Goal: Task Accomplishment & Management: Manage account settings

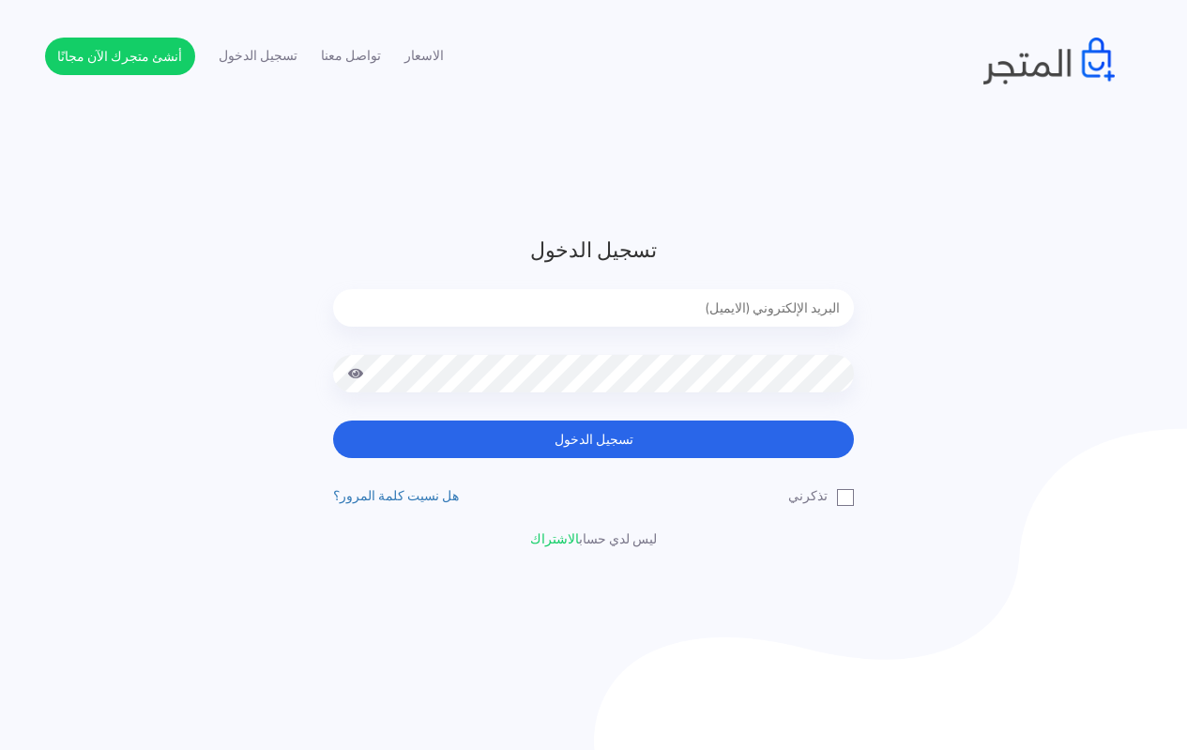
click at [673, 296] on input "email" at bounding box center [593, 308] width 521 height 38
type input "techtonic4solutions@gmail.com"
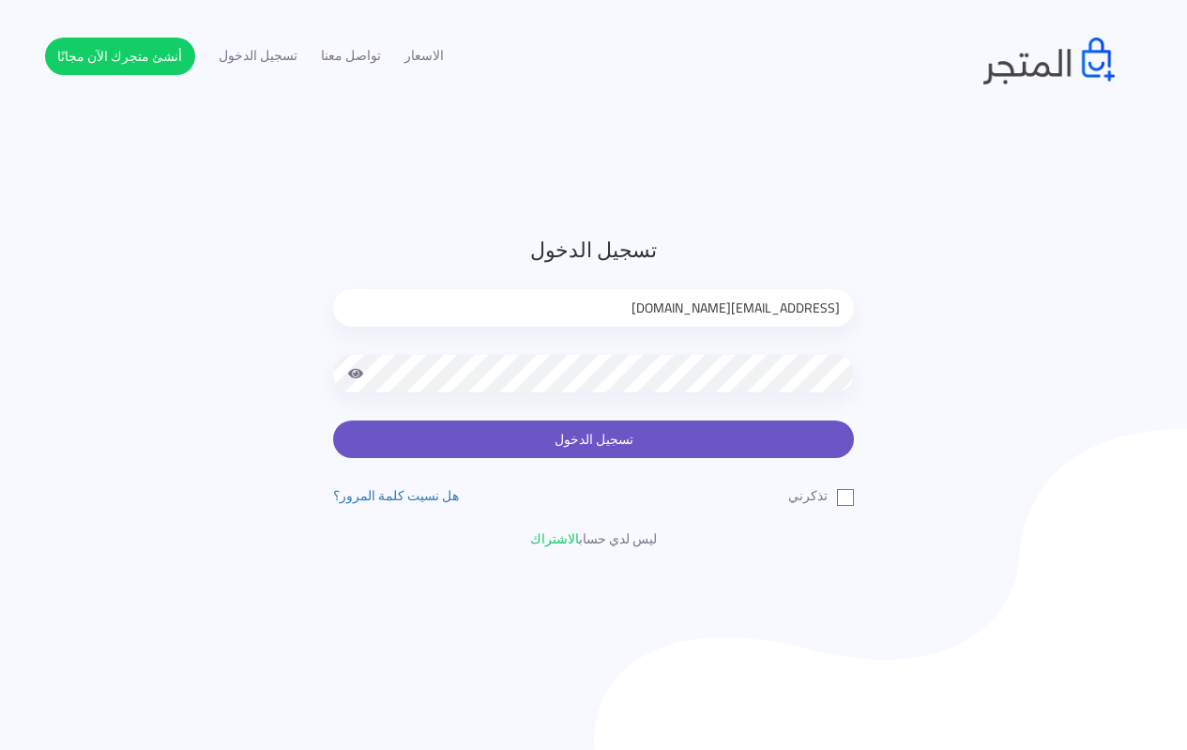
click at [616, 446] on button "تسجيل الدخول" at bounding box center [593, 439] width 521 height 38
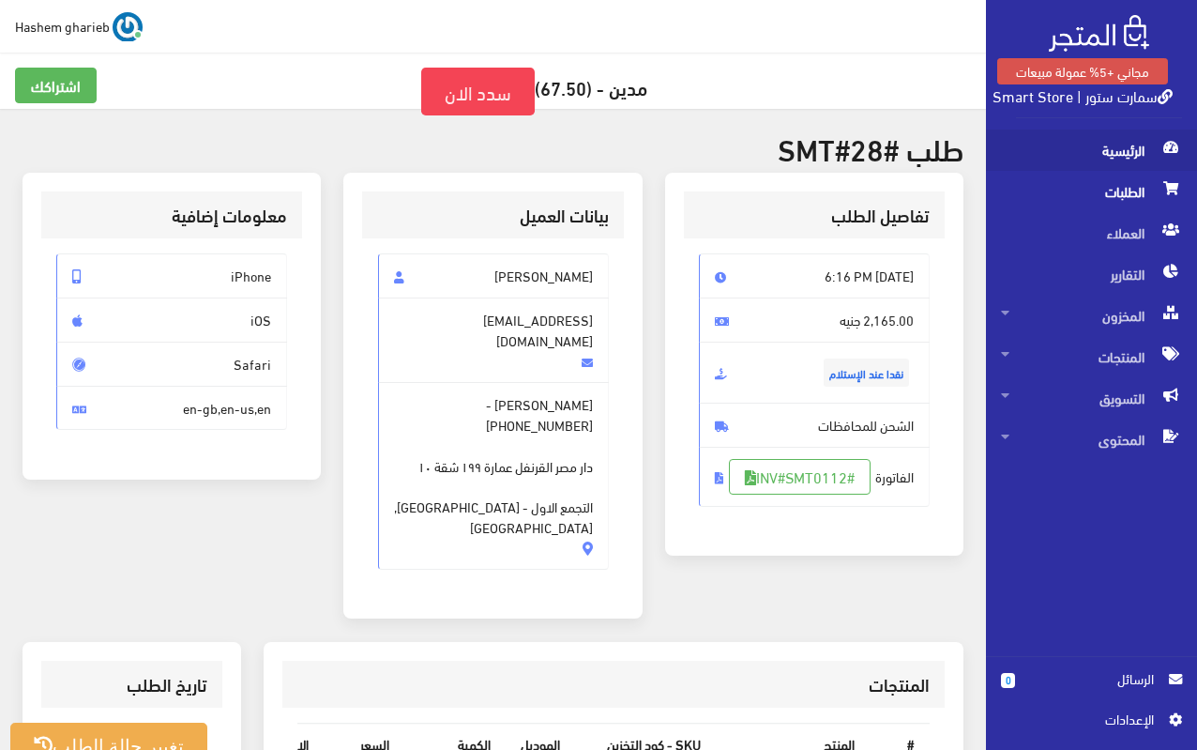
click at [1125, 154] on span "الرئيسية" at bounding box center [1091, 149] width 181 height 41
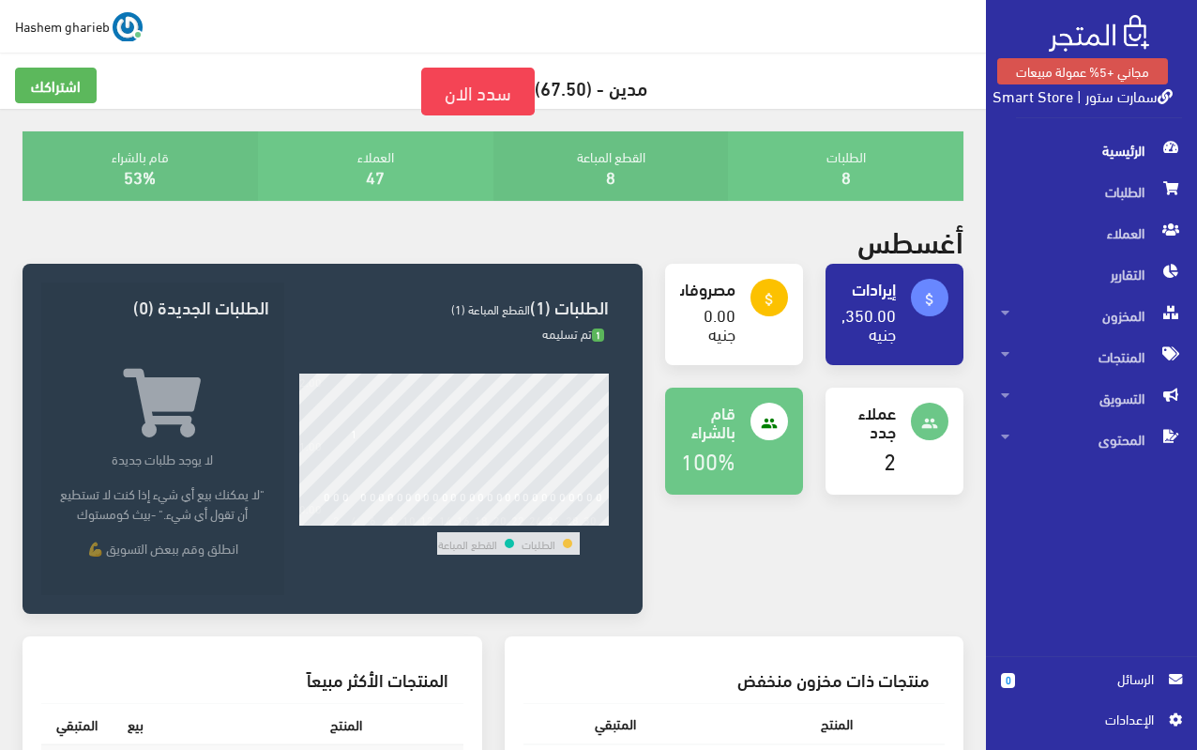
click at [1142, 719] on span "اﻹعدادات" at bounding box center [1084, 718] width 137 height 21
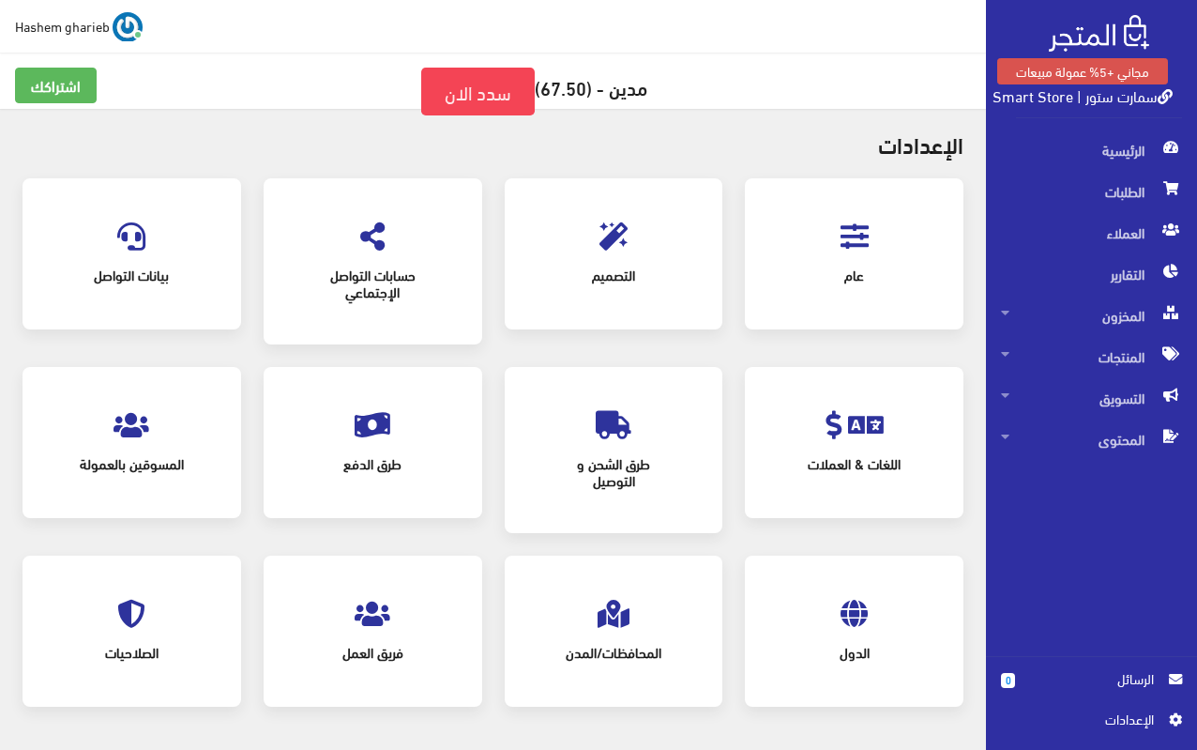
click at [857, 236] on icon at bounding box center [855, 236] width 28 height 28
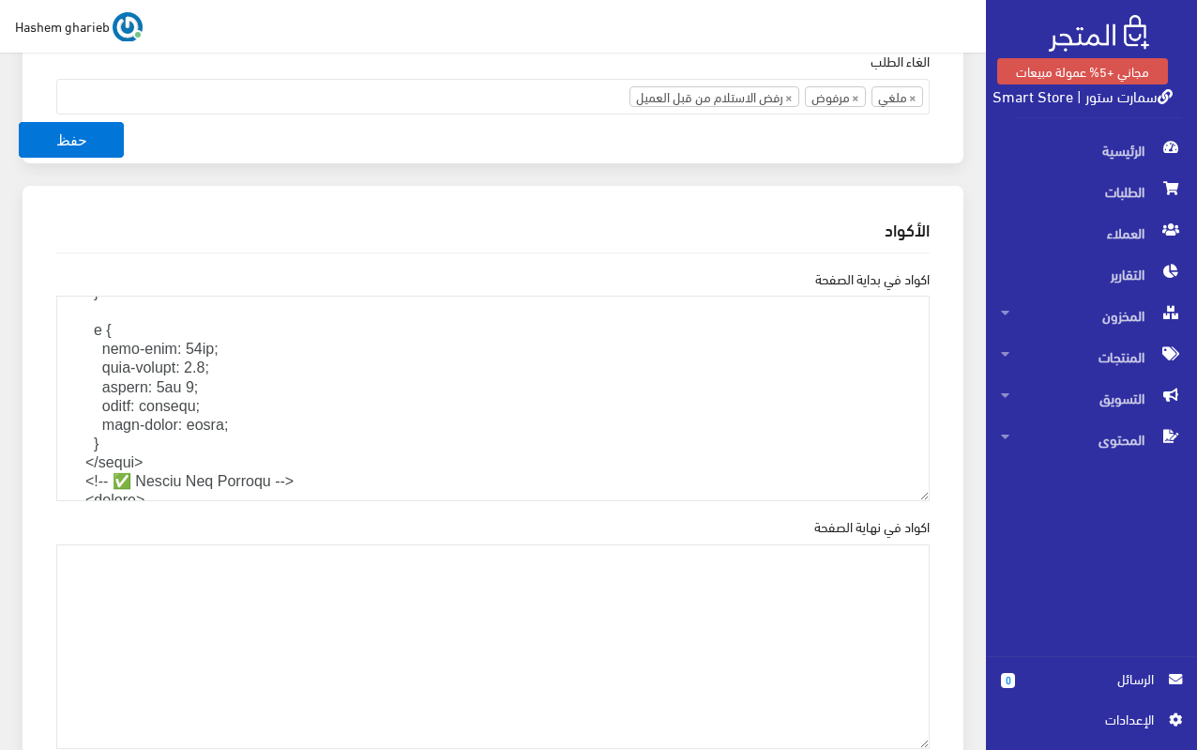
scroll to position [1971, 0]
click at [243, 459] on textarea "اكواد في بداية الصفحة" at bounding box center [493, 399] width 874 height 206
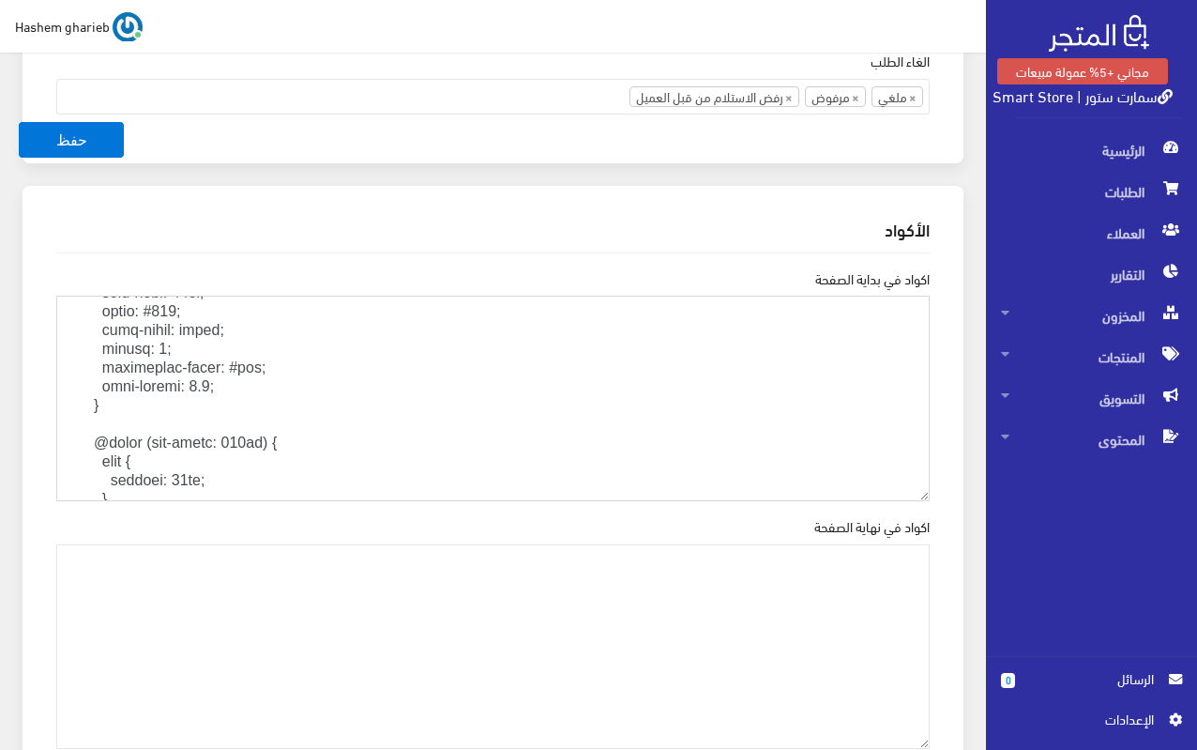
scroll to position [1126, 0]
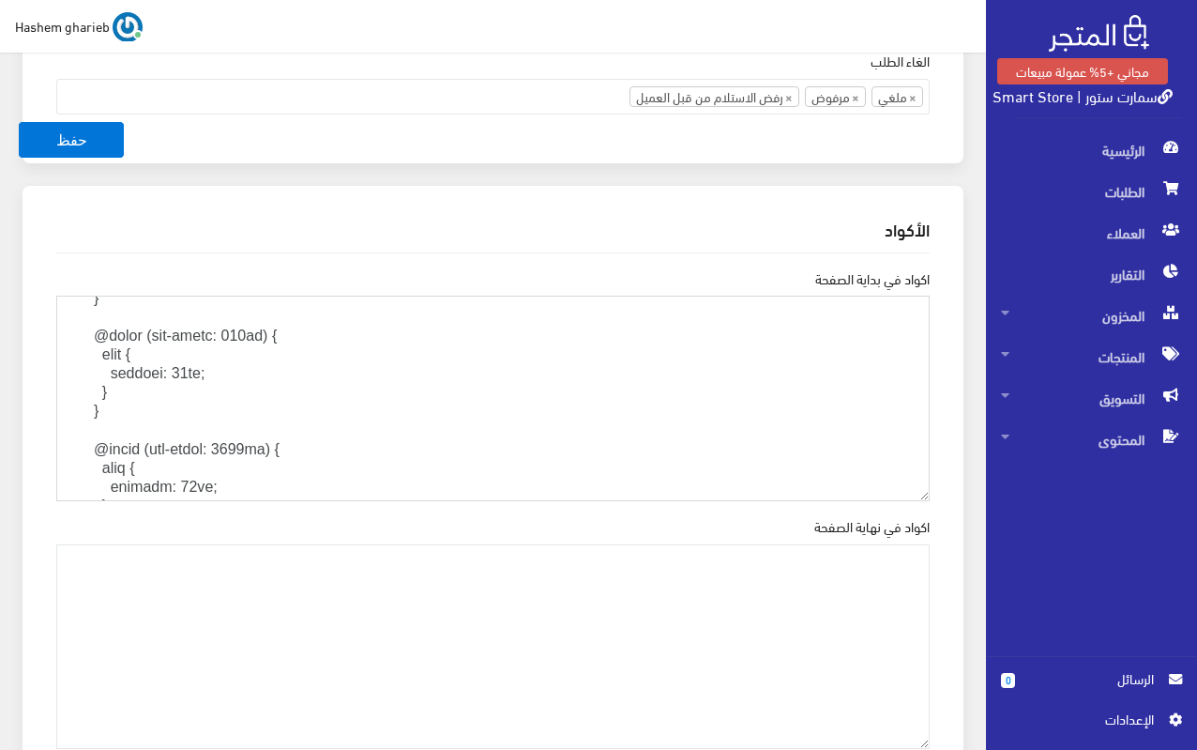
click at [256, 408] on textarea "اكواد في بداية الصفحة" at bounding box center [493, 399] width 874 height 206
paste textarea "h1 { color: #444; text-align: right; margin: 0 0 10px 0; padding: 3px 0; line-h…"
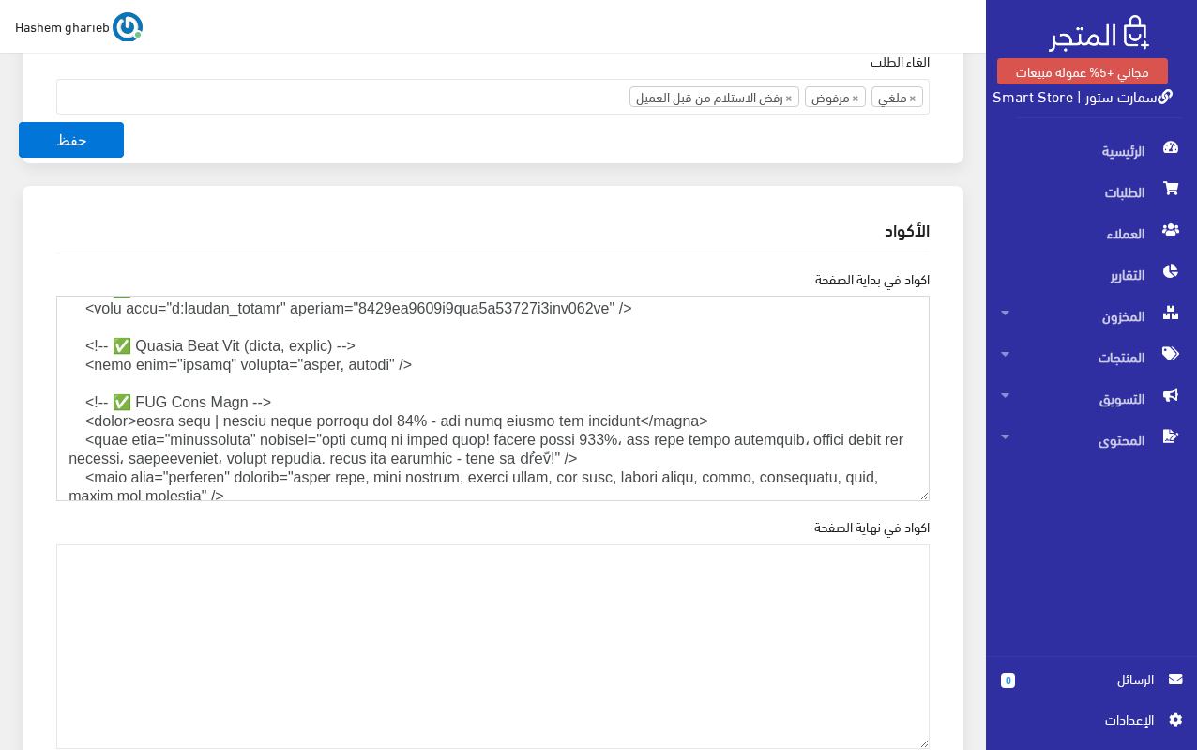
scroll to position [119, 0]
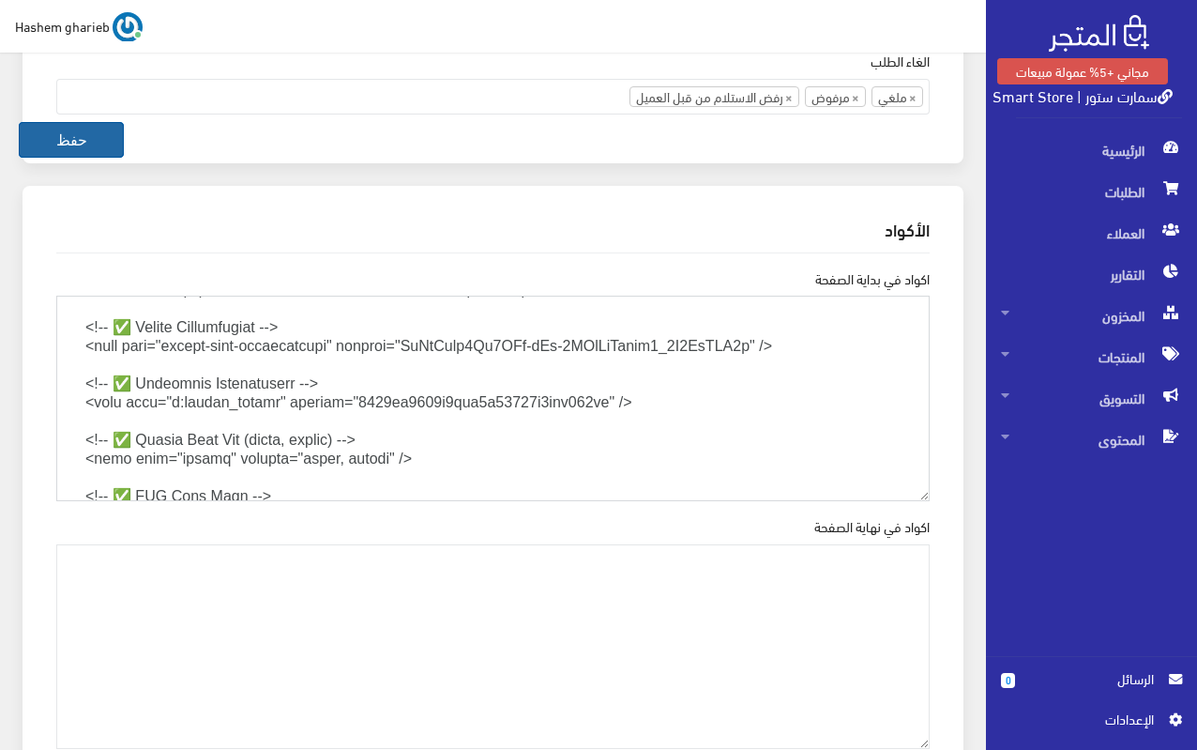
type textarea "<!LOREMIP dolo> <sita cons="ad" eli="sed"> <doei> <temp incidid="UTL-6" /> <etd…"
click at [96, 144] on button "حفظ" at bounding box center [71, 140] width 105 height 36
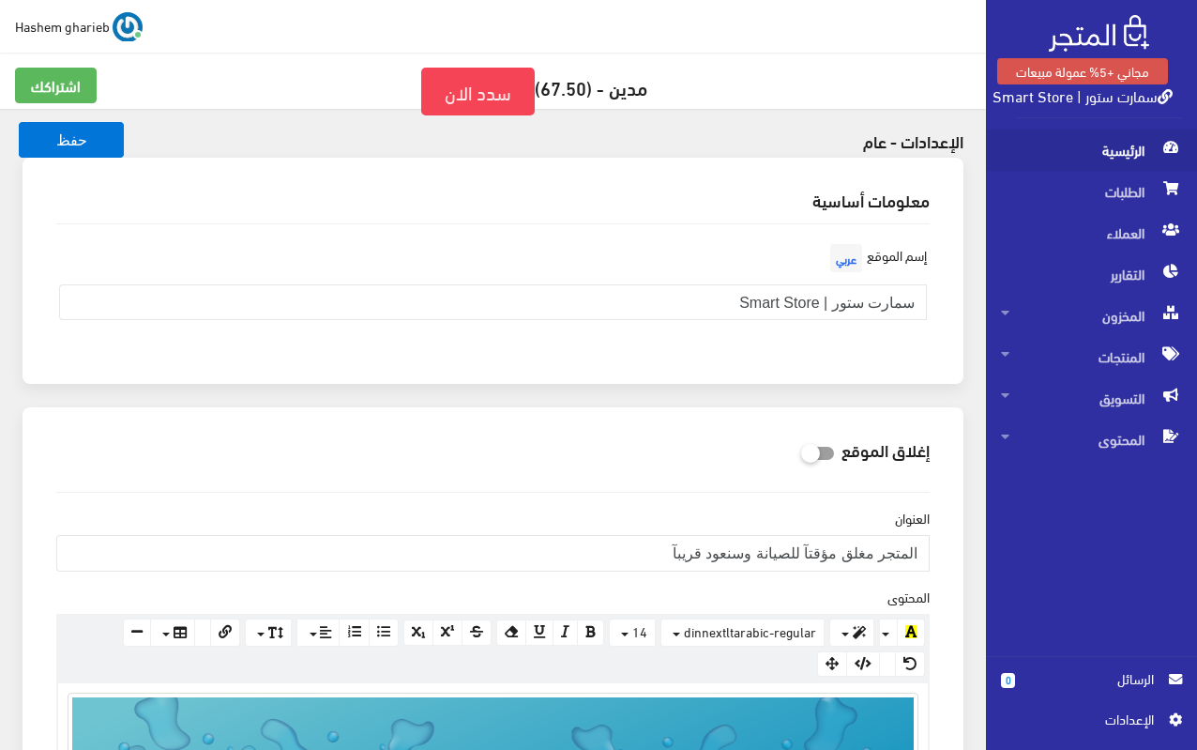
click at [1134, 146] on span "الرئيسية" at bounding box center [1091, 149] width 181 height 41
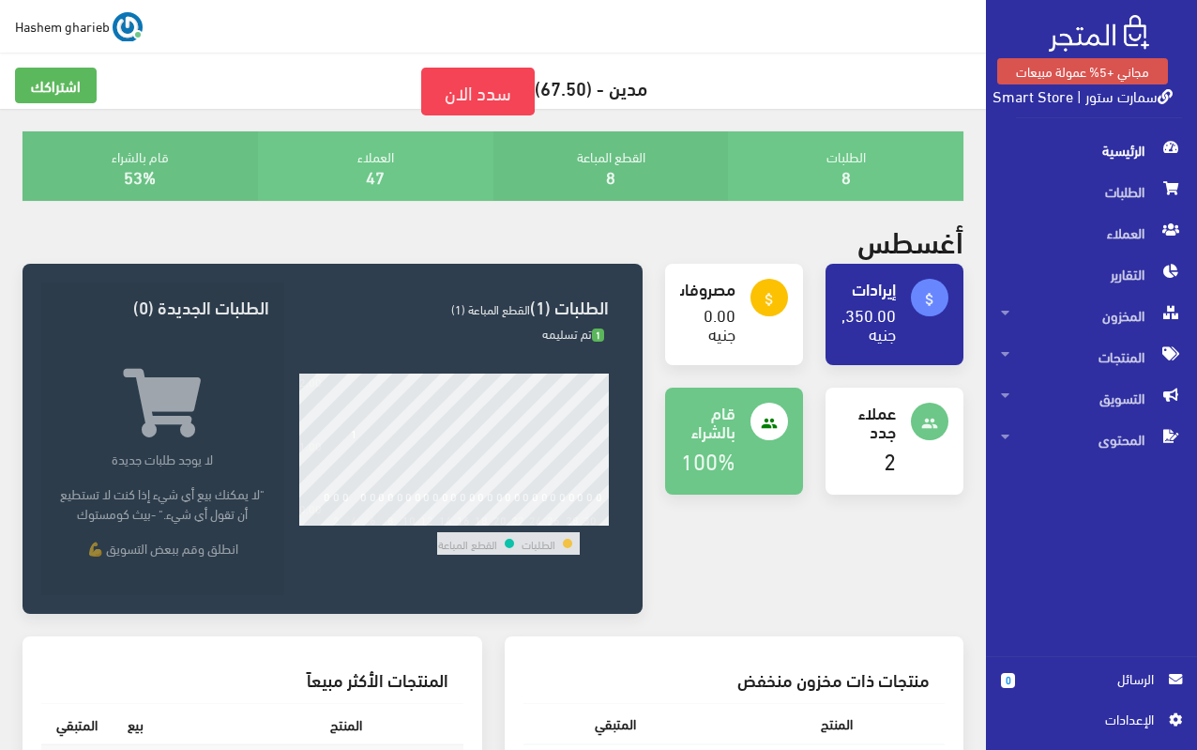
click at [1059, 93] on link "سمارت ستور | Smart Store" at bounding box center [1083, 95] width 180 height 27
click at [1134, 721] on span "اﻹعدادات" at bounding box center [1084, 718] width 137 height 21
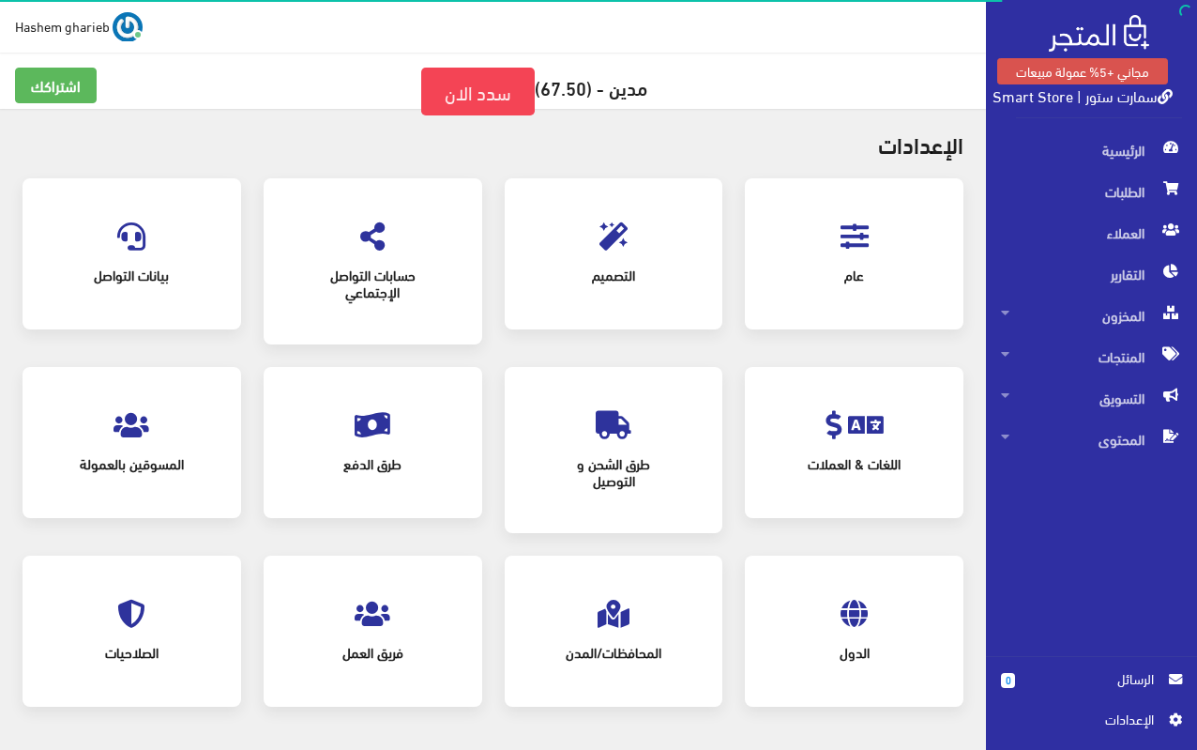
click at [853, 233] on icon at bounding box center [855, 236] width 28 height 28
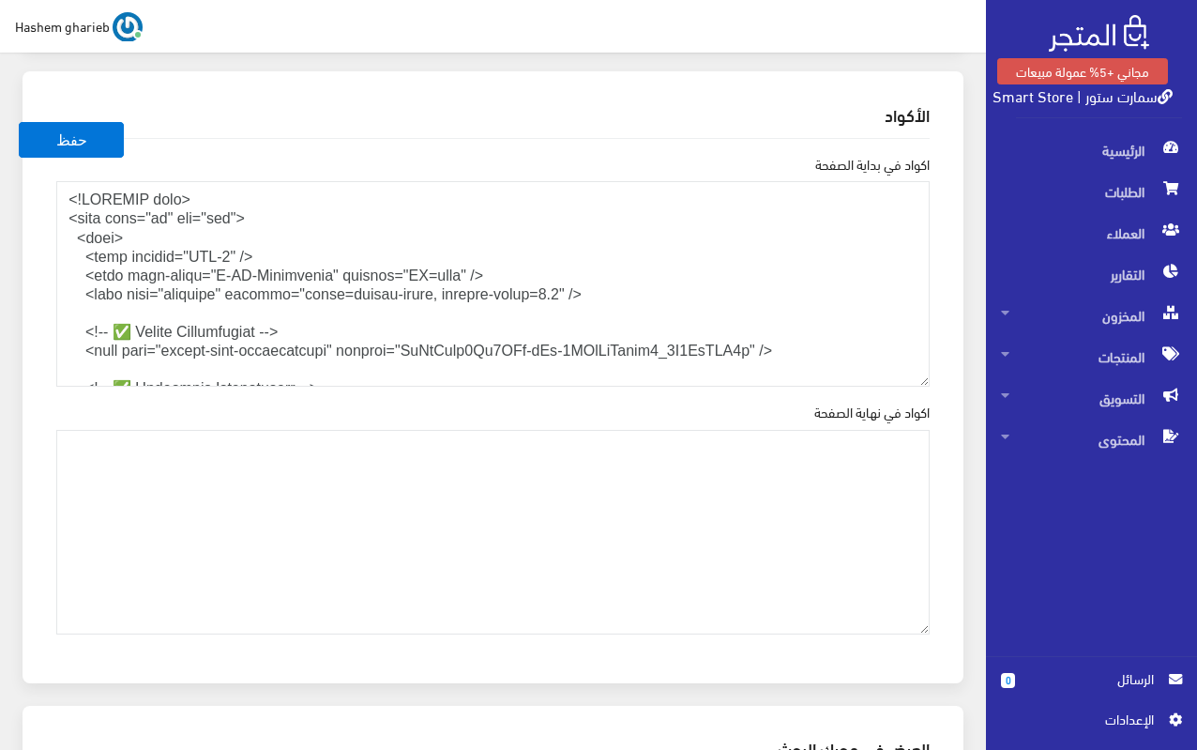
scroll to position [2627, 0]
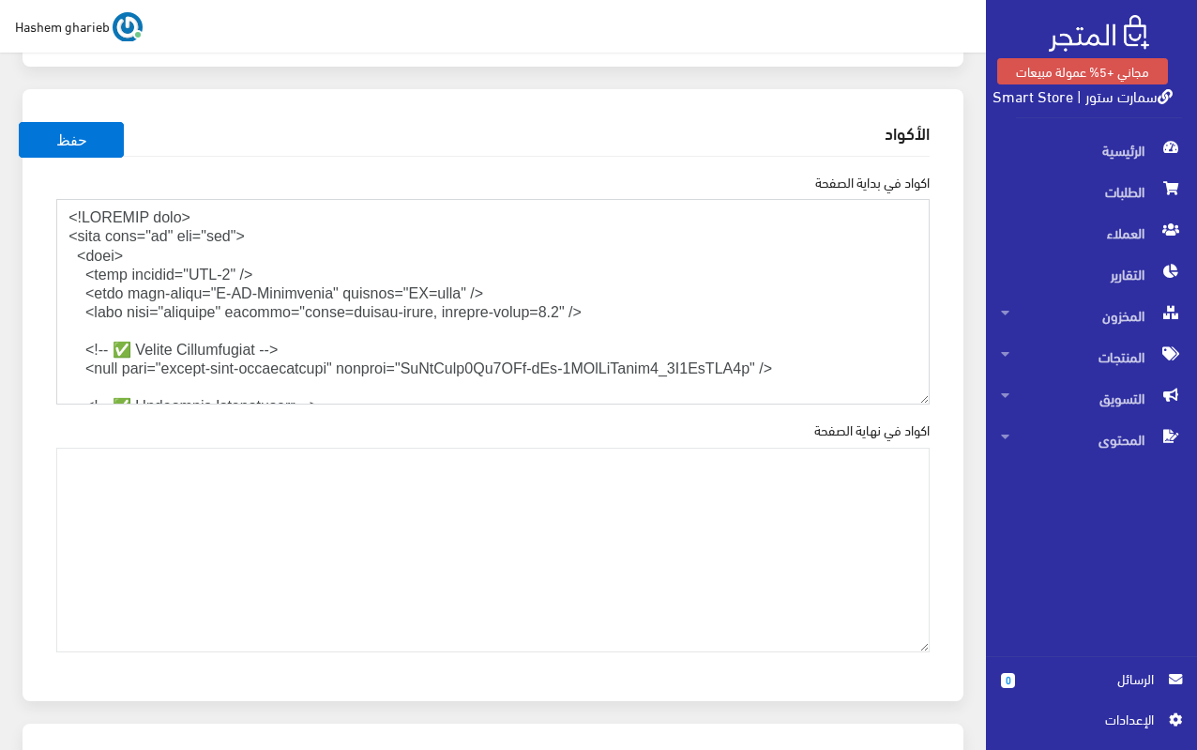
click at [367, 347] on textarea "اكواد في بداية الصفحة" at bounding box center [493, 302] width 874 height 206
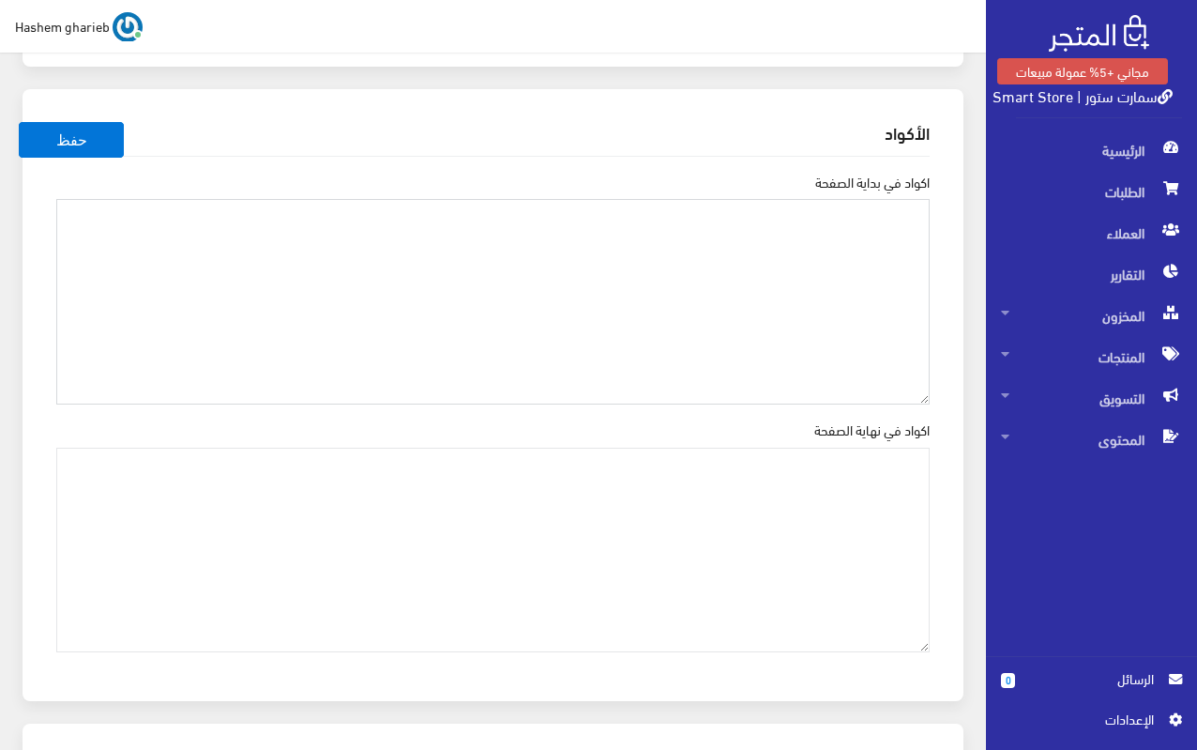
paste textarea "<!DOCTYPE html> <html lang="ar" dir="rtl"> <head> <meta charset="UTF-8" /> <met…"
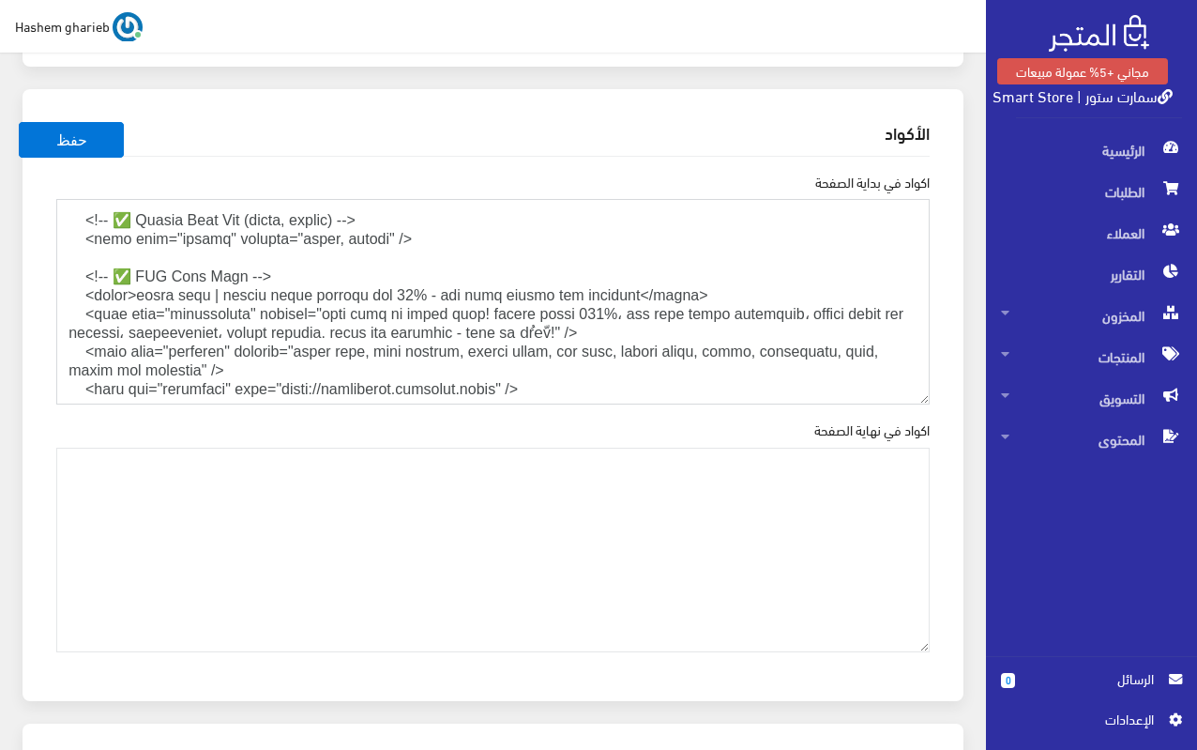
scroll to position [0, 0]
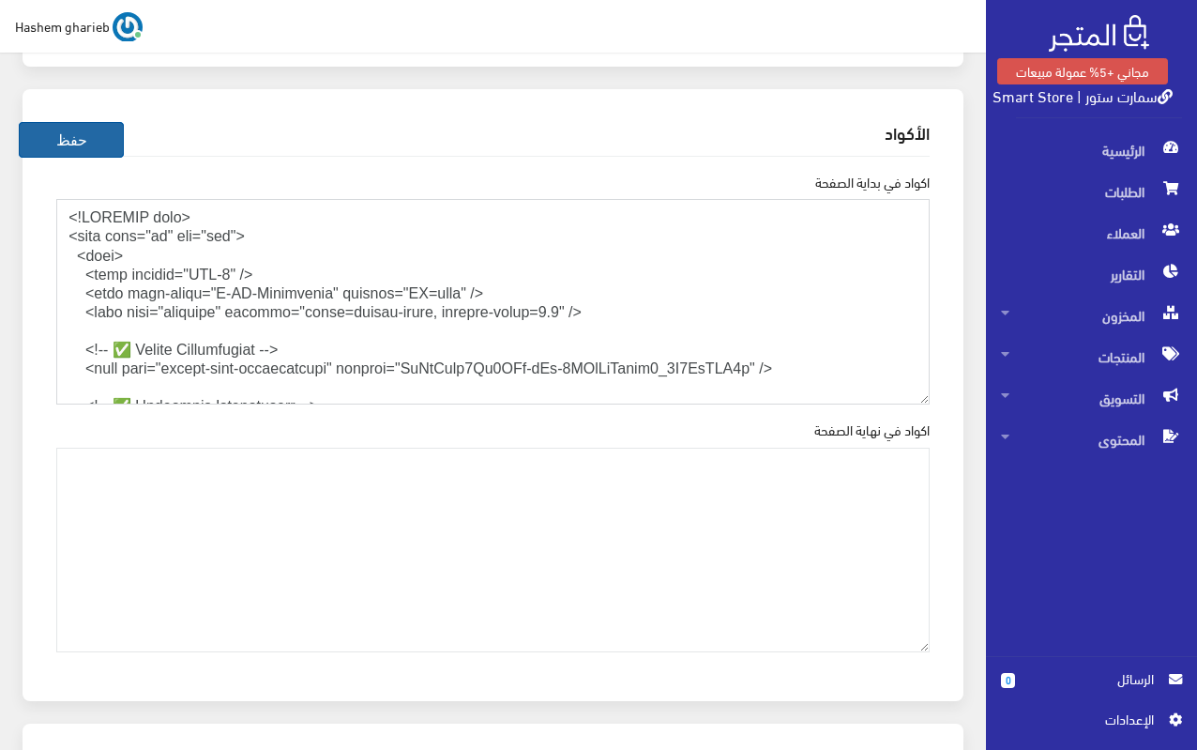
type textarea "<!DOCTYPE html> <html lang="ar" dir="rtl"> <head> <meta charset="UTF-8" /> <met…"
click at [78, 136] on button "حفظ" at bounding box center [71, 140] width 105 height 36
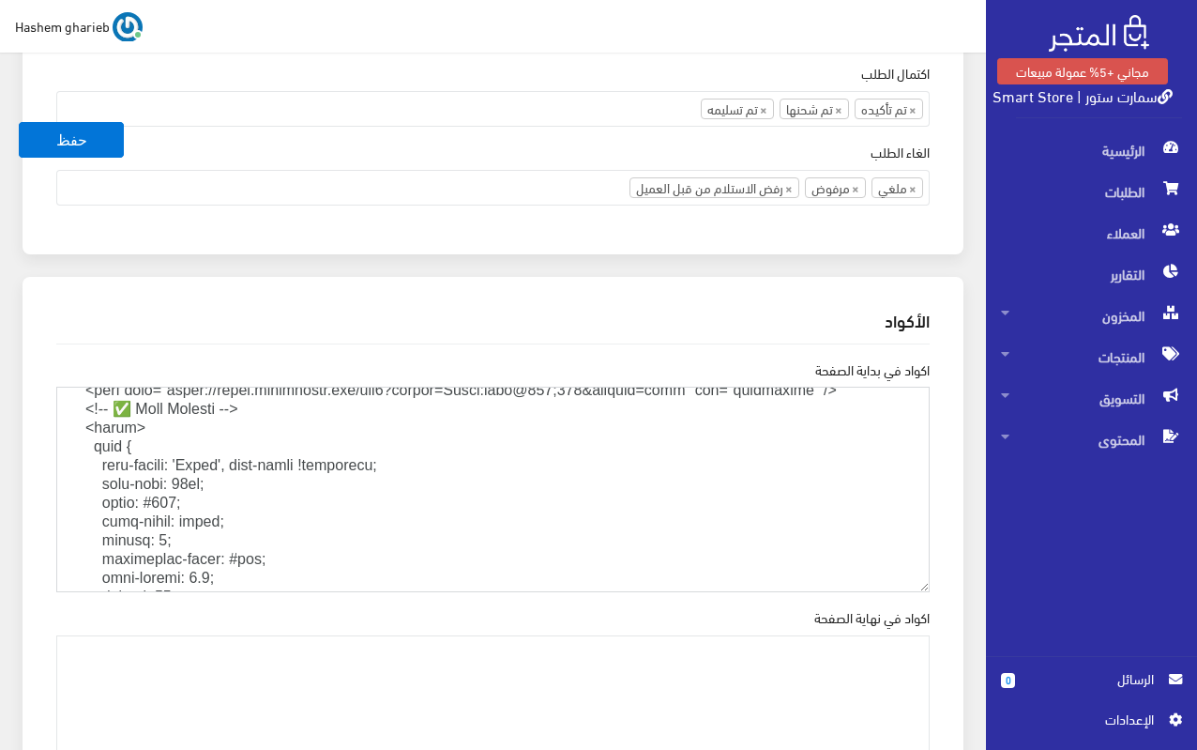
scroll to position [905, 0]
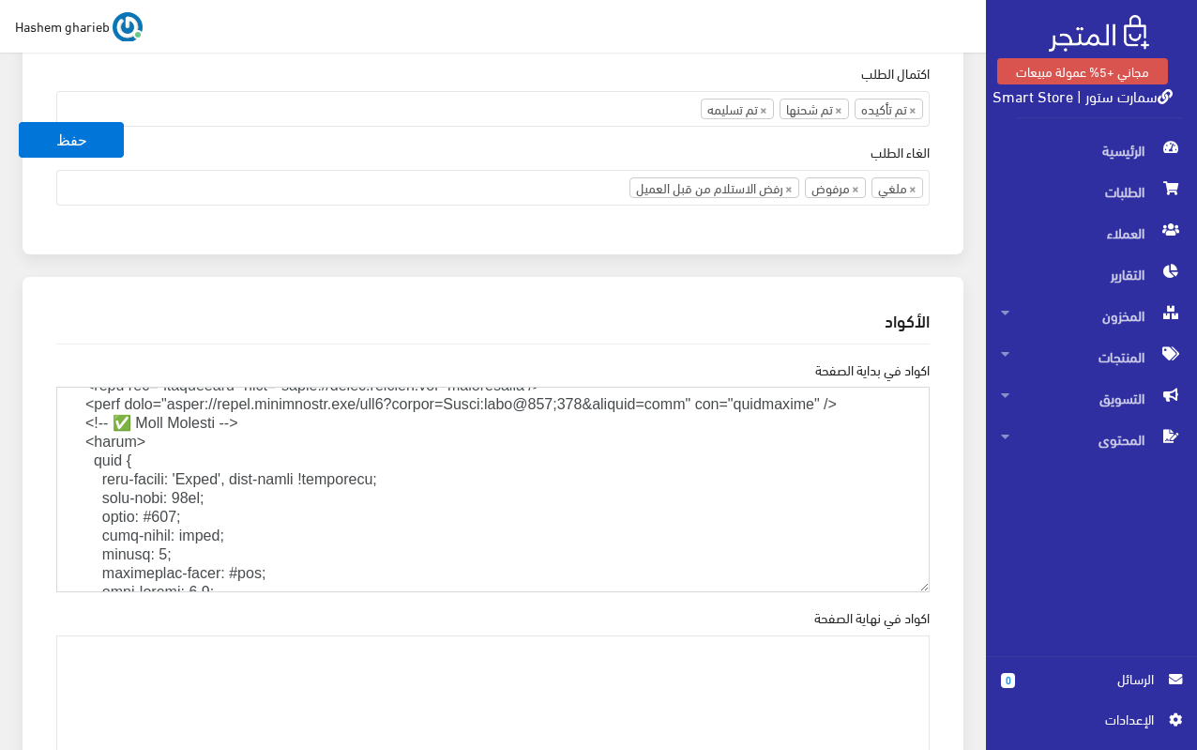
drag, startPoint x: 99, startPoint y: 505, endPoint x: 0, endPoint y: 461, distance: 108.8
paste textarea "body { font-family: 'Cairo', sans-serif !important; font-size: 18px; color: #33…"
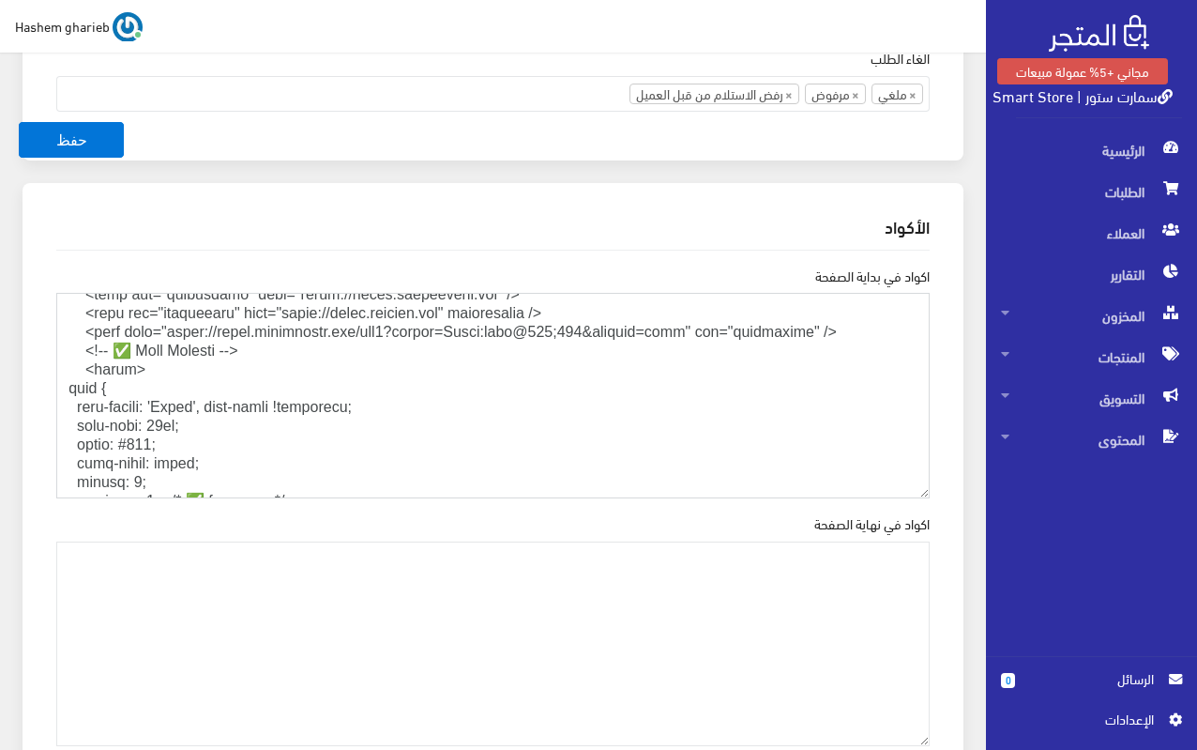
scroll to position [938, 0]
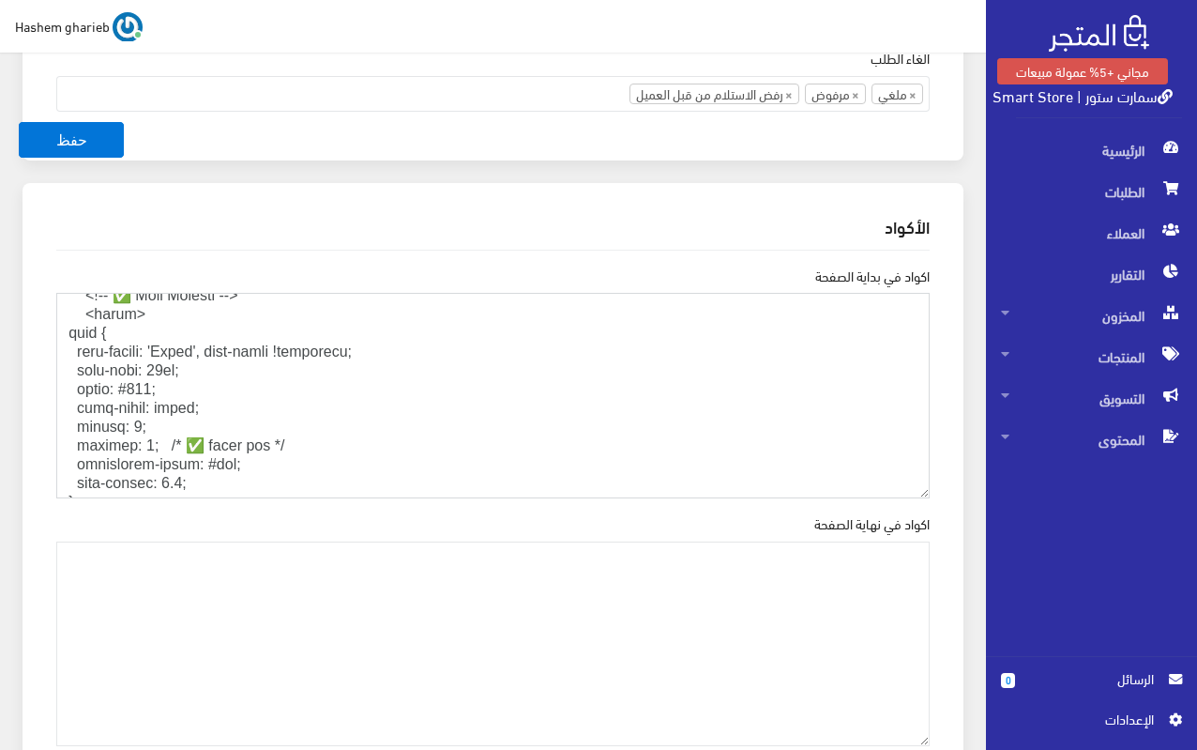
drag, startPoint x: 140, startPoint y: 373, endPoint x: 0, endPoint y: 316, distance: 151.1
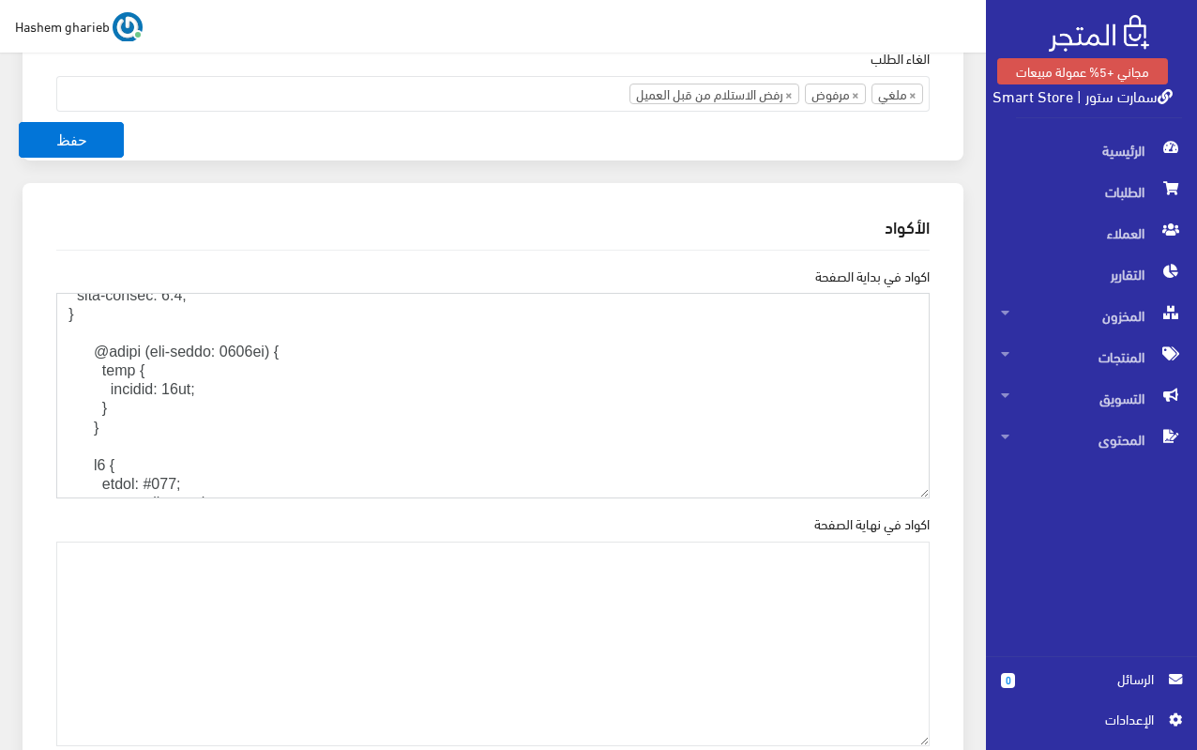
click at [235, 422] on textarea "اكواد في بداية الصفحة" at bounding box center [493, 396] width 874 height 206
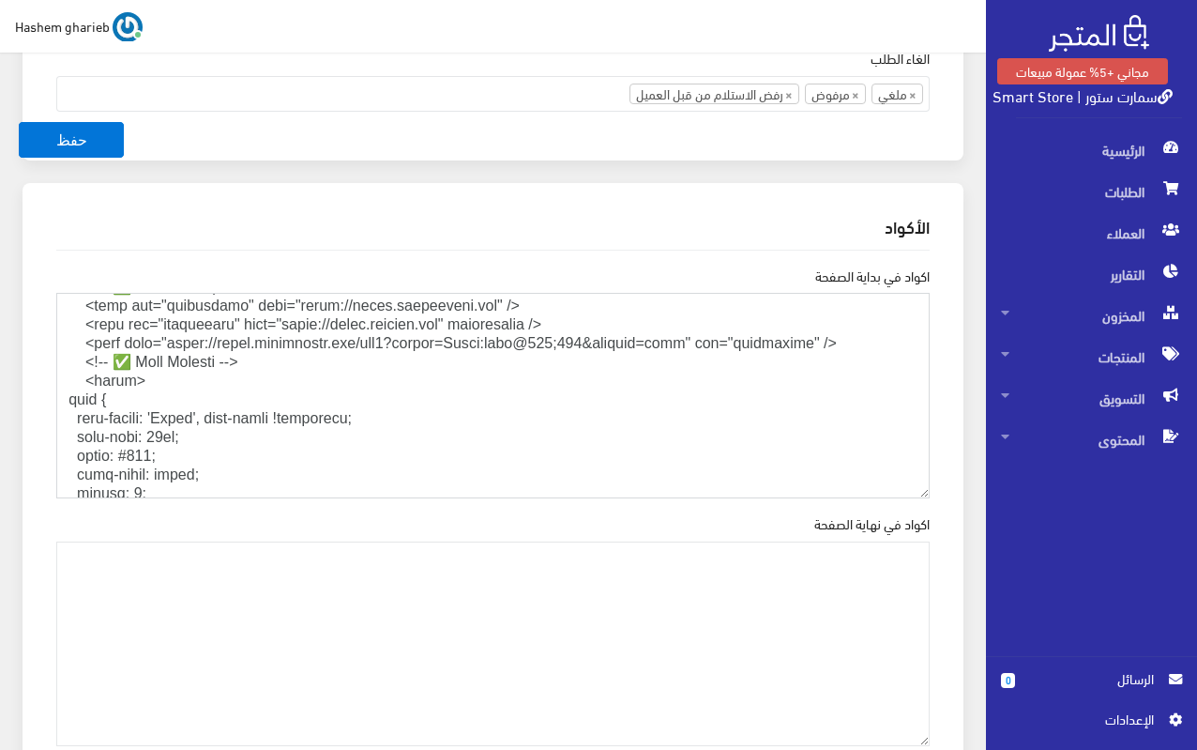
scroll to position [868, 0]
drag, startPoint x: 158, startPoint y: 389, endPoint x: 0, endPoint y: 385, distance: 157.7
paste textarea "<style> body { font-family: 'Cairo', sans-serif !important; font-size: 18px; co…"
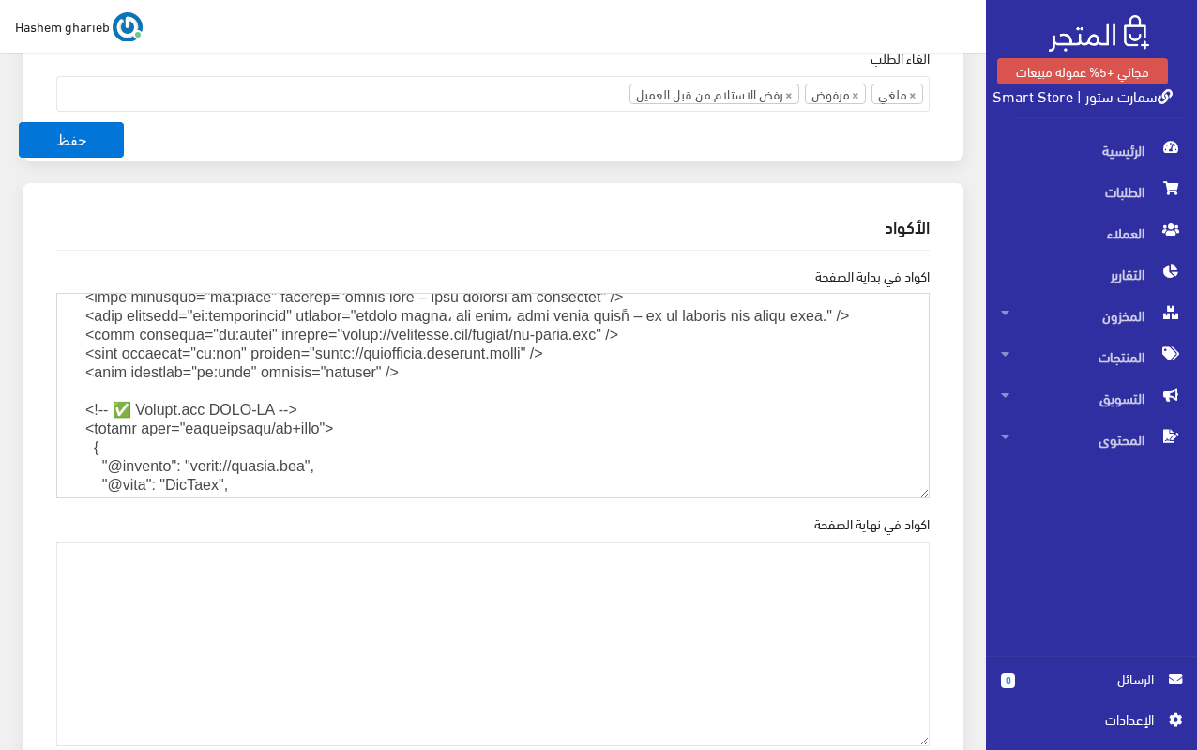
scroll to position [391, 0]
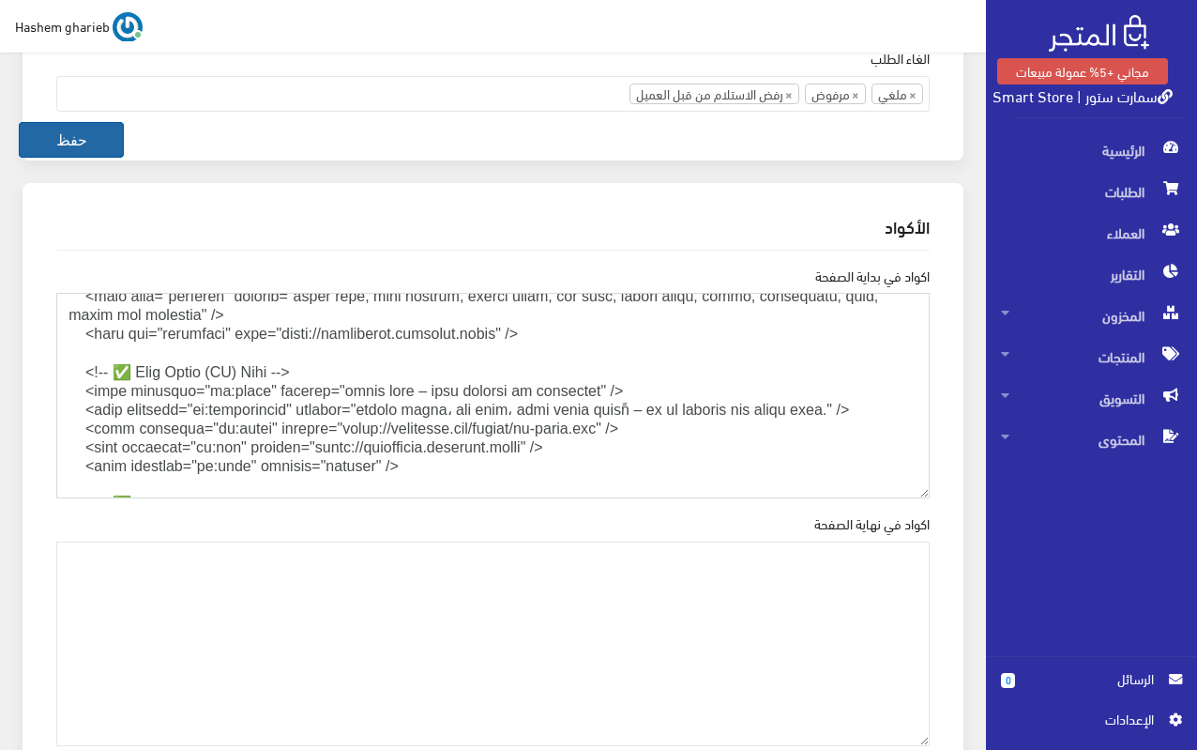
type textarea "<!DOCTYPE html> <html lang="ar" dir="rtl"> <head> <meta charset="UTF-8" /> <met…"
click at [81, 146] on button "حفظ" at bounding box center [71, 140] width 105 height 36
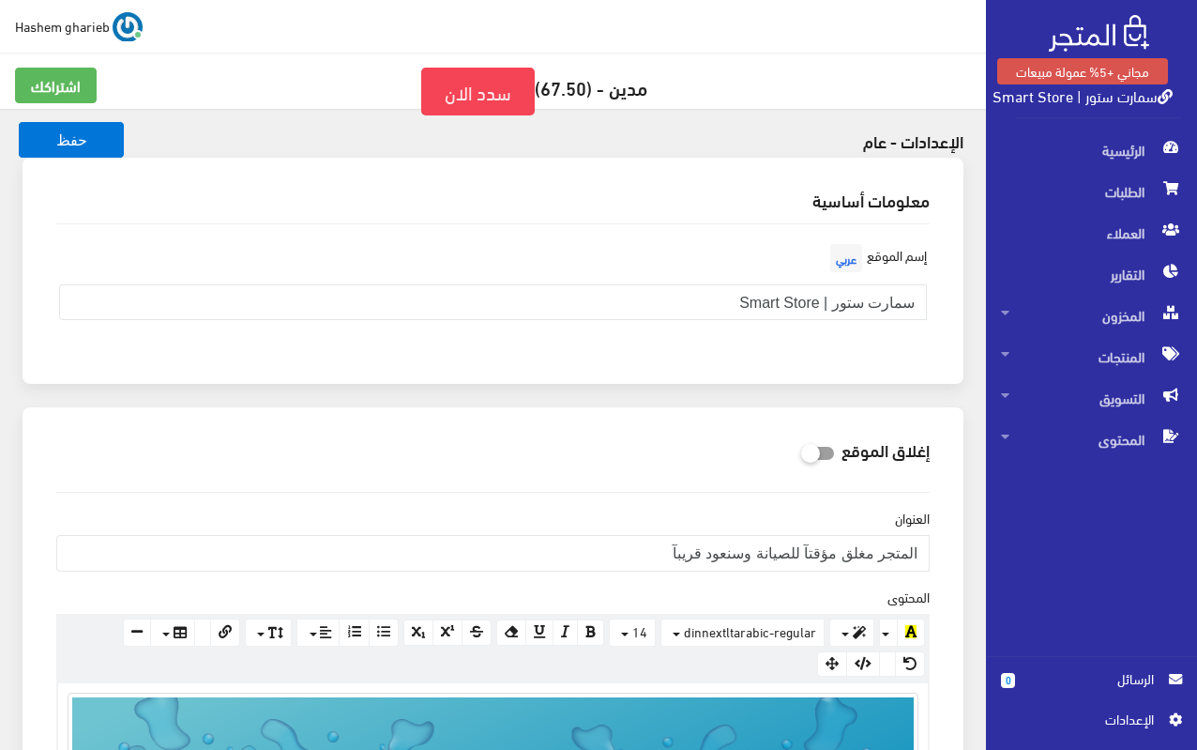
click at [1053, 100] on link "سمارت ستور | Smart Store" at bounding box center [1083, 95] width 180 height 27
click at [1126, 719] on span "اﻹعدادات" at bounding box center [1084, 718] width 137 height 21
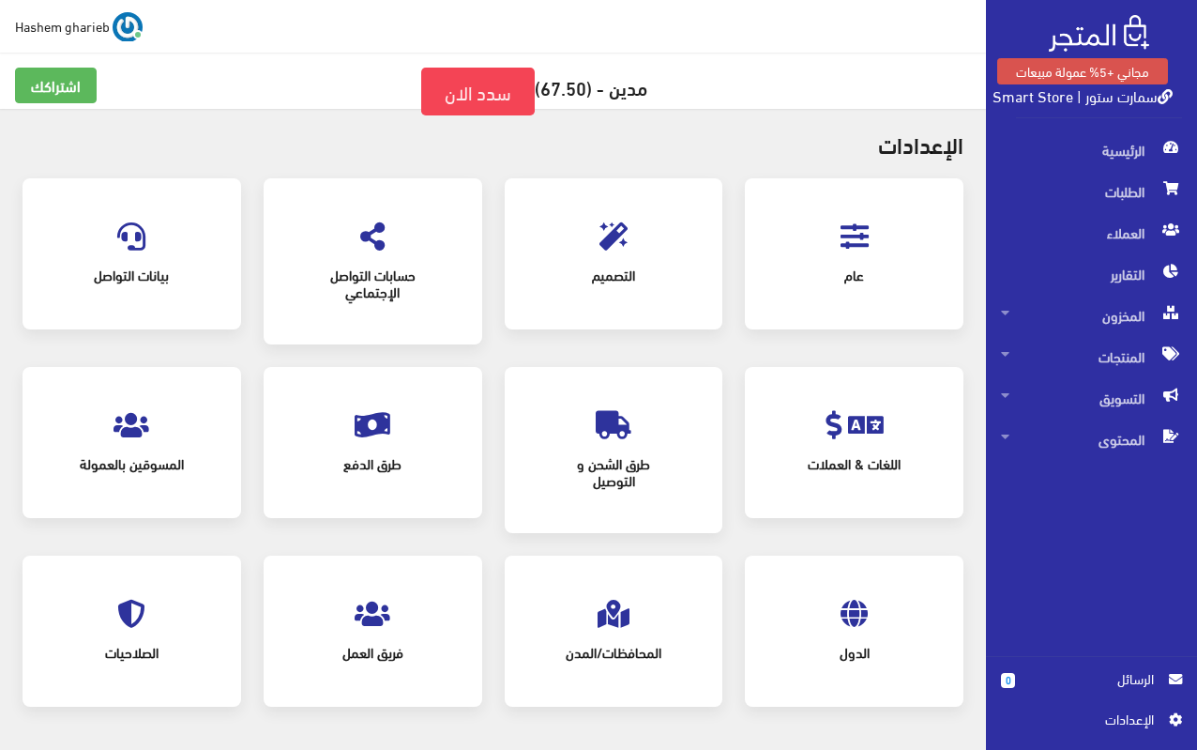
click at [606, 241] on icon at bounding box center [614, 236] width 28 height 28
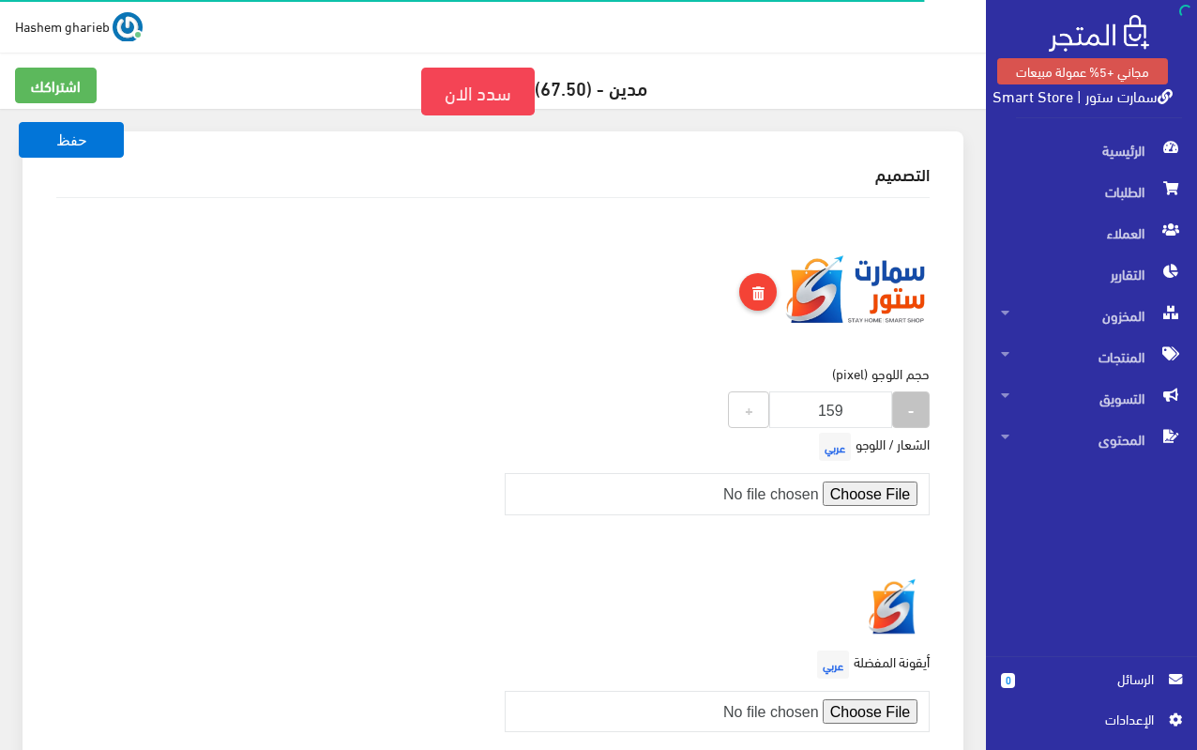
click at [909, 407] on strong "-" at bounding box center [911, 409] width 6 height 22
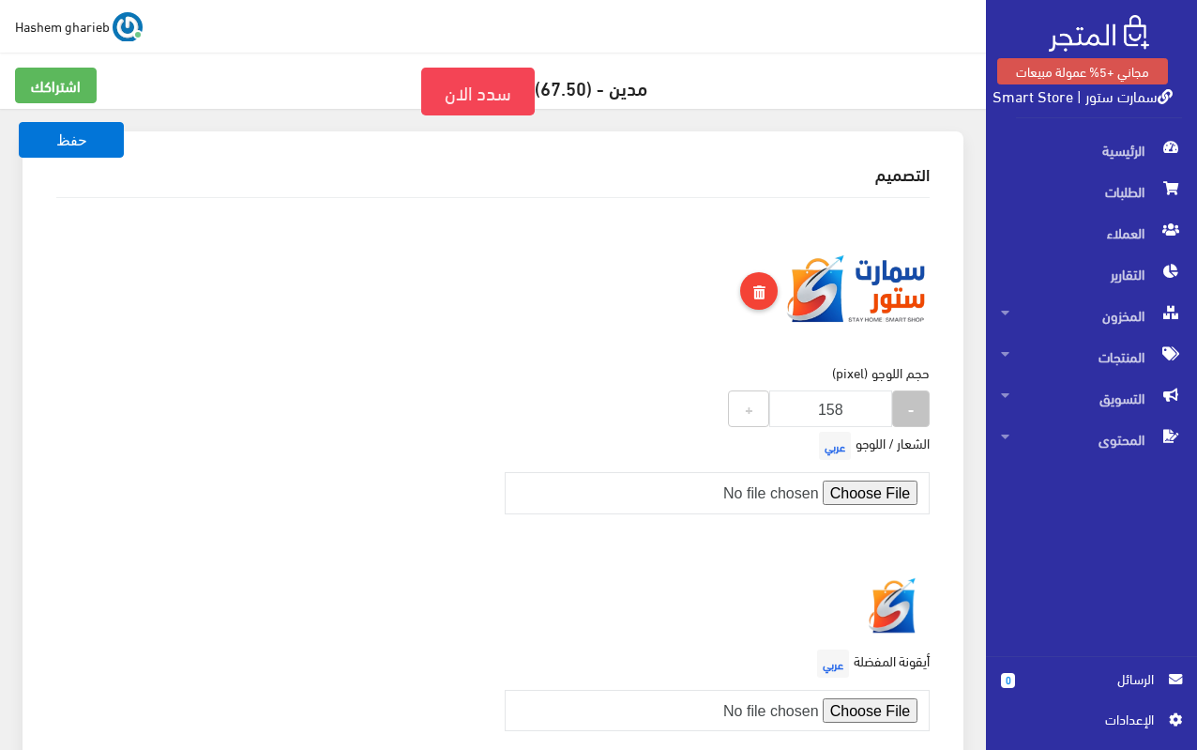
click at [909, 407] on strong "-" at bounding box center [911, 408] width 6 height 22
click at [909, 407] on strong "-" at bounding box center [911, 406] width 6 height 22
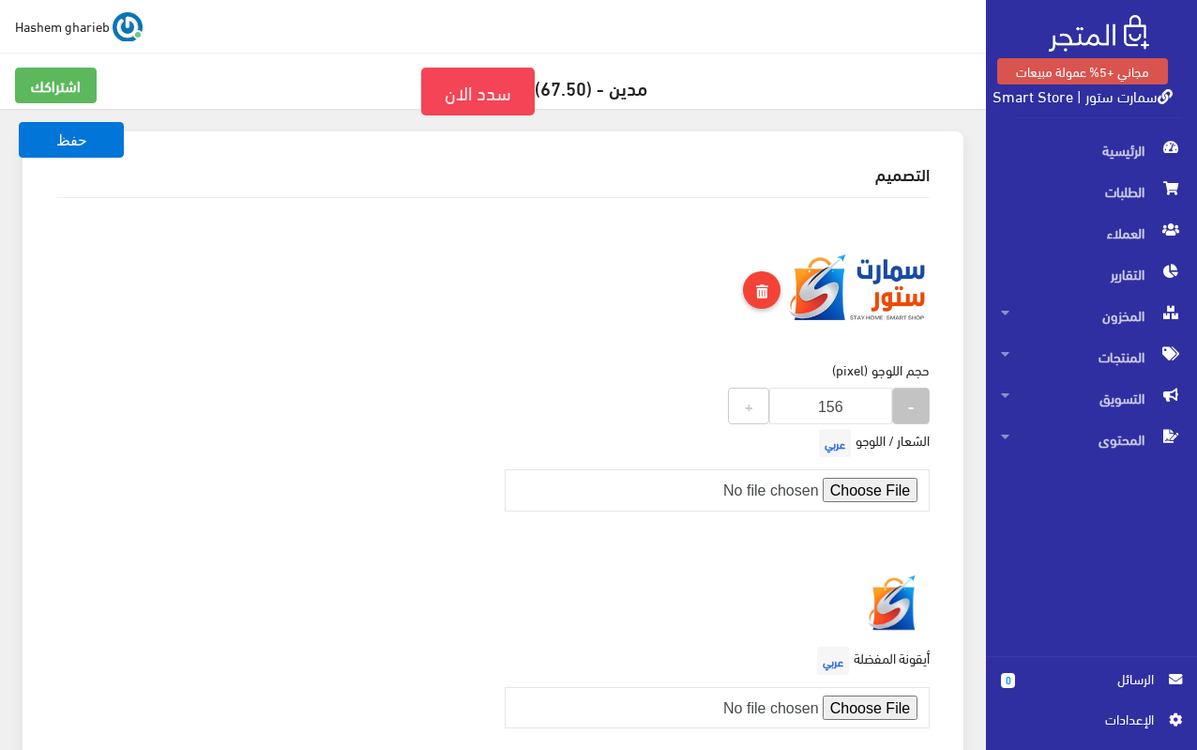
click at [909, 407] on strong "-" at bounding box center [911, 405] width 6 height 22
click at [909, 407] on strong "-" at bounding box center [911, 404] width 6 height 22
click at [909, 407] on strong "-" at bounding box center [911, 402] width 6 height 22
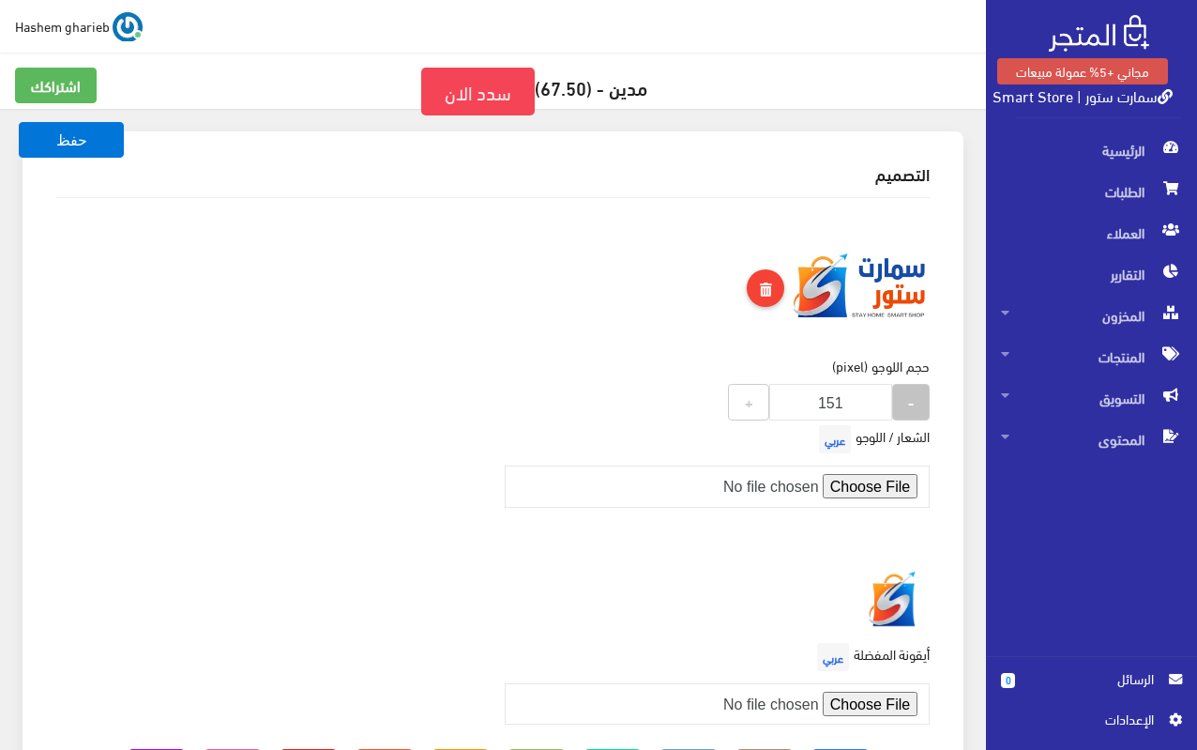
click at [909, 407] on strong "-" at bounding box center [911, 401] width 6 height 22
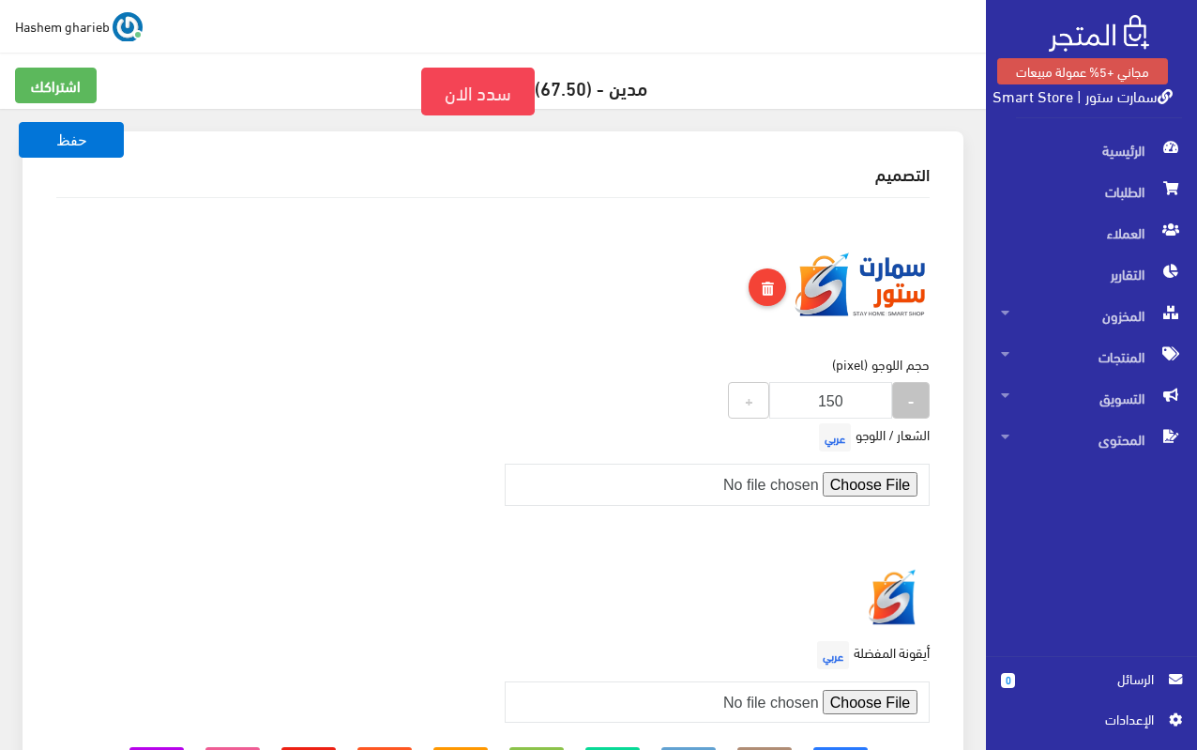
click at [909, 407] on strong "-" at bounding box center [911, 399] width 6 height 22
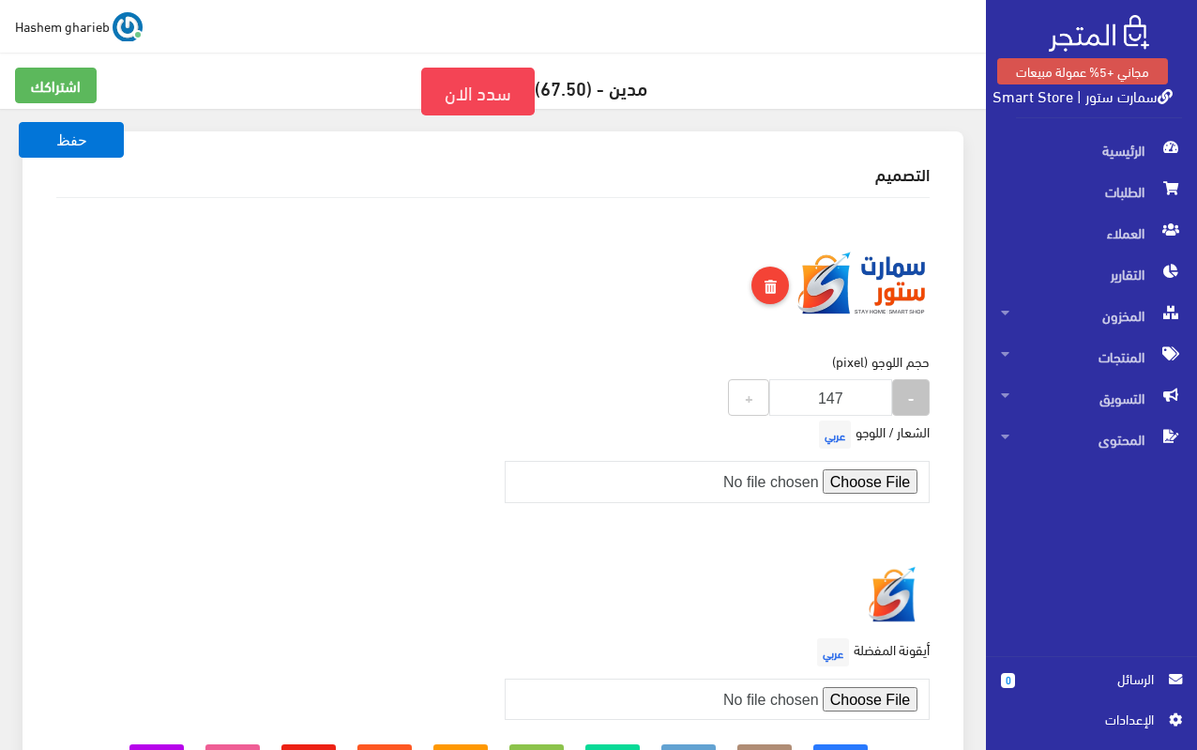
click at [909, 407] on strong "-" at bounding box center [911, 397] width 6 height 22
click at [909, 407] on button "-" at bounding box center [911, 397] width 38 height 37
click at [909, 407] on button "-" at bounding box center [911, 396] width 38 height 37
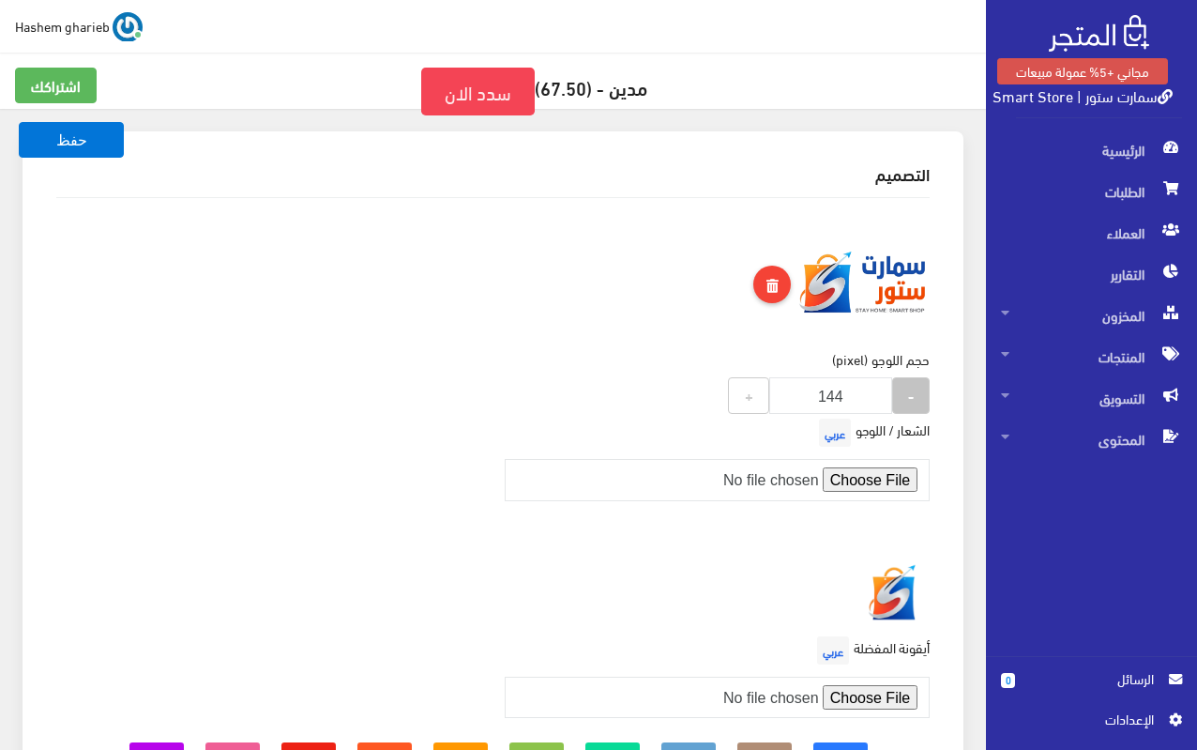
click at [909, 407] on button "-" at bounding box center [911, 395] width 38 height 37
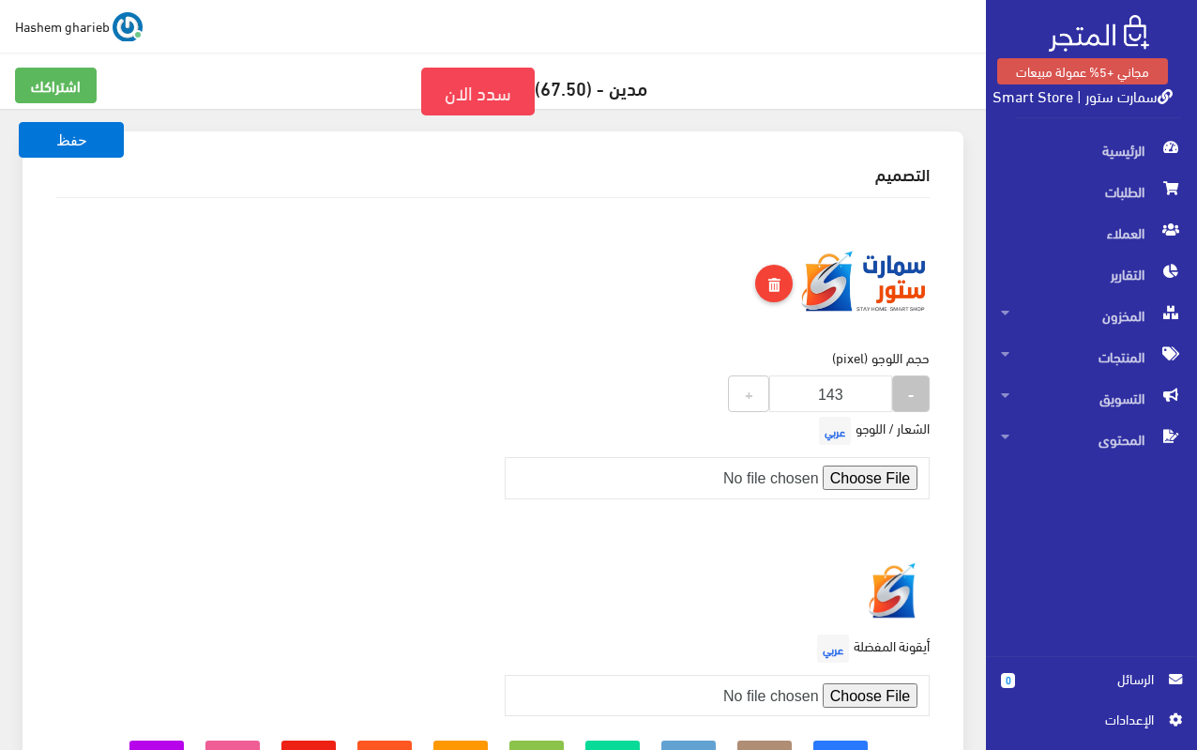
click at [909, 407] on button "-" at bounding box center [911, 393] width 38 height 37
click at [909, 407] on button "-" at bounding box center [911, 392] width 38 height 37
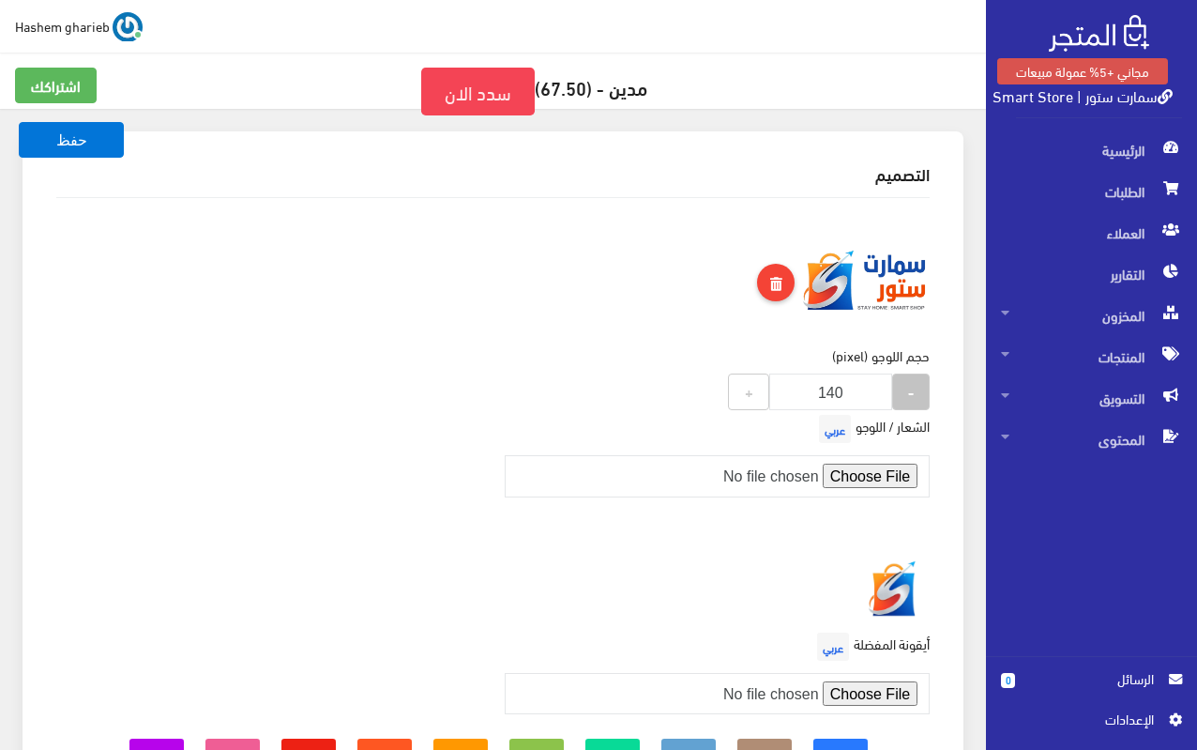
click at [909, 407] on button "-" at bounding box center [911, 391] width 38 height 37
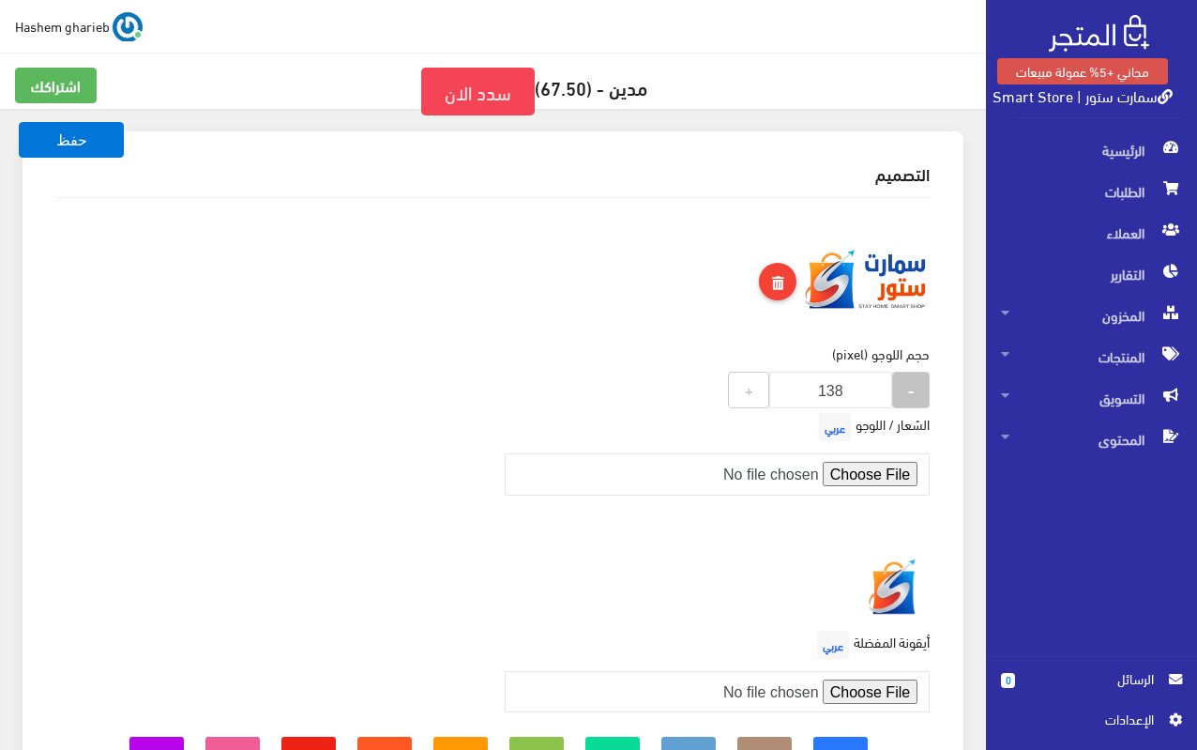
click at [909, 401] on button "-" at bounding box center [911, 389] width 38 height 37
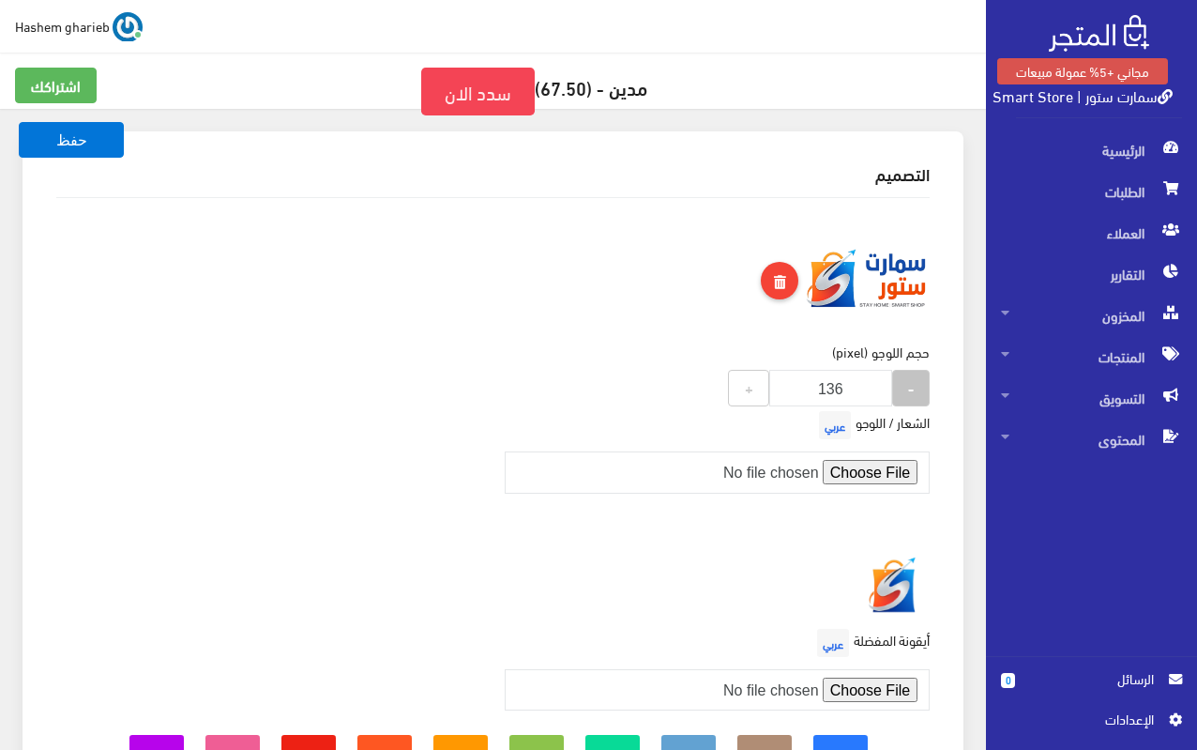
click at [909, 401] on button "-" at bounding box center [911, 388] width 38 height 37
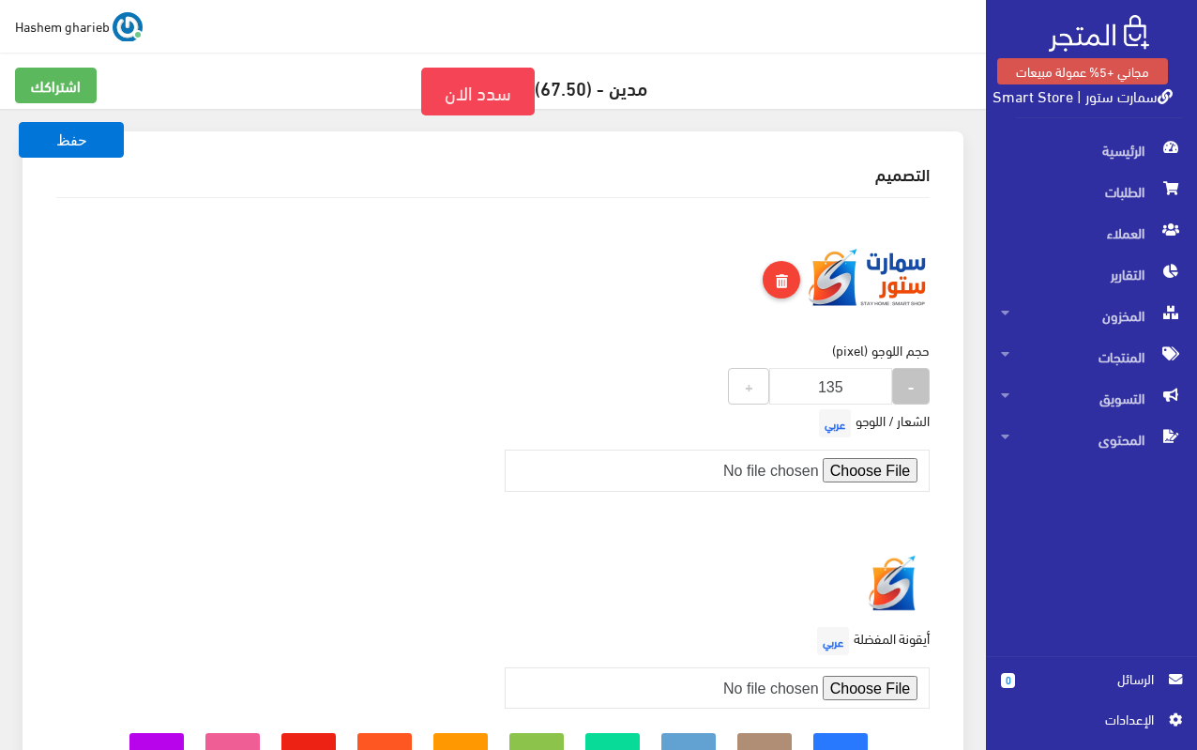
click at [909, 401] on button "-" at bounding box center [911, 386] width 38 height 37
click at [909, 401] on button "-" at bounding box center [911, 385] width 38 height 37
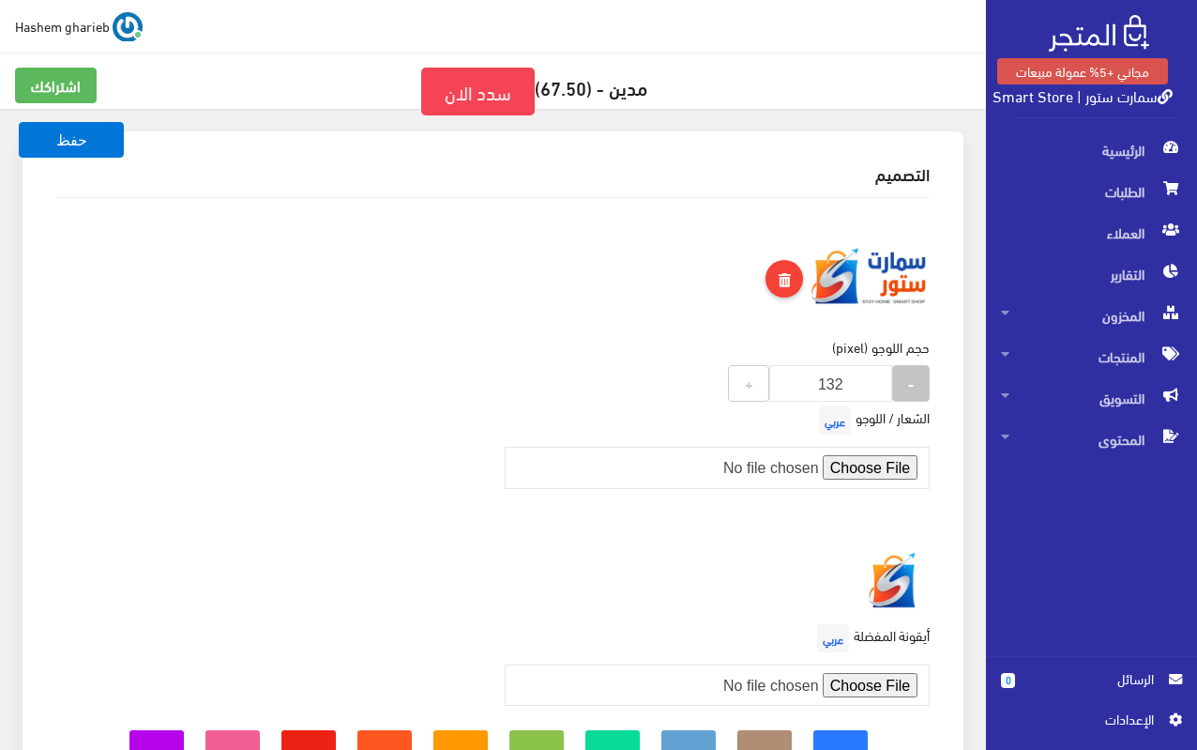
click at [909, 401] on button "-" at bounding box center [911, 383] width 38 height 37
click at [909, 401] on label"] "الشعار / اللوجو عربي" at bounding box center [872, 420] width 115 height 38
click at [909, 380] on strong "-" at bounding box center [911, 382] width 6 height 22
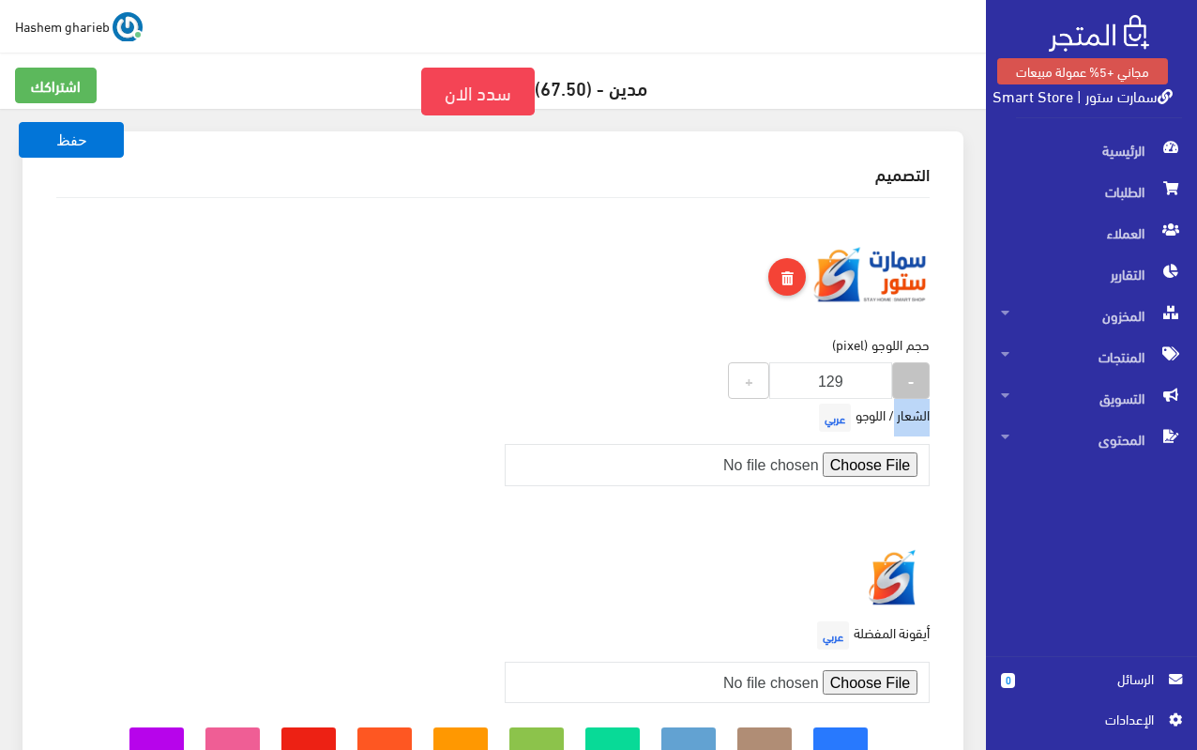
click at [909, 380] on strong "-" at bounding box center [911, 380] width 6 height 22
click at [909, 380] on strong "-" at bounding box center [911, 379] width 6 height 22
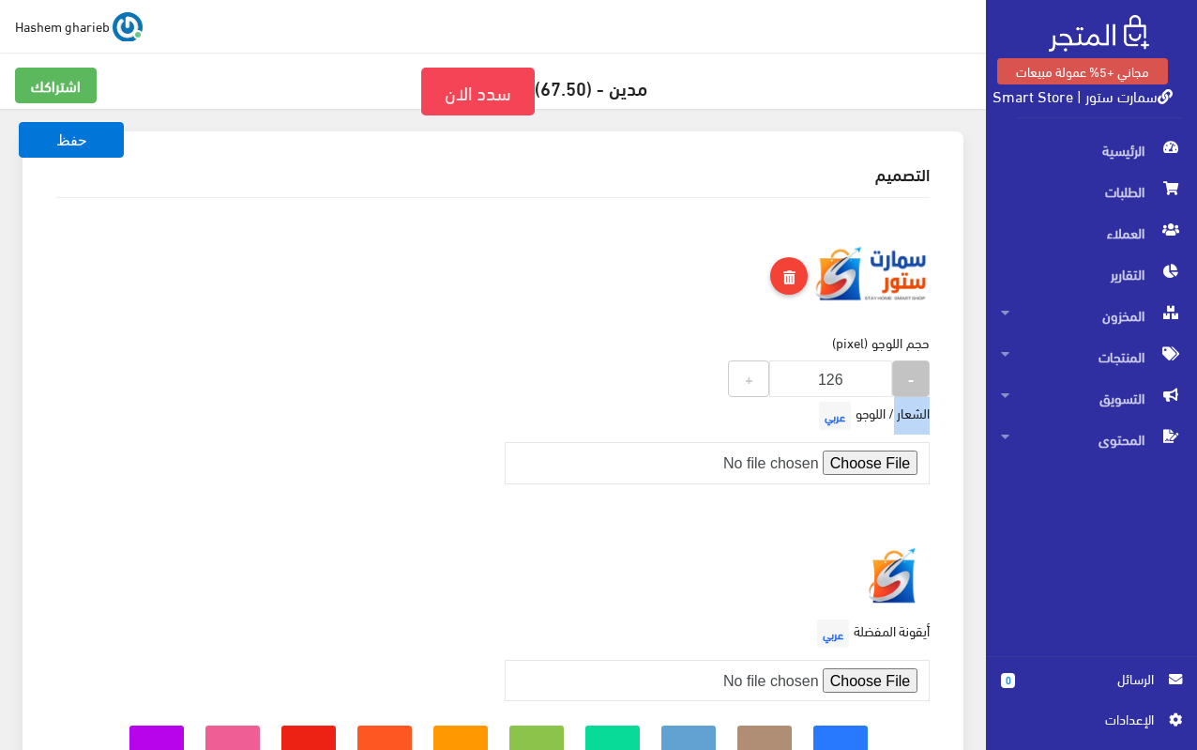
click at [909, 380] on strong "-" at bounding box center [911, 378] width 6 height 22
click at [909, 380] on strong "-" at bounding box center [911, 377] width 6 height 22
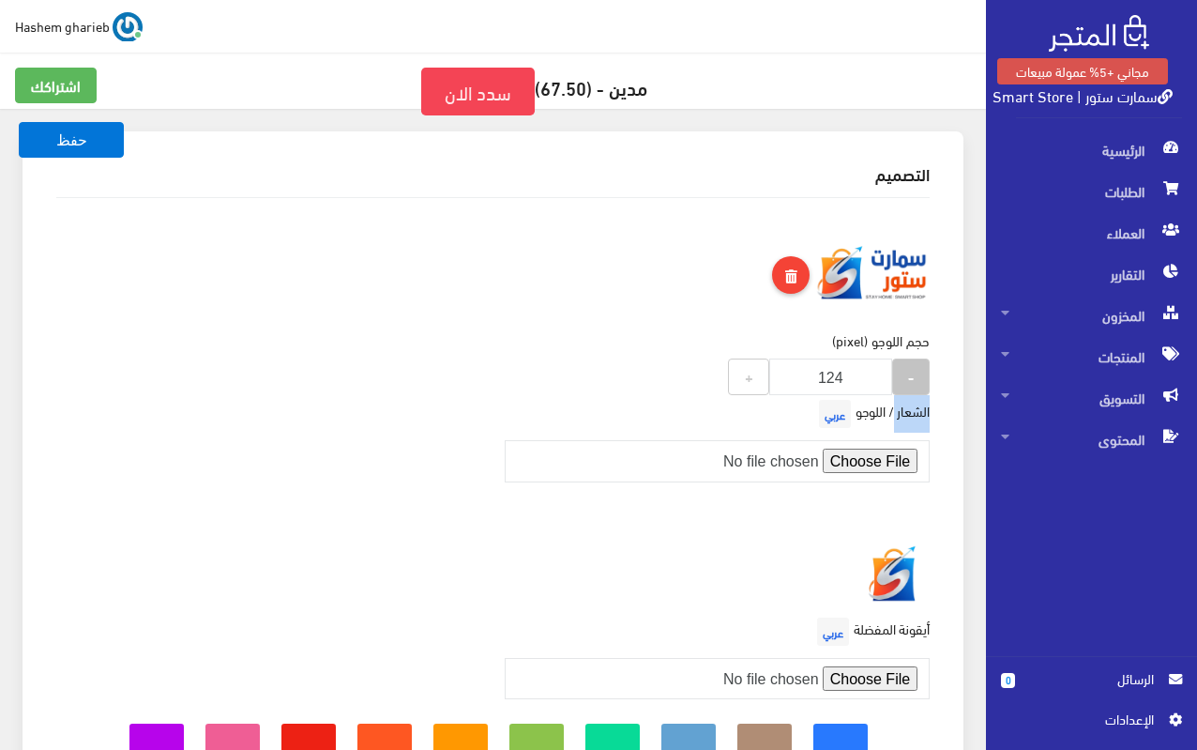
click at [909, 380] on strong "-" at bounding box center [911, 376] width 6 height 22
click at [909, 380] on strong "-" at bounding box center [911, 375] width 6 height 22
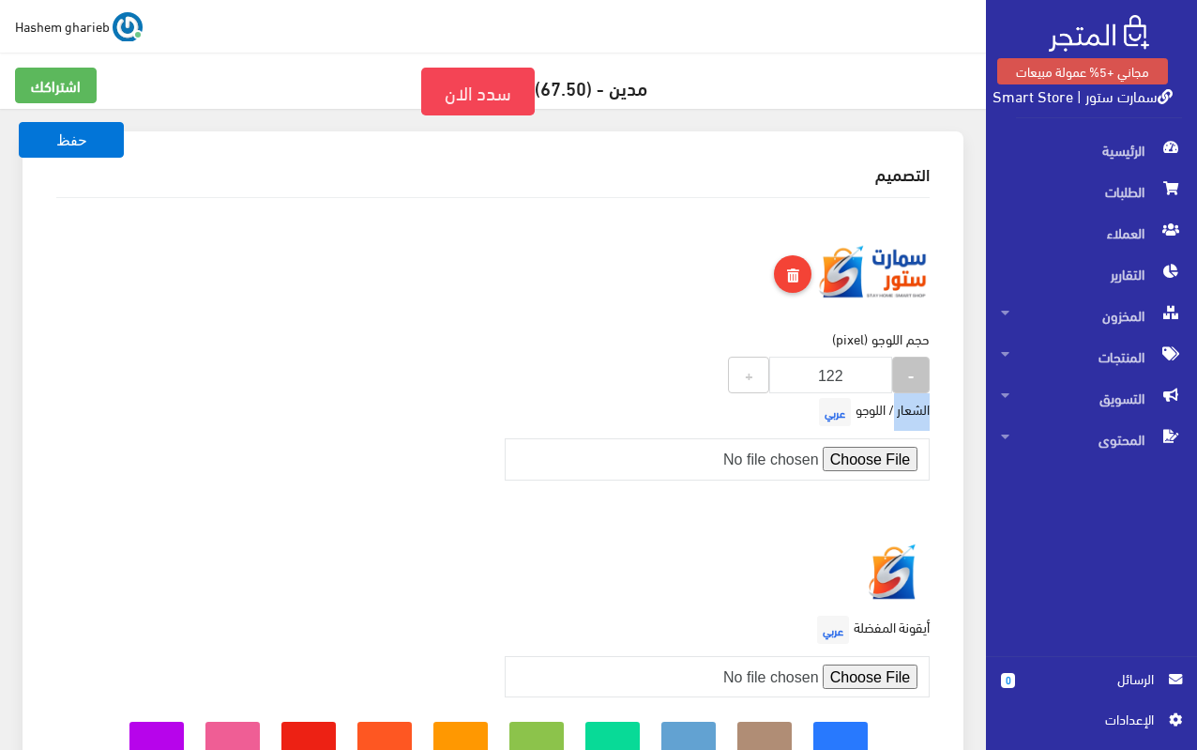
click at [909, 380] on strong "-" at bounding box center [911, 374] width 6 height 22
click at [909, 380] on strong "-" at bounding box center [911, 373] width 6 height 22
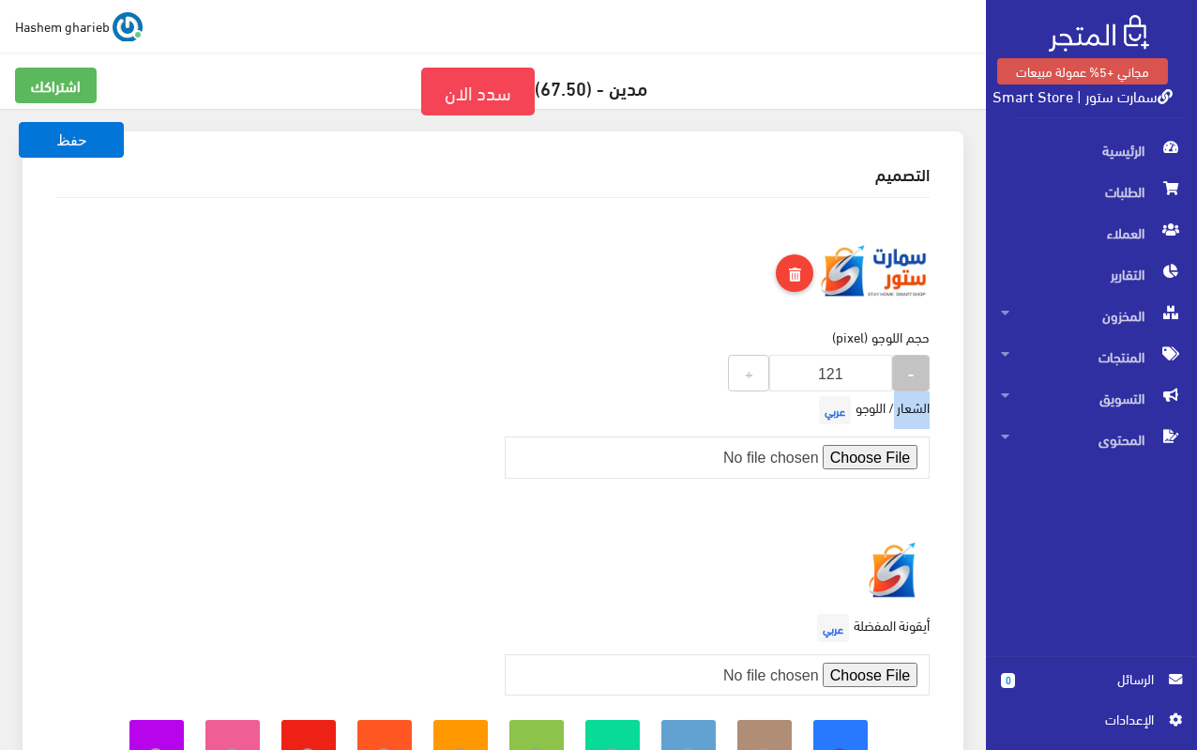
type input "120"
click at [909, 380] on strong "-" at bounding box center [911, 372] width 6 height 22
click at [480, 315] on div "حجم اللوجو (pixel) 120 - 120 +" at bounding box center [493, 301] width 896 height 177
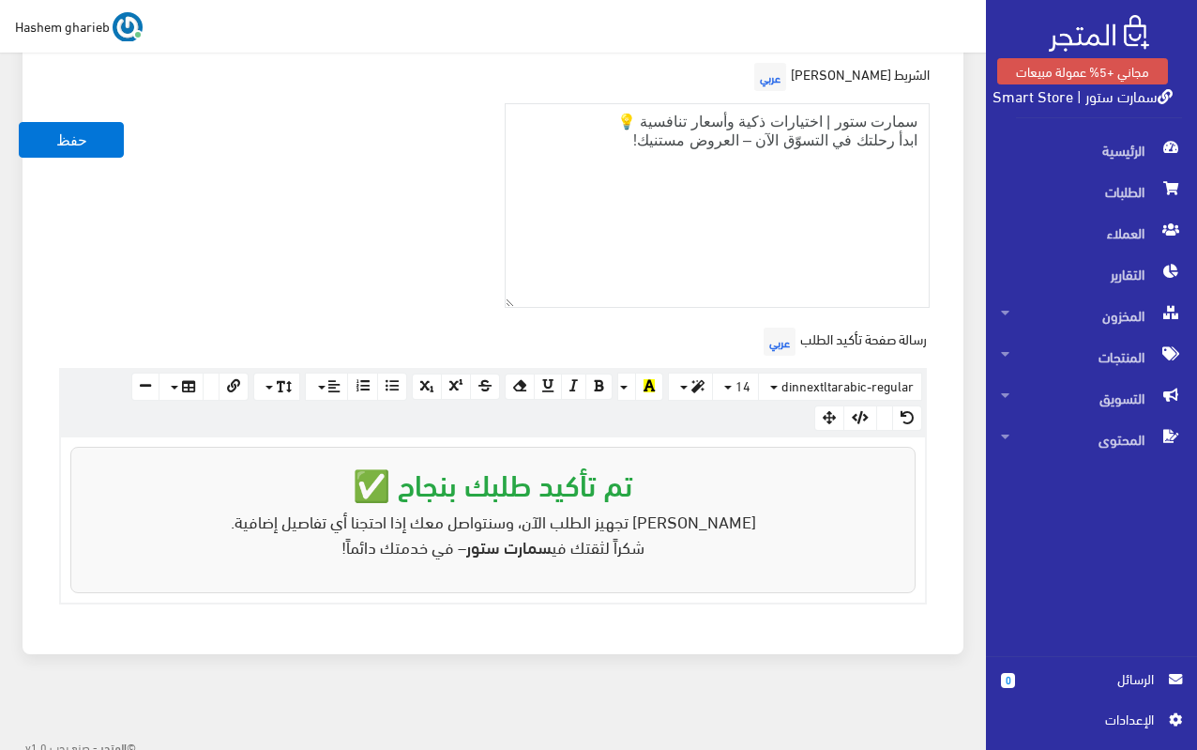
scroll to position [777, 0]
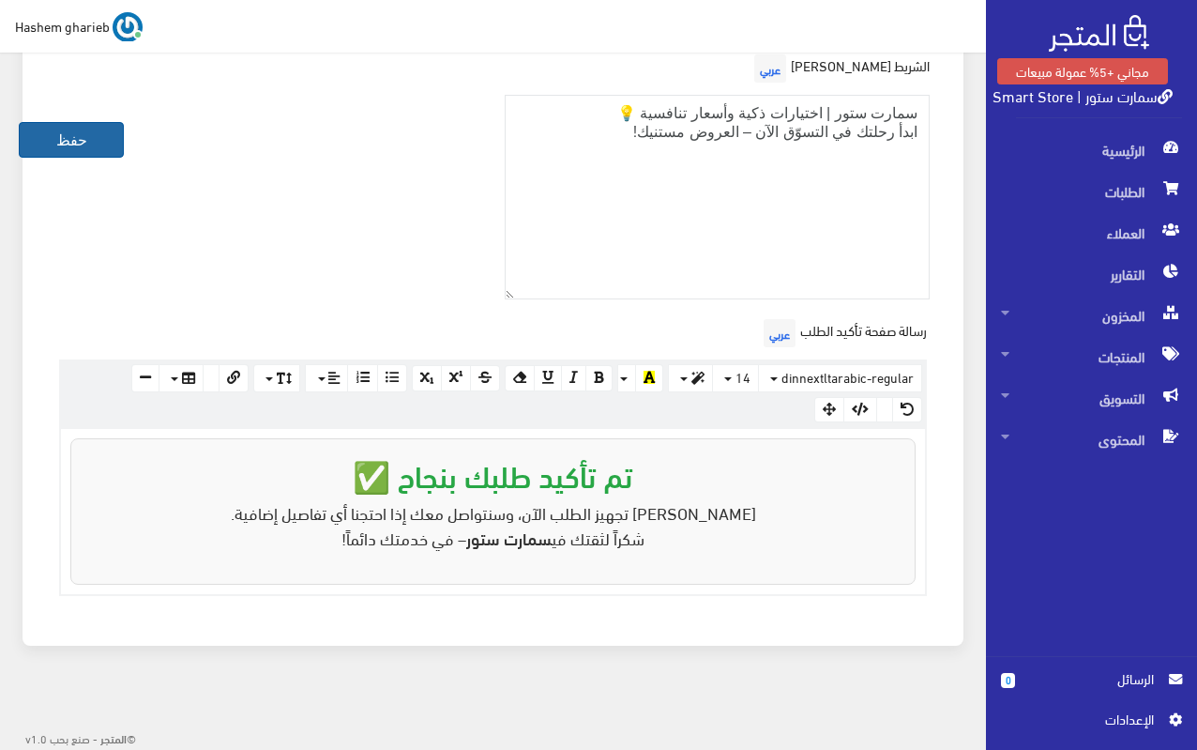
click at [65, 124] on button "حفظ" at bounding box center [71, 140] width 105 height 36
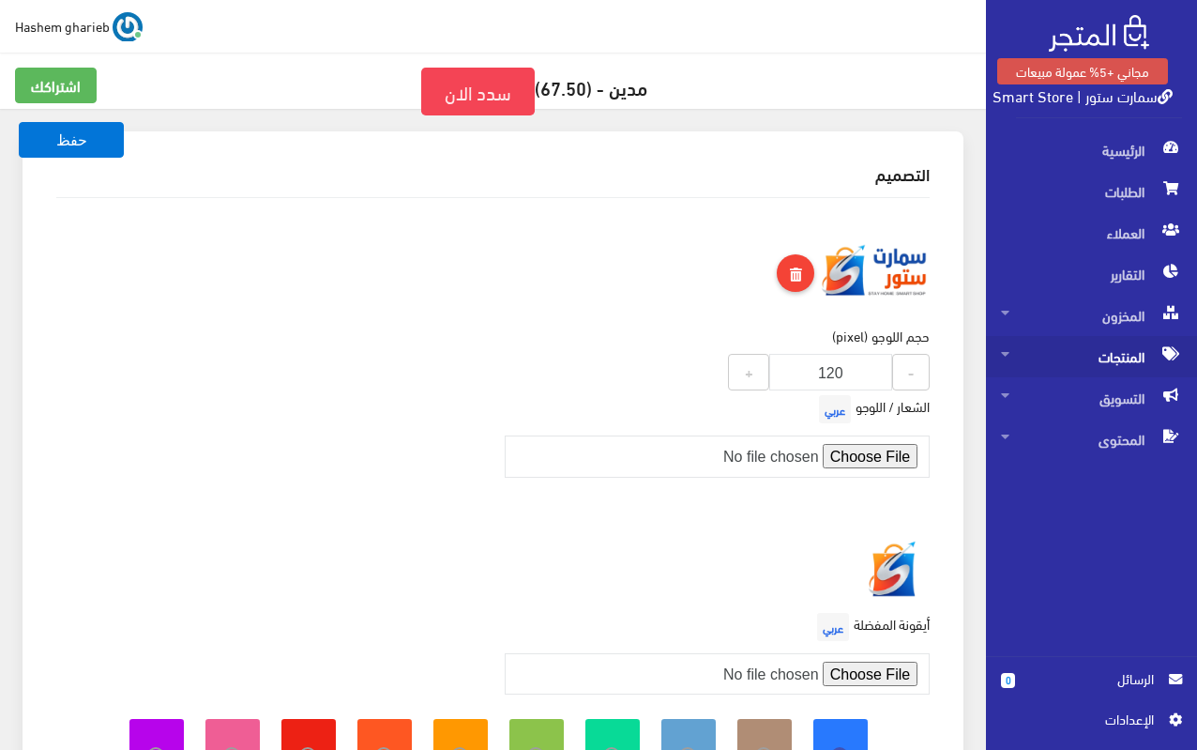
click at [1081, 349] on span "المنتجات" at bounding box center [1091, 356] width 181 height 41
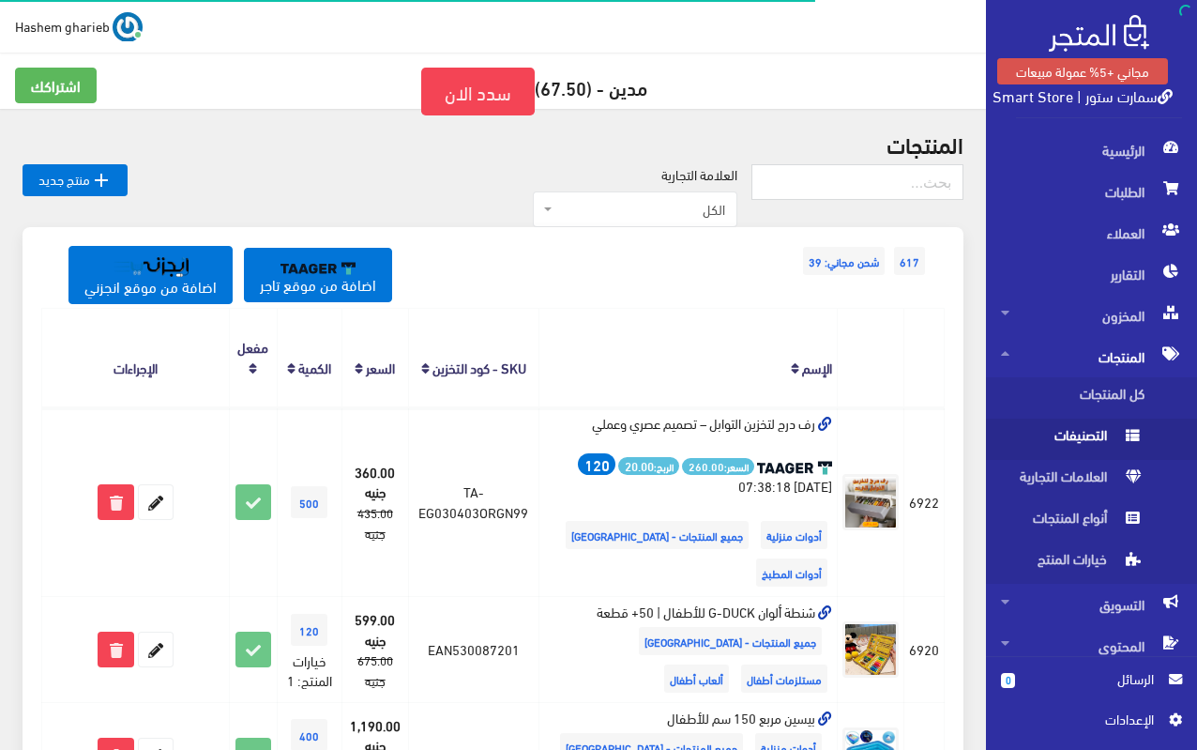
click at [1088, 427] on span "التصنيفات" at bounding box center [1072, 439] width 143 height 41
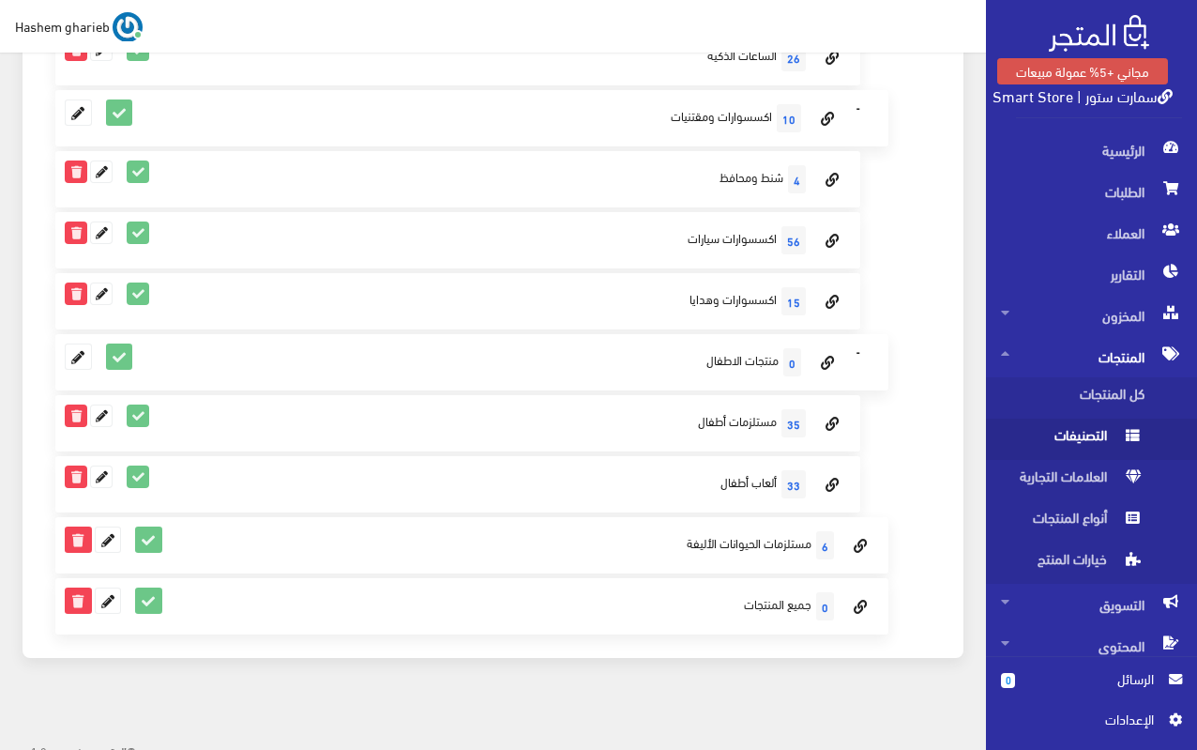
scroll to position [1545, 0]
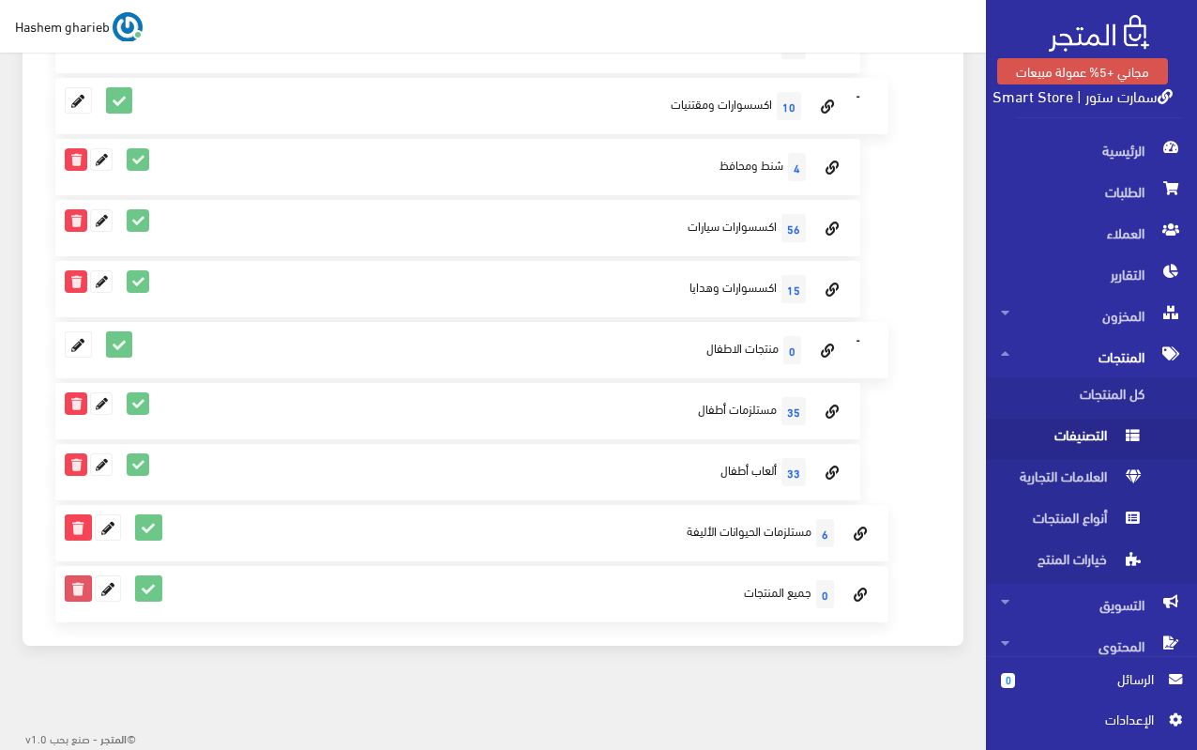
click at [69, 584] on icon at bounding box center [78, 588] width 24 height 24
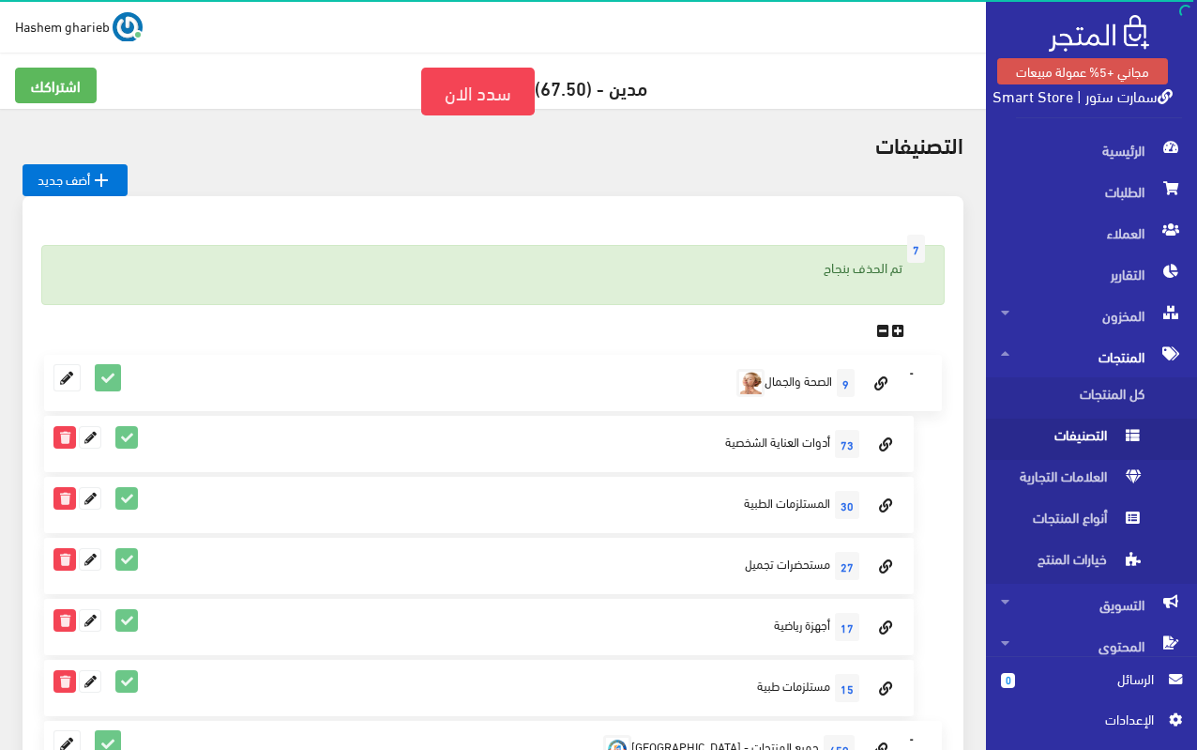
scroll to position [375, 0]
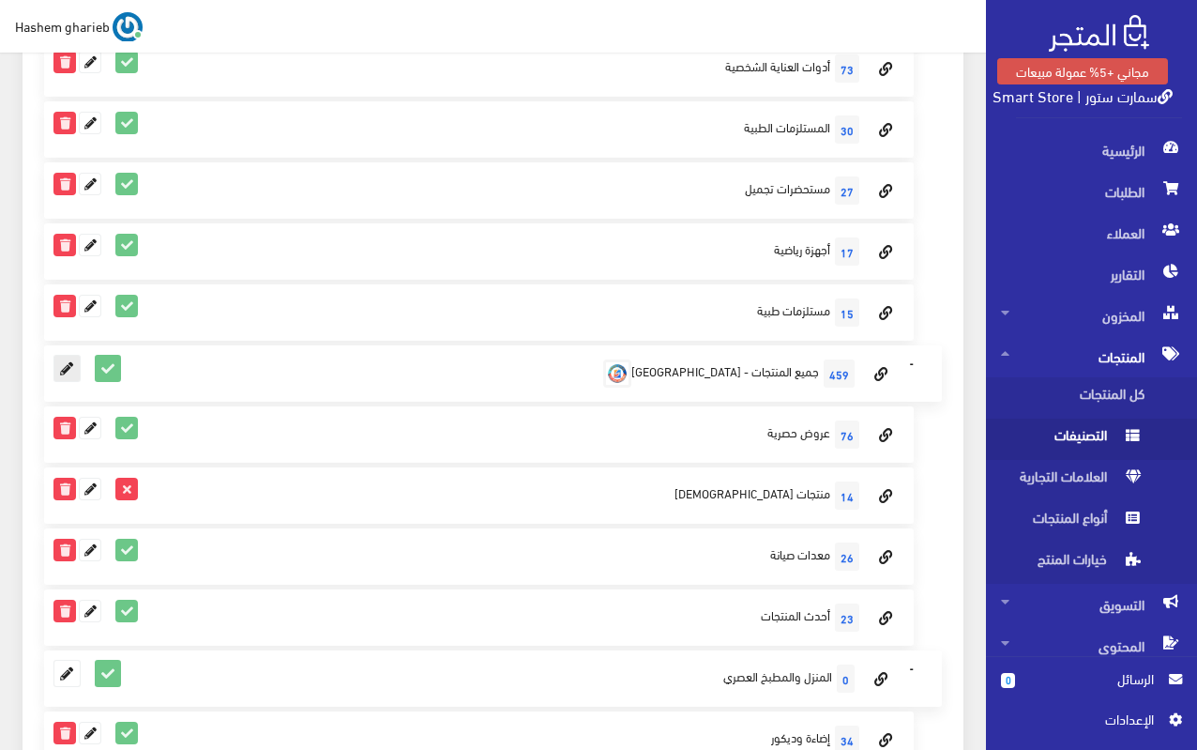
click at [61, 367] on icon at bounding box center [66, 368] width 24 height 24
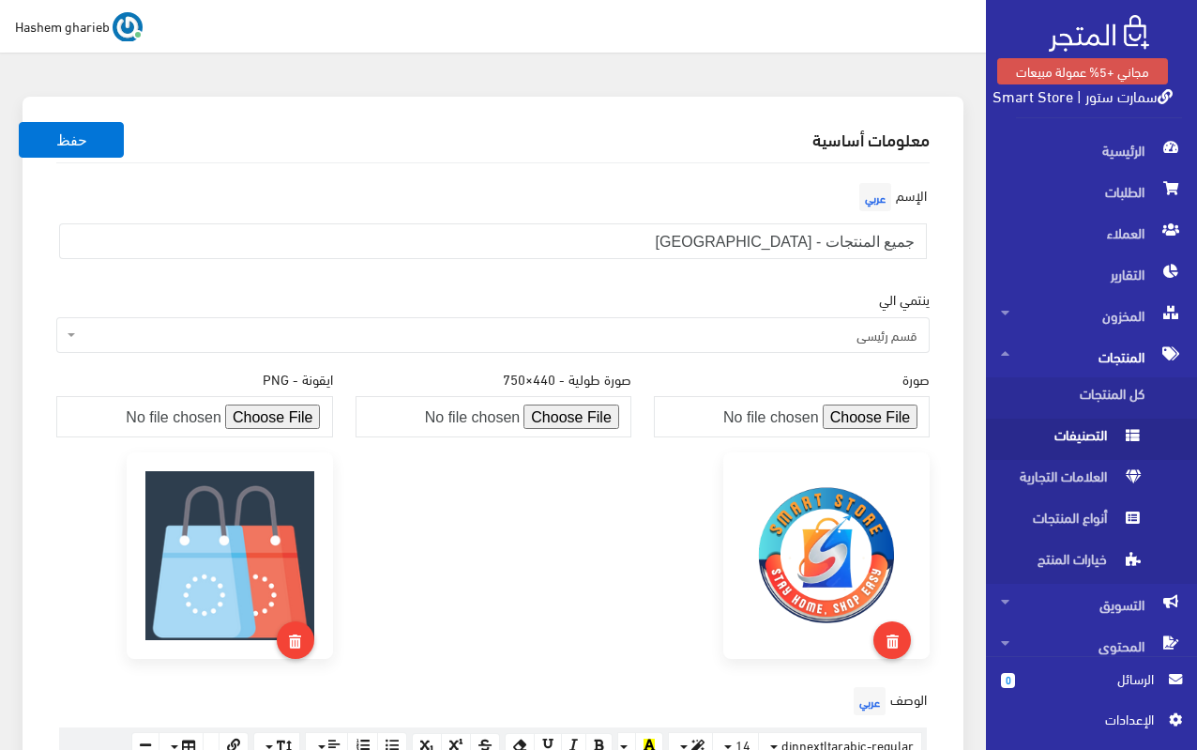
scroll to position [84, 0]
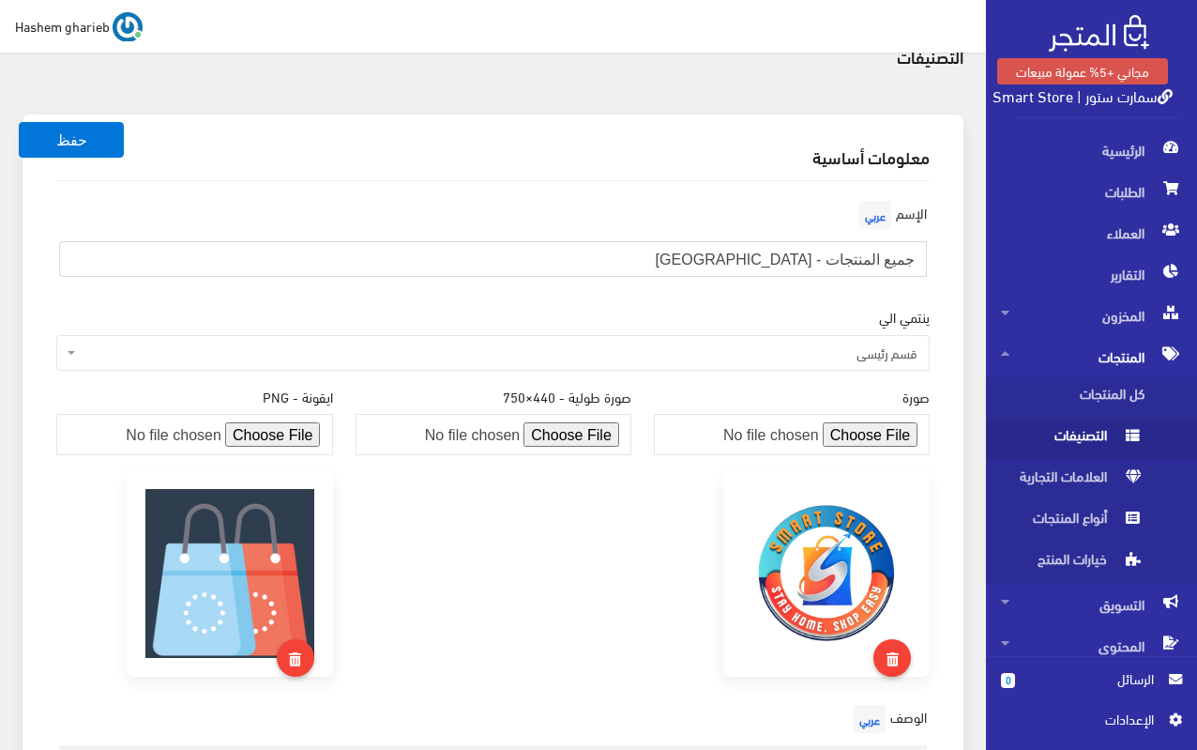
click at [716, 254] on input "جميع المنتجات - مصر" at bounding box center [493, 259] width 868 height 36
click at [905, 256] on input "جميع المنتجات" at bounding box center [493, 259] width 868 height 36
type input "متجر المنتجات"
click at [949, 321] on div "معلومات أساسية الإسم عربي متجر المنتجات ينتمي الي قسم رئيسي الصحة والجمال المنز…" at bounding box center [493, 559] width 941 height 891
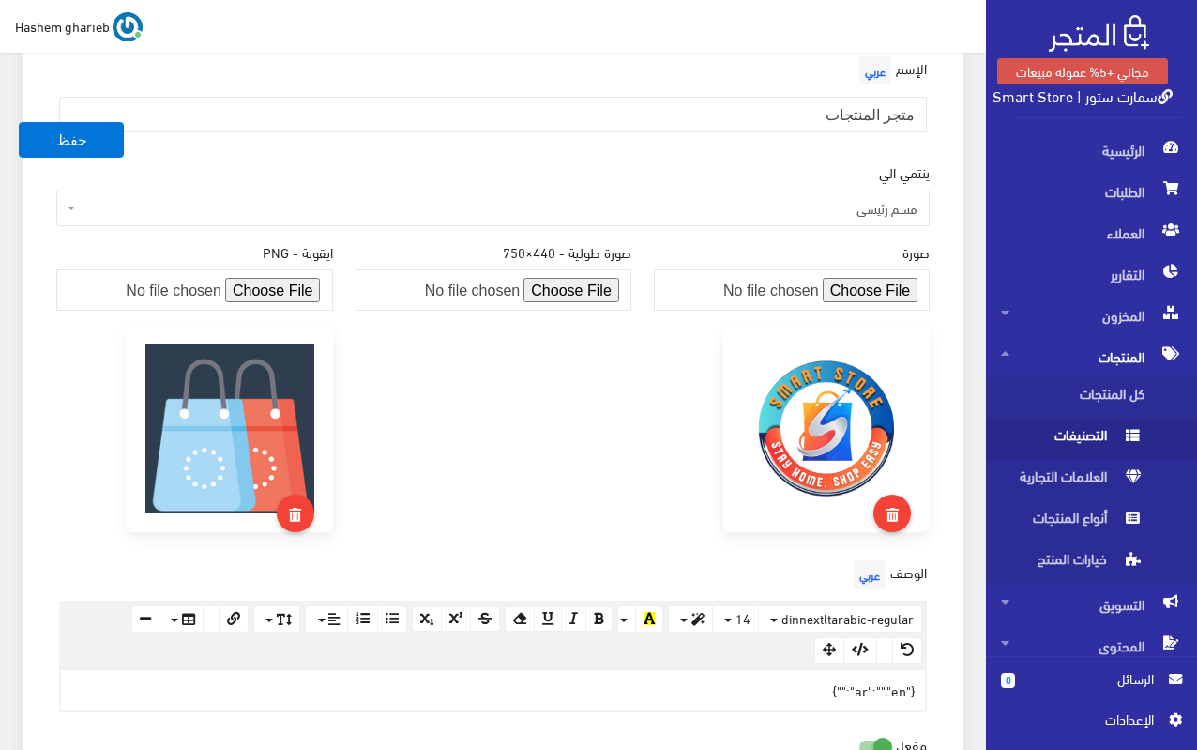
scroll to position [554, 0]
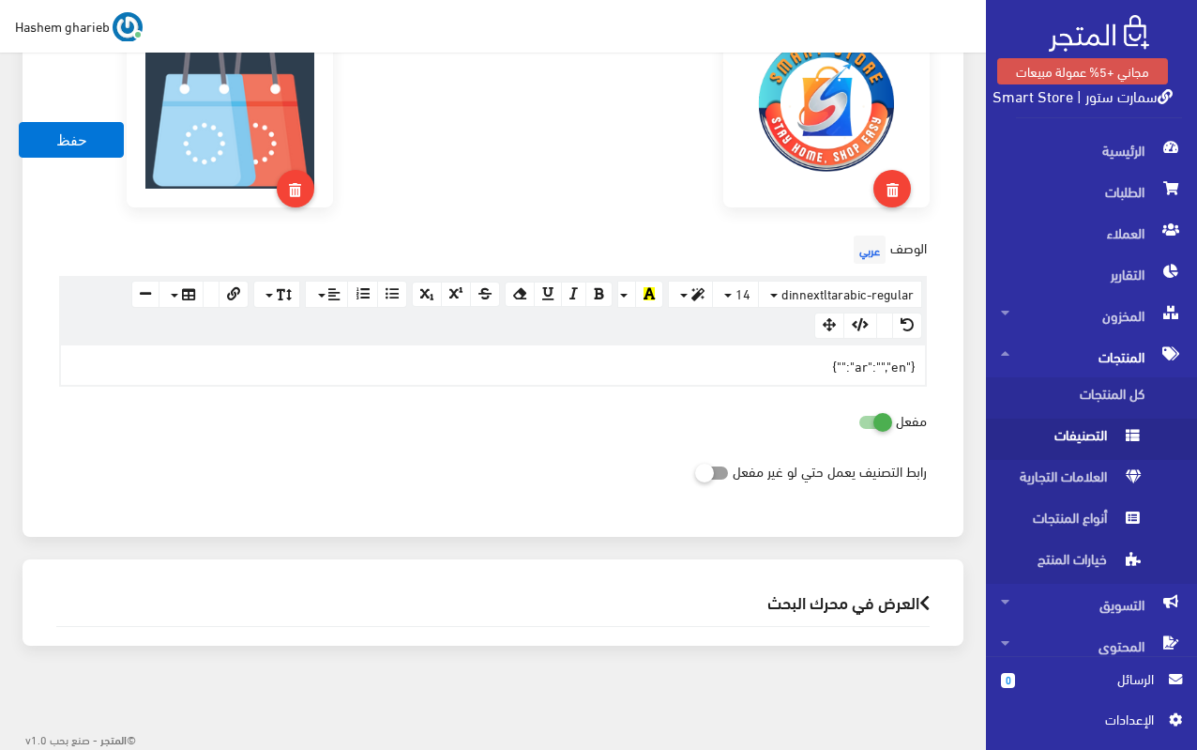
click at [819, 598] on h2 "العرض في محرك البحث" at bounding box center [493, 602] width 874 height 18
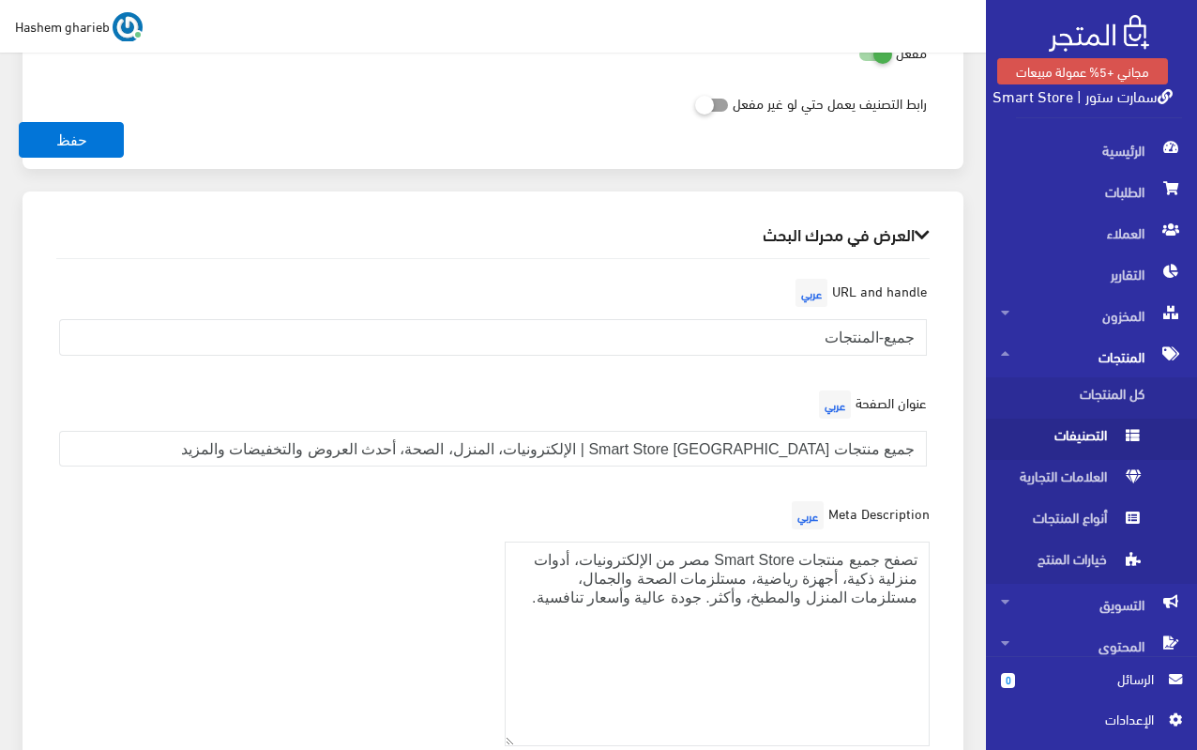
scroll to position [929, 0]
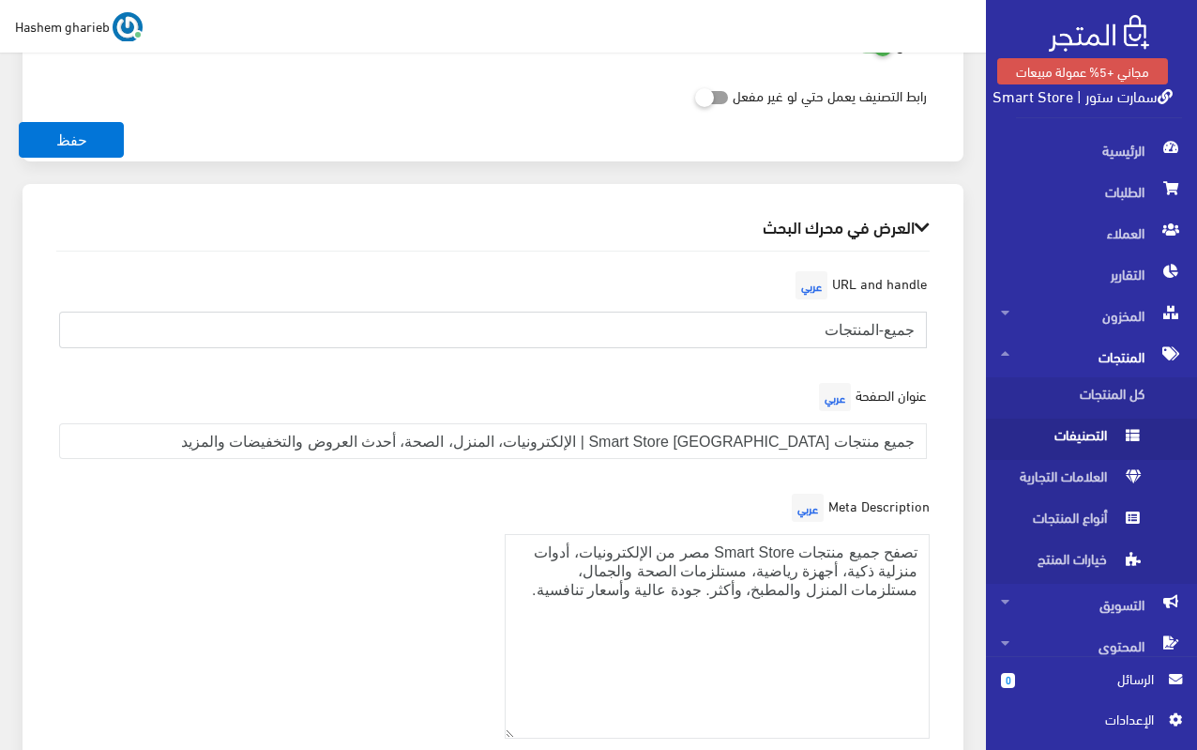
drag, startPoint x: 886, startPoint y: 327, endPoint x: 924, endPoint y: 327, distance: 38.5
click at [924, 327] on input "جميع-المنتجات" at bounding box center [493, 330] width 868 height 36
type input "متجر-المنتجات"
click at [904, 437] on input "جميع منتجات Smart Store مصر | الإلكترونيات، المنزل، الصحة، أحدث العروض والتخفيض…" at bounding box center [493, 441] width 868 height 36
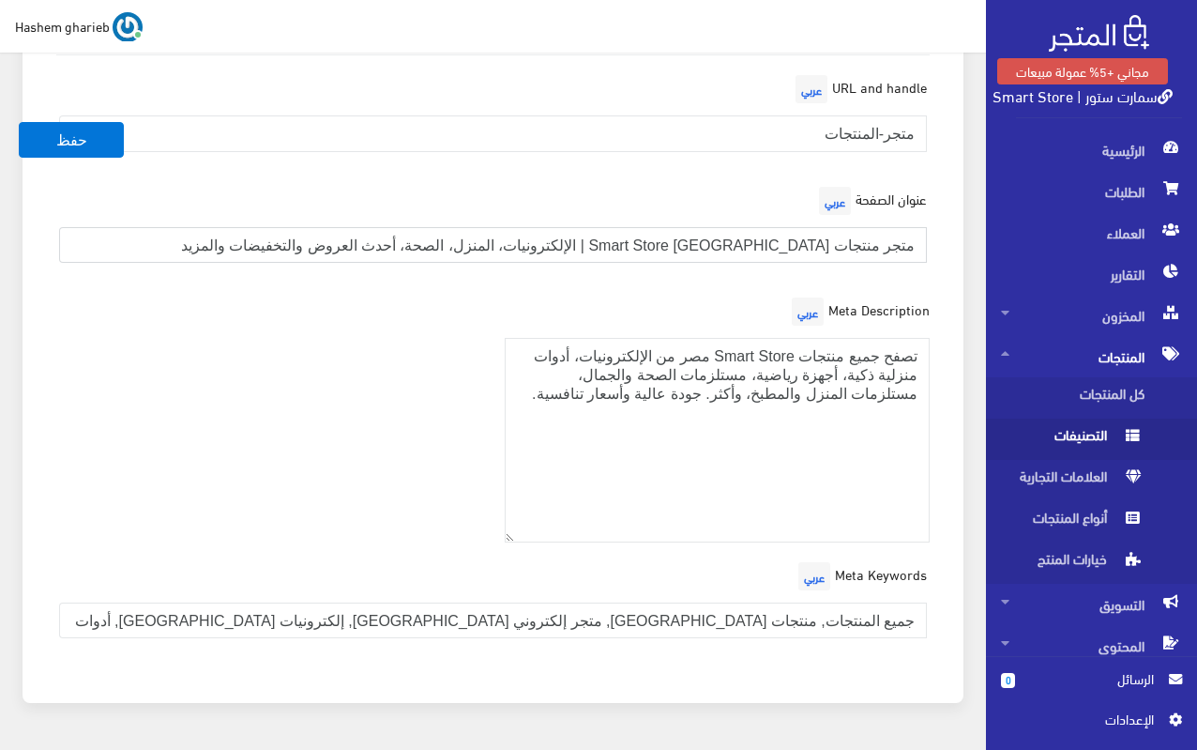
scroll to position [1181, 0]
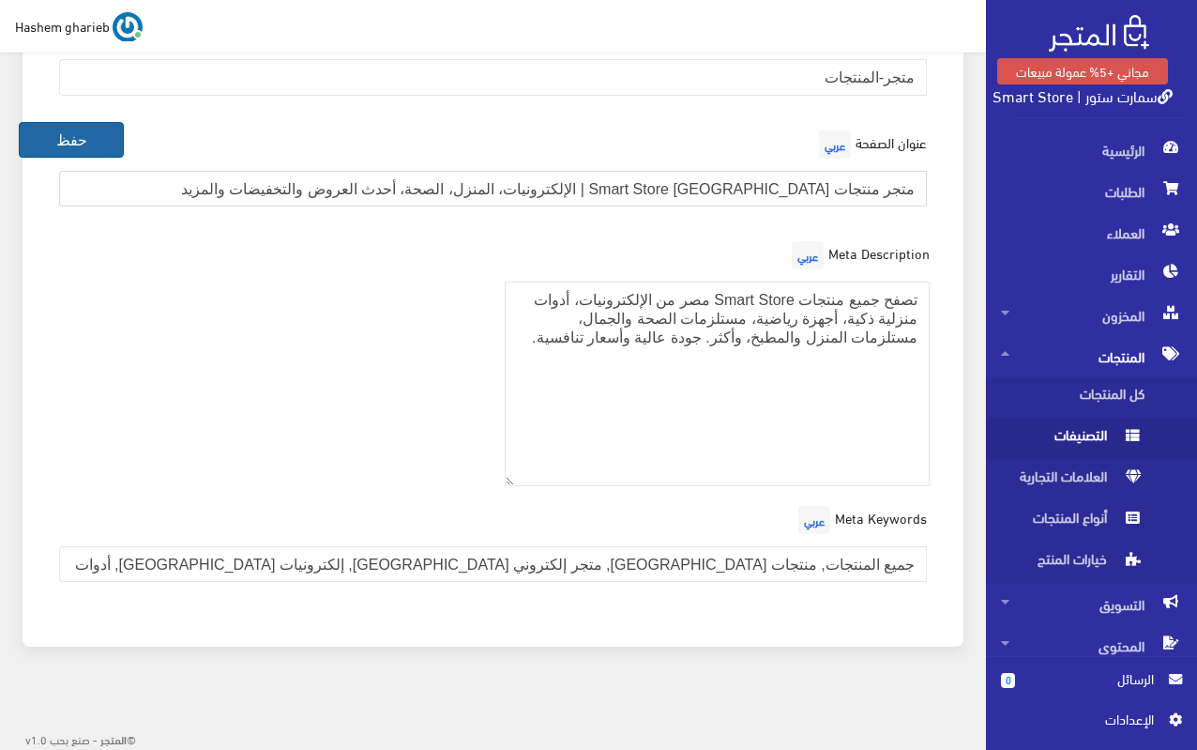
type input "متجر منتجات Smart Store مصر | الإلكترونيات، المنزل، الصحة، أحدث العروض والتخفيض…"
click at [86, 135] on button "حفظ" at bounding box center [71, 140] width 105 height 36
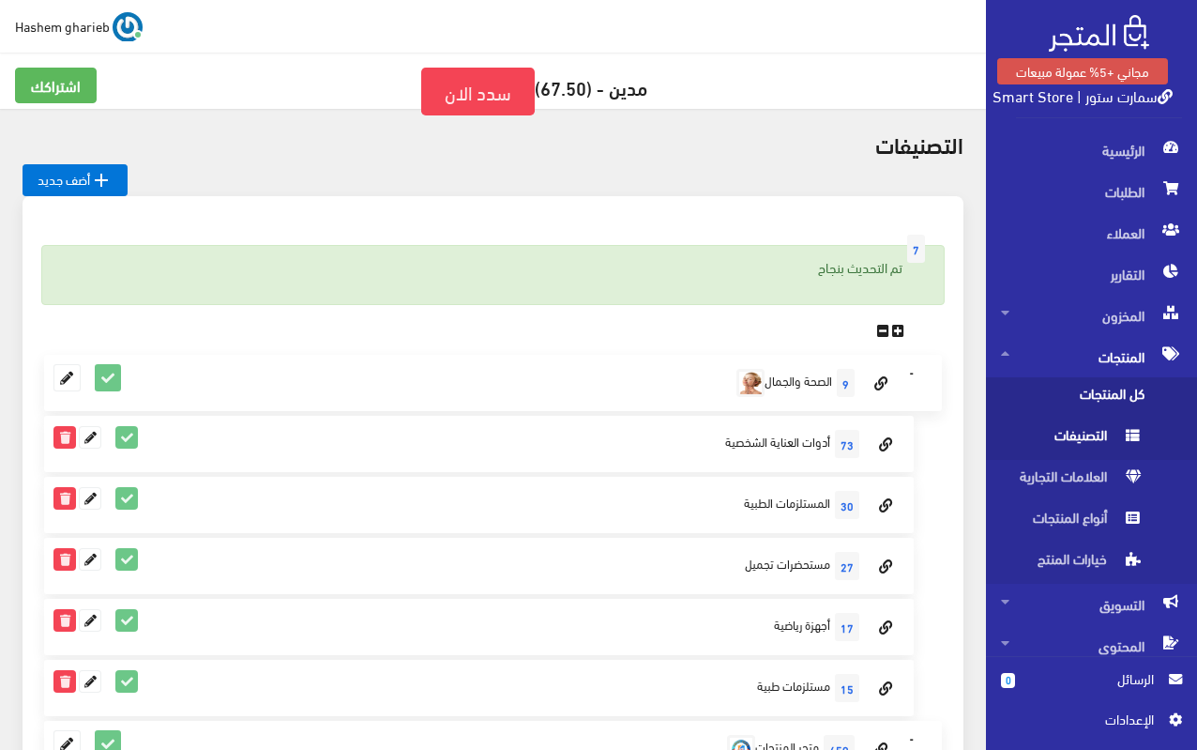
click at [1103, 399] on span "كل المنتجات" at bounding box center [1072, 397] width 143 height 41
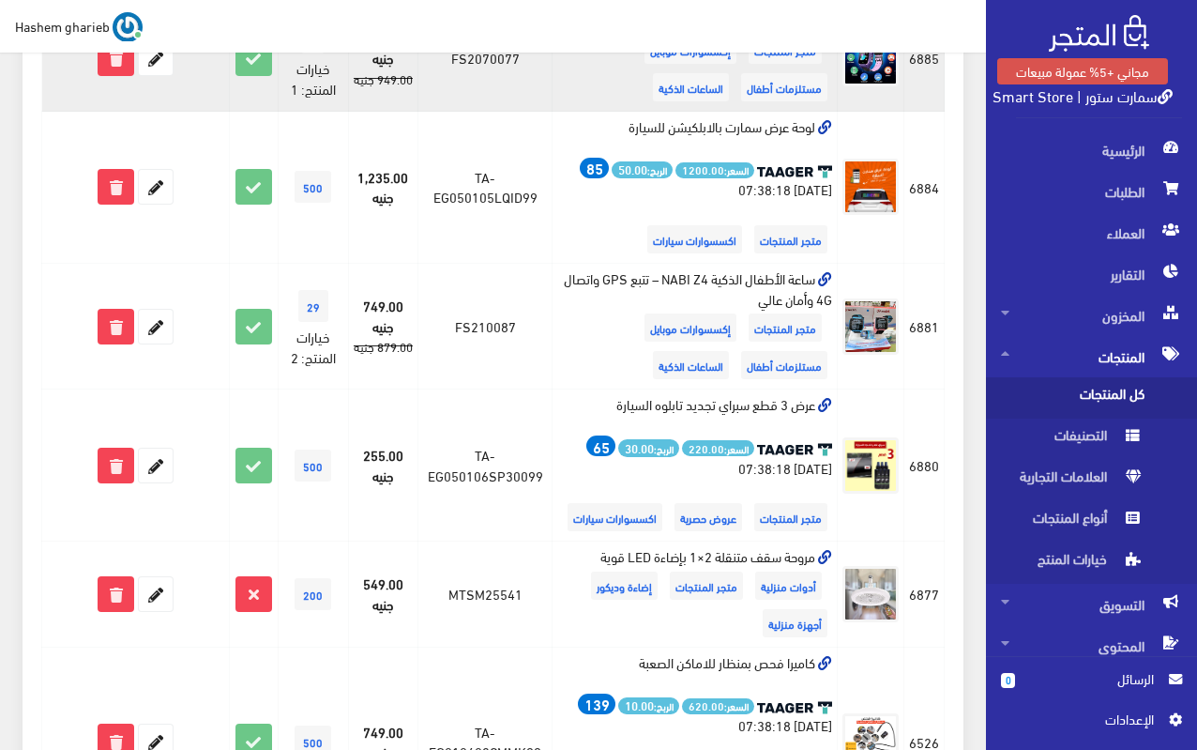
scroll to position [2292, 0]
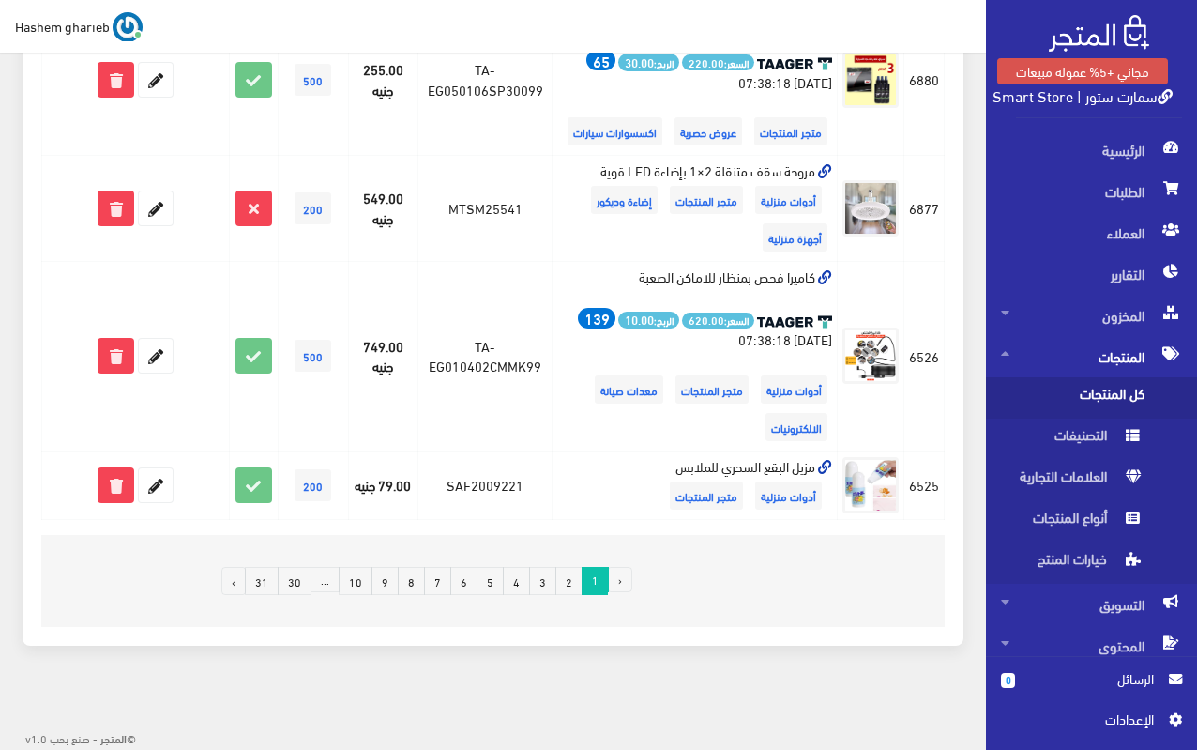
click at [575, 583] on link "2" at bounding box center [569, 581] width 27 height 28
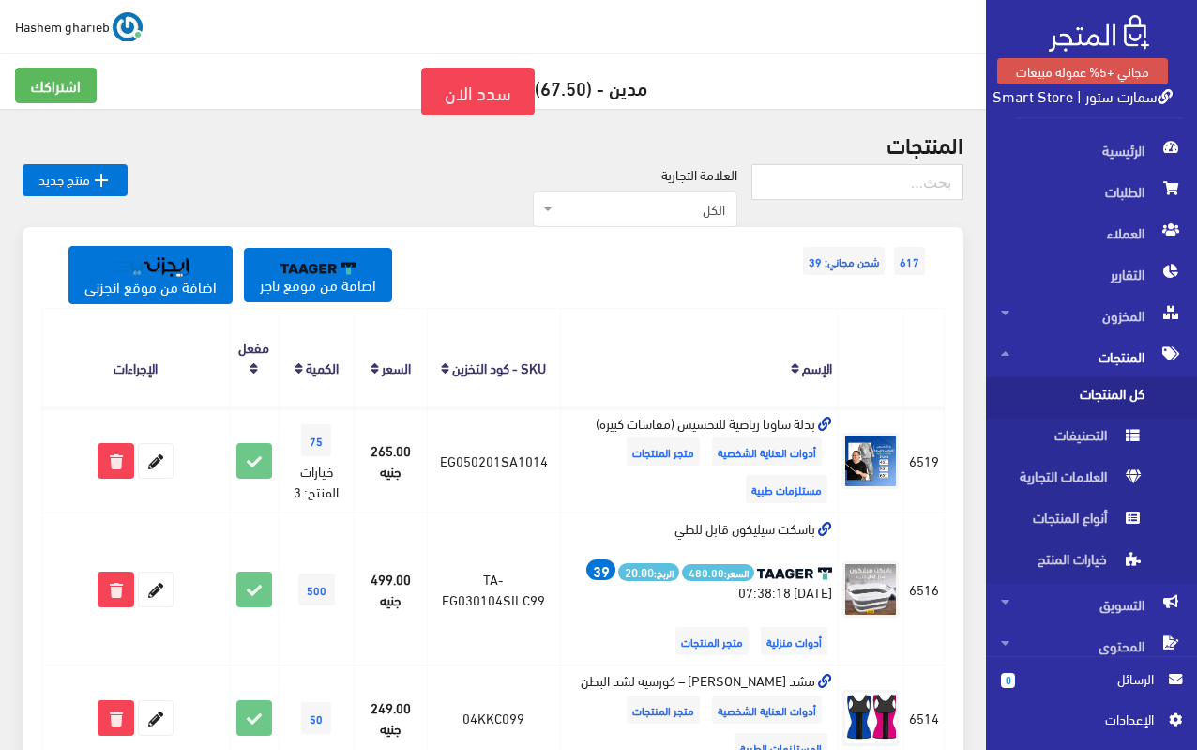
click at [1130, 723] on span "اﻹعدادات" at bounding box center [1084, 718] width 137 height 21
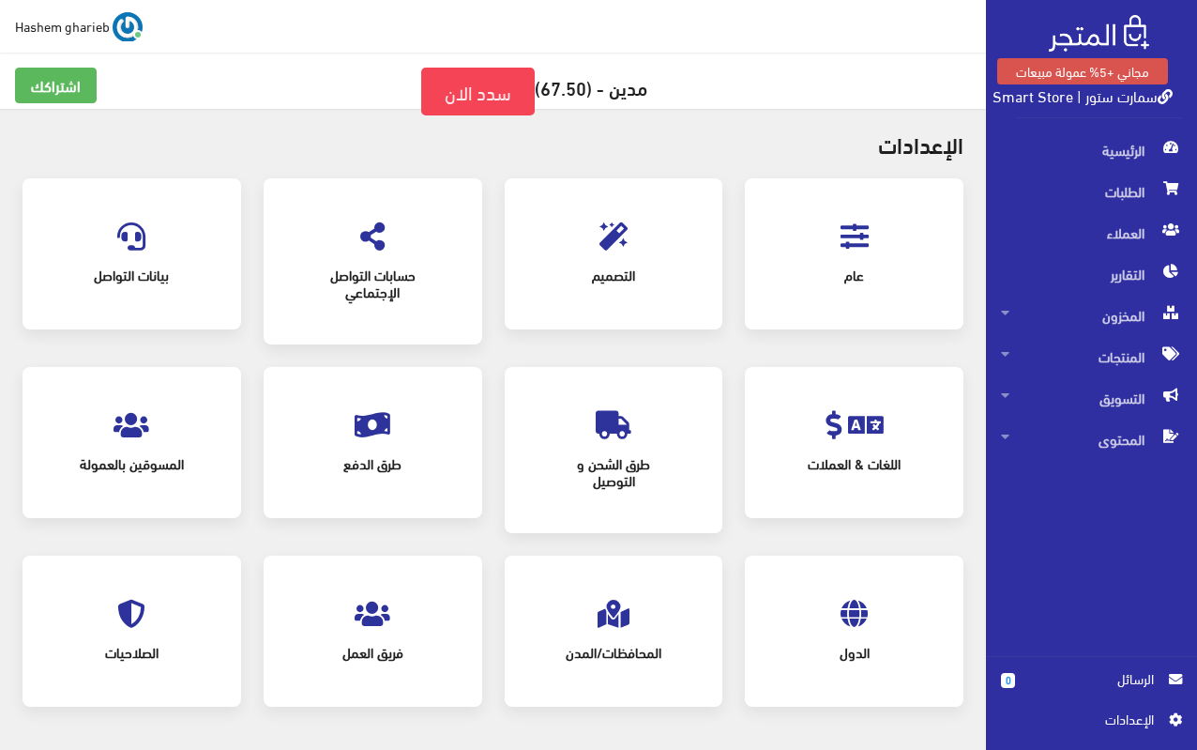
click at [121, 231] on icon at bounding box center [131, 236] width 28 height 28
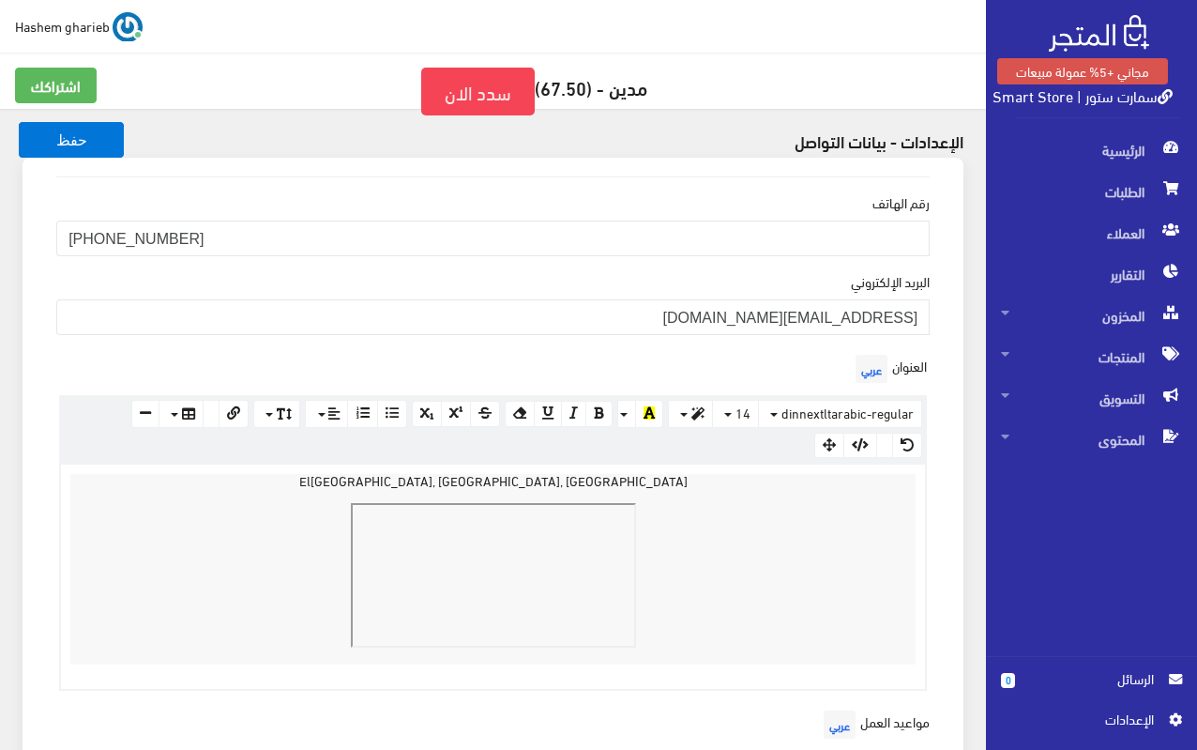
click at [1135, 715] on span "اﻹعدادات" at bounding box center [1084, 718] width 137 height 21
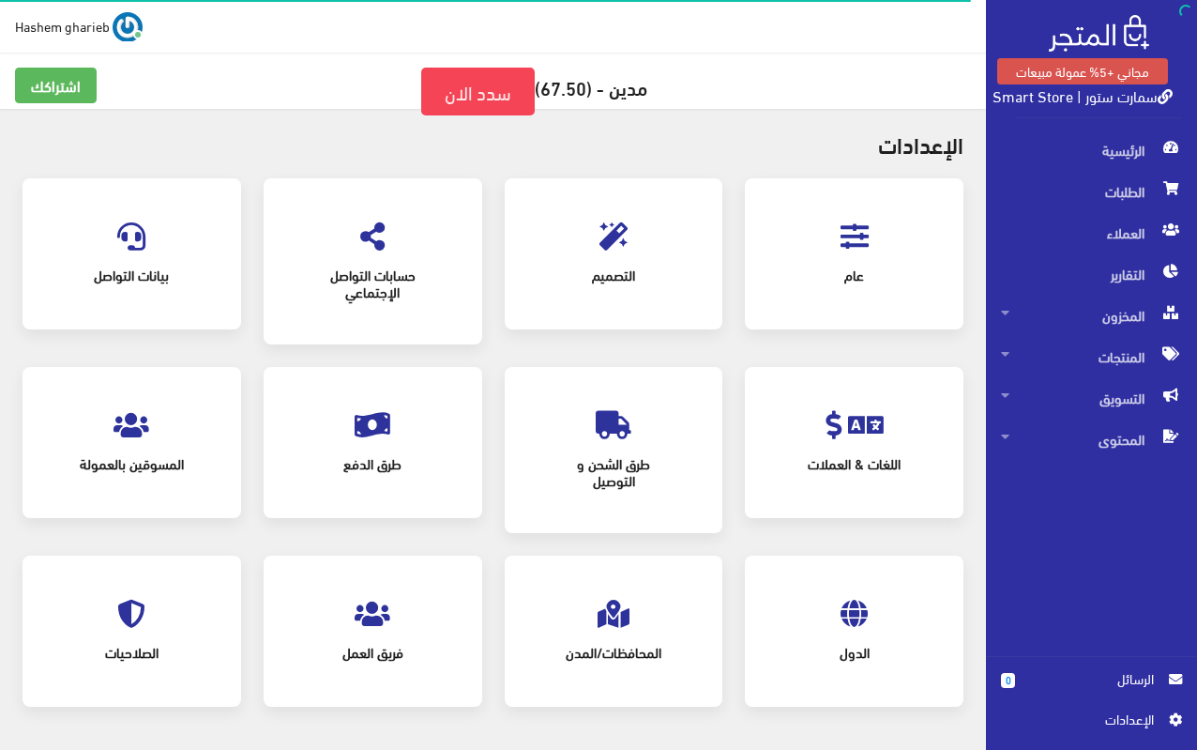
click at [374, 247] on icon at bounding box center [372, 236] width 24 height 28
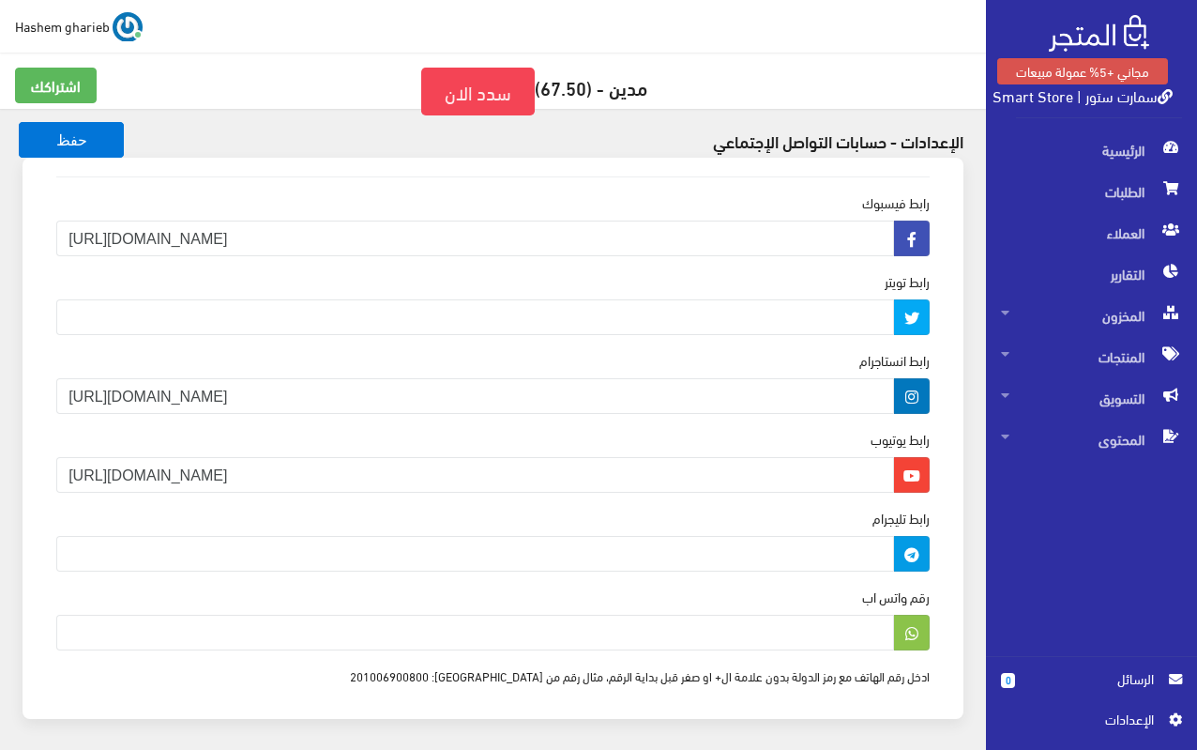
scroll to position [75, 0]
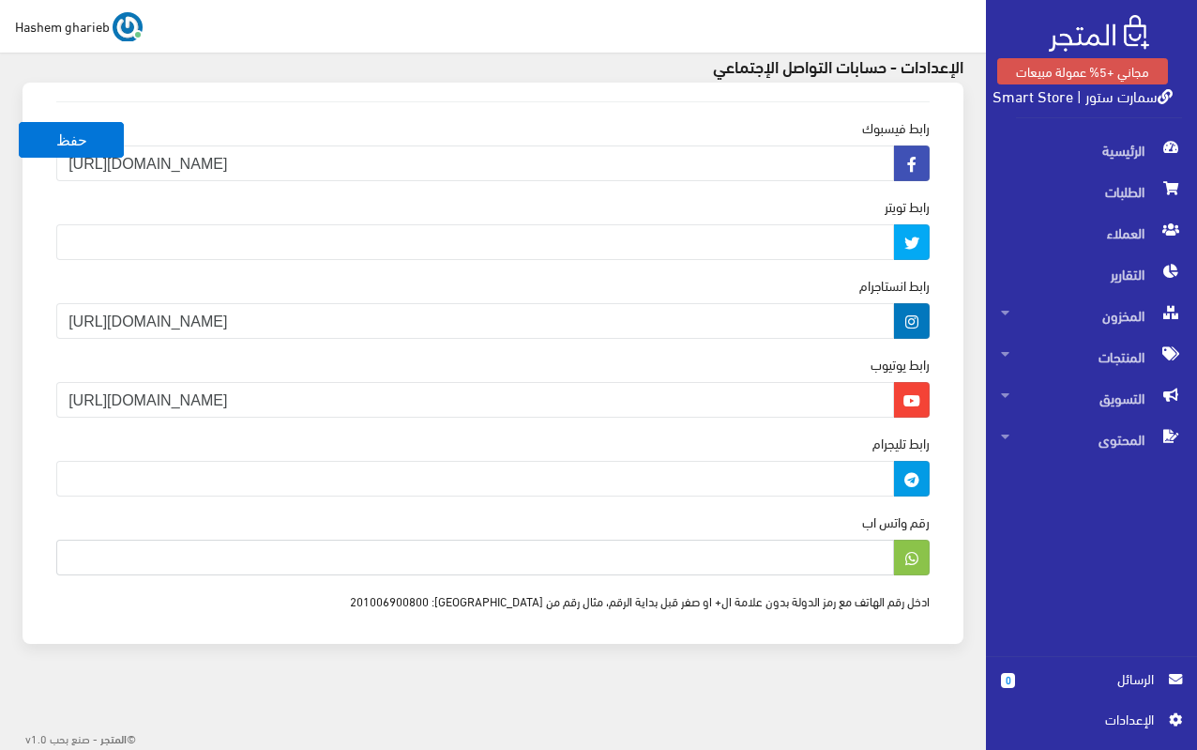
click at [846, 561] on input "رقم واتس اب" at bounding box center [475, 558] width 838 height 36
type input "201024892335"
click at [101, 148] on button "حفظ" at bounding box center [71, 140] width 105 height 36
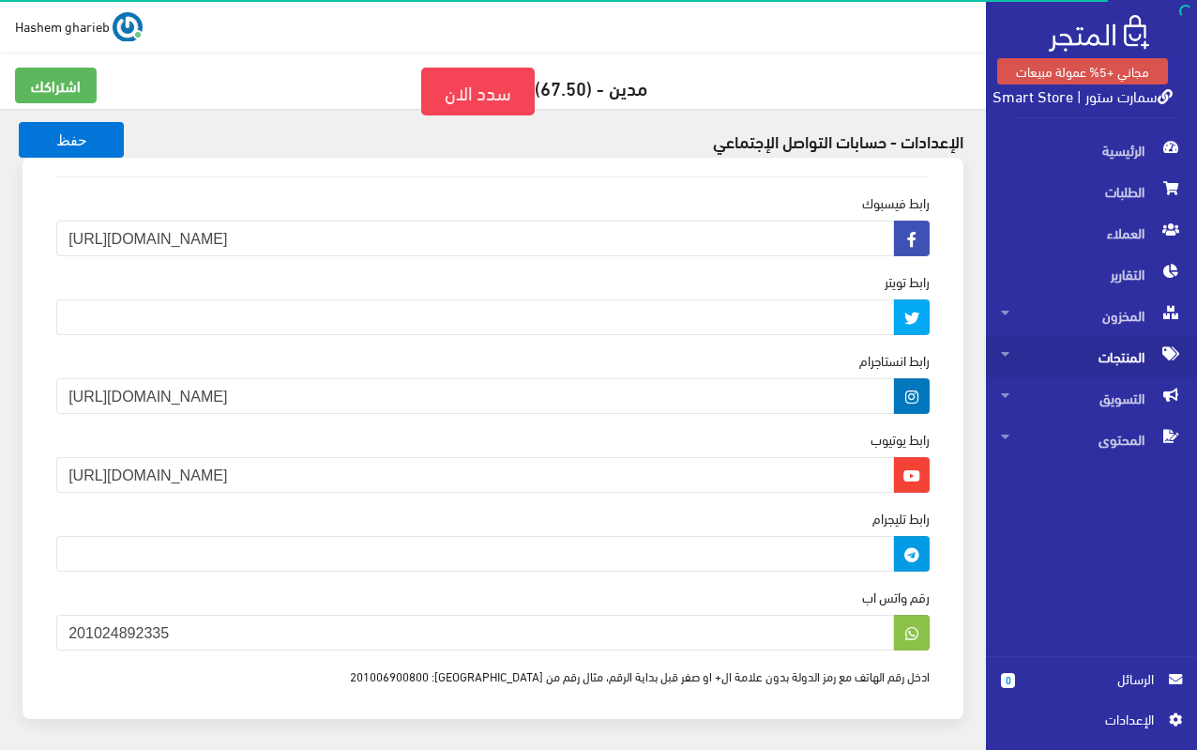
click at [1134, 354] on span "المنتجات" at bounding box center [1091, 356] width 181 height 41
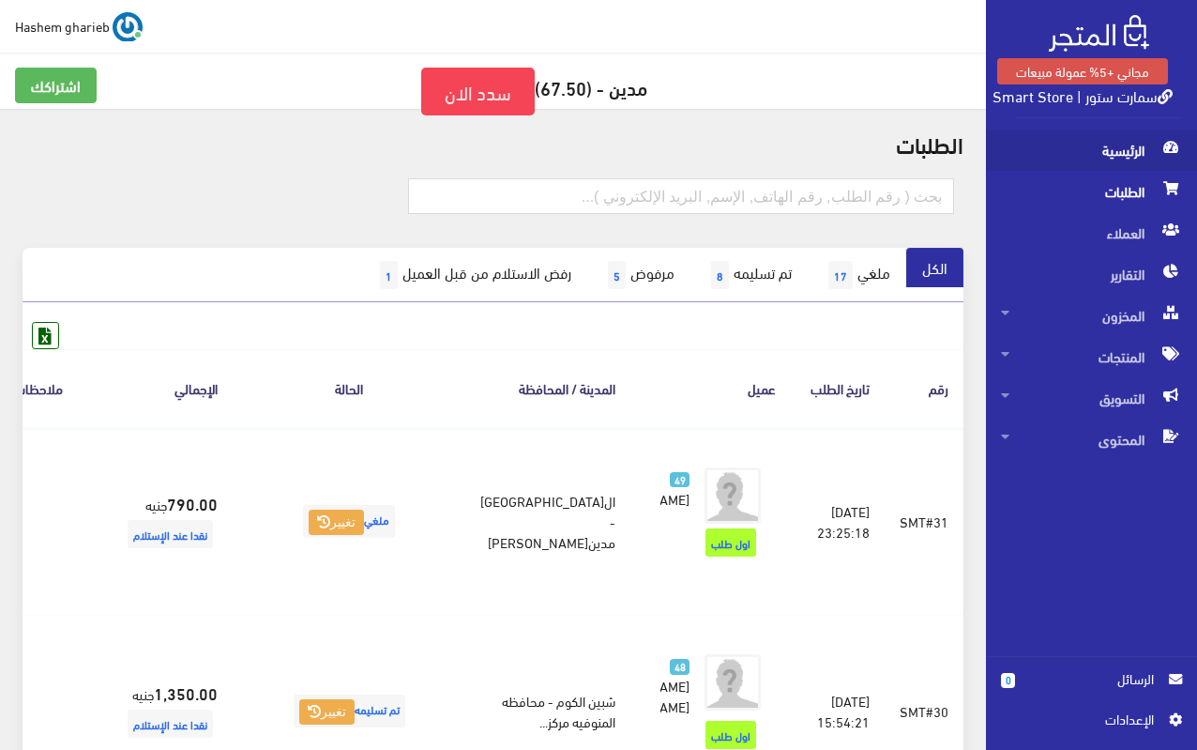
click at [1144, 157] on span "الرئيسية" at bounding box center [1091, 149] width 181 height 41
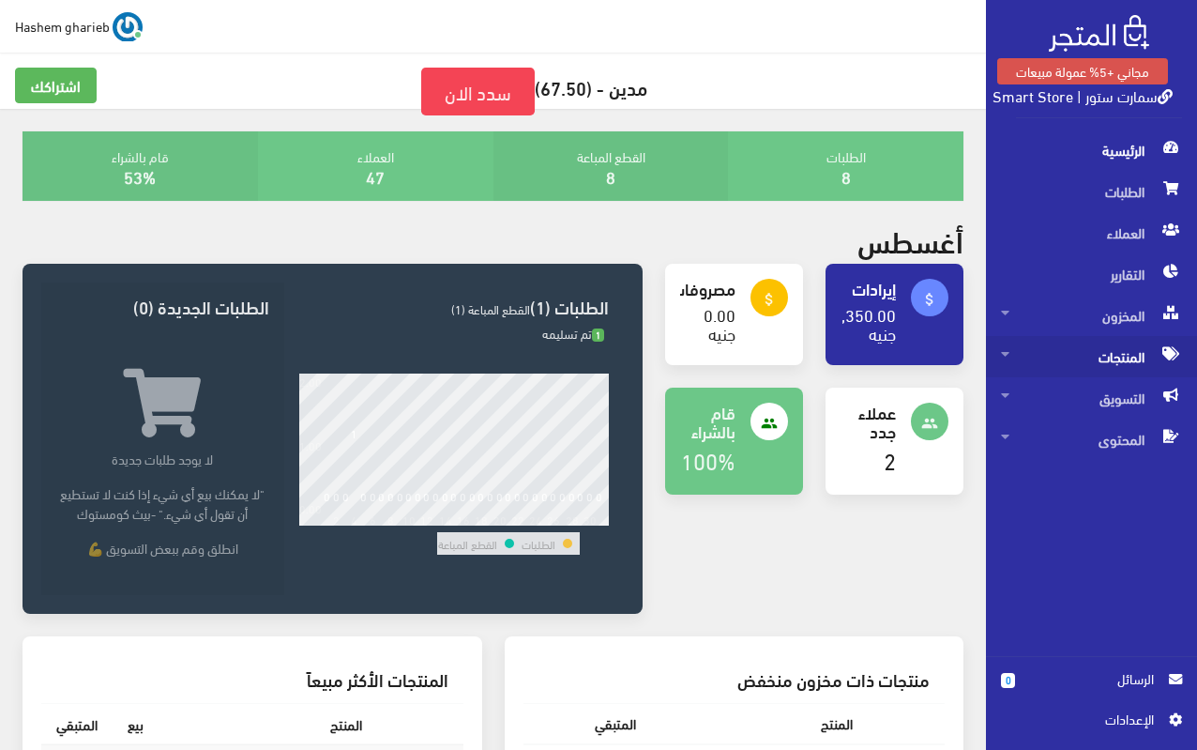
click at [1115, 353] on span "المنتجات" at bounding box center [1091, 356] width 181 height 41
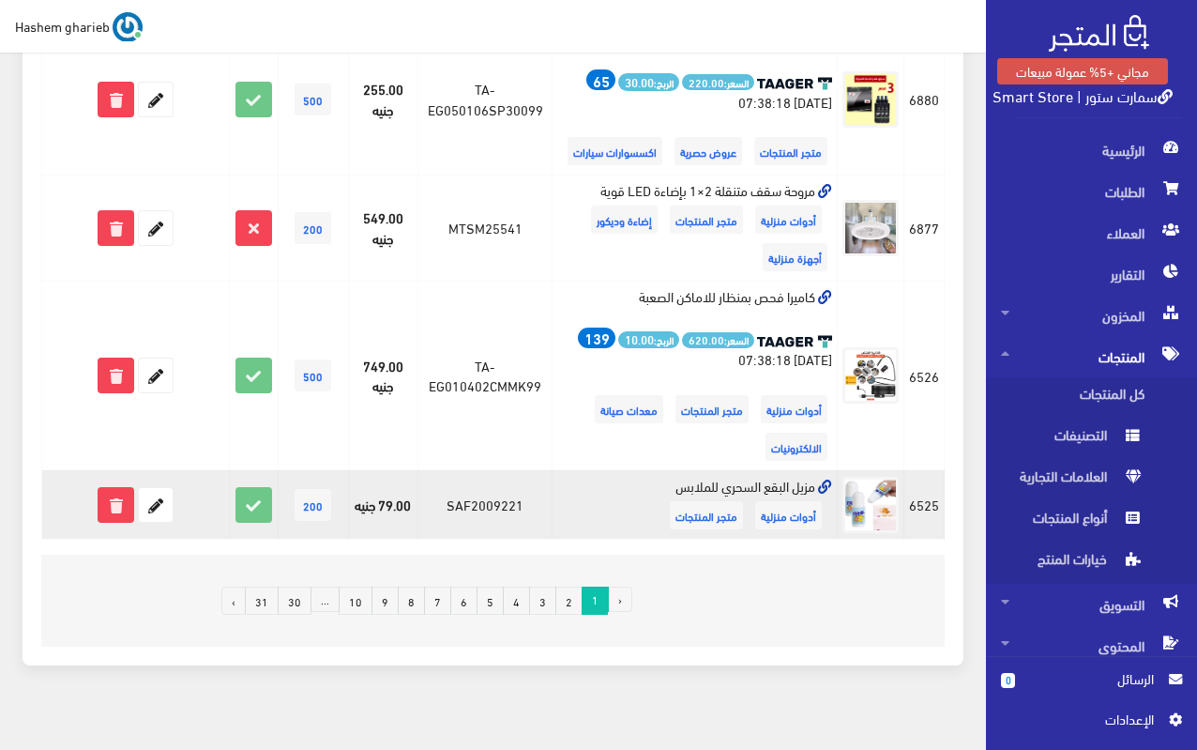
scroll to position [2292, 0]
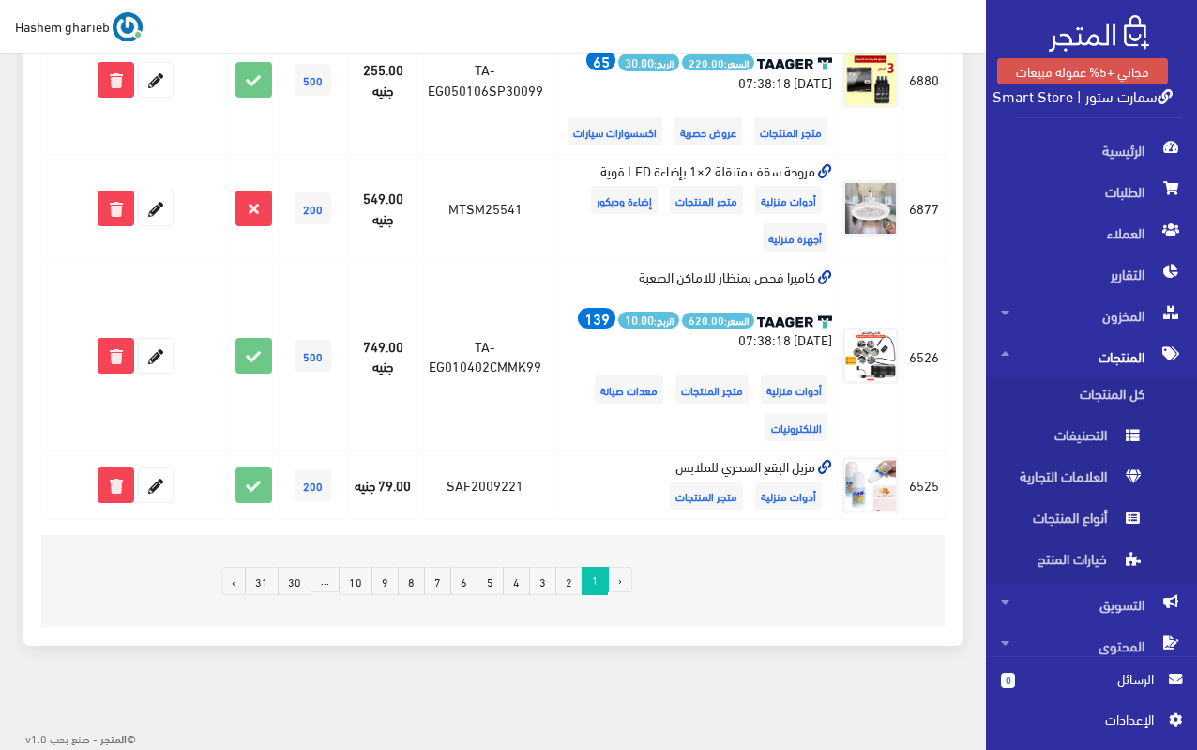
click at [568, 586] on link "2" at bounding box center [569, 581] width 27 height 28
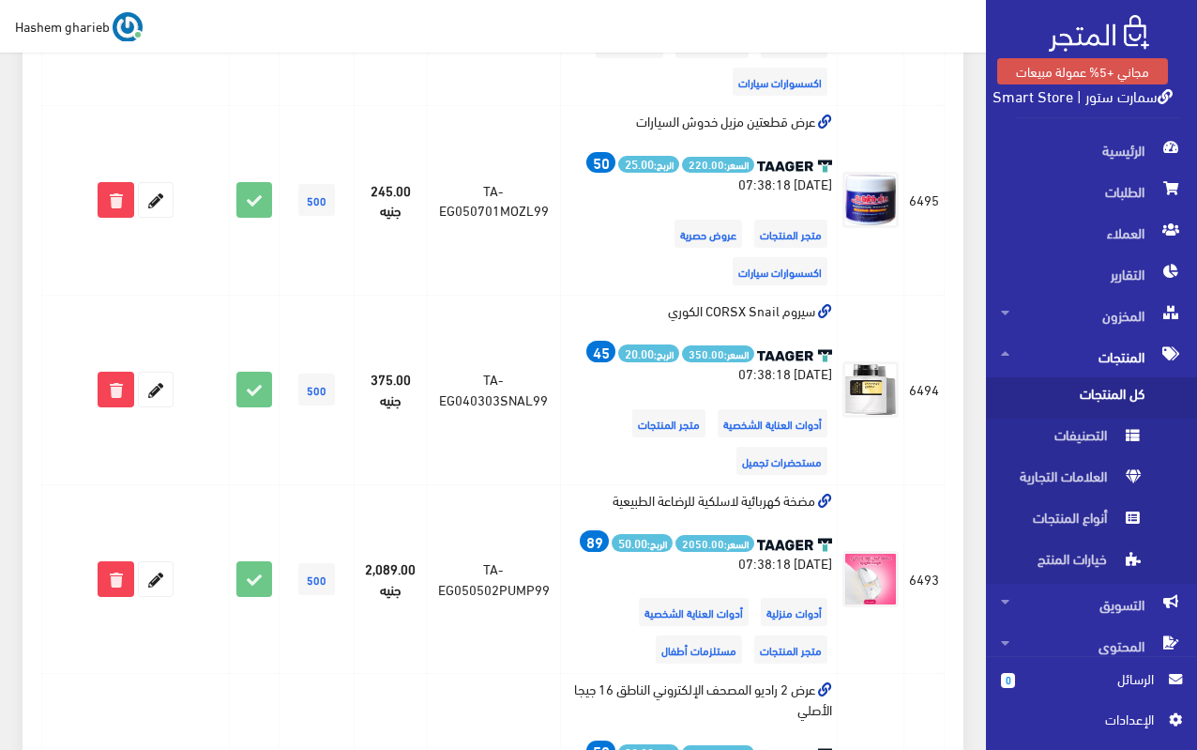
scroll to position [3129, 0]
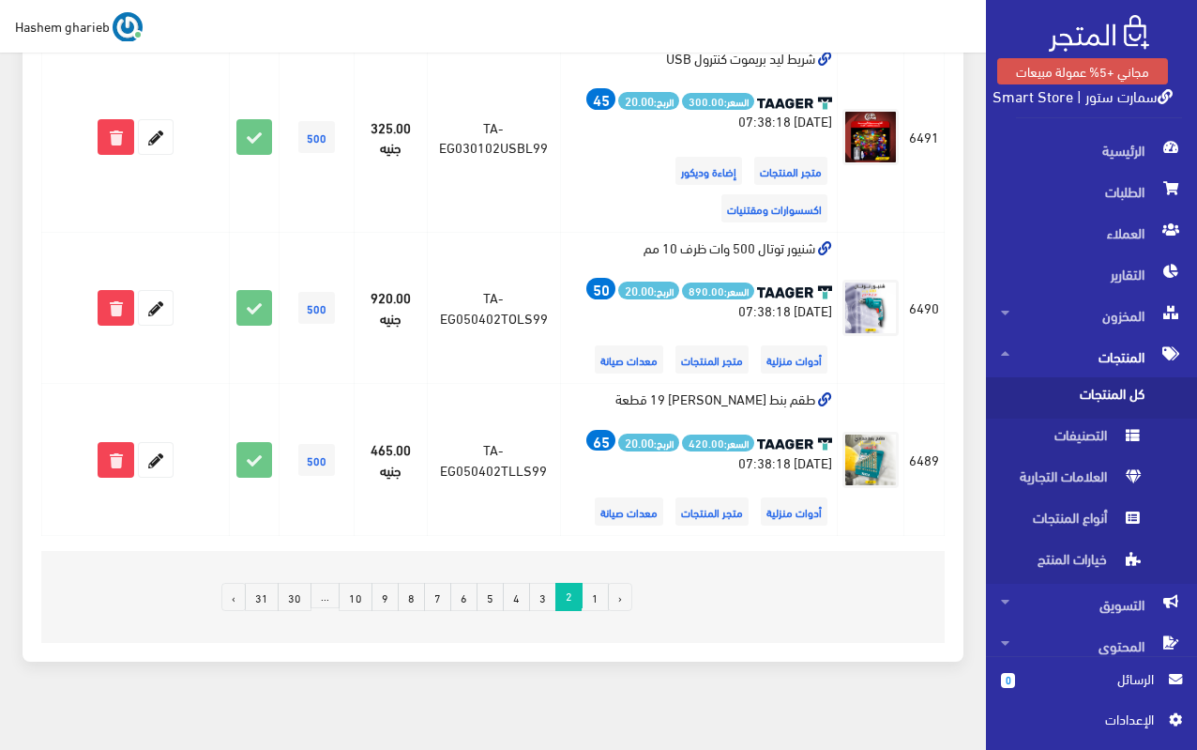
click at [539, 585] on link "3" at bounding box center [542, 597] width 27 height 28
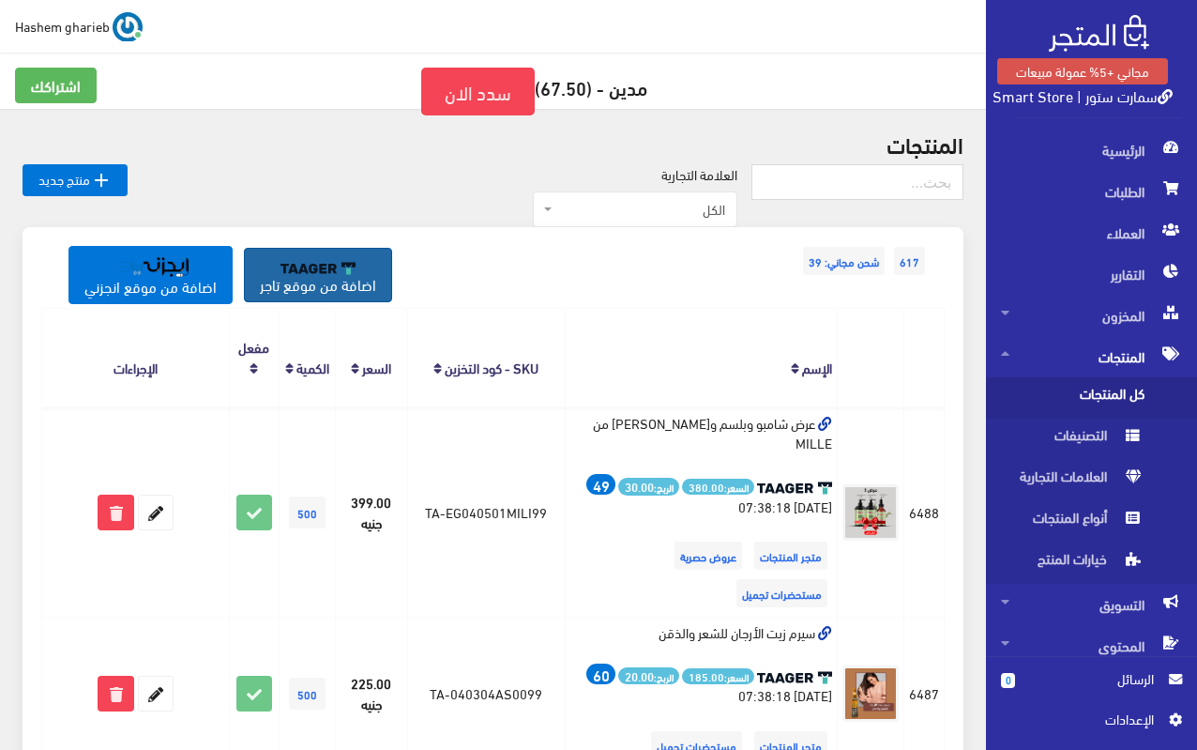
click at [309, 273] on link "اضافة من موقع تاجر" at bounding box center [318, 275] width 148 height 54
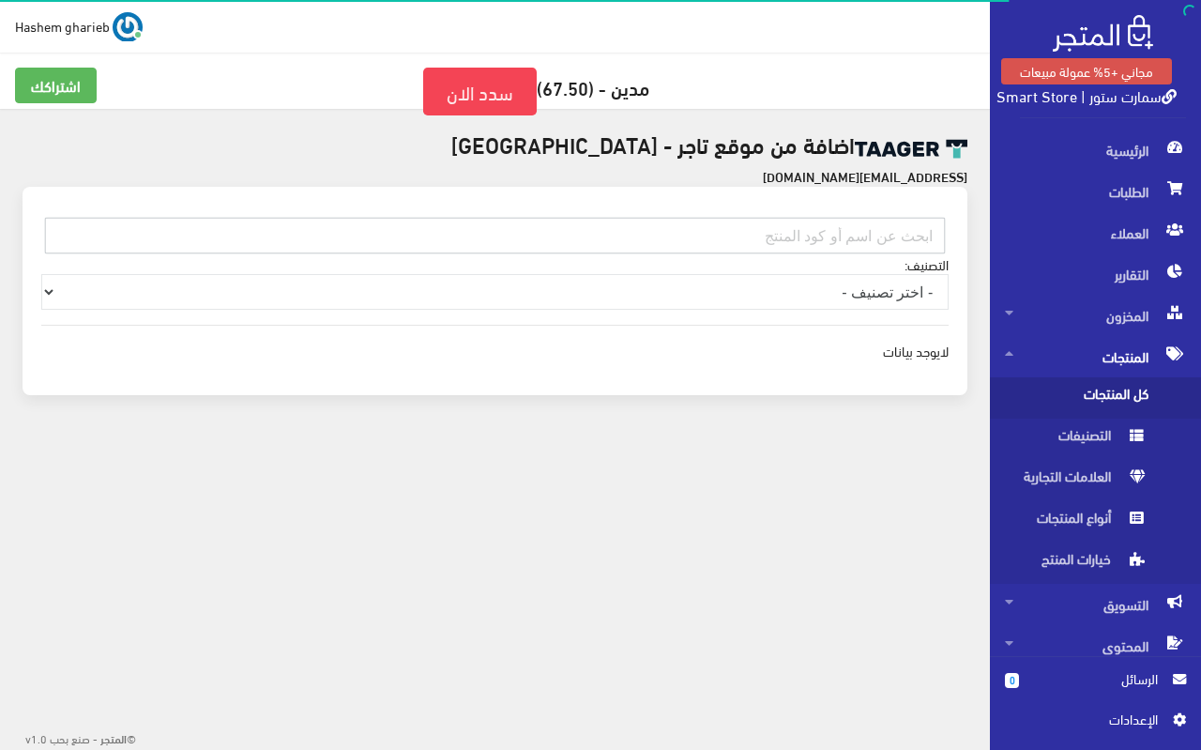
click at [786, 233] on input "text" at bounding box center [495, 236] width 900 height 36
paste input "010101HW2P05"
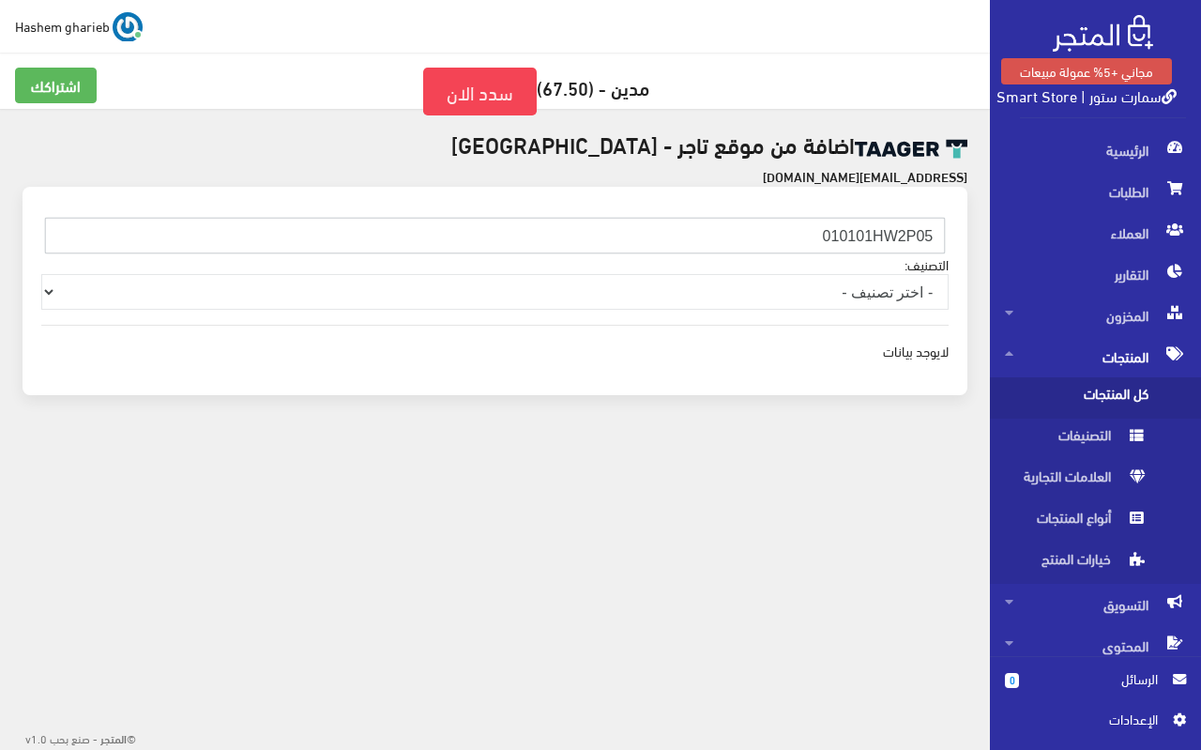
type input "010101HW2P05"
click at [1130, 716] on span "اﻹعدادات" at bounding box center [1088, 718] width 137 height 21
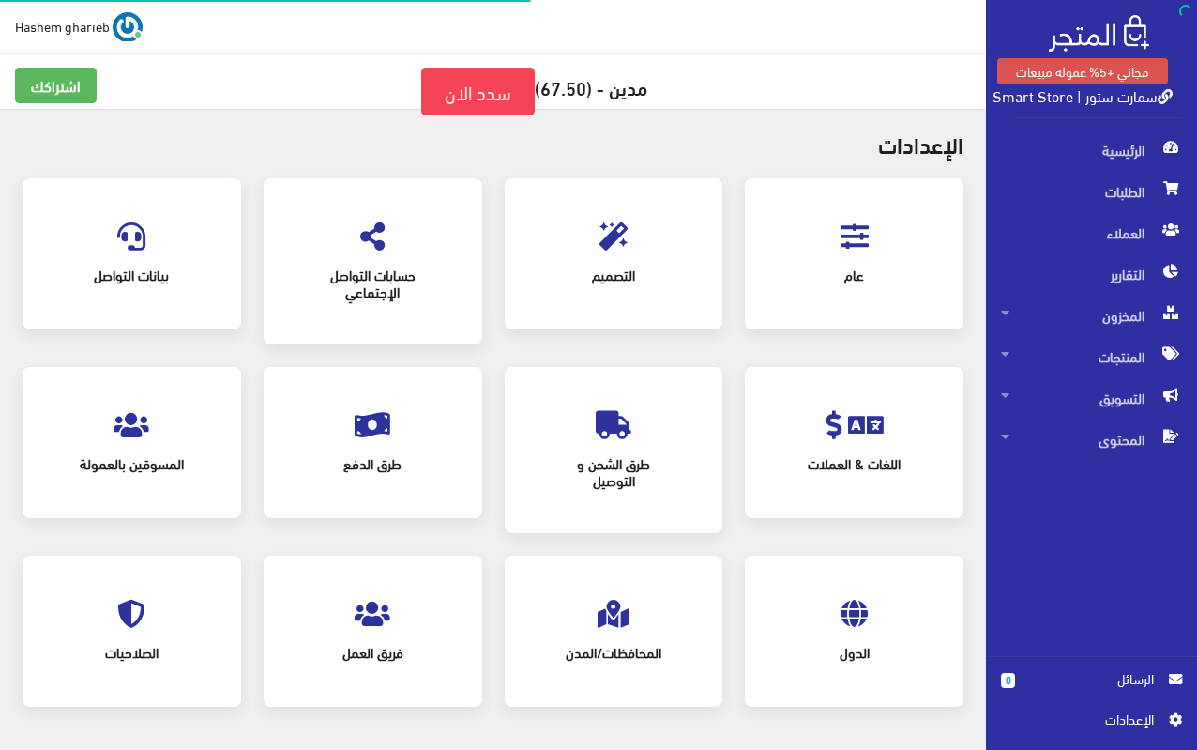
click at [103, 442] on div "المسوقين بالعمولة" at bounding box center [131, 443] width 181 height 114
click at [139, 435] on icon at bounding box center [132, 425] width 36 height 28
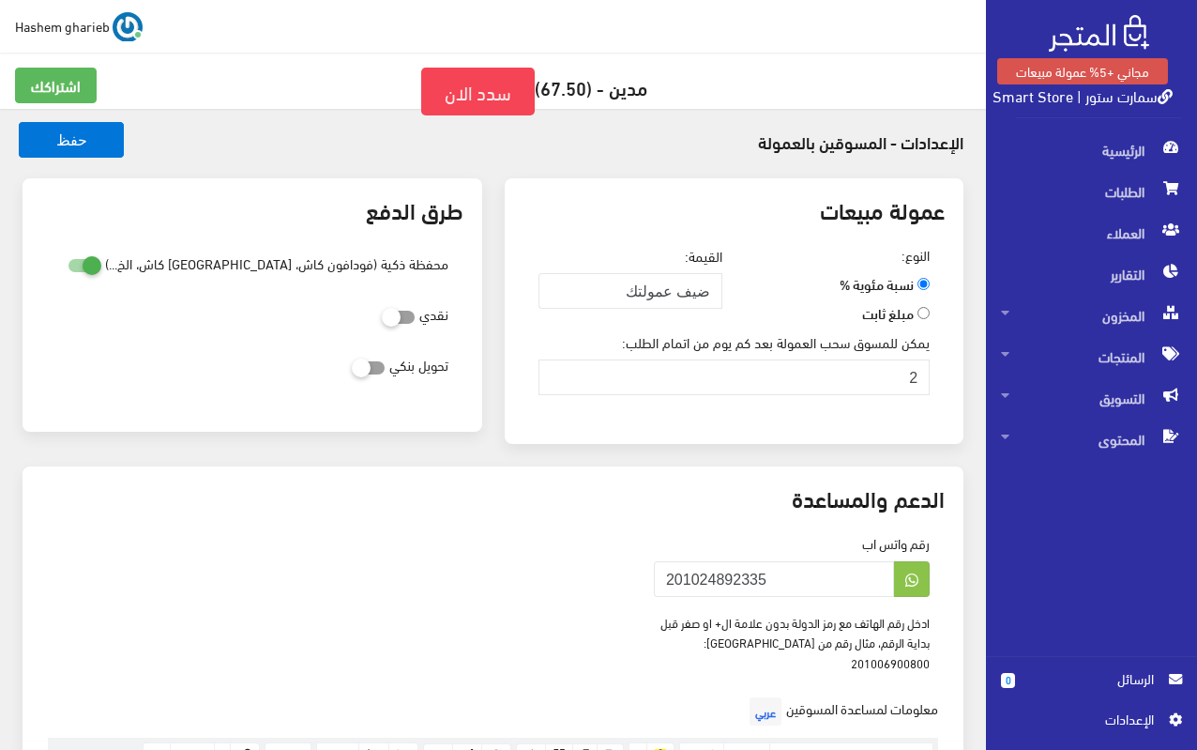
click at [382, 312] on icon at bounding box center [382, 316] width 0 height 17
click at [382, 312] on input "checkbox" at bounding box center [365, 312] width 34 height 19
click at [382, 315] on icon at bounding box center [382, 316] width 0 height 17
click at [382, 315] on input "checkbox" at bounding box center [365, 312] width 34 height 19
checkbox input "false"
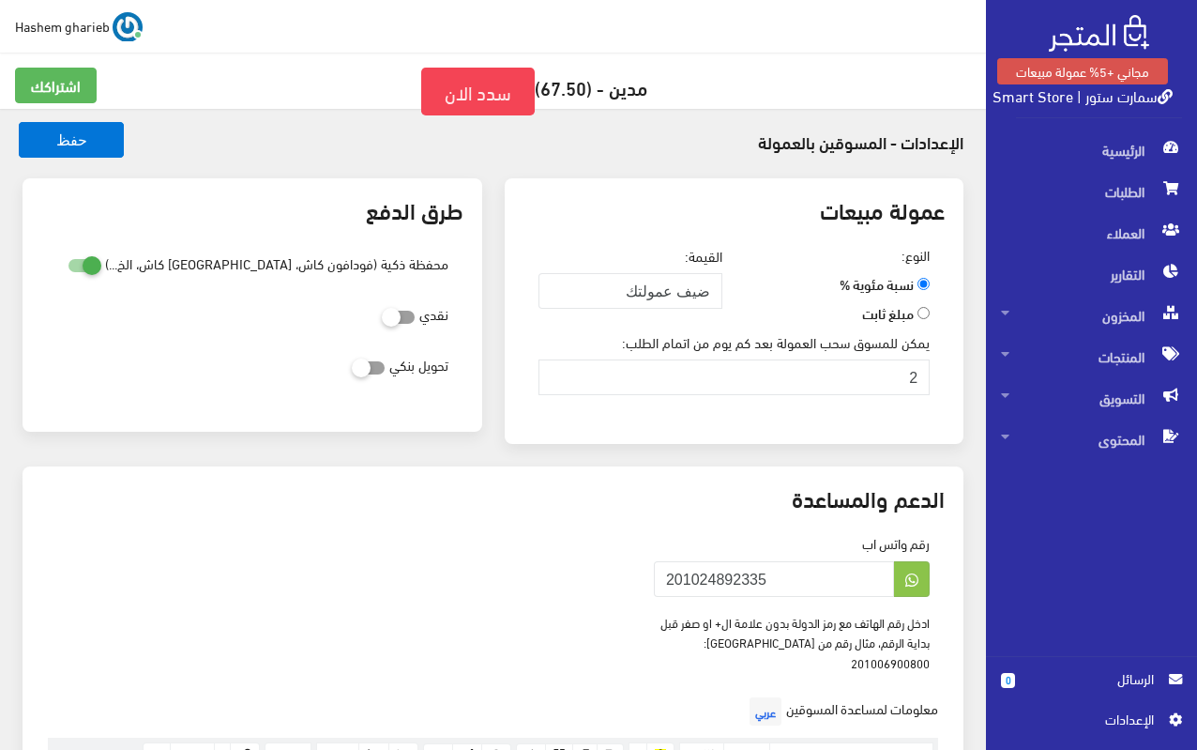
click at [352, 372] on icon at bounding box center [352, 366] width 0 height 17
click at [352, 372] on input "checkbox" at bounding box center [335, 363] width 34 height 19
checkbox input "true"
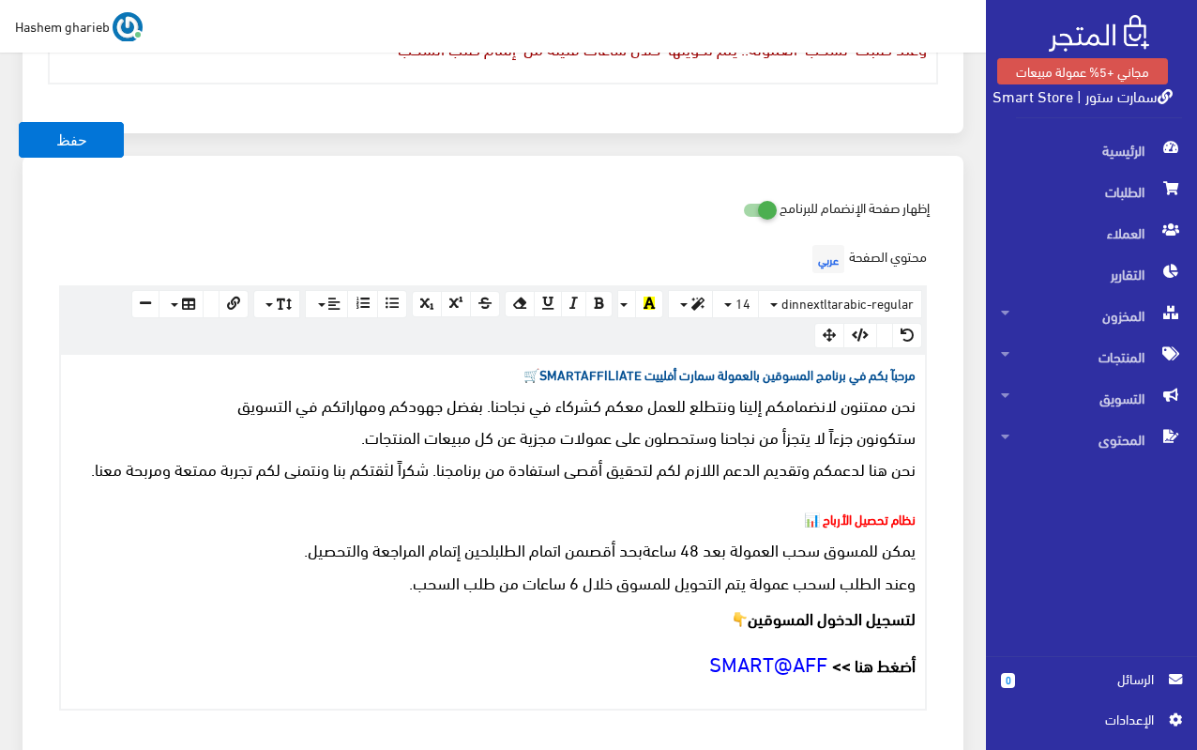
scroll to position [1964, 0]
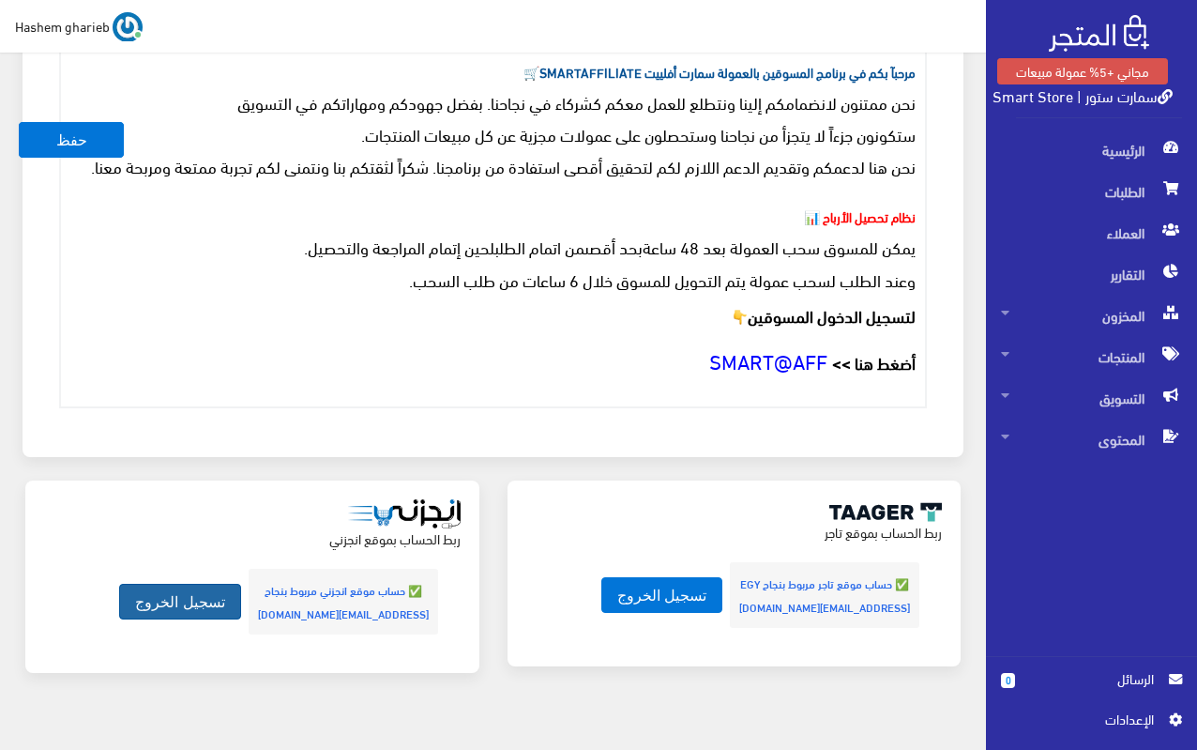
click at [206, 584] on button "تسجيل الخروج" at bounding box center [180, 602] width 122 height 36
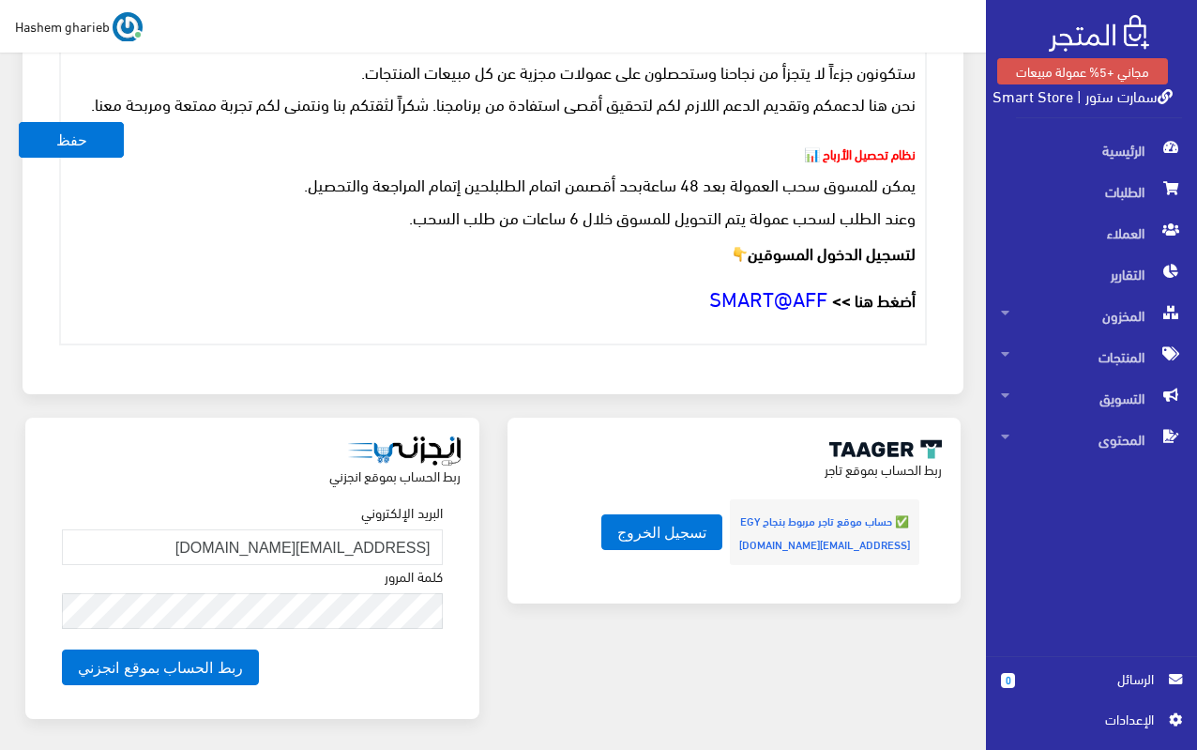
scroll to position [2076, 0]
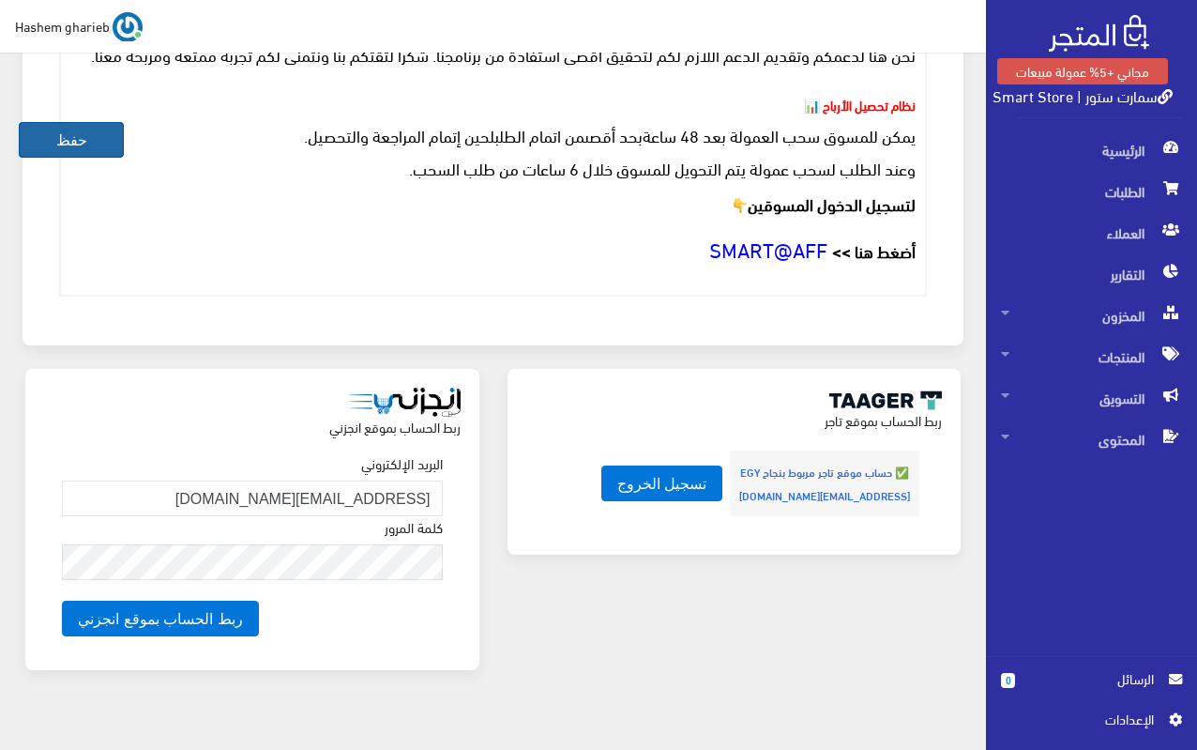
click at [74, 143] on button "حفظ" at bounding box center [71, 140] width 105 height 36
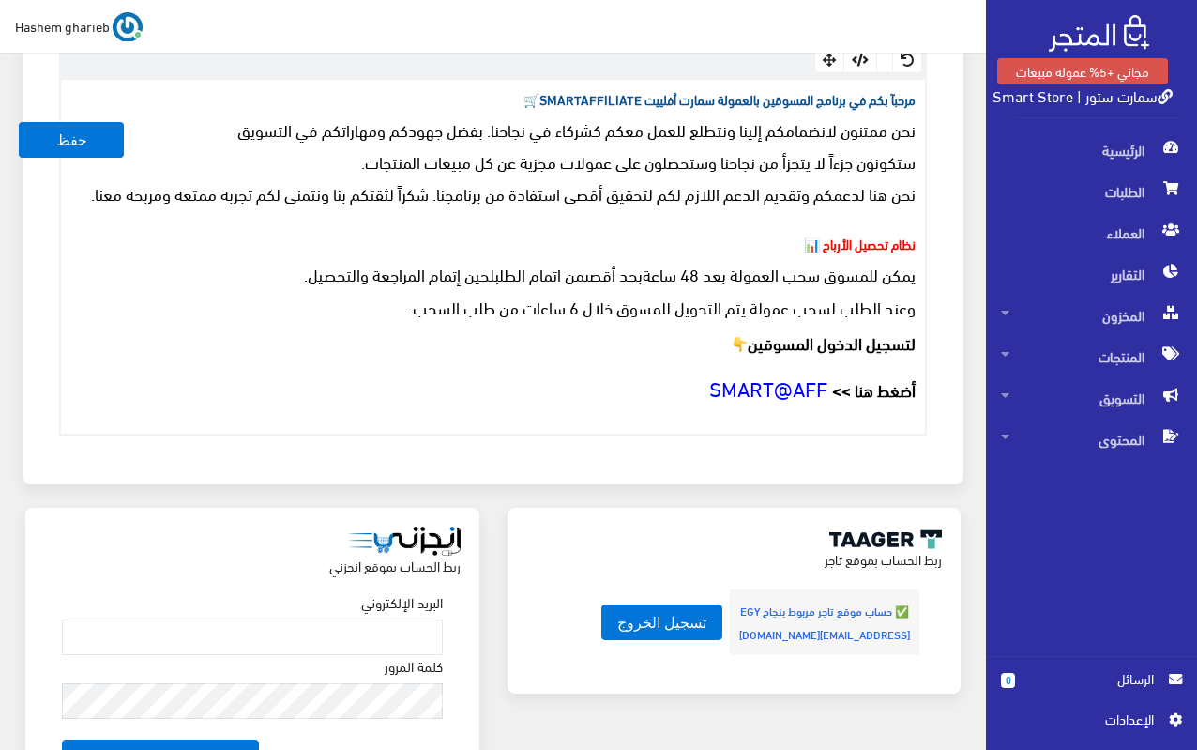
scroll to position [2076, 0]
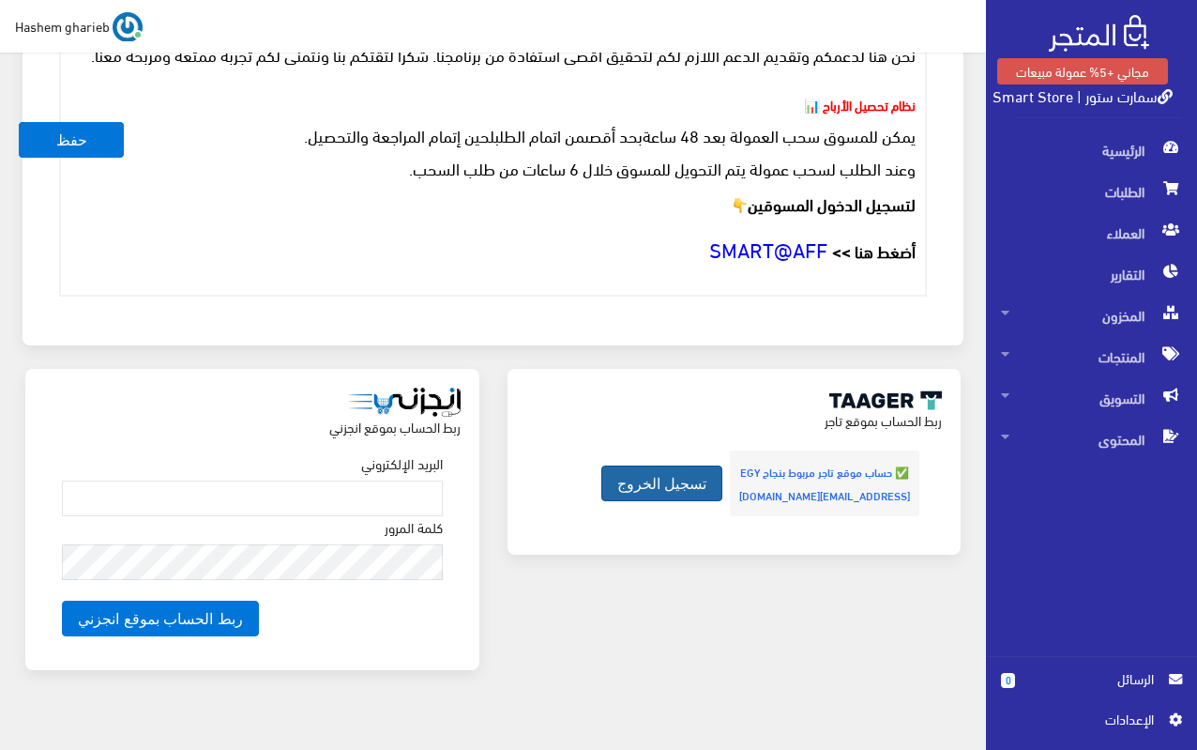
click at [650, 465] on button "تسجيل الخروج" at bounding box center [663, 483] width 122 height 36
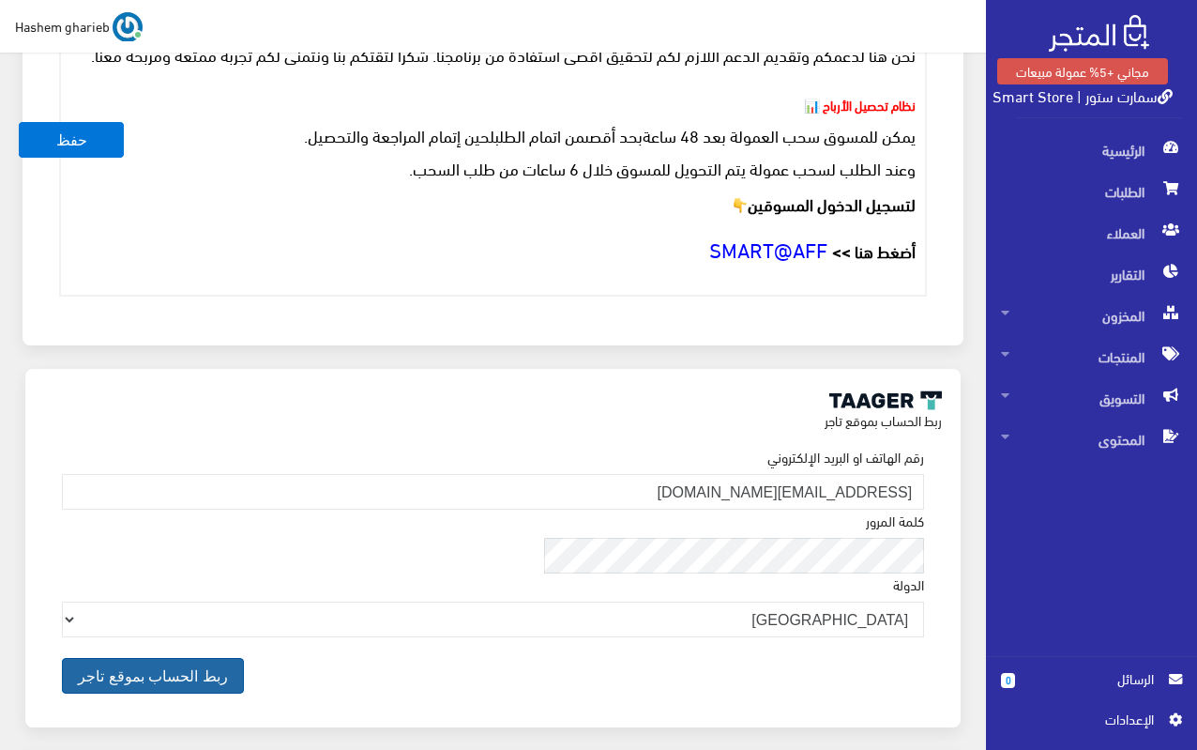
click at [243, 660] on button "ربط الحساب بموقع تاجر" at bounding box center [152, 676] width 181 height 36
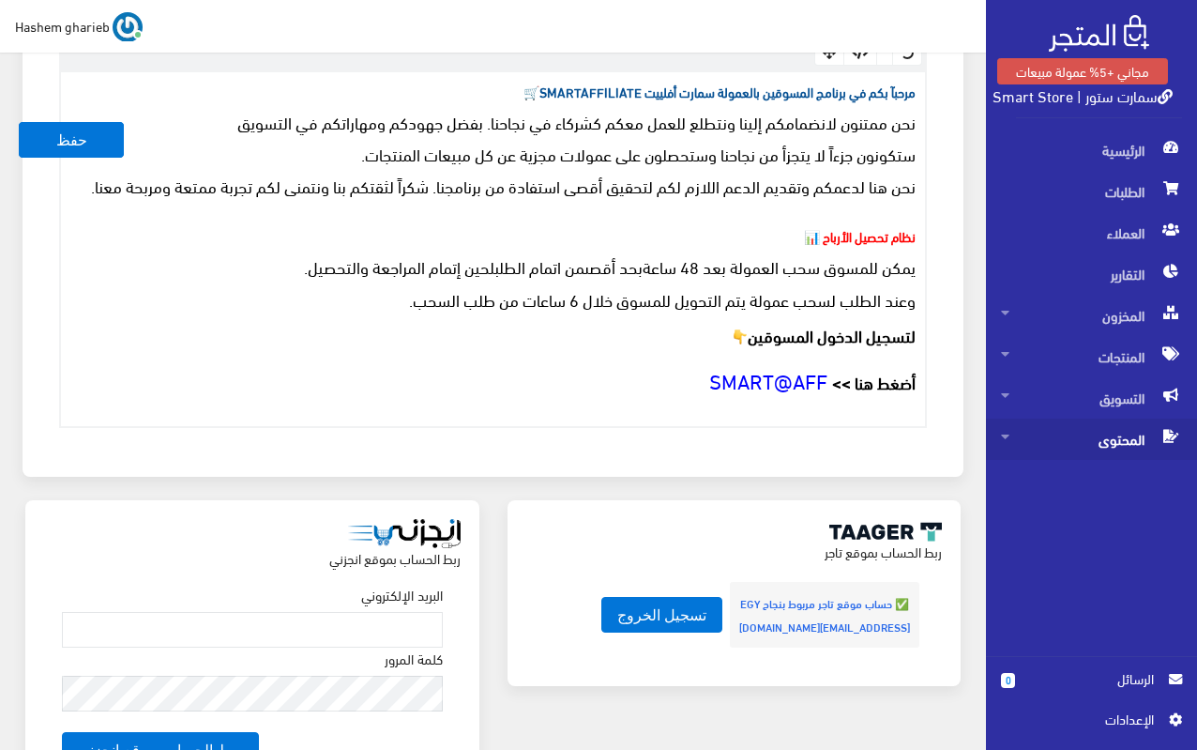
scroll to position [1888, 0]
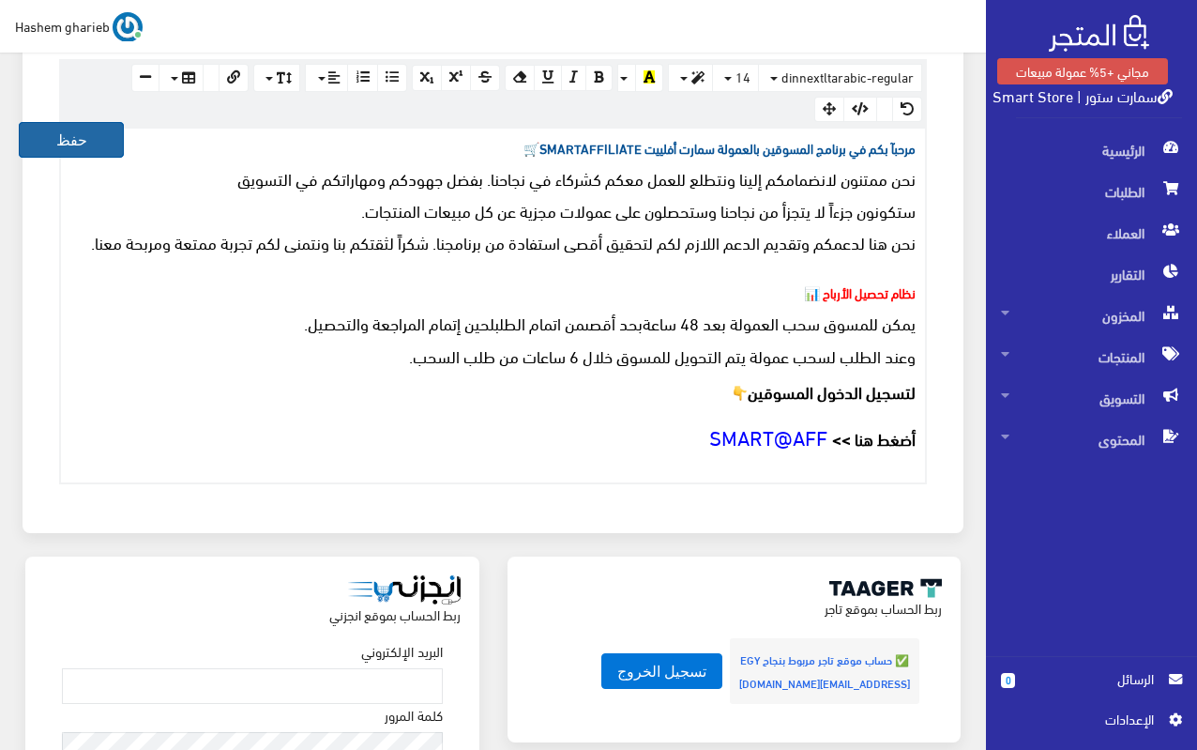
click at [80, 139] on button "حفظ" at bounding box center [71, 140] width 105 height 36
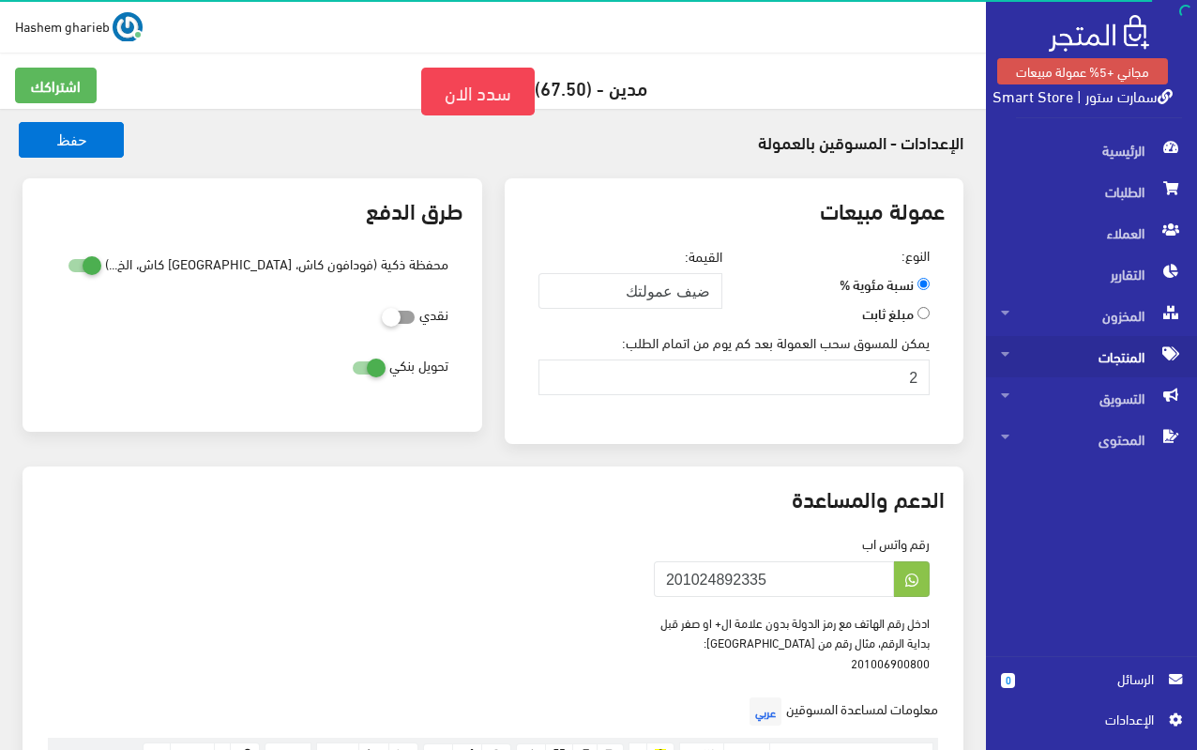
click at [1135, 358] on span "المنتجات" at bounding box center [1091, 356] width 181 height 41
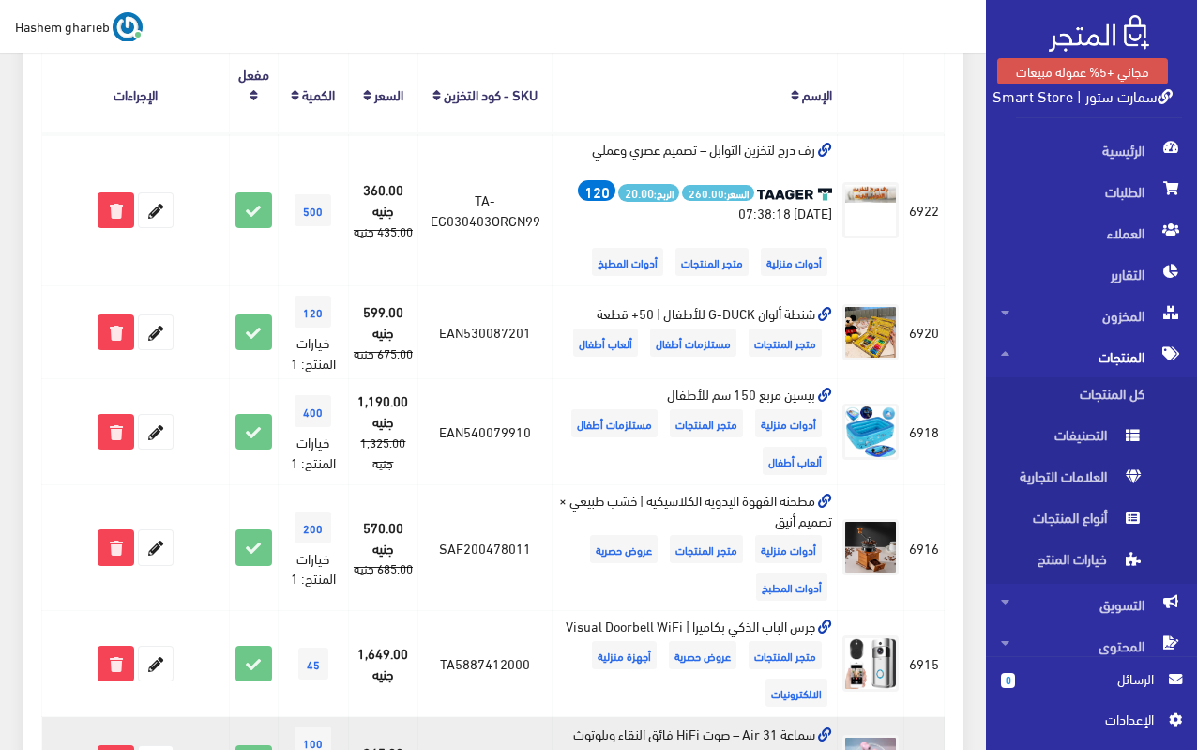
scroll to position [94, 0]
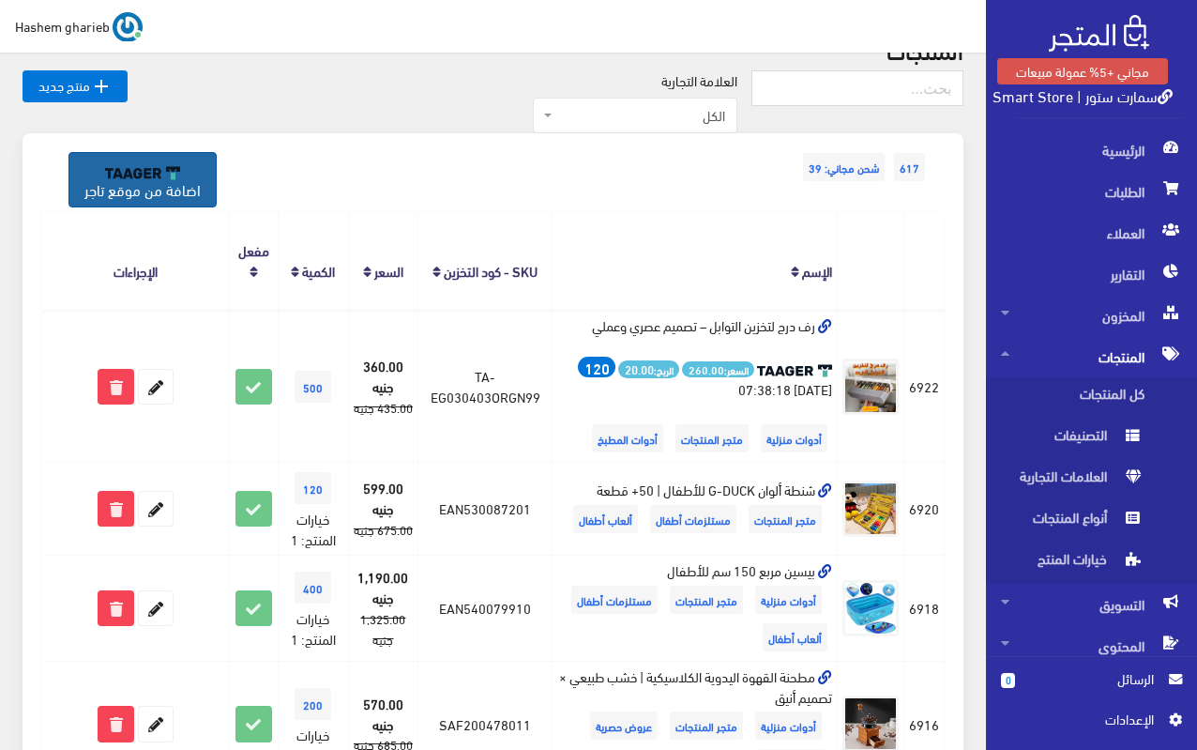
click at [132, 169] on img at bounding box center [142, 172] width 75 height 13
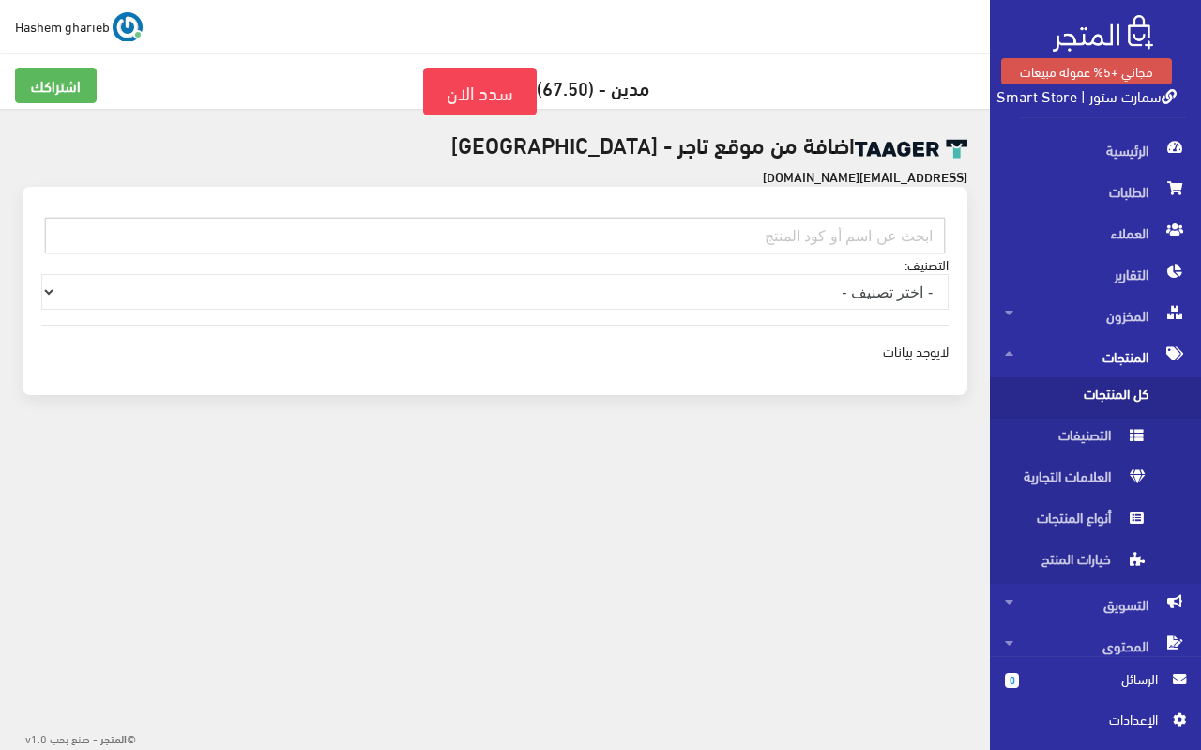
click at [826, 234] on input "text" at bounding box center [495, 236] width 900 height 36
paste input "EG010106ASBU99"
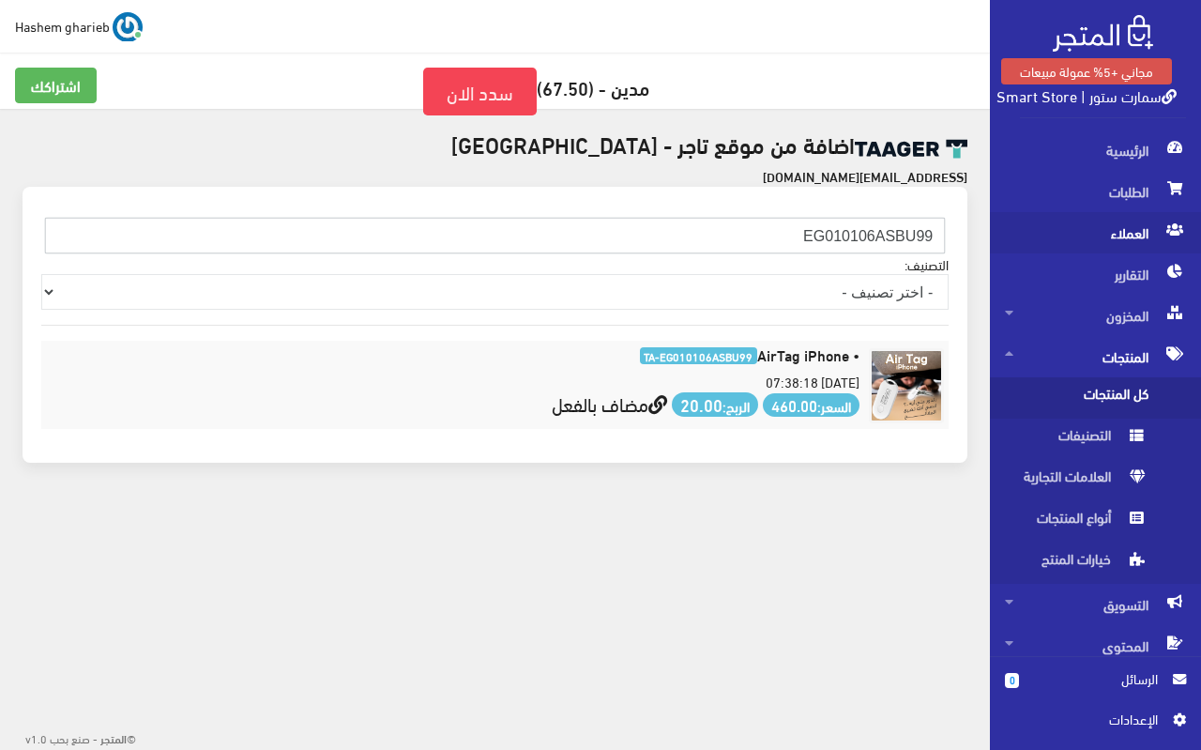
drag, startPoint x: 767, startPoint y: 231, endPoint x: 1025, endPoint y: 235, distance: 258.1
click at [1025, 235] on div "مجاني +5% عمولة مبيعات سمارت ستور | Smart Store الرئيسية الطلبات 0 " at bounding box center [600, 283] width 1201 height 567
paste input "403XL0000"
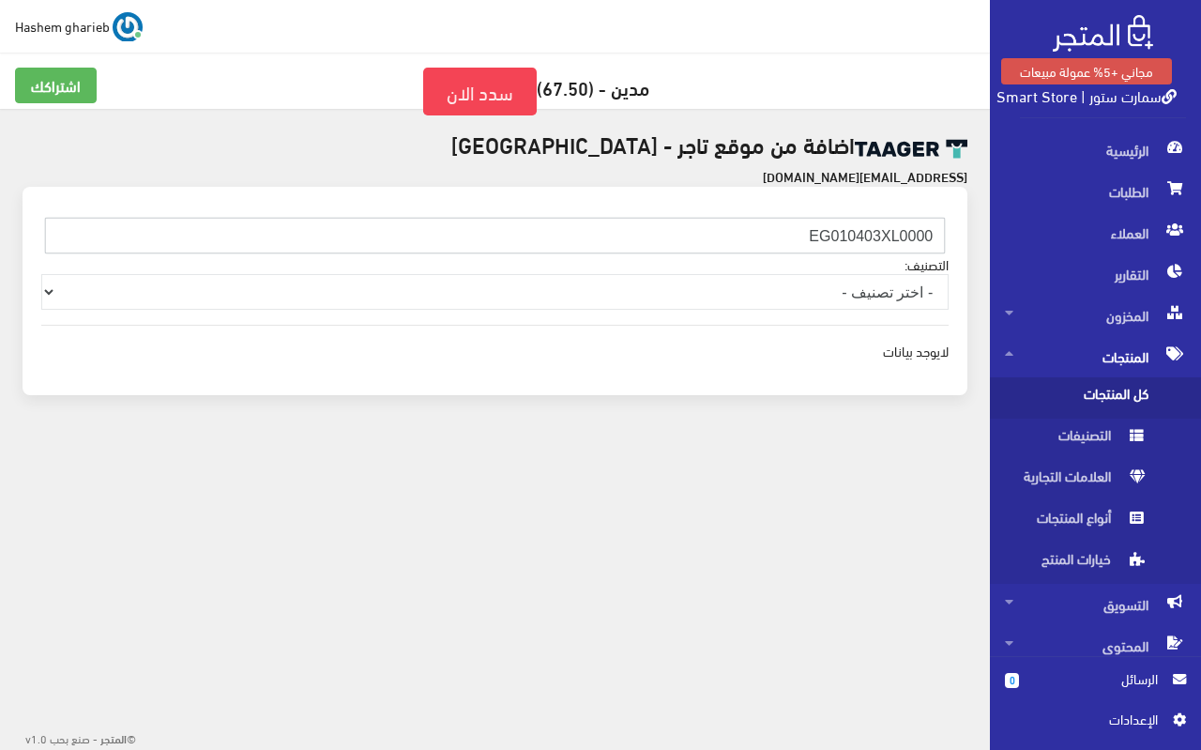
click at [735, 236] on input "EG010403XL0000" at bounding box center [495, 236] width 900 height 36
paste input "502DJ"
drag, startPoint x: 713, startPoint y: 229, endPoint x: 992, endPoint y: 231, distance: 278.7
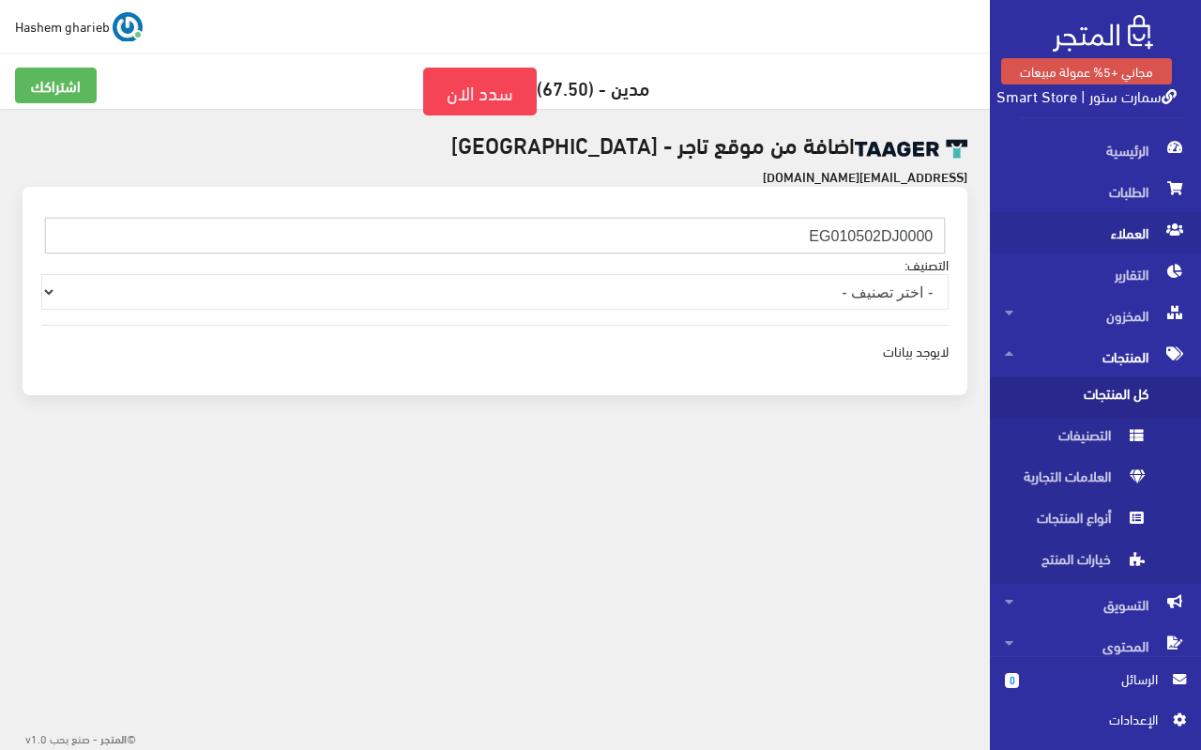
click at [992, 231] on div "مجاني +5% عمولة مبيعات سمارت ستور | Smart Store الرئيسية الطلبات 0 " at bounding box center [600, 250] width 1201 height 500
paste input "702AAPP99"
type input "EG010702AAPP99"
drag, startPoint x: 775, startPoint y: 232, endPoint x: 973, endPoint y: 234, distance: 198.0
click at [973, 234] on div "اضافة من موقع تاجر - [GEOGRAPHIC_DATA] [EMAIL_ADDRESS][DOMAIN_NAME] EG010702AAP…" at bounding box center [495, 274] width 990 height 331
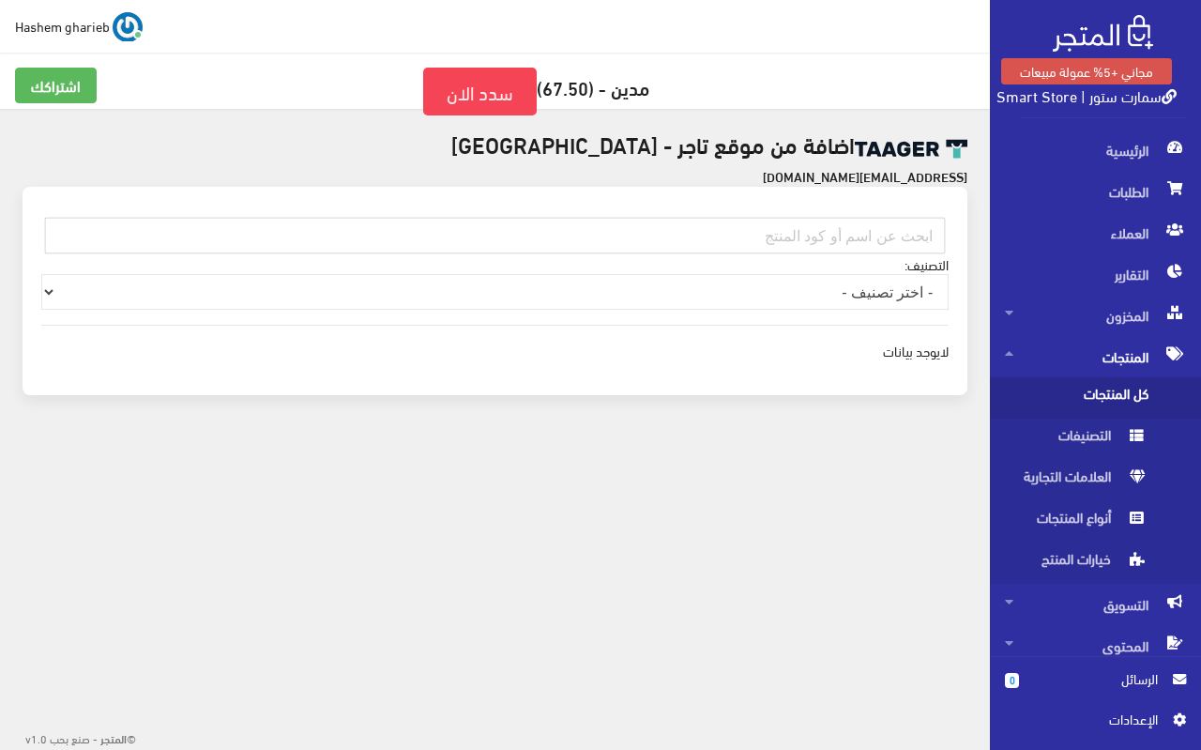
click at [1107, 396] on span "كل المنتجات" at bounding box center [1076, 397] width 143 height 41
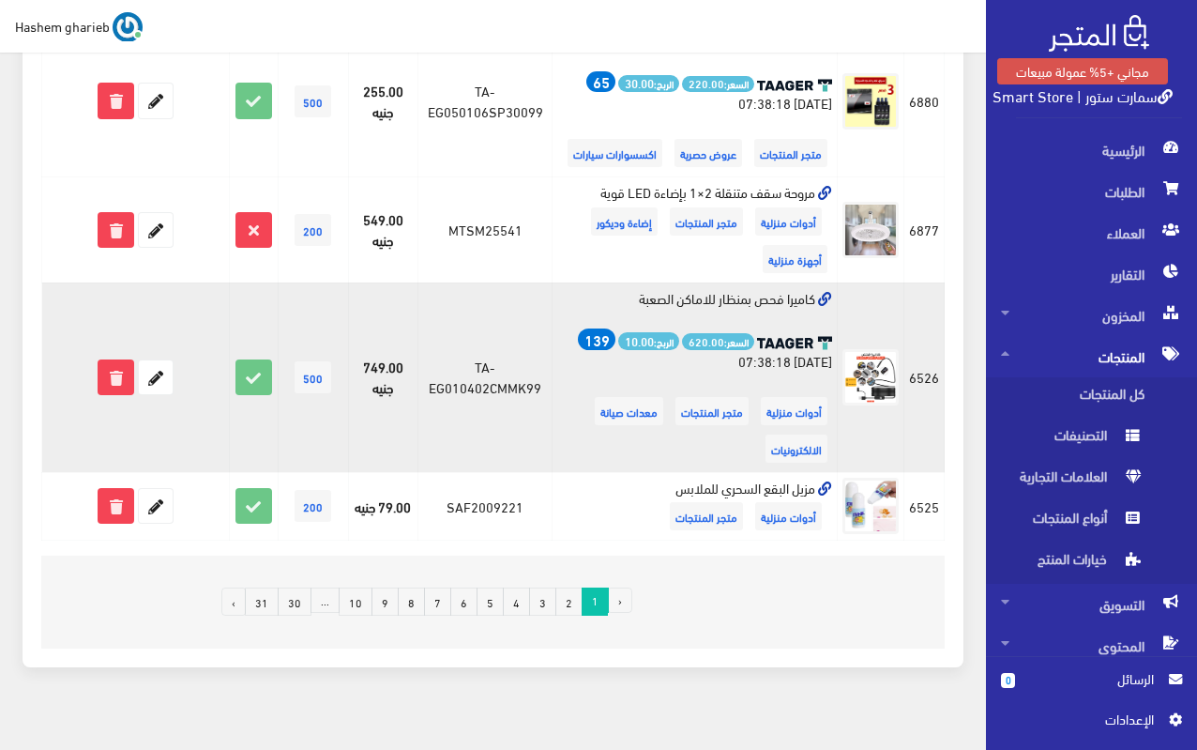
scroll to position [2290, 0]
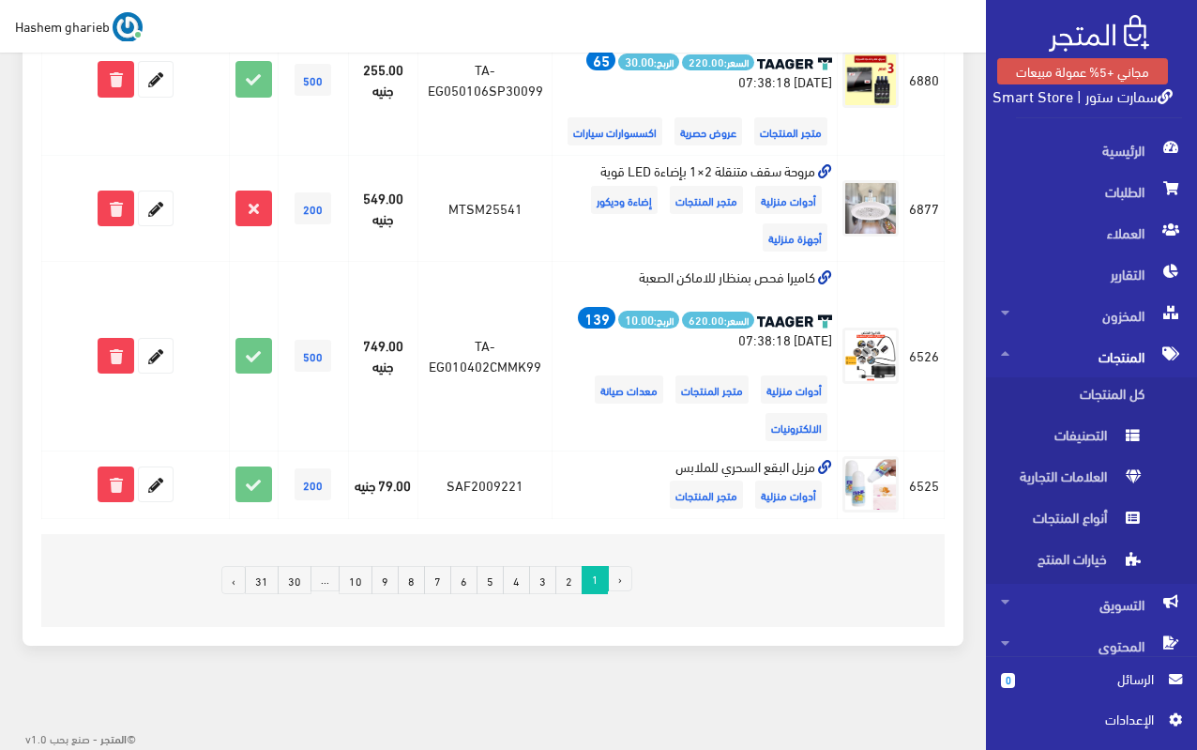
click at [570, 580] on link "2" at bounding box center [569, 580] width 27 height 28
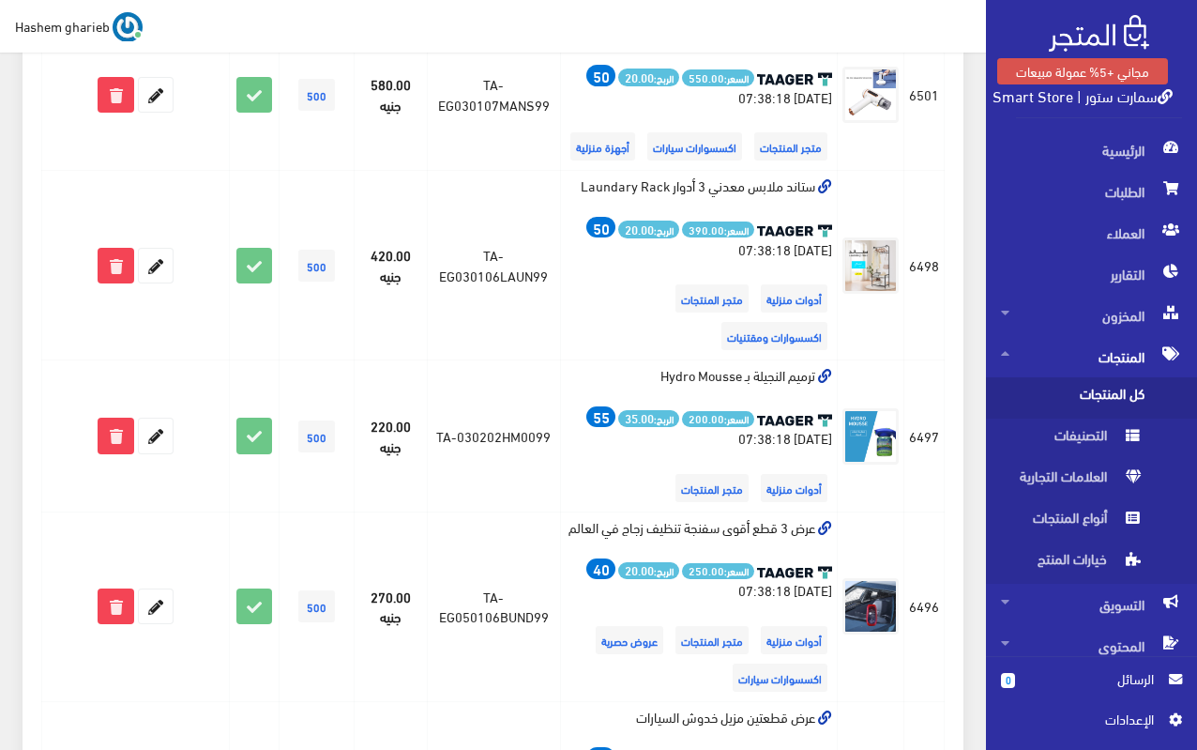
scroll to position [3126, 0]
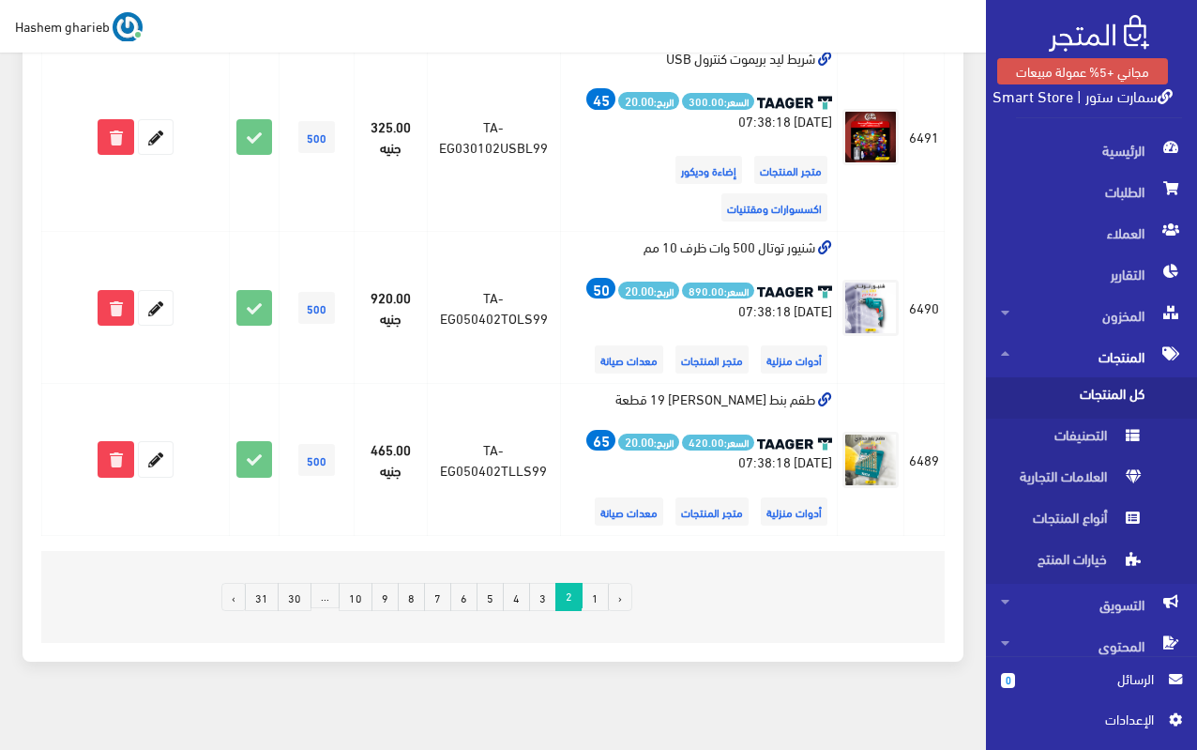
click at [548, 583] on link "3" at bounding box center [542, 597] width 27 height 28
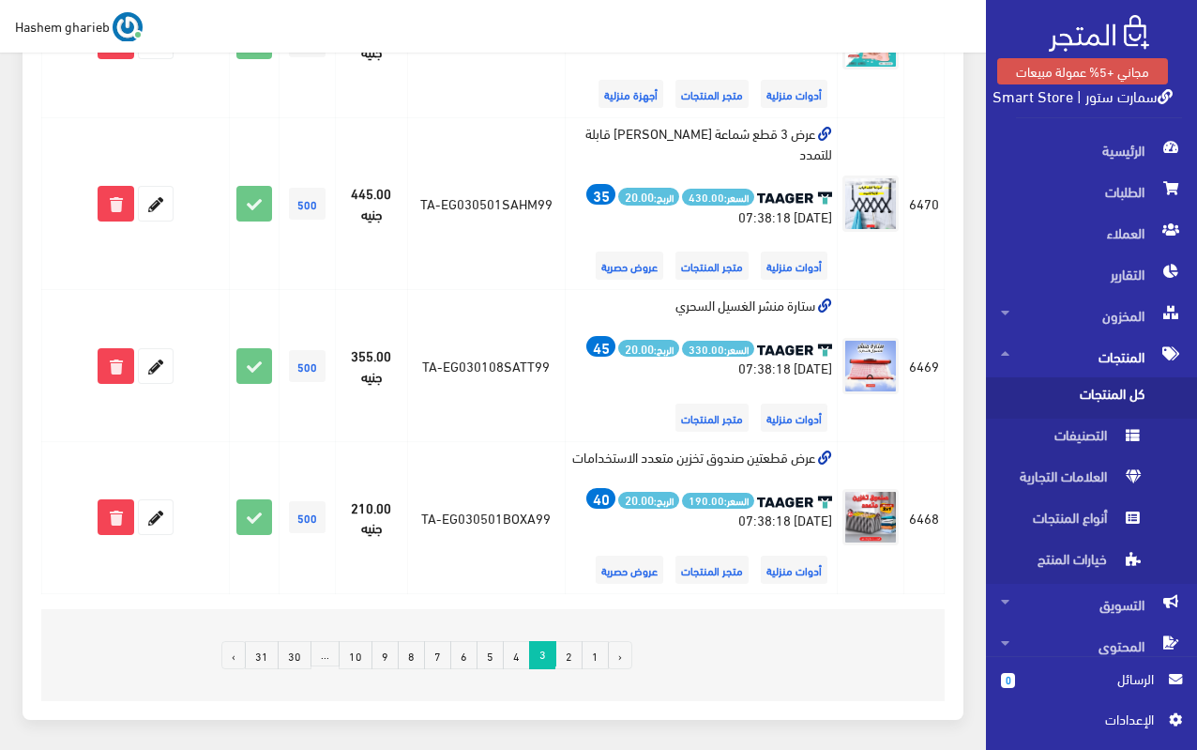
scroll to position [3325, 0]
click at [513, 641] on link "4" at bounding box center [516, 655] width 27 height 28
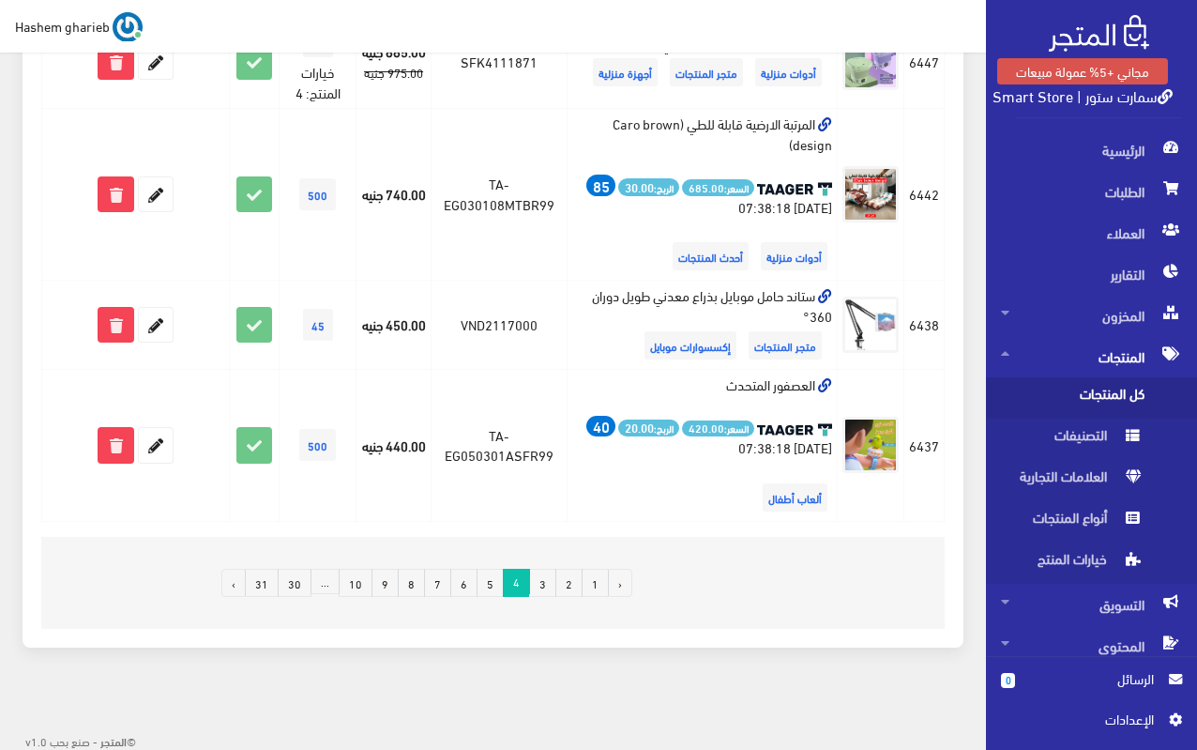
scroll to position [3099, 0]
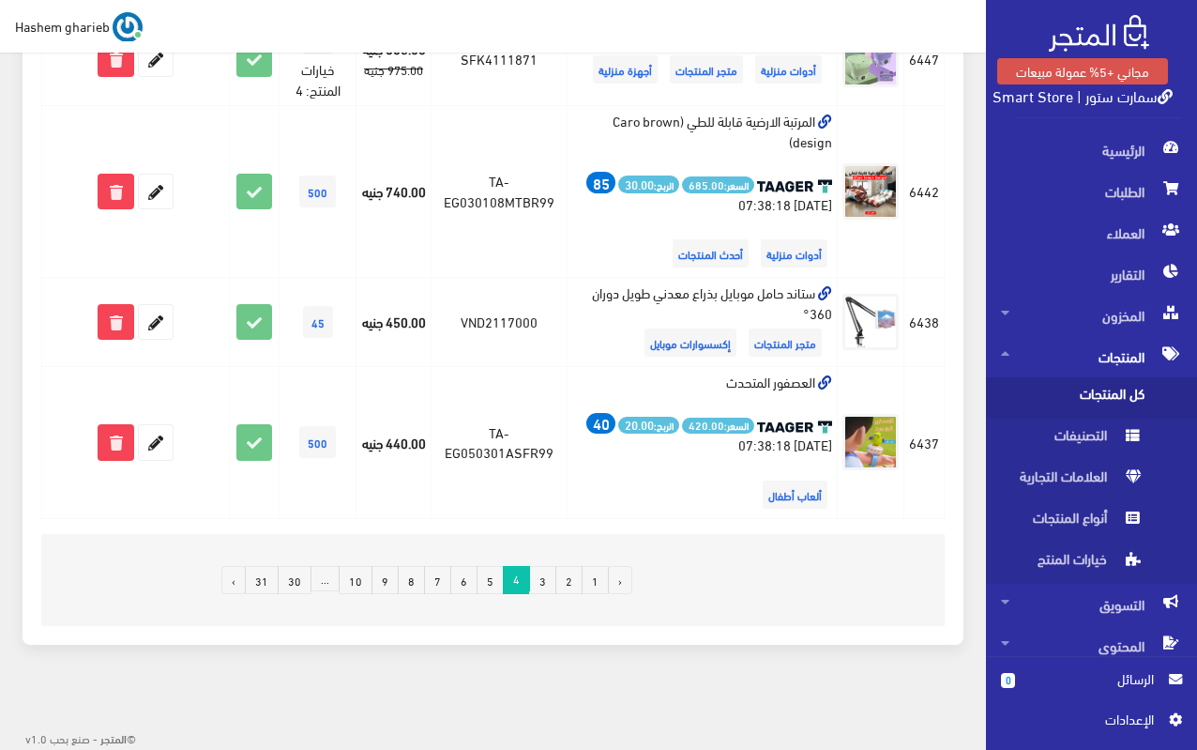
click at [494, 574] on link "5" at bounding box center [490, 580] width 27 height 28
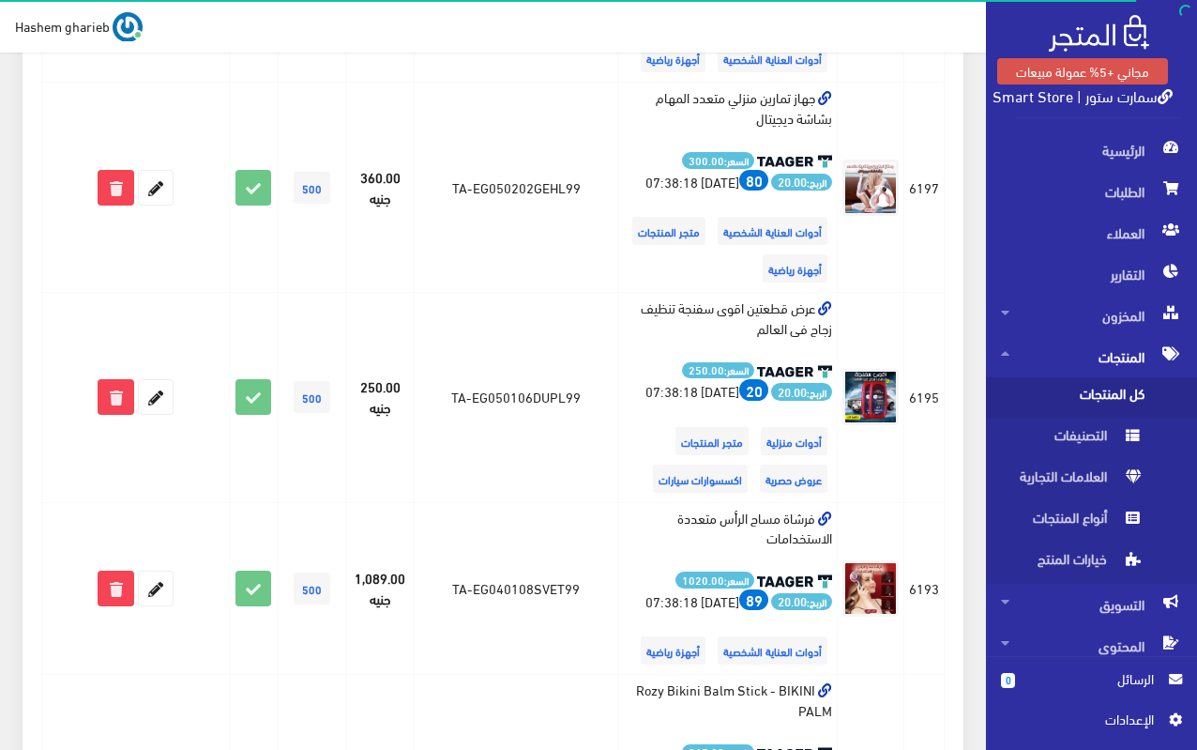
scroll to position [3164, 0]
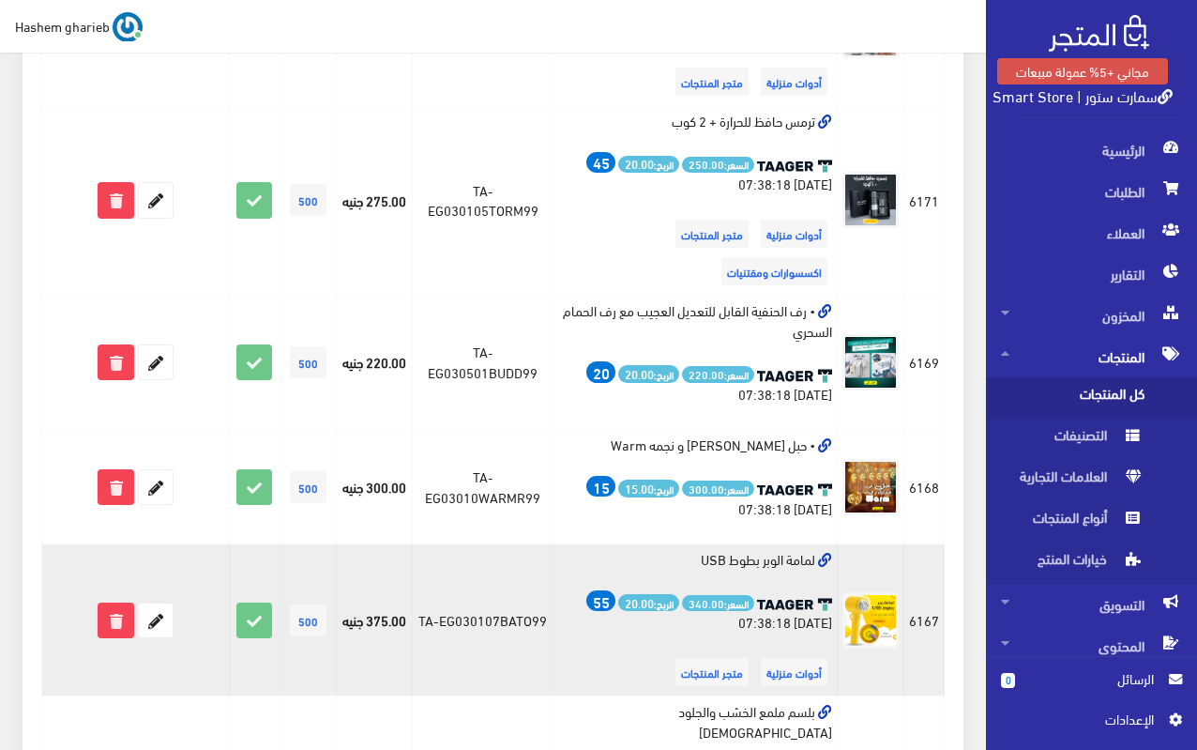
scroll to position [2323, 0]
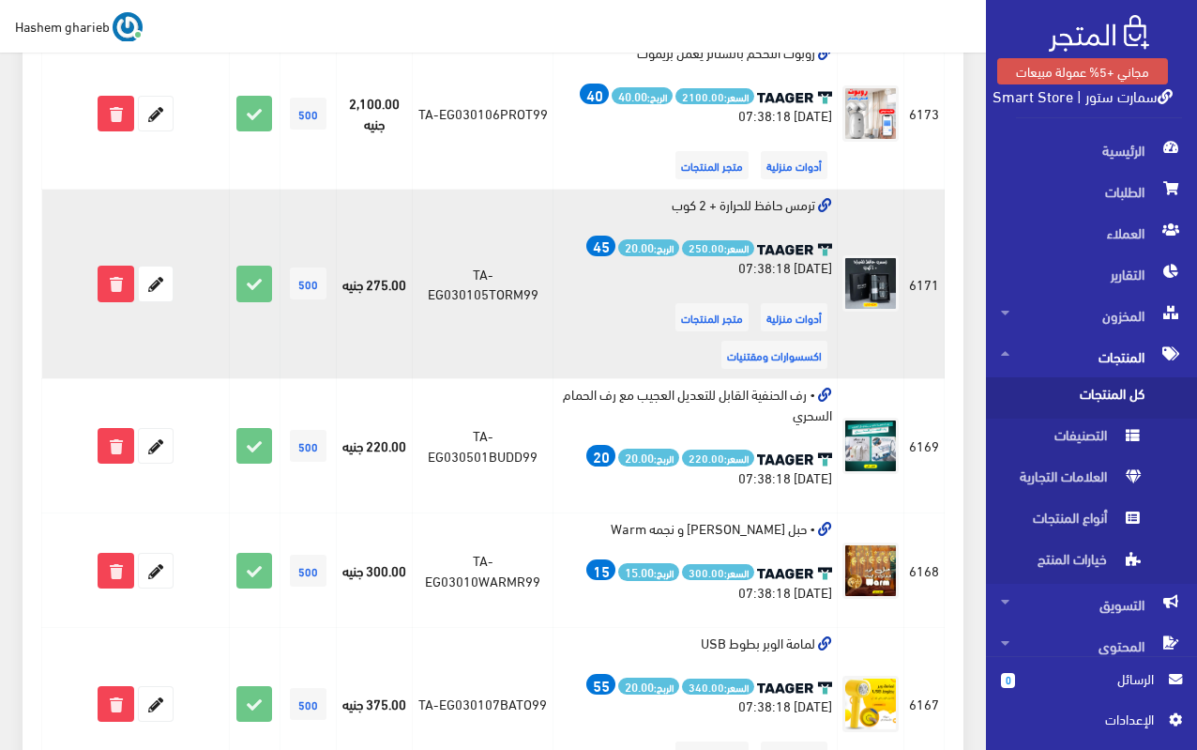
drag, startPoint x: 670, startPoint y: 144, endPoint x: 814, endPoint y: 155, distance: 144.0
click at [814, 190] on td "ترمس حافظ للحرارة + 2 كوب السعر: 250.00 الربح: 20.00 45 2025-04-28 07:38:18 أدو…" at bounding box center [695, 285] width 284 height 190
click at [723, 190] on td "ترمس حافظ للحرارة + 2 كوب السعر: 250.00 الربح: 20.00 45 2025-04-28 07:38:18 أدو…" at bounding box center [695, 285] width 284 height 190
drag, startPoint x: 670, startPoint y: 149, endPoint x: 816, endPoint y: 149, distance: 146.4
click at [816, 190] on td "ترمس حافظ للحرارة + 2 كوب السعر: 250.00 الربح: 20.00 45 2025-04-28 07:38:18 أدو…" at bounding box center [695, 285] width 284 height 190
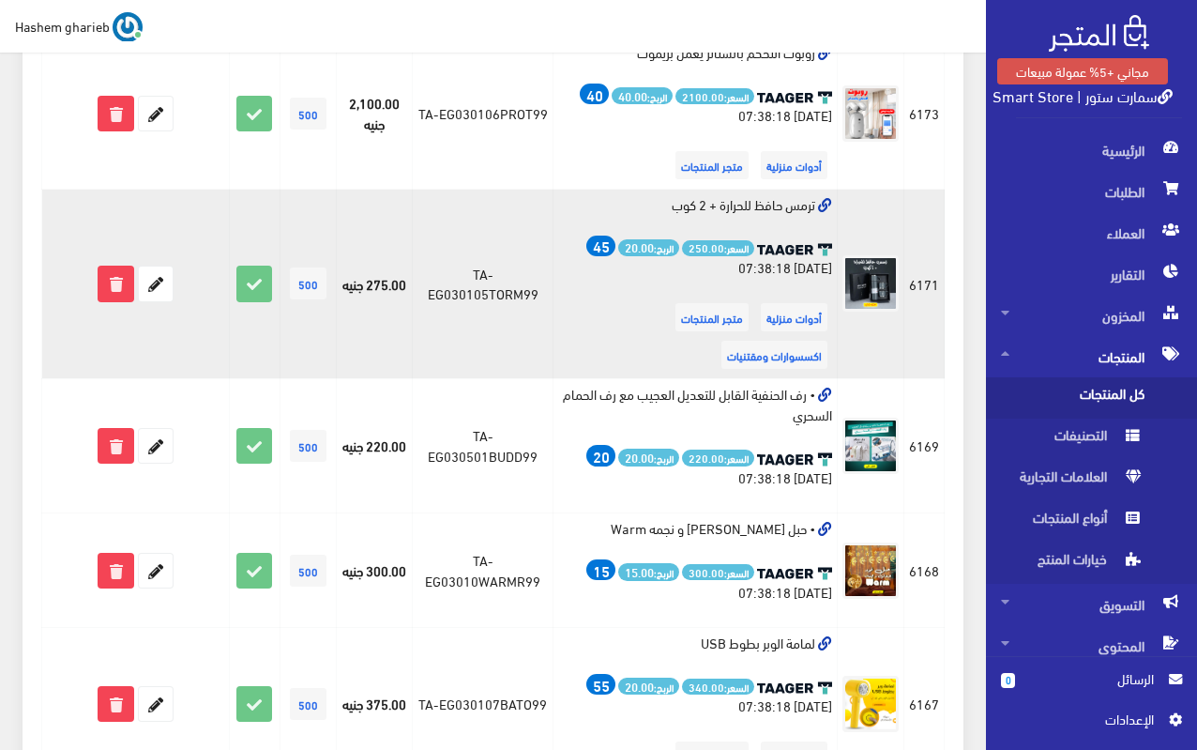
copy td "ترمس حافظ للحرارة + 2 كوب"
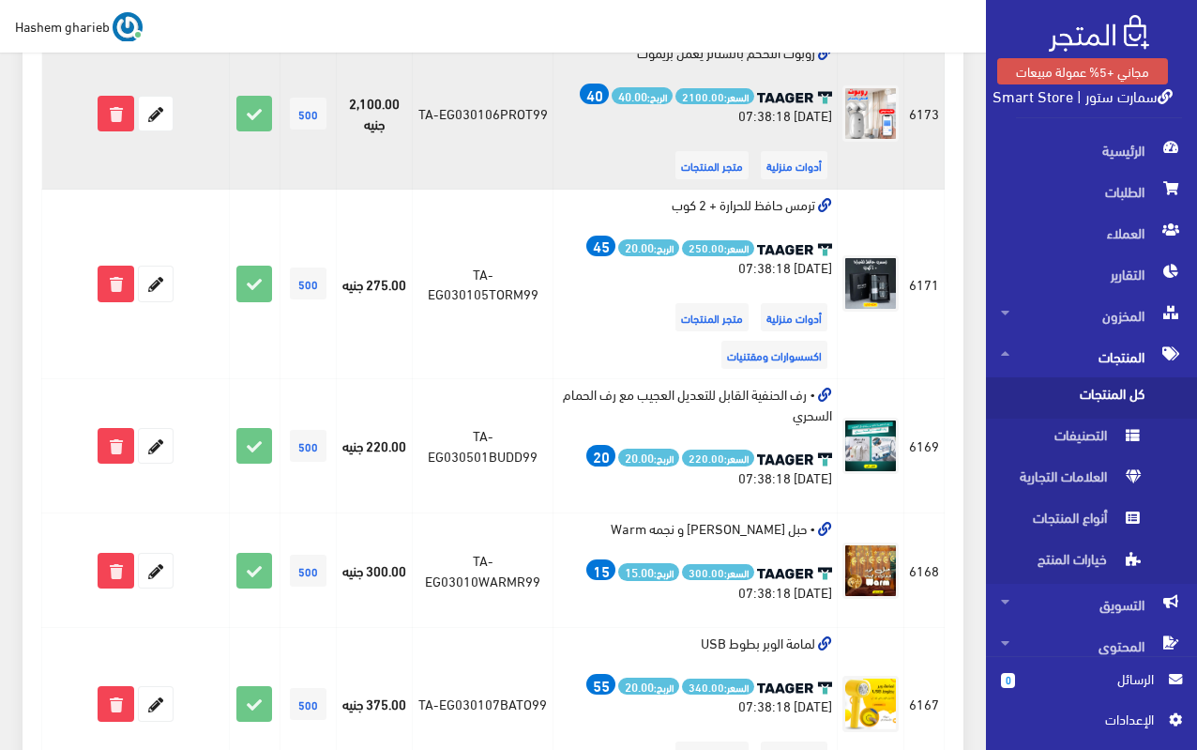
copy td "ترمس حافظ للحرارة + 2 كوب"
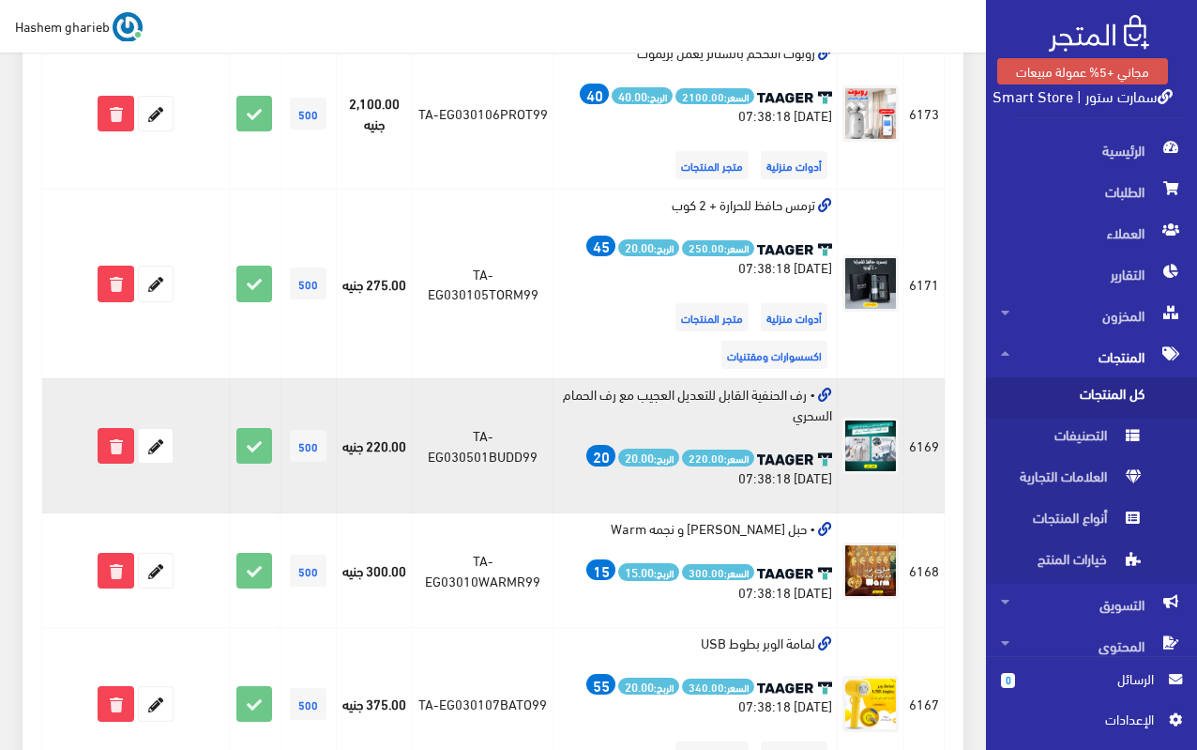
drag, startPoint x: 785, startPoint y: 316, endPoint x: 807, endPoint y: 307, distance: 23.5
click at [807, 378] on td "• رف الحنفية القابل للتعديل العجيب مع رف الحمام السحري السعر: 220.00 الربح: 20.…" at bounding box center [695, 445] width 284 height 135
copy td "رف الحنفية القابل للتعديل العجيب مع رف الحمام السحري"
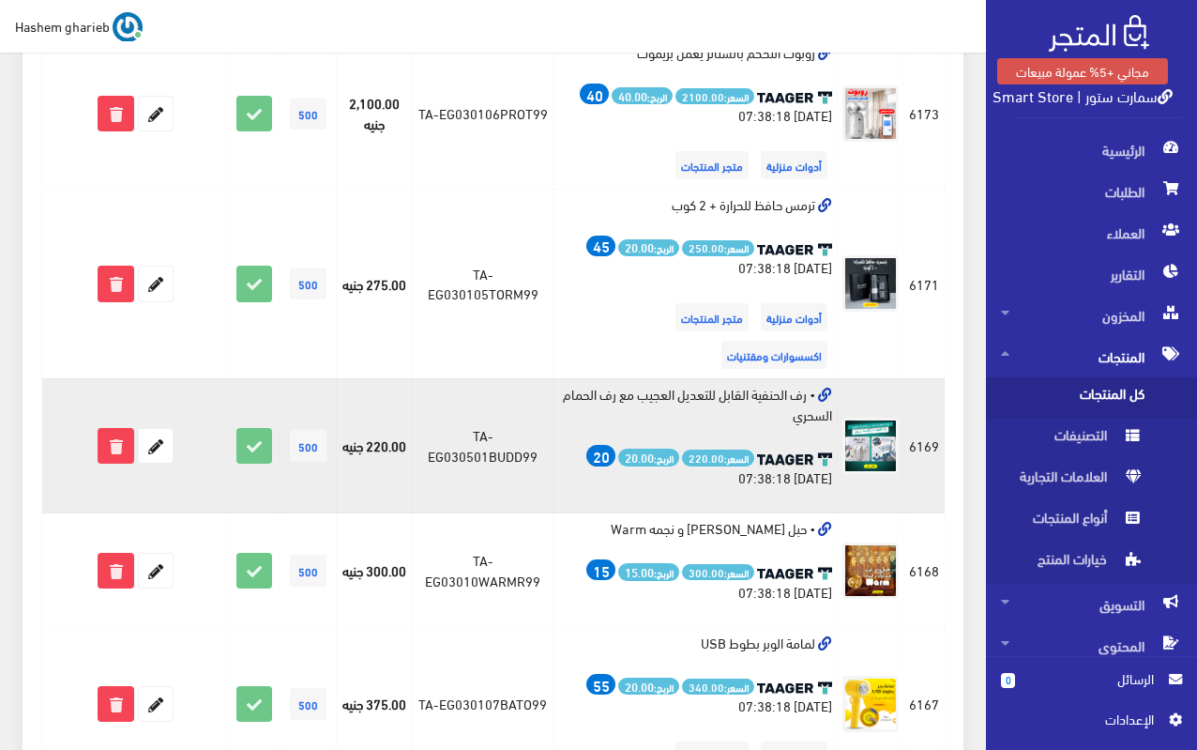
click at [477, 378] on td "TA-EG030501BUDD99" at bounding box center [483, 445] width 141 height 135
copy tr "TA-EG030501BUDD99"
click at [116, 429] on icon at bounding box center [116, 446] width 34 height 34
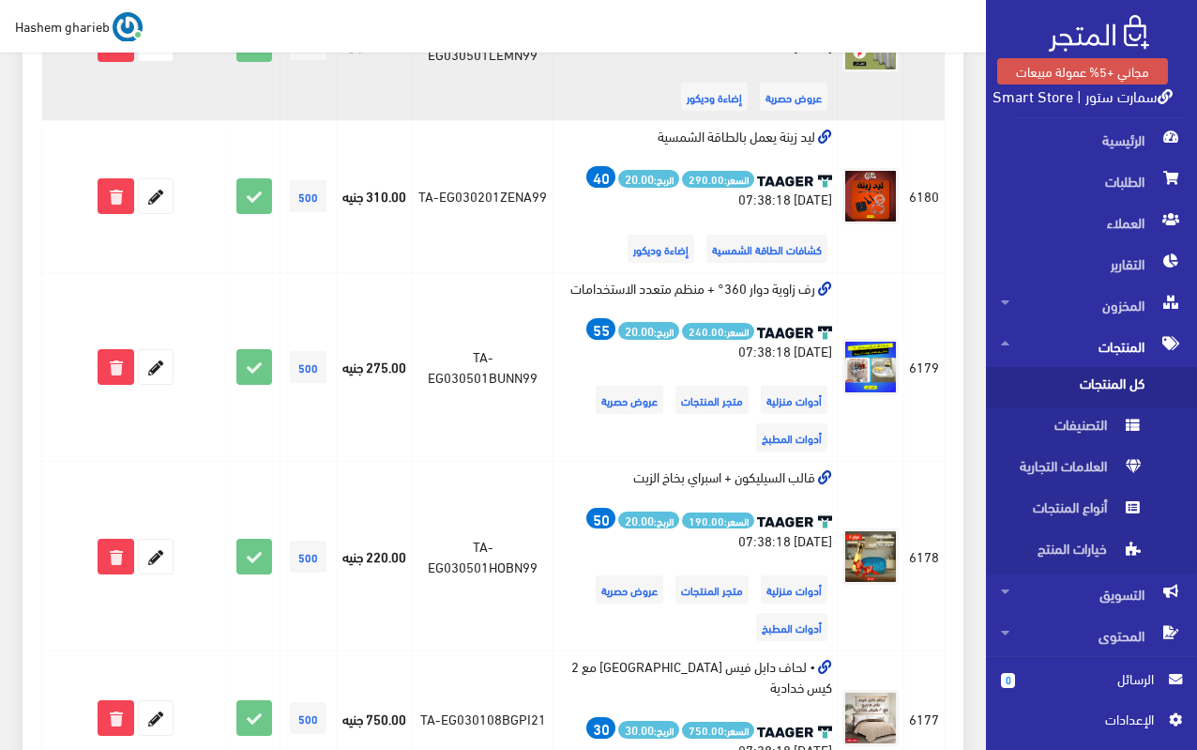
scroll to position [1501, 0]
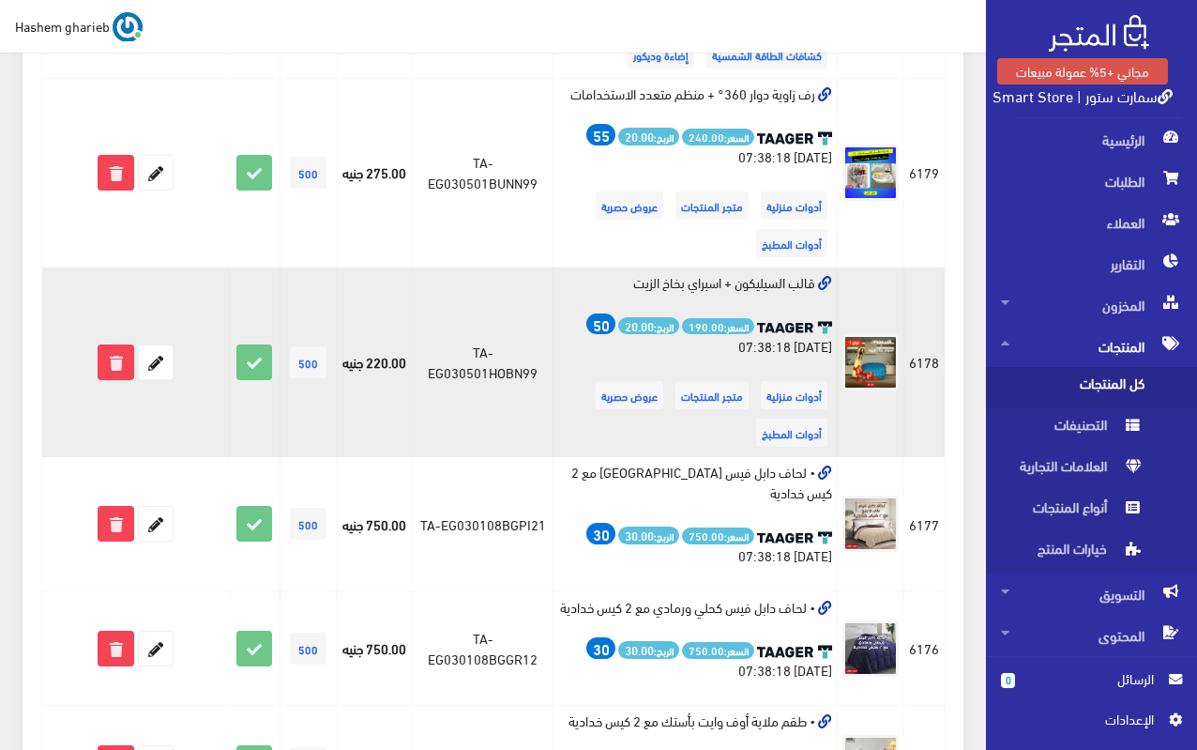
click at [769, 267] on td "قالب السيليكون + اسبراي بخاخ الزيت السعر: 190.00 الربح: 20.00 50 [DATE] 07:38:1…" at bounding box center [695, 362] width 284 height 190
copy td "قالب السيليكون + اسبراي بخاخ الزيت"
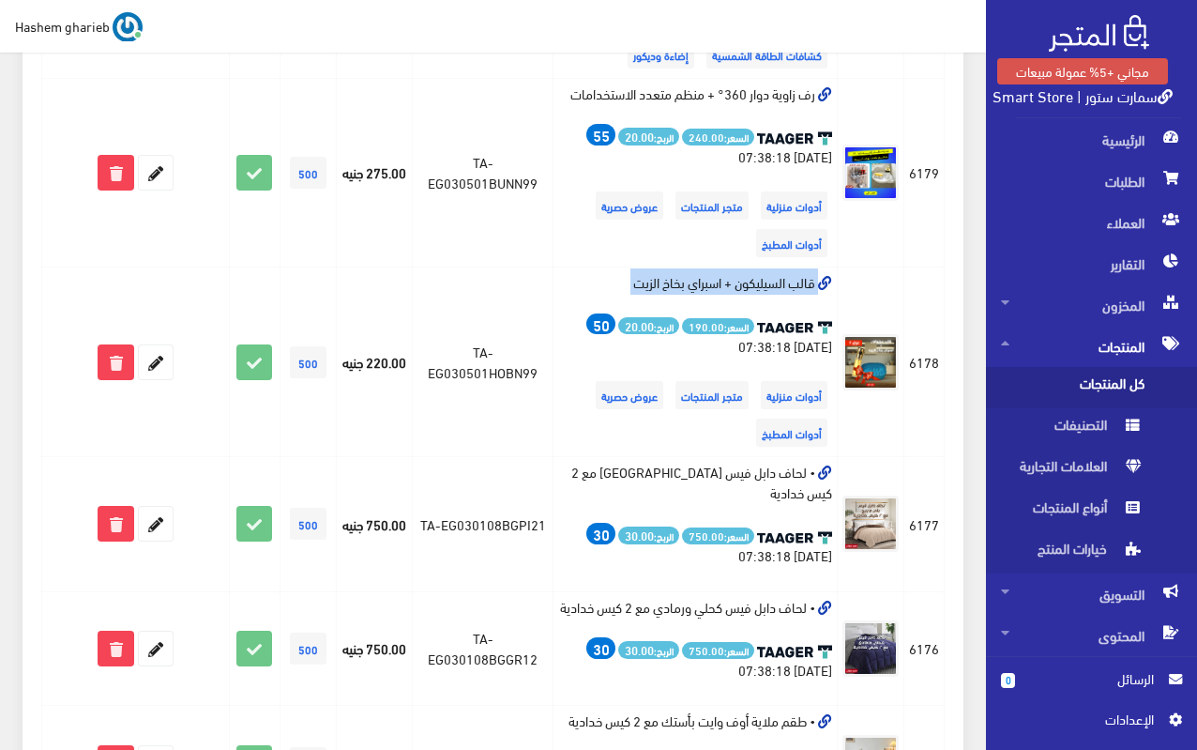
click at [961, 206] on div "616 شحن مجاني: 39 اضافة من موقع تاجر" at bounding box center [493, 491] width 941 height 3380
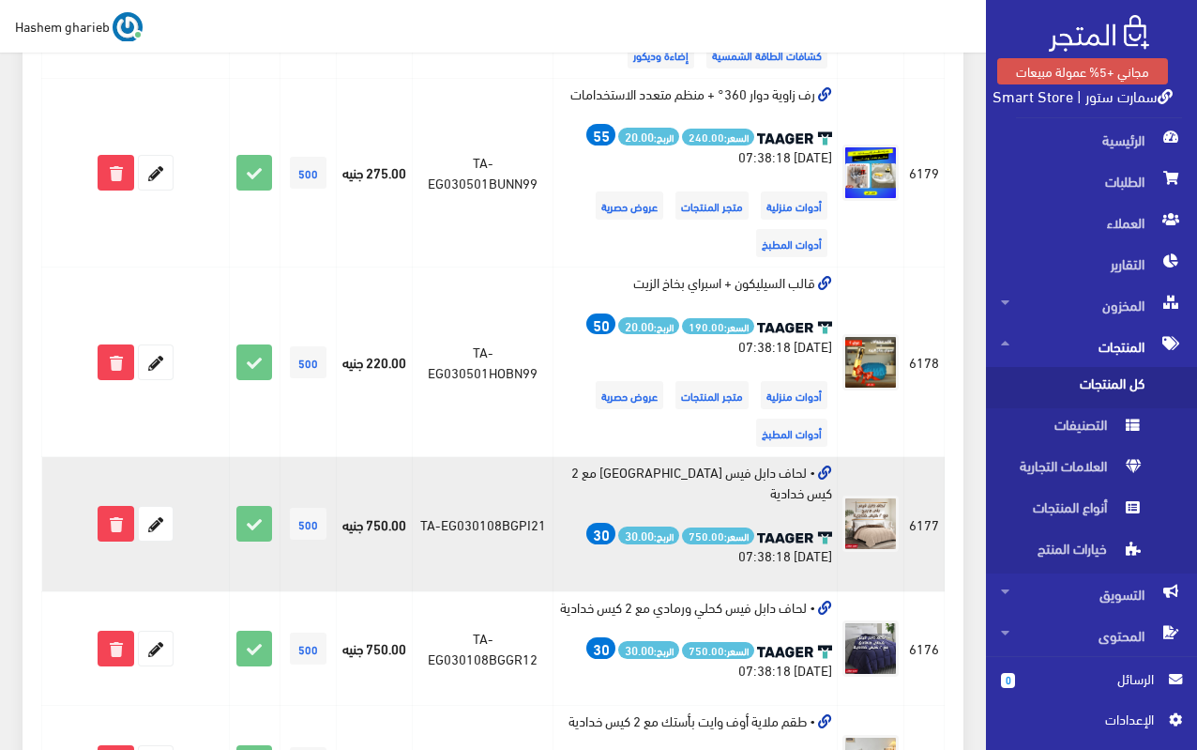
drag, startPoint x: 578, startPoint y: 434, endPoint x: 806, endPoint y: 438, distance: 228.1
click at [806, 457] on td "• لحاف دابل فيس [GEOGRAPHIC_DATA] مع 2 كيس خدادية السعر: 750.00 الربح: 30.00 30…" at bounding box center [695, 524] width 284 height 135
copy td "لحاف دابل فيس بني و بيج مع 2 كيس خدادية"
click at [160, 507] on icon at bounding box center [156, 524] width 34 height 34
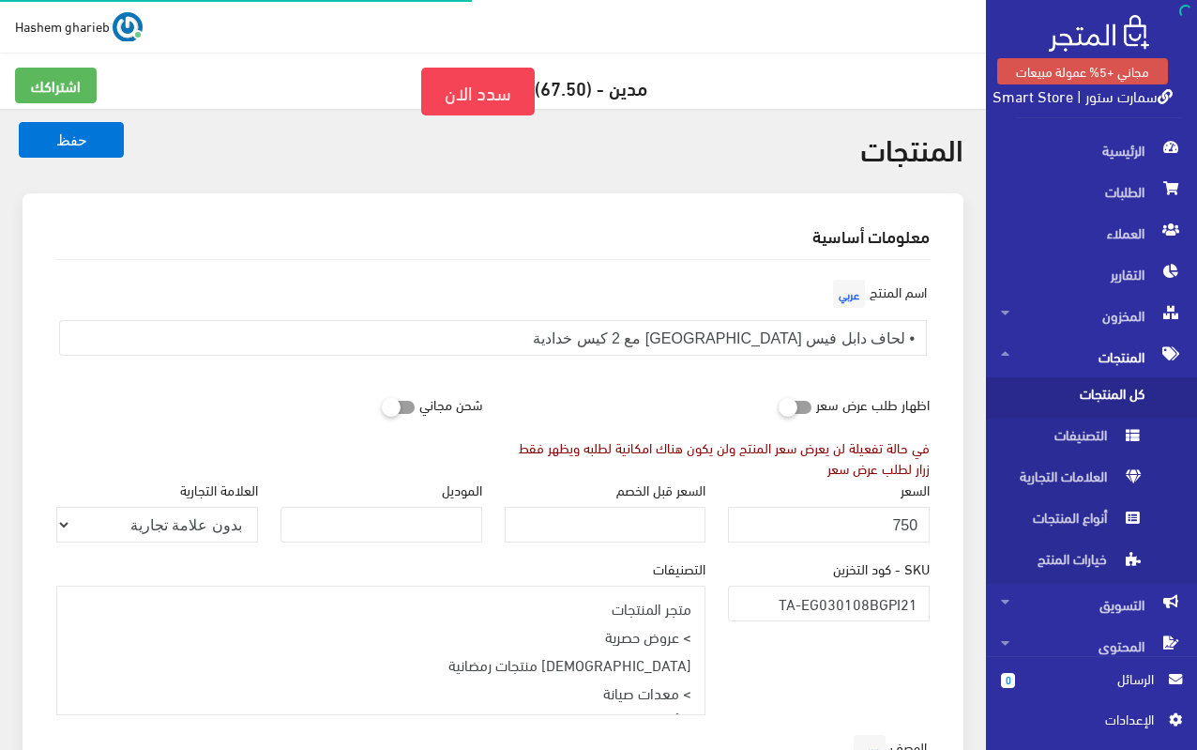
select select
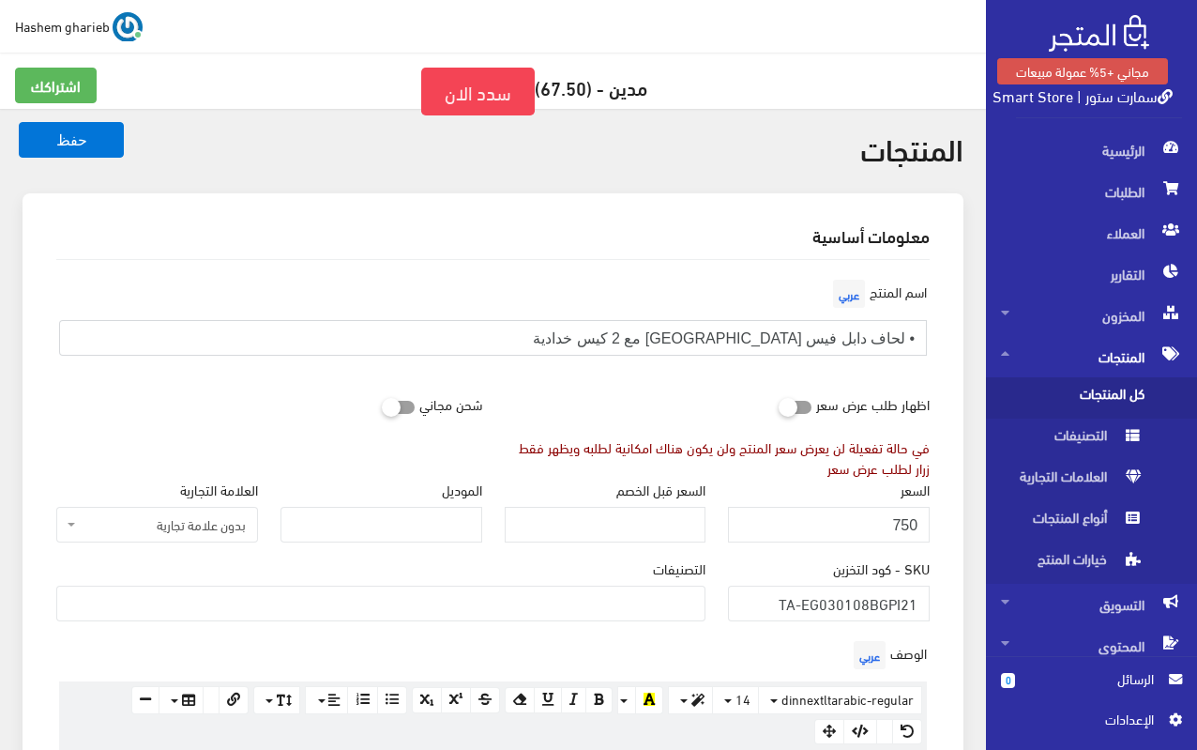
drag, startPoint x: 905, startPoint y: 337, endPoint x: 954, endPoint y: 329, distance: 50.3
type input "لحاف دابل فيس بني و بيج مع 2 كيس خدادية"
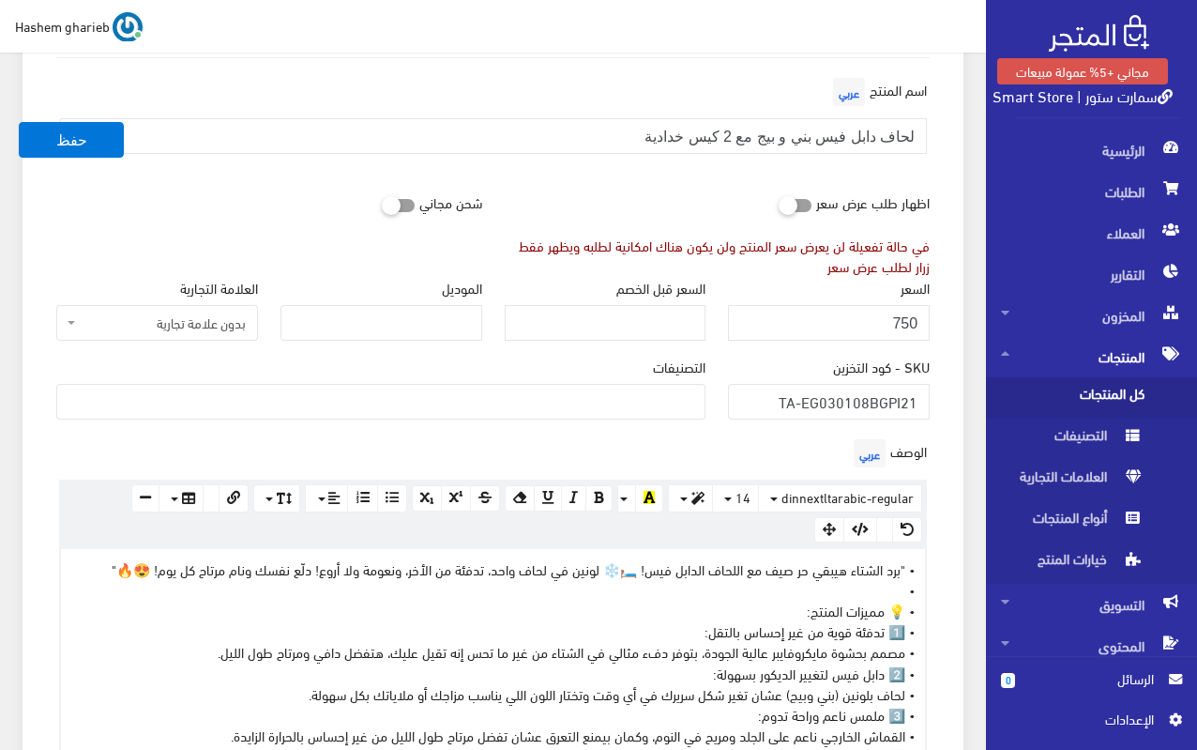
scroll to position [375, 0]
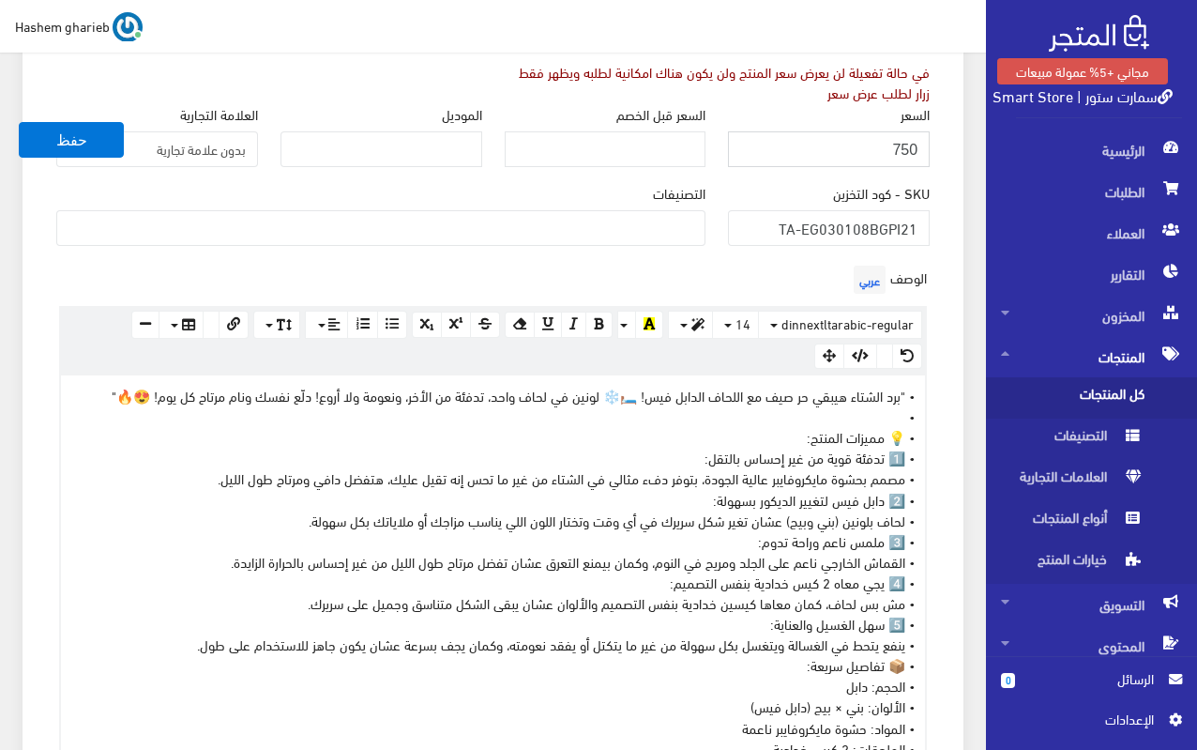
drag, startPoint x: 884, startPoint y: 148, endPoint x: 955, endPoint y: 148, distance: 71.3
click at [955, 148] on div "معلومات أساسية اسم المنتج عربي لحاف دابل فيس بني و بيج مع 2 كيس خدادية اظهار طل…" at bounding box center [493, 669] width 941 height 1702
type input "775"
click at [956, 217] on div "معلومات أساسية اسم المنتج عربي لحاف دابل فيس بني و بيج مع 2 كيس خدادية اظهار طل…" at bounding box center [493, 669] width 941 height 1702
click at [609, 214] on ul at bounding box center [380, 226] width 647 height 30
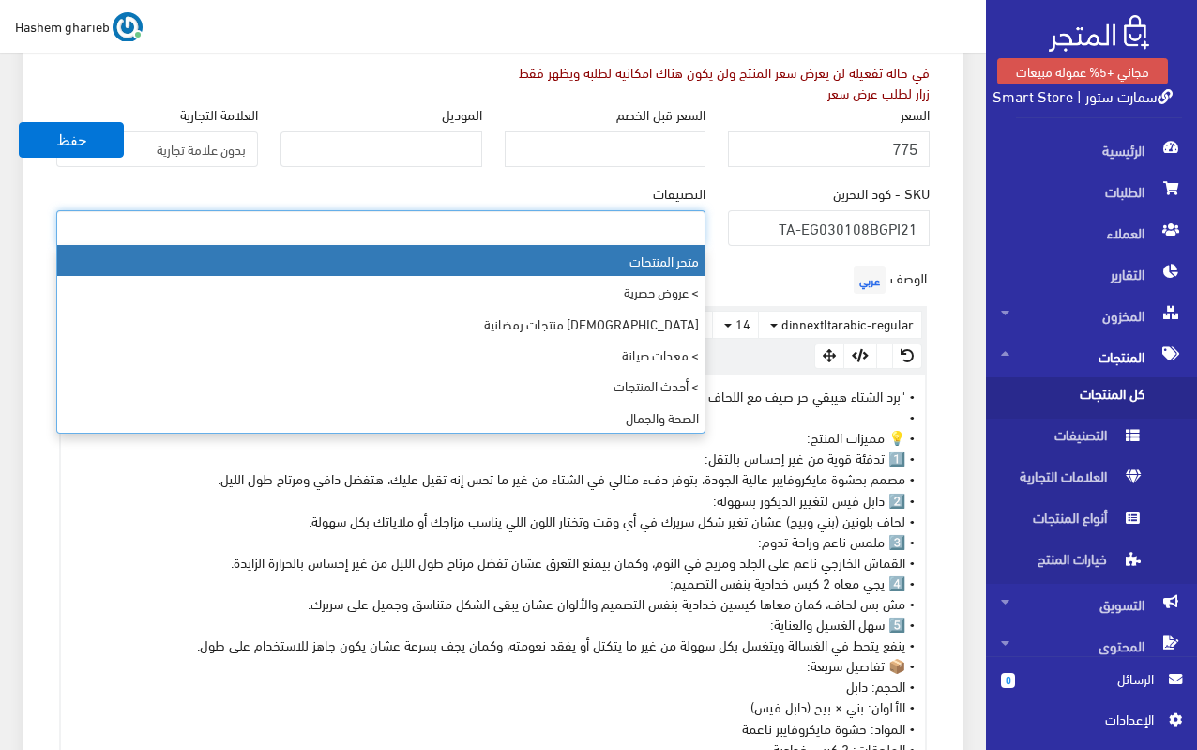
select select "403"
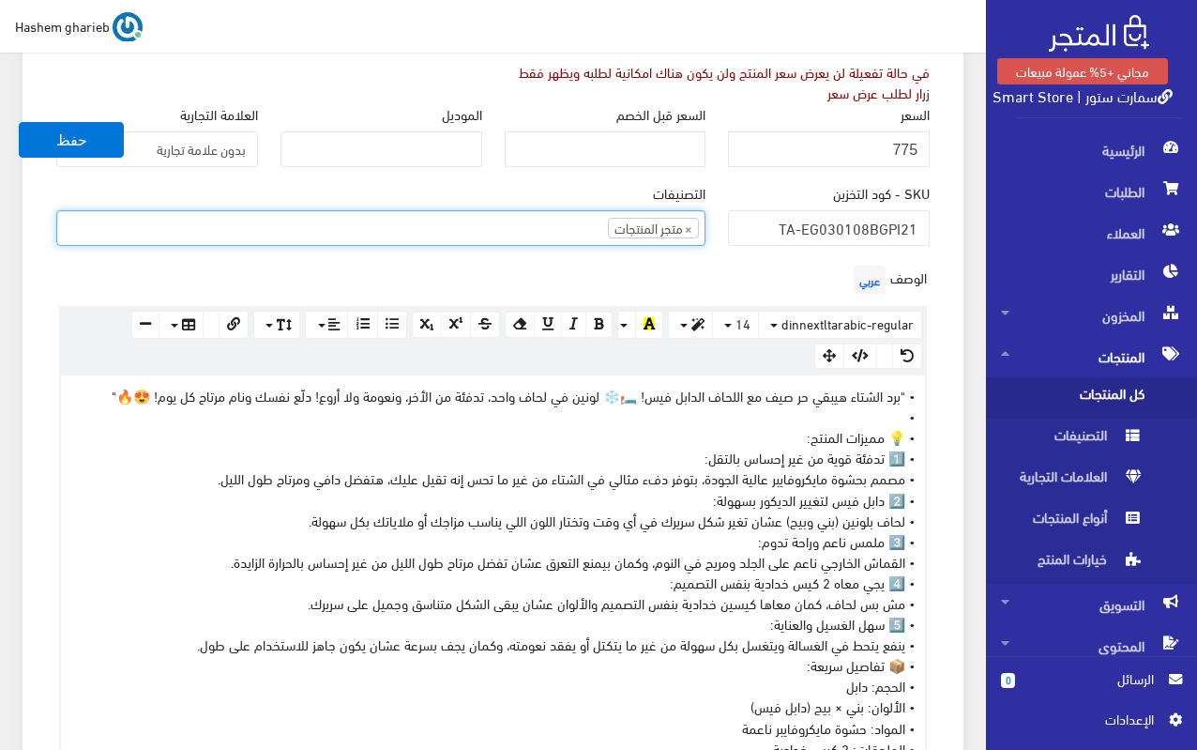
click at [527, 237] on ul "× متجر المنتجات" at bounding box center [380, 226] width 647 height 30
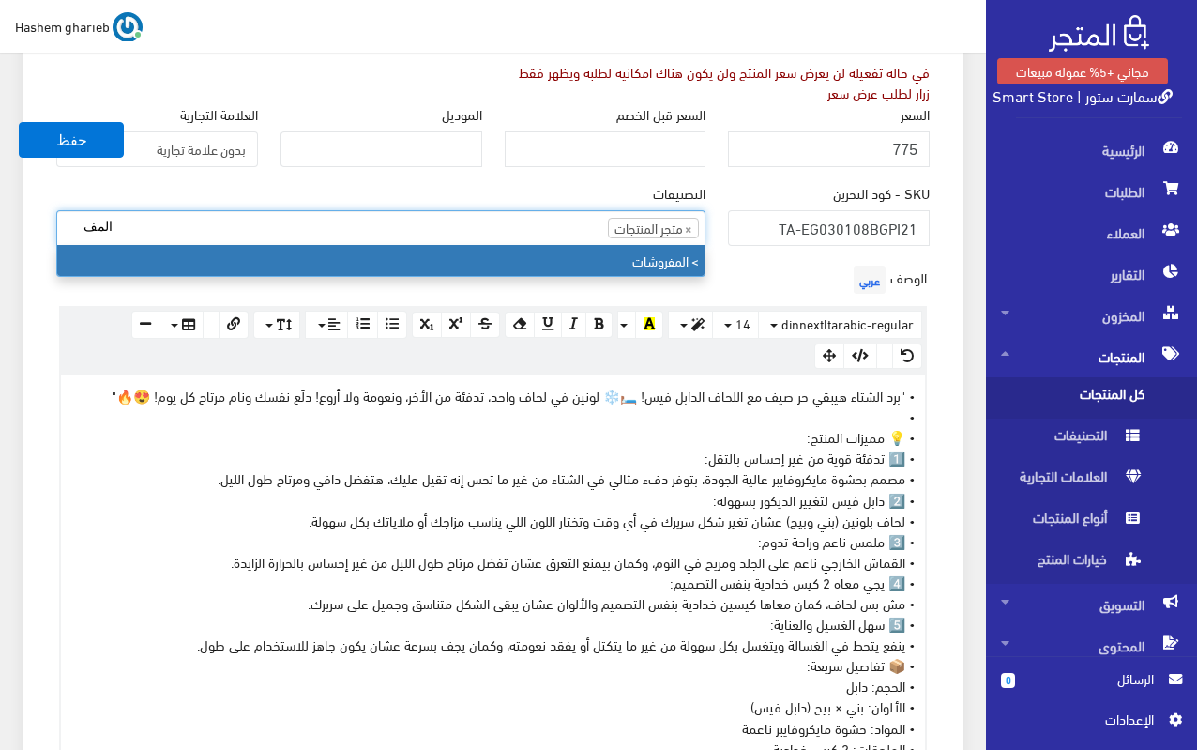
type input "المف"
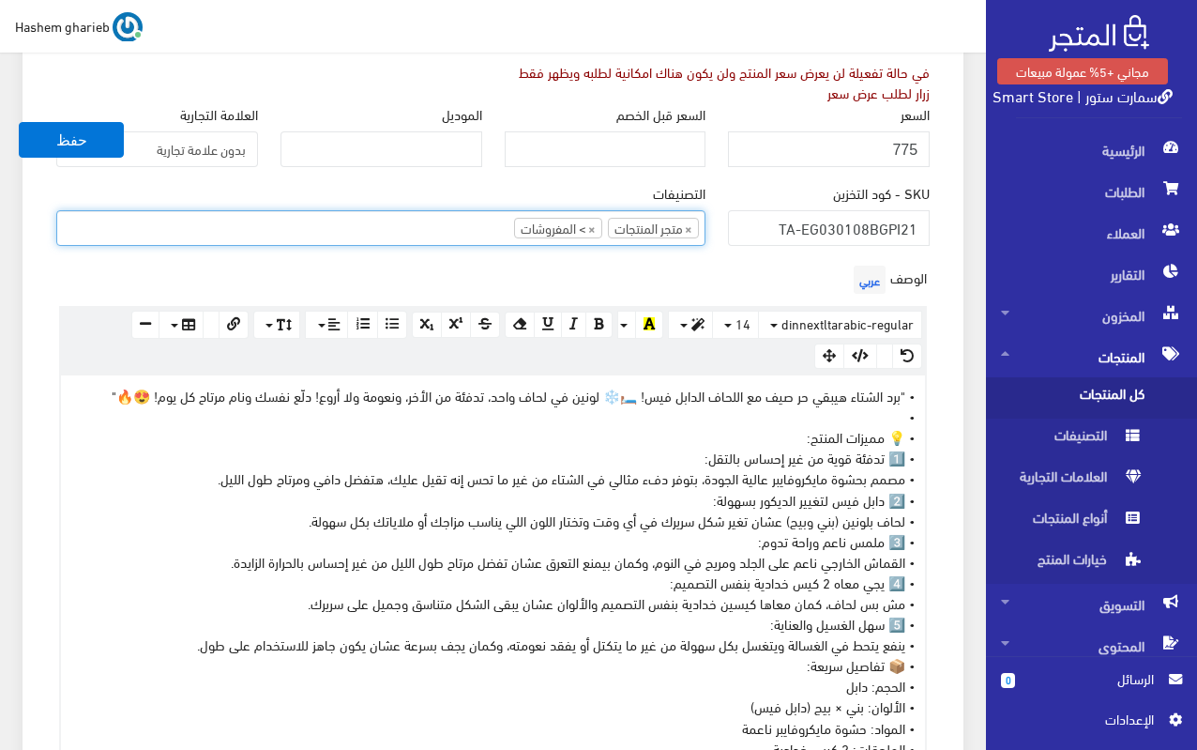
type input "أ"
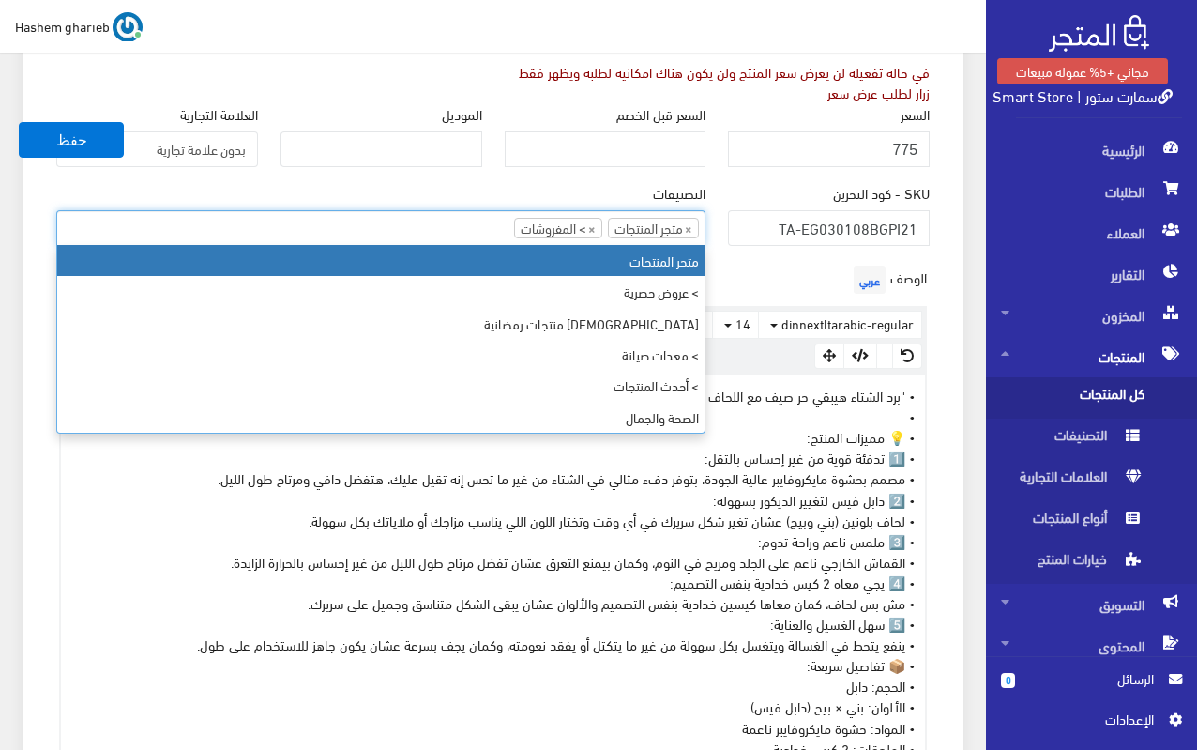
click at [961, 338] on div "معلومات أساسية اسم المنتج عربي لحاف دابل فيس بني و بيج مع 2 كيس خدادية اظهار طل…" at bounding box center [493, 669] width 941 height 1702
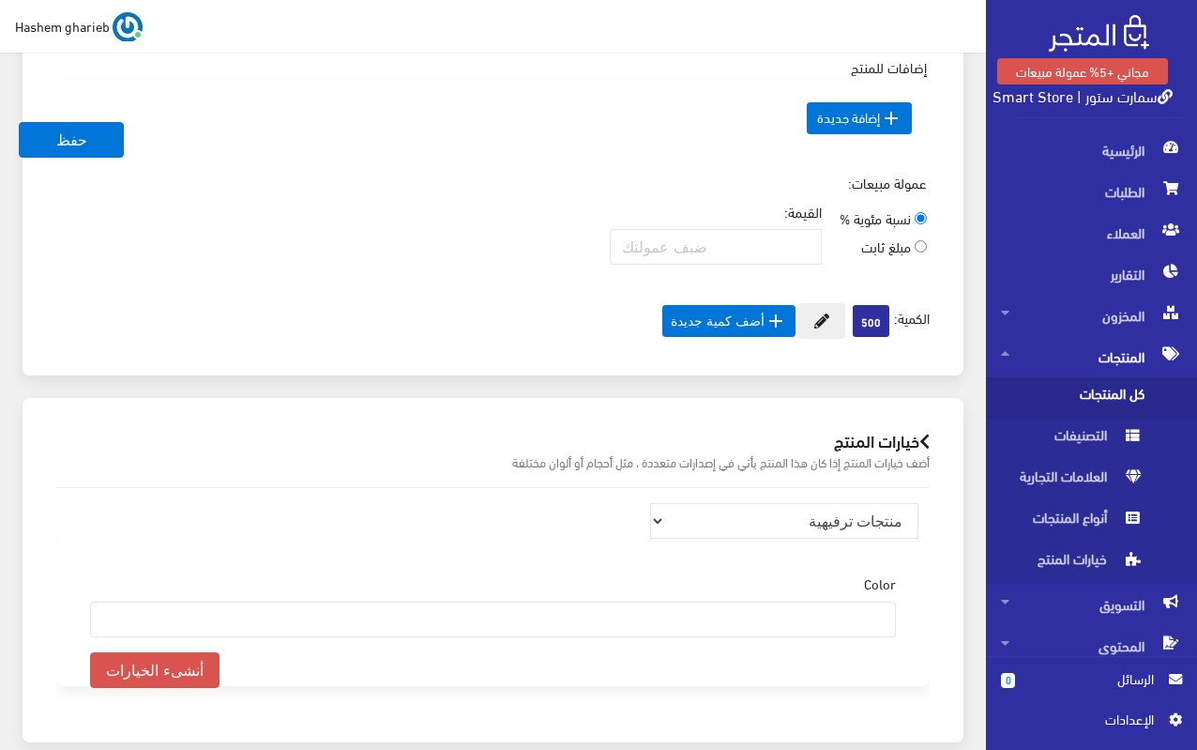
scroll to position [1726, 0]
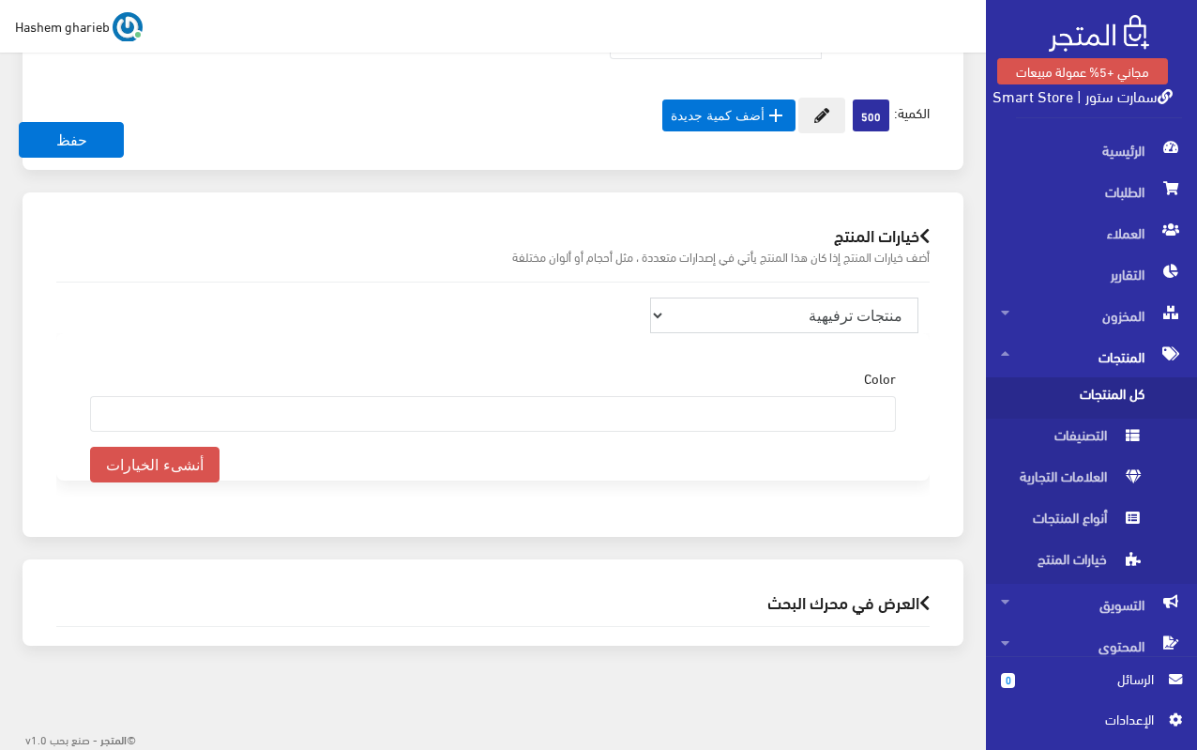
click at [835, 313] on select "منتجات ترفيهية الكترونيات اكسسوارات الهواتف الصحة والجمال تحف ومقتنيات موضة وأز…" at bounding box center [784, 315] width 268 height 36
select select "33"
click at [650, 297] on select "منتجات ترفيهية الكترونيات اكسسوارات الهواتف الصحة والجمال تحف ومقتنيات موضة وأز…" at bounding box center [784, 315] width 268 height 36
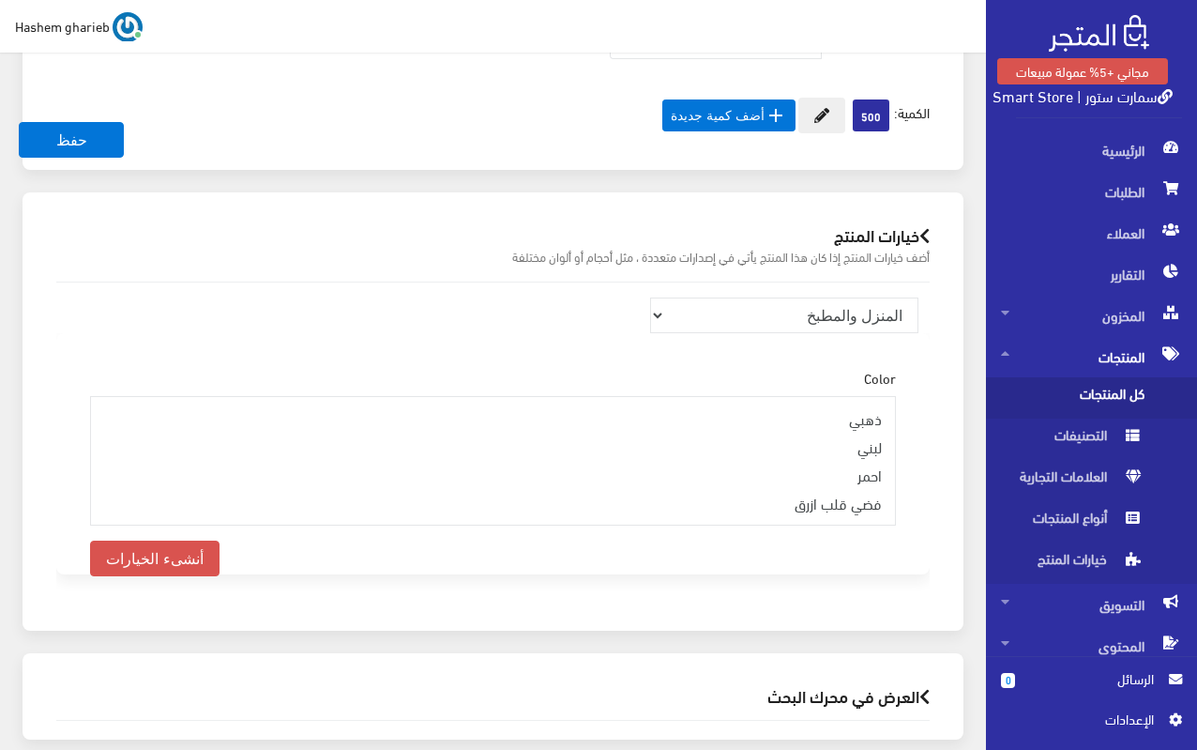
click at [967, 349] on div "خيارات المنتج أضف خيارات المنتج إذا كان هذا المنتج يأتي في إصدارات متعددة ، مثل…" at bounding box center [493, 422] width 964 height 460
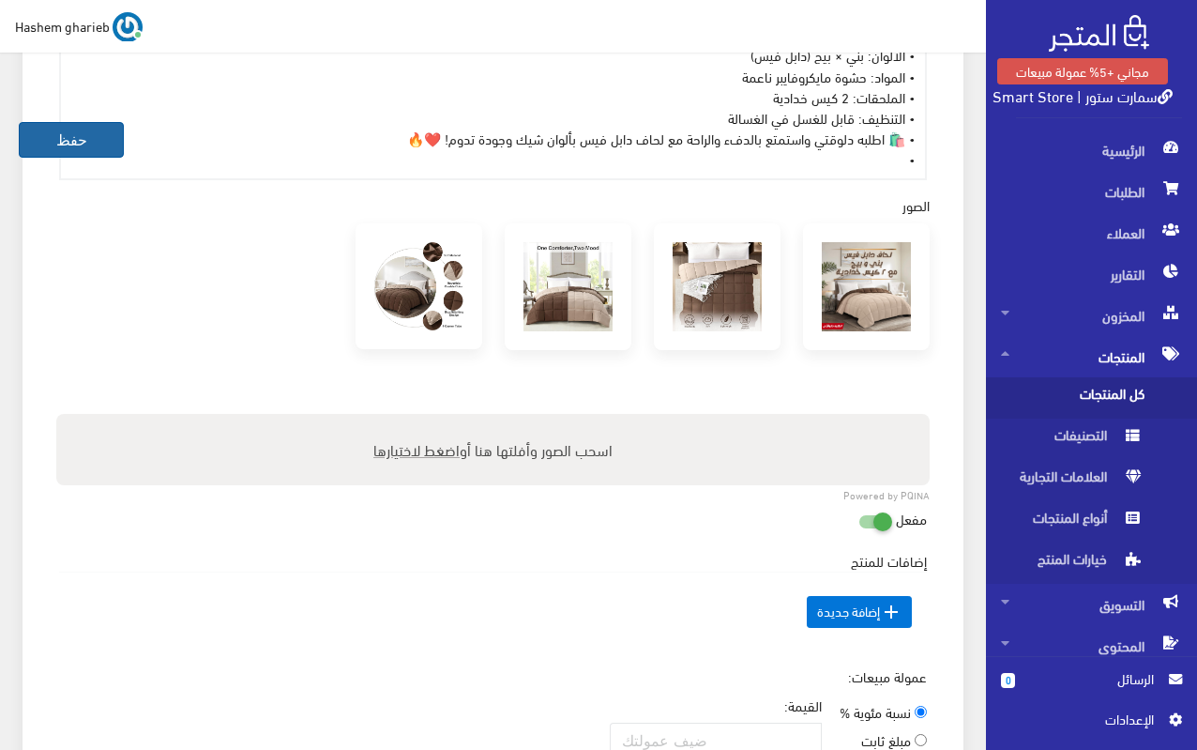
scroll to position [975, 0]
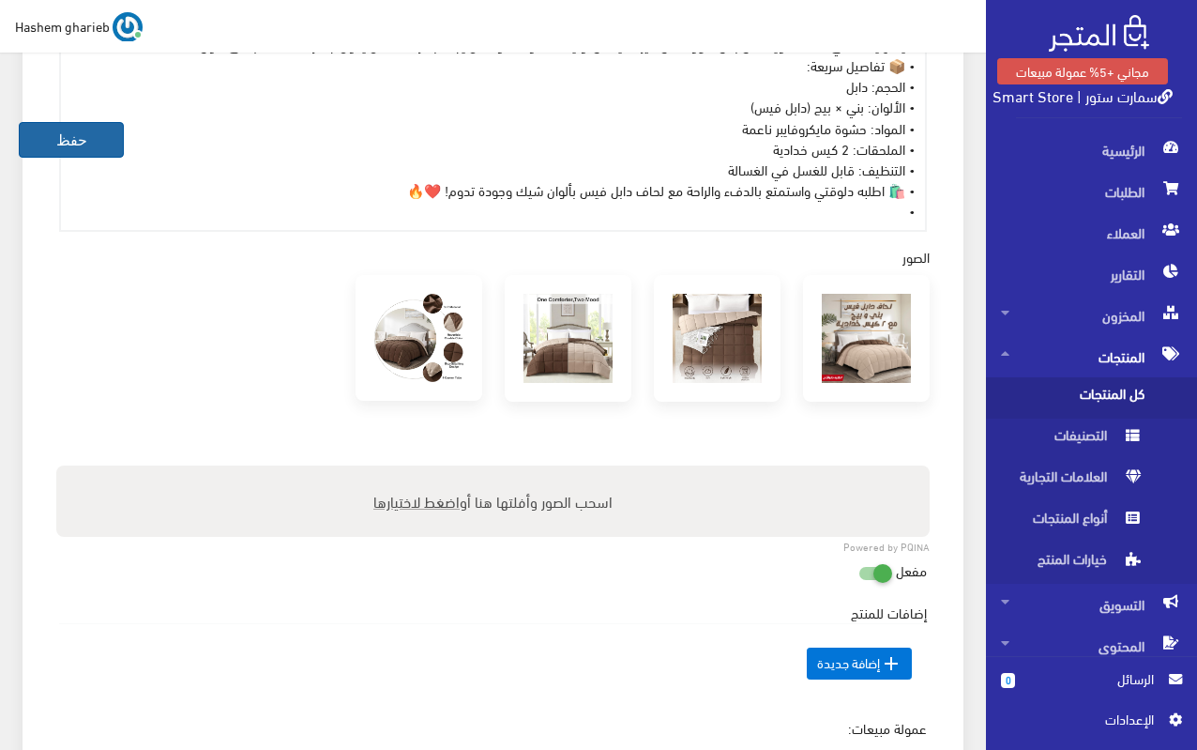
click at [75, 147] on button "حفظ" at bounding box center [71, 140] width 105 height 36
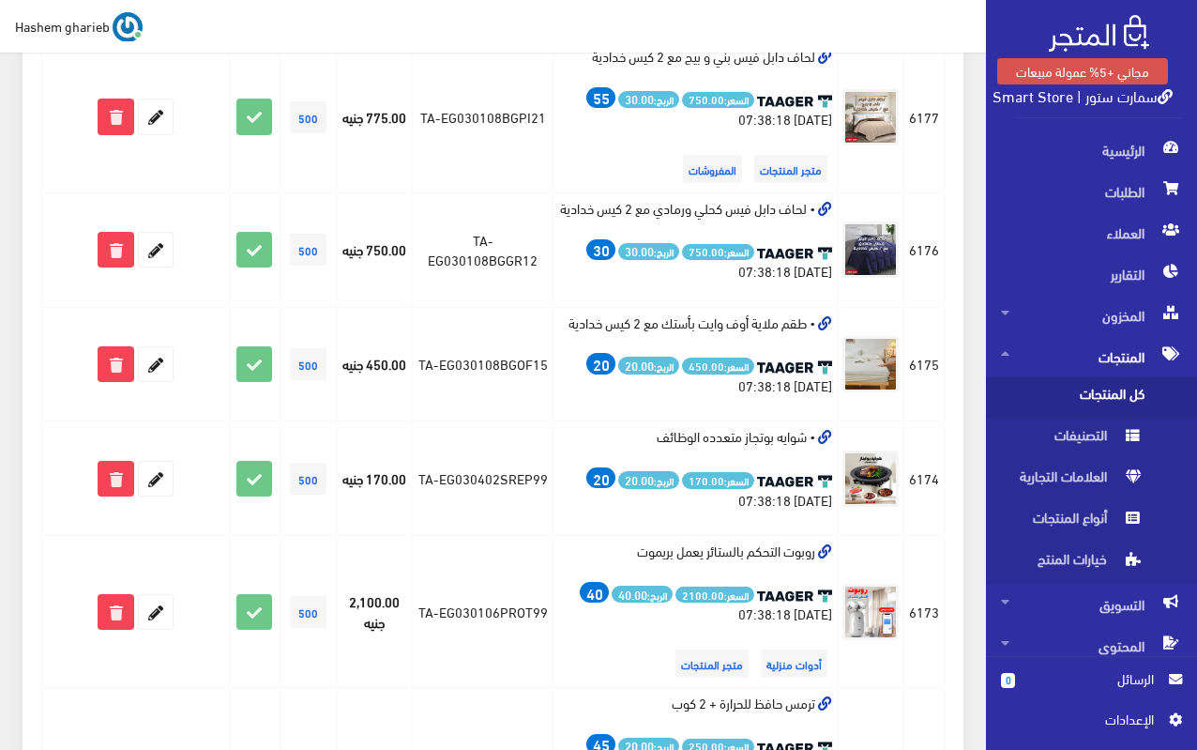
scroll to position [1783, 0]
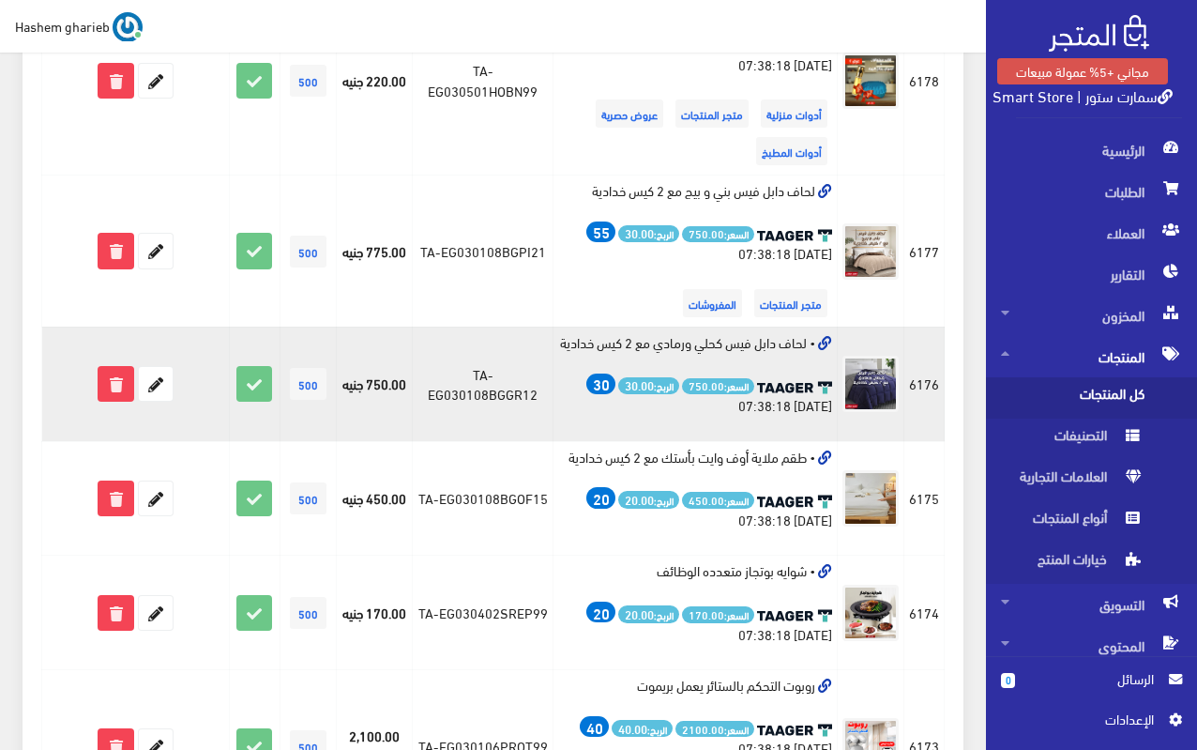
drag, startPoint x: 553, startPoint y: 303, endPoint x: 807, endPoint y: 308, distance: 254.3
click at [807, 327] on td "• لحاف دابل فيس كحلي ورمادي مع 2 كيس خدادية السعر: 750.00 الربح: 30.00 30 2025-…" at bounding box center [695, 384] width 284 height 114
copy td "لحاف دابل فيس كحلي ورمادي مع 2 كيس خدادية"
click at [452, 327] on td "TA-EG030108BGGR12" at bounding box center [483, 384] width 141 height 114
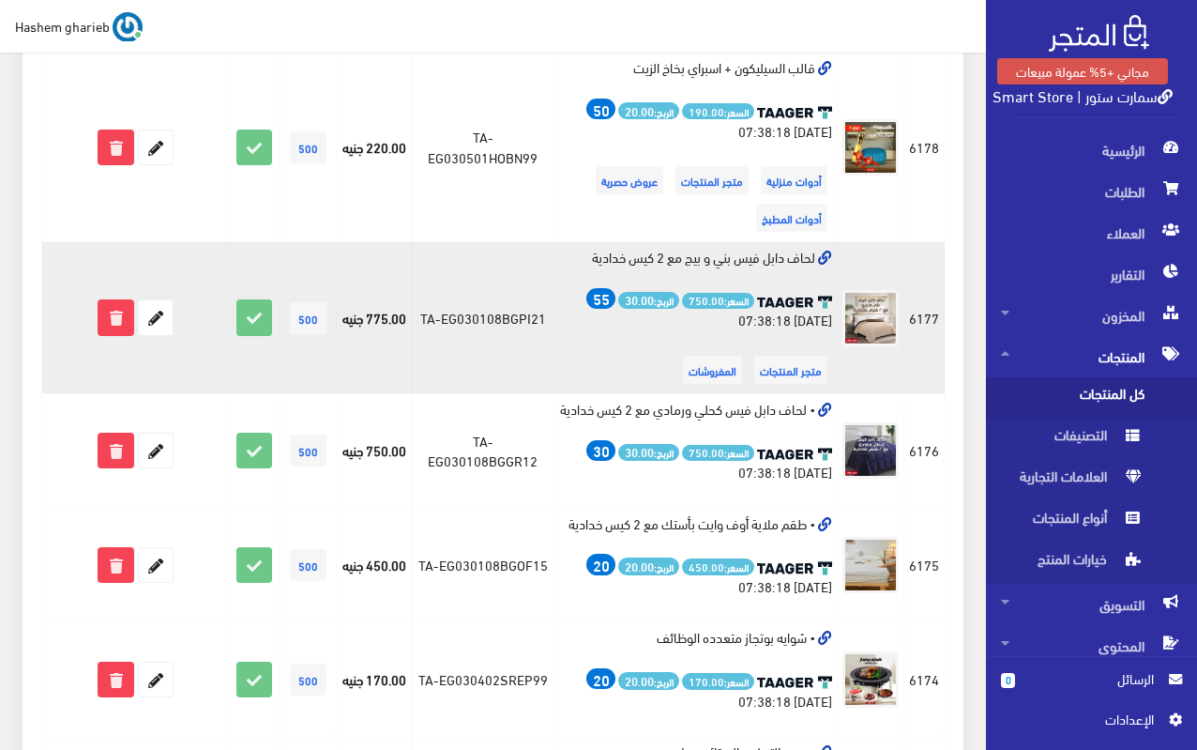
scroll to position [1689, 0]
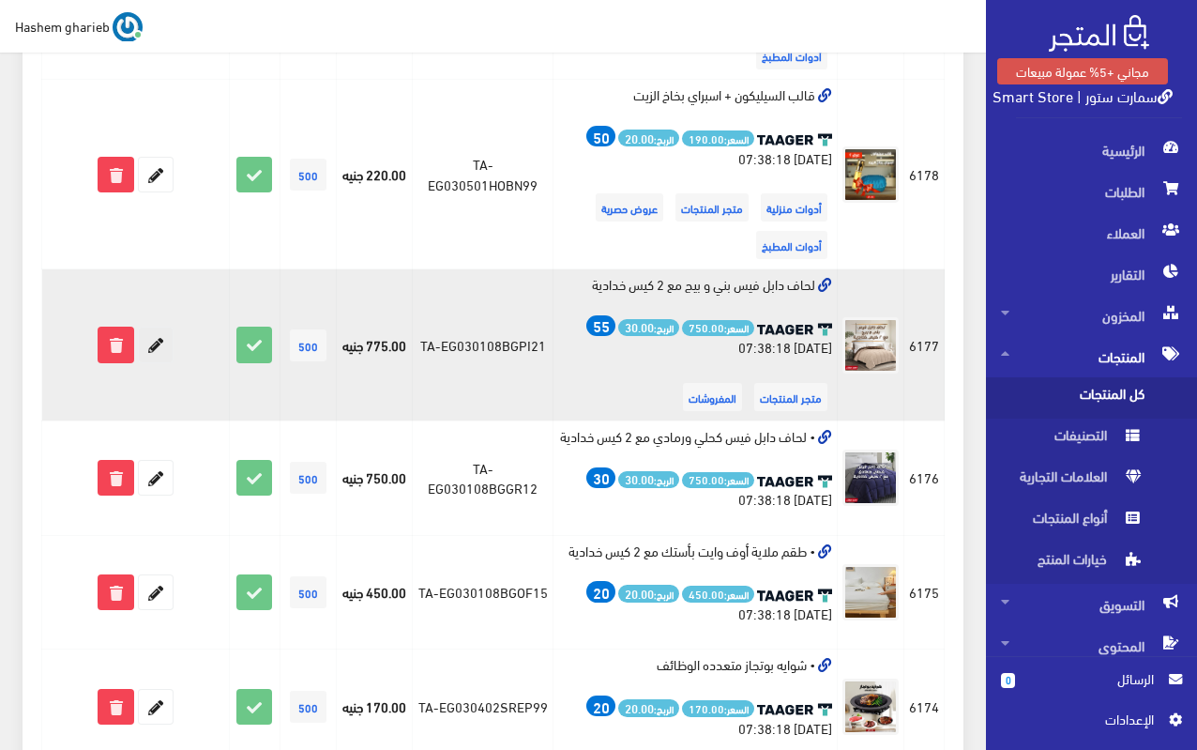
click at [163, 327] on icon at bounding box center [156, 344] width 34 height 34
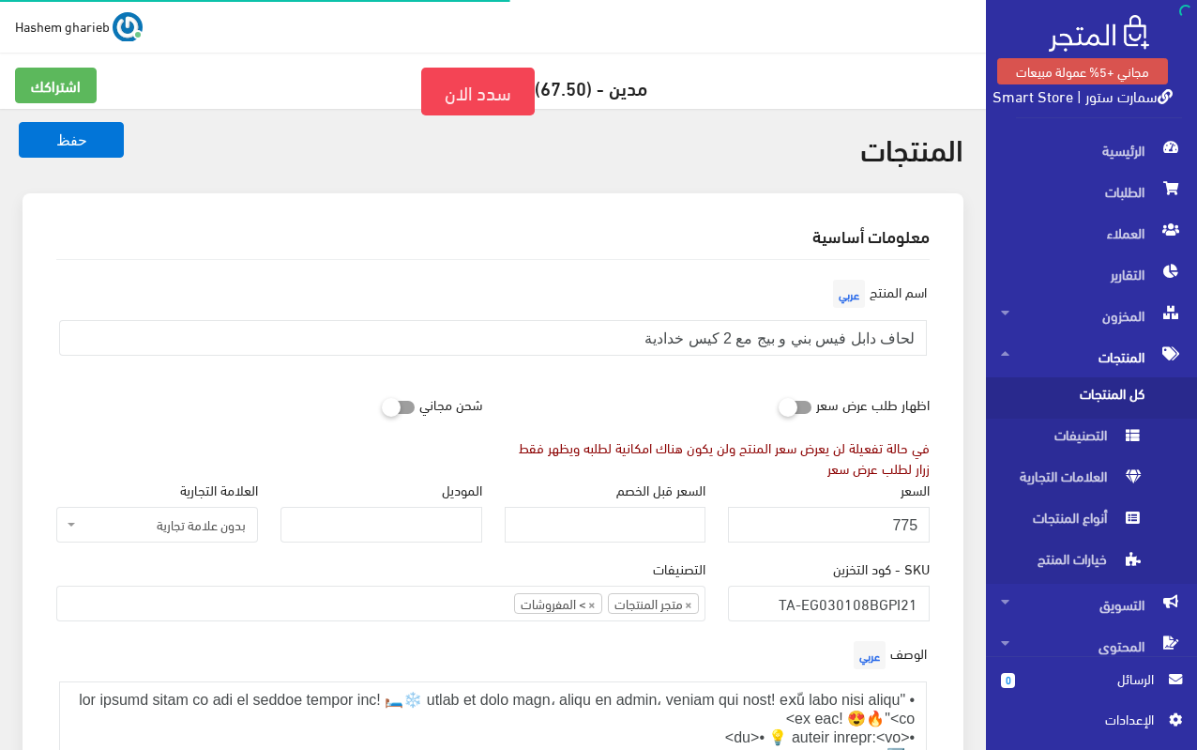
select select "33"
select select
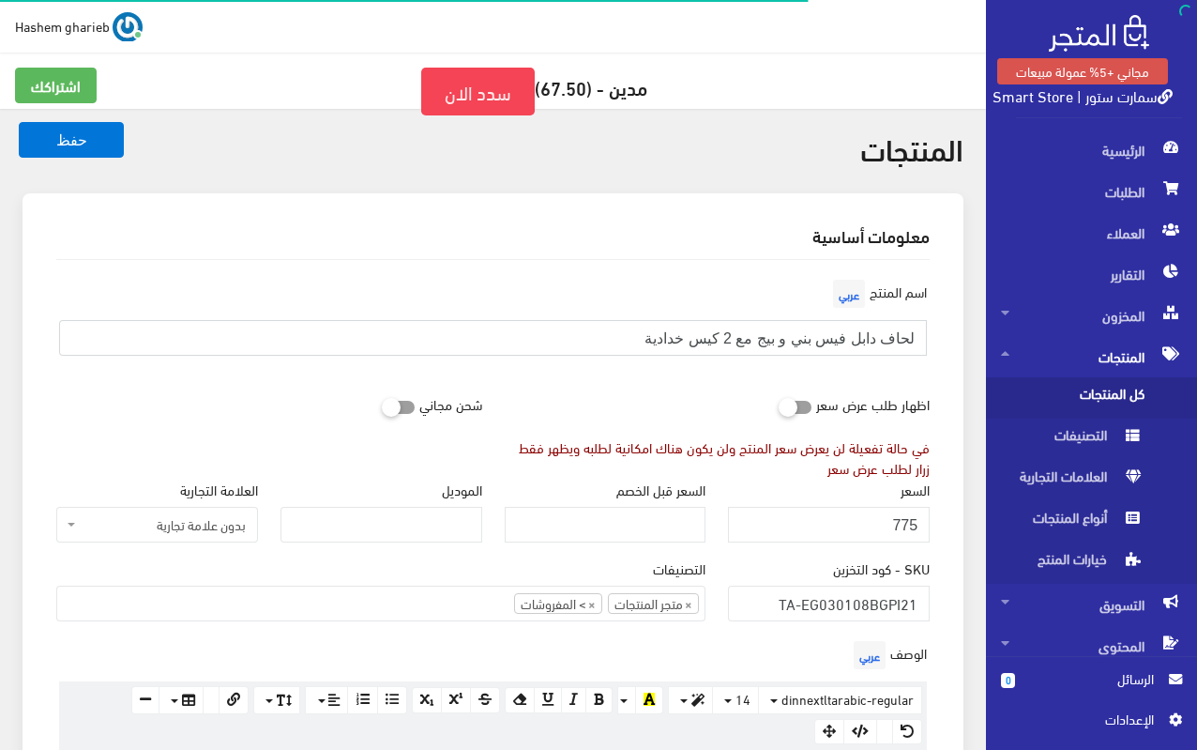
drag, startPoint x: 632, startPoint y: 330, endPoint x: 959, endPoint y: 323, distance: 326.6
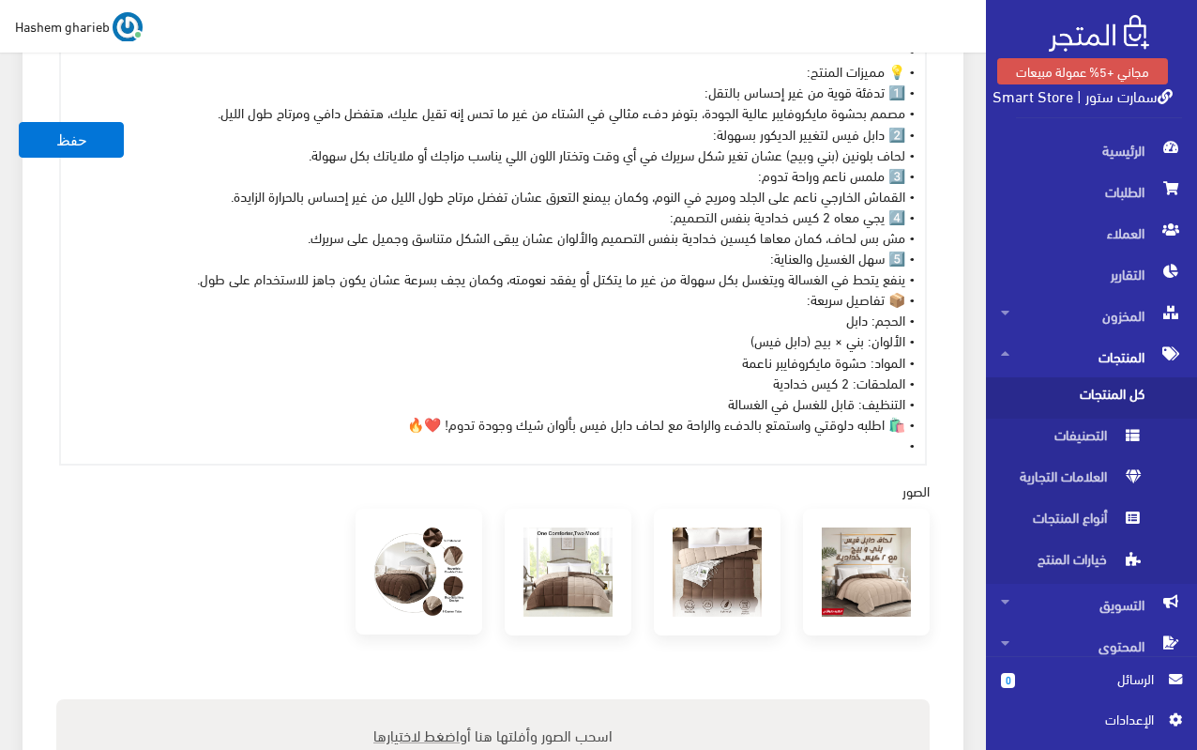
scroll to position [751, 0]
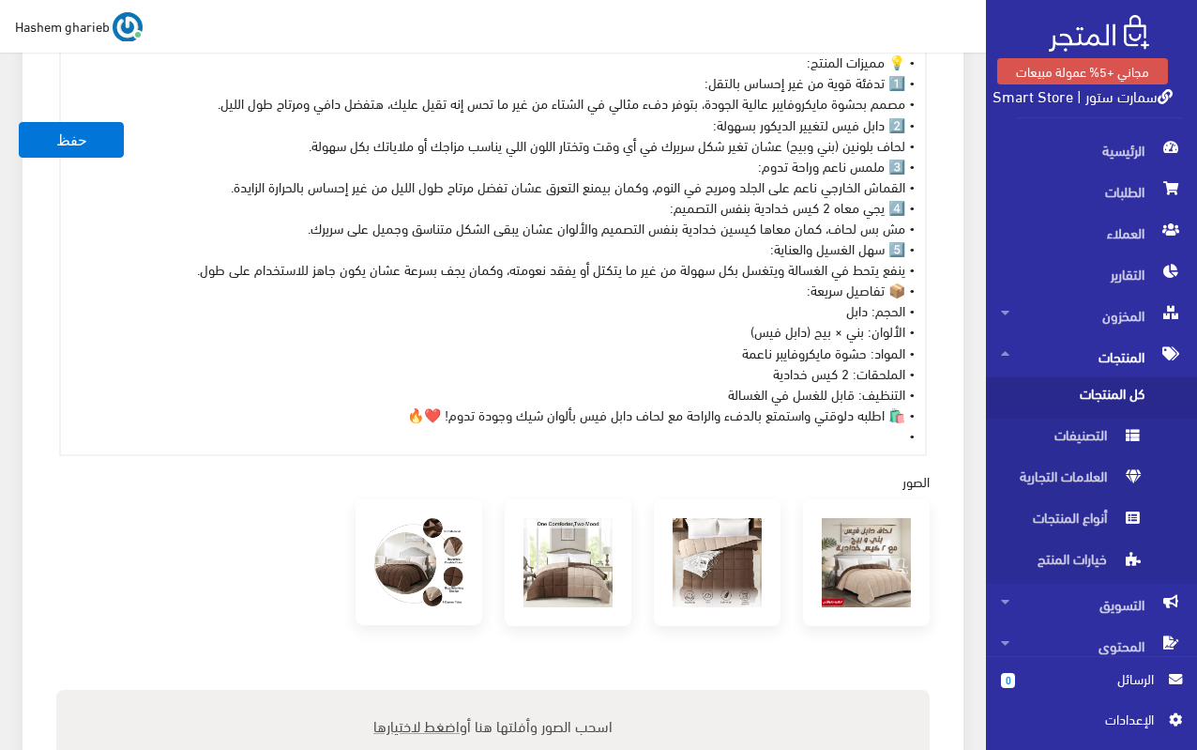
click at [684, 311] on div "• "برد الشتاء هيبقي حر صيف مع اللحاف الدابل فيس! 🛏️❄️ لونين في لحاف واحد، تدفئة…" at bounding box center [493, 227] width 864 height 454
copy div "• "برد الشتاء هيبقي حر صيف مع اللحاف الدابل فيس! 🛏️❄️ لونين في لحاف واحد، تدفئة…"
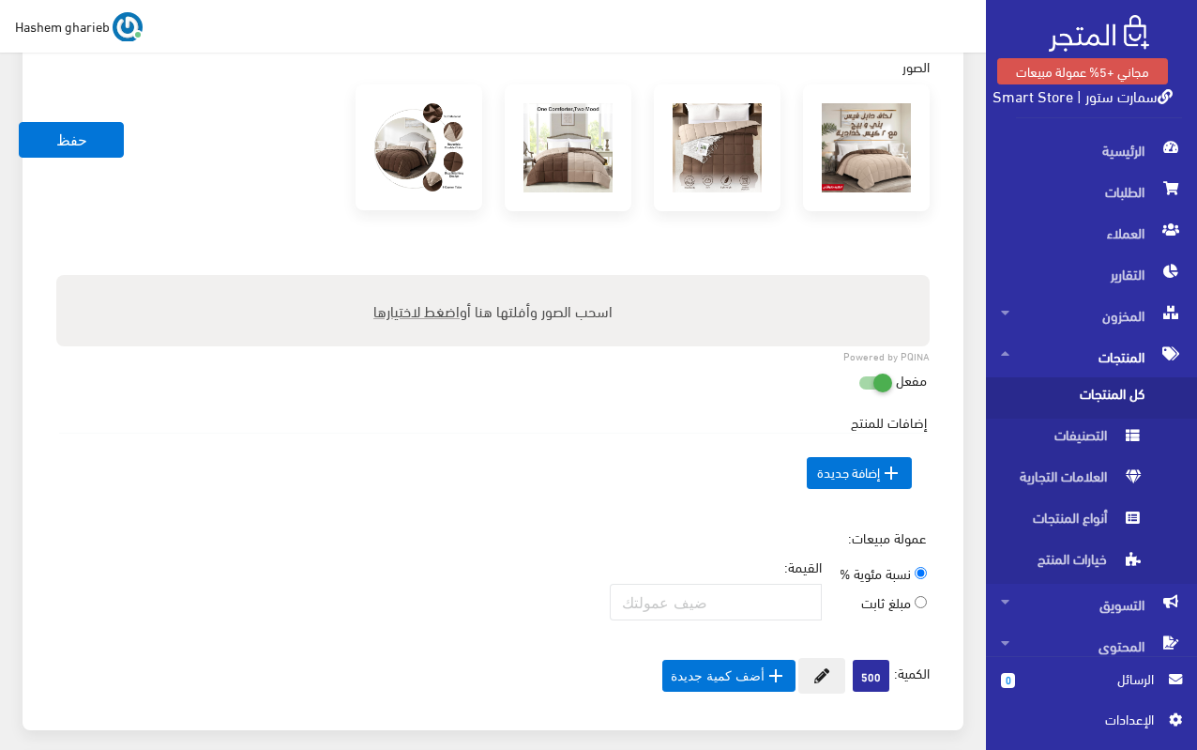
scroll to position [730, 0]
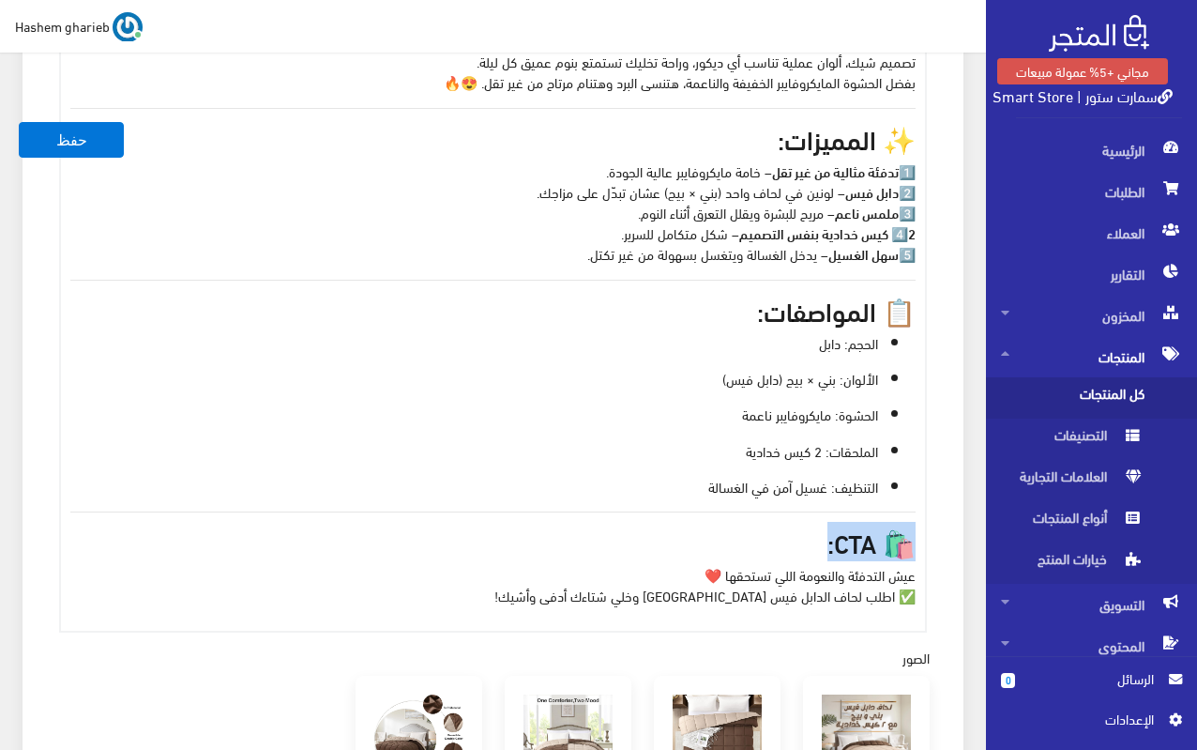
drag, startPoint x: 796, startPoint y: 547, endPoint x: 923, endPoint y: 541, distance: 127.7
click at [921, 542] on div "خليك دايمًا دافي ومرتاح مع لحاف دابل فيس بني × بيج مع 2 كيس خدادية! 🛏️ تصميم شي…" at bounding box center [493, 326] width 864 height 610
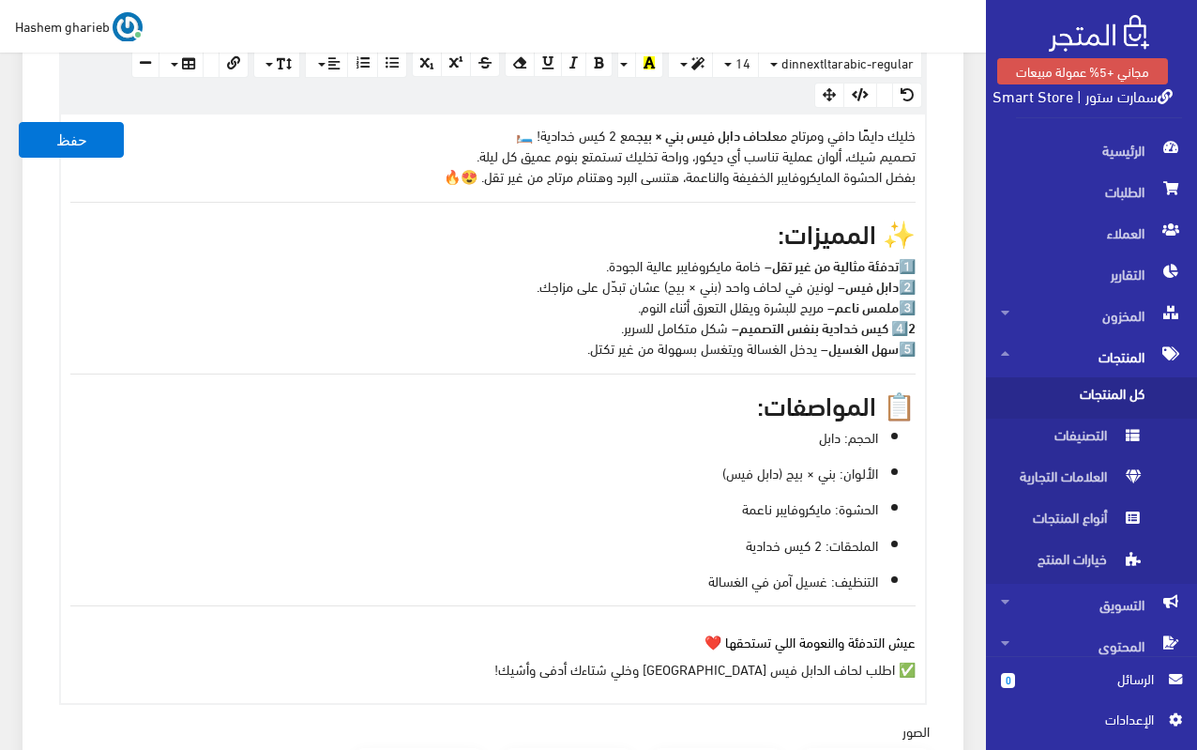
scroll to position [0, 0]
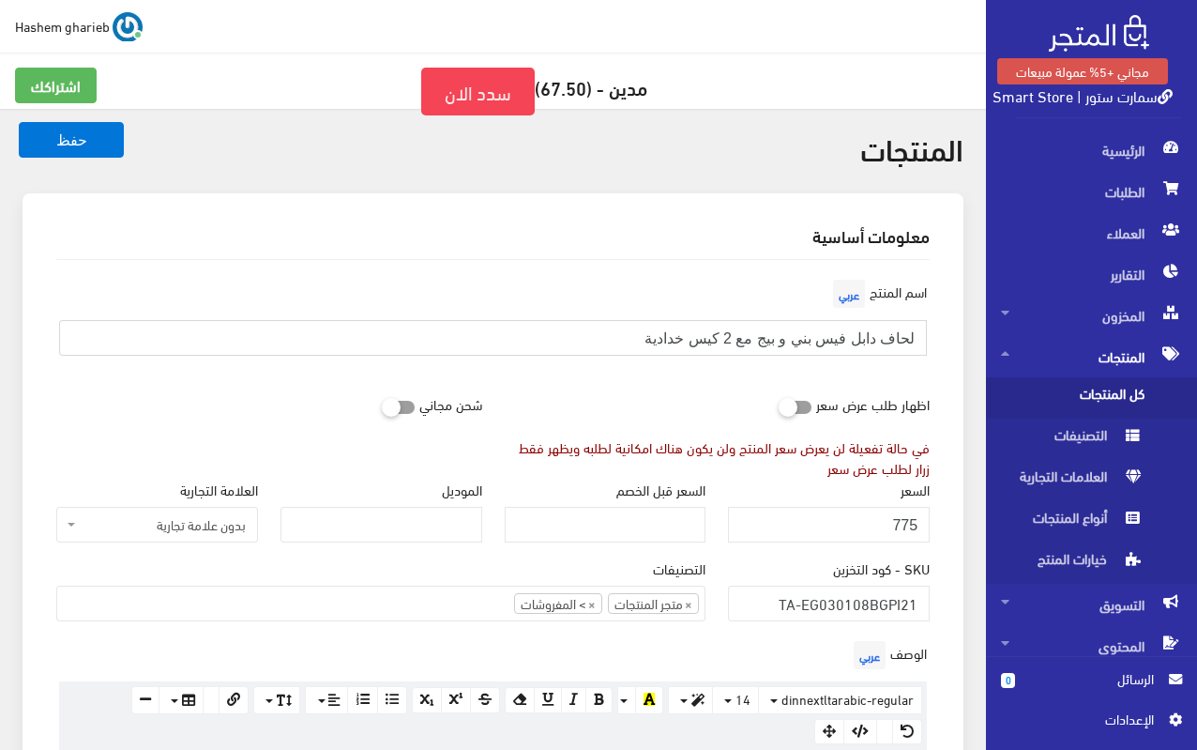
drag, startPoint x: 588, startPoint y: 336, endPoint x: 980, endPoint y: 330, distance: 391.3
paste input "×"
type input "لحاف دابل فيس بني × بيج مع 2 كيس خدادية"
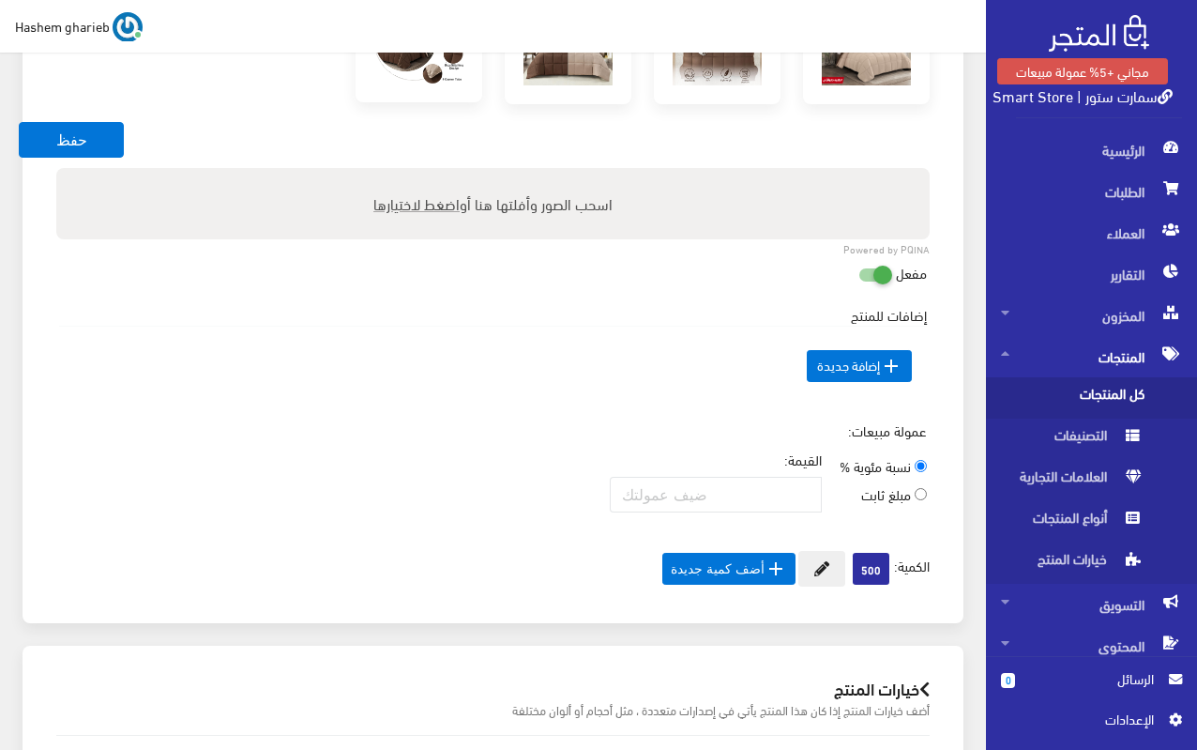
scroll to position [1860, 0]
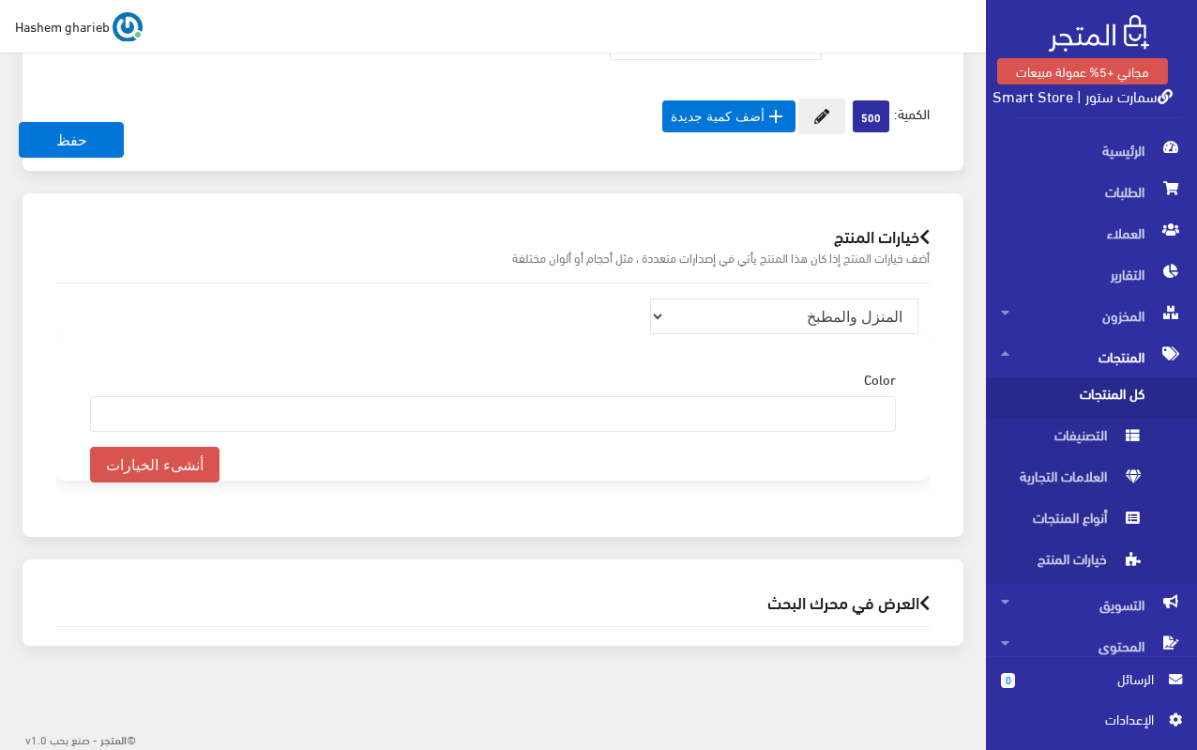
click at [845, 593] on h2 "العرض في محرك البحث" at bounding box center [493, 602] width 874 height 18
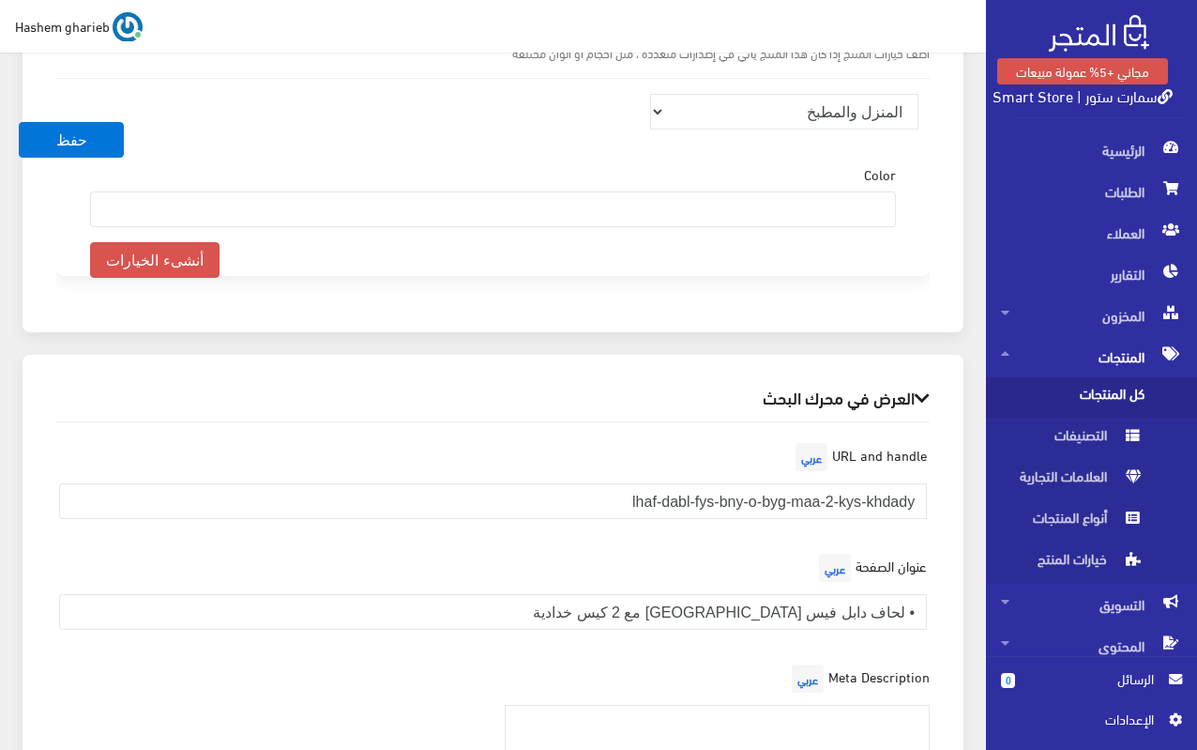
scroll to position [2488, 0]
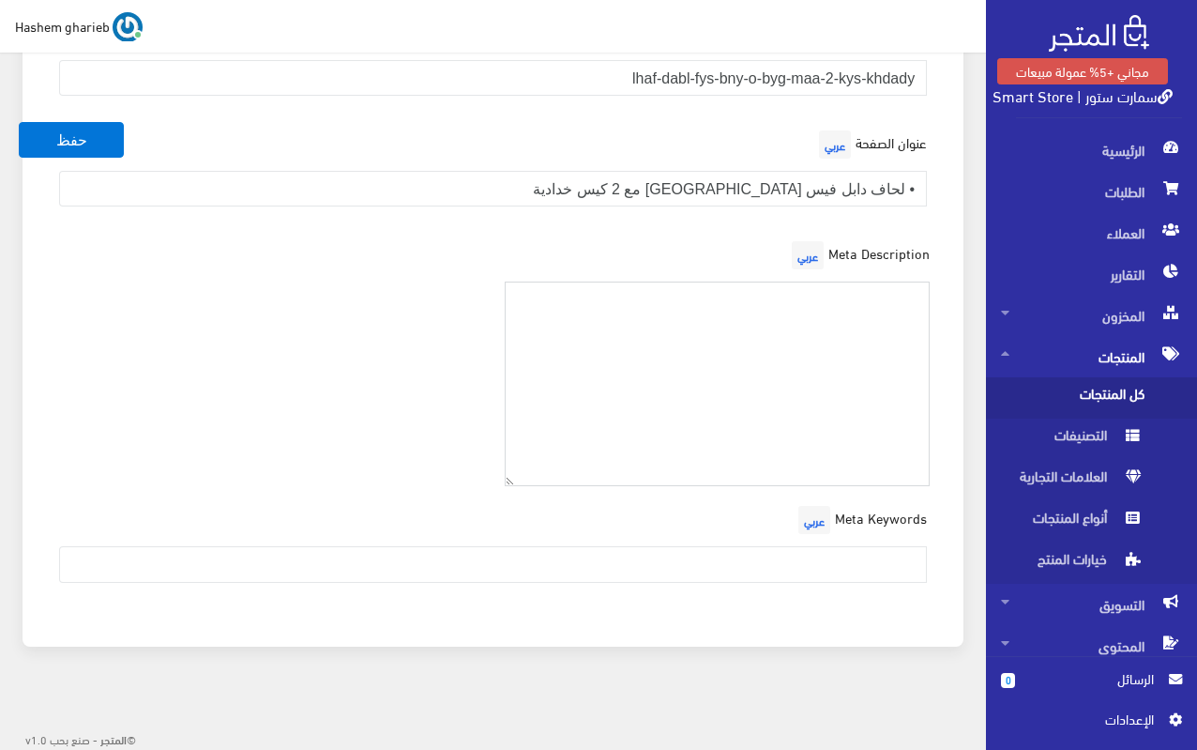
click at [782, 375] on textarea at bounding box center [718, 385] width 426 height 206
paste textarea "استمتع بالدفء والراحة مع لحاف دابل فيس لون بني × بيج بحشوة مايكروفايبر ناعمة + …"
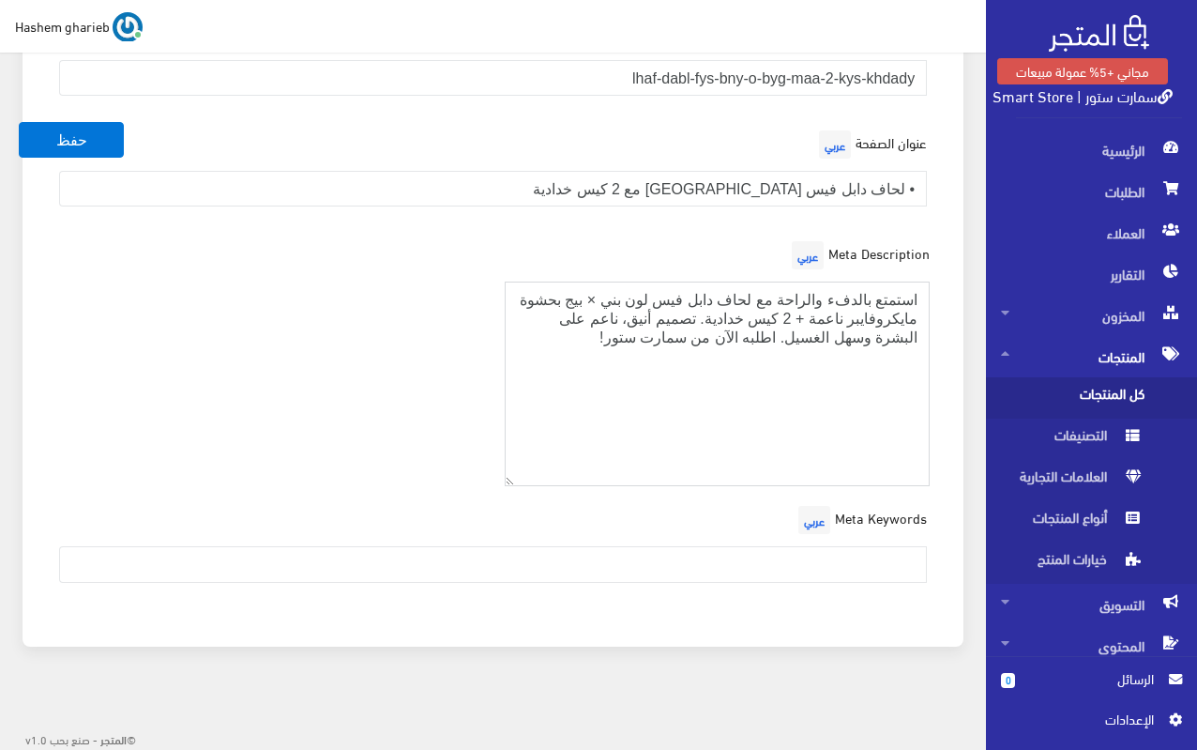
type textarea "استمتع بالدفء والراحة مع لحاف دابل فيس لون بني × بيج بحشوة مايكروفايبر ناعمة + …"
drag, startPoint x: 595, startPoint y: 179, endPoint x: 965, endPoint y: 180, distance: 369.7
click at [963, 180] on div "العرض في محرك البحث URL and handle عربي lhaf-dabl-fys-bny-o-byg-maa-2-kys-khdad…" at bounding box center [493, 288] width 941 height 714
paste input "لحاف دابل فيس بني × بيج مع 2 كيس خدادية | تدفئة وأناقة - سمارت ستور"
type input "لحاف دابل فيس بني × بيج مع 2 كيس خدادية | تدفئة وأناقة - سمارت ستور"
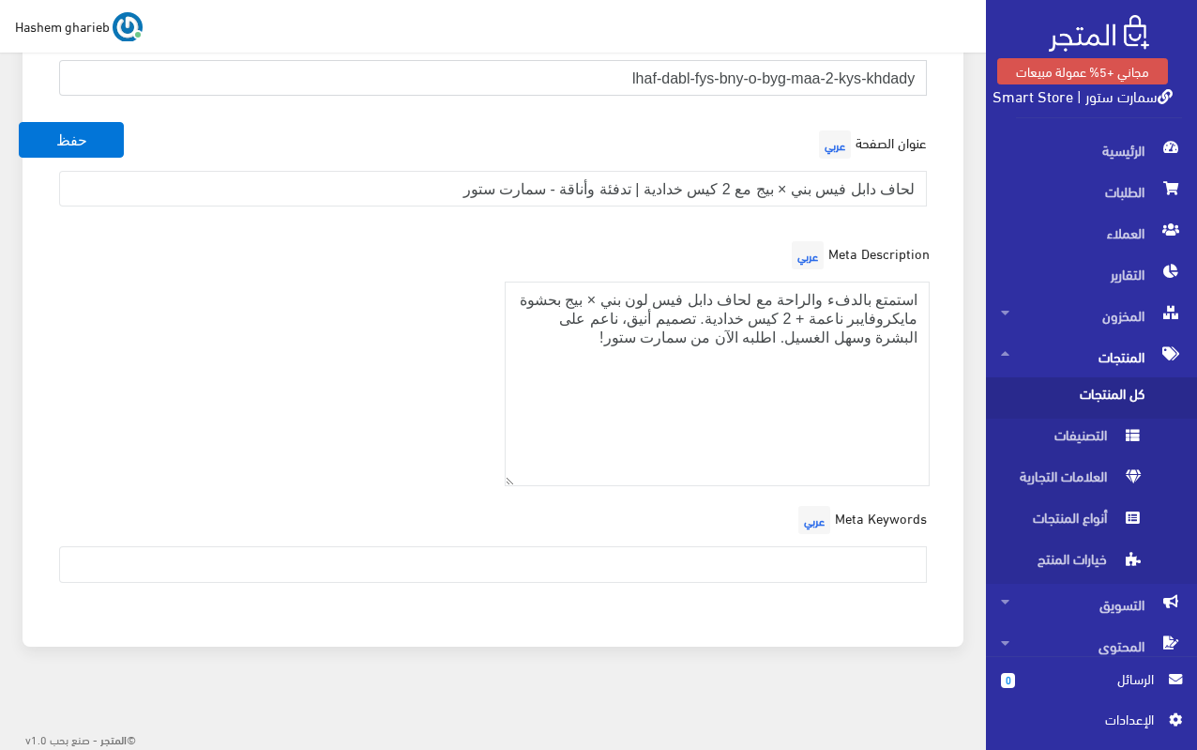
drag, startPoint x: 591, startPoint y: 72, endPoint x: 977, endPoint y: 73, distance: 385.7
paste input "ahaf-double-face-brown-beige-2-pillows"
type input "lahaf-double-face-brown-beige-2-pillows"
click at [840, 567] on input "text" at bounding box center [493, 564] width 868 height 36
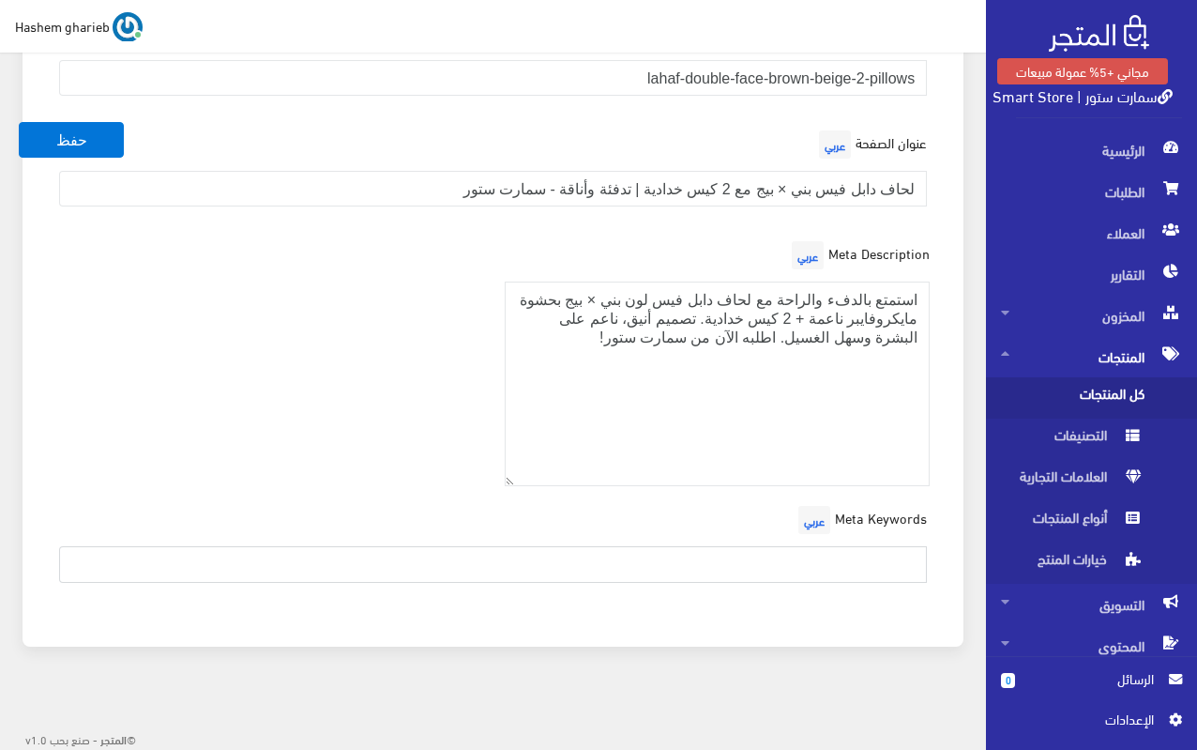
paste input "لحاف دابل فيس، لحاف بني بيج، لحاف مايكروفايبر، لحاف شتوي، لحاف مع خدادية، لحاف …"
type input "لحاف دابل فيس، لحاف بني بيج، لحاف مايكروفايبر، لحاف شتوي، لحاف مع خدادية، لحاف …"
click at [327, 301] on div "Meta Description عربي استمتع بالدفء والراحة مع لحاف دابل فيس لون بني × بيج بحشو…" at bounding box center [493, 369] width 896 height 266
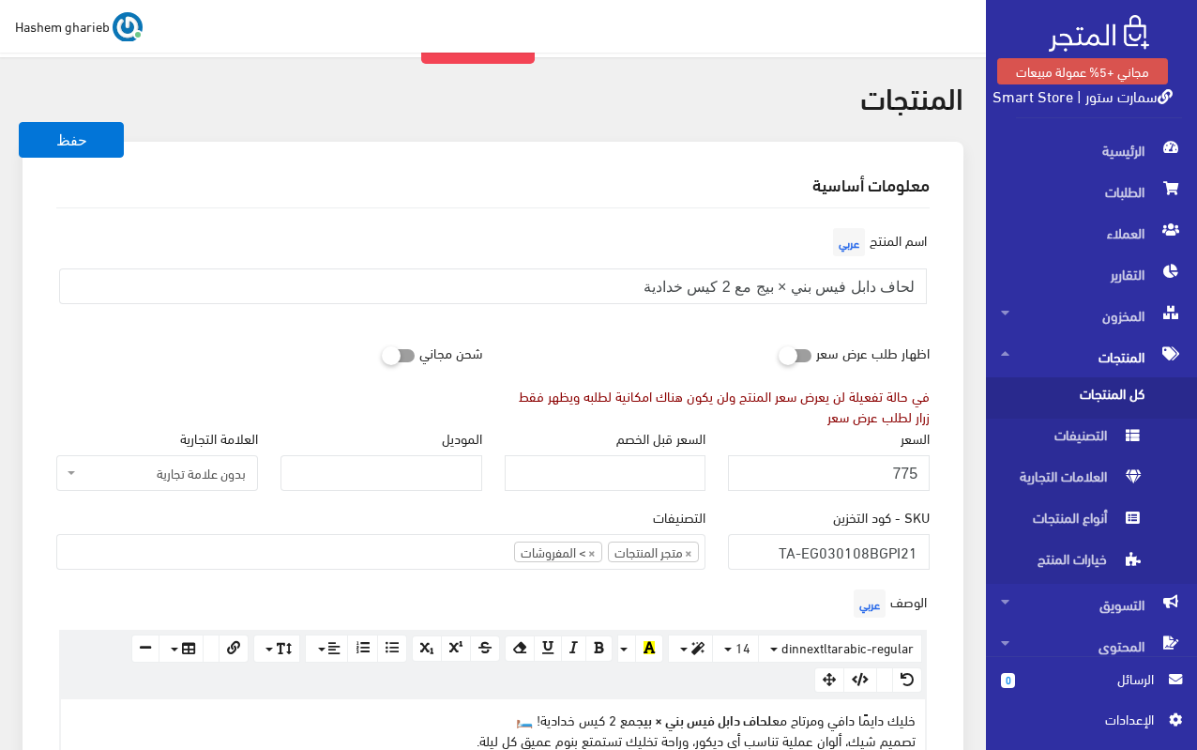
scroll to position [48, 0]
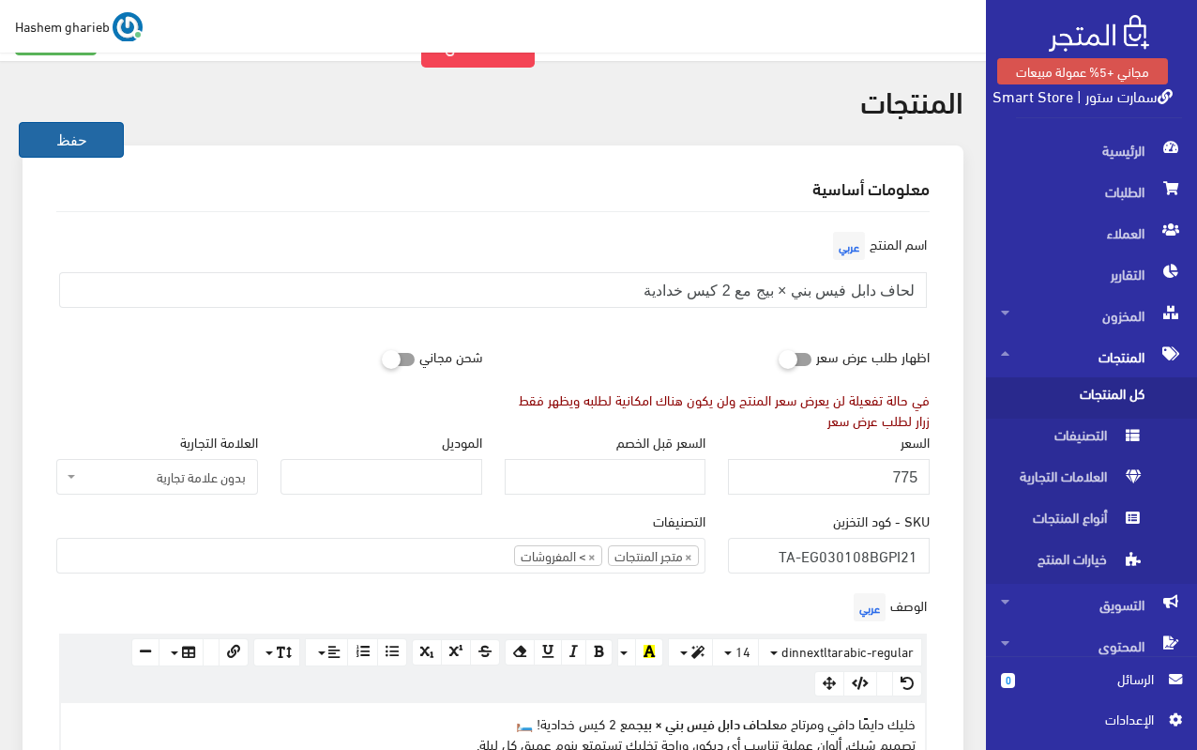
click at [88, 149] on button "حفظ" at bounding box center [71, 140] width 105 height 36
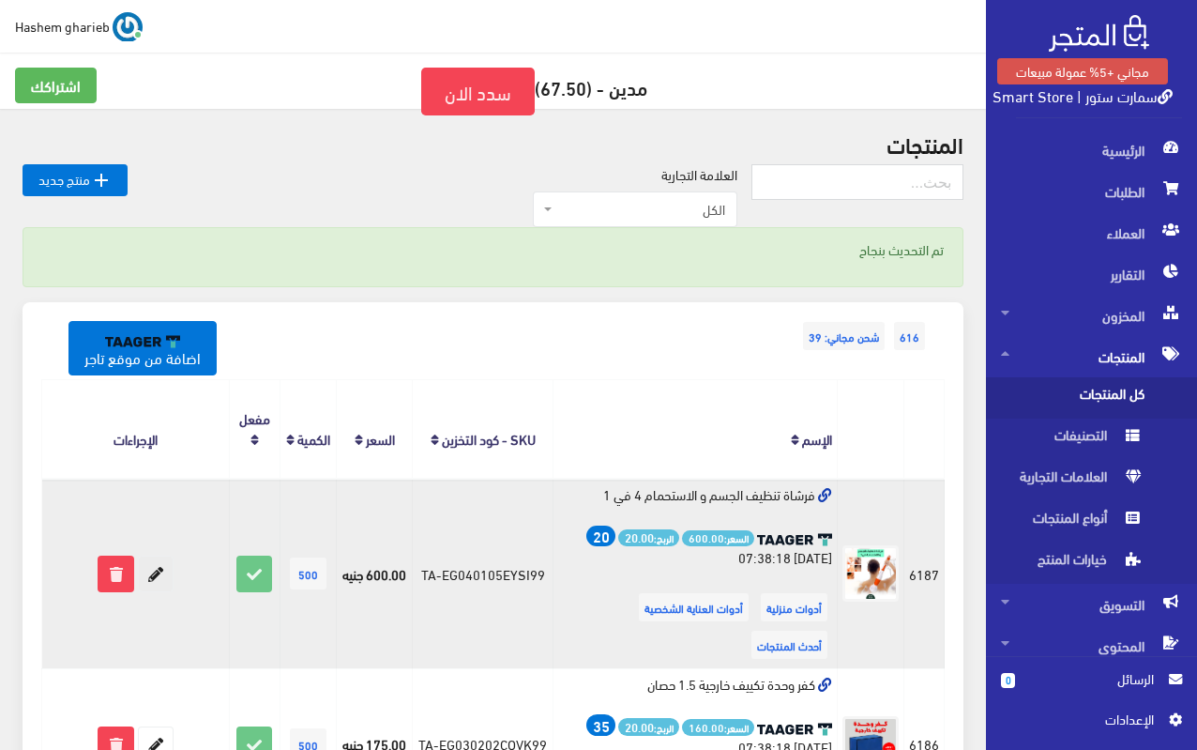
click at [149, 556] on icon at bounding box center [156, 573] width 34 height 34
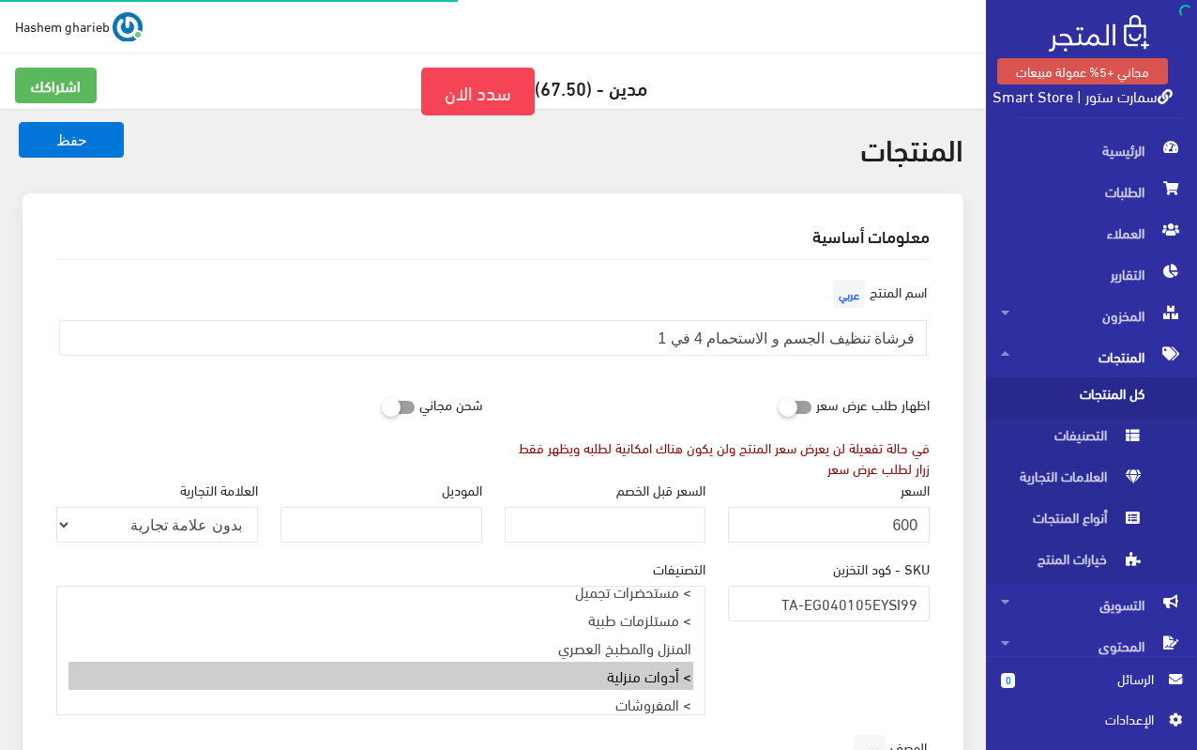
select select "33"
select select
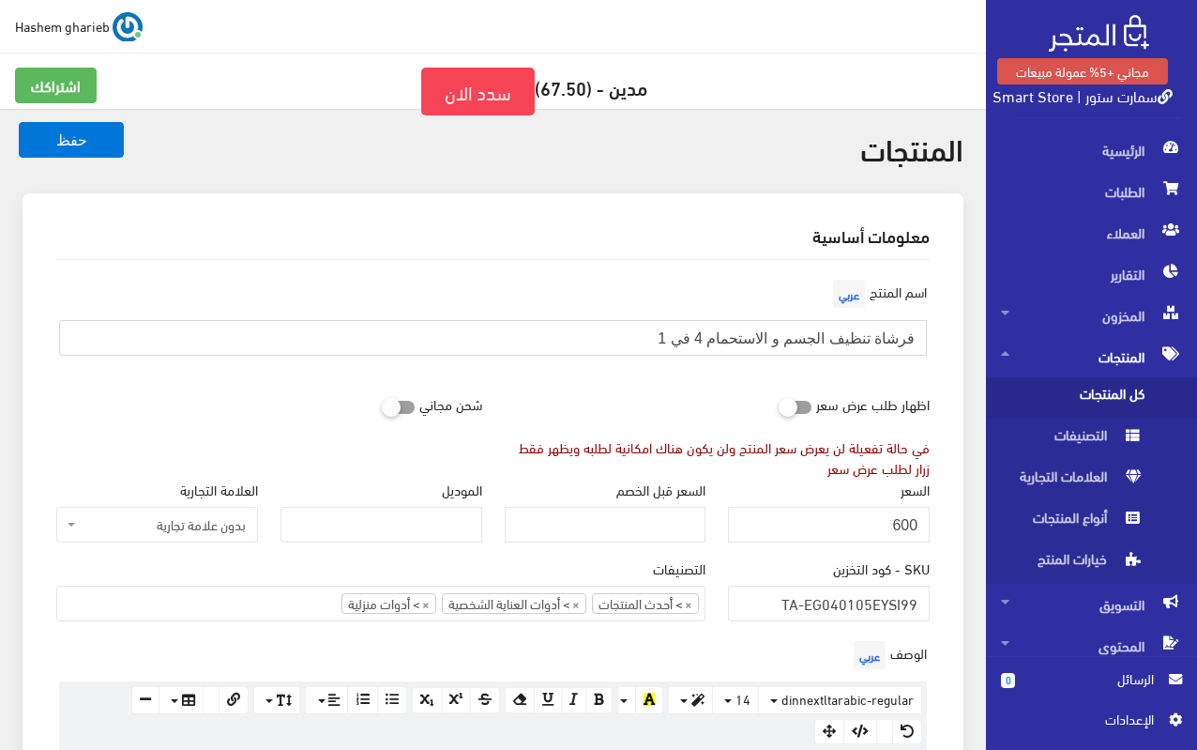
drag, startPoint x: 644, startPoint y: 339, endPoint x: 935, endPoint y: 338, distance: 290.9
click at [935, 338] on div "اسم المنتج عربي فرشاة تنظيف الجسم و الاستحمام 4 في 1" at bounding box center [493, 323] width 896 height 96
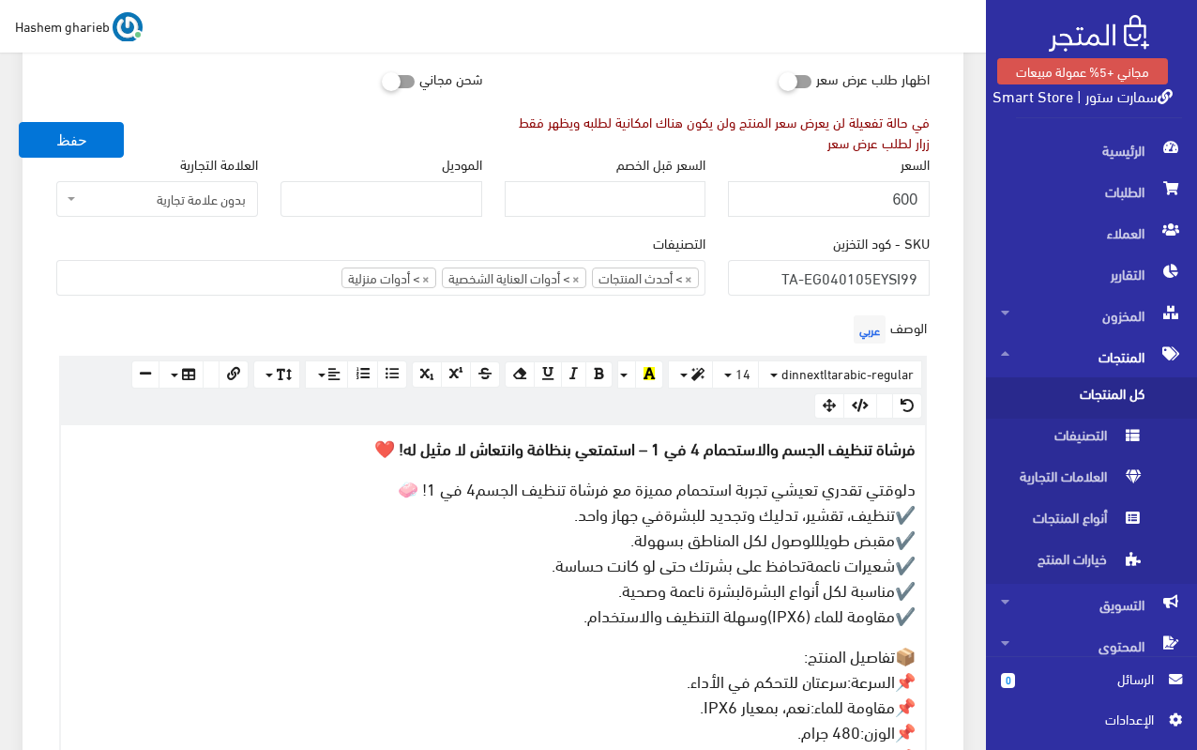
scroll to position [563, 0]
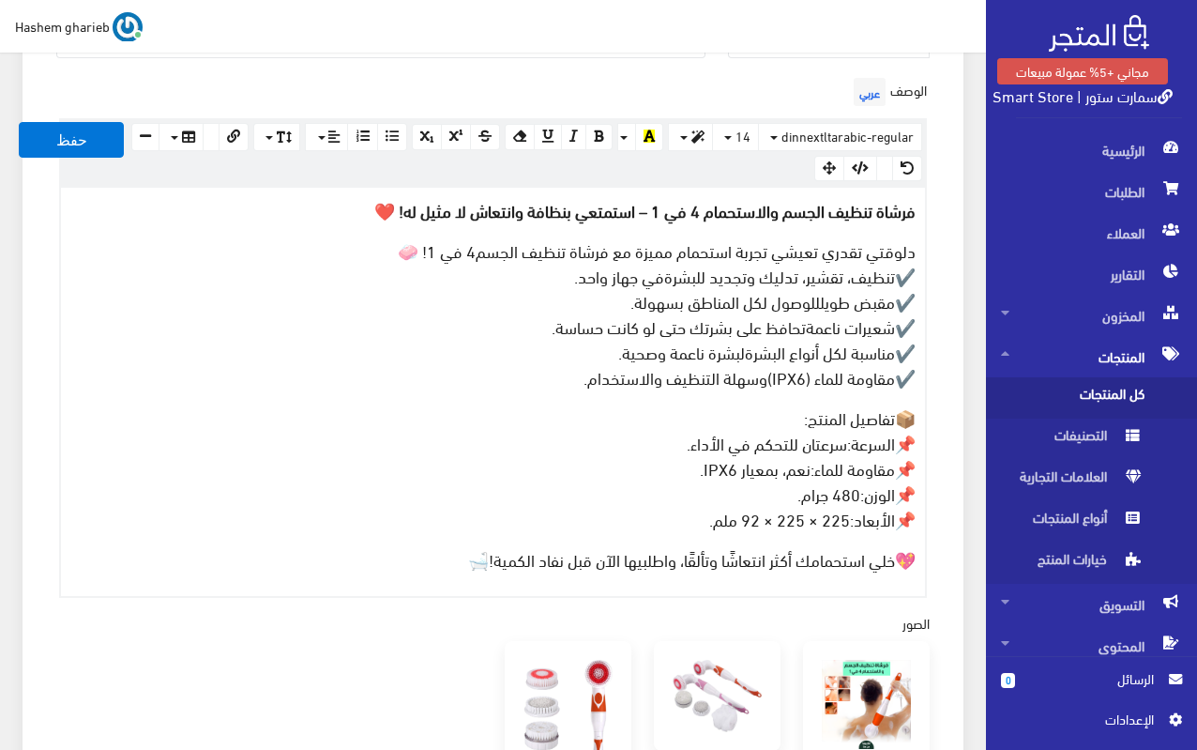
click at [618, 341] on span "لبشرة ناعمة وصحية." at bounding box center [681, 351] width 127 height 31
click at [388, 291] on p "دلوقتي تقدري تعيشي تجربة استحمام مميزة مع فرشاة تنظيف الجسم 4 في 1 ! 🧼 ✔️ تنظيف…" at bounding box center [492, 313] width 845 height 152
click at [335, 201] on p "فرشاة تنظيف الجسم والاستحمام 4 في 1 – استمتعي بنظافة وانتعاش لا مثيل له! ❤️" at bounding box center [492, 209] width 845 height 25
click at [368, 255] on p "دلوقتي تقدري تعيشي تجربة استحمام مميزة مع فرشاة تنظيف الجسم 4 في 1 ! 🧼 ✔️ تنظيف…" at bounding box center [492, 313] width 845 height 152
click at [468, 562] on span "🛁" at bounding box center [478, 558] width 21 height 31
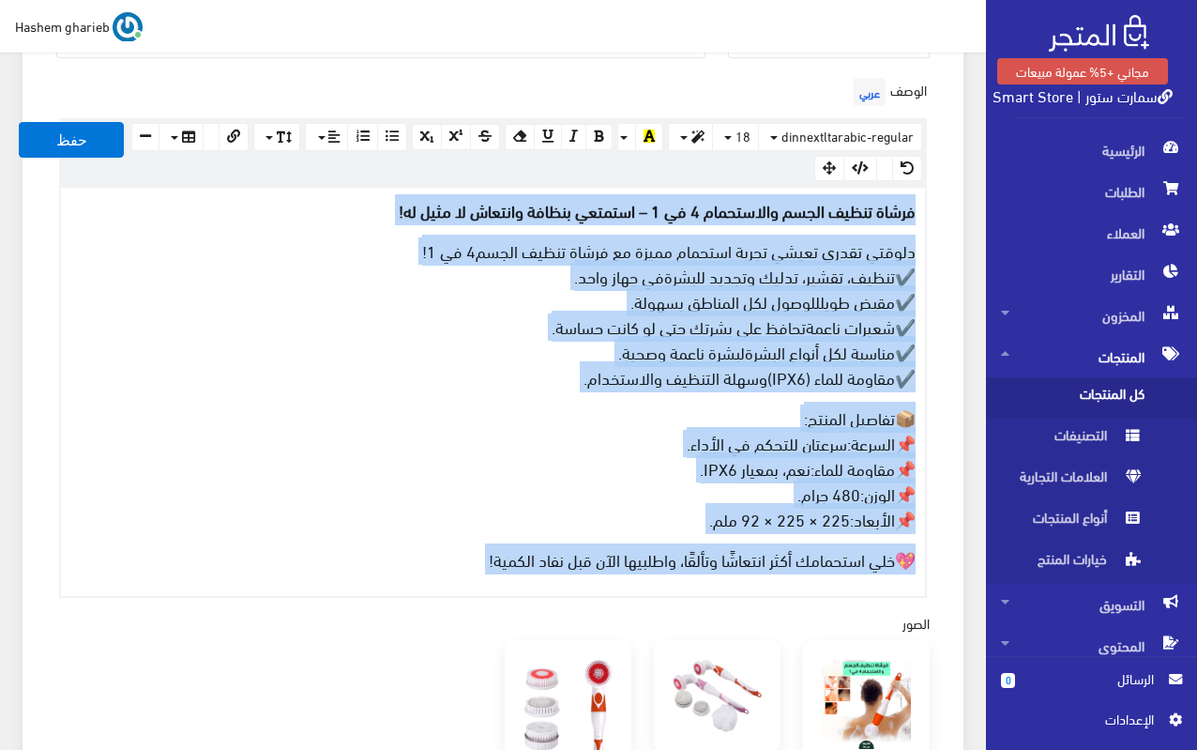
copy div "فرشاة تنظيف الجسم والاستحمام 4 في 1 – استمتعي بنظافة وانتعاش لا مثيل له! دلوقتي…"
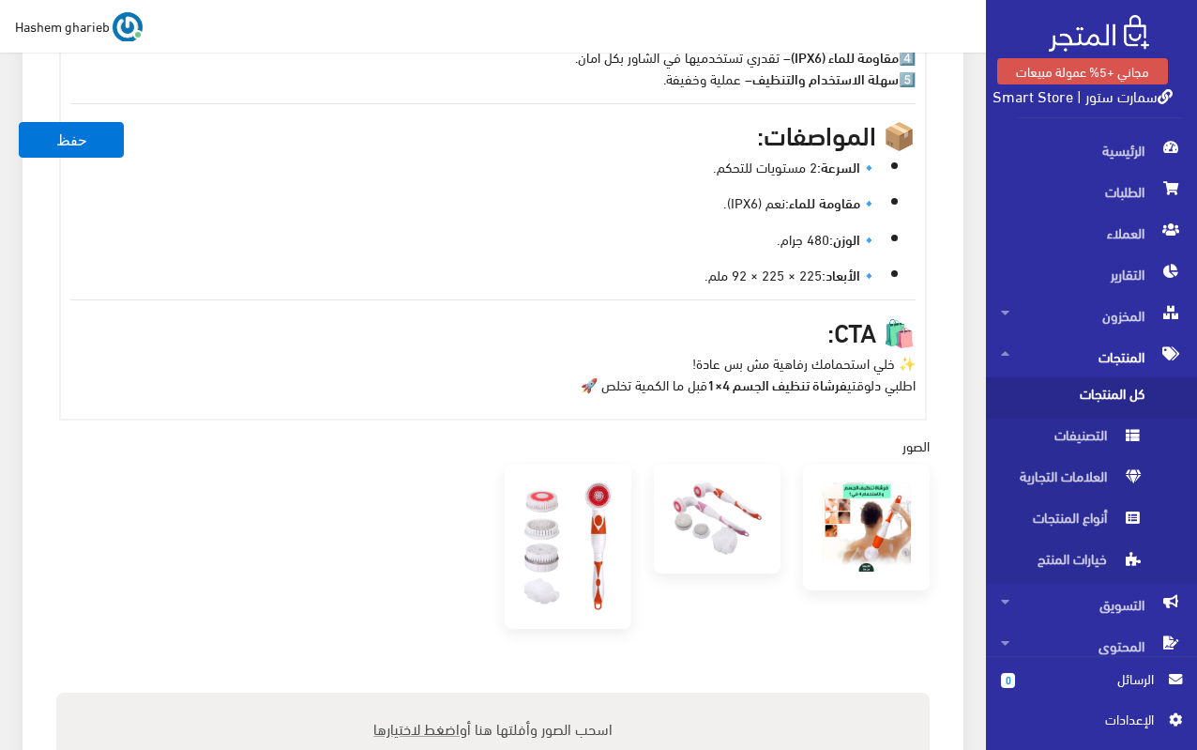
scroll to position [946, 0]
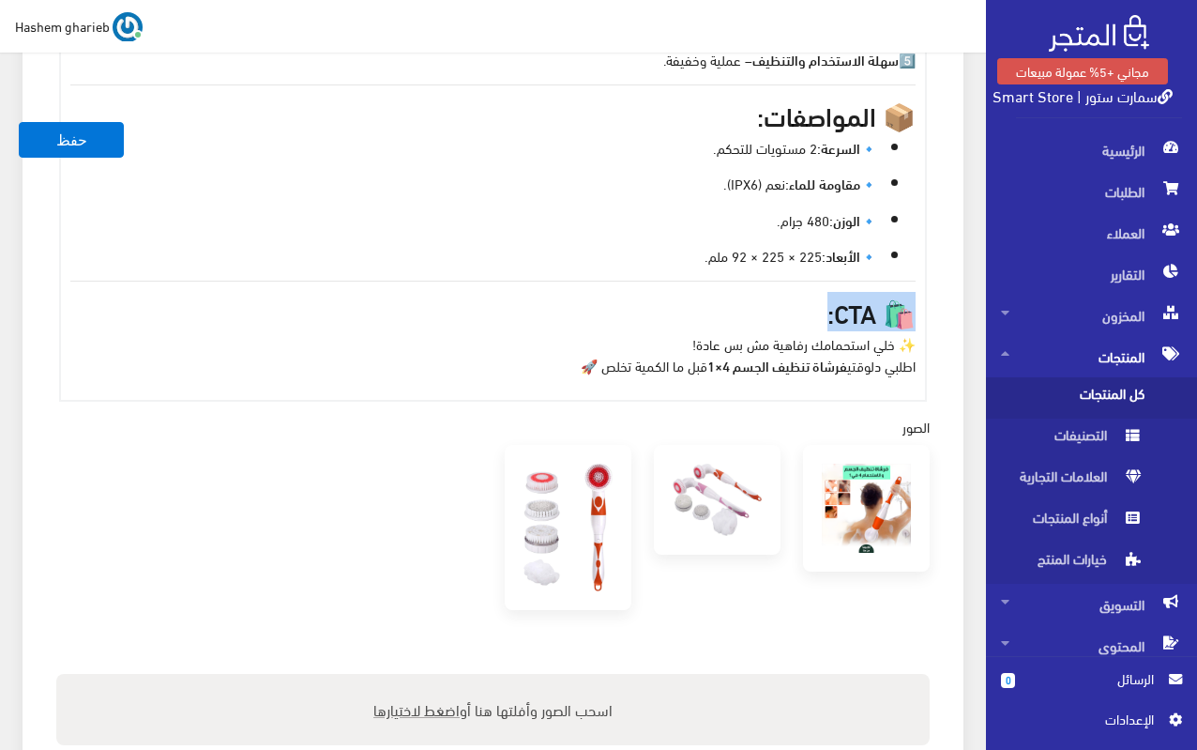
drag, startPoint x: 815, startPoint y: 313, endPoint x: 922, endPoint y: 312, distance: 107.9
click at [921, 311] on div "✨ فرشاة تنظيف الجسم والاستحمام 4 في 1 – جهاز العناية المثالي لبشرتك! دلوقتي الا…" at bounding box center [493, 102] width 864 height 595
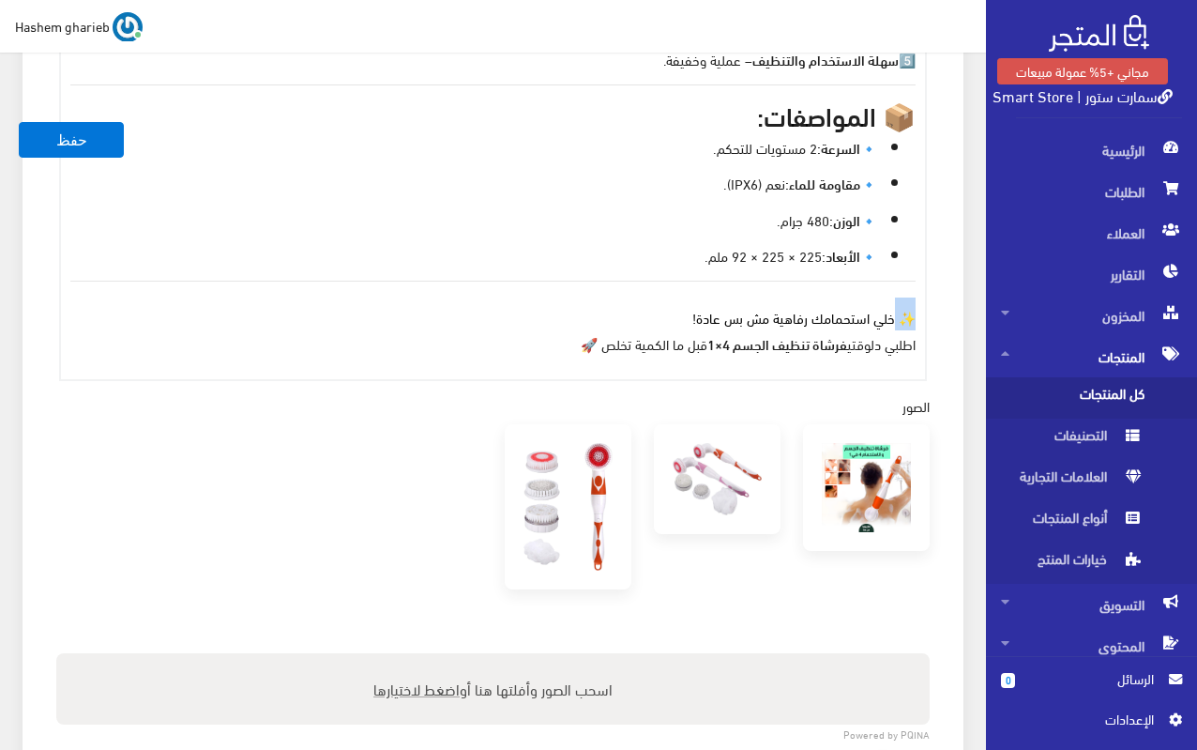
drag, startPoint x: 893, startPoint y: 315, endPoint x: 937, endPoint y: 314, distance: 44.1
click at [937, 314] on div "الوصف عربي × Insert Image Select from files Image URL Insert Image × Insert Lin…" at bounding box center [493, 35] width 896 height 691
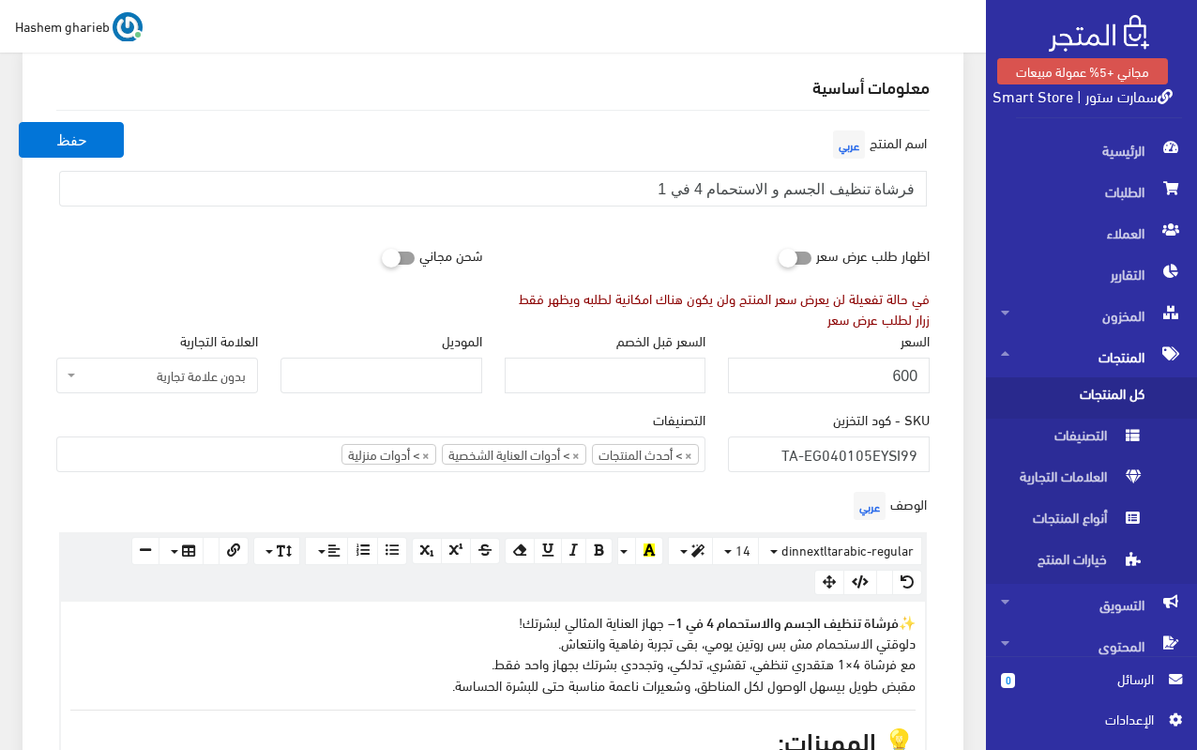
scroll to position [195, 0]
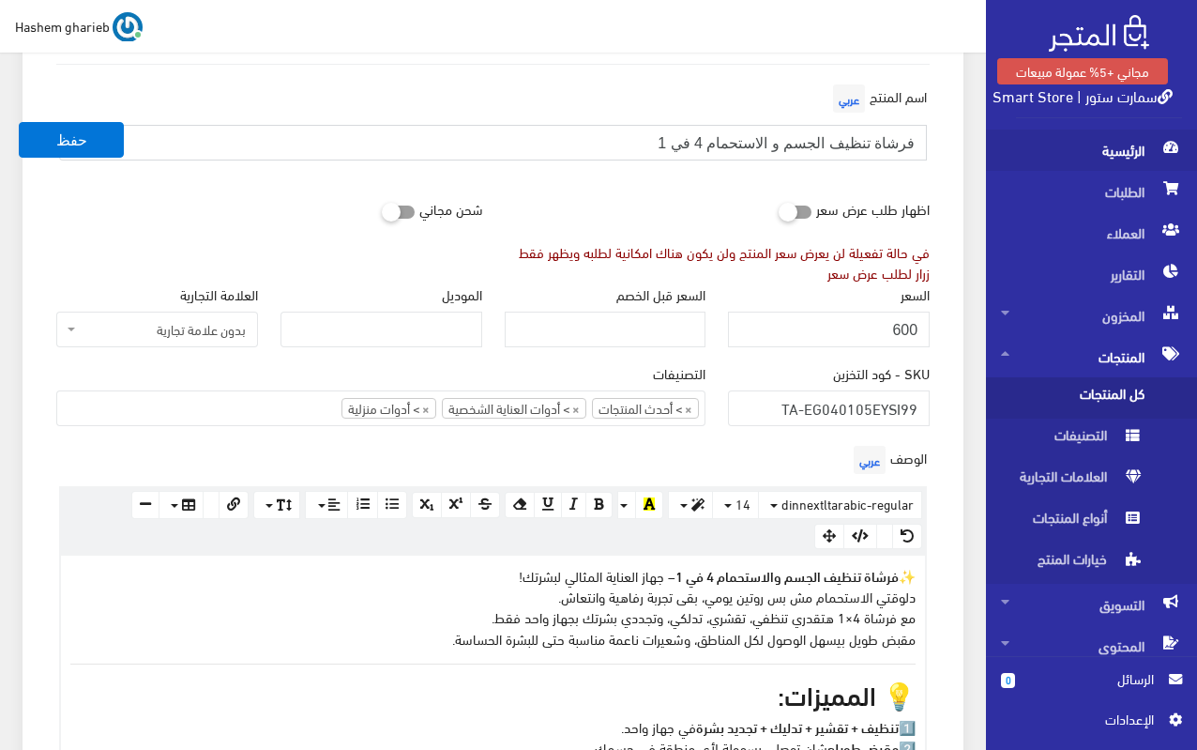
drag, startPoint x: 624, startPoint y: 151, endPoint x: 1073, endPoint y: 136, distance: 448.8
paste input "text"
type input "فرشاة تنظيف الجسم والاستحمام 4 في 1"
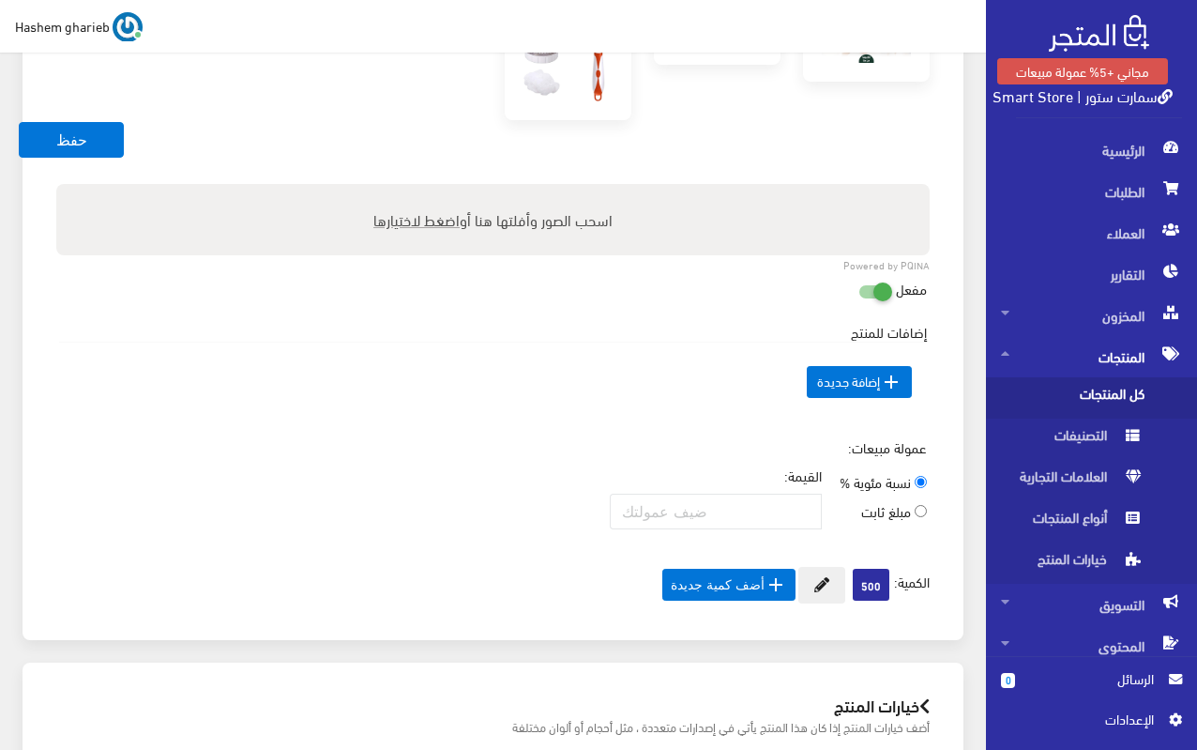
scroll to position [1884, 0]
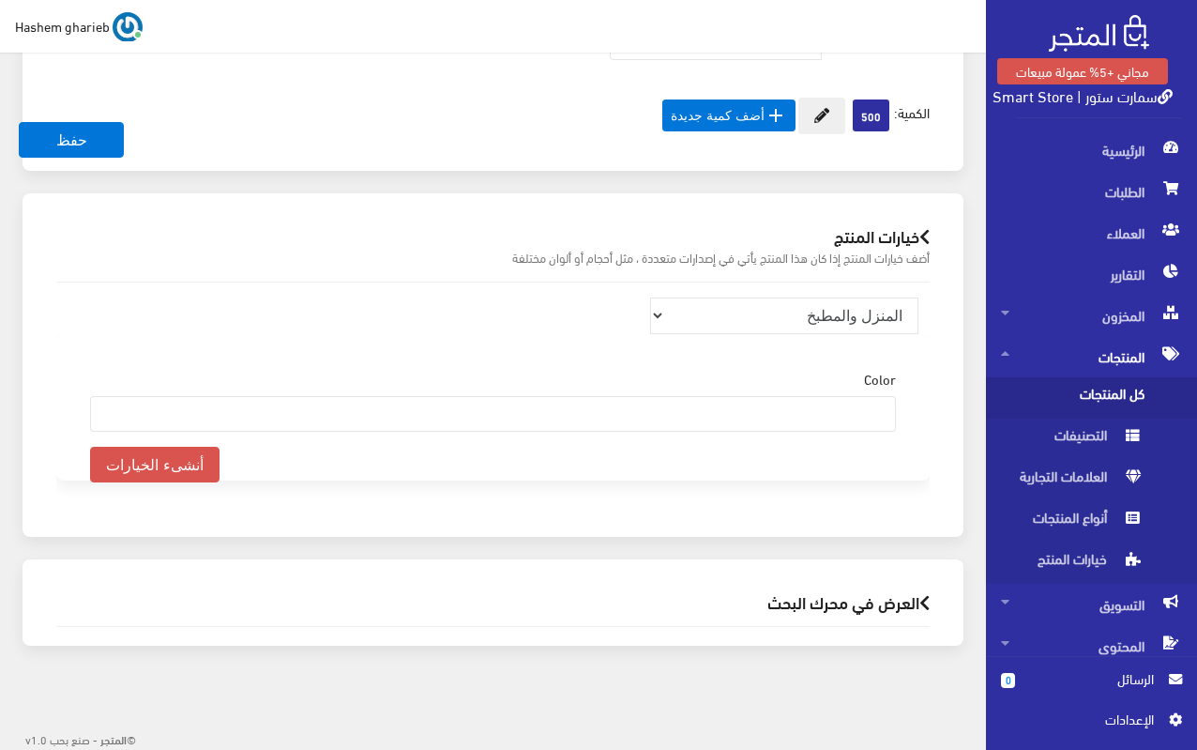
click at [779, 606] on h2 "العرض في محرك البحث" at bounding box center [493, 602] width 874 height 18
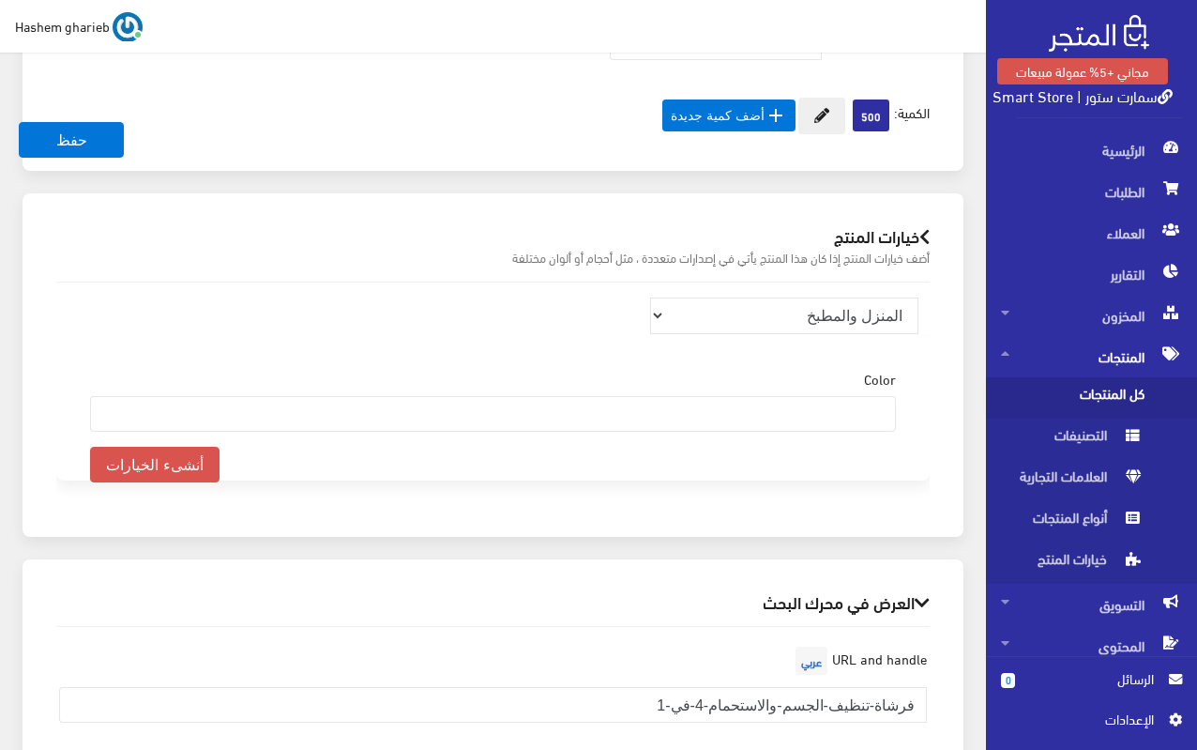
scroll to position [2447, 0]
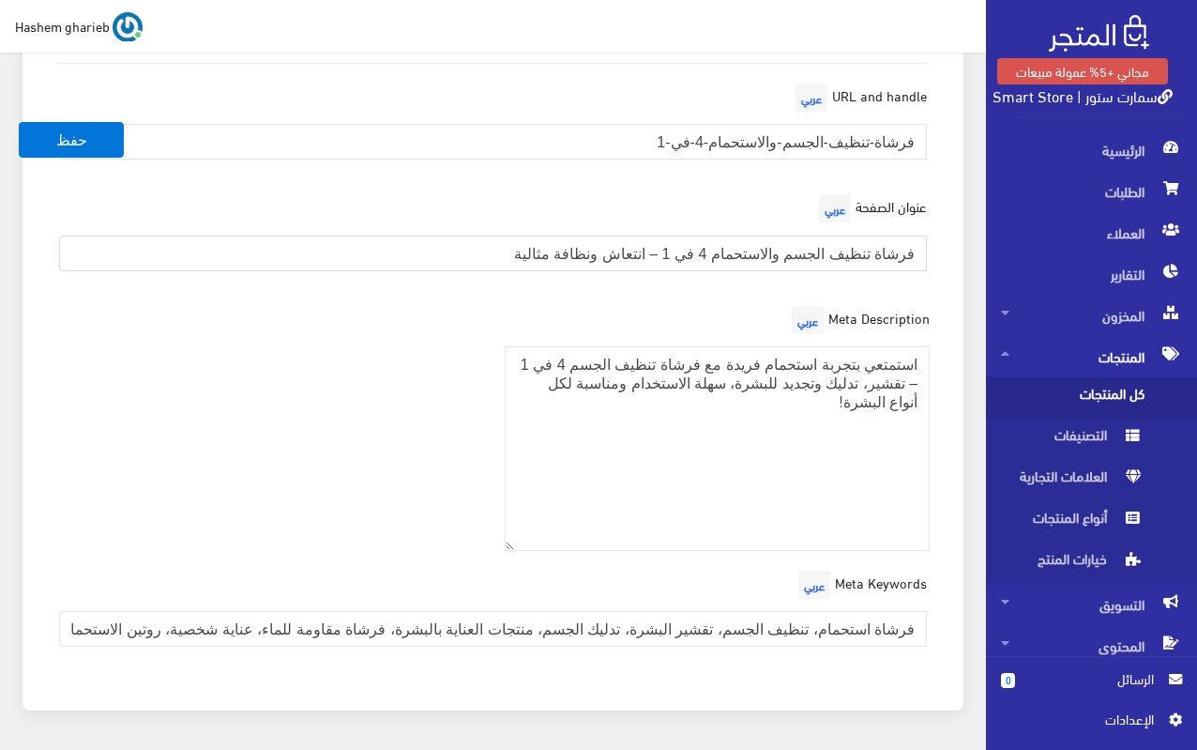
drag, startPoint x: 480, startPoint y: 245, endPoint x: 952, endPoint y: 244, distance: 471.1
click at [952, 244] on div "العرض في محرك البحث URL and handle عربي فرشاة-تنظيف-الجسم-والاستحمام-4-في-1 عنو…" at bounding box center [493, 353] width 941 height 714
paste input "| عناية بالبشر"
type input "فرشاة تنظيف الجسم والاستحمام 4 في 1 | عناية بالبشرة"
drag, startPoint x: 819, startPoint y: 435, endPoint x: 984, endPoint y: 253, distance: 245.8
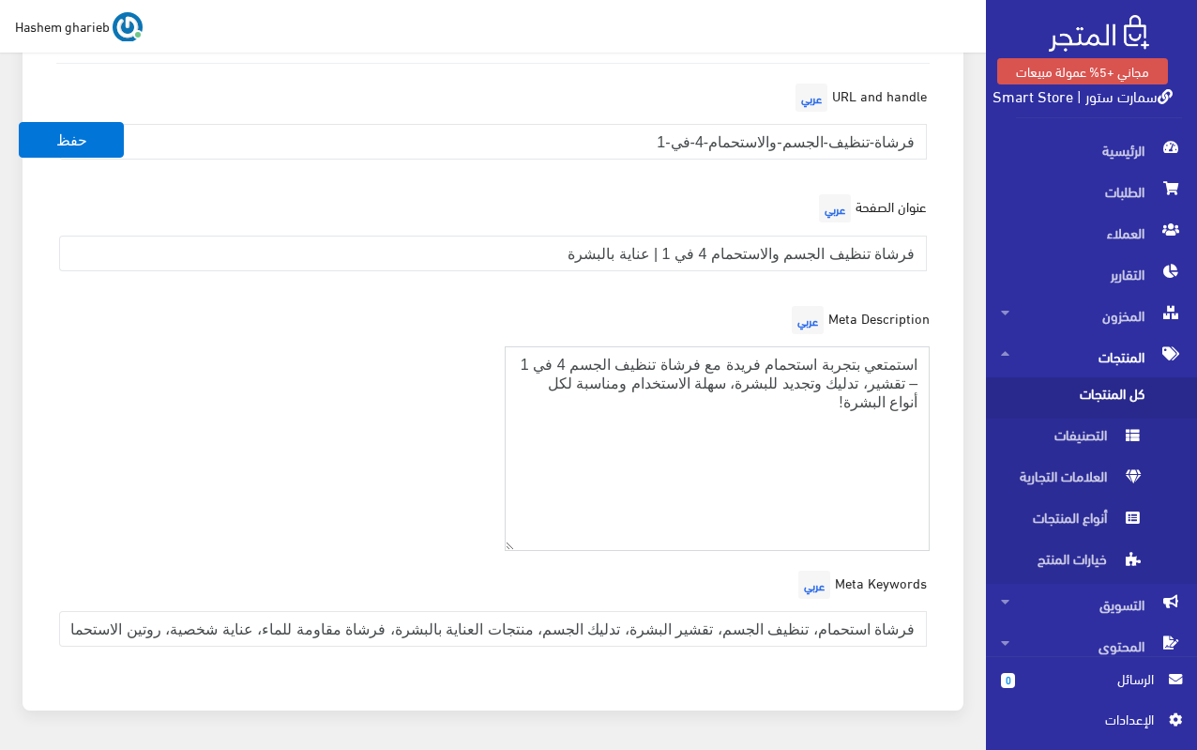
paste textarea "يشي تجربة استحمام فاخرة مع فرشاة تنظيف الجسم 4×1. تنظيف، تقشير، تدليك وتجديد لب…"
type textarea "عيشي تجربة استحمام فاخرة مع فرشاة تنظيف الجسم 4×1. تنظيف، تقشير، تدليك وتجديد ل…"
click at [721, 637] on input "فرشاة استحمام، تنظيف الجسم، تقشير البشرة، تدليك الجسم، منتجات العناية بالبشرة، …" at bounding box center [493, 629] width 868 height 36
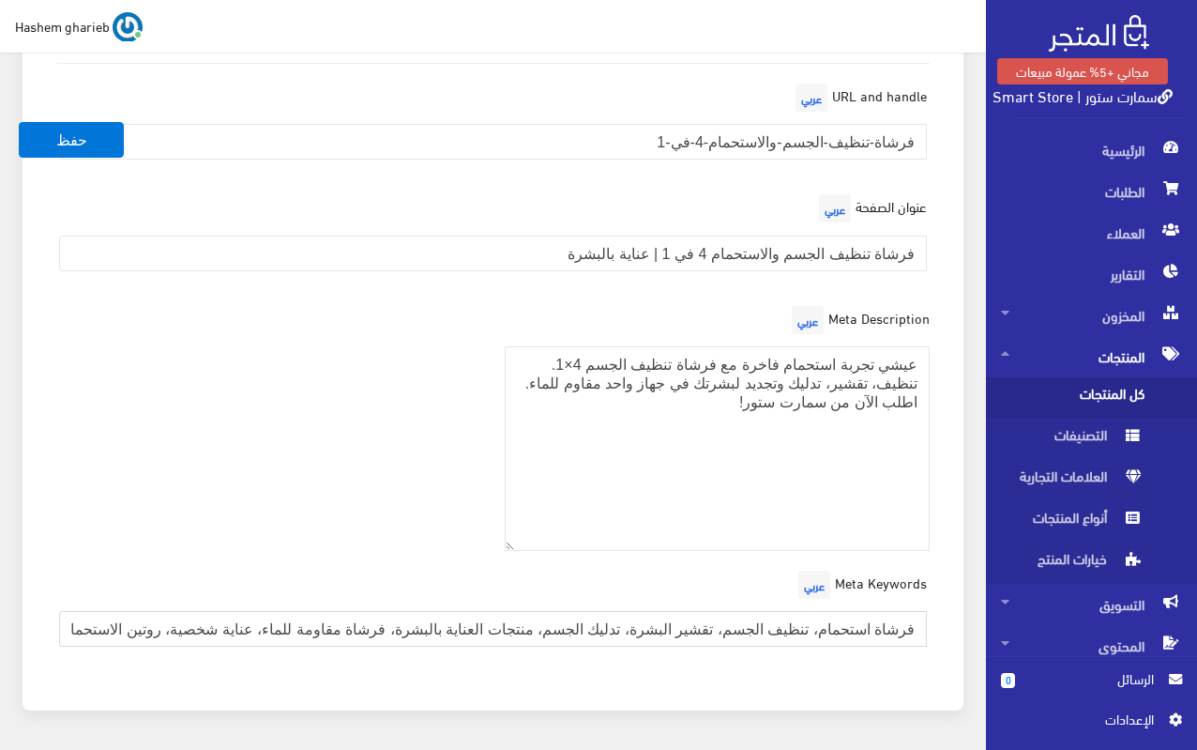
click at [721, 637] on input "فرشاة استحمام، تنظيف الجسم، تقشير البشرة، تدليك الجسم، منتجات العناية بالبشرة، …" at bounding box center [493, 629] width 868 height 36
paste input "فرشاة تنظيف الجسم، فرشاة استحمام، عناية بالبشرة، تقشير الجسم، جهاز تنظيف البشرة…"
type input "فرشاة تنظيف الجسم، فرشاة استحمام، عناية بالبشرة، تقشير الجسم، جهاز تنظيف البشرة…"
drag, startPoint x: 617, startPoint y: 148, endPoint x: 959, endPoint y: 145, distance: 342.5
click at [959, 145] on div "العرض في محرك البحث URL and handle عربي فرشاة-تنظيف-الجسم-والاستحمام-4-في-1 عنو…" at bounding box center [493, 353] width 941 height 714
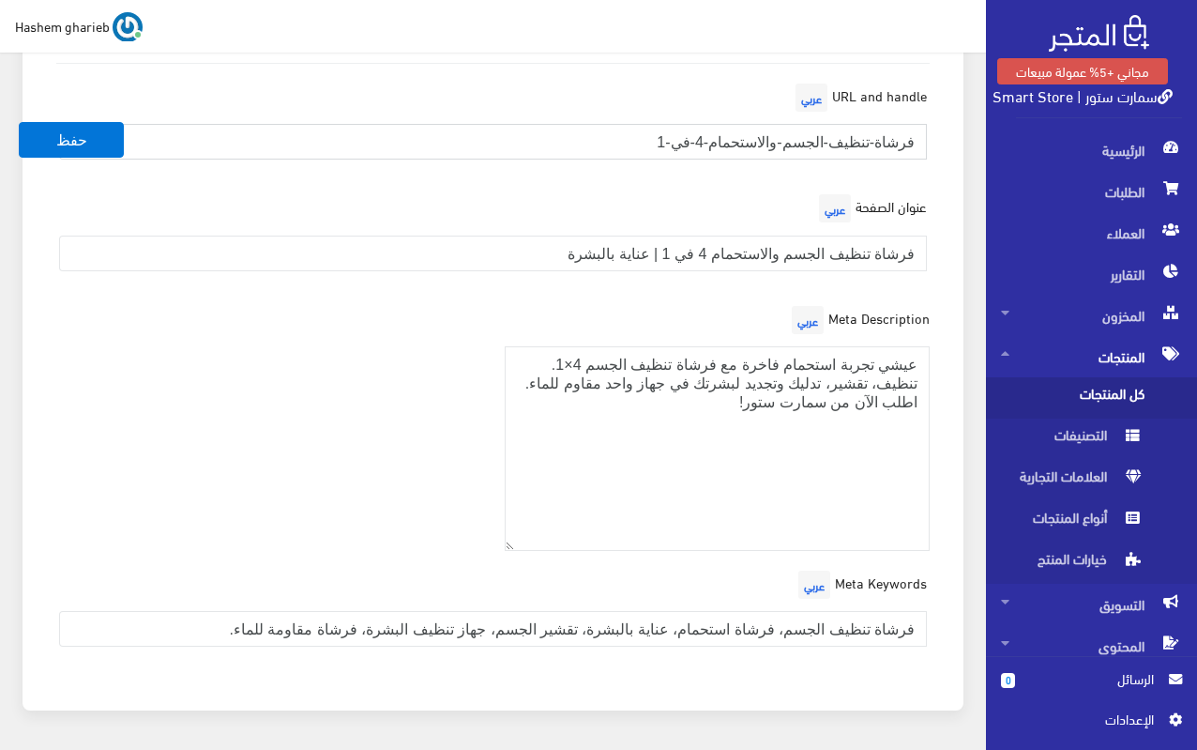
paste input "body-cleaning-brush-4in"
type input "body-cleaning-brush-4in1"
click at [289, 459] on div "Meta Description عربي استمتعي بتجربة استحمام فريدة مع فرشاة تنظيف الجسم 4 في 1 …" at bounding box center [493, 434] width 896 height 266
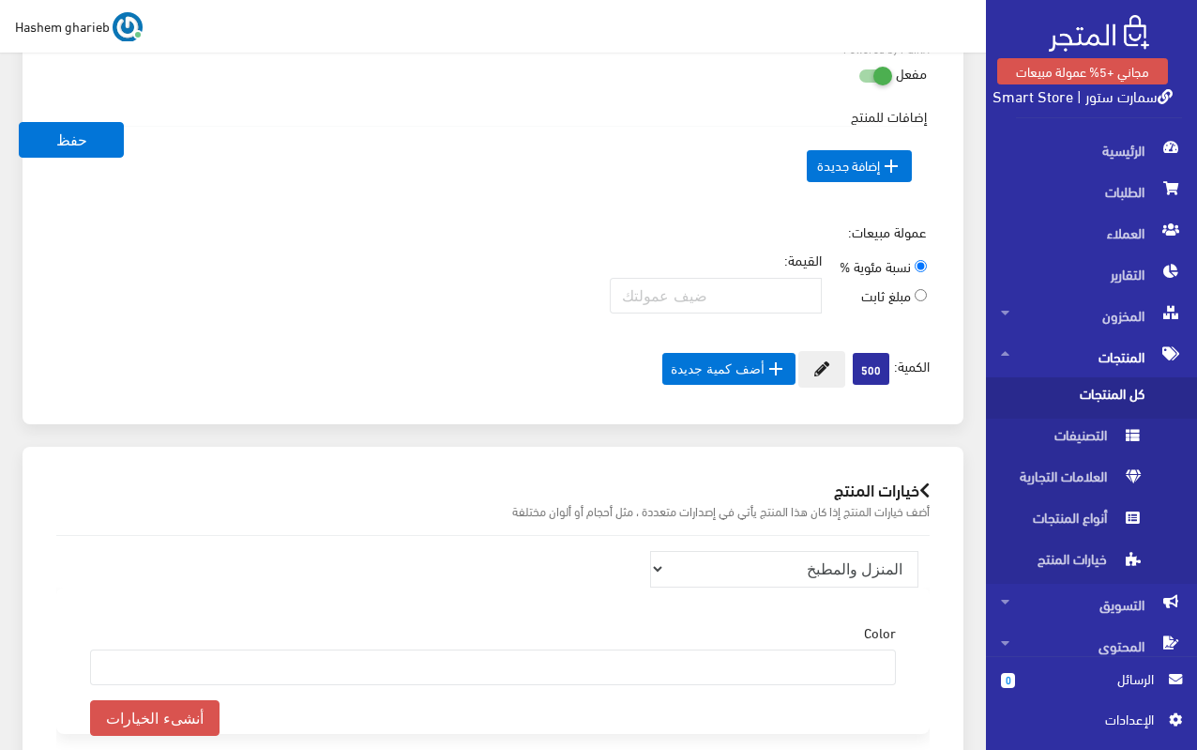
scroll to position [1978, 0]
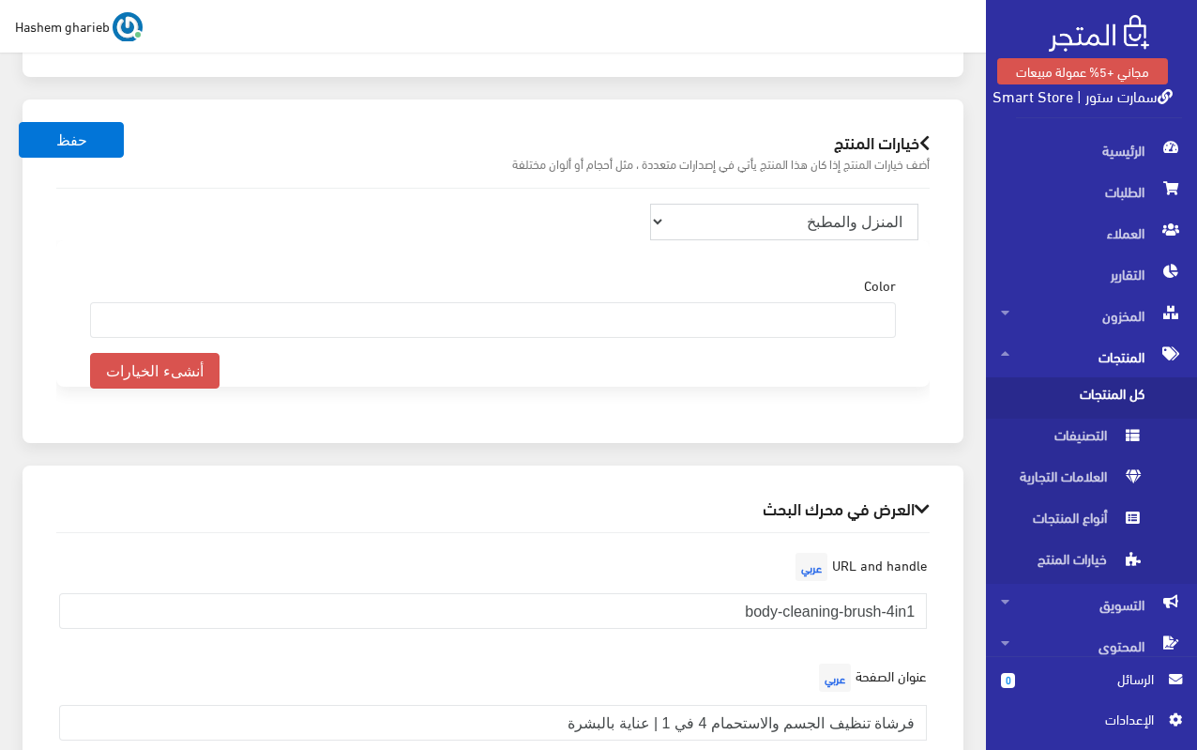
click at [849, 222] on select "منتجات ترفيهية الكترونيات اكسسوارات الهواتف الصحة والجمال تحف ومقتنيات موضة وأز…" at bounding box center [784, 222] width 268 height 36
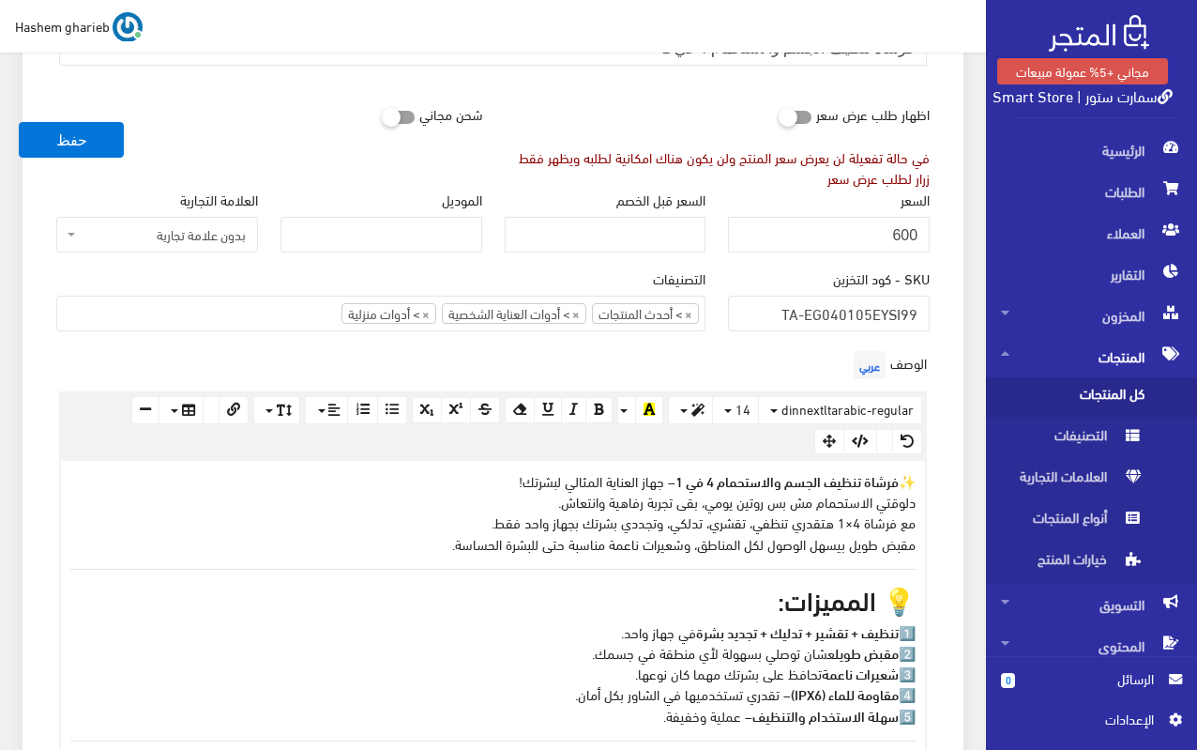
scroll to position [289, 0]
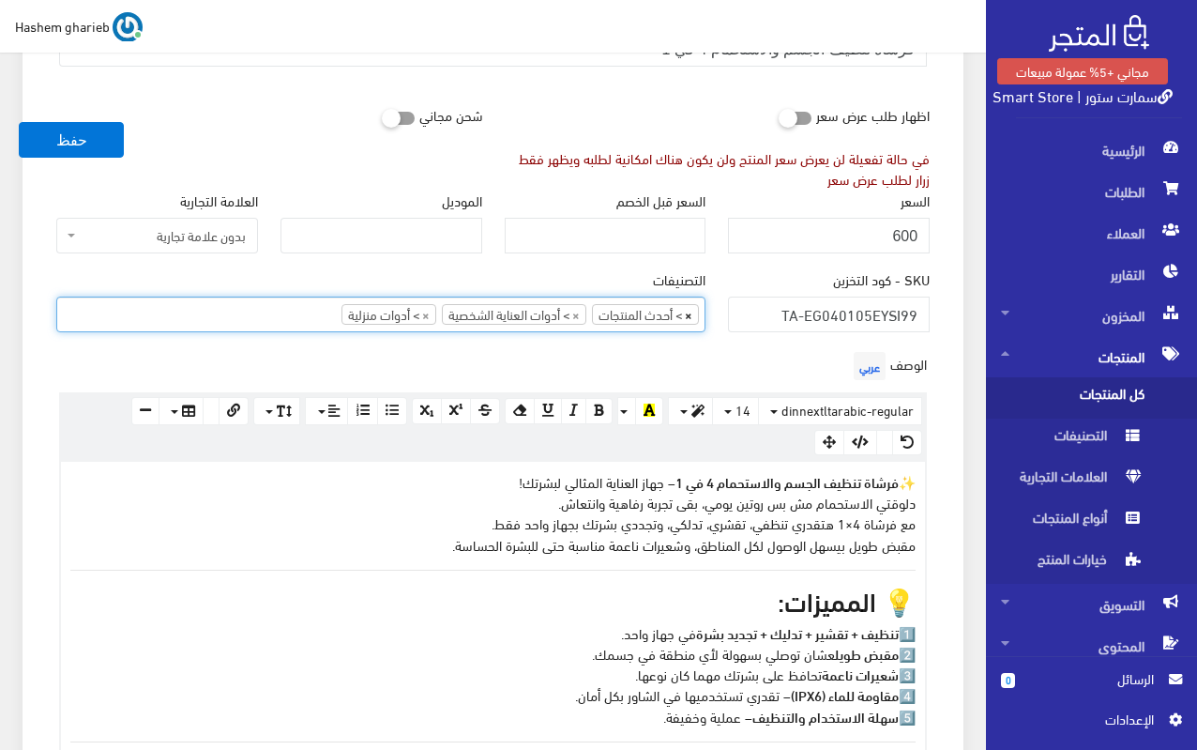
click at [689, 311] on span "×" at bounding box center [689, 314] width 8 height 19
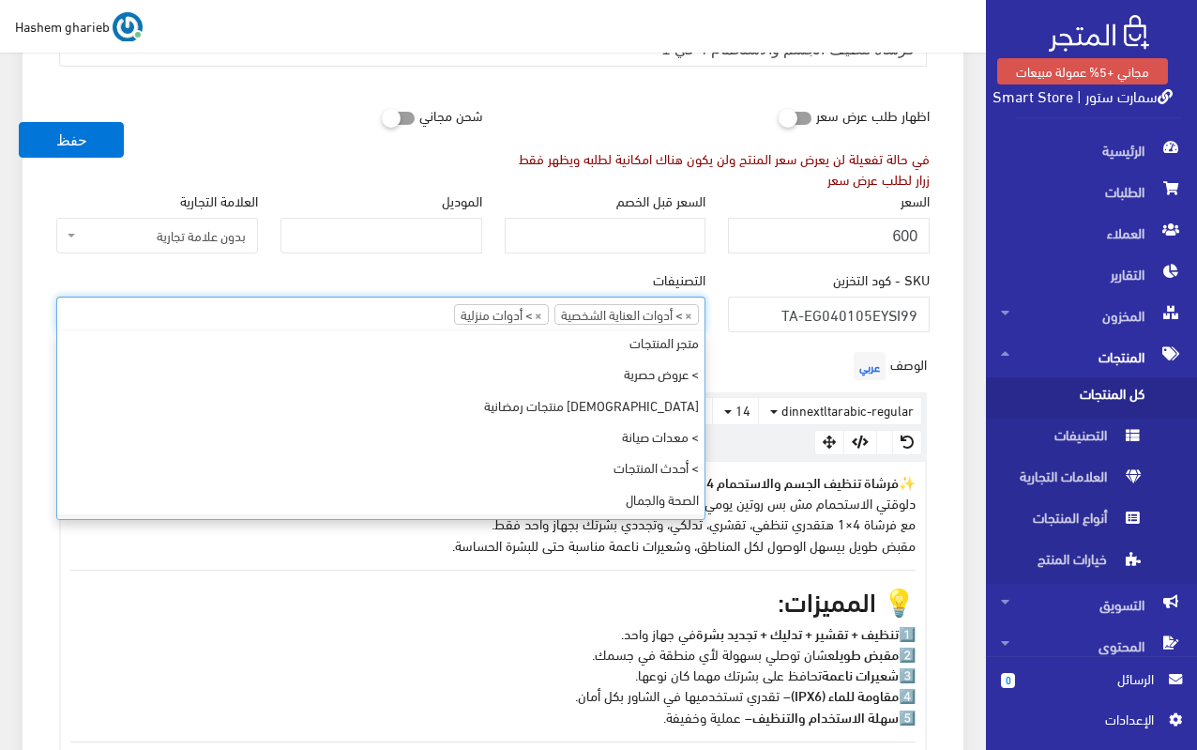
scroll to position [0, 0]
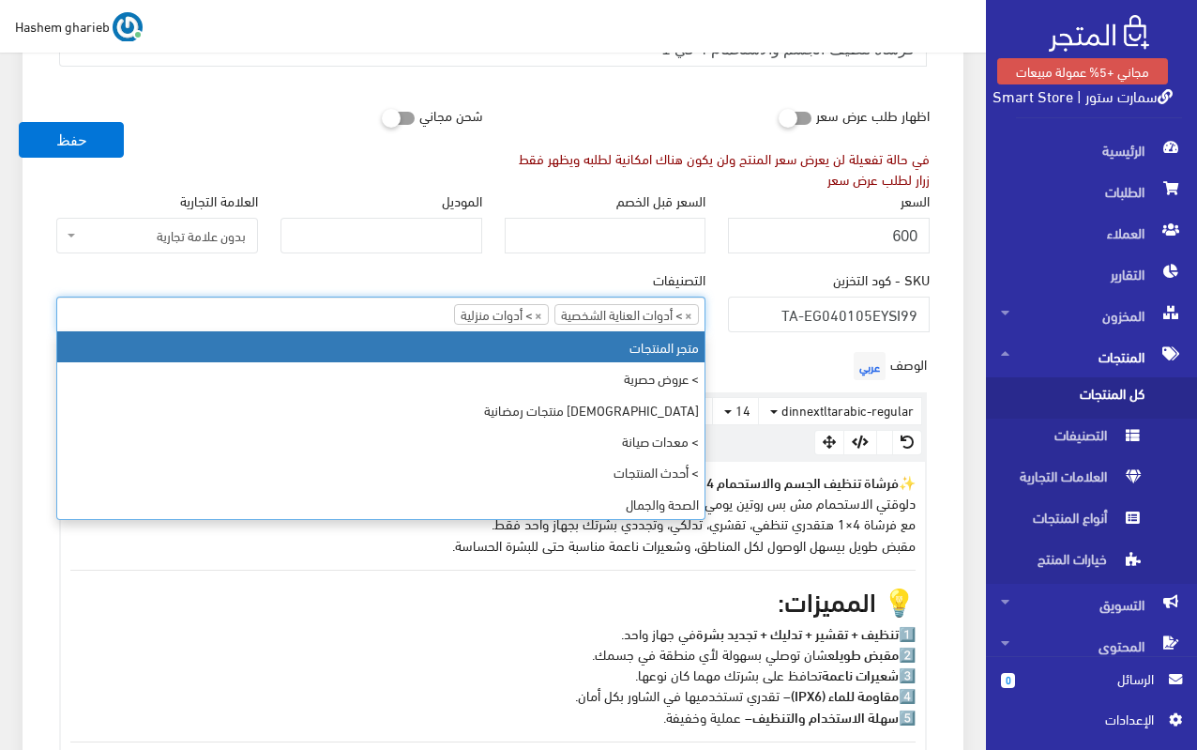
select select "403"
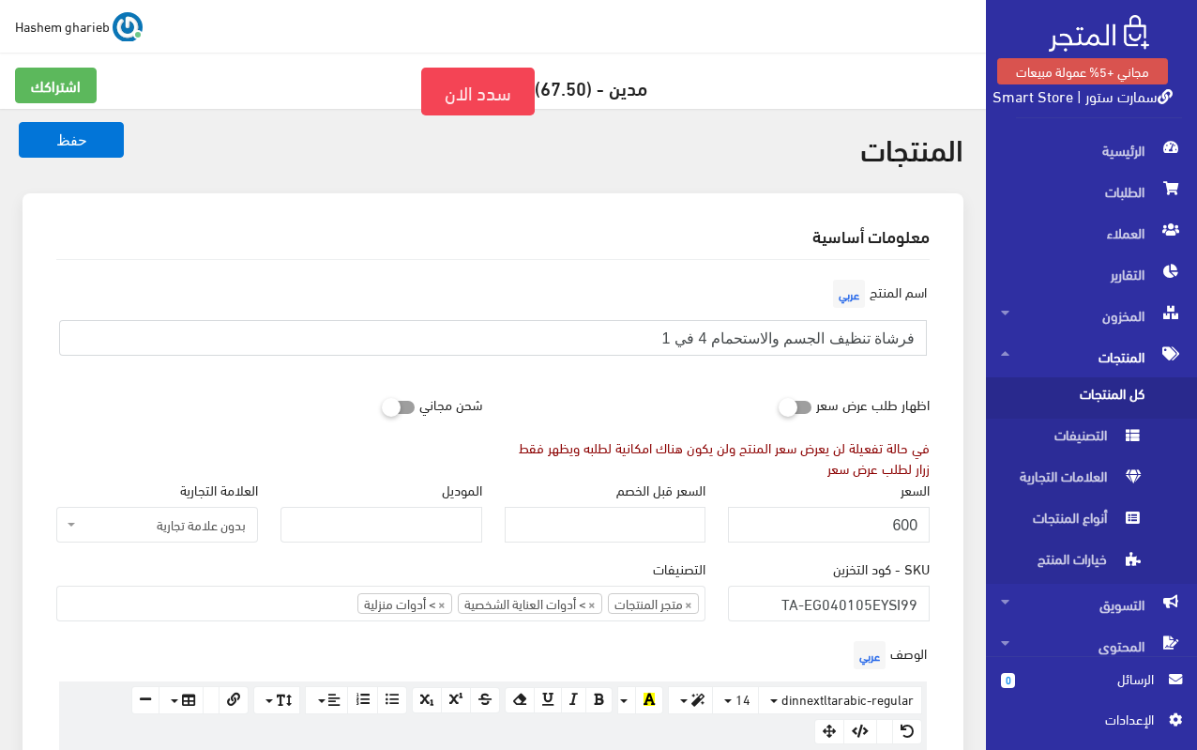
drag, startPoint x: 622, startPoint y: 336, endPoint x: 943, endPoint y: 336, distance: 320.9
click at [836, 522] on input "600" at bounding box center [829, 525] width 202 height 36
drag, startPoint x: 845, startPoint y: 522, endPoint x: 952, endPoint y: 527, distance: 106.2
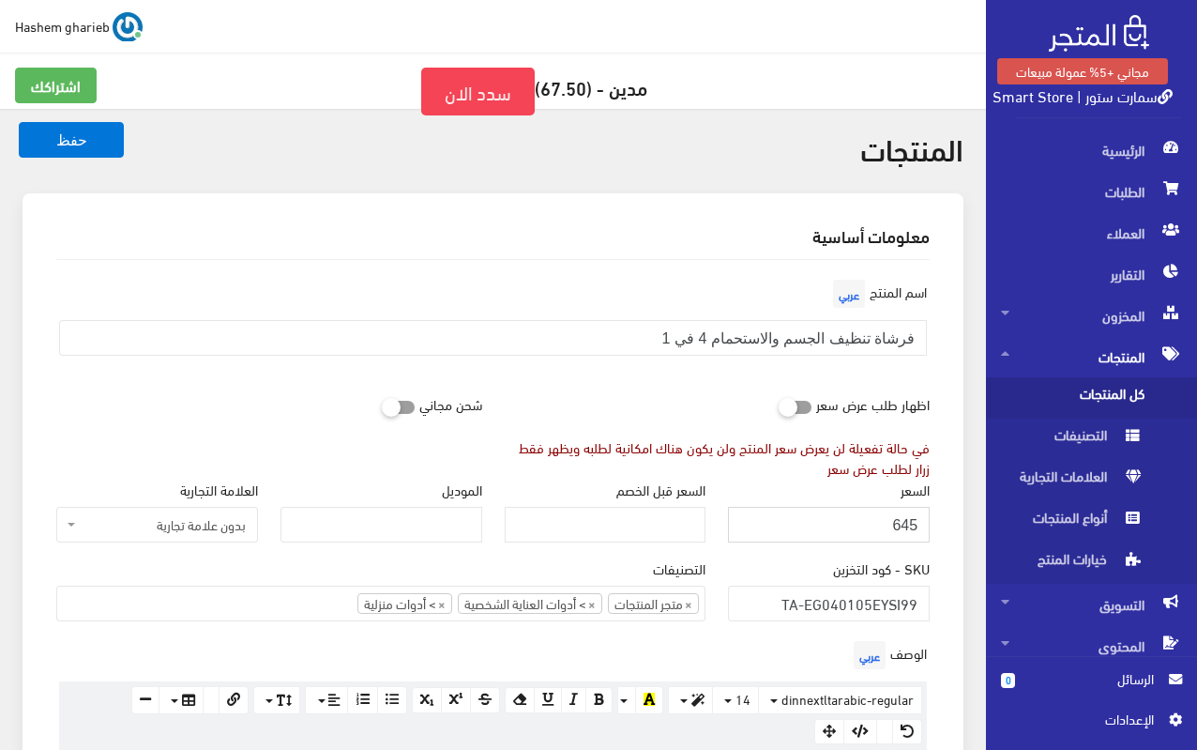
type input "645"
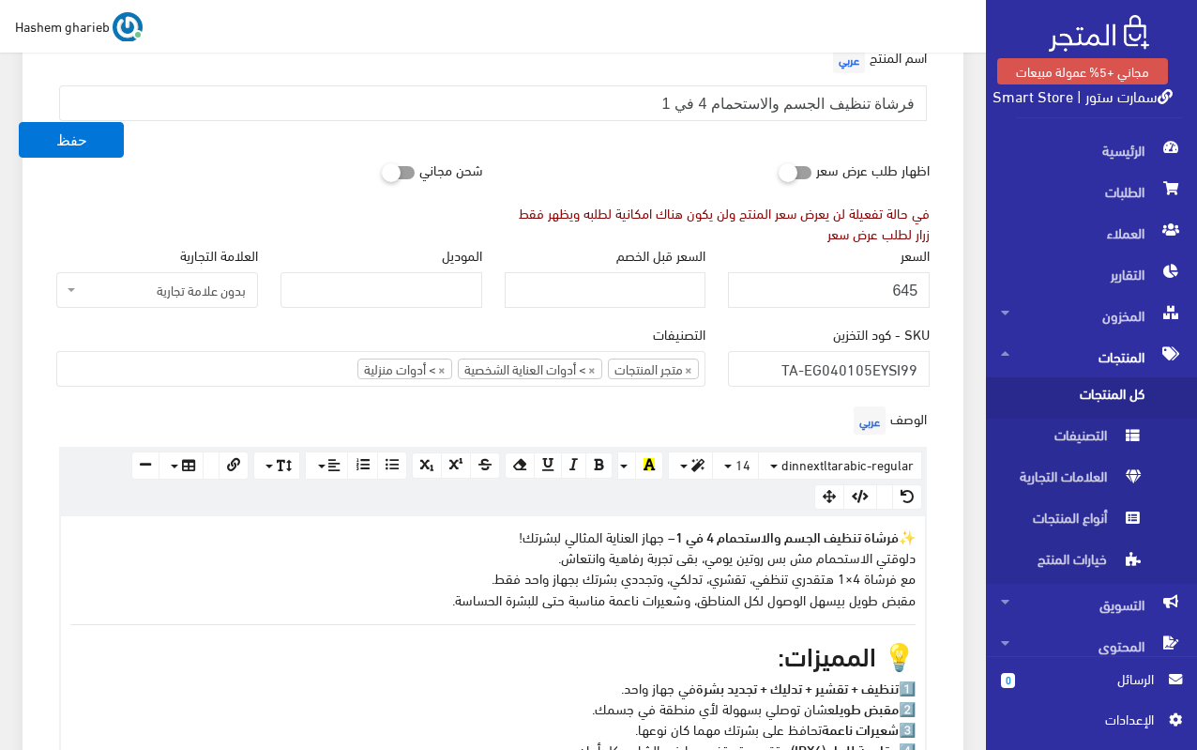
scroll to position [282, 0]
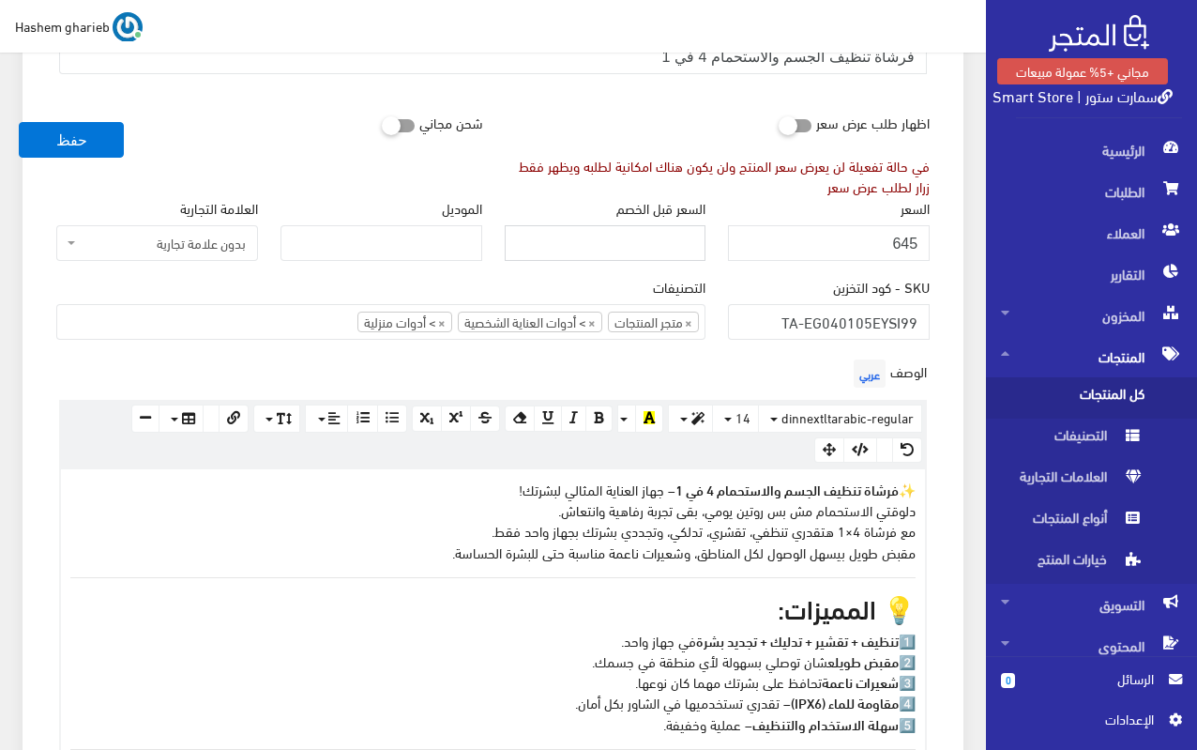
click at [581, 246] on input "السعر قبل الخصم" at bounding box center [606, 243] width 202 height 36
type input "690"
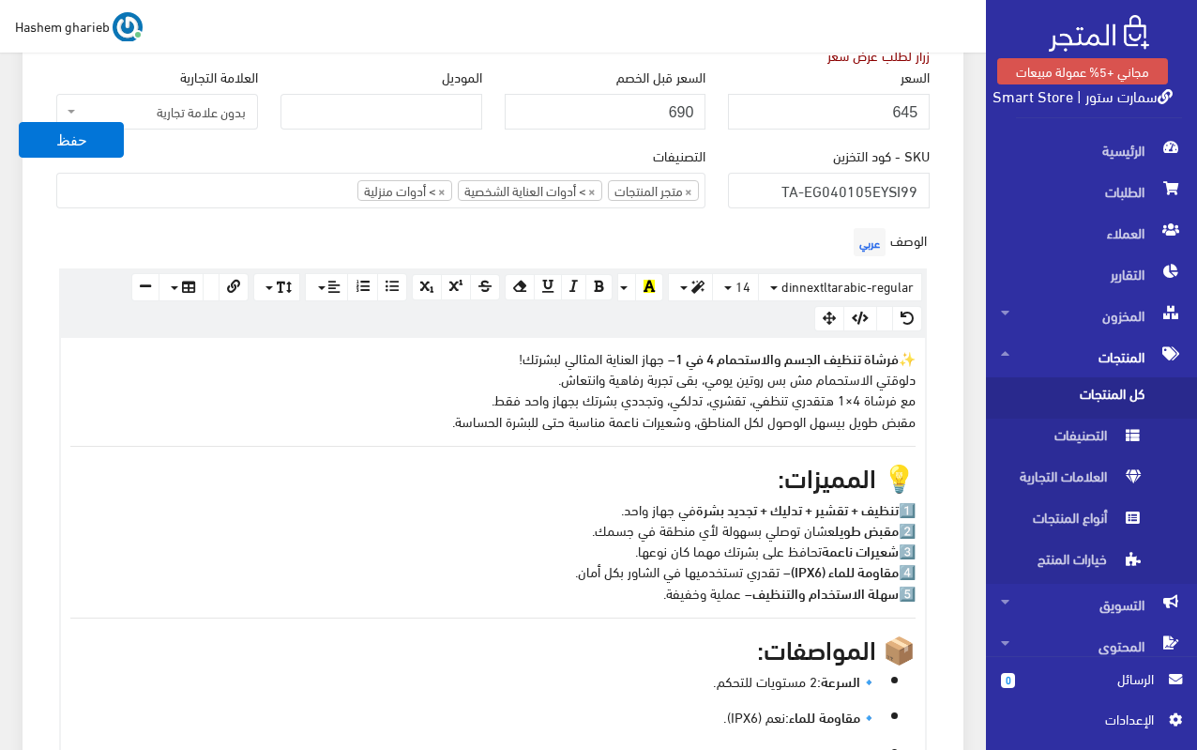
scroll to position [751, 0]
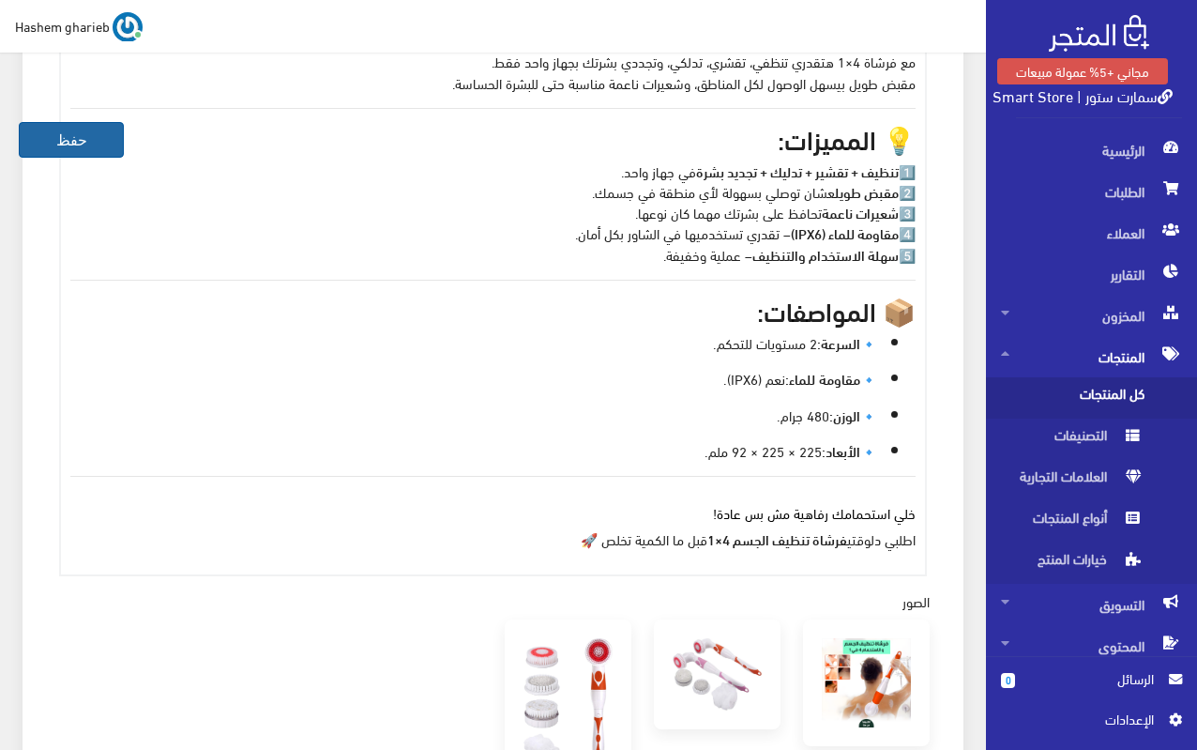
click at [91, 150] on button "حفظ" at bounding box center [71, 140] width 105 height 36
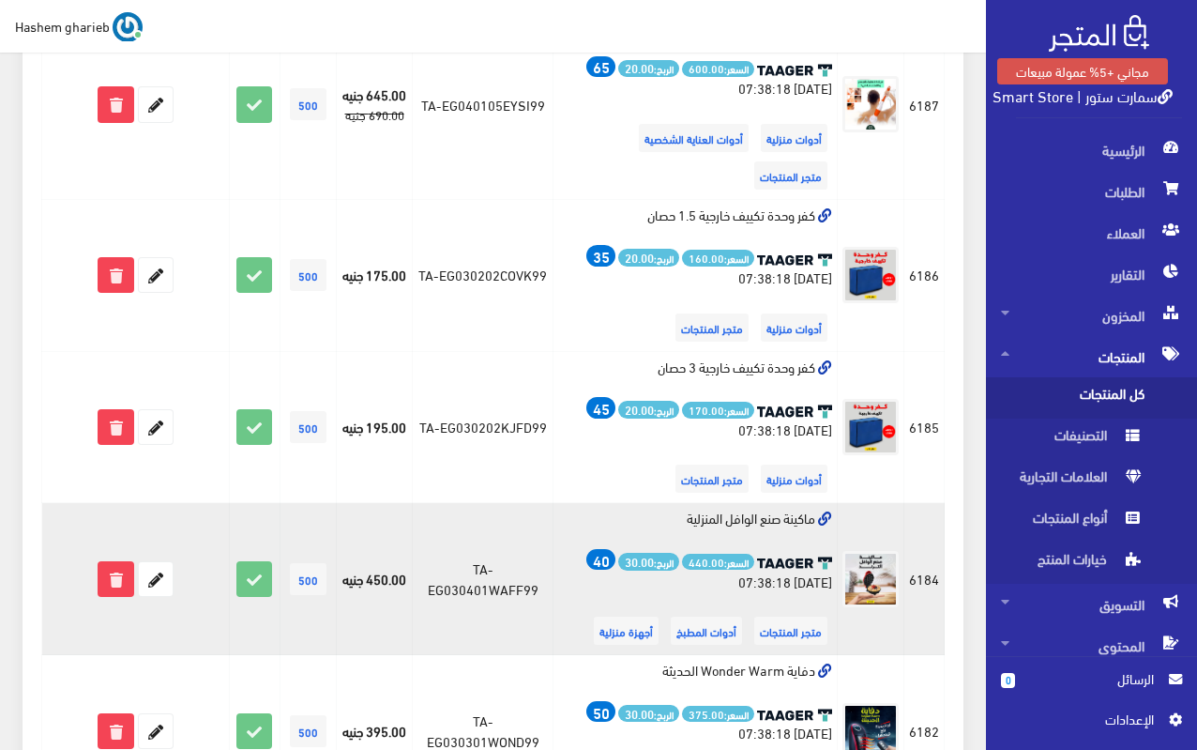
scroll to position [657, 0]
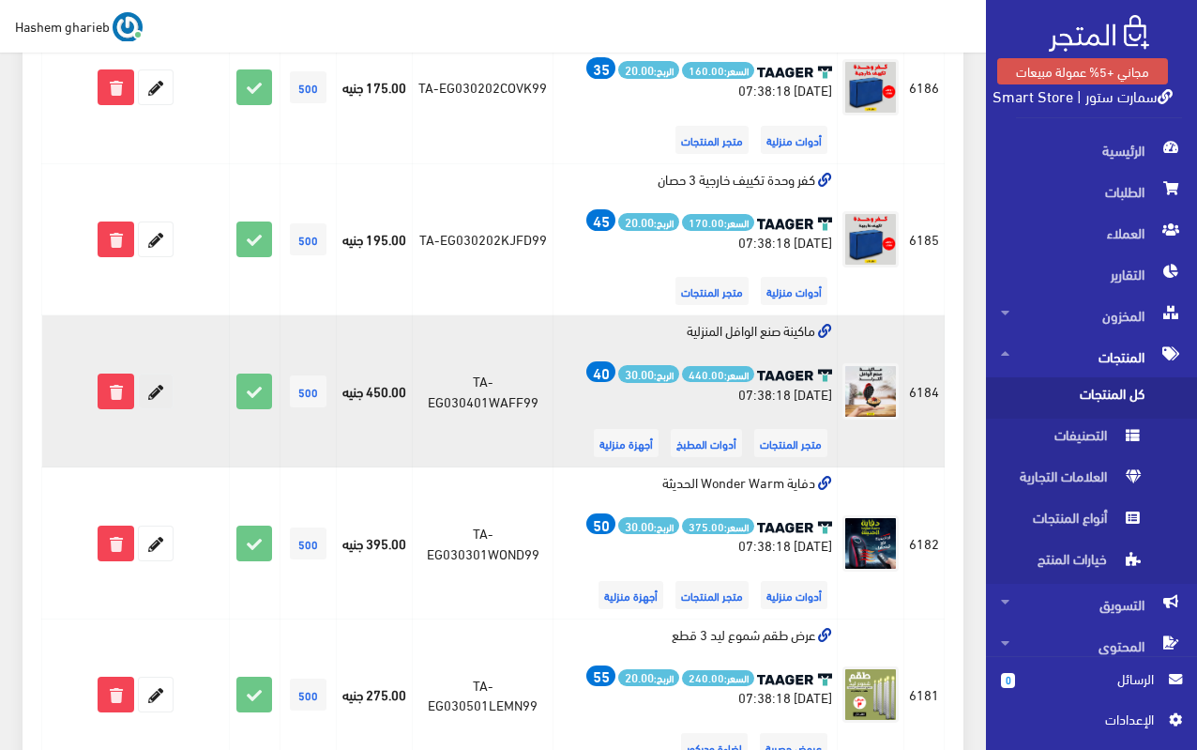
click at [156, 374] on icon at bounding box center [156, 391] width 34 height 34
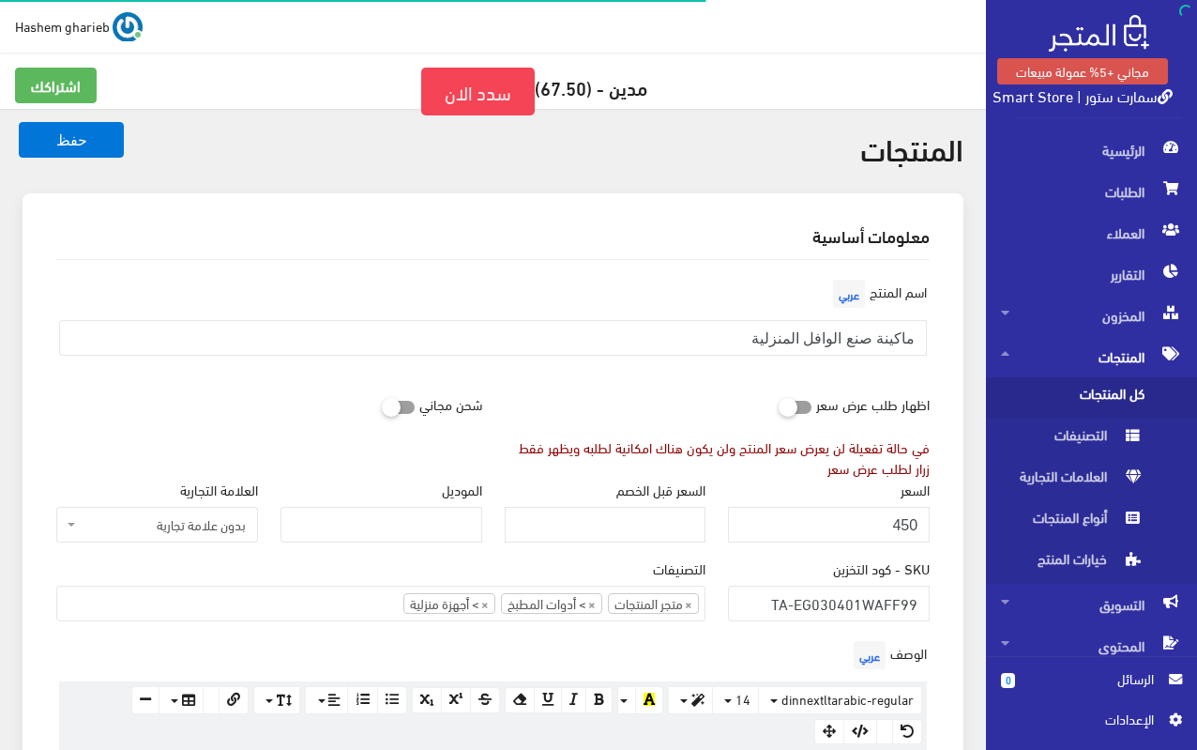
select select
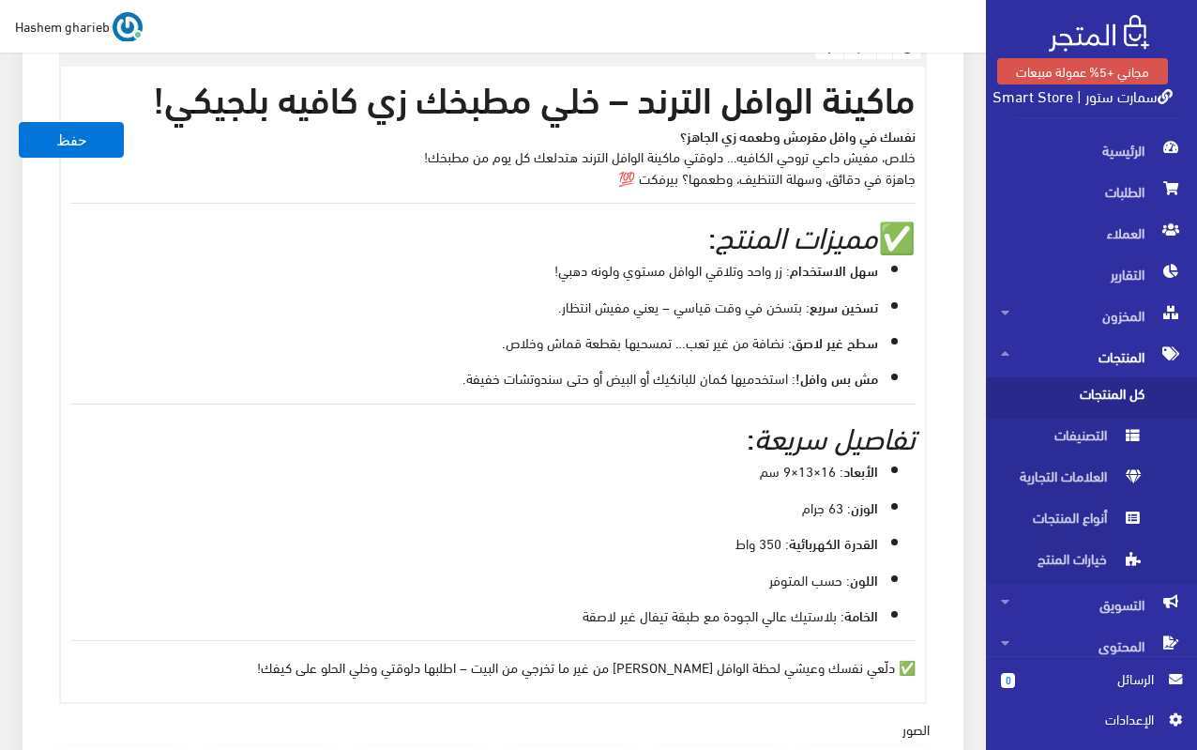
scroll to position [469, 0]
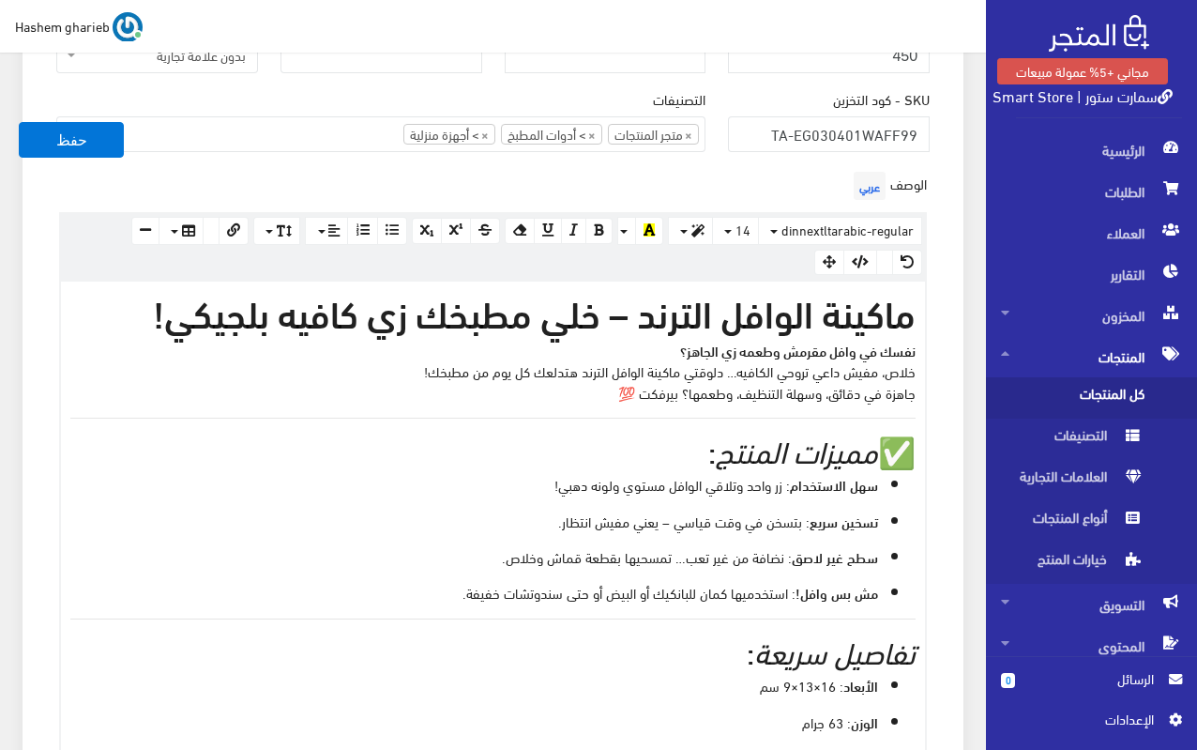
click at [400, 322] on h1 "ماكينة الوافل الترند – خلي مطبخك زي كافيه بلجيكي!" at bounding box center [492, 311] width 845 height 41
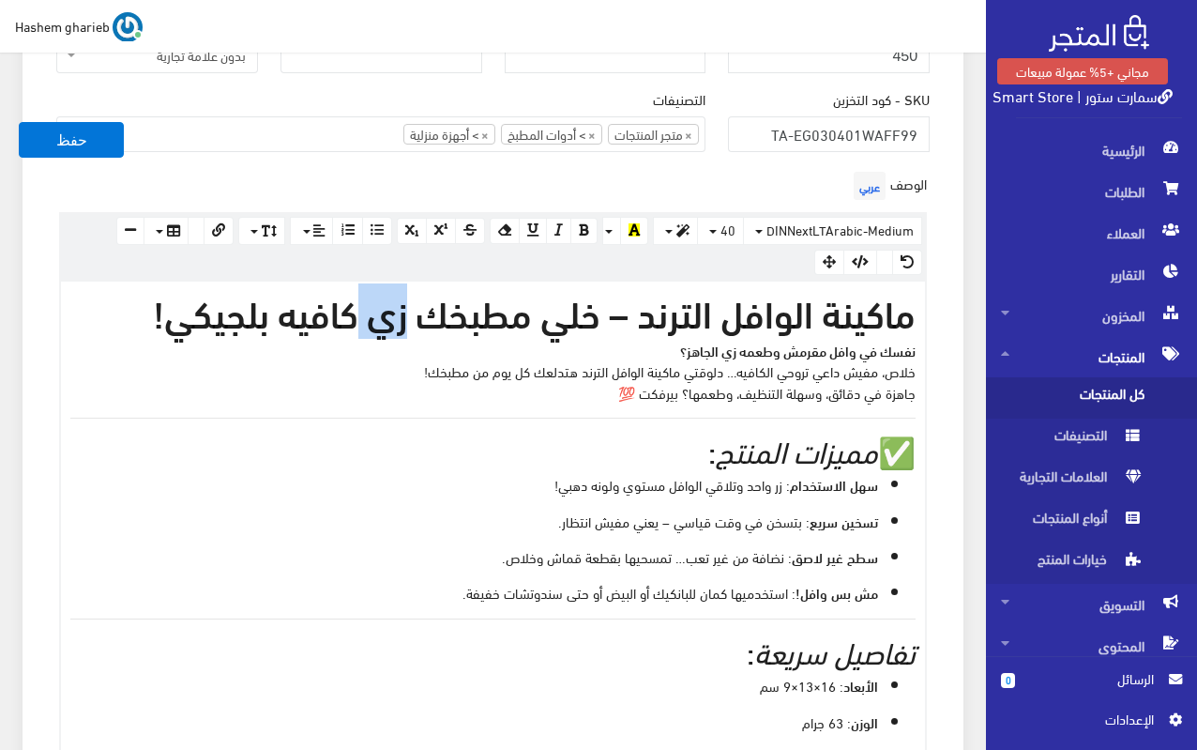
click at [400, 322] on h1 "ماكينة الوافل الترند – خلي مطبخك زي كافيه بلجيكي!" at bounding box center [492, 311] width 845 height 41
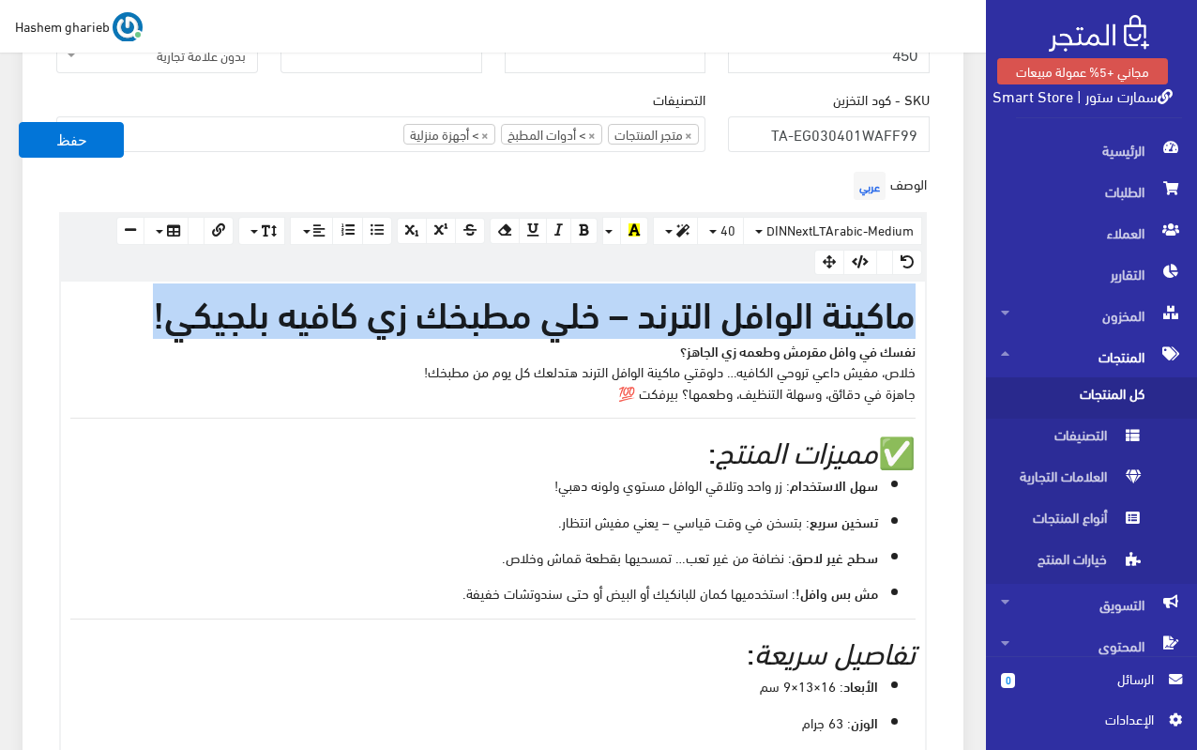
click at [400, 322] on h1 "ماكينة الوافل الترند – خلي مطبخك زي كافيه بلجيكي!" at bounding box center [492, 311] width 845 height 41
click at [662, 223] on button "button" at bounding box center [675, 231] width 45 height 28
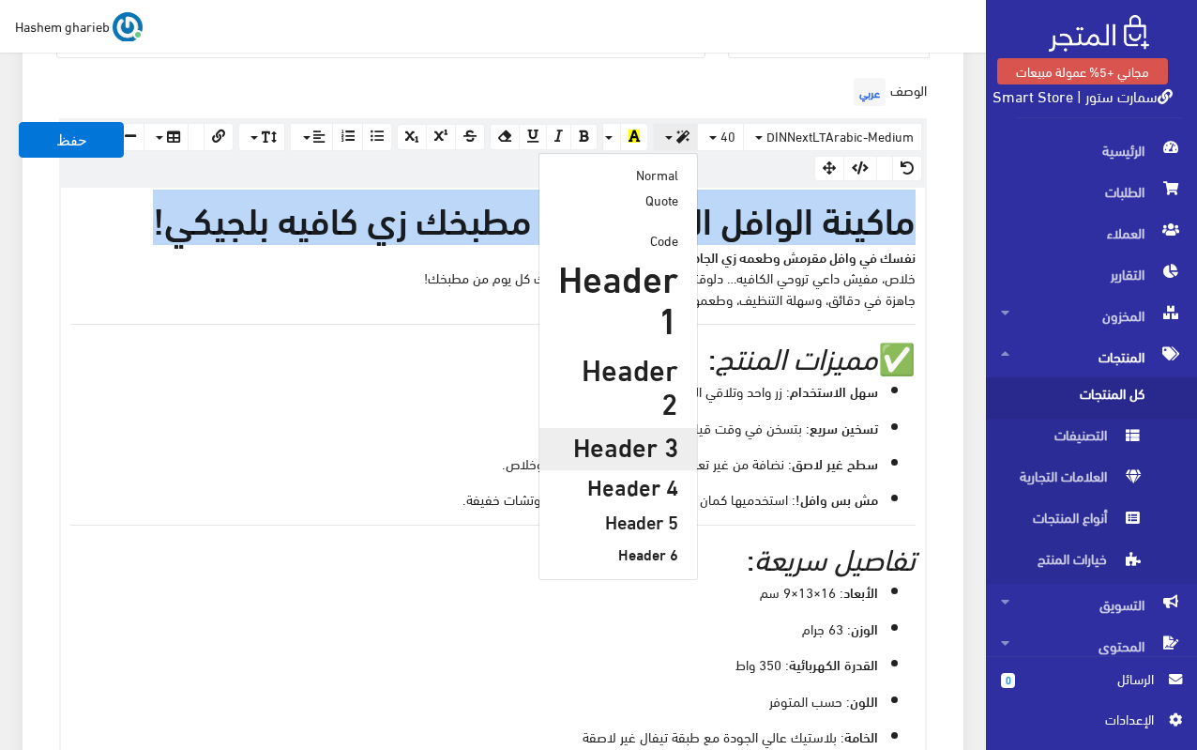
click at [635, 431] on h3 "Header 3" at bounding box center [618, 445] width 120 height 29
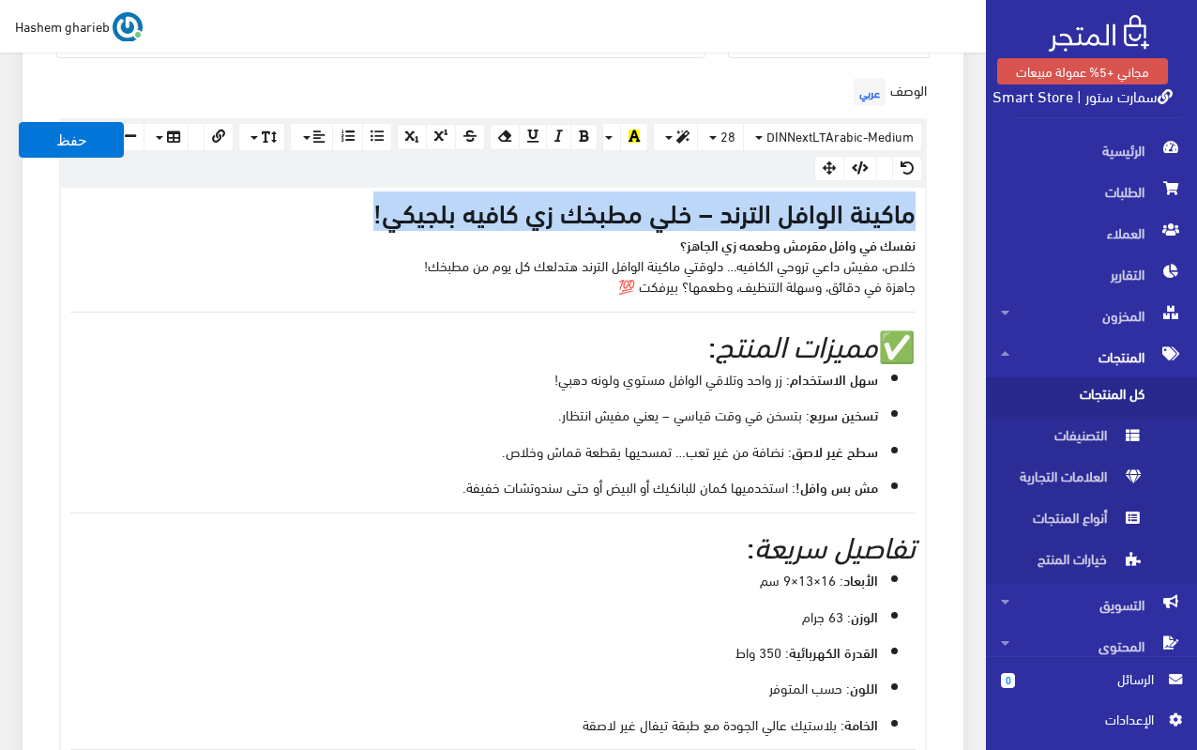
scroll to position [600, 0]
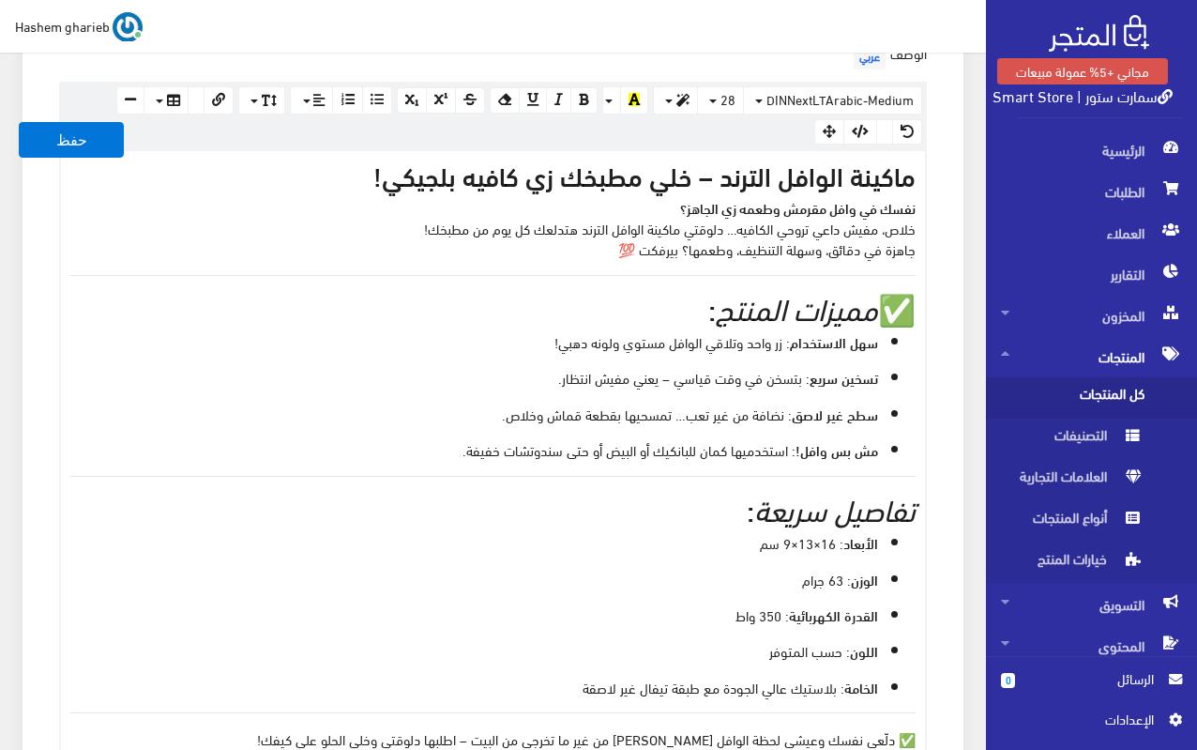
click at [664, 365] on ul "سهل الاستخدام : زر واحد وتلاقي الوافل مستوي ولونه دهبي! تسخين سريع : بتسخن في و…" at bounding box center [492, 395] width 845 height 129
drag, startPoint x: 710, startPoint y: 517, endPoint x: 928, endPoint y: 527, distance: 217.9
click at [928, 527] on div "الوصف عربي × Insert Image Select from files Image URL Insert Image × Insert Lin…" at bounding box center [493, 406] width 896 height 739
click at [882, 513] on em "تفاصيل سريعة" at bounding box center [834, 507] width 161 height 54
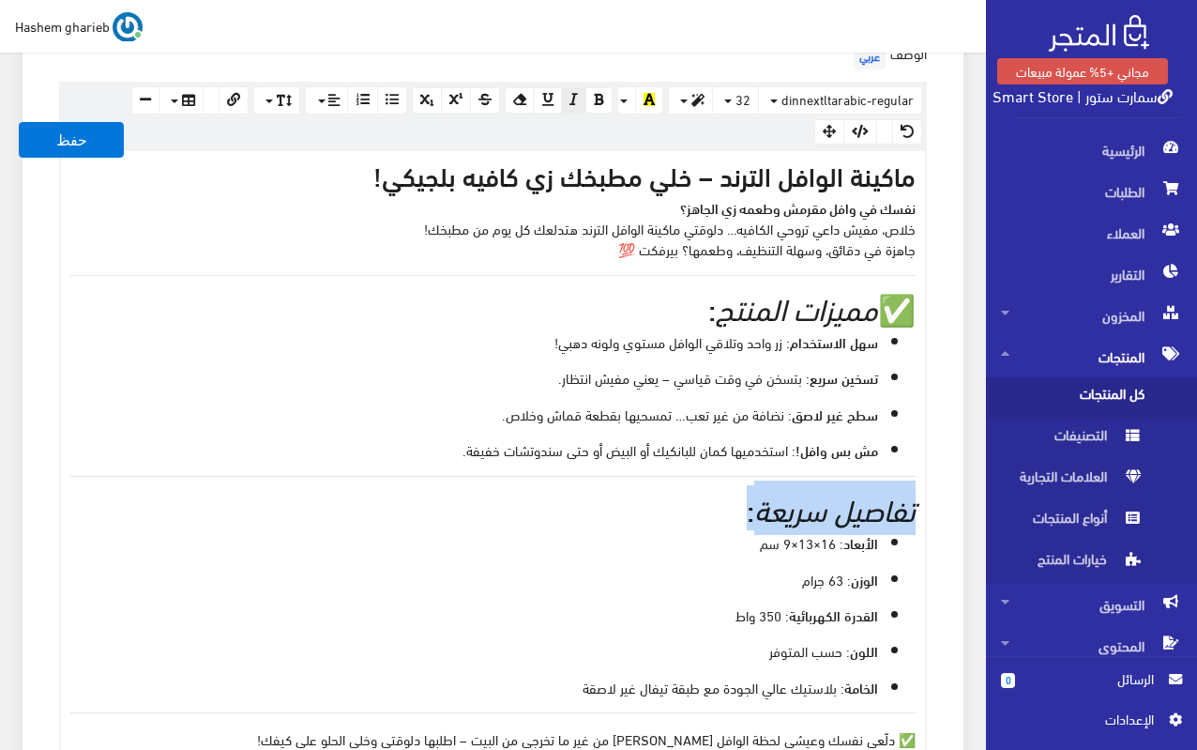
click at [882, 513] on em "تفاصيل سريعة" at bounding box center [834, 507] width 161 height 54
click at [691, 104] on button "button" at bounding box center [690, 100] width 45 height 28
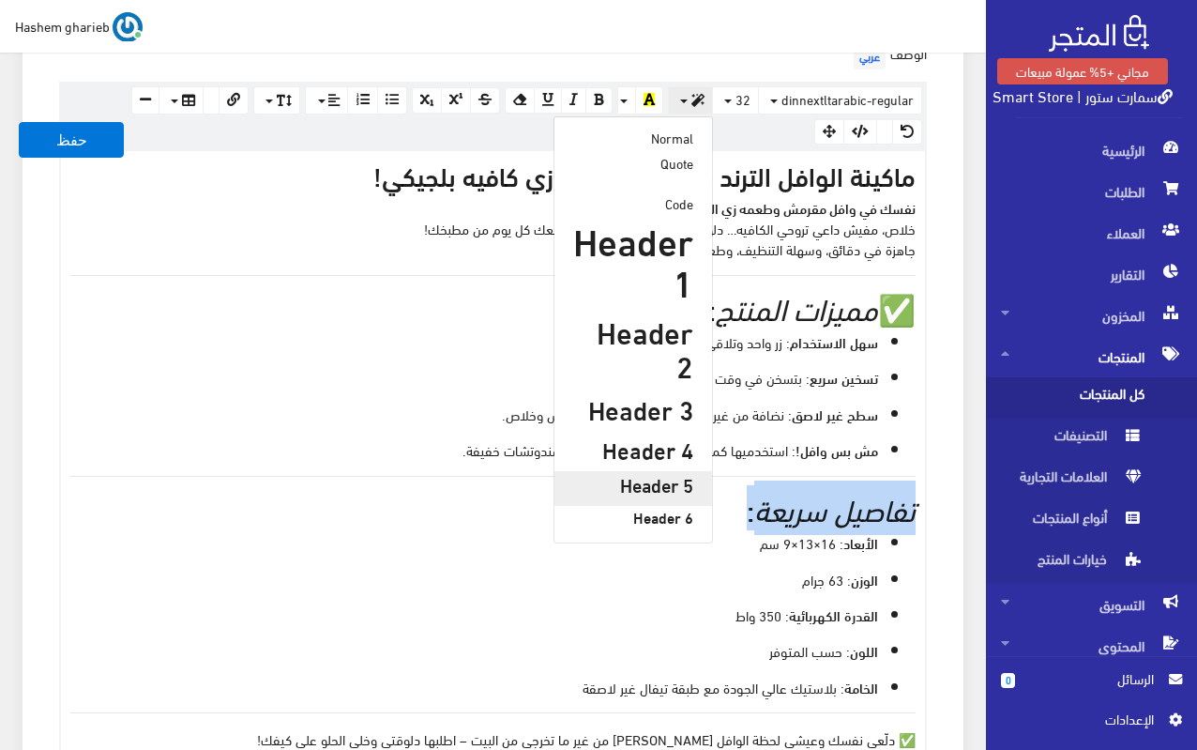
click at [667, 474] on h5 "Header 5" at bounding box center [633, 484] width 120 height 21
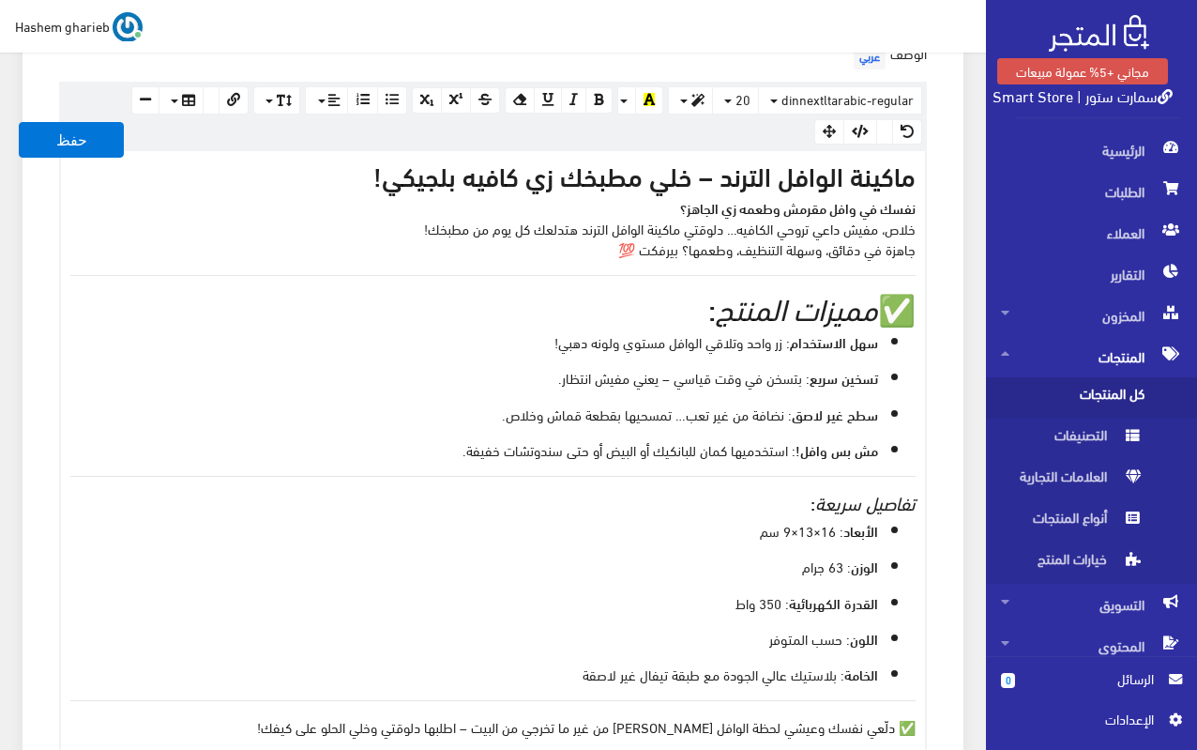
click at [678, 314] on h2 "✅ مميزات المنتج :" at bounding box center [492, 307] width 845 height 33
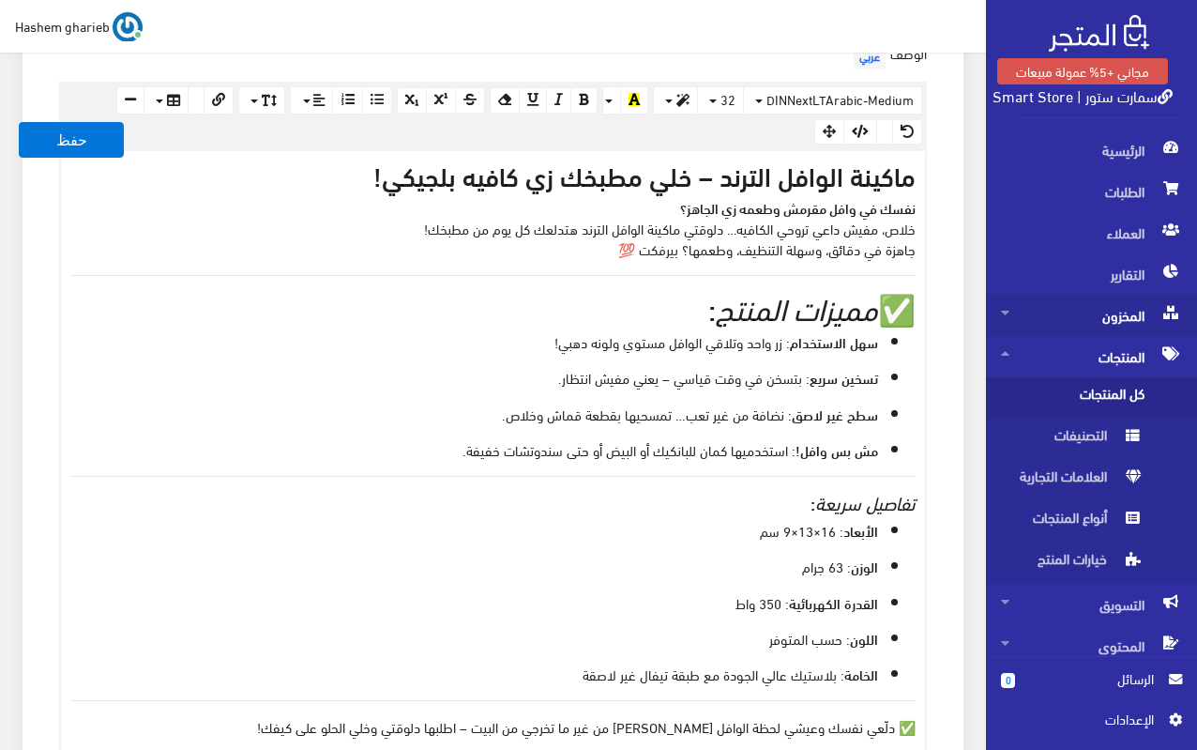
drag, startPoint x: 869, startPoint y: 301, endPoint x: 990, endPoint y: 315, distance: 121.9
click at [942, 307] on div "اسم المنتج عربي ماكينة صنع الوافل المنزلية اظهار طلب عرض سعر في حالة تفعيلة لن …" at bounding box center [493, 610] width 904 height 1900
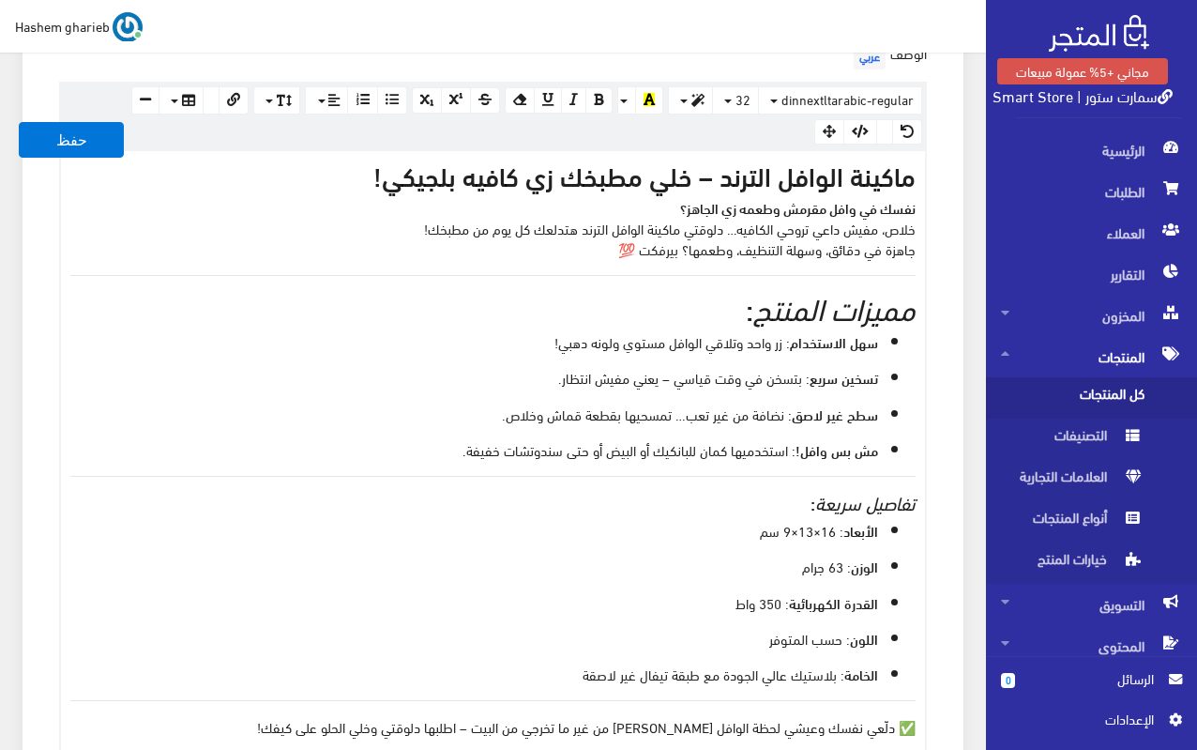
click at [735, 312] on h2 "مميزات المنتج :" at bounding box center [492, 307] width 845 height 33
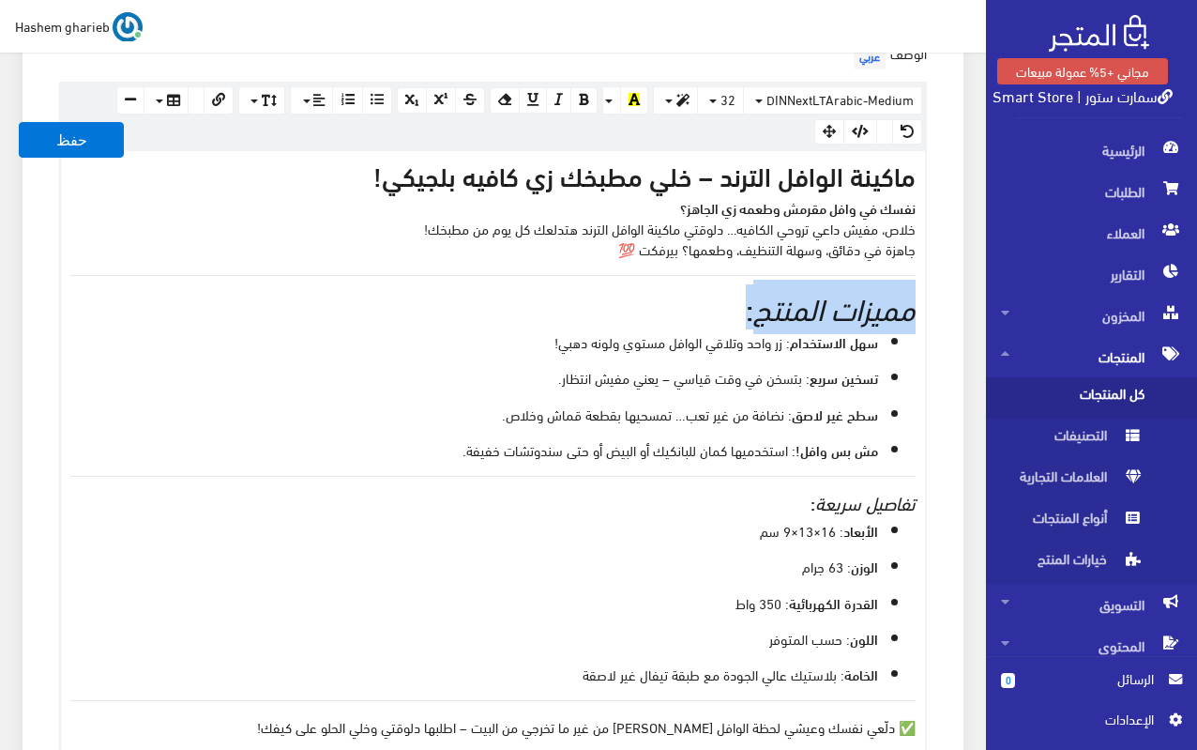
click at [735, 311] on h2 "مميزات المنتج :" at bounding box center [492, 307] width 845 height 33
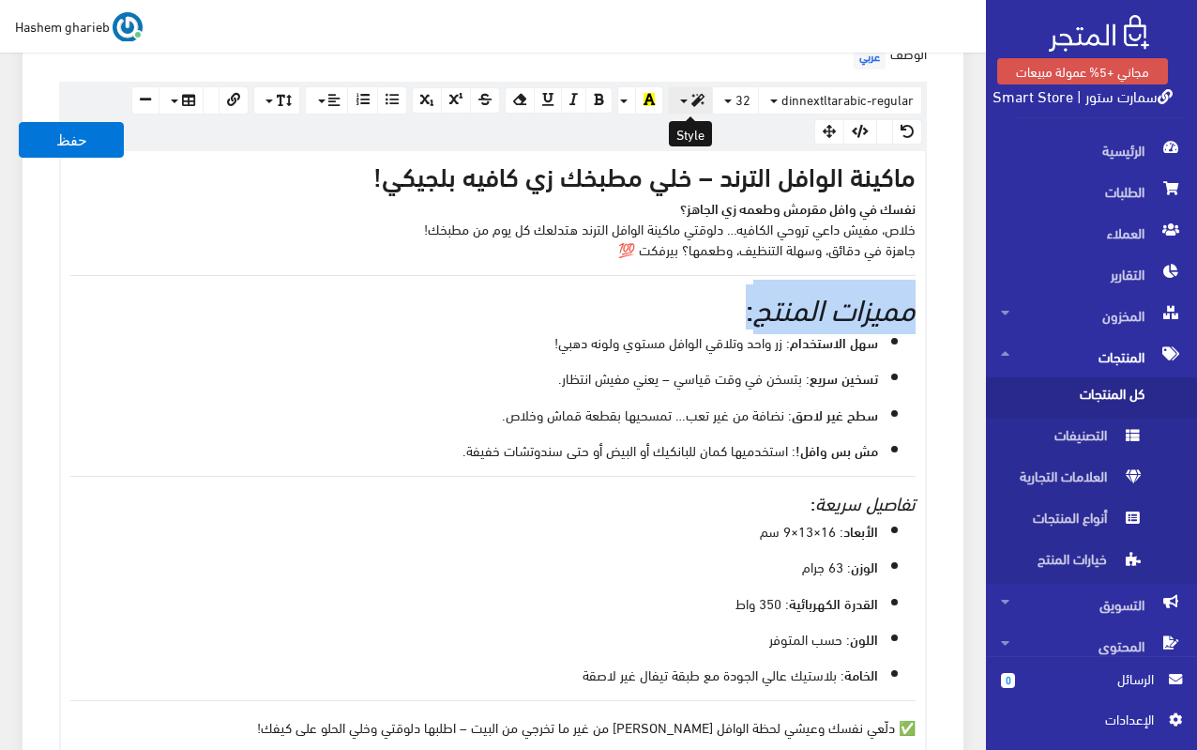
click at [699, 99] on icon "button" at bounding box center [698, 100] width 13 height 13
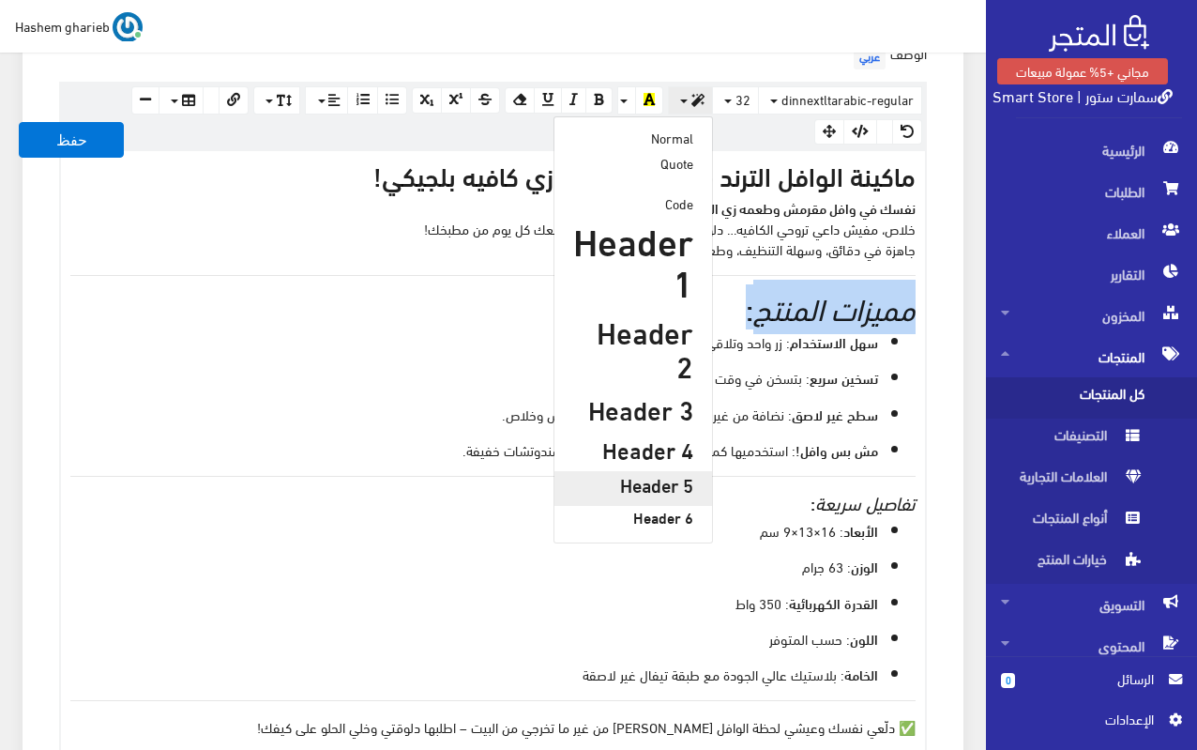
click at [671, 474] on h5 "Header 5" at bounding box center [633, 484] width 120 height 21
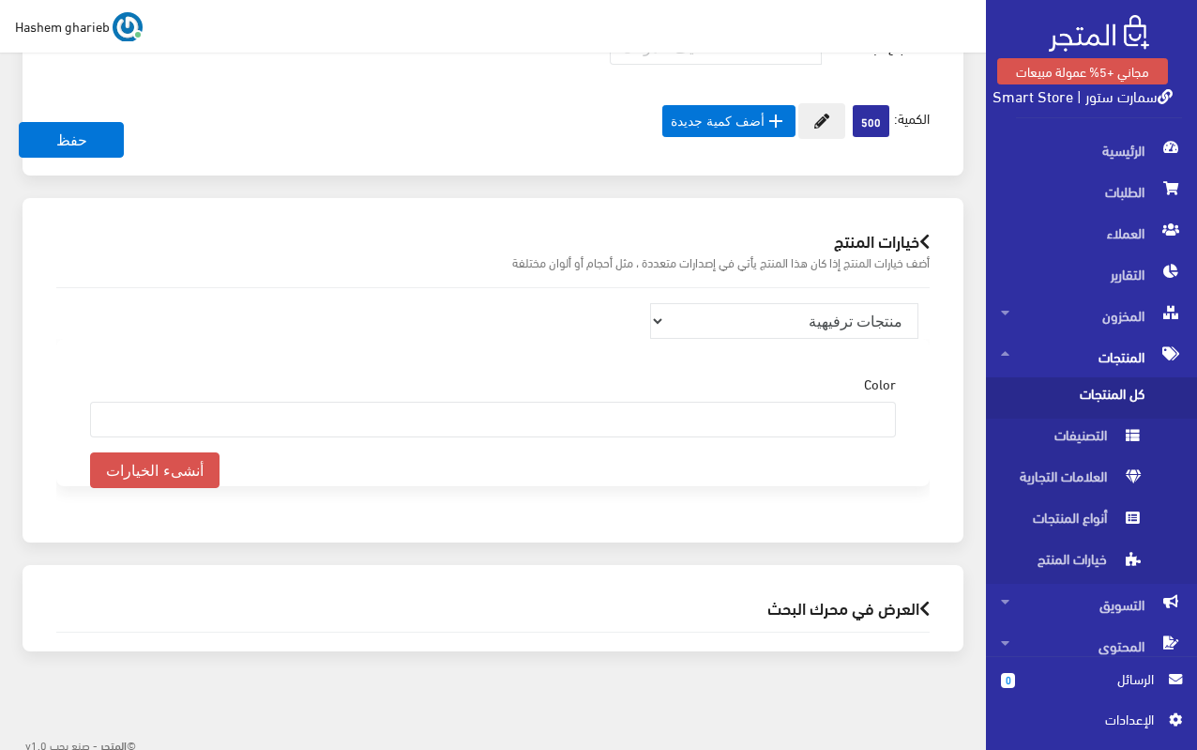
scroll to position [1997, 0]
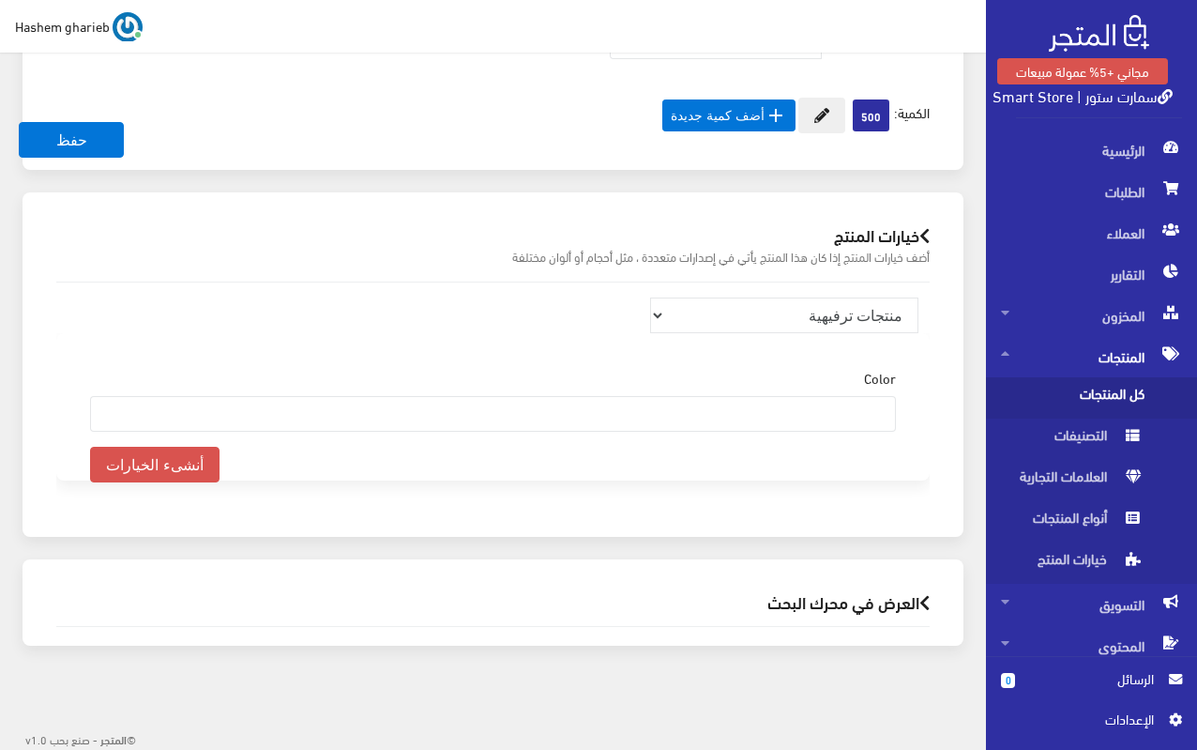
click at [866, 607] on h2 "العرض في محرك البحث" at bounding box center [493, 602] width 874 height 18
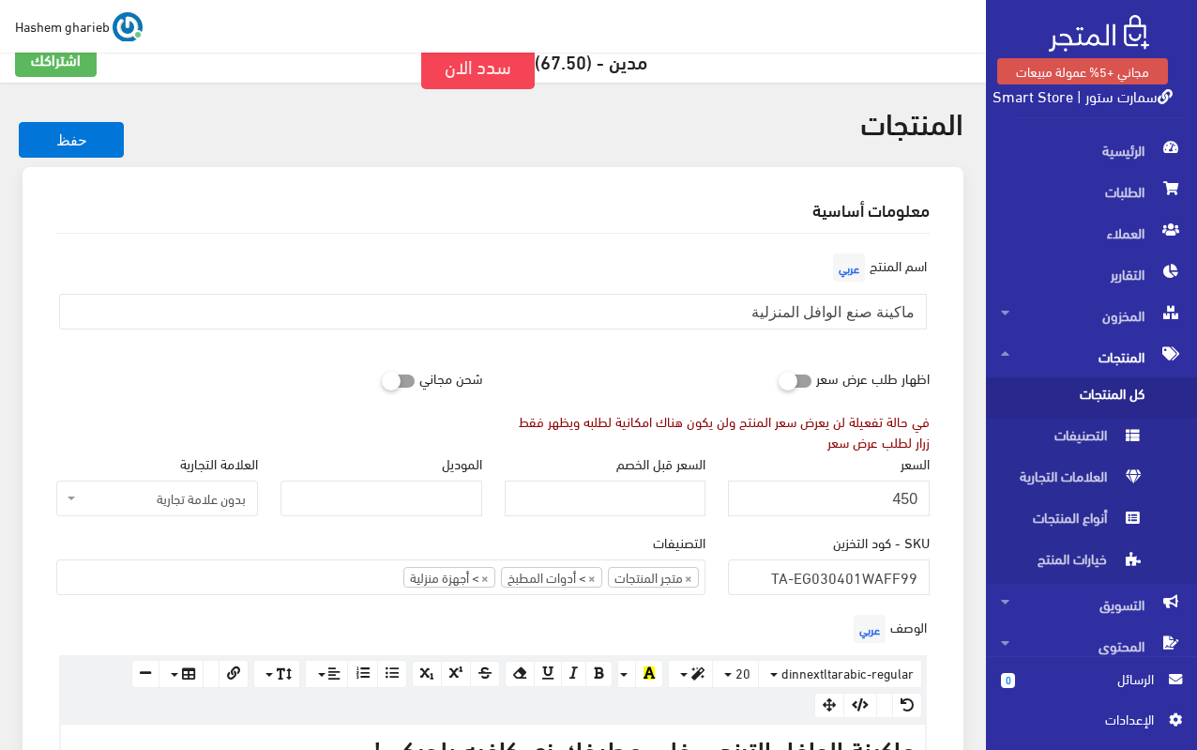
scroll to position [214, 0]
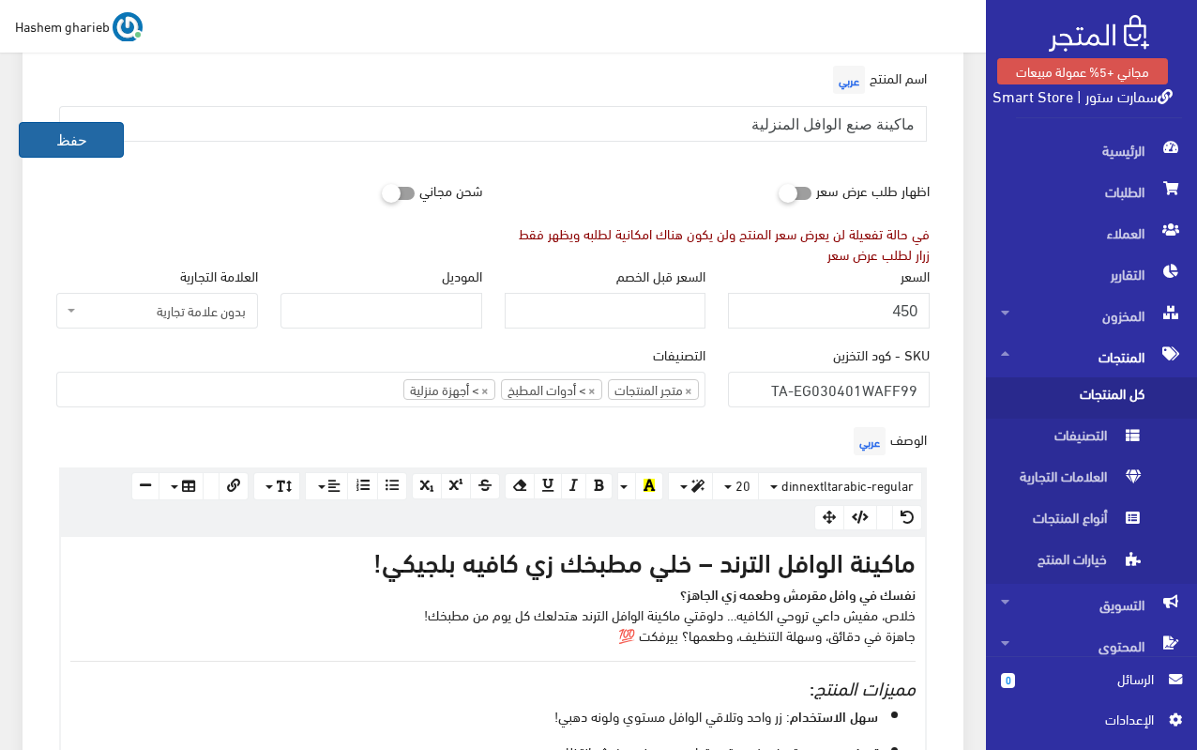
click at [98, 145] on button "حفظ" at bounding box center [71, 140] width 105 height 36
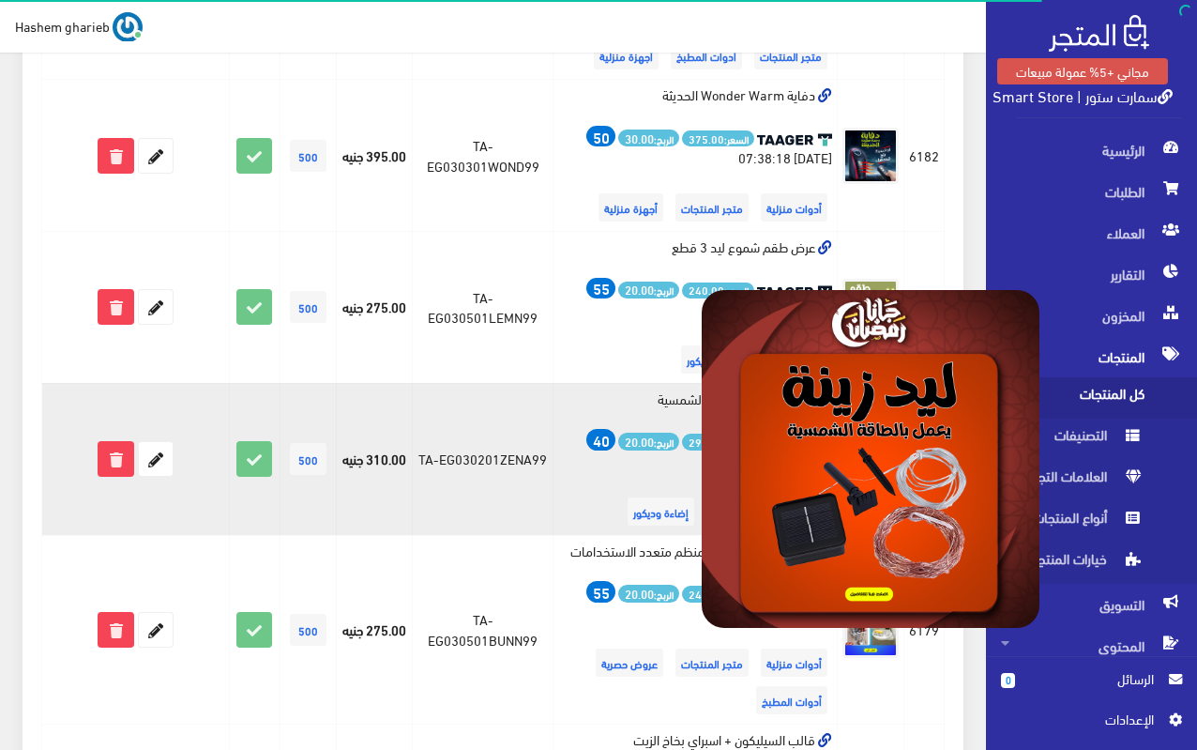
scroll to position [1314, 0]
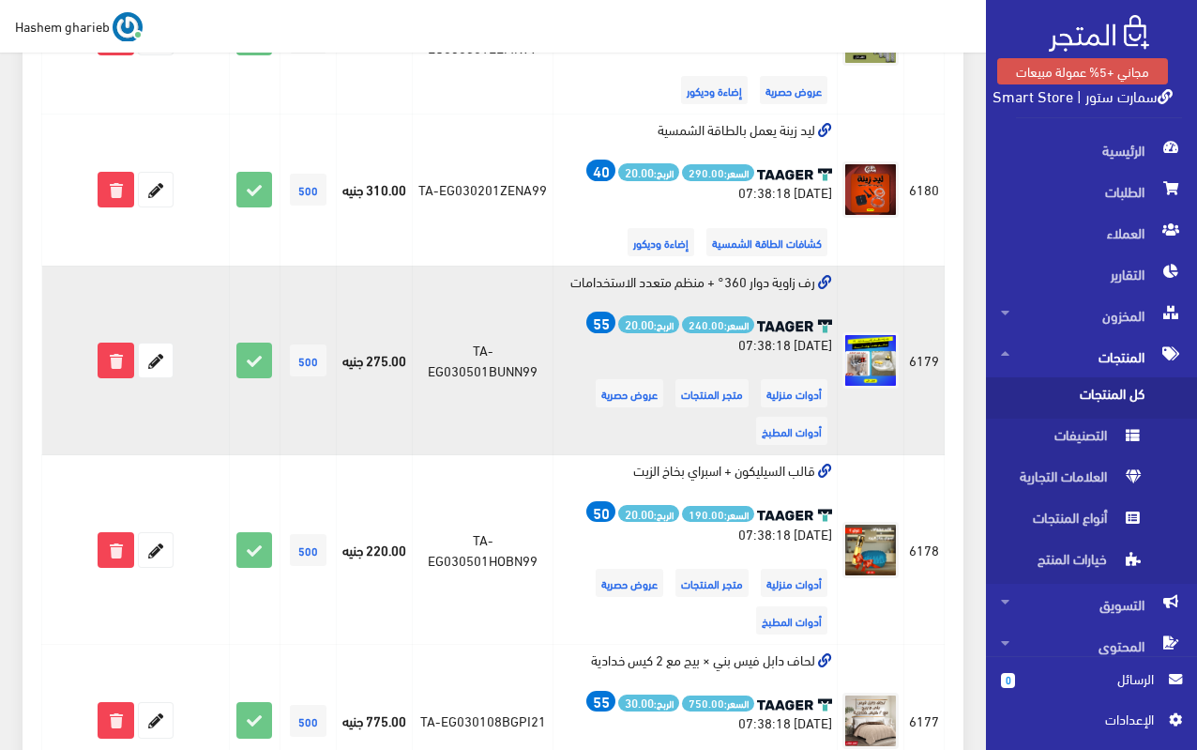
drag, startPoint x: 564, startPoint y: 239, endPoint x: 817, endPoint y: 250, distance: 253.6
click at [817, 266] on td "رف زاوية دوار 360° + منظم متعدد الاستخدامات السعر: 240.00 الربح: 20.00 55 2025-…" at bounding box center [695, 361] width 284 height 190
copy td "رف زاوية دوار 360° + منظم متعدد الاستخدامات"
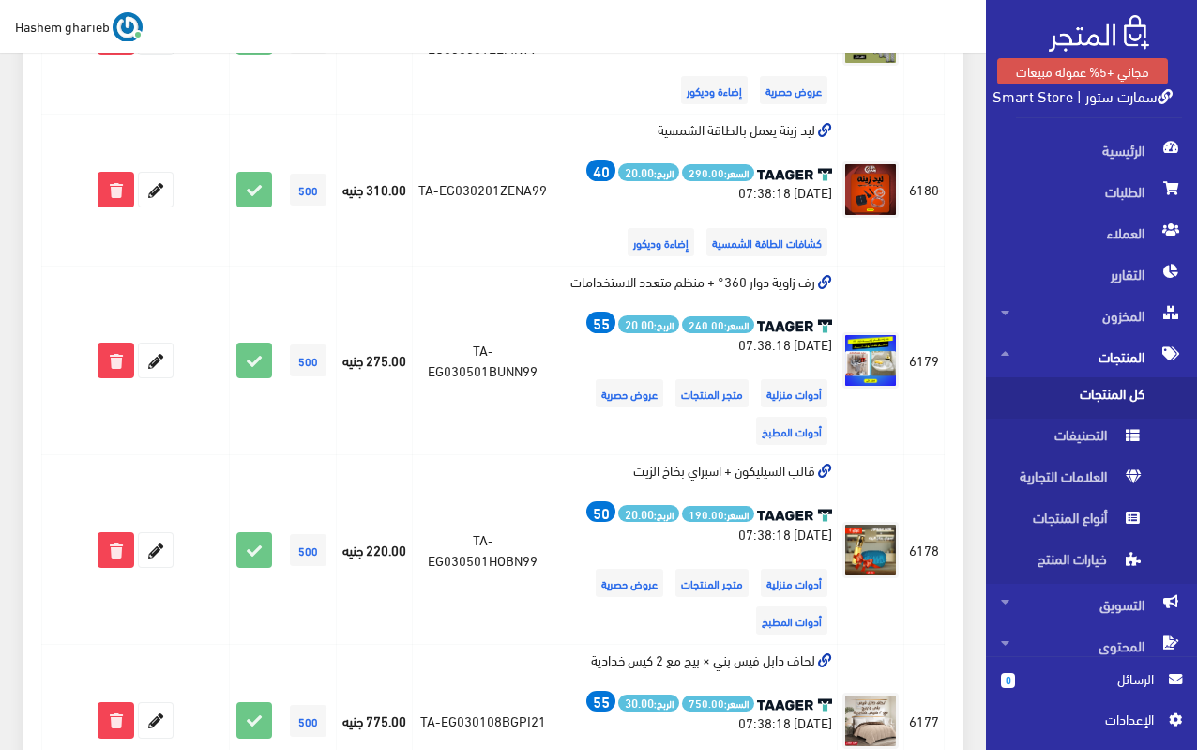
click at [947, 255] on div "616 شحن مجاني: 39 اضافة من موقع تاجر" at bounding box center [493, 687] width 941 height 3398
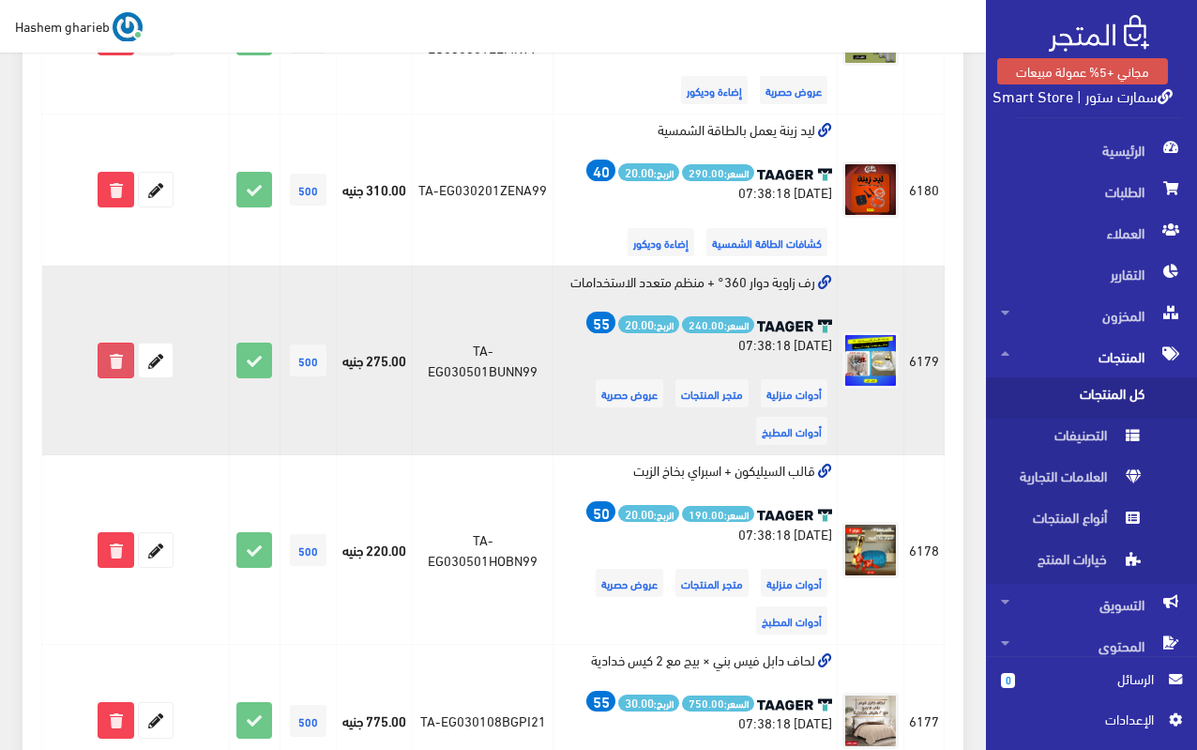
click at [111, 343] on icon at bounding box center [116, 360] width 34 height 34
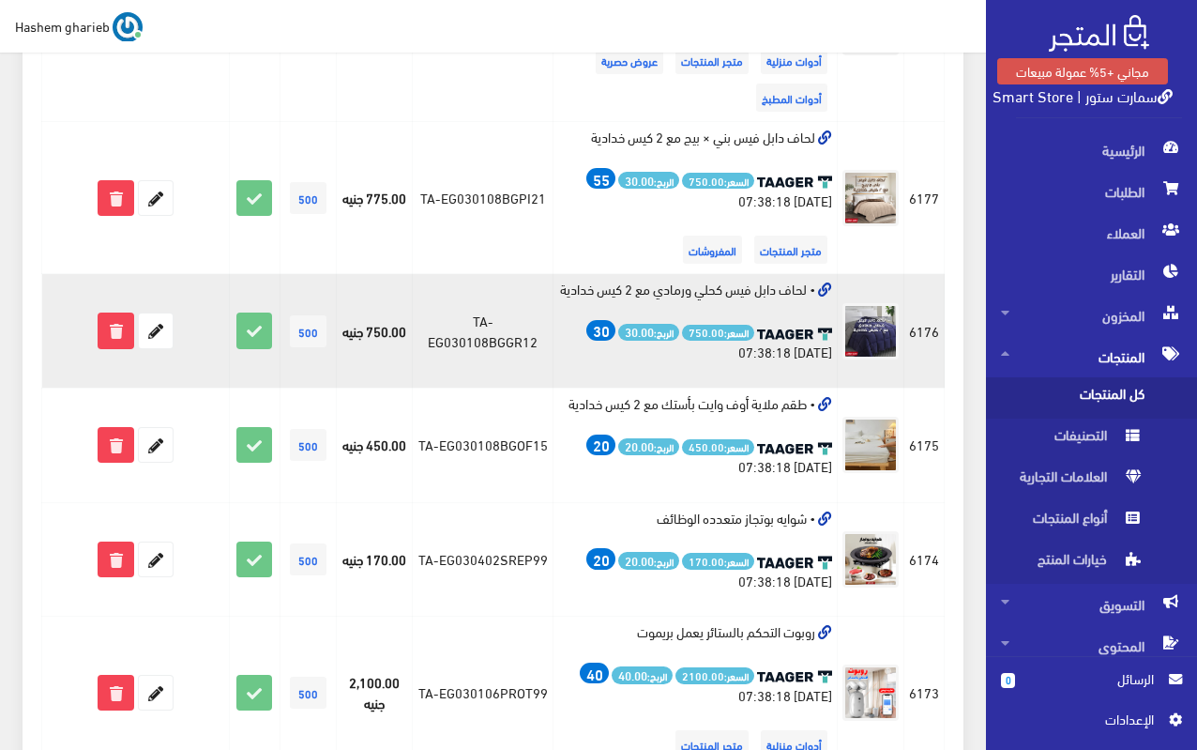
scroll to position [1595, 0]
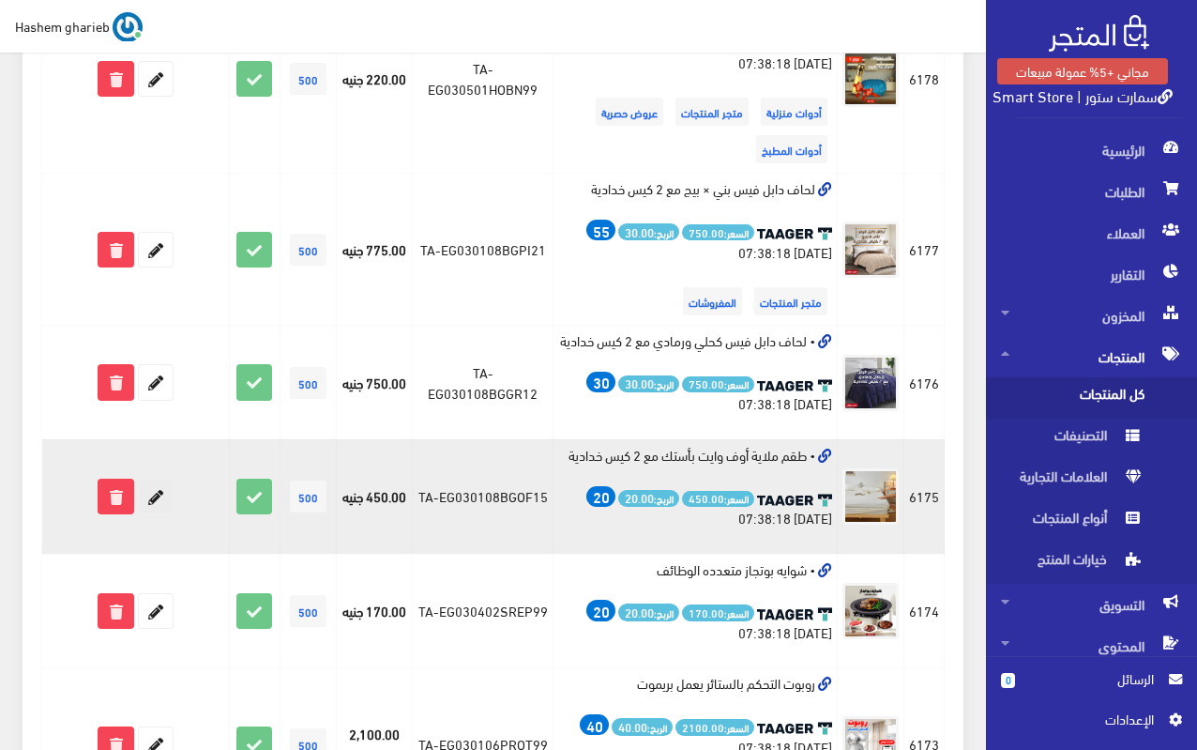
click at [159, 480] on icon at bounding box center [156, 497] width 34 height 34
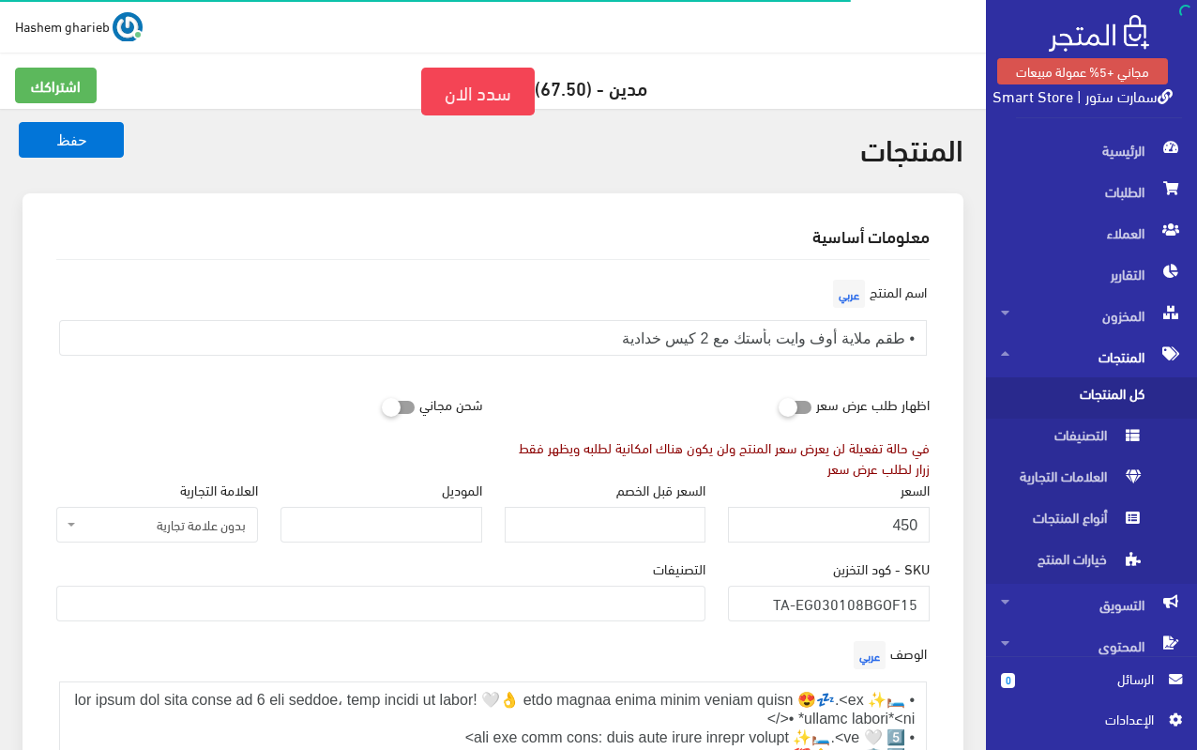
select select
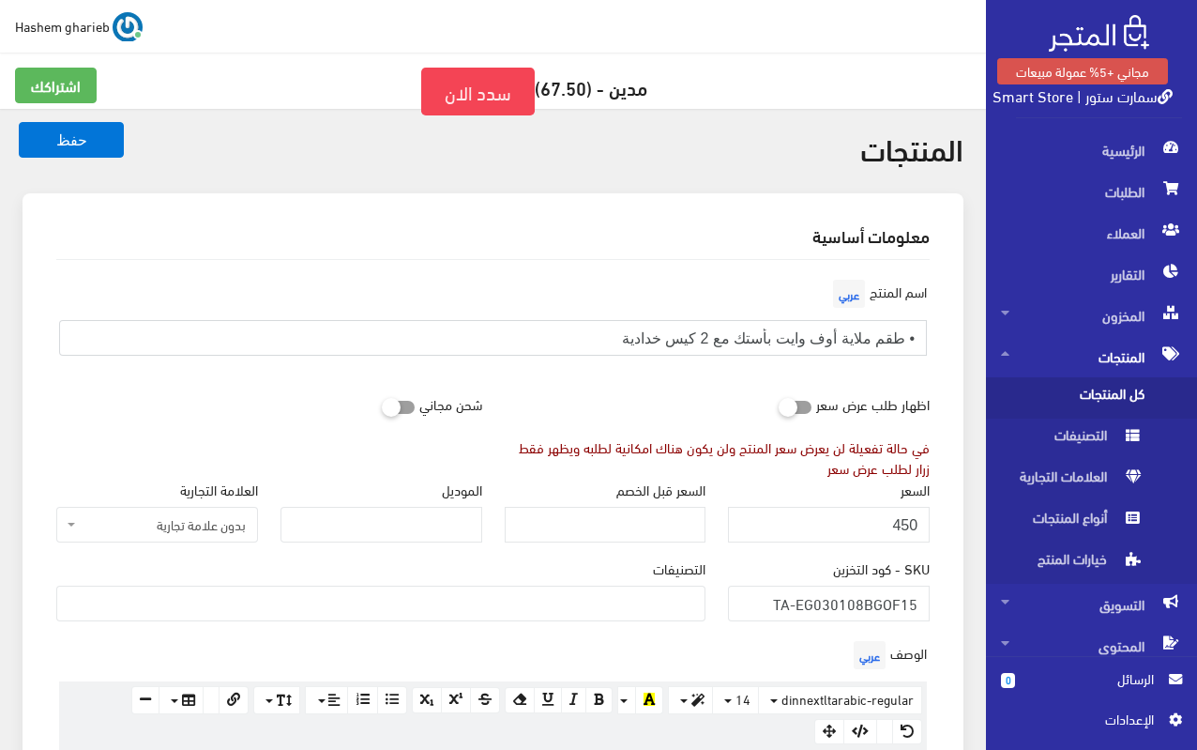
drag, startPoint x: 606, startPoint y: 336, endPoint x: 901, endPoint y: 331, distance: 294.7
click at [901, 331] on input "• طقم ملاية أوف وايت بأستك مع 2 كيس خدادية" at bounding box center [493, 338] width 868 height 36
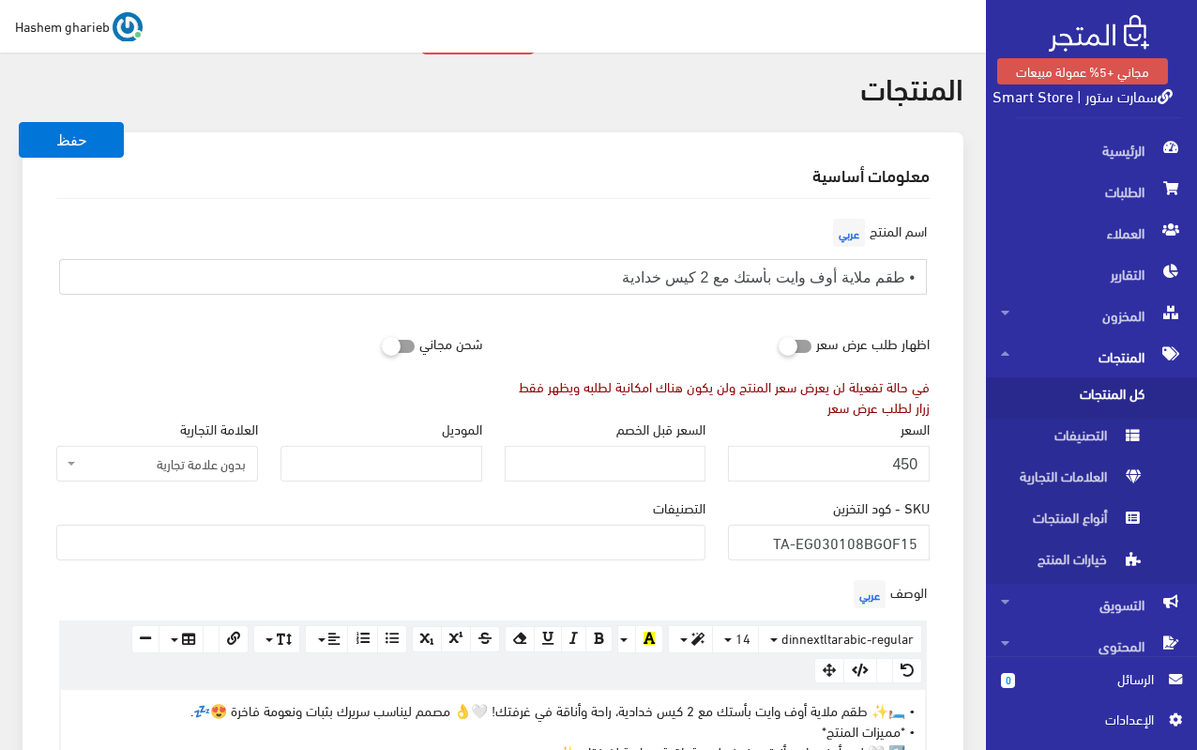
scroll to position [94, 0]
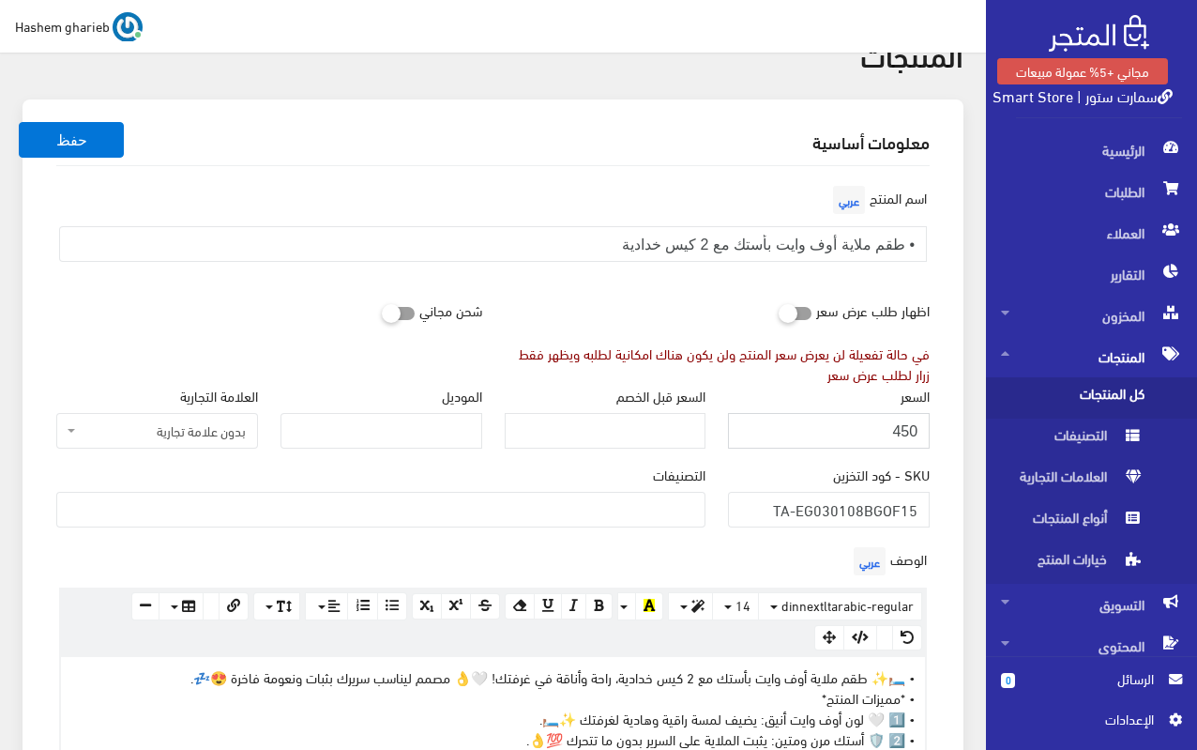
drag, startPoint x: 843, startPoint y: 431, endPoint x: 982, endPoint y: 431, distance: 139.8
type input "485"
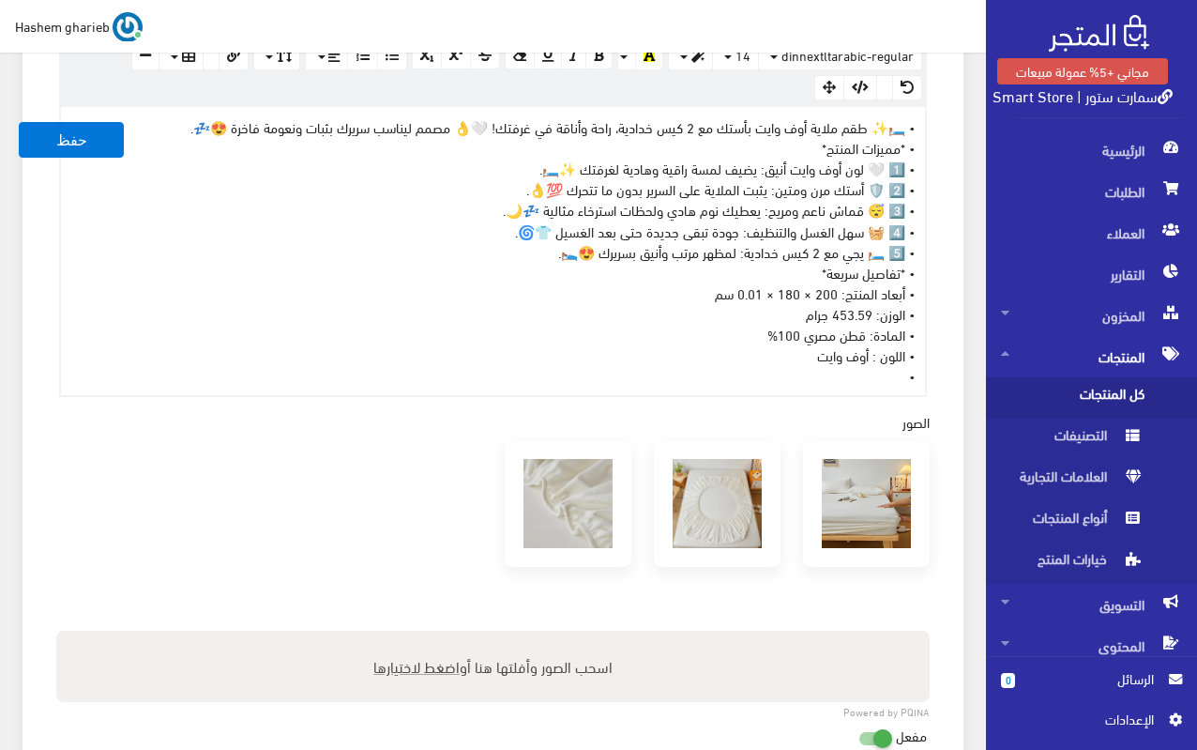
scroll to position [563, 0]
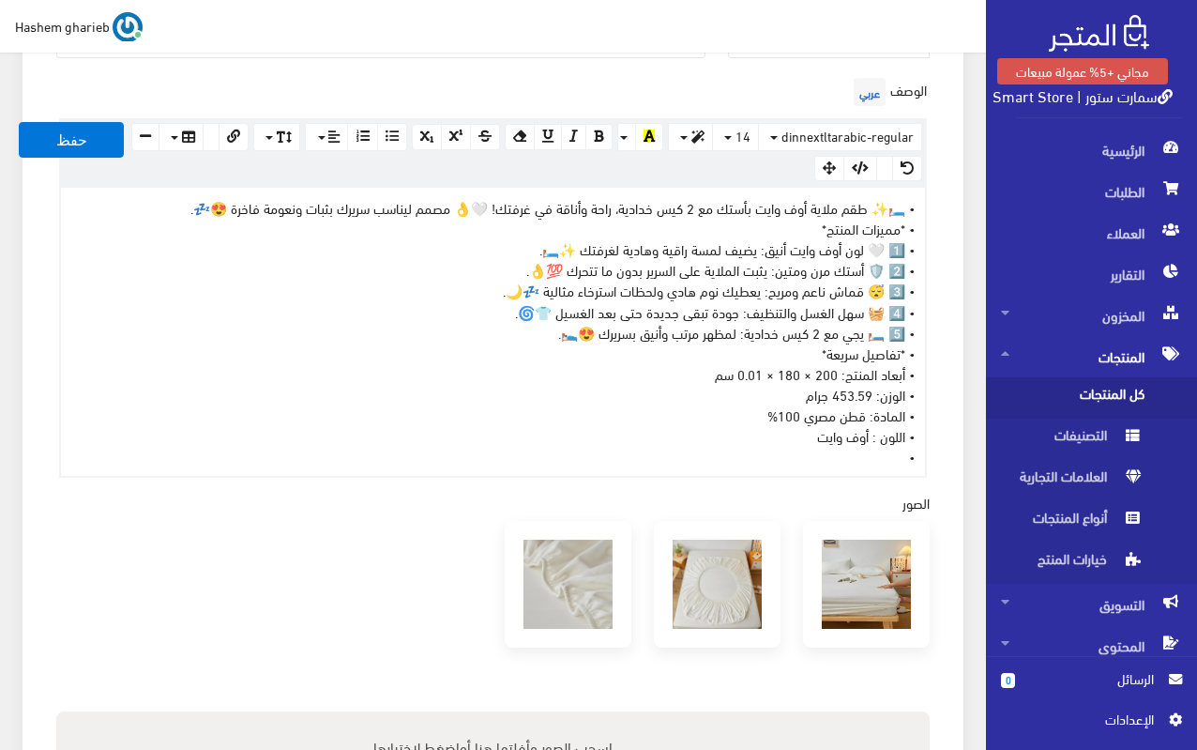
click at [687, 391] on div "• 🛏️✨ طقم ملاية أوف وايت بأستك مع 2 كيس خدادية، راحة وأناقة في غرفتك! 🤍👌 مصمم ل…" at bounding box center [493, 332] width 864 height 288
drag, startPoint x: 538, startPoint y: 246, endPoint x: 577, endPoint y: 255, distance: 40.5
click at [577, 255] on div "• 🛏️✨ طقم ملاية أوف وايت بأستك مع 2 كيس خدادية، راحة وأناقة في غرفتك! 🤍👌 مصمم ل…" at bounding box center [493, 332] width 864 height 288
drag, startPoint x: 536, startPoint y: 264, endPoint x: 568, endPoint y: 264, distance: 31.9
click at [568, 264] on div "• 🛏️✨ طقم ملاية أوف وايت بأستك مع 2 كيس خدادية، راحة وأناقة في غرفتك! 🤍👌 مصمم ل…" at bounding box center [493, 332] width 864 height 288
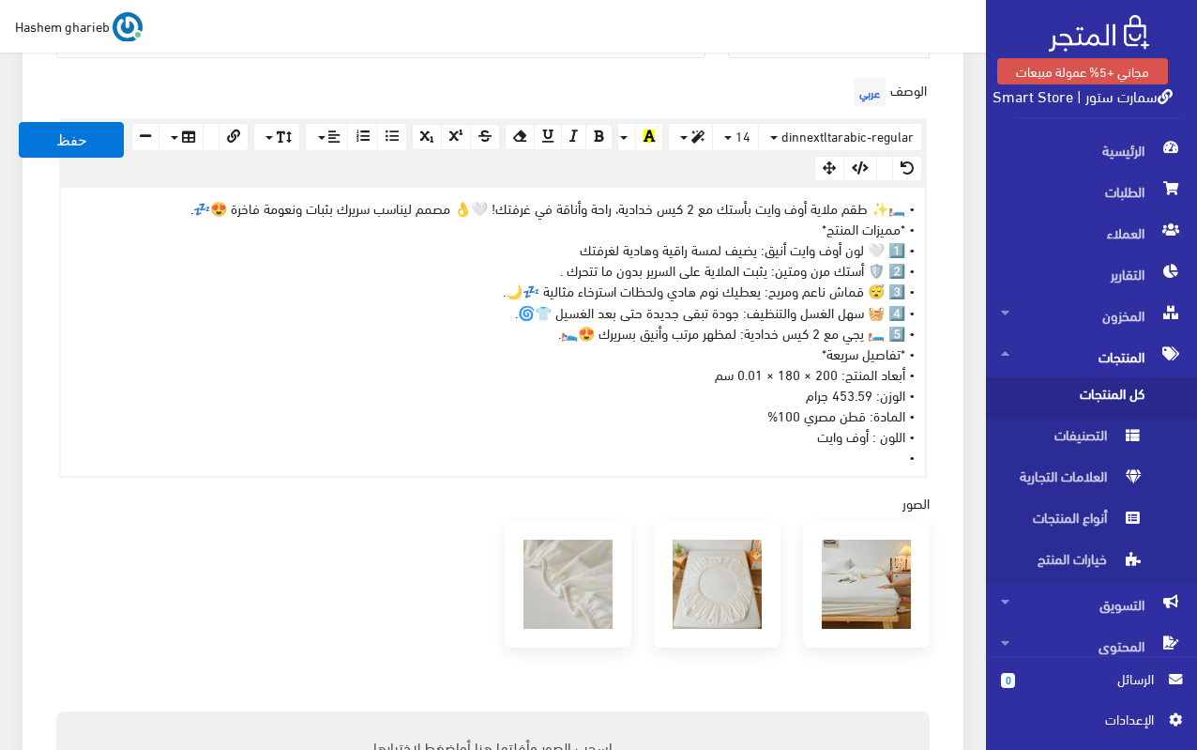
click at [451, 206] on div "• 🛏️✨ طقم ملاية أوف وايت بأستك مع 2 كيس خدادية، راحة وأناقة في غرفتك! 🤍👌 مصمم ل…" at bounding box center [493, 332] width 864 height 288
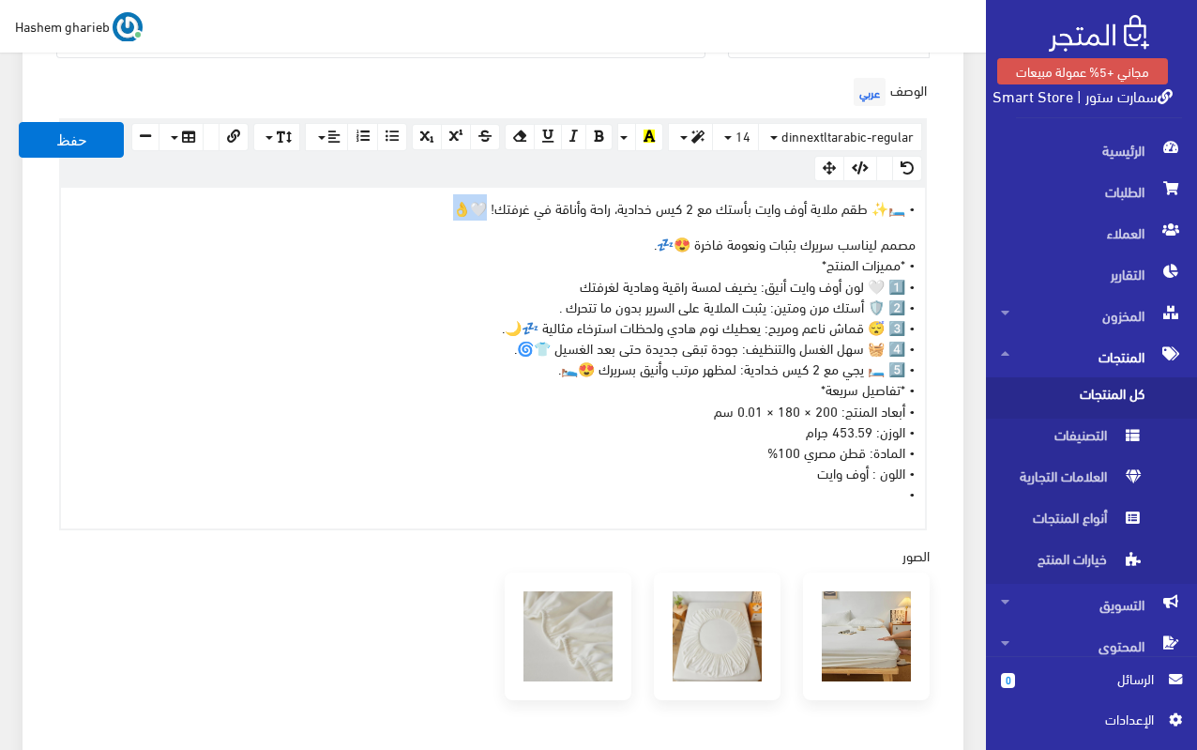
drag, startPoint x: 455, startPoint y: 215, endPoint x: 489, endPoint y: 213, distance: 33.8
click at [489, 213] on p "• 🛏️✨ طقم ملاية أوف وايت بأستك مع 2 كيس خدادية، راحة وأناقة في غرفتك! 🤍👌" at bounding box center [492, 207] width 845 height 21
drag, startPoint x: 664, startPoint y: 236, endPoint x: 690, endPoint y: 236, distance: 25.3
click at [690, 236] on p "مصمم ليناسب سريرك بثبات ونعومة فاخرة 😍💤. • *مميزات المنتج* • 1️⃣ 🤍 لون أوف وايت…" at bounding box center [492, 368] width 845 height 270
drag, startPoint x: 503, startPoint y: 330, endPoint x: 537, endPoint y: 329, distance: 33.8
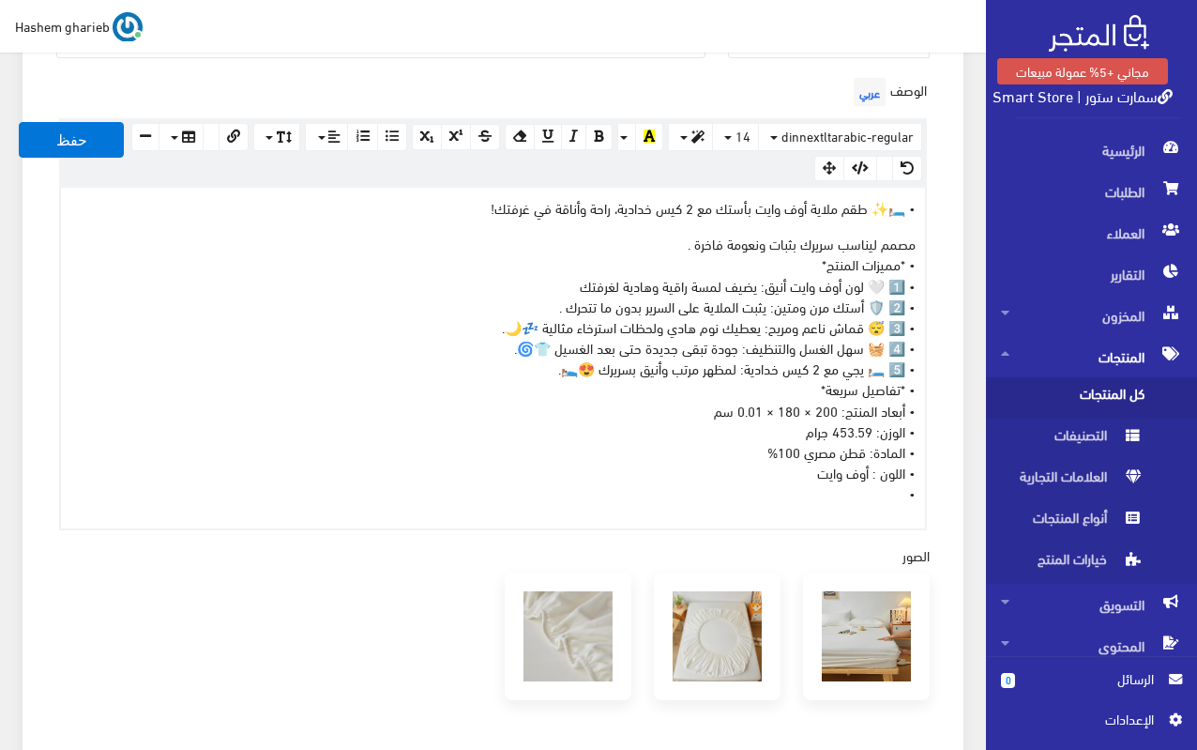
click at [537, 329] on p "مصمم ليناسب سريرك بثبات ونعومة فاخرة . • *مميزات المنتج* • 1️⃣ 🤍 لون أوف وايت أ…" at bounding box center [492, 368] width 845 height 270
drag, startPoint x: 521, startPoint y: 343, endPoint x: 548, endPoint y: 346, distance: 27.5
click at [548, 346] on p "مصمم ليناسب سريرك بثبات ونعومة فاخرة . • *مميزات المنتج* • 1️⃣ 🤍 لون أوف وايت أ…" at bounding box center [492, 368] width 845 height 270
drag, startPoint x: 552, startPoint y: 370, endPoint x: 592, endPoint y: 370, distance: 40.4
click at [592, 370] on p "مصمم ليناسب سريرك بثبات ونعومة فاخرة . • *مميزات المنتج* • 1️⃣ 🤍 لون أوف وايت أ…" at bounding box center [492, 368] width 845 height 270
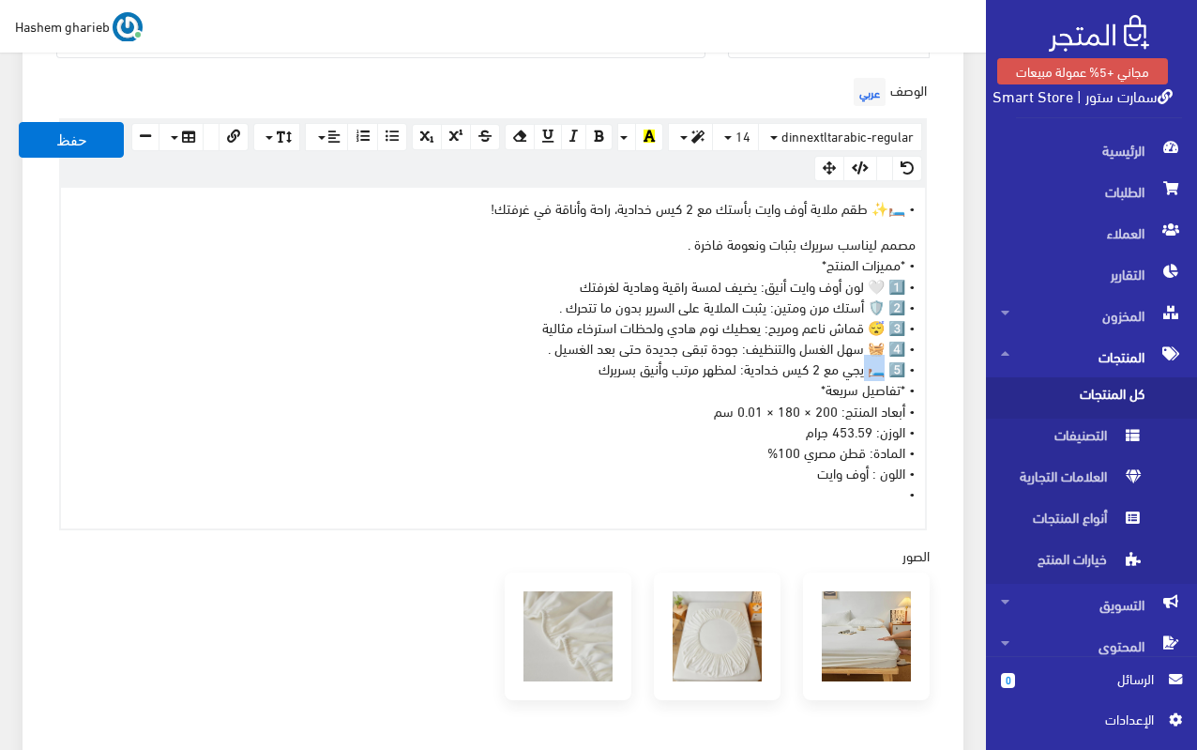
drag, startPoint x: 869, startPoint y: 369, endPoint x: 887, endPoint y: 369, distance: 17.8
click at [887, 369] on p "مصمم ليناسب سريرك بثبات ونعومة فاخرة . • *مميزات المنتج* • 1️⃣ 🤍 لون أوف وايت أ…" at bounding box center [492, 368] width 845 height 270
drag, startPoint x: 873, startPoint y: 348, endPoint x: 884, endPoint y: 348, distance: 11.3
click at [884, 348] on p "مصمم ليناسب سريرك بثبات ونعومة فاخرة . • *مميزات المنتج* • 1️⃣ 🤍 لون أوف وايت أ…" at bounding box center [492, 368] width 845 height 270
drag, startPoint x: 870, startPoint y: 324, endPoint x: 886, endPoint y: 333, distance: 18.5
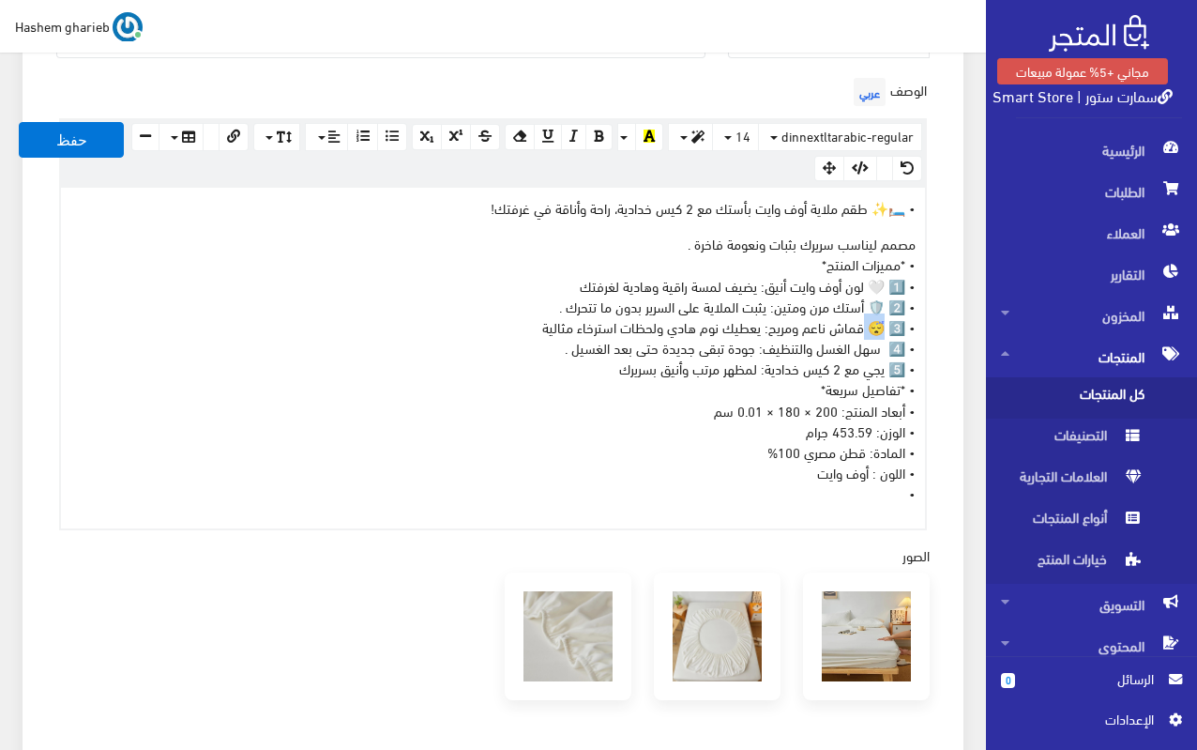
click at [886, 333] on p "مصمم ليناسب سريرك بثبات ونعومة فاخرة . • *مميزات المنتج* • 1️⃣ 🤍 لون أوف وايت أ…" at bounding box center [492, 368] width 845 height 270
click at [869, 303] on p "مصمم ليناسب سريرك بثبات ونعومة فاخرة . • *مميزات المنتج* • 1️⃣ 🤍 لون أوف وايت أ…" at bounding box center [492, 368] width 845 height 270
drag, startPoint x: 865, startPoint y: 282, endPoint x: 884, endPoint y: 282, distance: 18.8
click at [884, 282] on p "مصمم ليناسب سريرك بثبات ونعومة فاخرة . • *مميزات المنتج* • 1️⃣ 🤍 لون أوف وايت أ…" at bounding box center [492, 368] width 845 height 270
drag, startPoint x: 866, startPoint y: 209, endPoint x: 912, endPoint y: 207, distance: 46.0
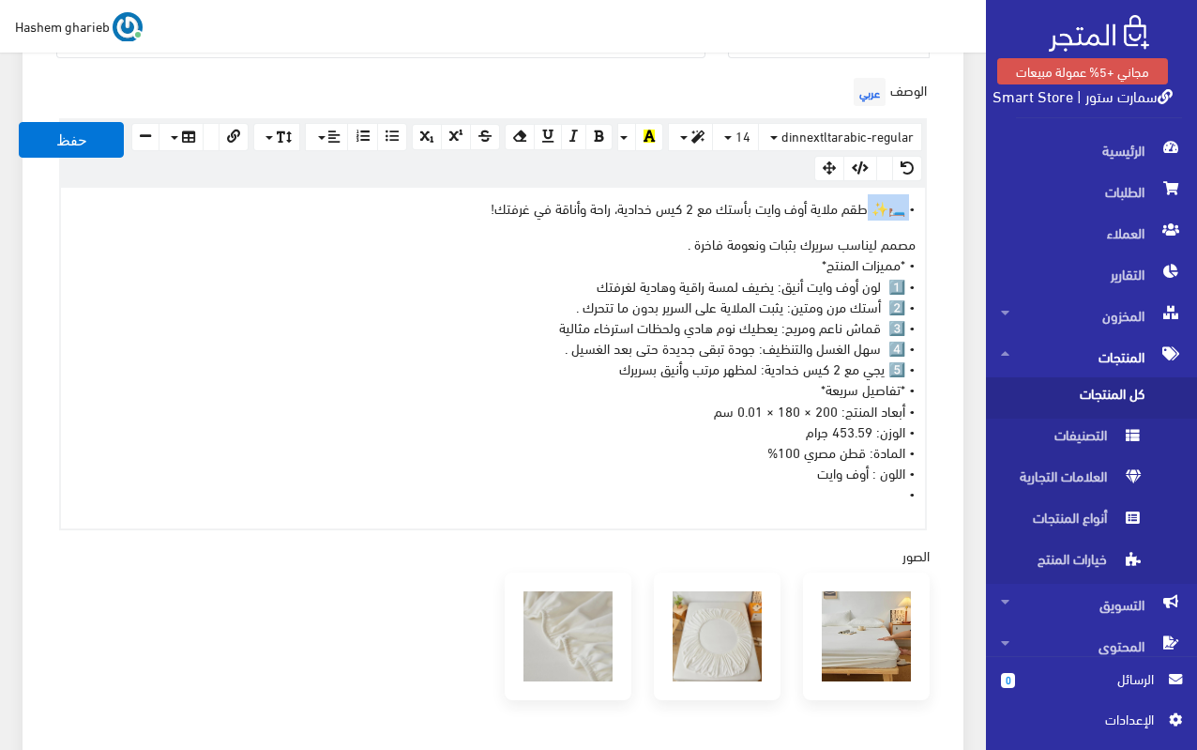
click at [912, 207] on p "• 🛏️✨ طقم ملاية أوف وايت بأستك مع 2 كيس خدادية، راحة وأناقة في غرفتك!" at bounding box center [492, 207] width 845 height 21
copy div "•طقم ملاية أوف وايت بأستك مع 2 كيس خدادية، راحة وأناقة في غرفتك! مصمم ليناسب سر…"
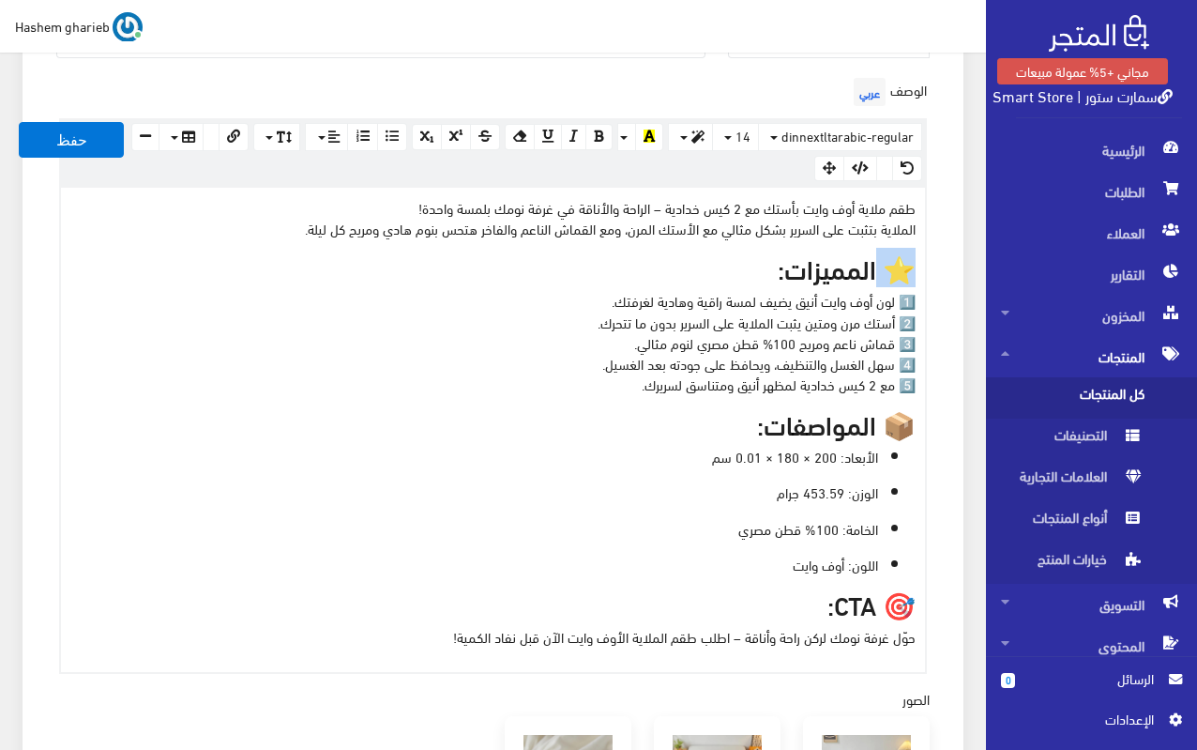
drag, startPoint x: 872, startPoint y: 266, endPoint x: 952, endPoint y: 267, distance: 80.7
click at [952, 267] on div "معلومات أساسية اسم المنتج عربي • طقم ملاية أوف وايت بأستك مع 2 كيس خدادية اظهار…" at bounding box center [493, 496] width 941 height 1732
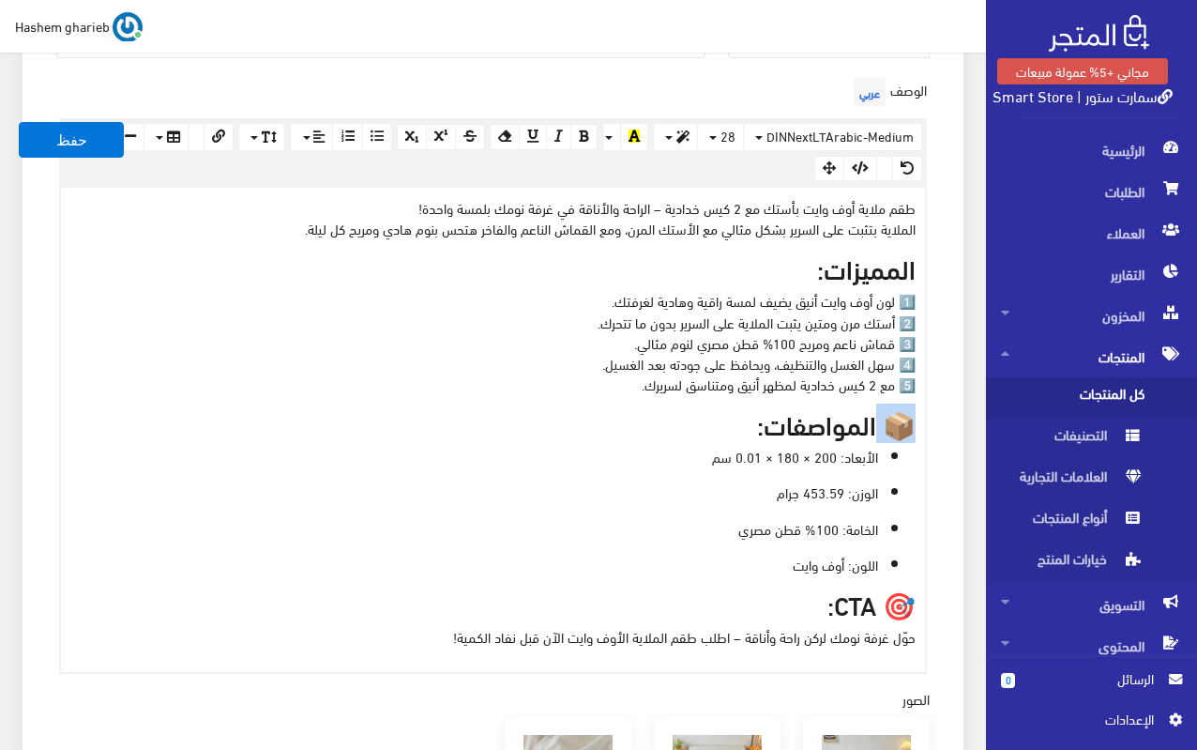
drag, startPoint x: 874, startPoint y: 423, endPoint x: 969, endPoint y: 422, distance: 95.7
click at [969, 422] on div "معلومات أساسية اسم المنتج عربي • طقم ملاية أوف وايت بأستك مع 2 كيس خدادية اظهار…" at bounding box center [493, 507] width 964 height 1755
drag, startPoint x: 799, startPoint y: 605, endPoint x: 948, endPoint y: 607, distance: 148.3
click at [948, 607] on div "معلومات أساسية اسم المنتج عربي • طقم ملاية أوف وايت بأستك مع 2 كيس خدادية اظهار…" at bounding box center [493, 496] width 941 height 1732
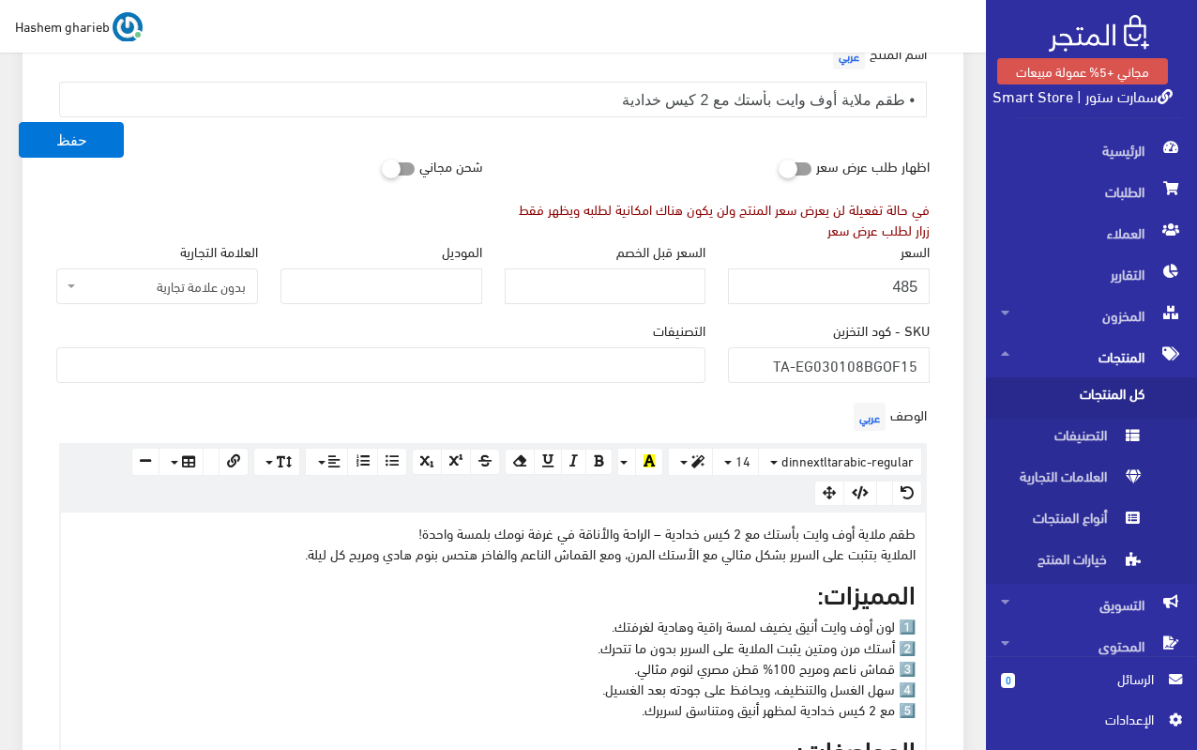
scroll to position [0, 0]
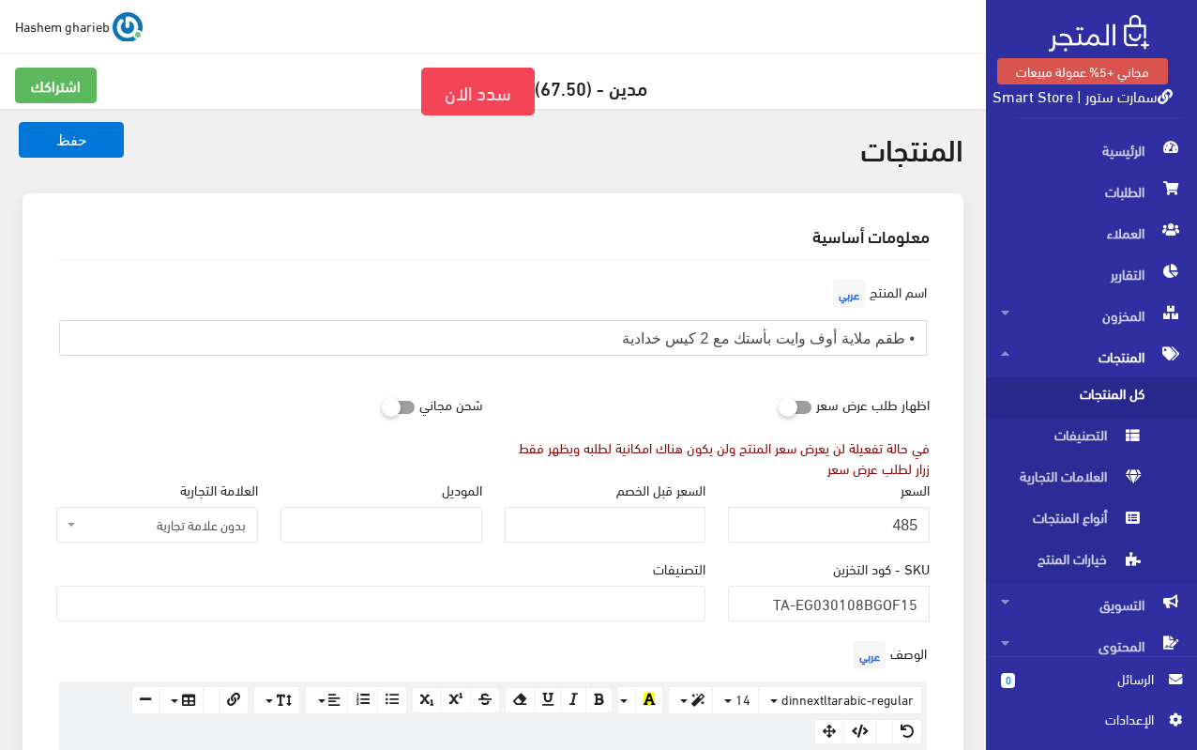
drag, startPoint x: 494, startPoint y: 342, endPoint x: 987, endPoint y: 338, distance: 493.6
paste input "طقم ملاية أوف وايت بأستك مع 2 كيس خدادية | قطن مصري 100%"
type input "طقم ملاية أوف وايت بأستك مع 2 كيس خدادية | قطن مصري 100%"
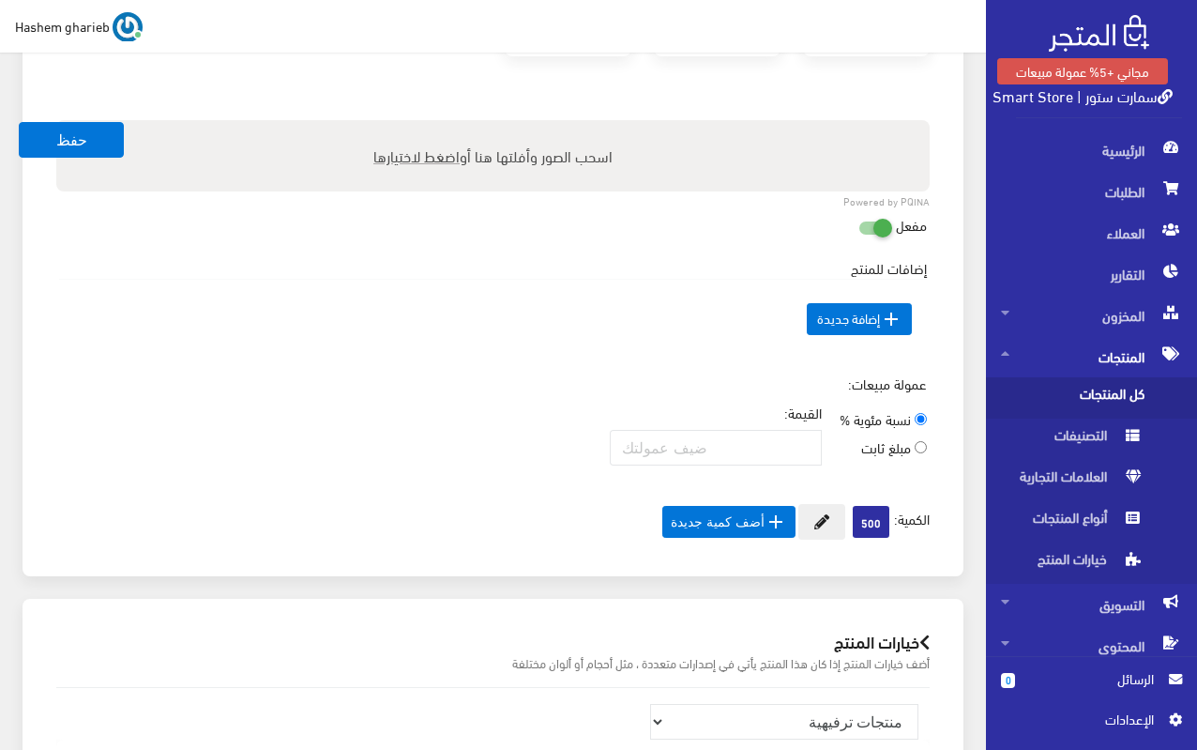
scroll to position [1719, 0]
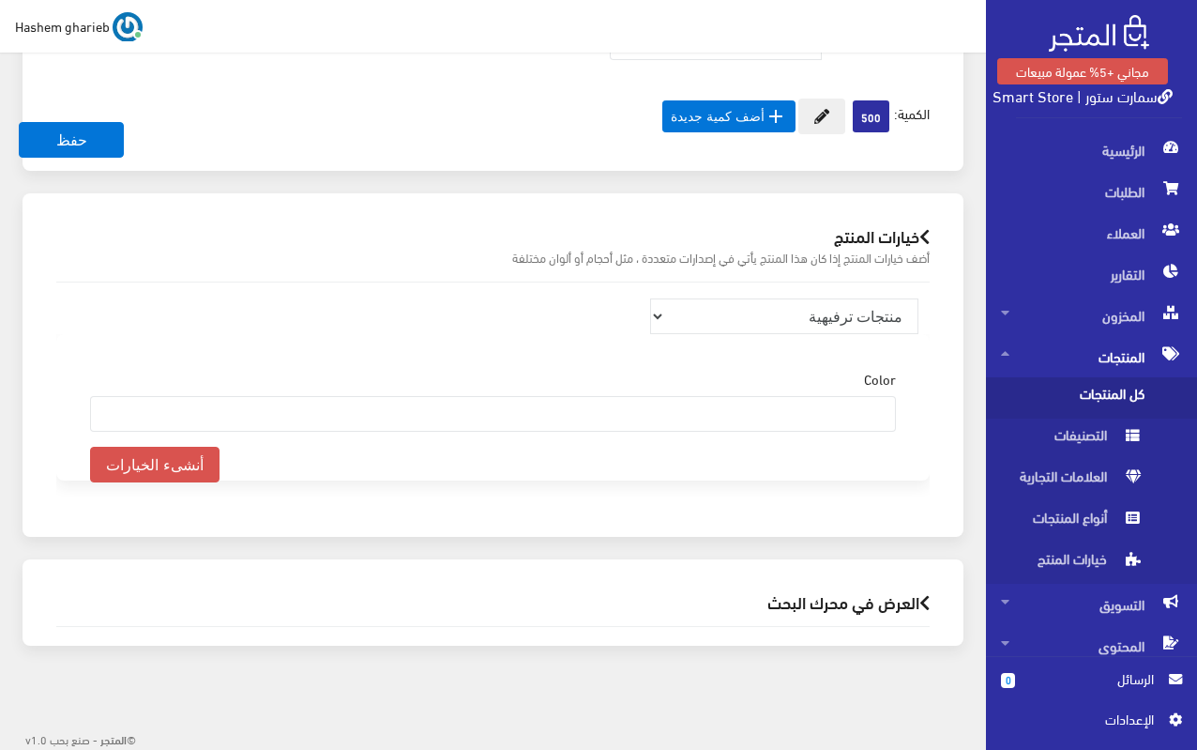
click at [817, 593] on h2 "العرض في محرك البحث" at bounding box center [493, 602] width 874 height 18
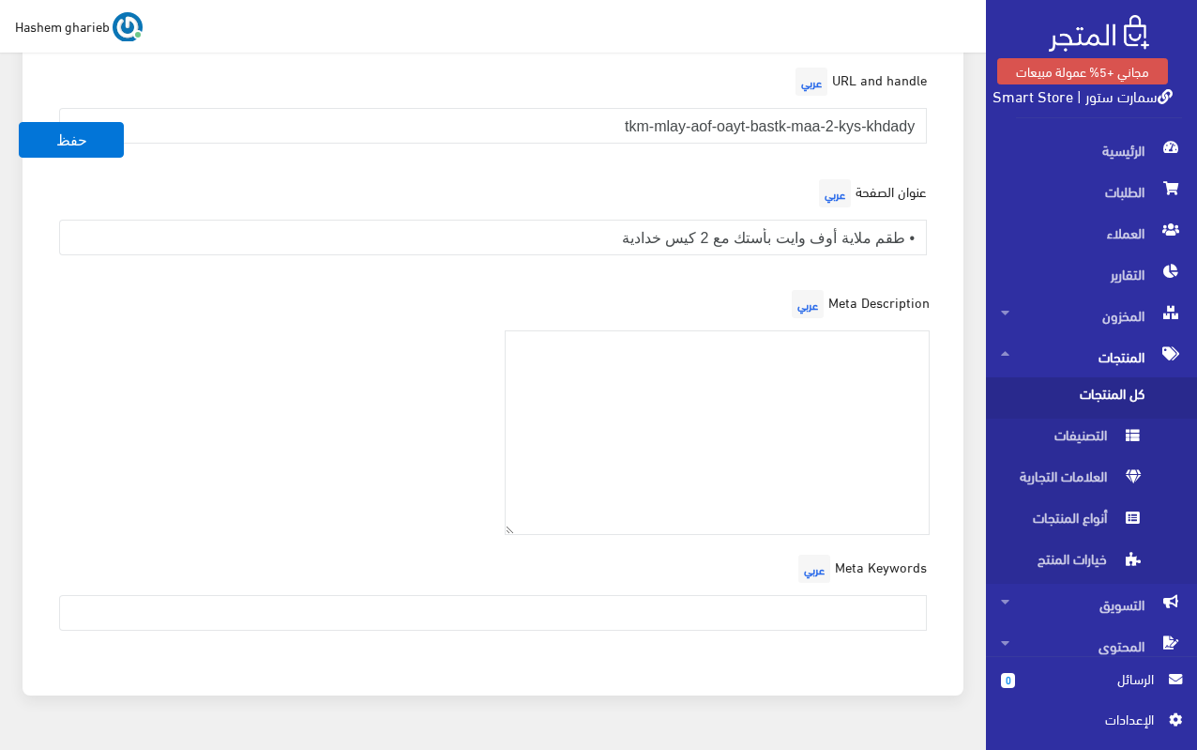
scroll to position [2347, 0]
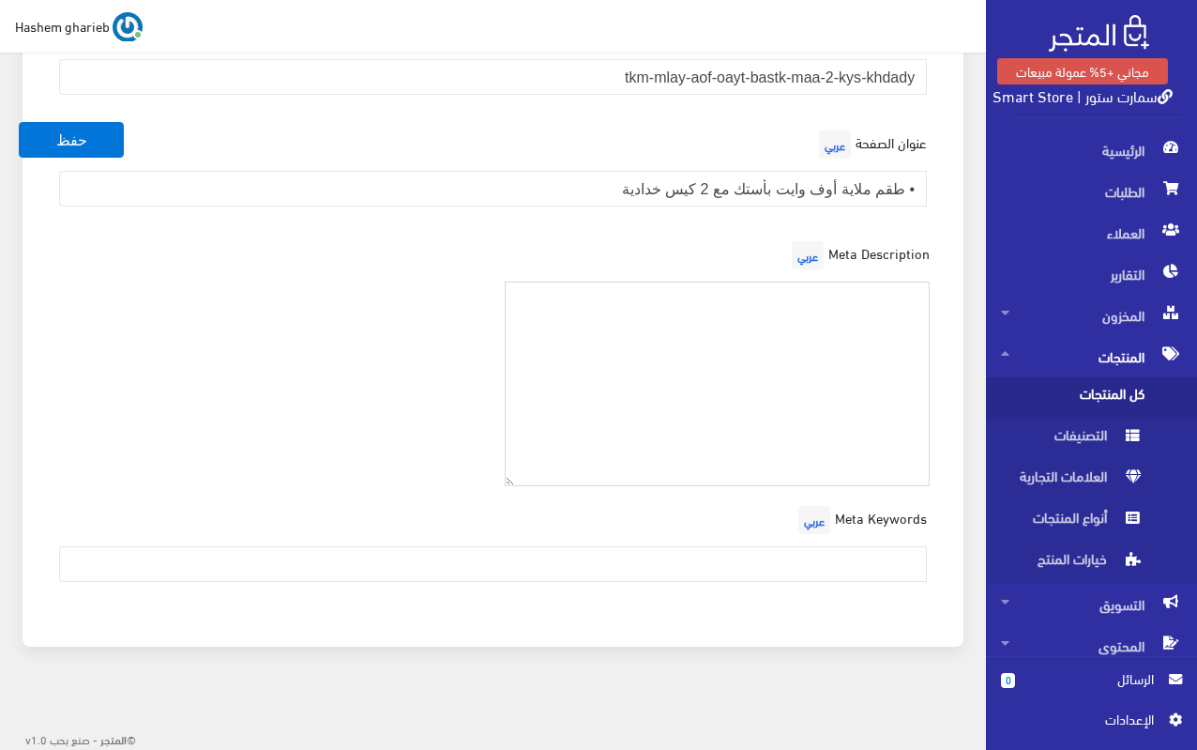
click at [722, 350] on textarea at bounding box center [718, 385] width 426 height 206
paste textarea "اشتري طقم ملاية أوف وايت بأستك مع 2 كيس خدادية – قماش ناعم 100% قطن مصري، أستك …"
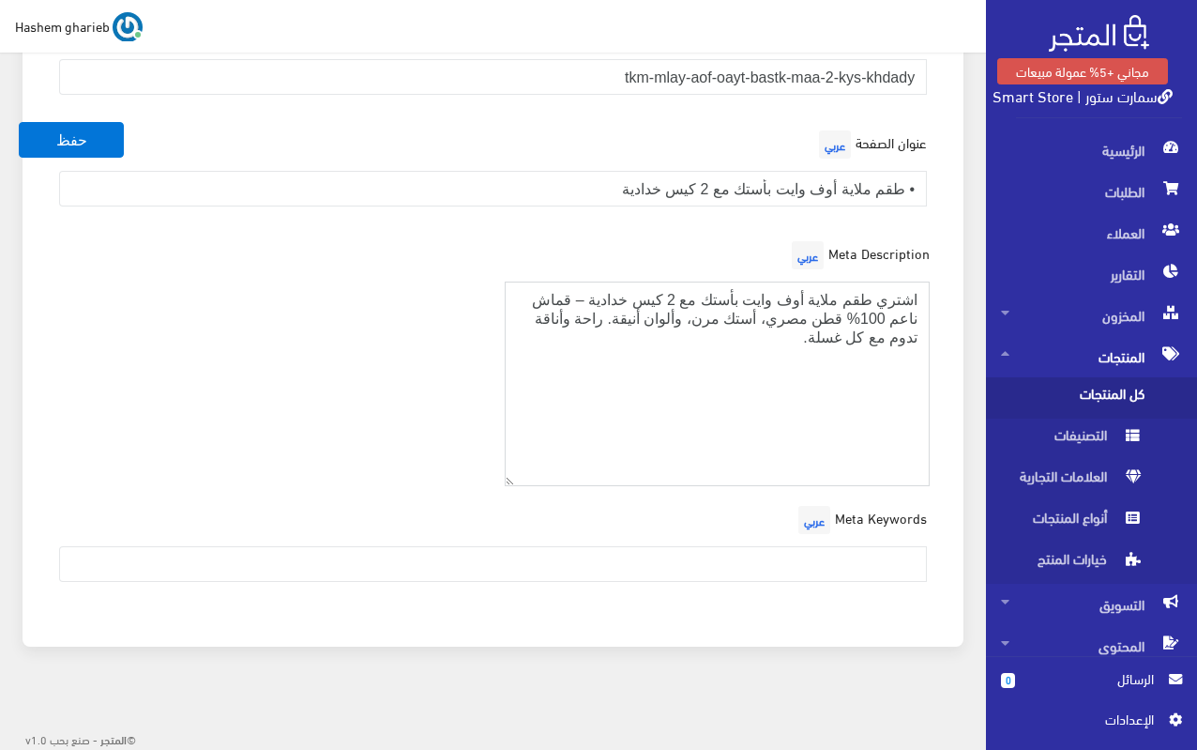
type textarea "اشتري طقم ملاية أوف وايت بأستك مع 2 كيس خدادية – قماش ناعم 100% قطن مصري، أستك …"
click at [830, 574] on input "text" at bounding box center [493, 564] width 868 height 36
paste input "طقم ملاية أوف وايت، ملاية سرير قطن مصري، طقم سرير بأستك، ملايات أنيقة، ملاية مع…"
type input "طقم ملاية أوف وايت، ملاية سرير قطن مصري، طقم سرير بأستك، ملايات أنيقة، ملاية مع…"
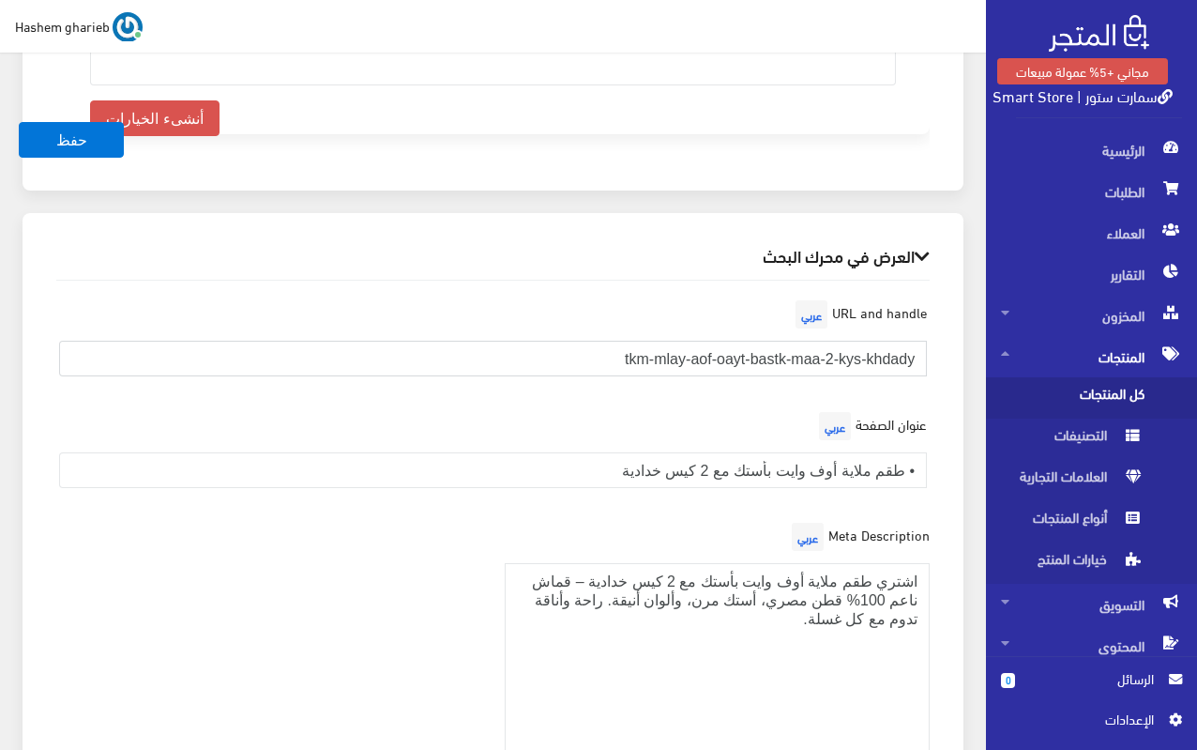
drag, startPoint x: 569, startPoint y: 354, endPoint x: 976, endPoint y: 343, distance: 407.4
paste input "offwhite-bed-sheet-set-with-elastic-2-pillowcases"
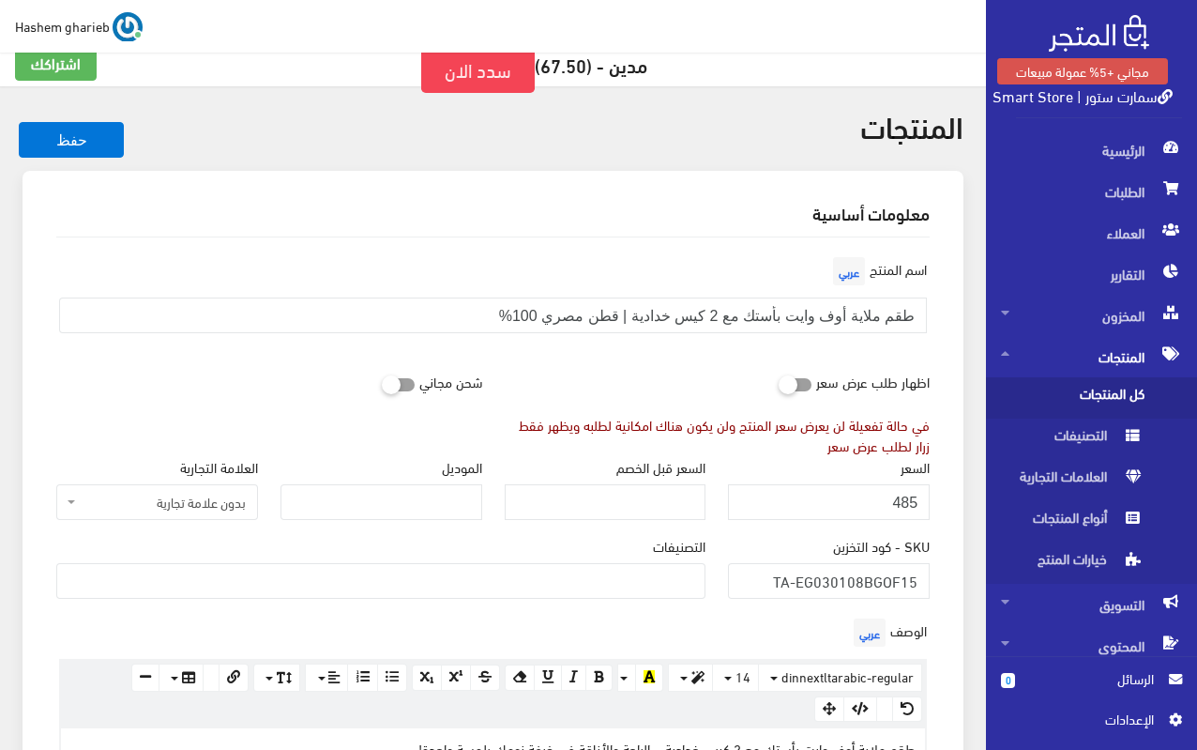
scroll to position [0, 0]
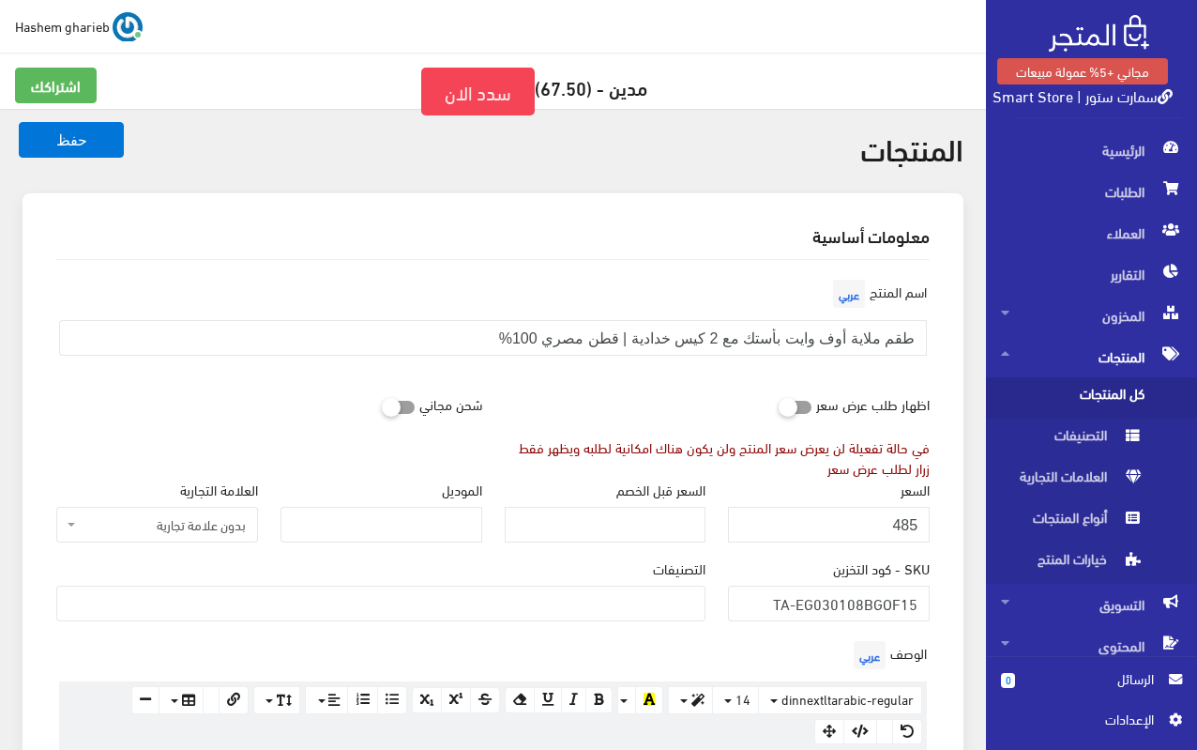
type input "offwhite-bed-sheet-set-with-elastic-2-pillowcases"
drag, startPoint x: 475, startPoint y: 335, endPoint x: 963, endPoint y: 327, distance: 488.0
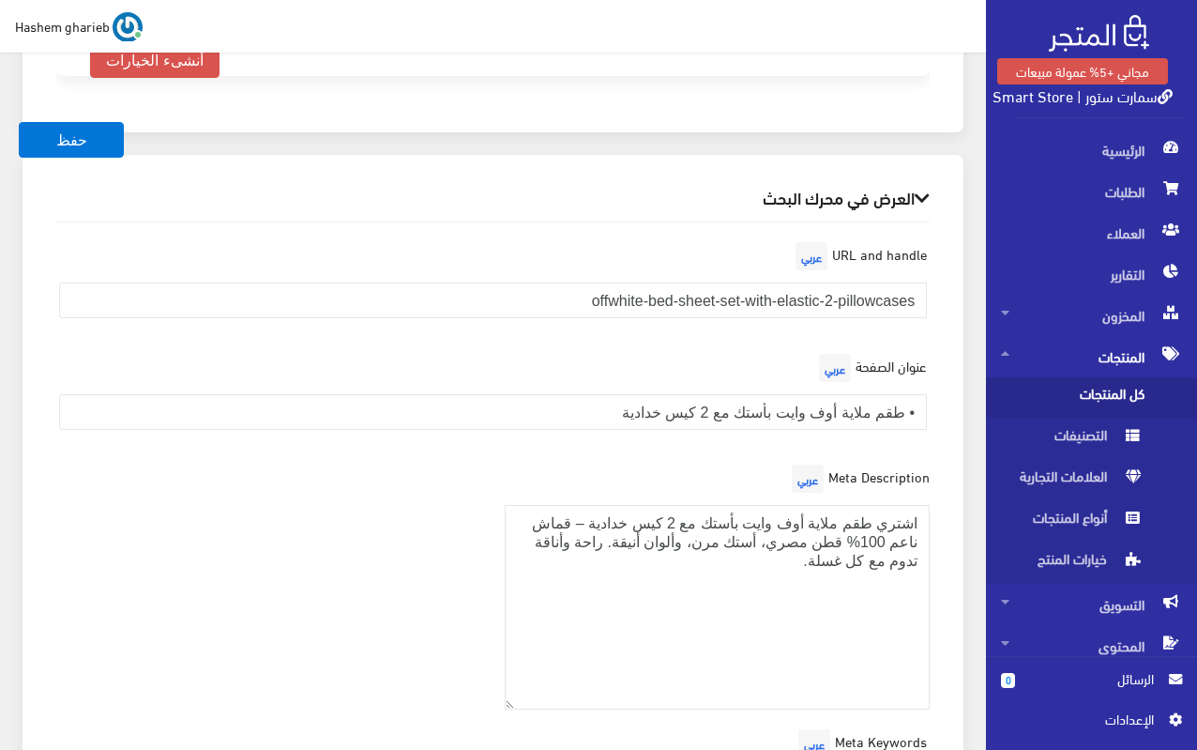
scroll to position [2252, 0]
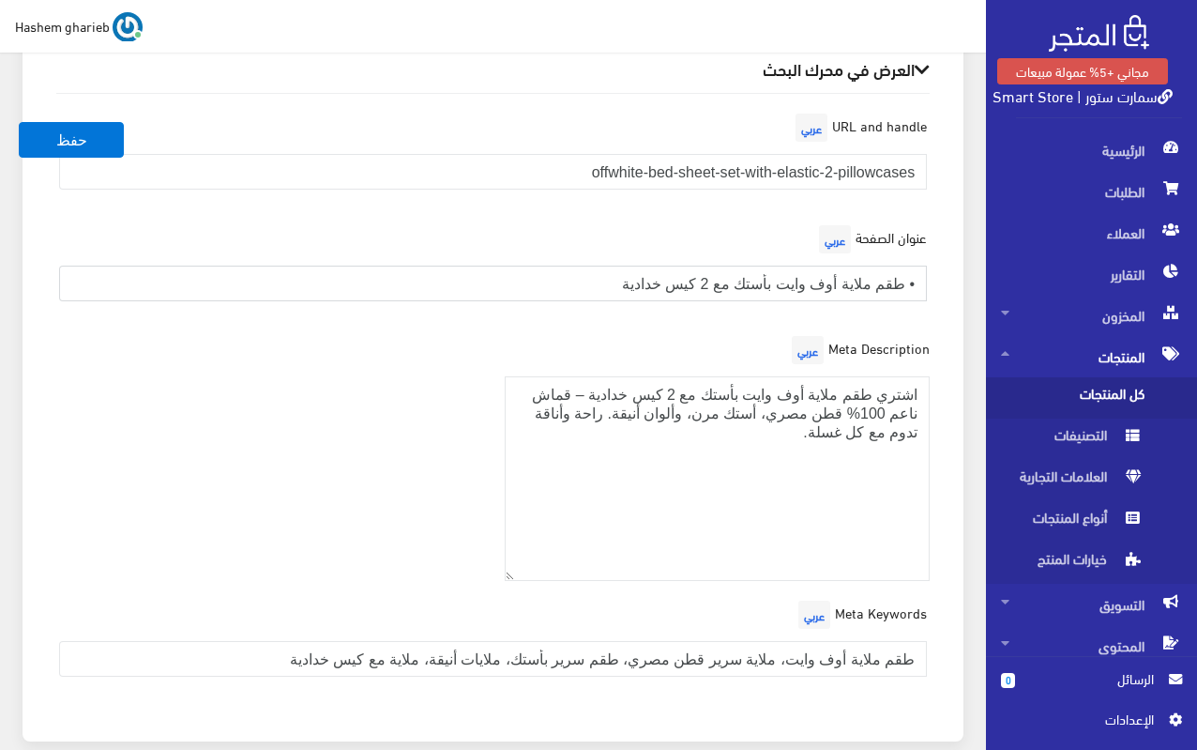
drag, startPoint x: 564, startPoint y: 270, endPoint x: 967, endPoint y: 266, distance: 403.5
click at [967, 266] on div "العرض في محرك البحث URL and handle عربي offwhite-bed-sheet-set-with-elastic-2-p…" at bounding box center [493, 394] width 964 height 737
paste input "طقم ملاية أوف وايت بأستك مع 2 كيس خدادية | قطن مصري 100%"
type input "طقم ملاية أوف وايت بأستك مع 2 كيس خدادية | قطن مصري 100%"
click at [938, 373] on div "Meta Description عربي اشتري طقم ملاية أوف وايت بأستك مع 2 كيس خدادية – قماش ناع…" at bounding box center [718, 456] width 449 height 251
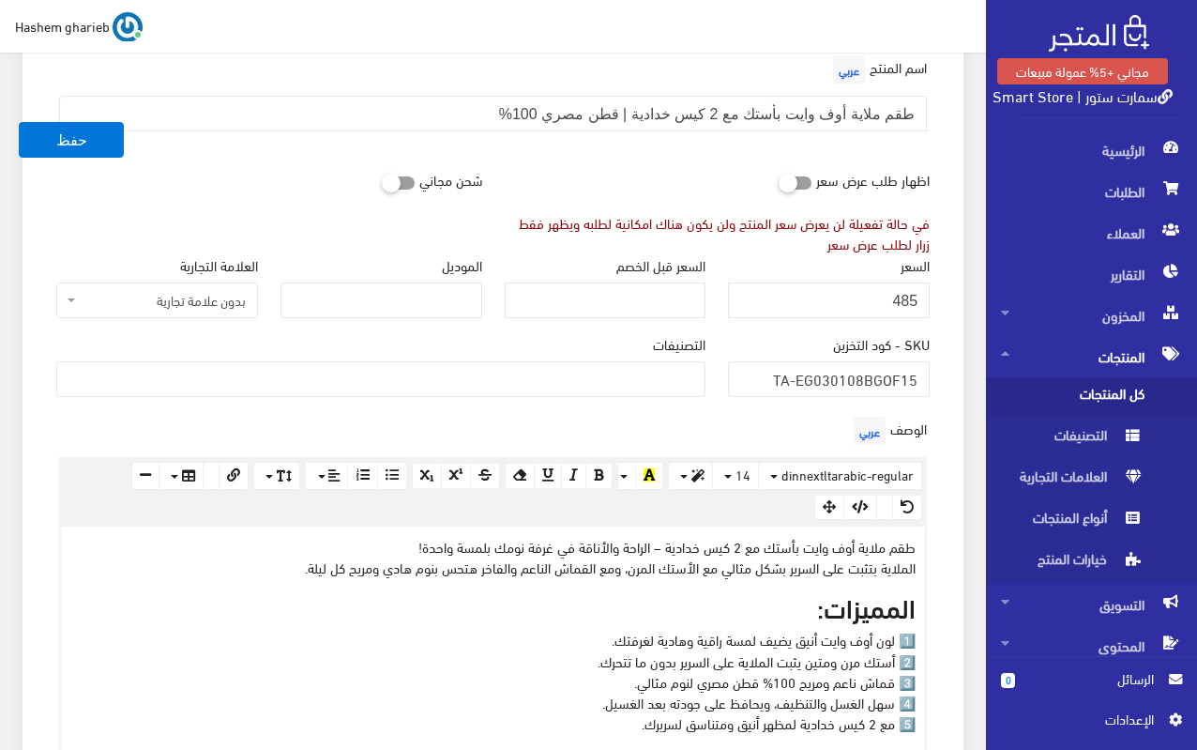
scroll to position [282, 0]
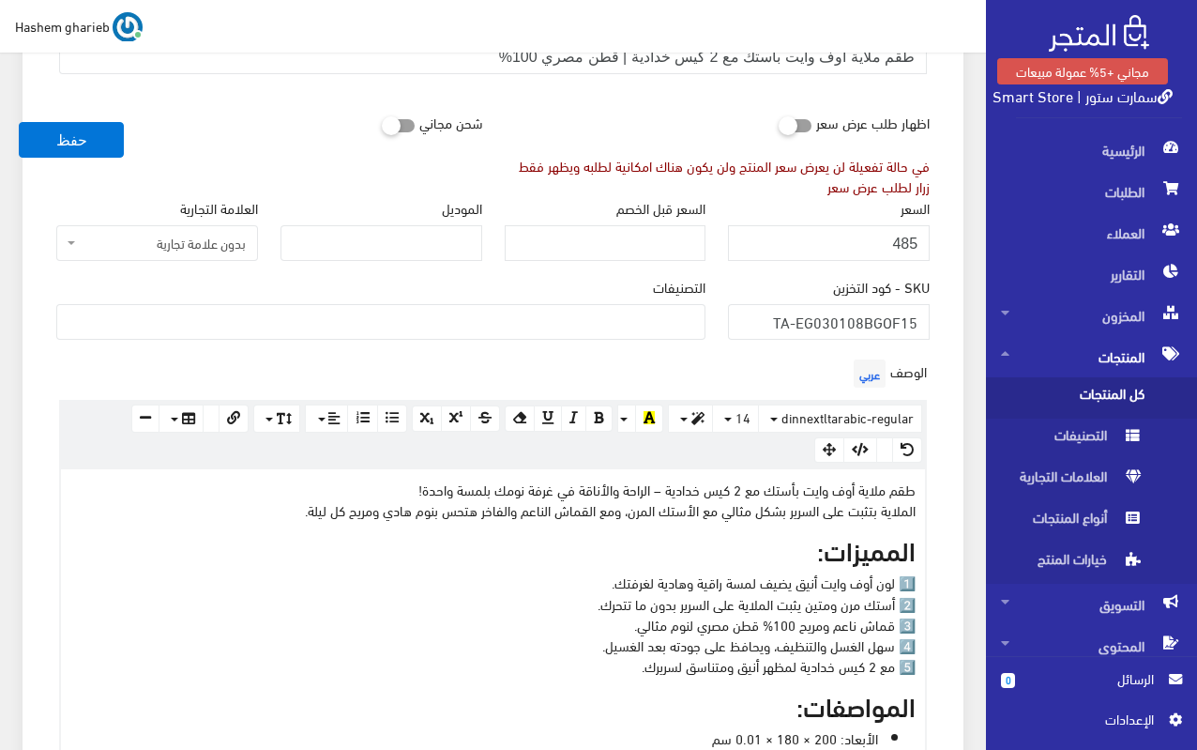
click at [683, 325] on ul at bounding box center [380, 320] width 647 height 30
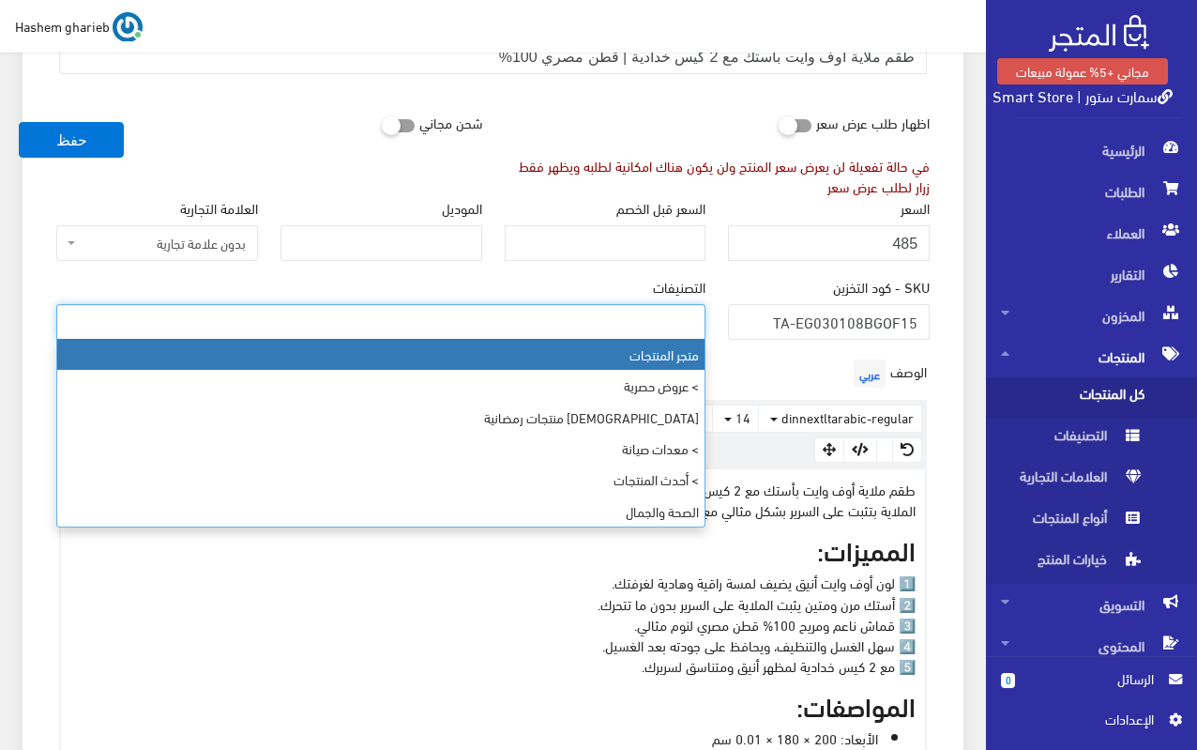
select select "403"
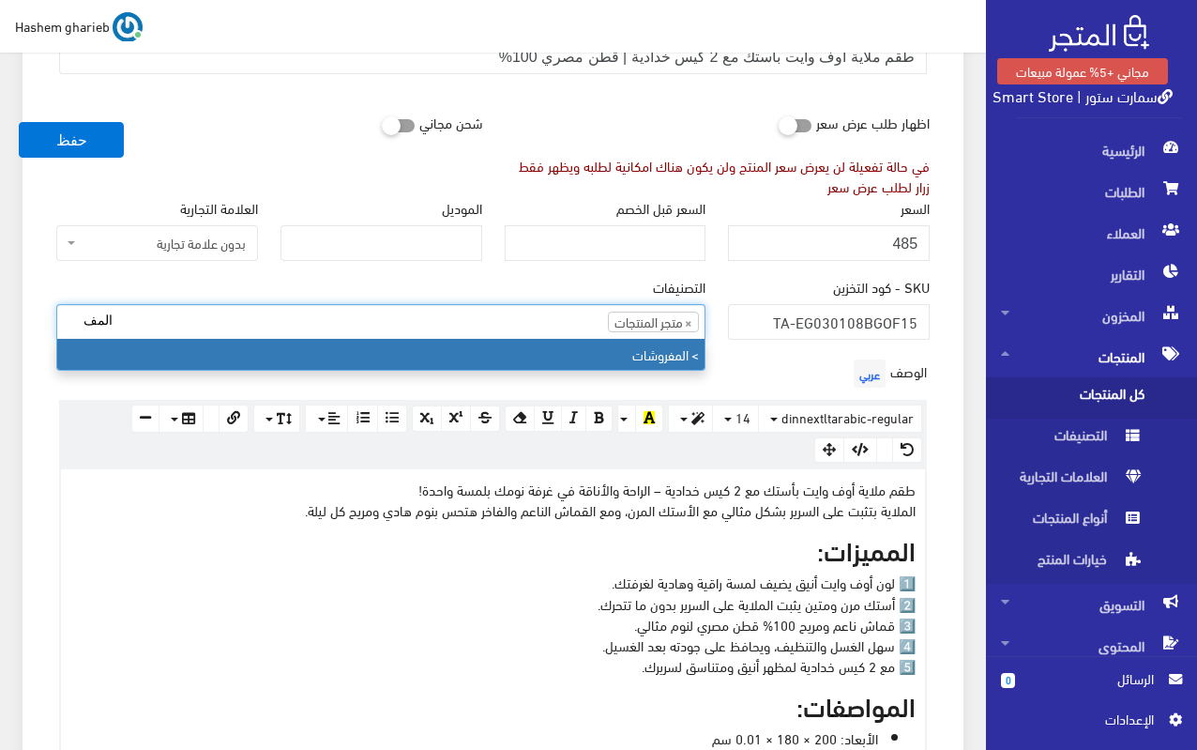
type input "المف"
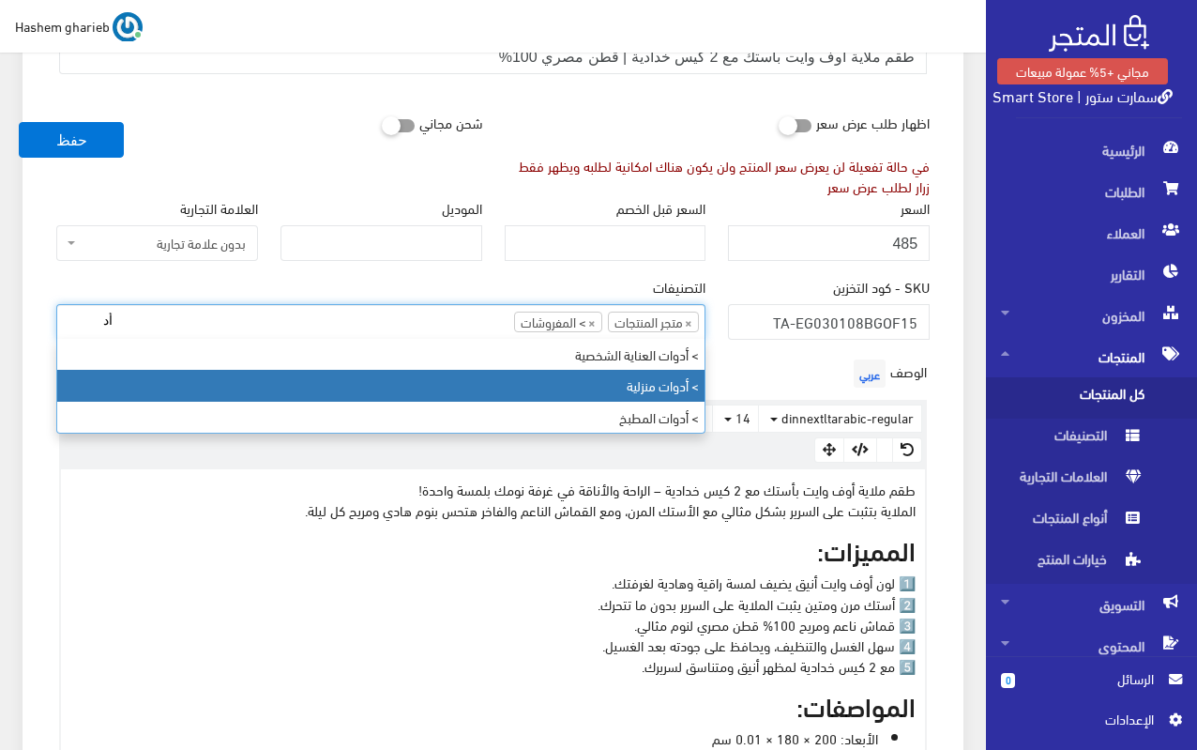
type input "أد"
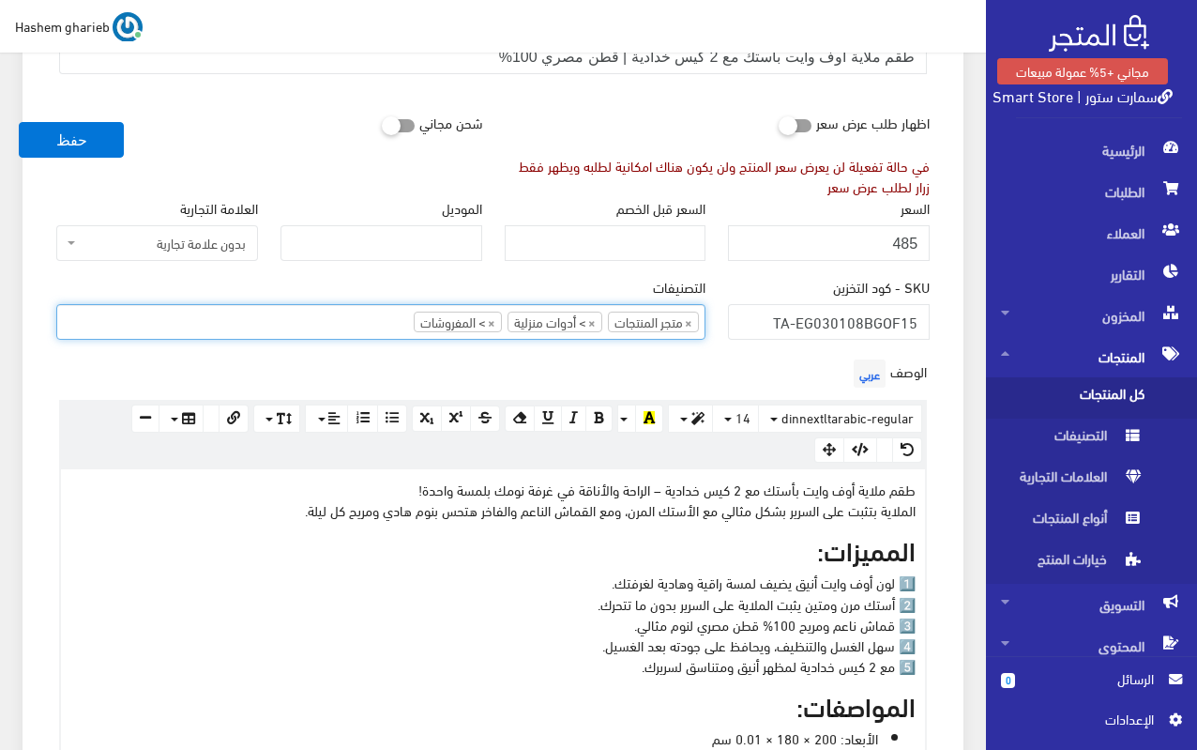
click at [952, 300] on div "معلومات أساسية اسم المنتج عربي طقم ملاية أوف وايت بأستك مع 2 كيس خدادية | قطن م…" at bounding box center [493, 760] width 941 height 1697
click at [592, 321] on span "×" at bounding box center [592, 321] width 8 height 19
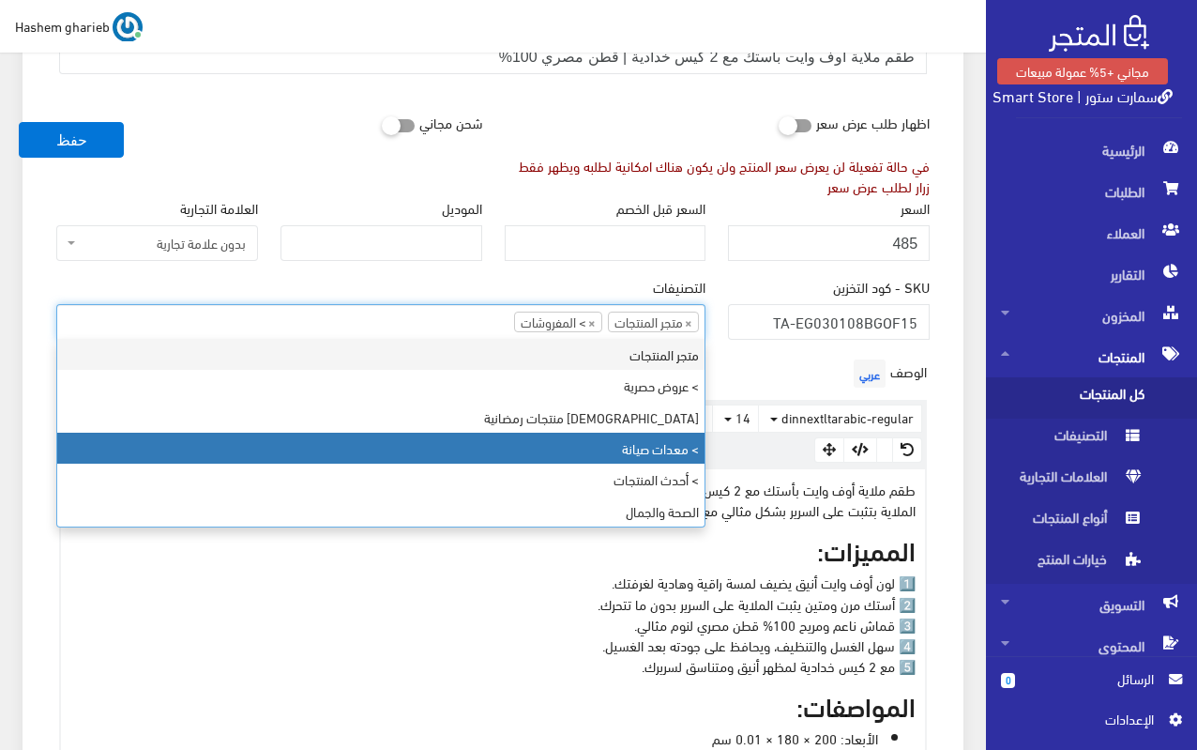
click at [951, 270] on div "معلومات أساسية اسم المنتج عربي طقم ملاية أوف وايت بأستك مع 2 كيس خدادية | قطن م…" at bounding box center [493, 760] width 941 height 1697
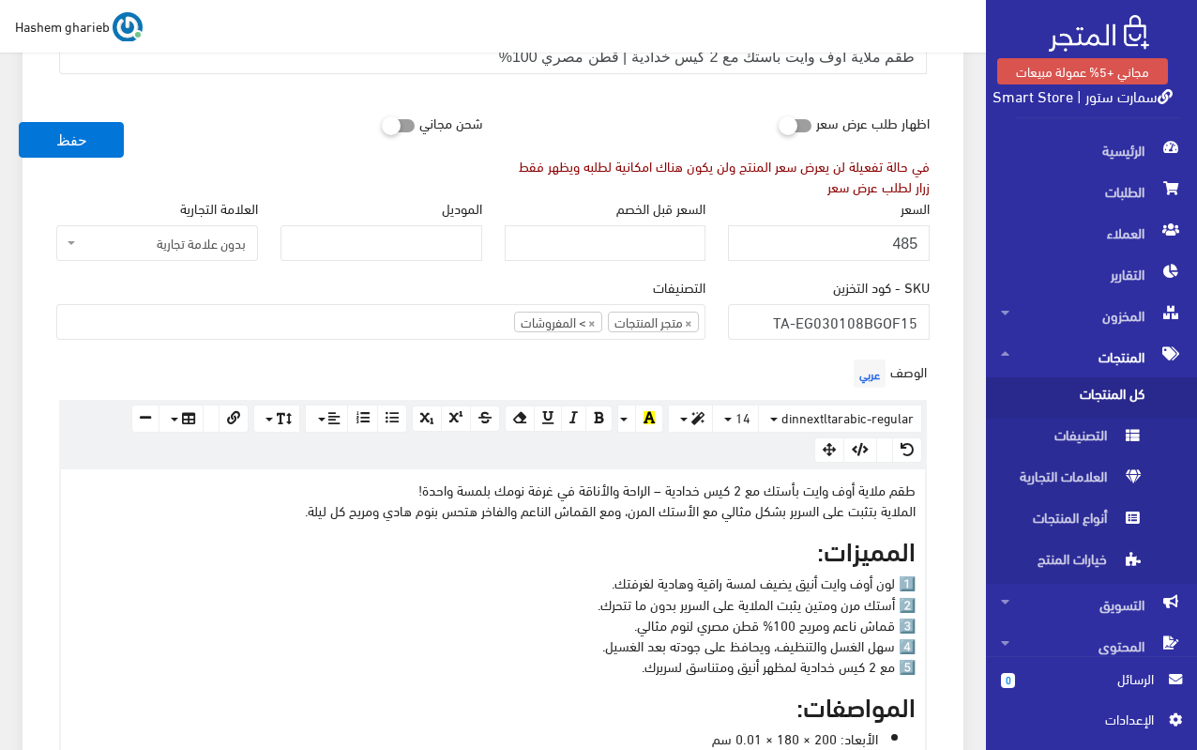
click at [404, 297] on div "التصنيفات متجر المنتجات > عروض حصرية > منتجات رمضانية > معدات صيانة > أحدث المن…" at bounding box center [380, 308] width 649 height 64
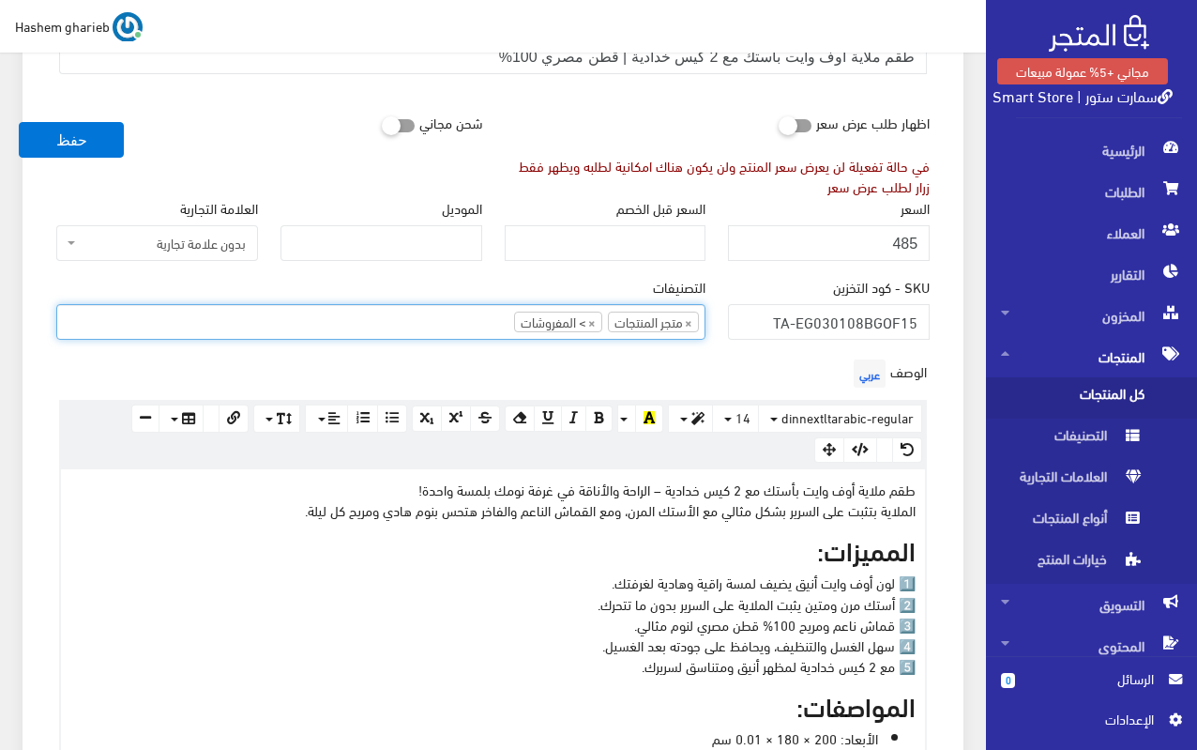
click at [404, 310] on ul "× متجر المنتجات × > المفروشات" at bounding box center [380, 320] width 647 height 30
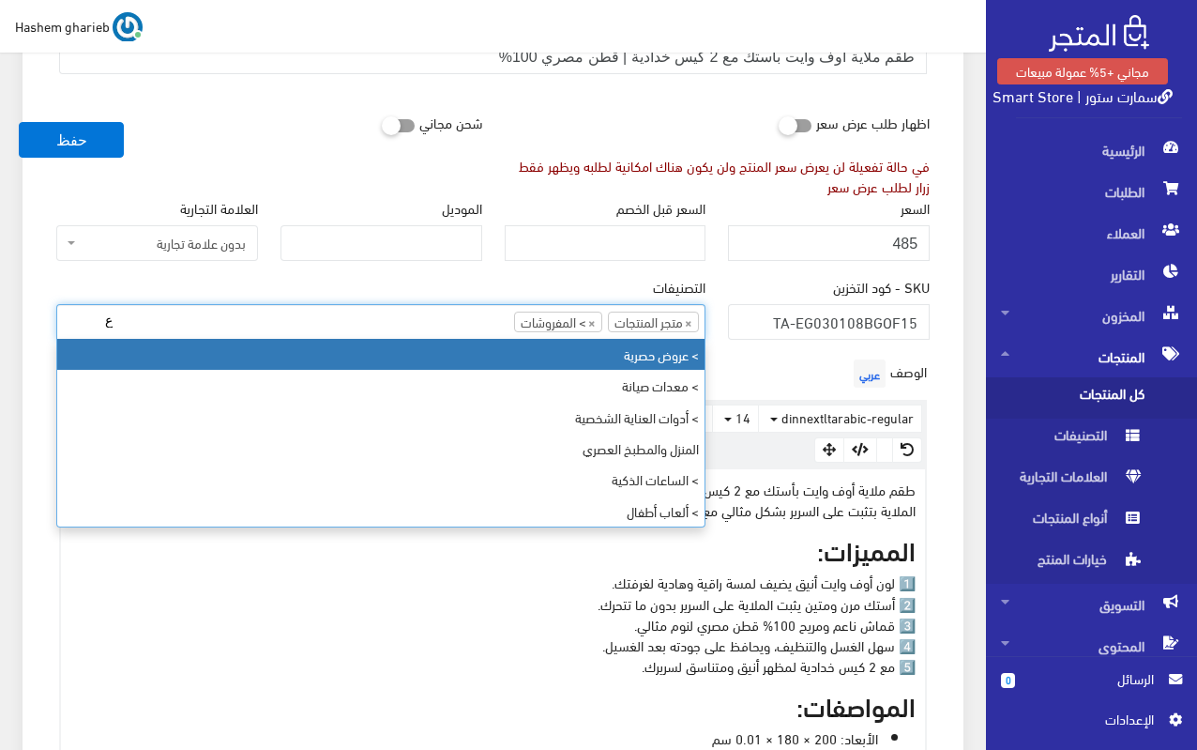
type input "ع"
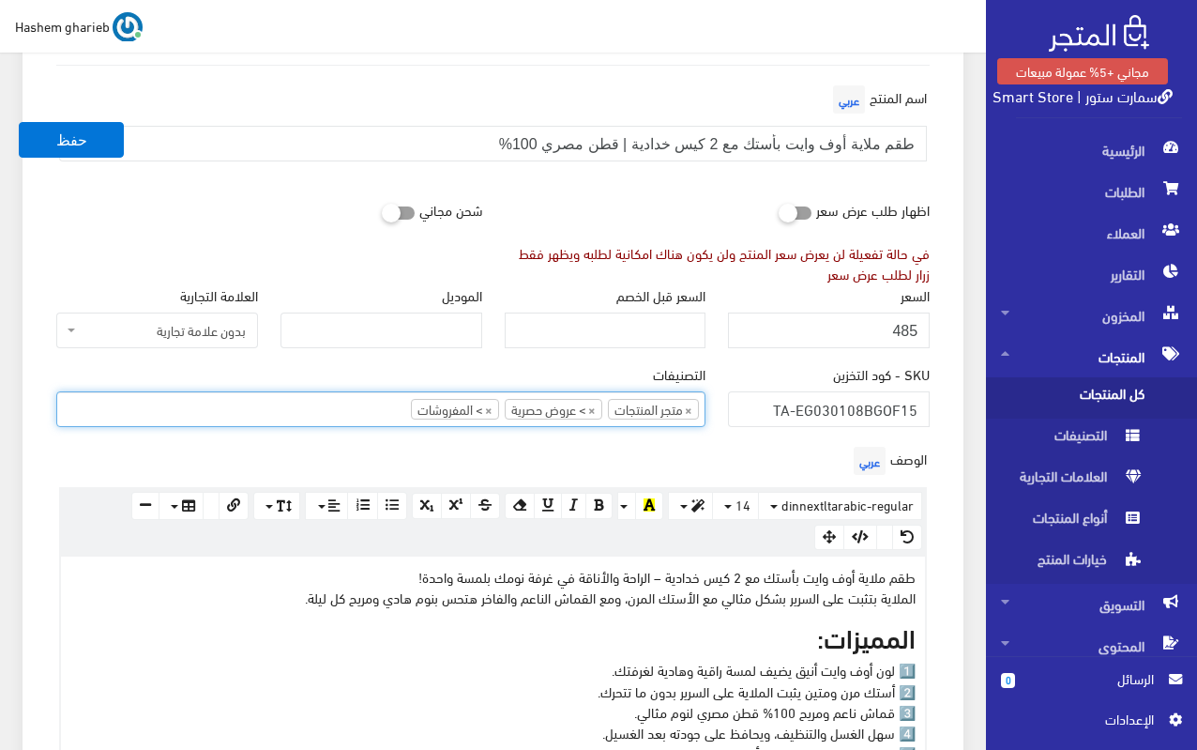
scroll to position [188, 0]
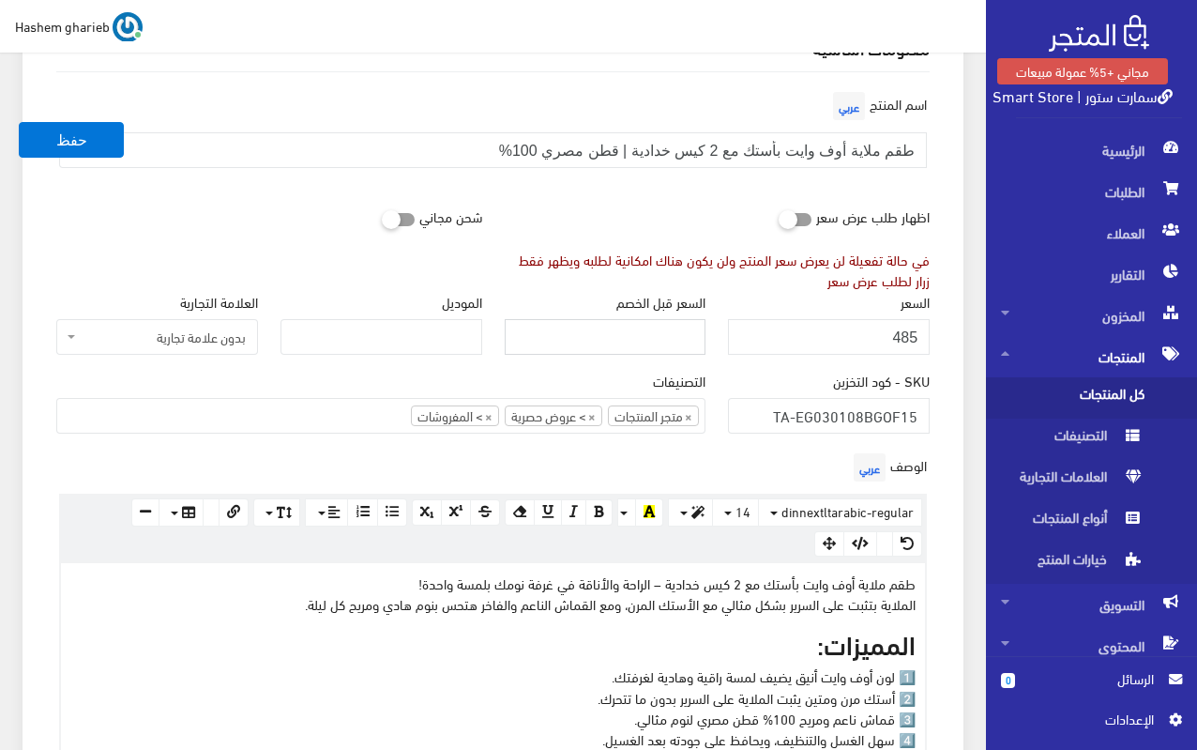
click at [614, 331] on input "السعر قبل الخصم" at bounding box center [606, 337] width 202 height 36
type input "8"
type input "560"
click at [85, 139] on button "حفظ" at bounding box center [71, 140] width 105 height 36
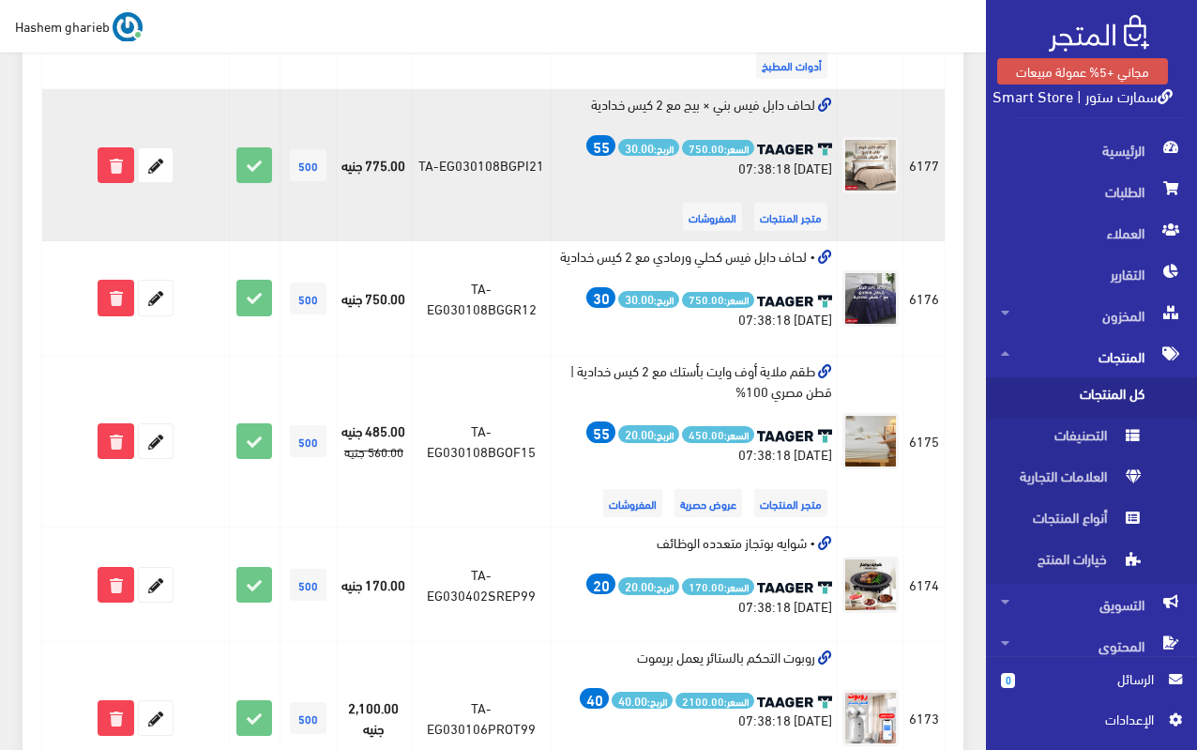
scroll to position [1689, 0]
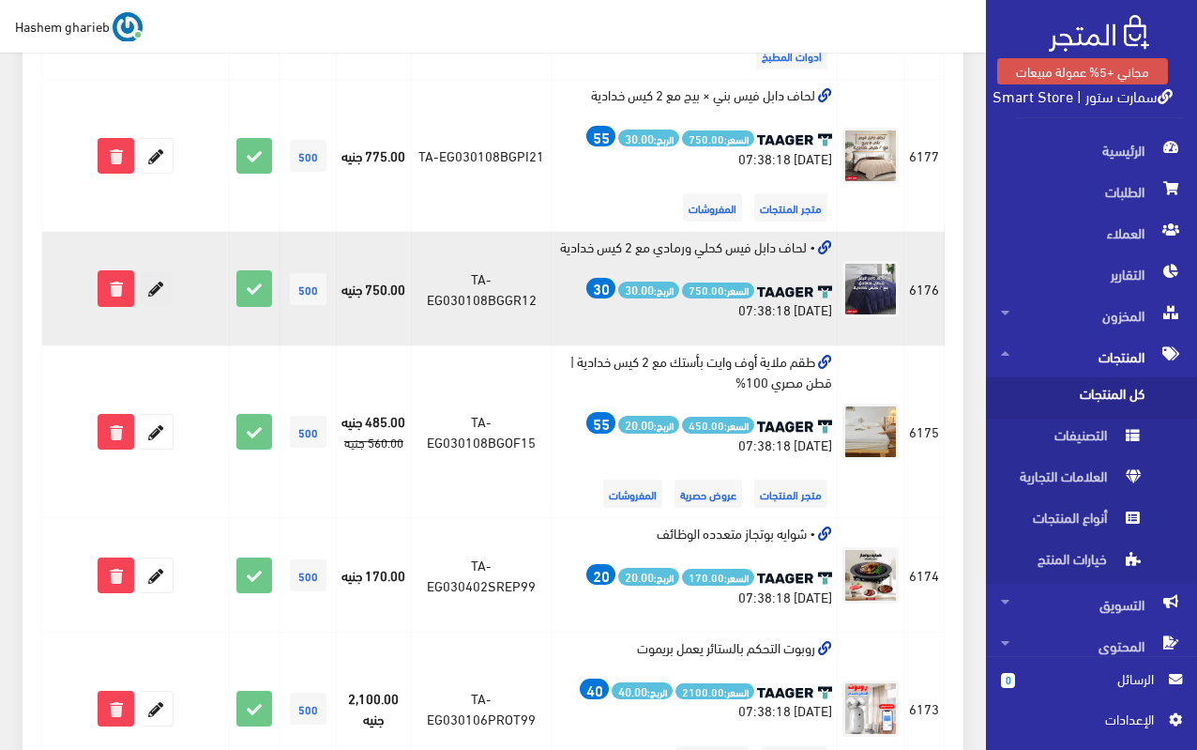
click at [160, 271] on icon at bounding box center [156, 288] width 34 height 34
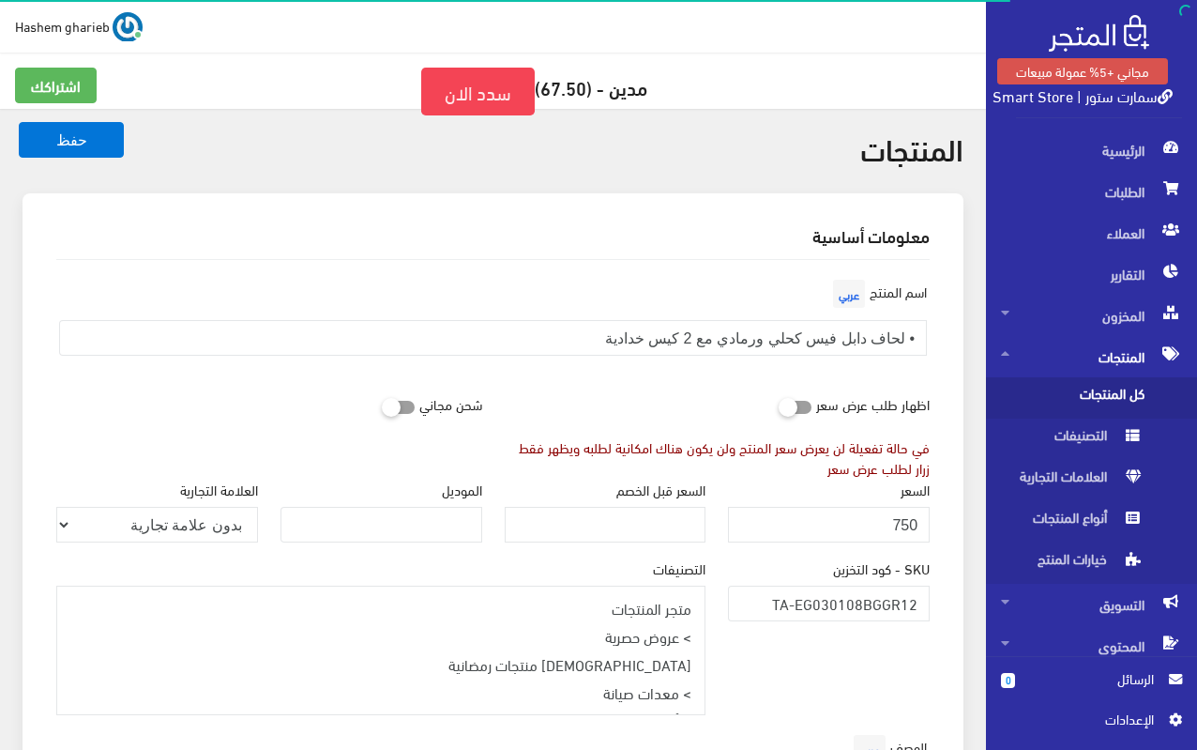
select select
drag, startPoint x: 589, startPoint y: 343, endPoint x: 910, endPoint y: 344, distance: 320.9
click at [910, 344] on input "• لحاف دابل فيس كحلي ورمادي مع 2 كيس خدادية" at bounding box center [493, 338] width 868 height 36
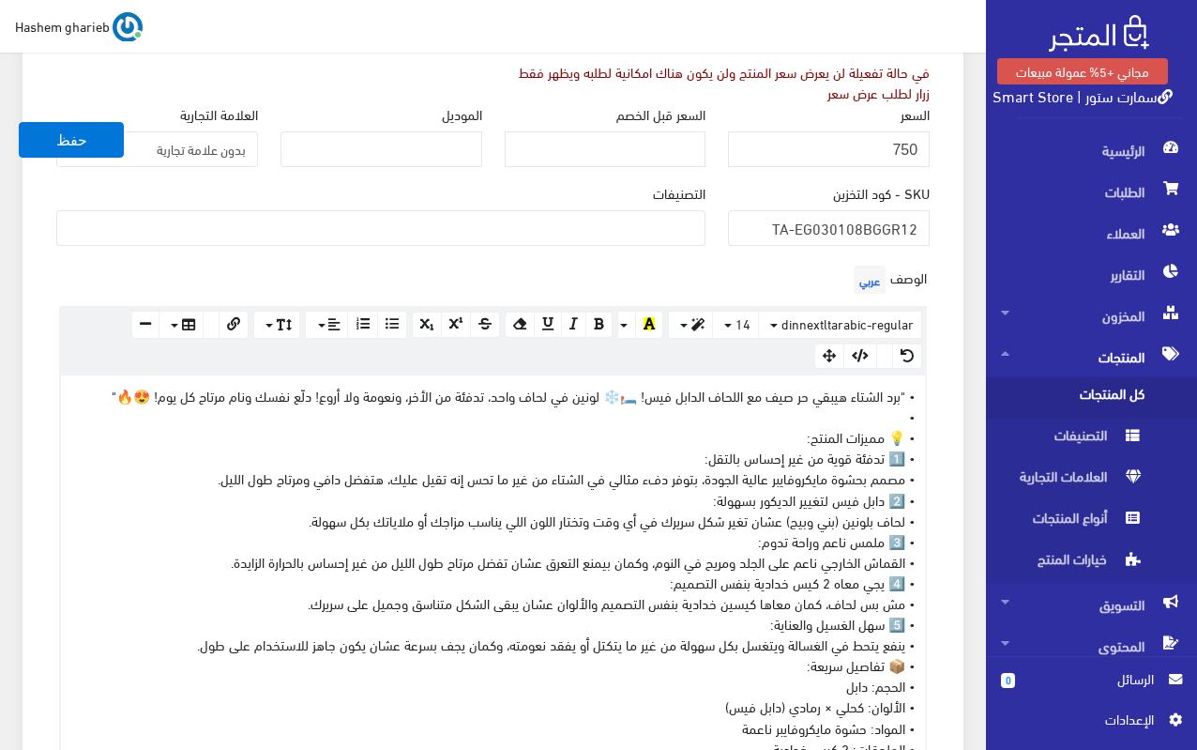
scroll to position [282, 0]
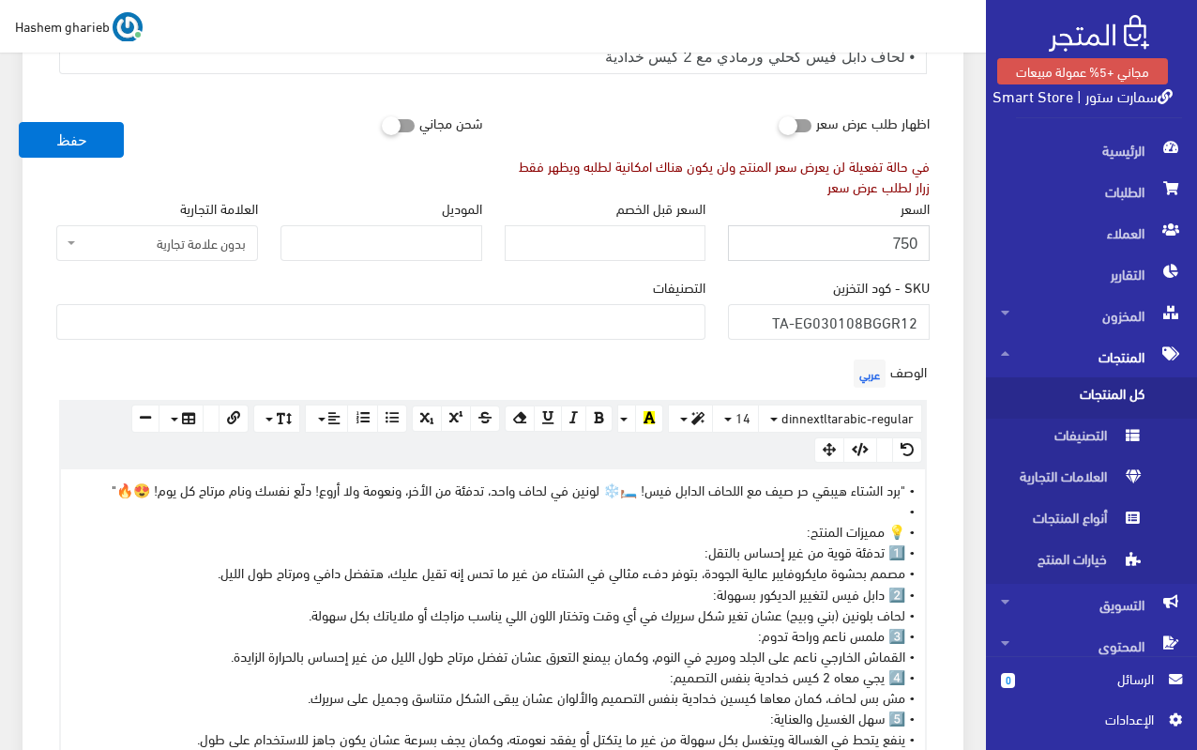
drag, startPoint x: 829, startPoint y: 242, endPoint x: 940, endPoint y: 245, distance: 111.7
click at [940, 245] on div "السعر 750" at bounding box center [829, 236] width 224 height 79
type input "775"
click at [622, 256] on input "السعر قبل الخصم" at bounding box center [606, 243] width 202 height 36
type input "825"
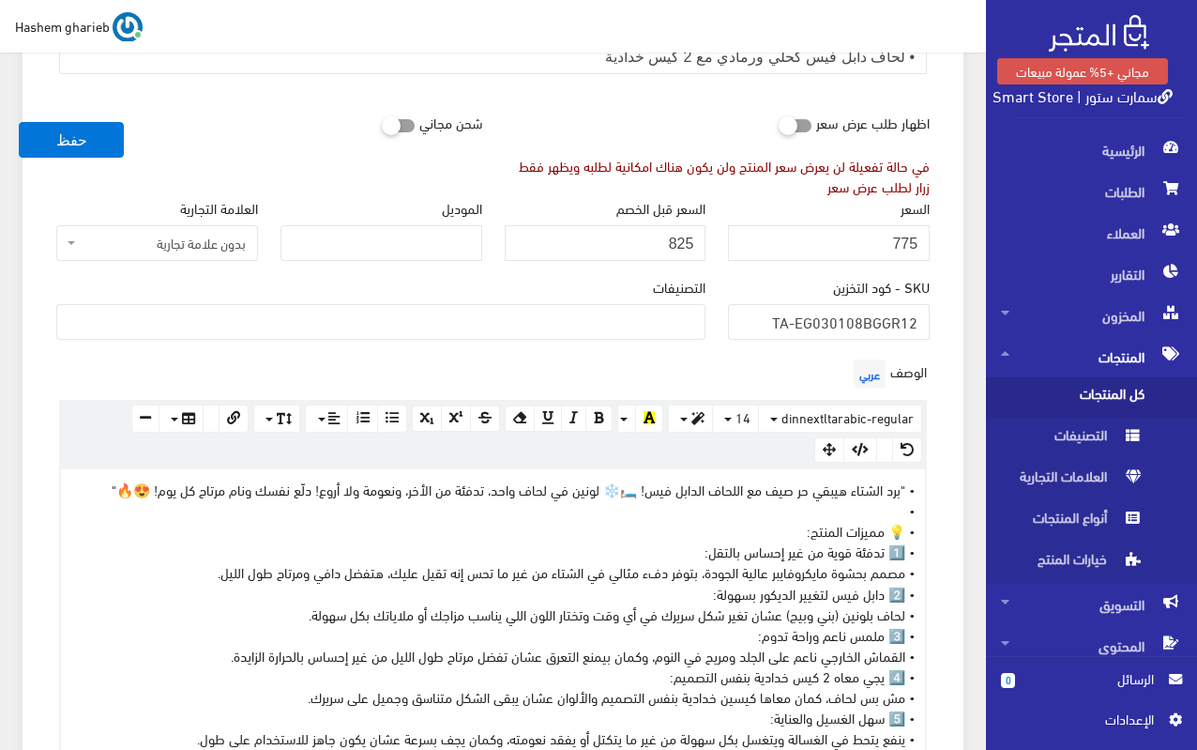
click at [621, 318] on ul at bounding box center [380, 320] width 647 height 30
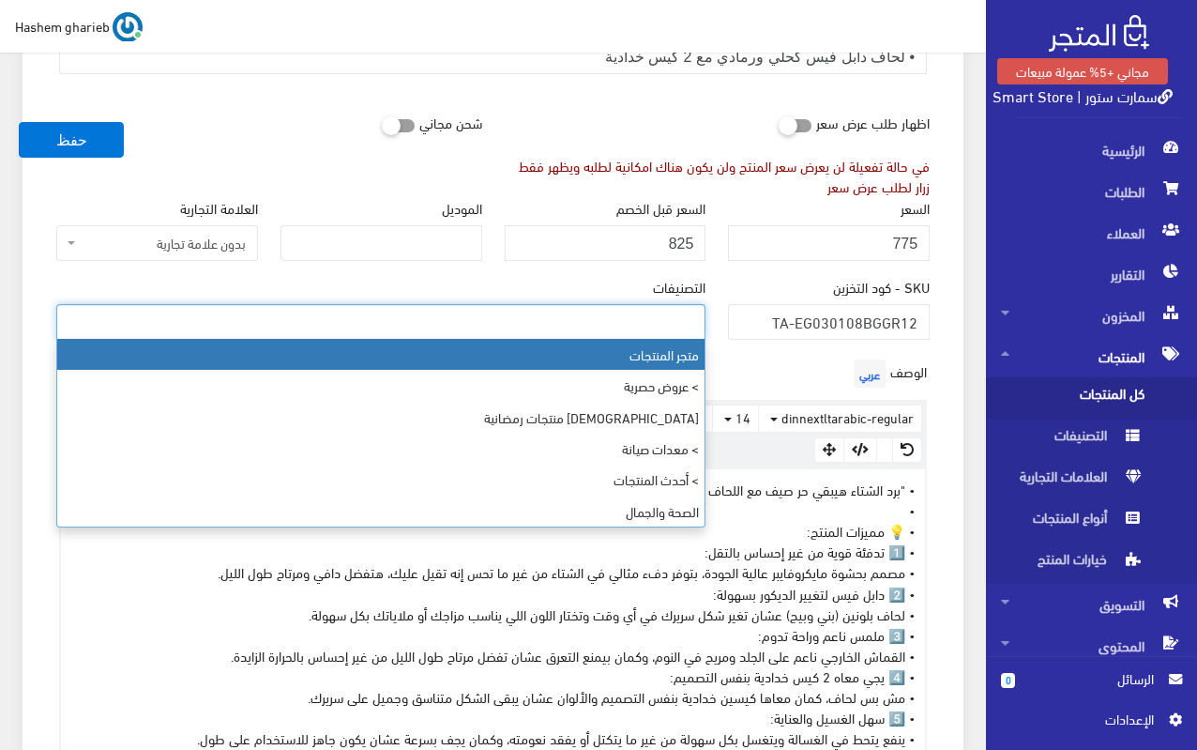
select select "403"
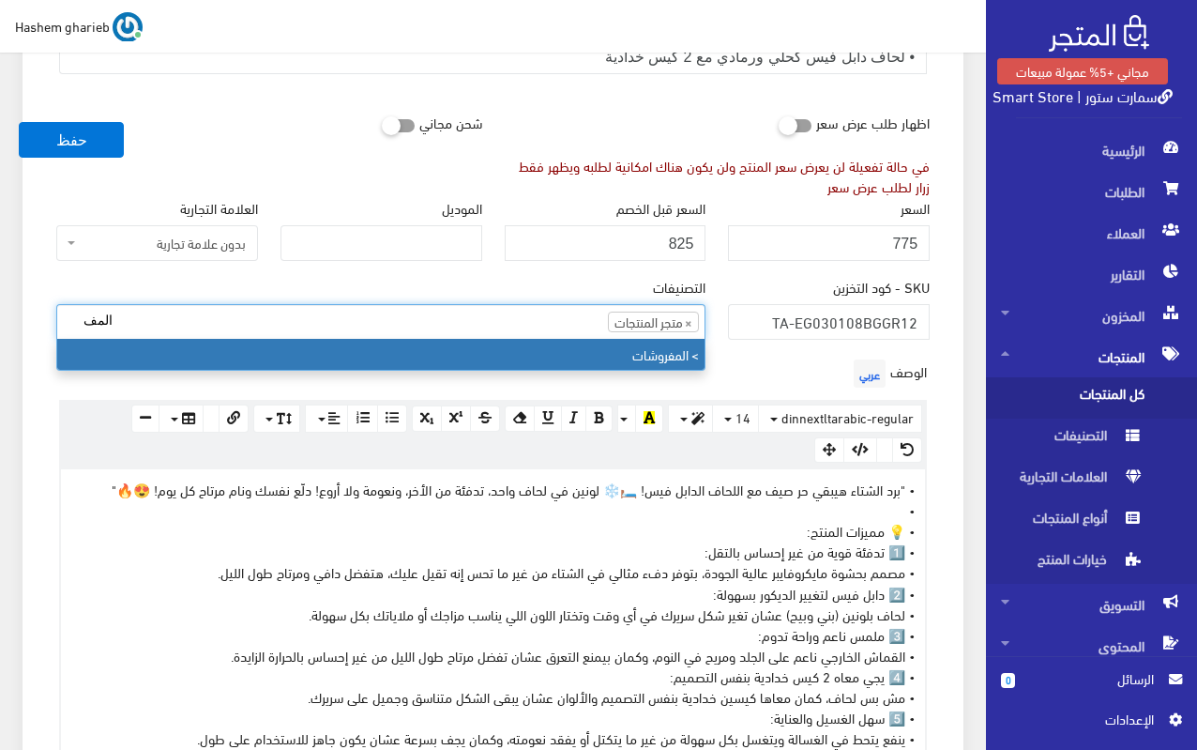
type input "المف"
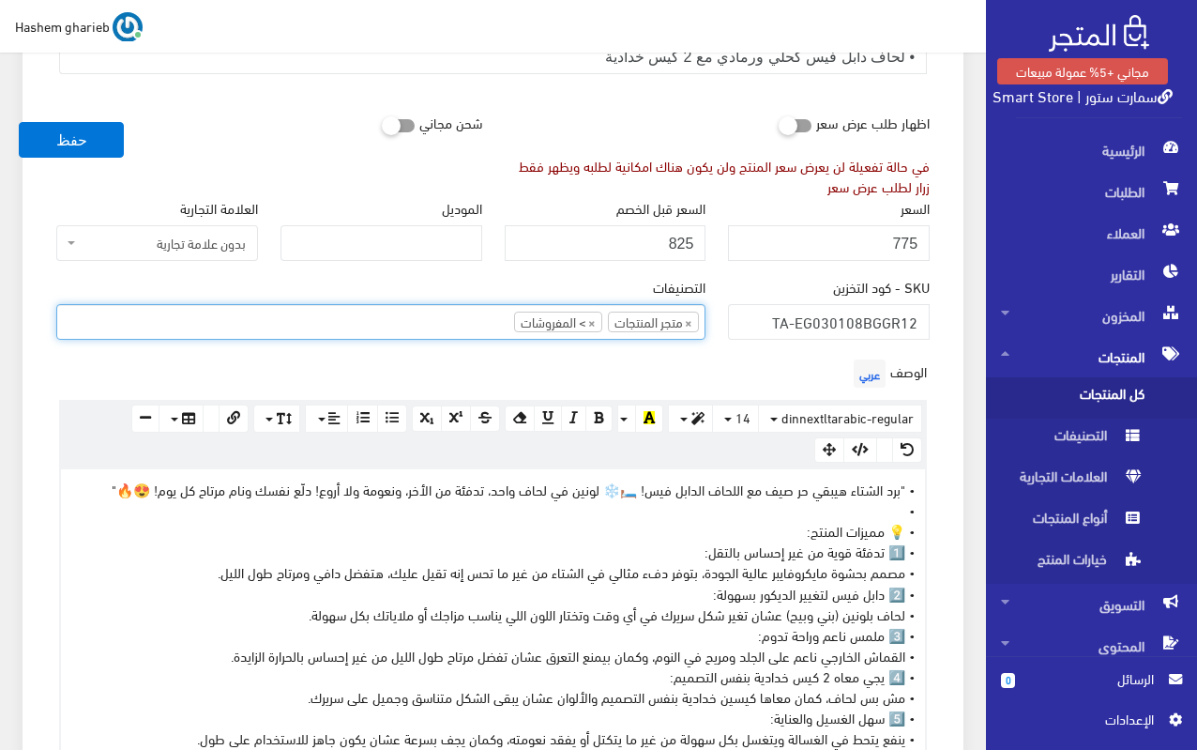
click at [952, 372] on div "معلومات أساسية اسم المنتج عربي • لحاف دابل فيس كحلي ورمادي مع 2 كيس خدادية اظها…" at bounding box center [493, 763] width 941 height 1702
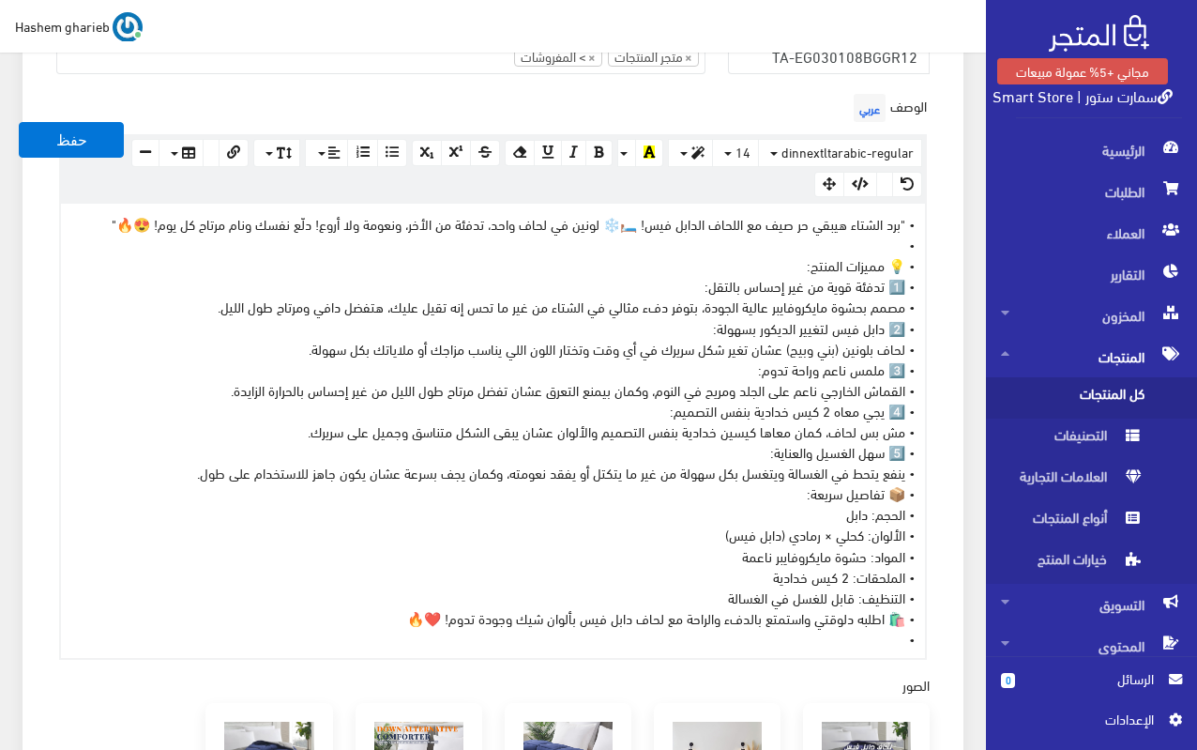
scroll to position [657, 0]
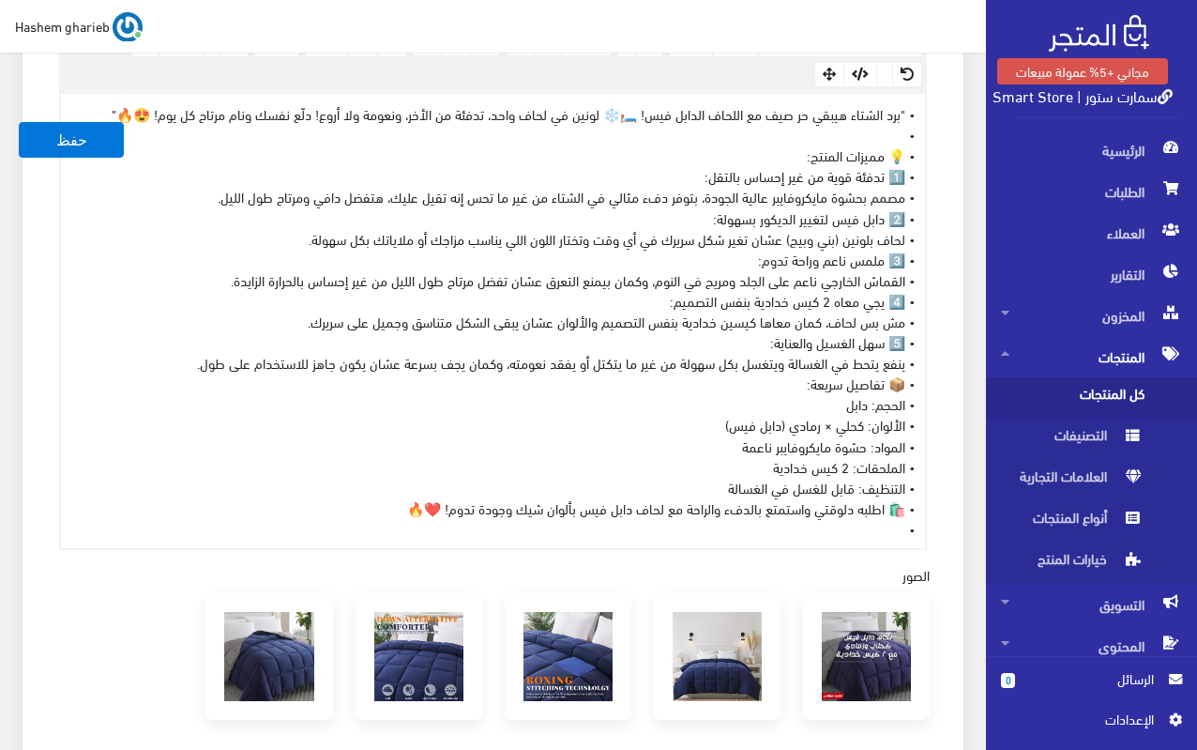
click at [620, 334] on div "• "برد الشتاء هيبقي حر صيف مع اللحاف الدابل فيس! 🛏️❄️ لونين في لحاف واحد، تدفئة…" at bounding box center [493, 321] width 864 height 454
copy div "• "برد الشتاء هيبقي حر صيف مع اللحاف الدابل فيس! 🛏️❄️ لونين في لحاف واحد، تدفئة…"
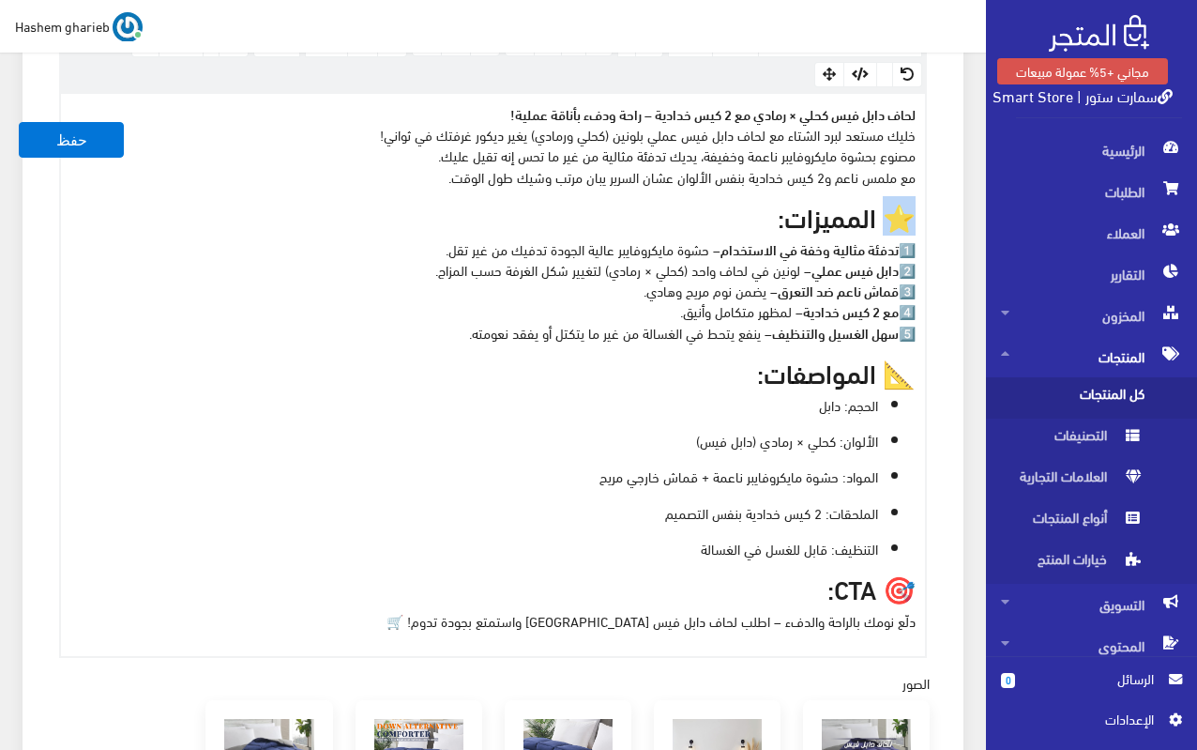
drag, startPoint x: 877, startPoint y: 218, endPoint x: 927, endPoint y: 208, distance: 50.6
click at [916, 212] on h3 "⭐ المميزات:" at bounding box center [492, 216] width 845 height 29
drag, startPoint x: 874, startPoint y: 370, endPoint x: 941, endPoint y: 374, distance: 67.7
click at [937, 373] on div "الوصف عربي × Insert Image Select from files Image URL Insert Image × Insert Lin…" at bounding box center [493, 318] width 896 height 678
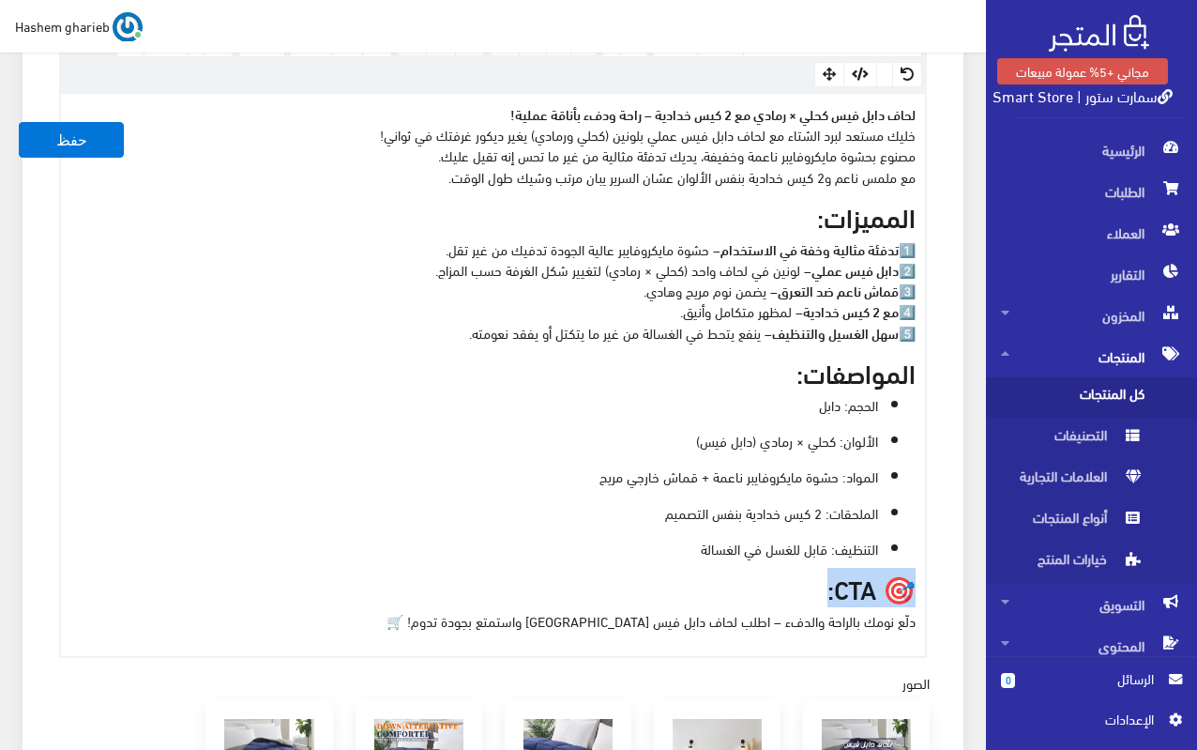
drag, startPoint x: 817, startPoint y: 585, endPoint x: 946, endPoint y: 587, distance: 128.6
click at [946, 587] on div "معلومات أساسية اسم المنتج عربي • لحاف دابل فيس كحلي ورمادي مع 2 كيس خدادية اظها…" at bounding box center [493, 441] width 941 height 1810
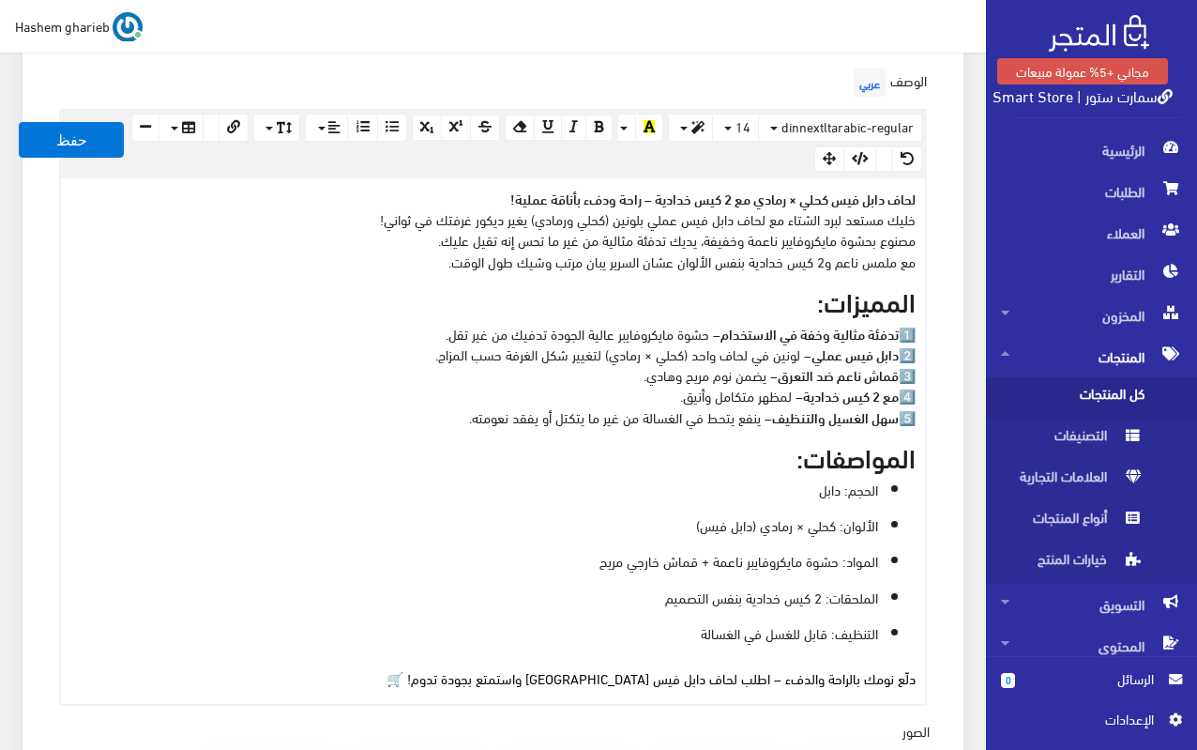
scroll to position [469, 0]
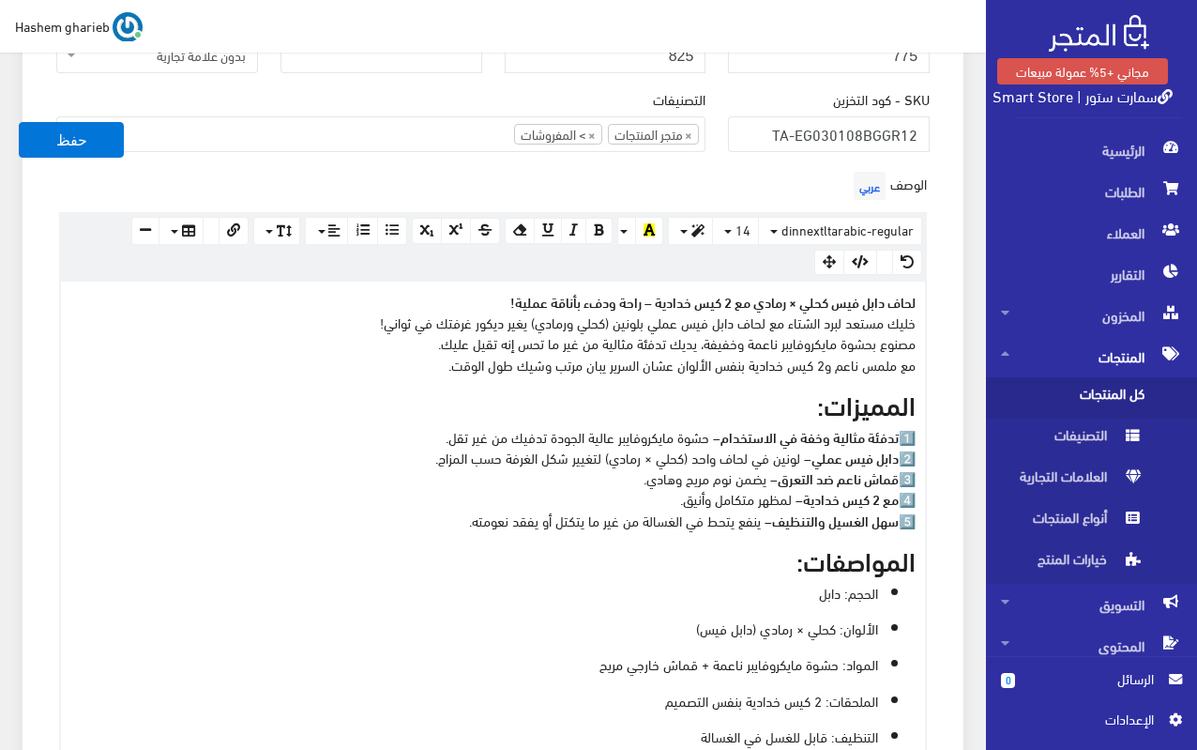
click at [704, 298] on strong "لحاف دابل فيس كحلي × رمادي مع 2 كيس خدادية – راحة ودفء بأناقة عملية!" at bounding box center [712, 301] width 405 height 21
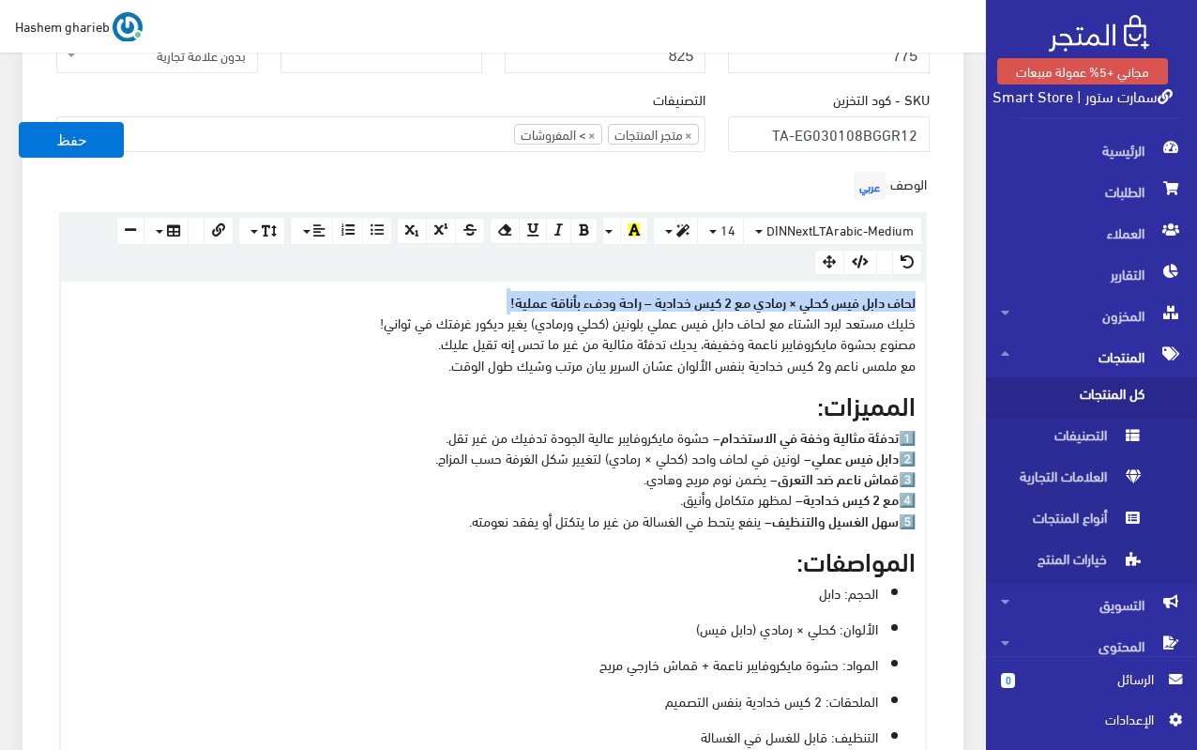
click at [704, 298] on strong "لحاف دابل فيس كحلي × رمادي مع 2 كيس خدادية – راحة ودفء بأناقة عملية!" at bounding box center [712, 301] width 405 height 21
click at [680, 230] on icon "button" at bounding box center [683, 230] width 13 height 13
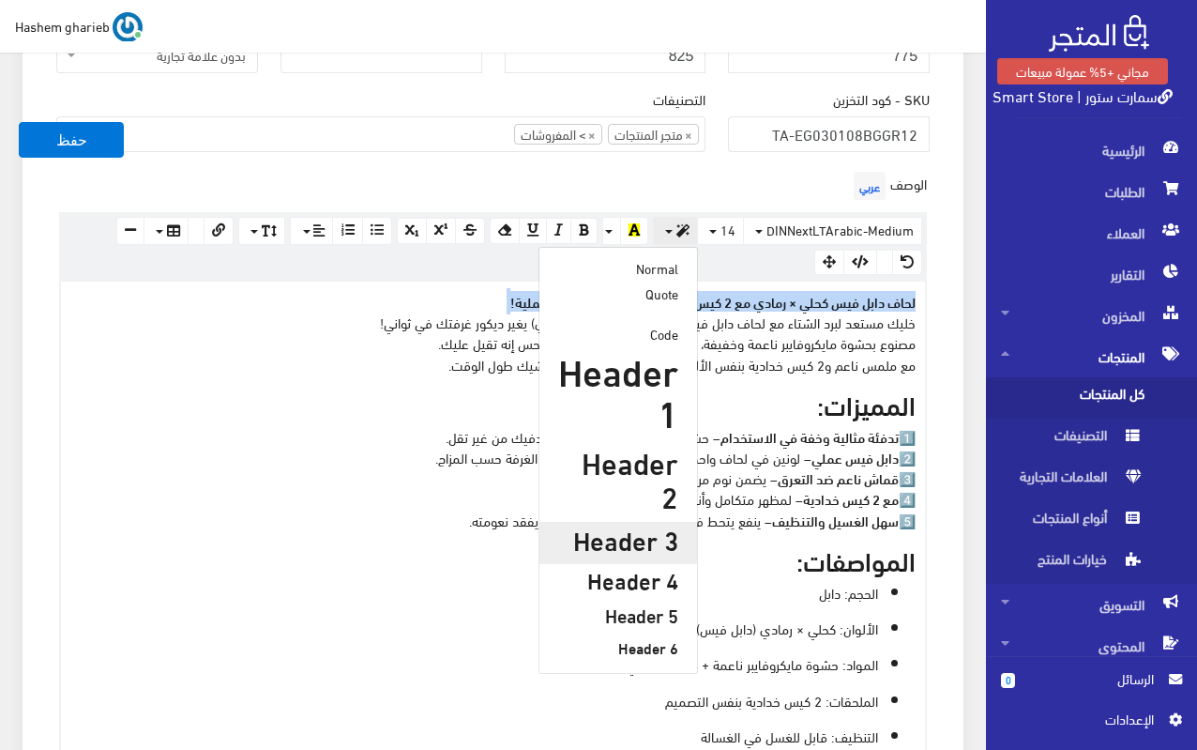
click at [647, 525] on h3 "Header 3" at bounding box center [618, 539] width 120 height 29
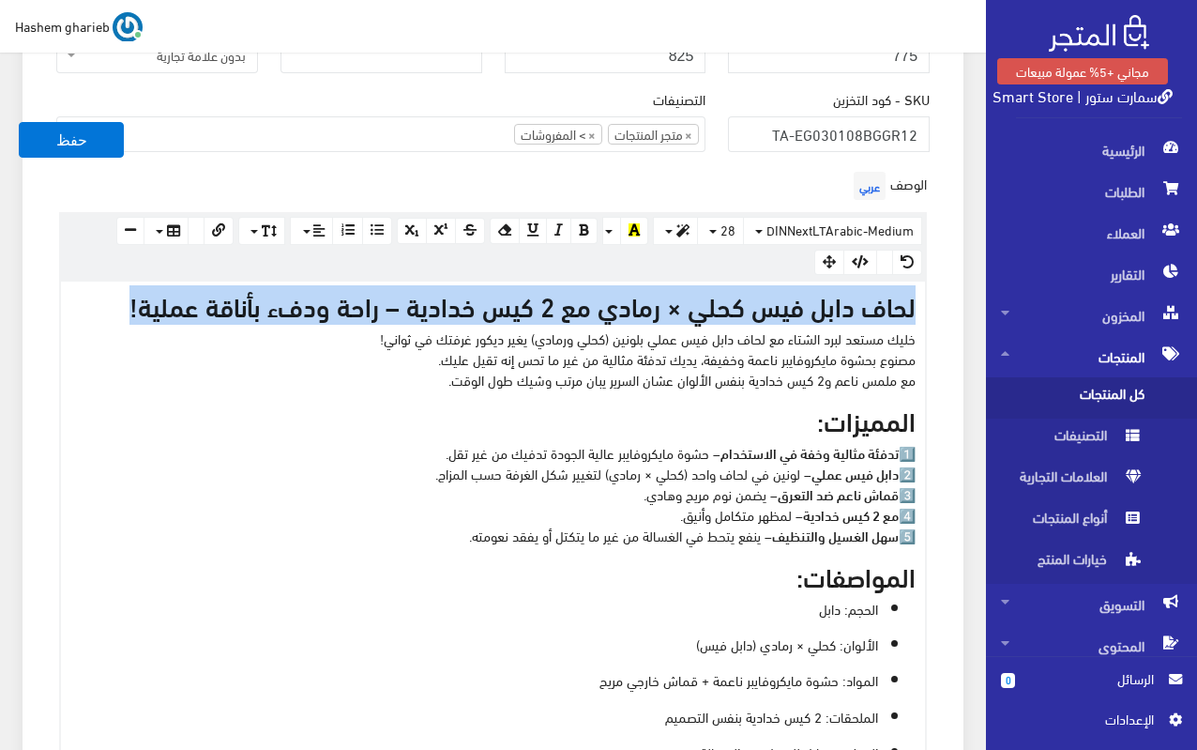
click at [681, 392] on div "لحاف دابل فيس كحلي × رمادي مع 2 كيس خدادية – راحة ودفء بأناقة عملية! خليك مستعد…" at bounding box center [493, 552] width 864 height 541
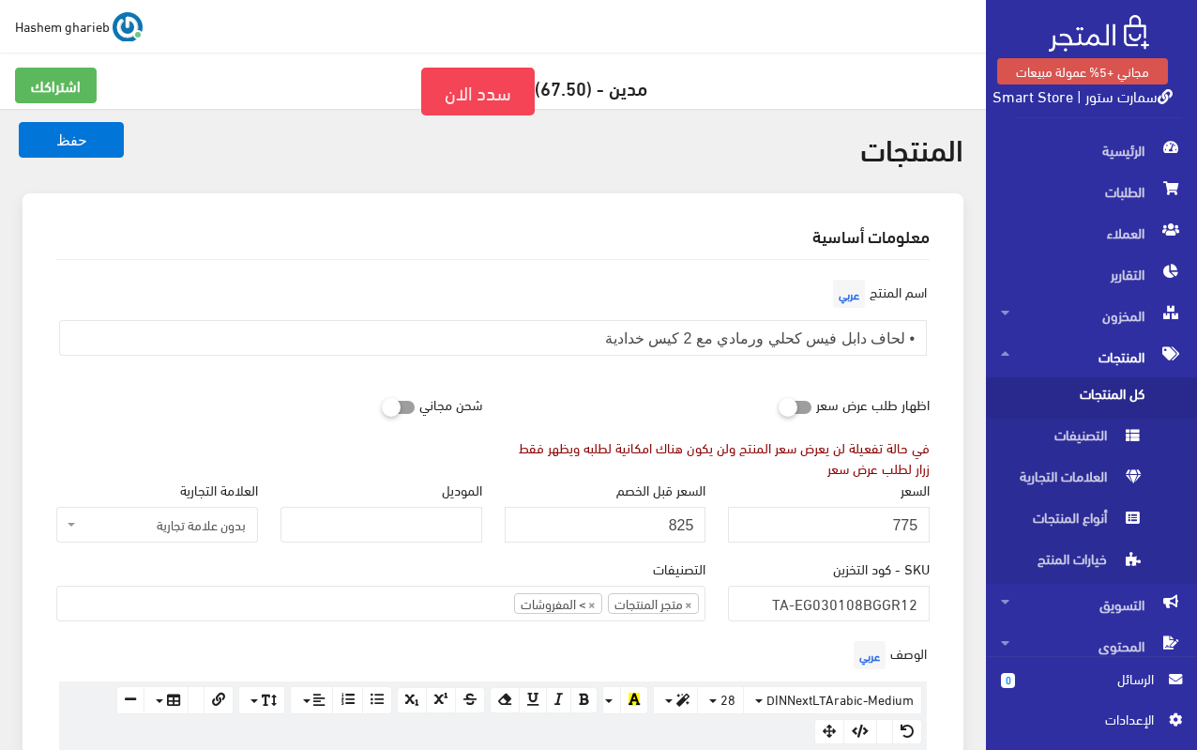
scroll to position [94, 0]
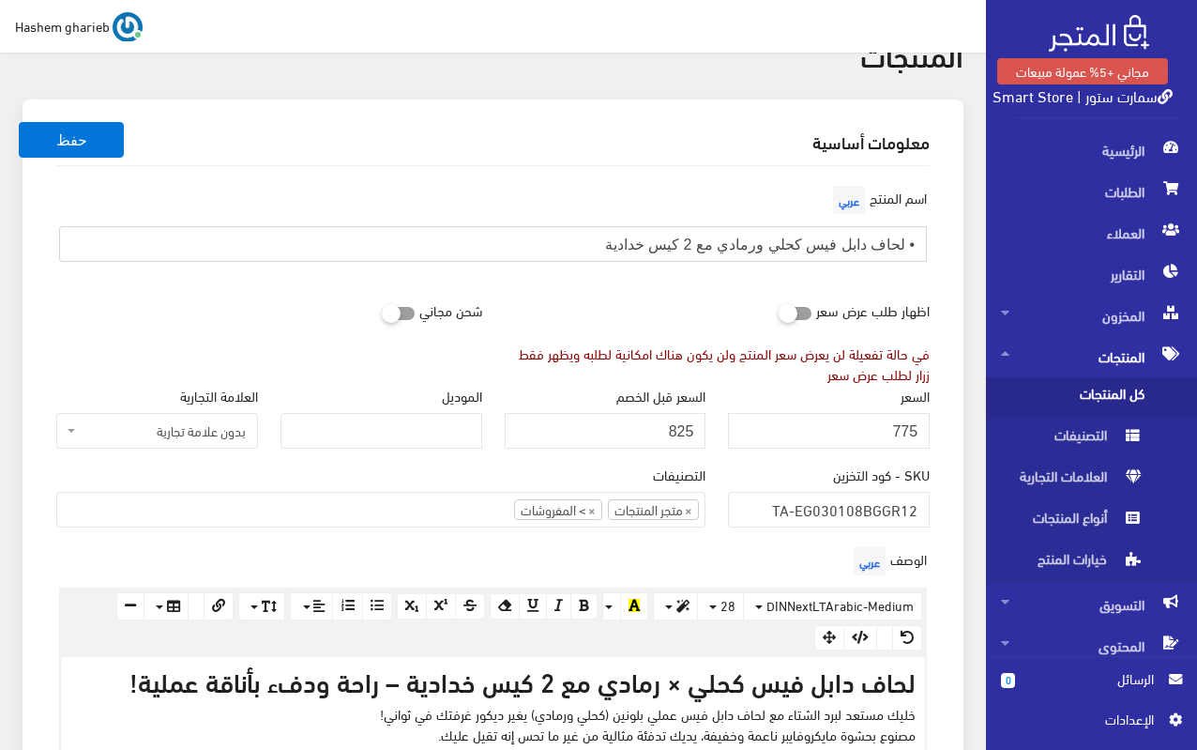
click at [492, 235] on input "• لحاف دابل فيس كحلي ورمادي مع 2 كيس خدادية" at bounding box center [493, 244] width 868 height 36
paste input "text"
type input "لحاف دابل فيس كحلي ورمادي مع 2 كيس خدادية"
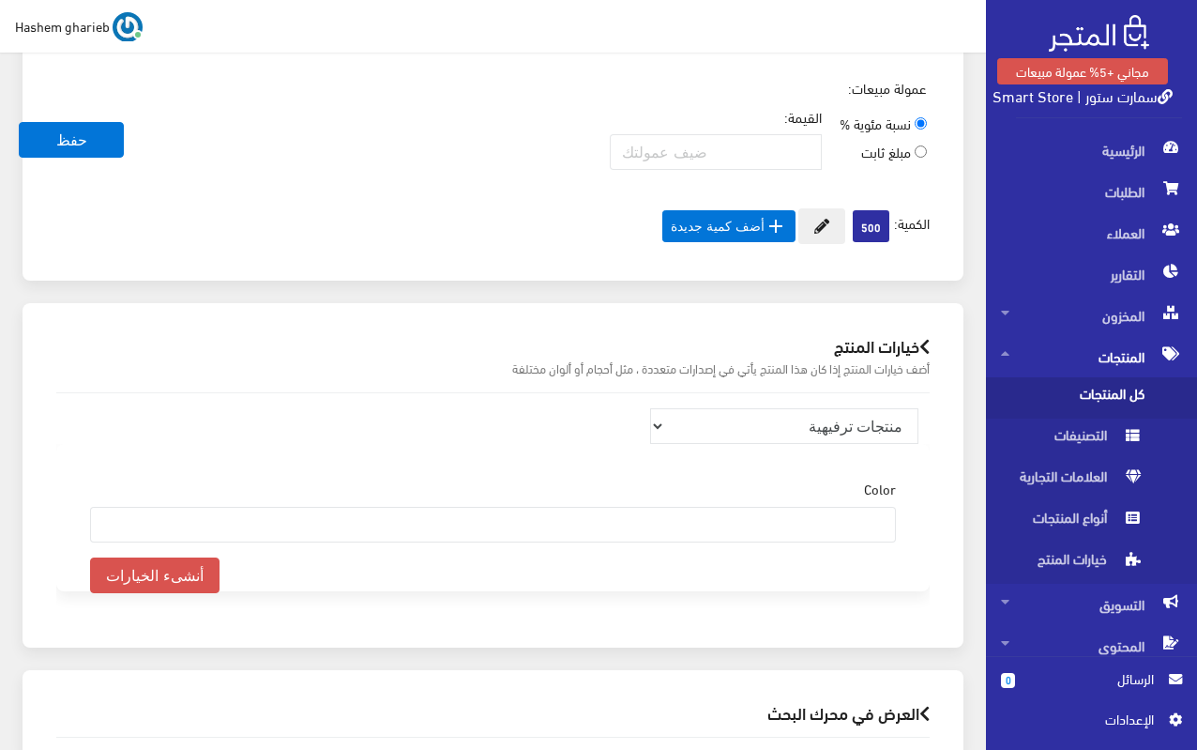
scroll to position [1813, 0]
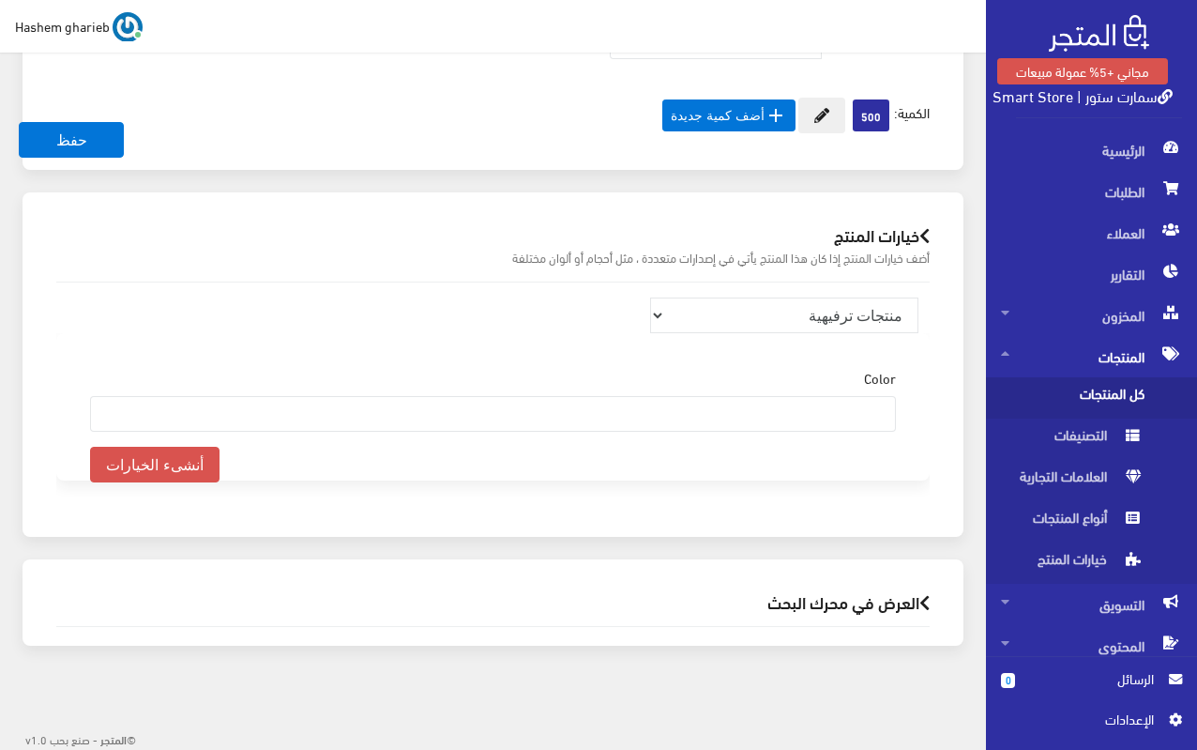
click at [814, 607] on h2 "العرض في محرك البحث" at bounding box center [493, 602] width 874 height 18
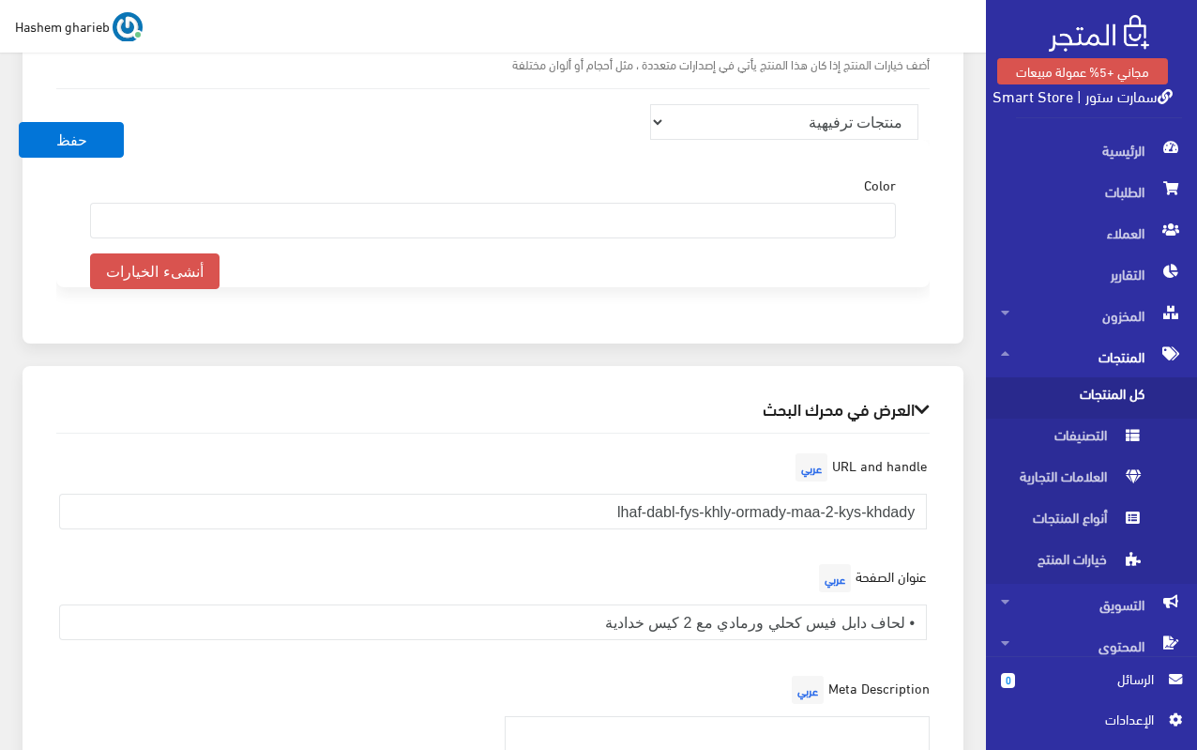
scroll to position [2441, 0]
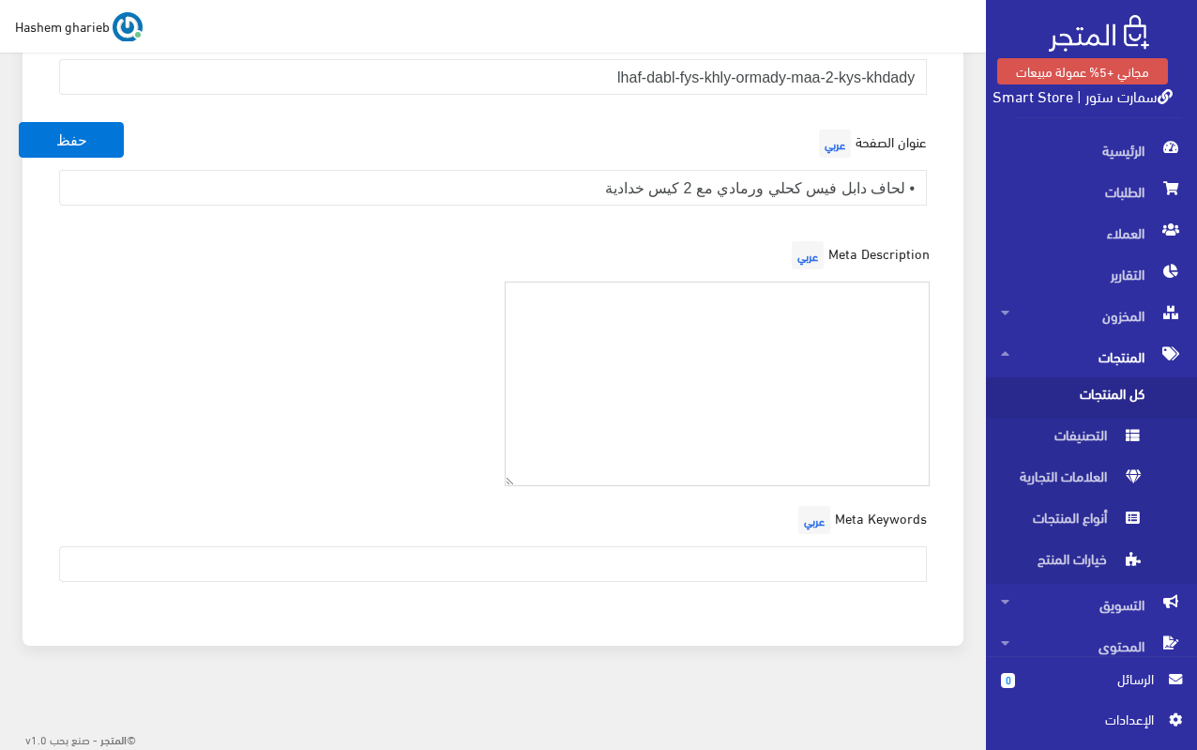
click at [787, 311] on textarea at bounding box center [718, 385] width 426 height 206
paste textarea "لحاف دابل فيس كحلي ورمادي مع 2 كيس خدادية | سمارت ستور"
type textarea "لحاف دابل فيس كحلي ورمادي مع 2 كيس خدادية | سمارت ستور"
click at [501, 187] on input "• لحاف دابل فيس كحلي ورمادي مع 2 كيس خدادية" at bounding box center [493, 188] width 868 height 36
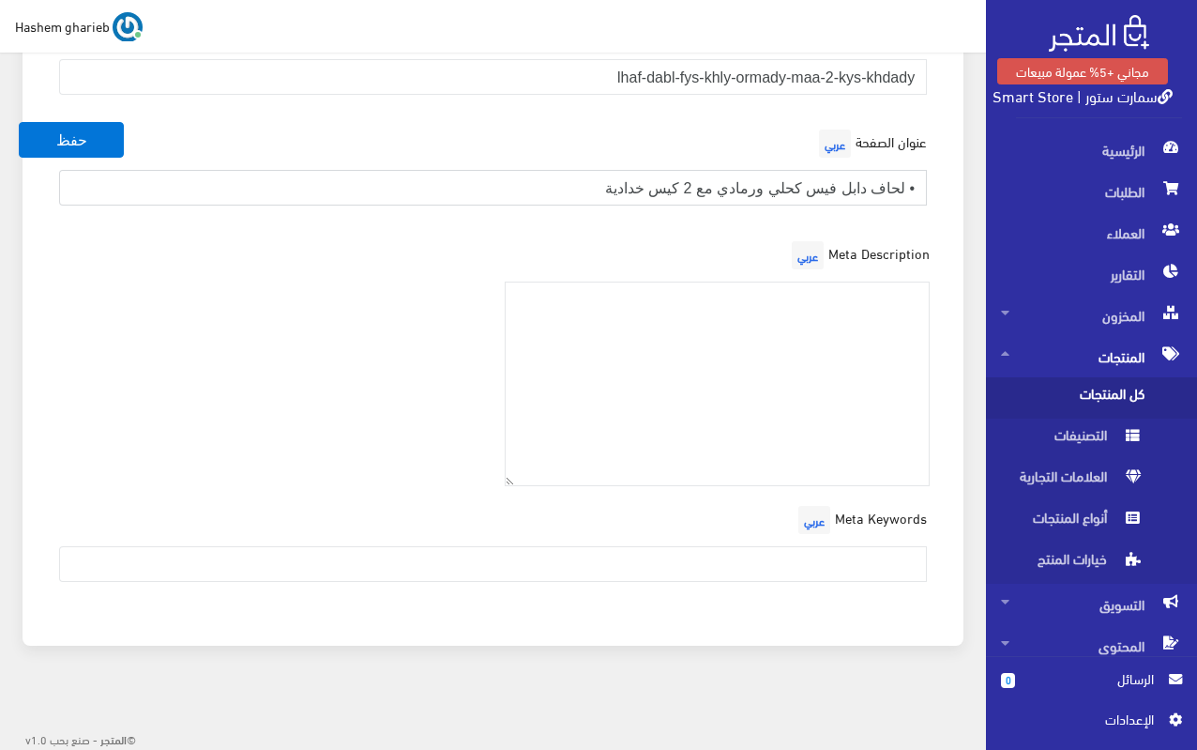
click at [501, 187] on input "• لحاف دابل فيس كحلي ورمادي مع 2 كيس خدادية" at bounding box center [493, 188] width 868 height 36
paste input "لحاف دابل فيس كحلي ورمادي مع 2 كيس خدادية | سمارت ستور"
type input "لحاف دابل فيس كحلي ورمادي مع 2 كيس خدادية | سمارت ستور"
click at [741, 365] on textarea at bounding box center [718, 385] width 426 height 206
paste textarea "لحاف دابل فيس عملي بلونين (كحلي × رمادي) مع 2 كيس خدادية – تدفئة مثالية، نعومة …"
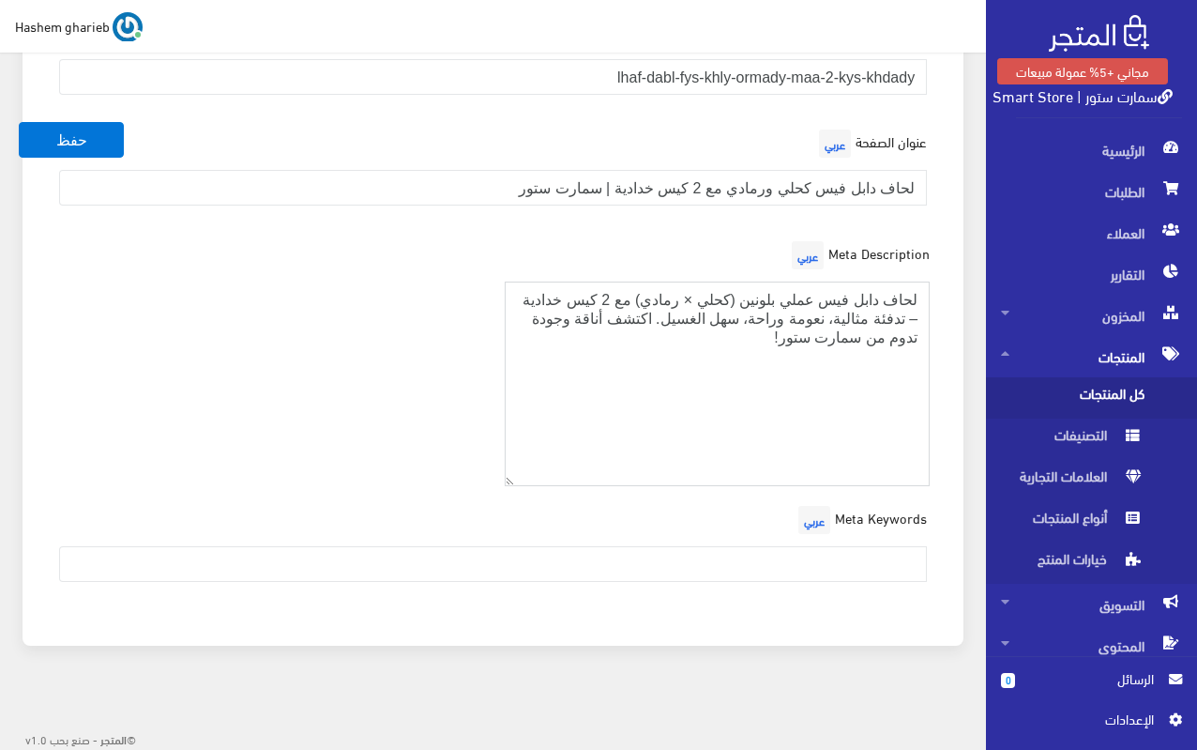
type textarea "لحاف دابل فيس عملي بلونين (كحلي × رمادي) مع 2 كيس خدادية – تدفئة مثالية، نعومة …"
click at [795, 543] on div "Meta Keywords عربي" at bounding box center [493, 549] width 896 height 96
click at [780, 573] on input "text" at bounding box center [493, 564] width 868 height 36
paste input "لحاف دابل فيس، لحاف كحلي ورمادي، مفروشات سرير، لحاف مايكروفايبر، لحاف مع خدادية…"
type input "لحاف دابل فيس، لحاف كحلي ورمادي، مفروشات سرير، لحاف مايكروفايبر، لحاف مع خدادية…"
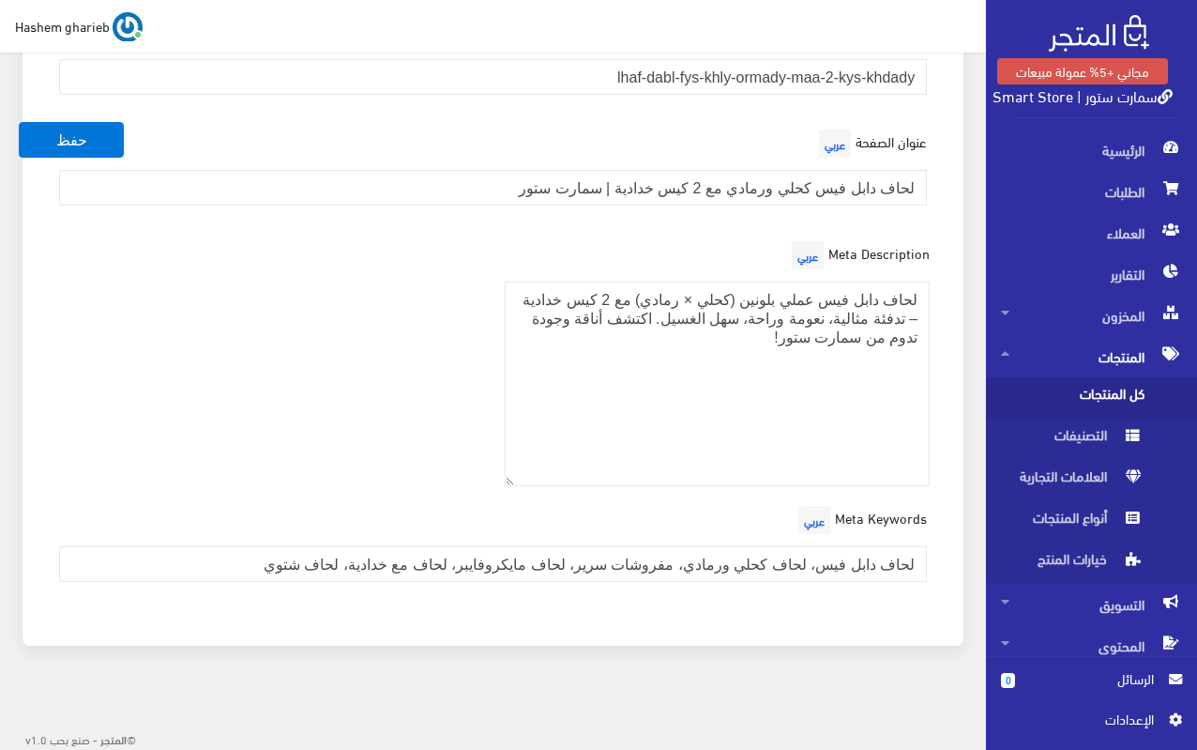
click at [381, 363] on div "Meta Description عربي لحاف دابل فيس عملي بلونين (كحلي × رمادي) مع 2 كيس خدادية …" at bounding box center [493, 369] width 896 height 266
click at [540, 77] on input "lhaf-dabl-fys-khly-ormady-maa-2-kys-khdady" at bounding box center [493, 77] width 868 height 36
paste input "ahaf-double-face-navy-gray-2-khis-khodadia"
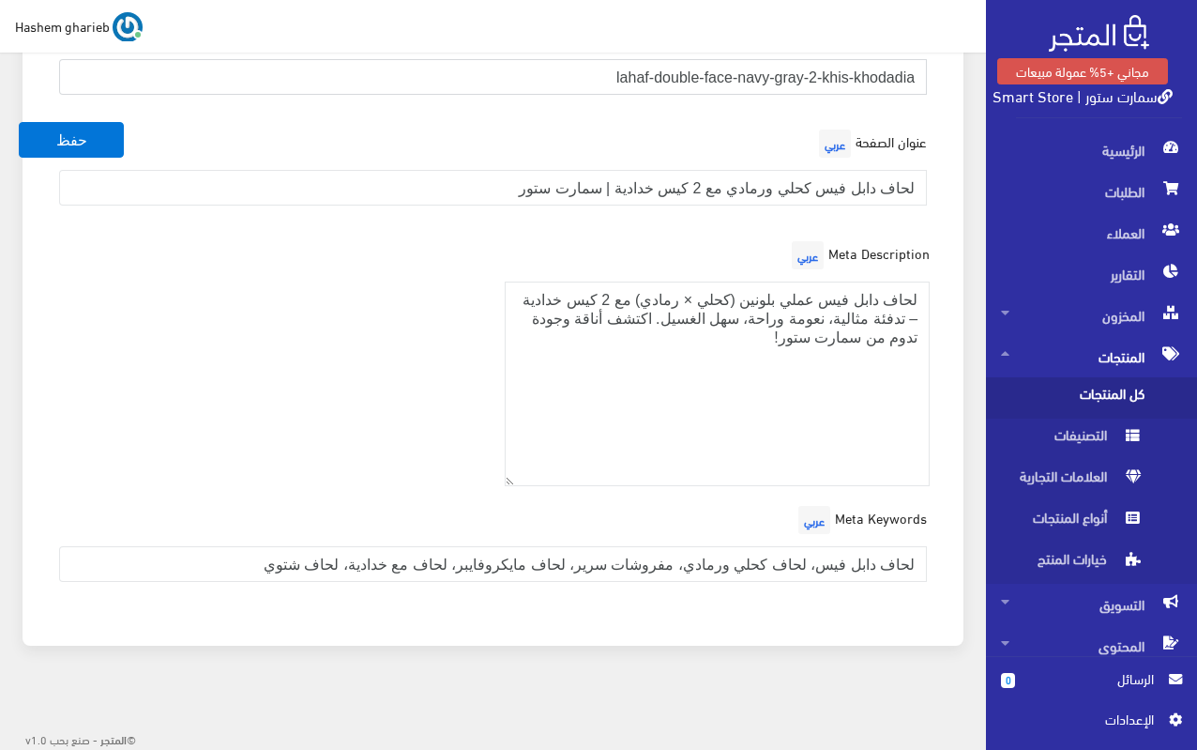
type input "lahaf-double-face-navy-gray-2-khis-khodadia"
click at [939, 246] on div "Meta Description عربي لحاف دابل فيس عملي بلونين (كحلي × رمادي) مع 2 كيس خدادية …" at bounding box center [718, 361] width 449 height 251
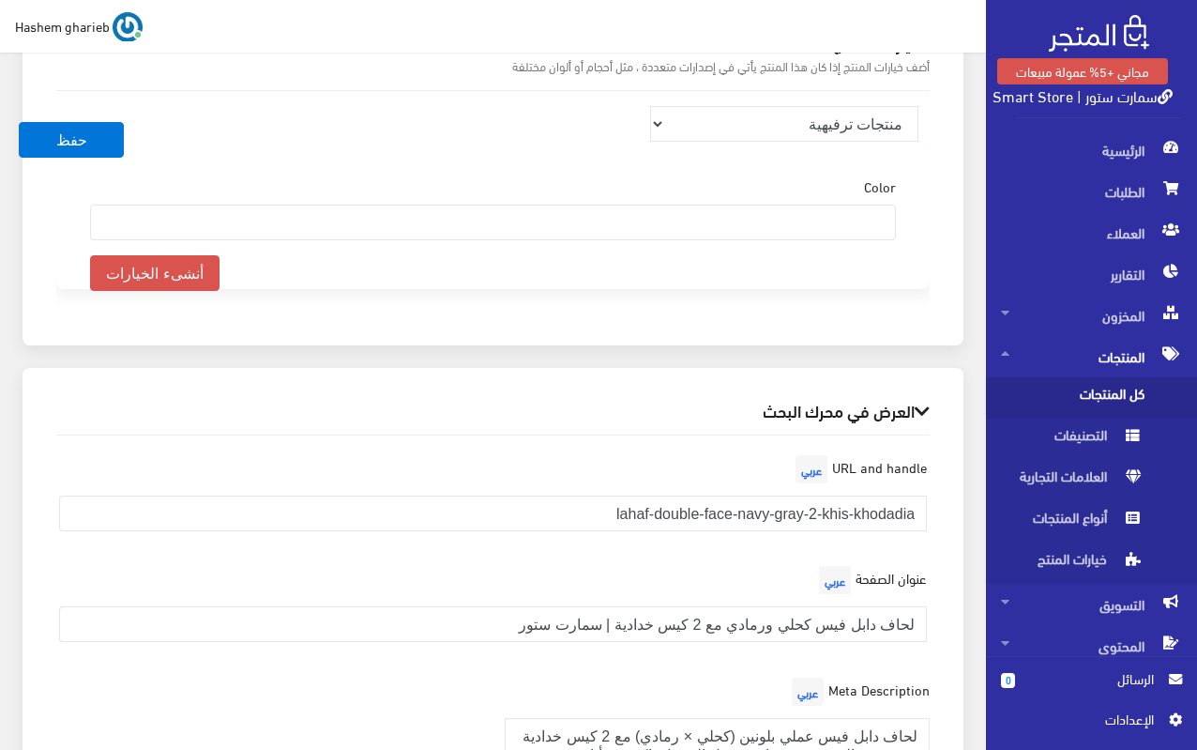
scroll to position [1878, 0]
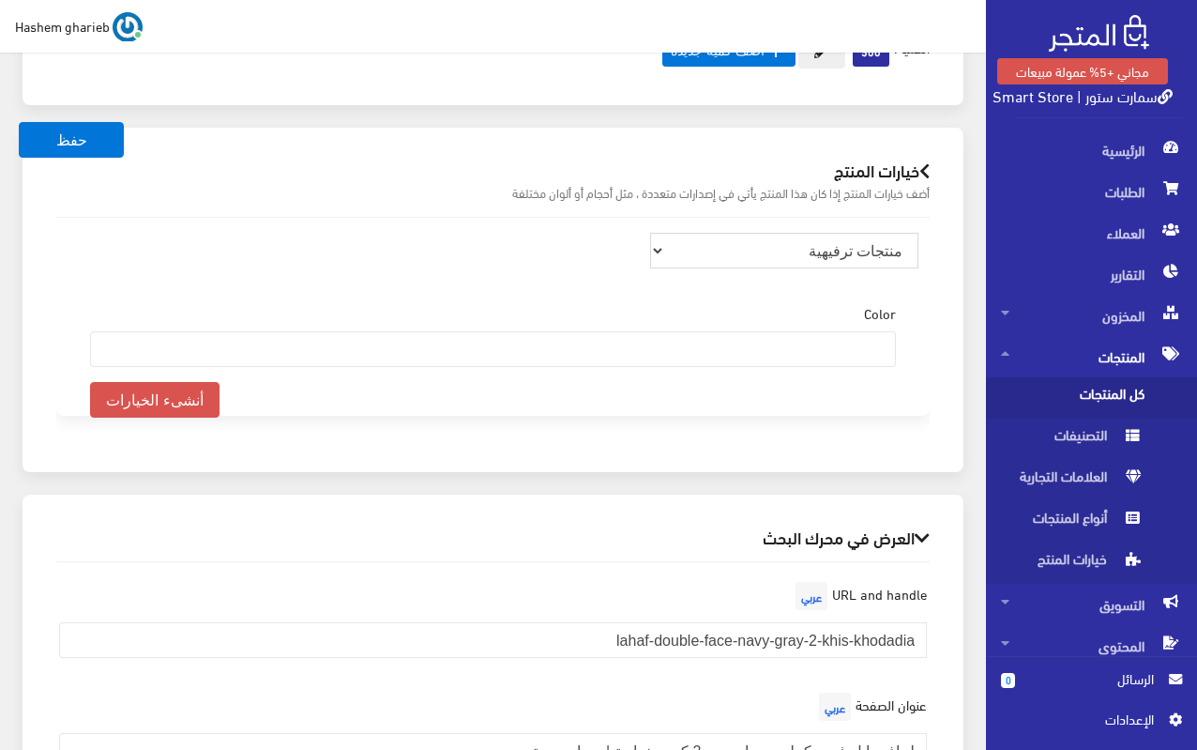
click at [815, 240] on select "منتجات ترفيهية الكترونيات اكسسوارات الهواتف الصحة والجمال تحف ومقتنيات موضة وأز…" at bounding box center [784, 251] width 268 height 36
select select "33"
click at [650, 233] on select "منتجات ترفيهية الكترونيات اكسسوارات الهواتف الصحة والجمال تحف ومقتنيات موضة وأز…" at bounding box center [784, 251] width 268 height 36
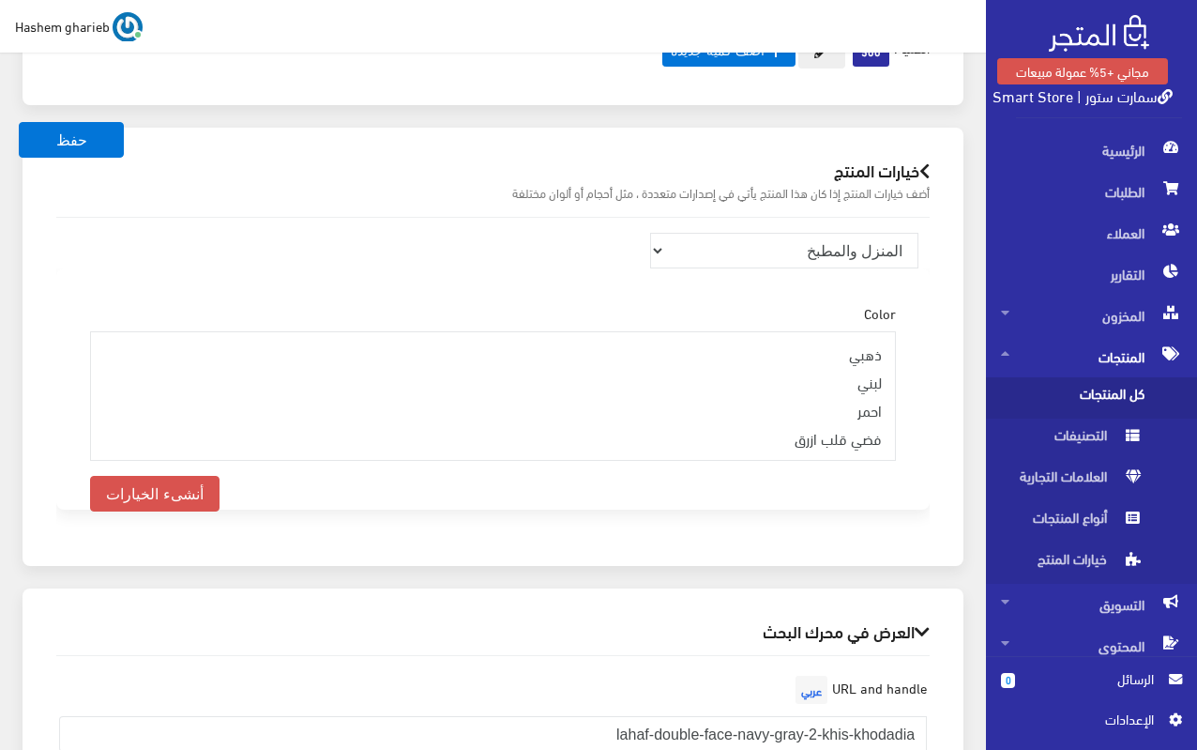
click at [942, 251] on div "منتجات ترفيهية الكترونيات اكسسوارات الهواتف الصحة والجمال تحف ومقتنيات موضة وأز…" at bounding box center [493, 382] width 904 height 329
click at [855, 233] on select "منتجات ترفيهية الكترونيات اكسسوارات الهواتف الصحة والجمال تحف ومقتنيات موضة وأز…" at bounding box center [784, 251] width 268 height 36
click at [951, 303] on div "خيارات المنتج أضف خيارات المنتج إذا كان هذا المنتج يأتي في إصدارات متعددة ، مثل…" at bounding box center [493, 346] width 941 height 437
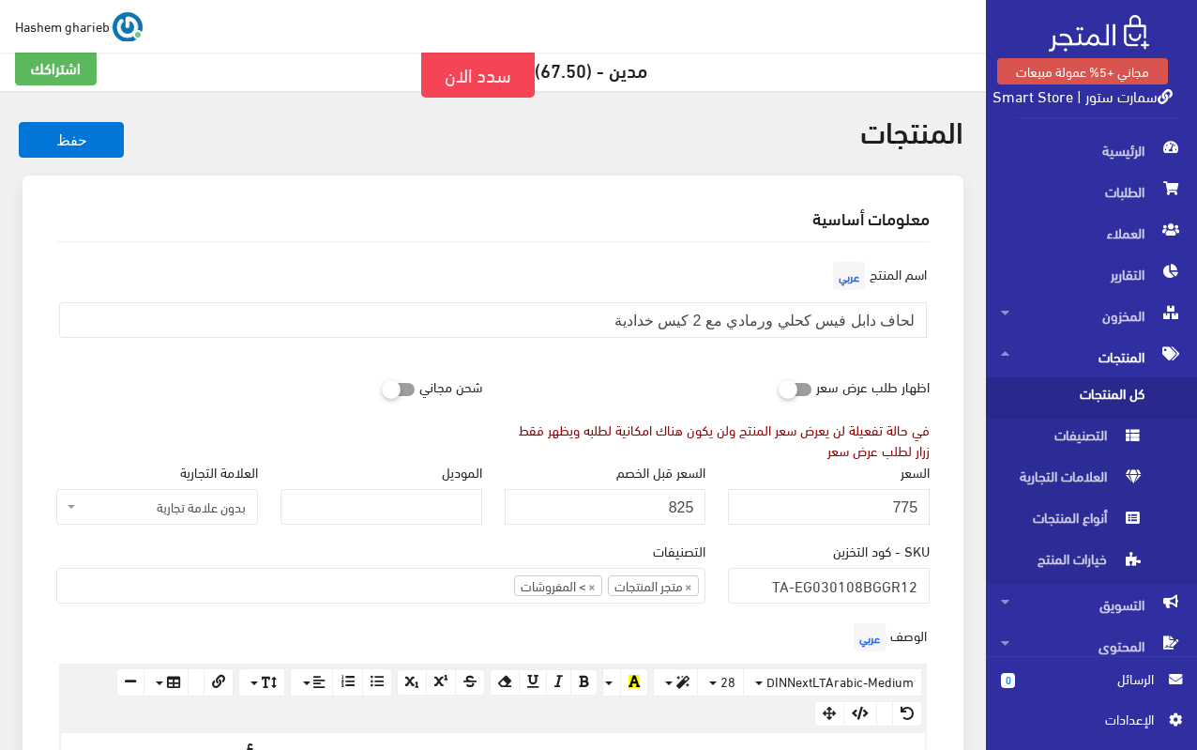
scroll to position [1, 0]
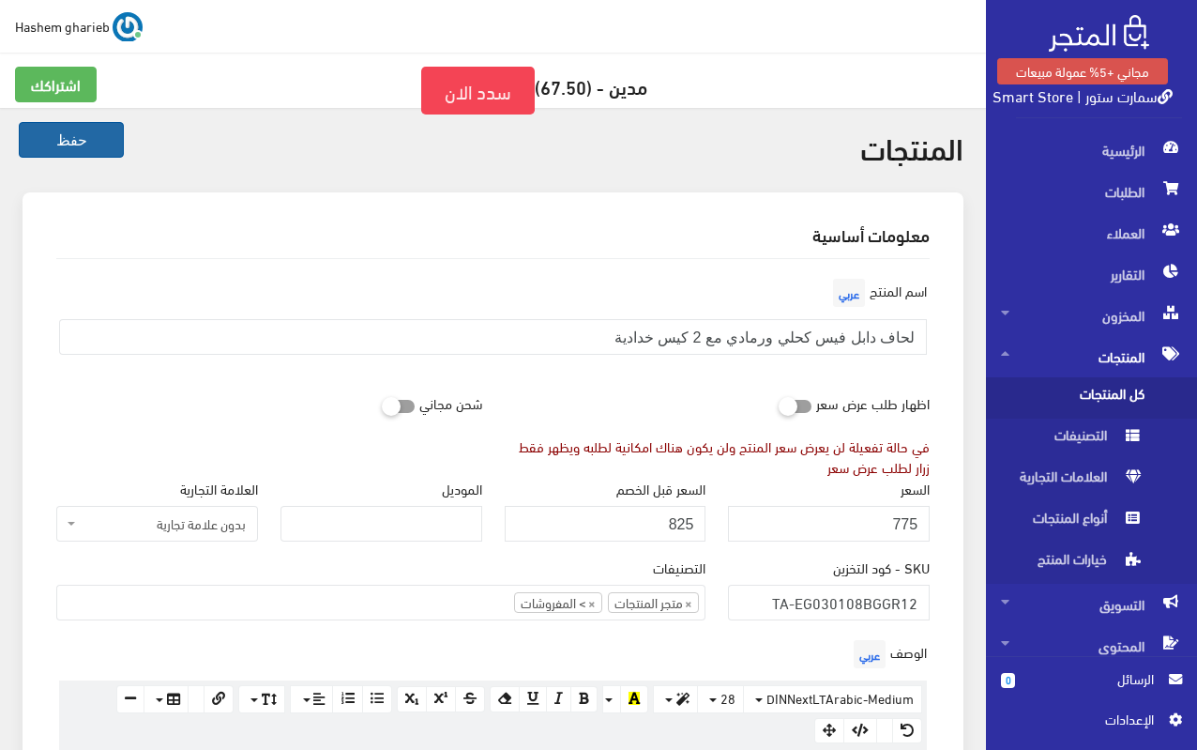
click at [79, 144] on button "حفظ" at bounding box center [71, 140] width 105 height 36
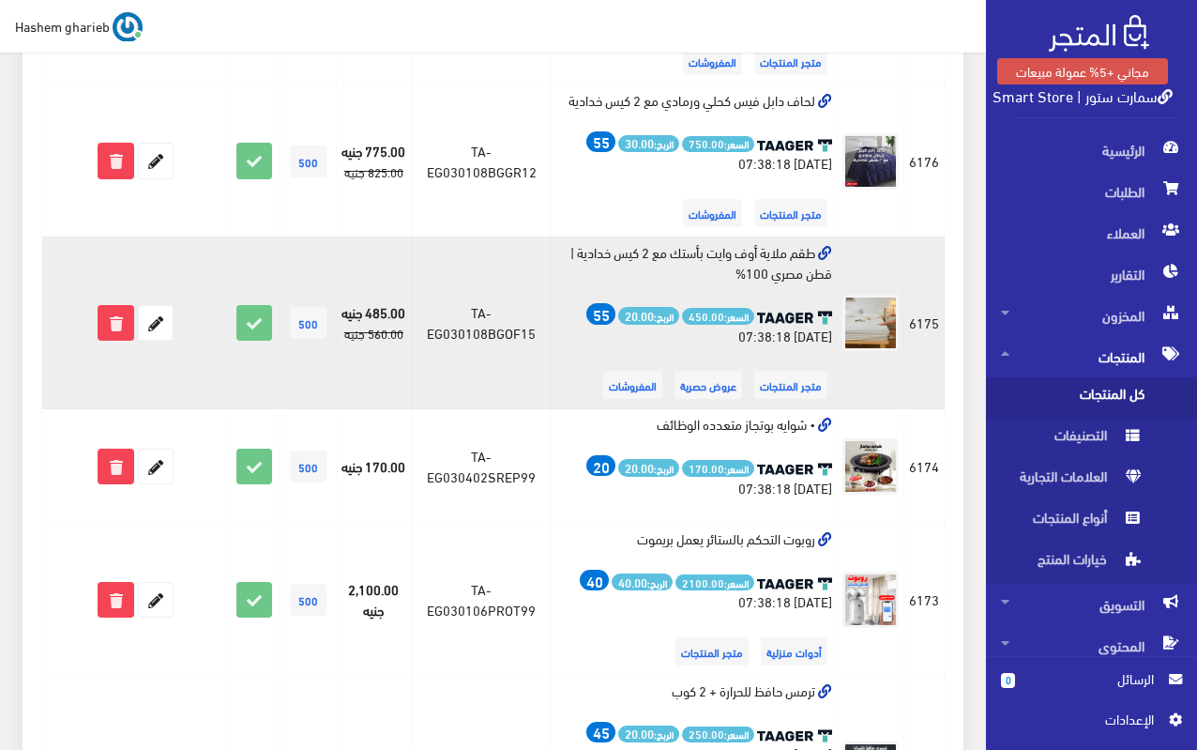
scroll to position [1877, 0]
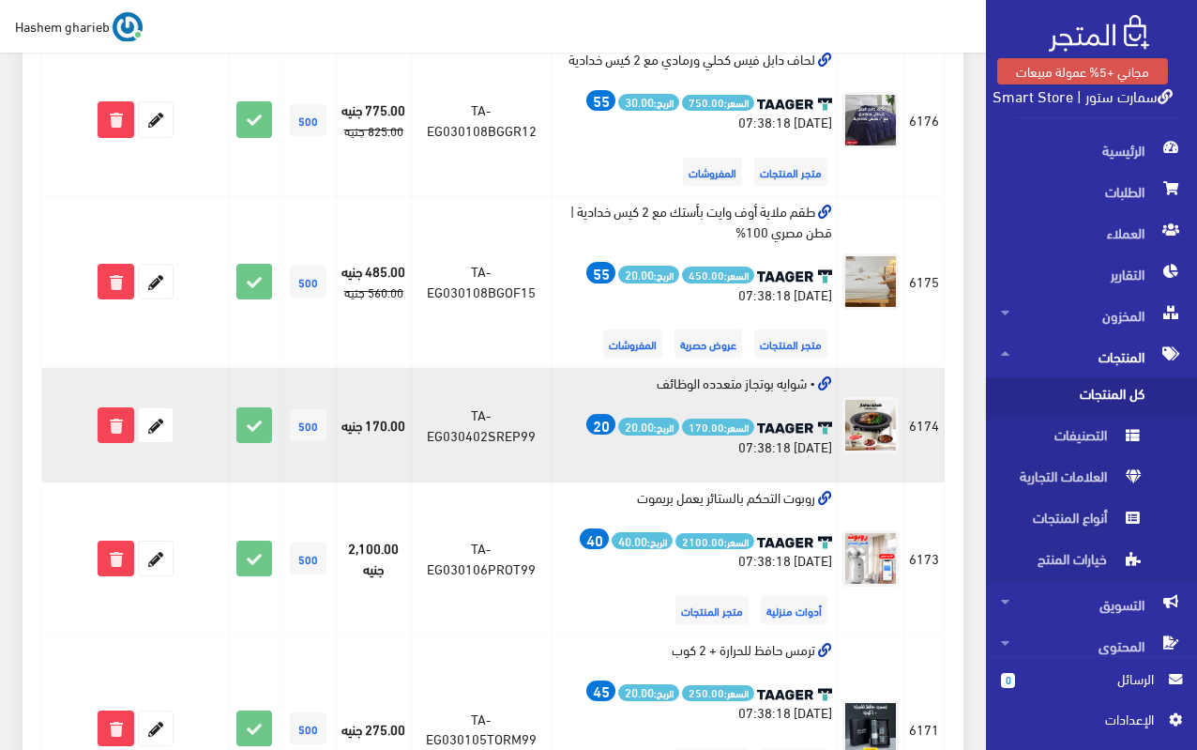
drag, startPoint x: 653, startPoint y: 350, endPoint x: 804, endPoint y: 351, distance: 151.1
click at [804, 368] on td "• شوايه بوتجاز متعدده الوظائف السعر: 170.00 الربح: 20.00 20 2025-04-28 07:38:18" at bounding box center [694, 425] width 286 height 114
copy td "شوايه بوتجاز متعدده الوظائف"
click at [792, 368] on td "• شوايه بوتجاز متعدده الوظائف السعر: 170.00 الربح: 20.00 20 2025-04-28 07:38:18" at bounding box center [694, 425] width 286 height 114
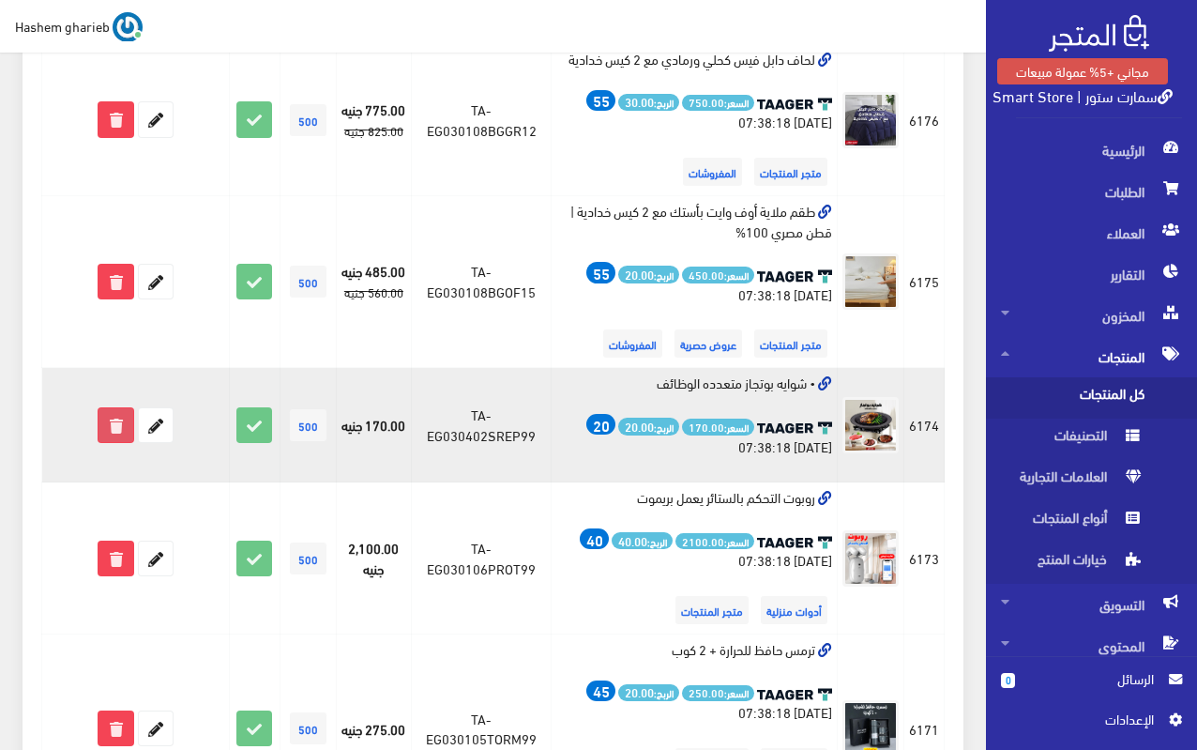
click at [116, 408] on icon at bounding box center [116, 425] width 34 height 34
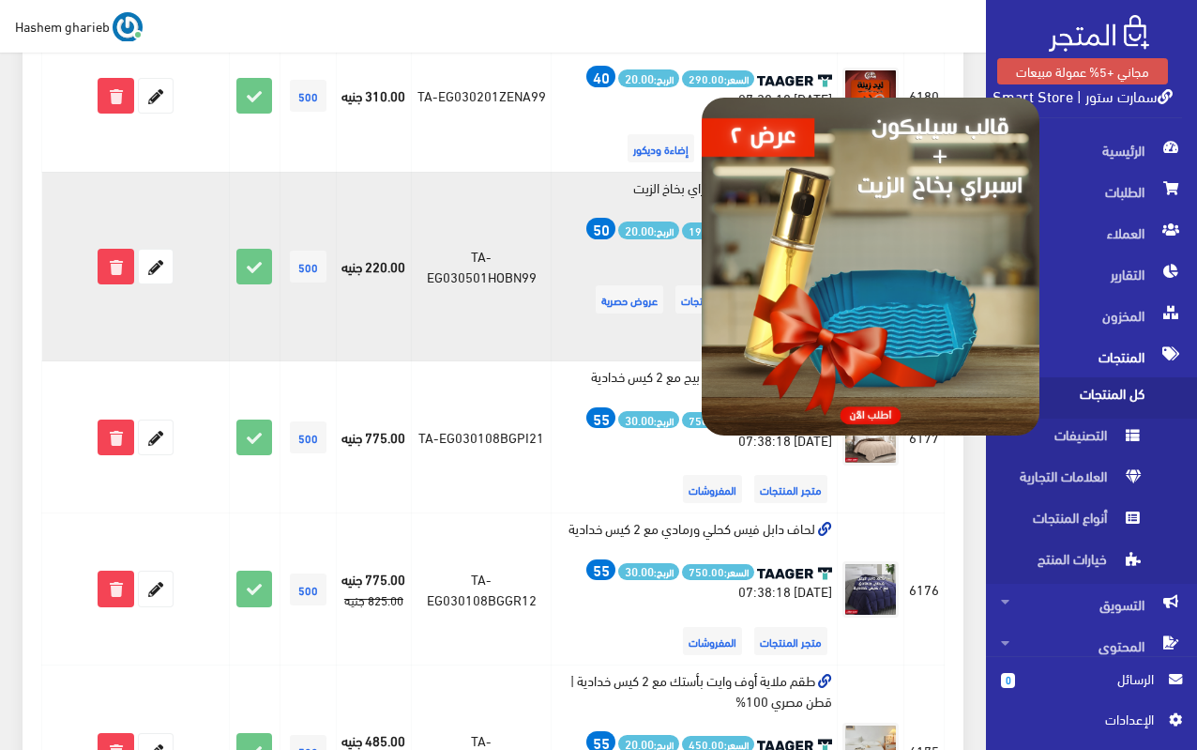
scroll to position [1501, 0]
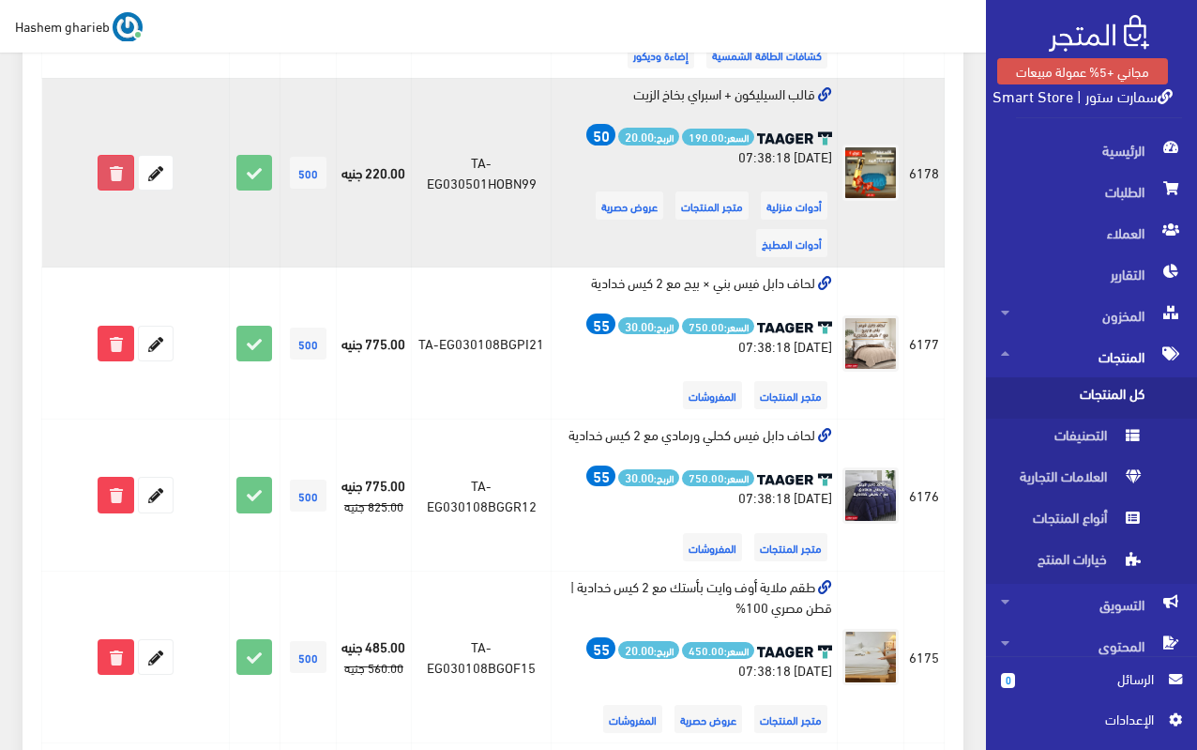
click at [118, 156] on icon at bounding box center [116, 173] width 34 height 34
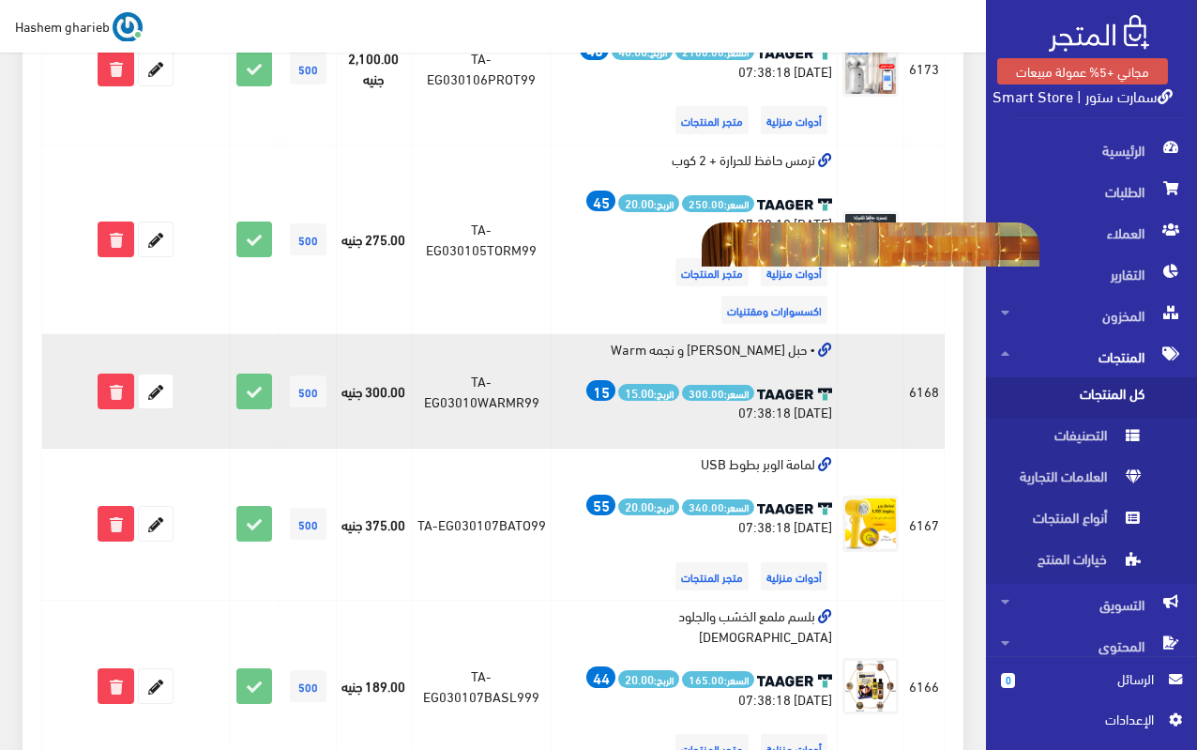
scroll to position [2064, 0]
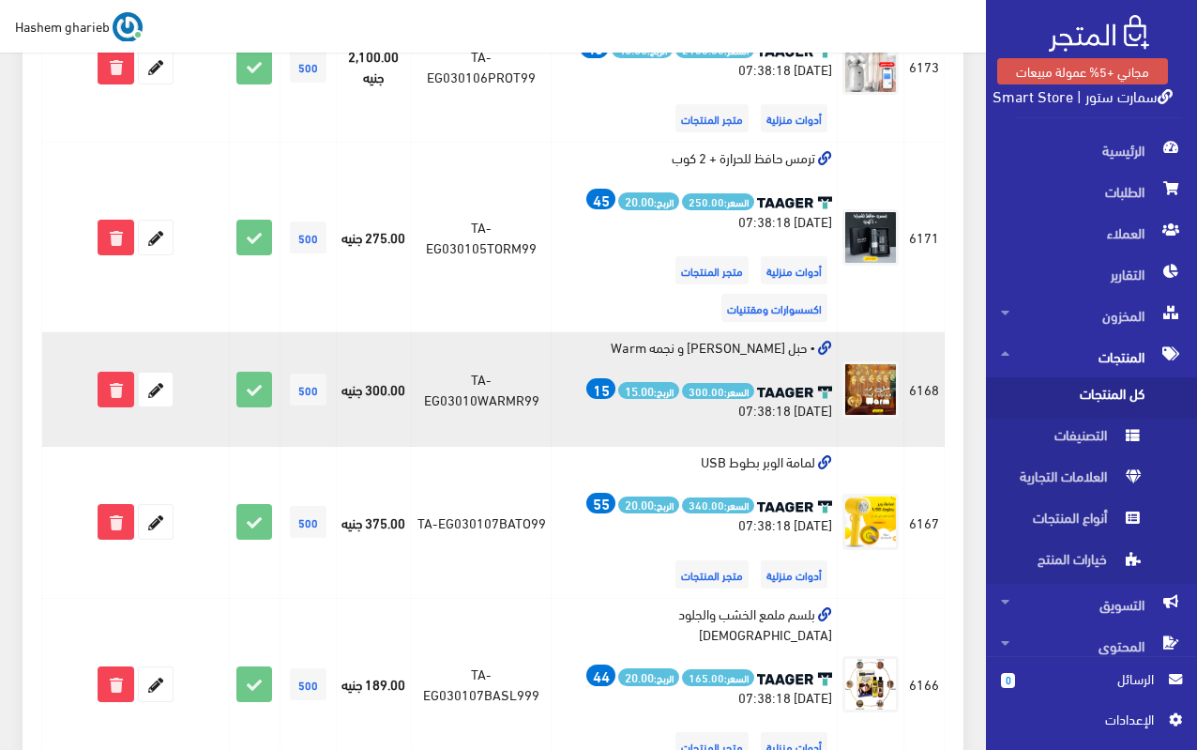
drag, startPoint x: 666, startPoint y: 269, endPoint x: 811, endPoint y: 267, distance: 144.5
click at [811, 332] on td "• حبل [PERSON_NAME] و نجمه Warm السعر: 300.00 الربح: 15.00 15 [DATE] 07:38:18" at bounding box center [694, 389] width 286 height 114
copy td "حبل [PERSON_NAME] و نجمه Warm"
click at [167, 373] on icon at bounding box center [156, 390] width 34 height 34
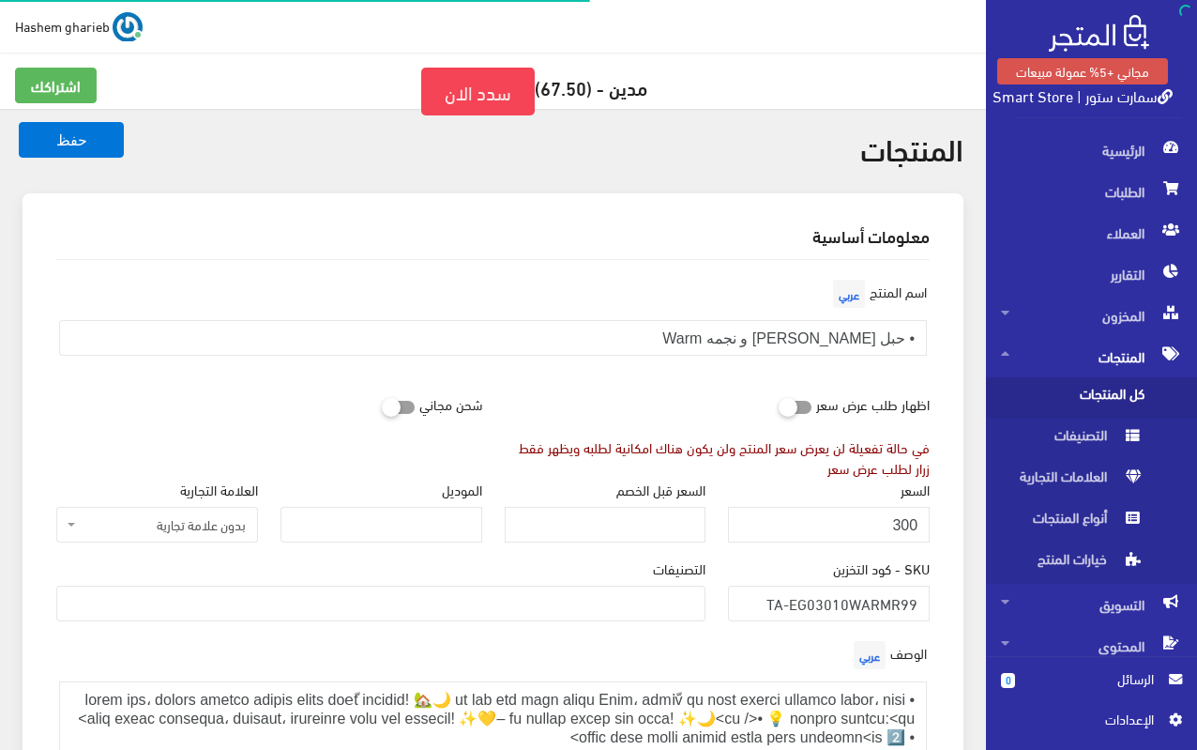
select select
drag, startPoint x: 904, startPoint y: 335, endPoint x: 952, endPoint y: 336, distance: 47.9
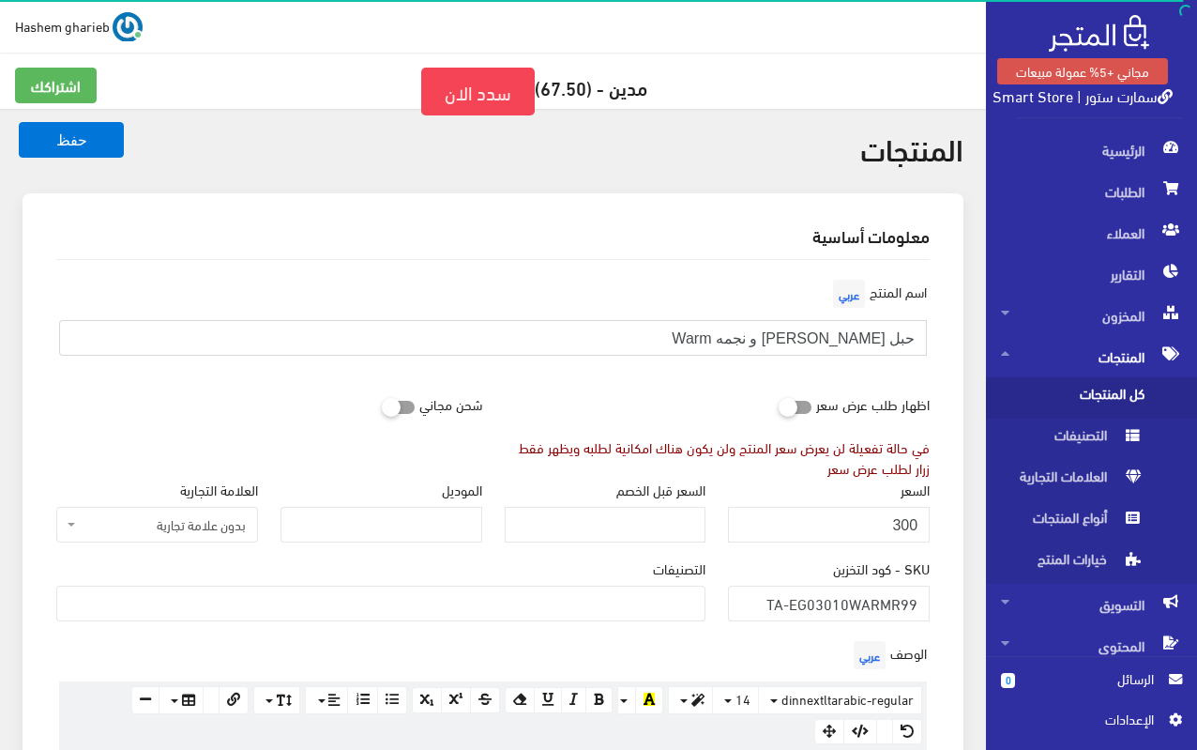
type input "حبل نور هلال و نجمه Warm"
drag, startPoint x: 869, startPoint y: 525, endPoint x: 952, endPoint y: 522, distance: 83.6
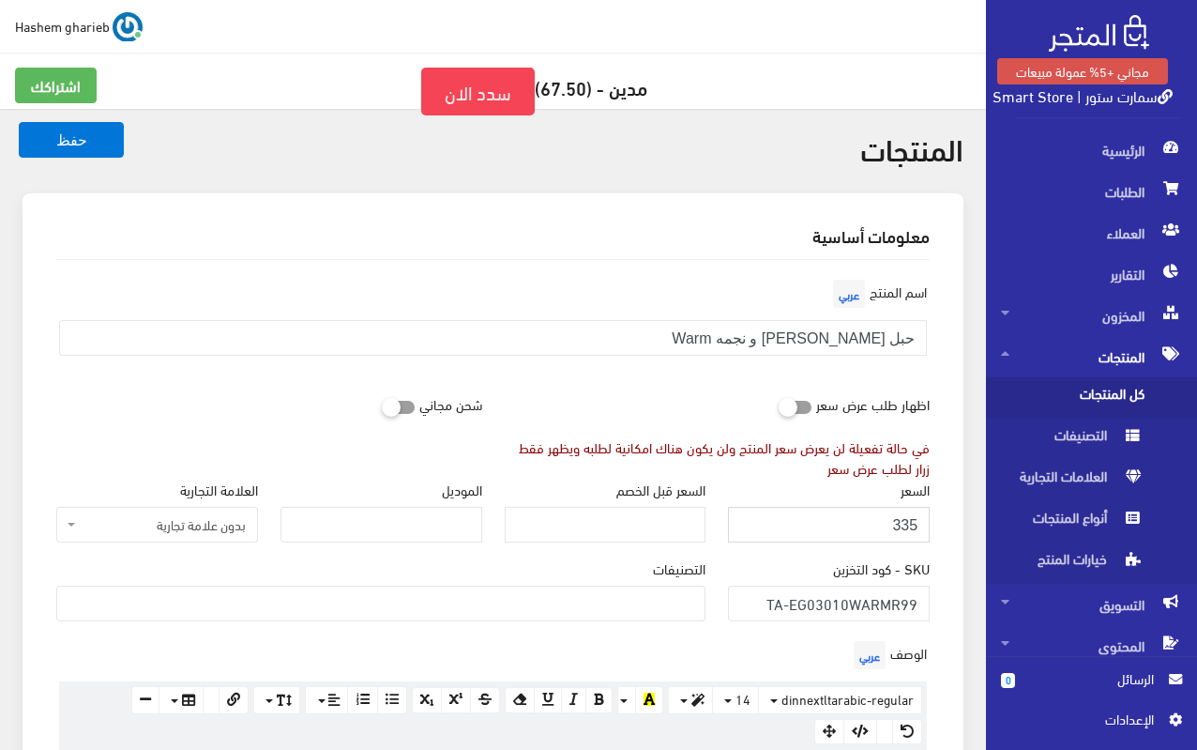
type input "335"
drag, startPoint x: 855, startPoint y: 332, endPoint x: 935, endPoint y: 329, distance: 79.8
click at [935, 329] on div "اسم المنتج عربي حبل نور هلال و نجمه Warm" at bounding box center [493, 323] width 896 height 96
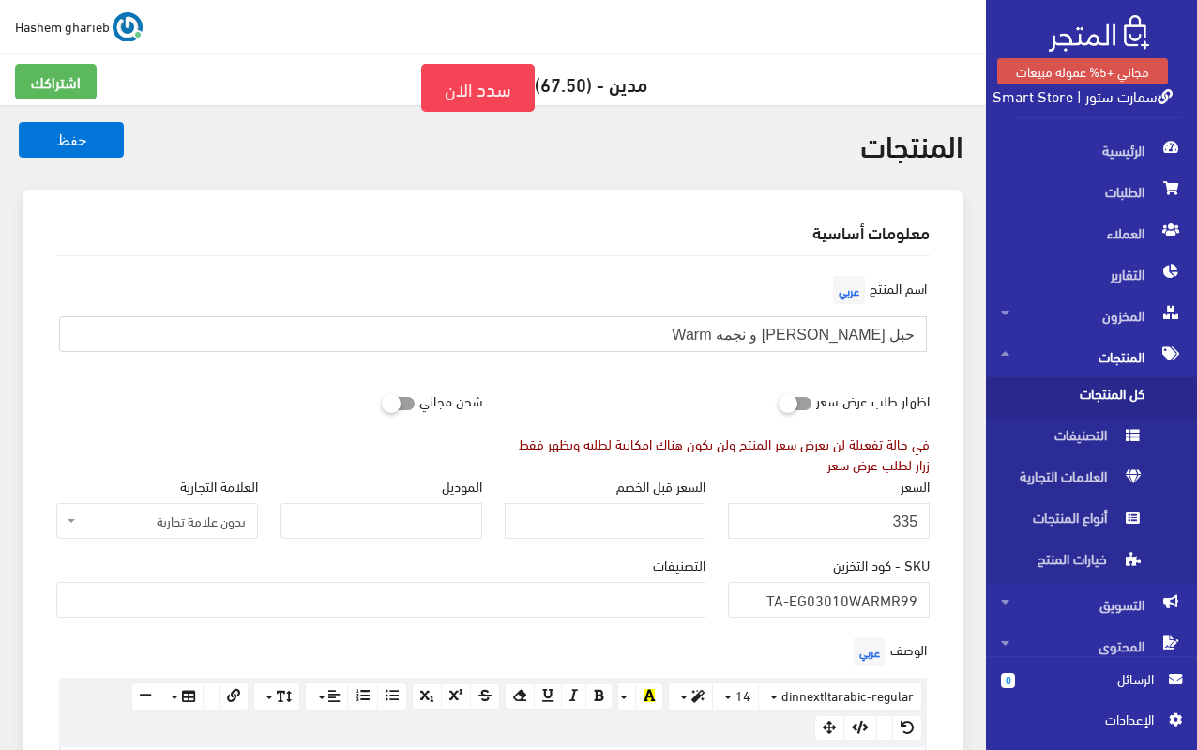
scroll to position [657, 0]
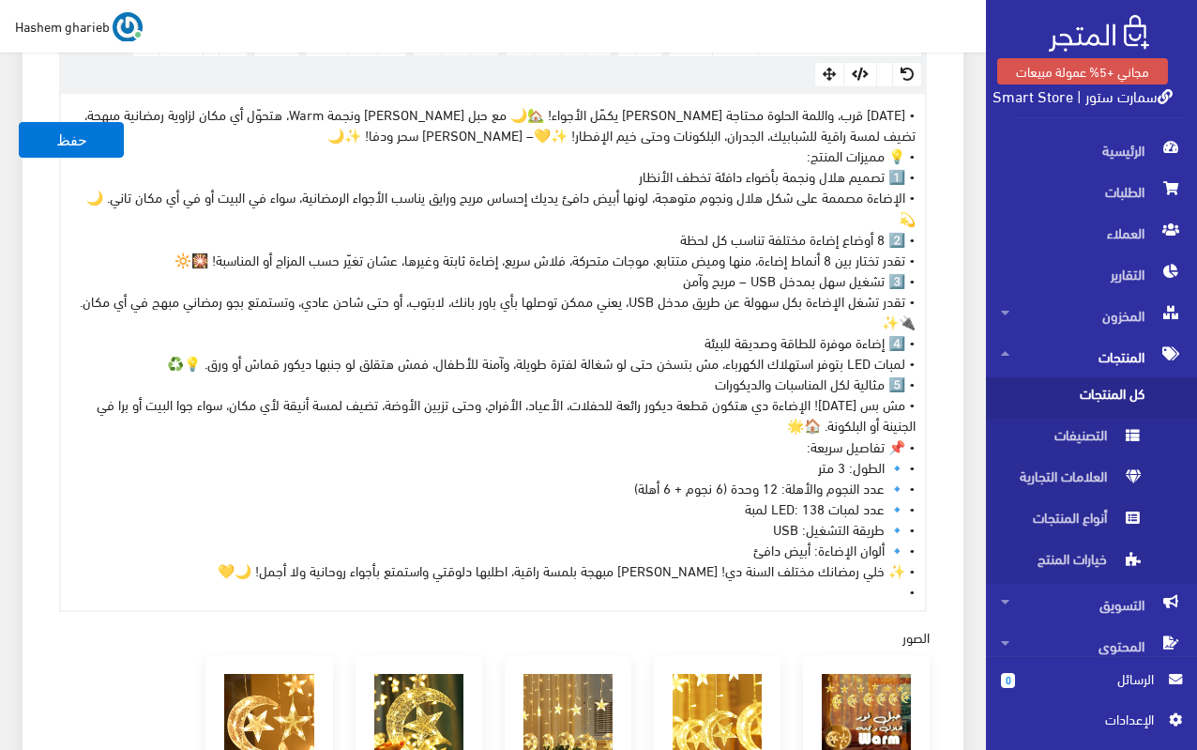
drag, startPoint x: 172, startPoint y: 234, endPoint x: 218, endPoint y: 239, distance: 46.3
click at [218, 239] on div "• رمضان قرب، واللمة الحلوة محتاجة ديكور يكمّل الأجواء! 🏡🌙 مع حبل نور هلال ونجمة…" at bounding box center [493, 352] width 864 height 516
drag, startPoint x: 73, startPoint y: 198, endPoint x: 113, endPoint y: 198, distance: 39.4
click at [113, 198] on div "• رمضان قرب، واللمة الحلوة محتاجة ديكور يكمّل الأجواء! 🏡🌙 مع حبل نور هلال ونجمة…" at bounding box center [493, 352] width 864 height 516
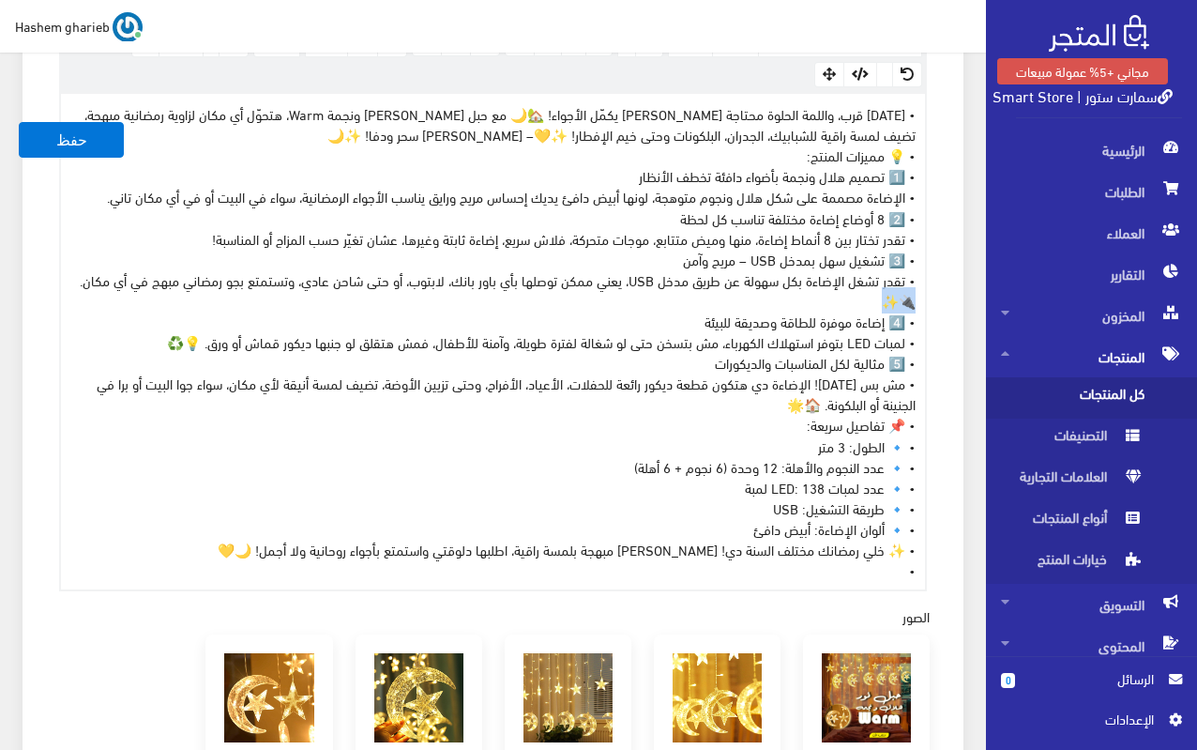
click at [85, 277] on div "• رمضان قرب، واللمة الحلوة محتاجة ديكور يكمّل الأجواء! 🏡🌙 مع حبل نور هلال ونجمة…" at bounding box center [493, 341] width 864 height 495
drag, startPoint x: 173, startPoint y: 345, endPoint x: 210, endPoint y: 345, distance: 37.5
click at [210, 345] on div "• رمضان قرب، واللمة الحلوة محتاجة ديكور يكمّل الأجواء! 🏡🌙 مع حبل نور هلال ونجمة…" at bounding box center [493, 341] width 864 height 495
drag, startPoint x: 917, startPoint y: 304, endPoint x: 933, endPoint y: 298, distance: 16.9
click at [933, 298] on div "الوصف عربي × Insert Image Select from files Image URL Insert Image × Insert Lin…" at bounding box center [493, 285] width 896 height 612
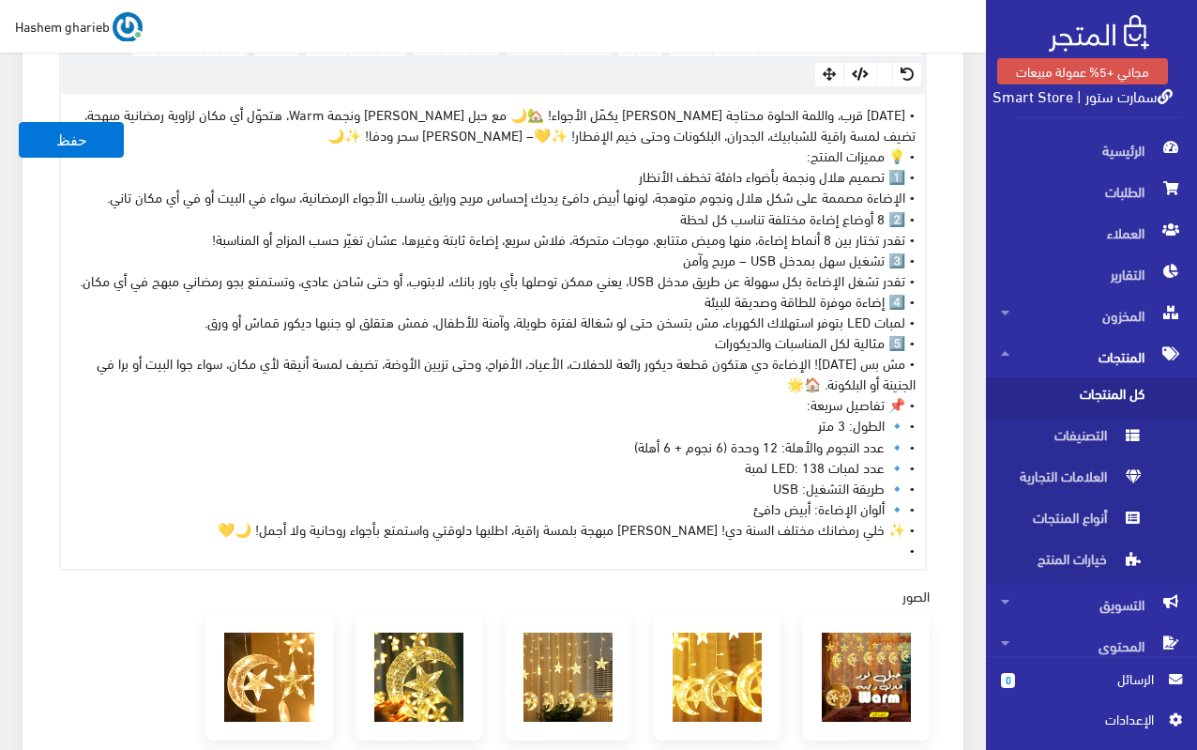
click at [813, 388] on div "• رمضان قرب، واللمة الحلوة محتاجة ديكور يكمّل الأجواء! 🏡🌙 مع حبل نور هلال ونجمة…" at bounding box center [493, 331] width 864 height 475
click at [282, 533] on div "• رمضان قرب، واللمة الحلوة محتاجة ديكور يكمّل الأجواء! 🏡🌙 مع حبل نور هلال ونجمة…" at bounding box center [493, 331] width 864 height 475
click at [580, 114] on div "• رمضان قرب، واللمة الحلوة محتاجة ديكور يكمّل الأجواء! 🏡🌙 مع حبل نور هلال ونجمة…" at bounding box center [493, 331] width 864 height 475
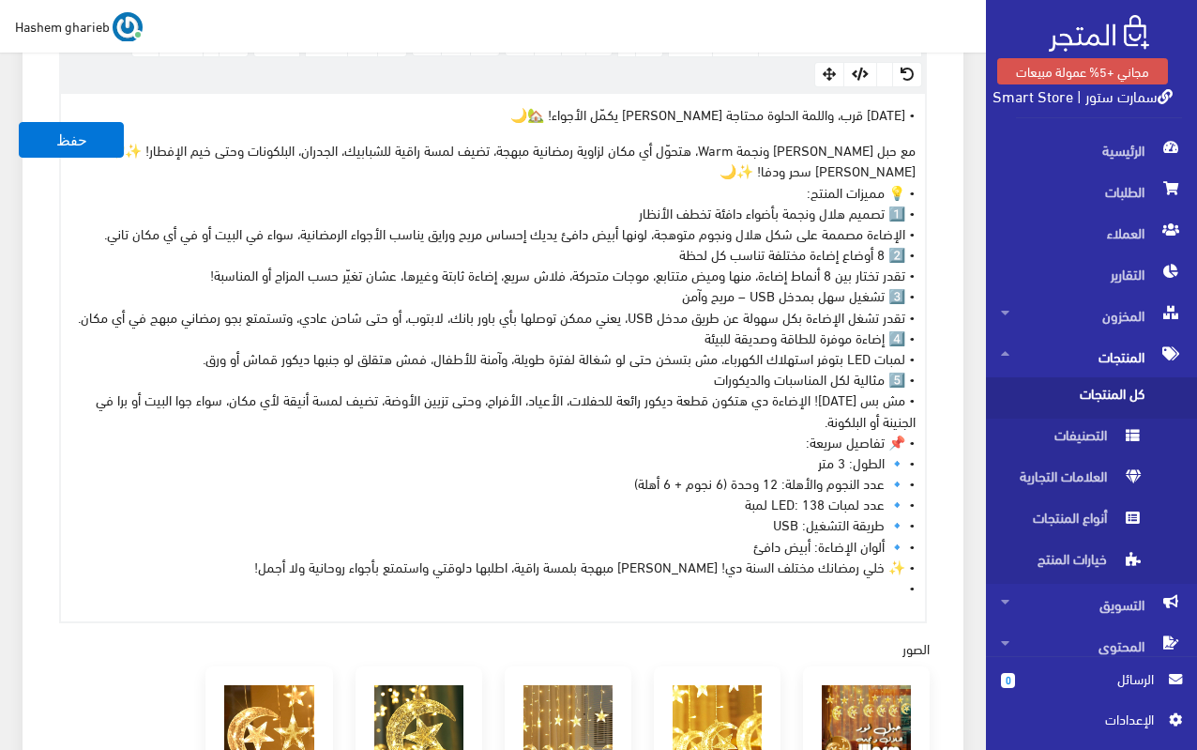
click at [592, 113] on p "• رمضان قرب، واللمة الحلوة محتاجة ديكور يكمّل الأجواء! 🏡🌙" at bounding box center [492, 113] width 845 height 21
click at [159, 147] on p "مع حبل نور هلال ونجمة Warm، هتحوّل أي مكان لزاوية رمضانية مبهجة، تضيف لمسة راقي…" at bounding box center [492, 368] width 845 height 458
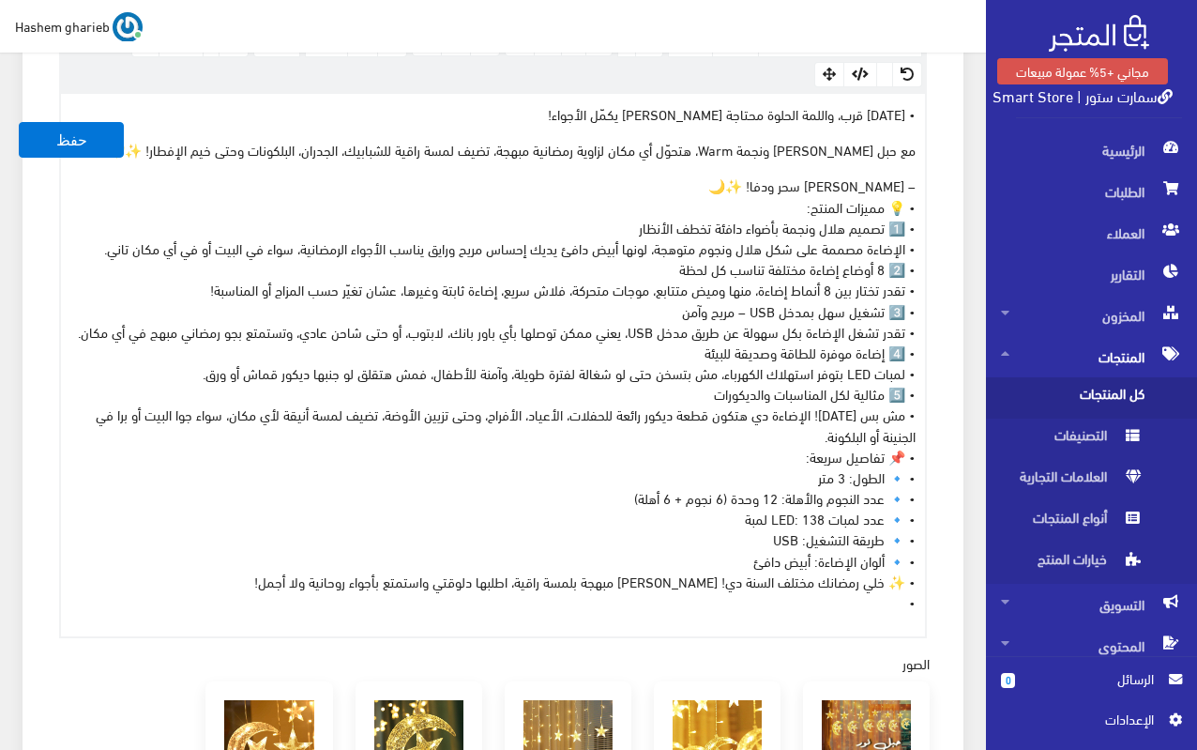
click at [150, 151] on p "مع حبل نور هلال ونجمة Warm، هتحوّل أي مكان لزاوية رمضانية مبهجة، تضيف لمسة راقي…" at bounding box center [492, 149] width 845 height 21
click at [723, 183] on p "– جو رمضاني مليان سحر ودفا! ✨🌙 • 💡 مميزات المنتج: • 1️⃣ تصميم هلال ونجمة بأضواء…" at bounding box center [492, 393] width 845 height 437
copy div "• رمضان قرب، واللمة الحلوة محتاجة ديكور يكمّل الأجواء! مع حبل نور هلال ونجمة Wa…"
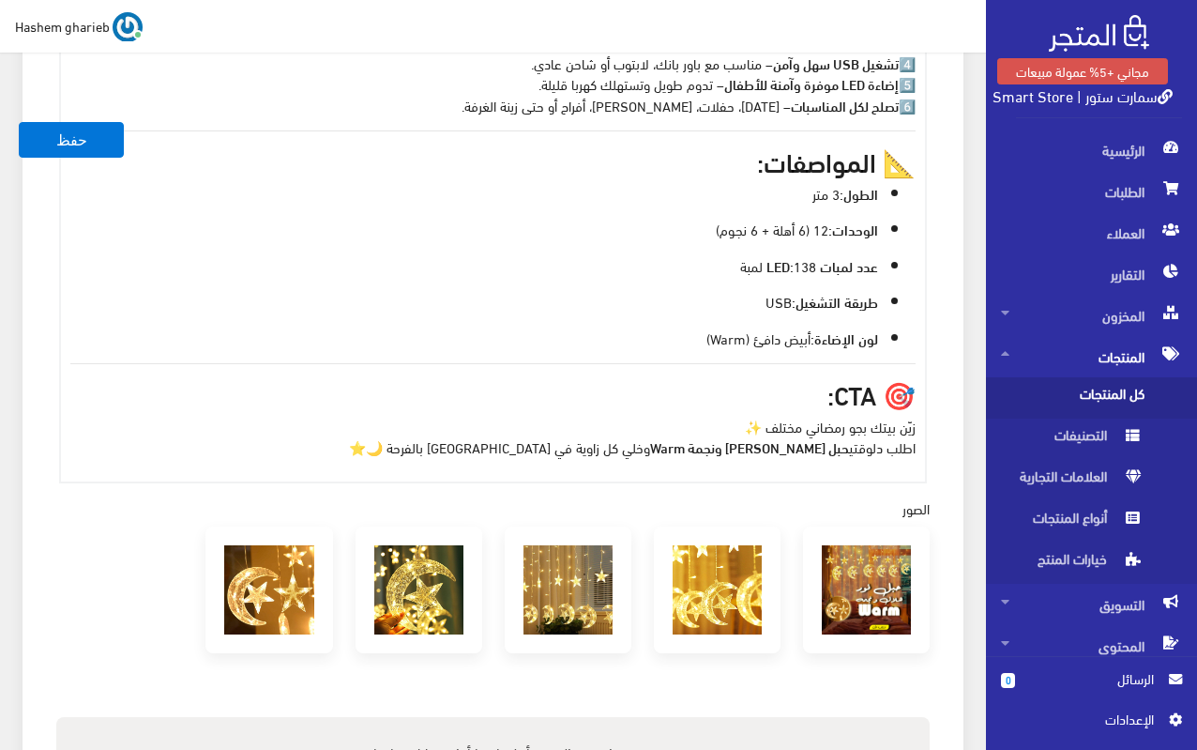
scroll to position [1076, 0]
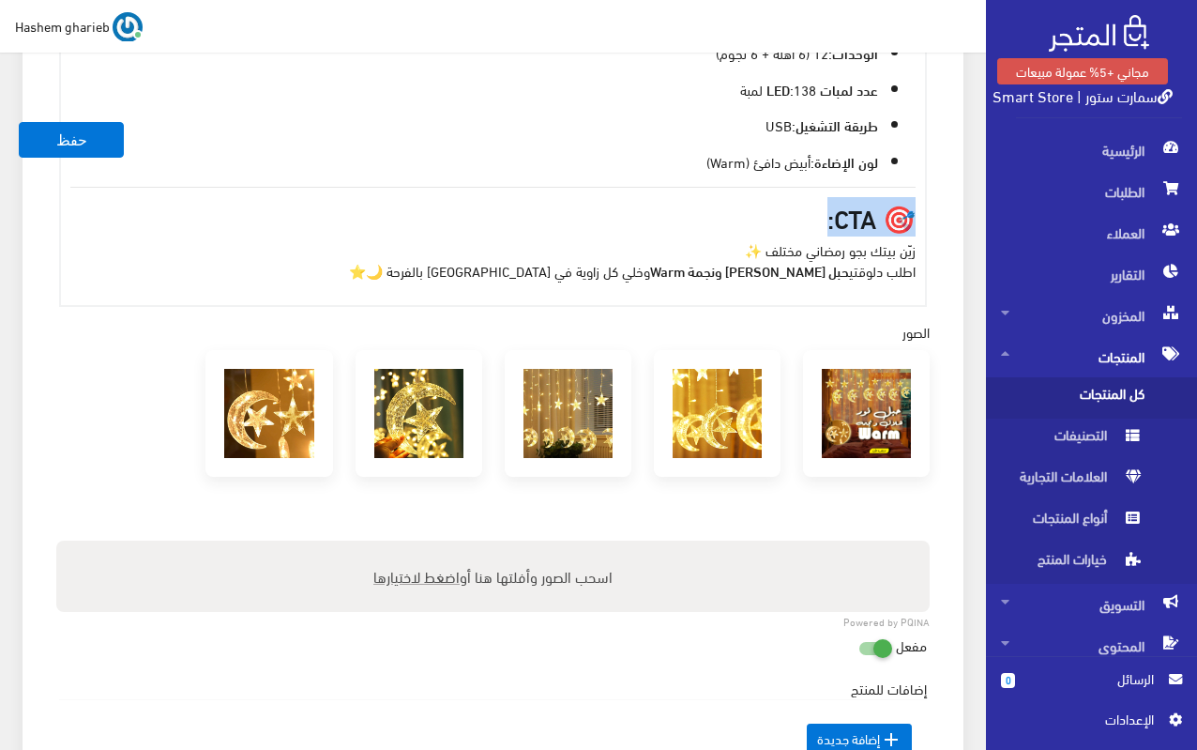
drag, startPoint x: 775, startPoint y: 220, endPoint x: 931, endPoint y: 209, distance: 156.1
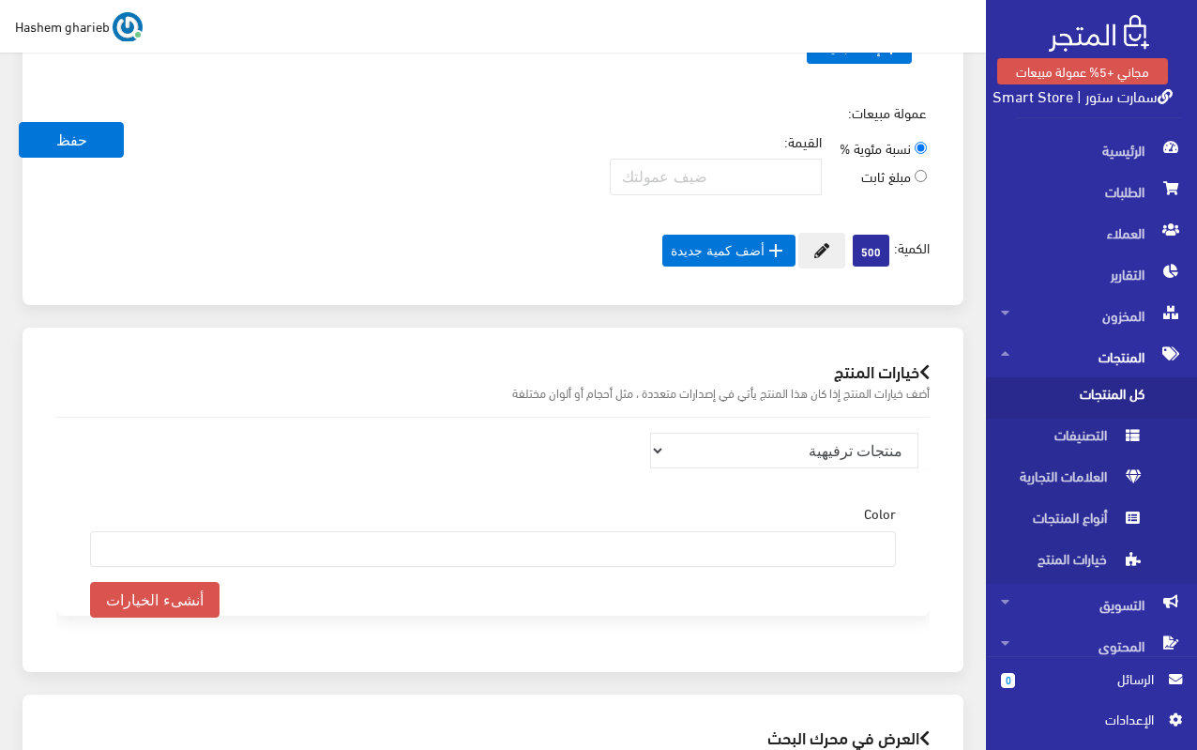
scroll to position [1881, 0]
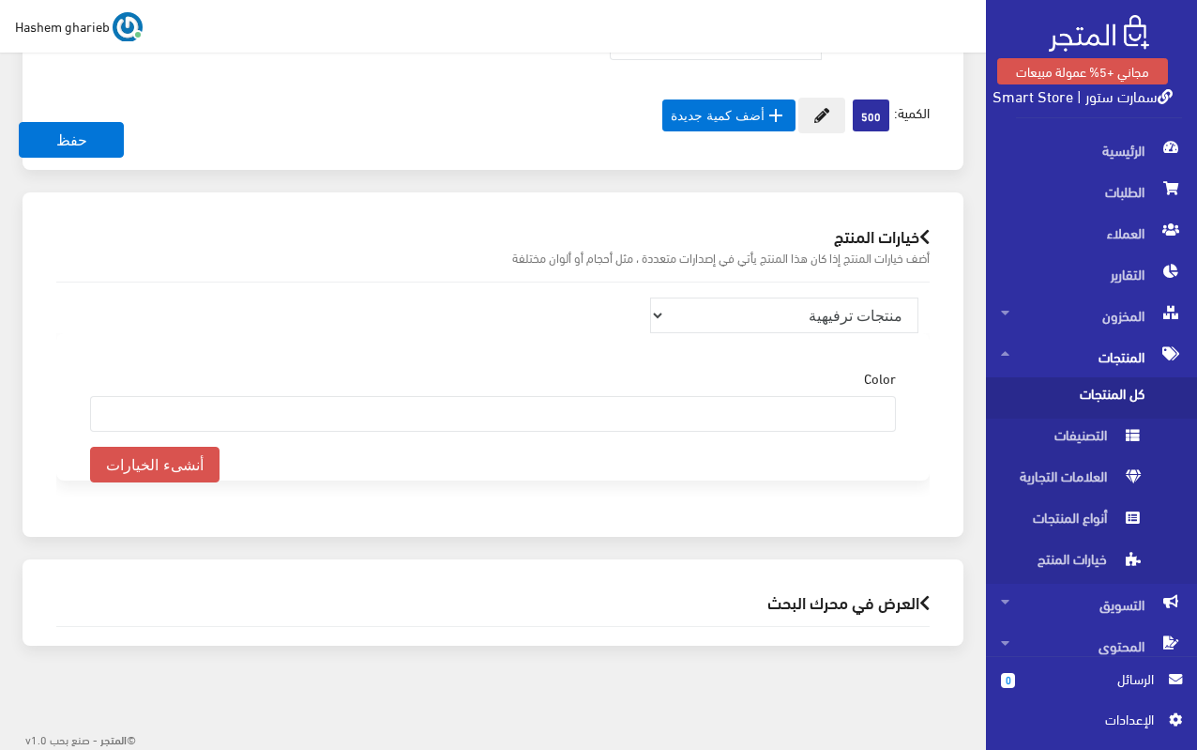
click at [841, 593] on h2 "العرض في محرك البحث" at bounding box center [493, 602] width 874 height 18
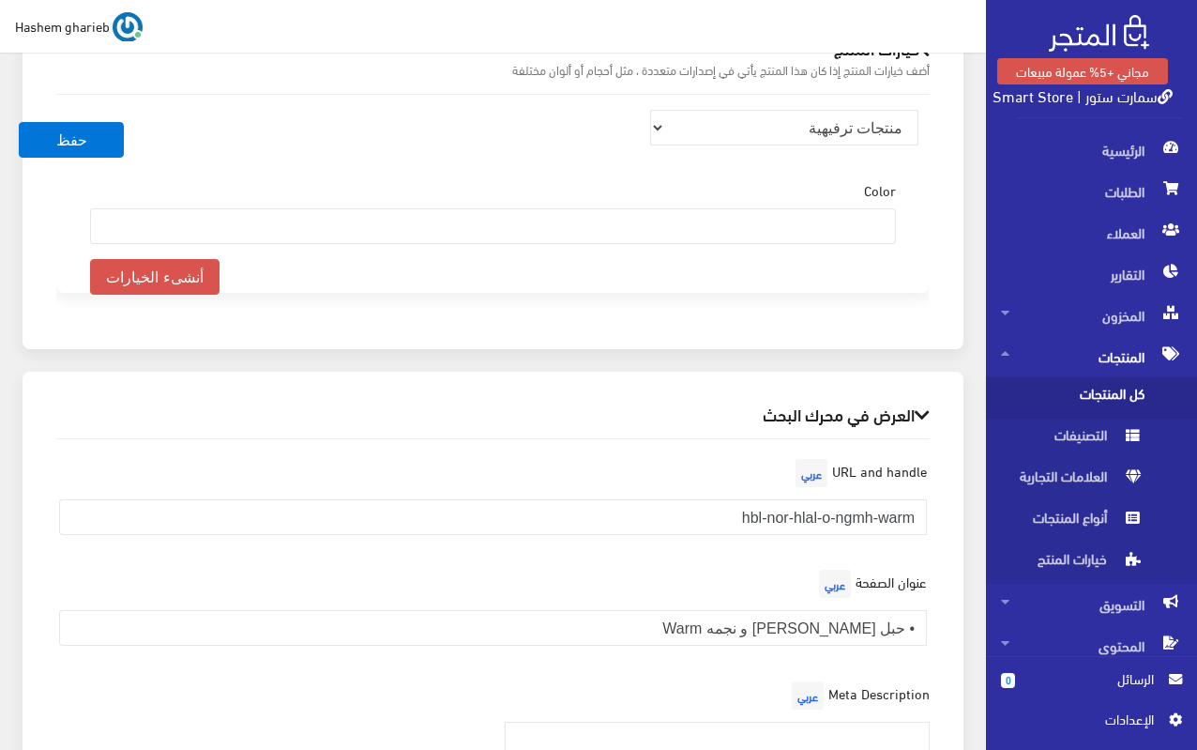
scroll to position [2509, 0]
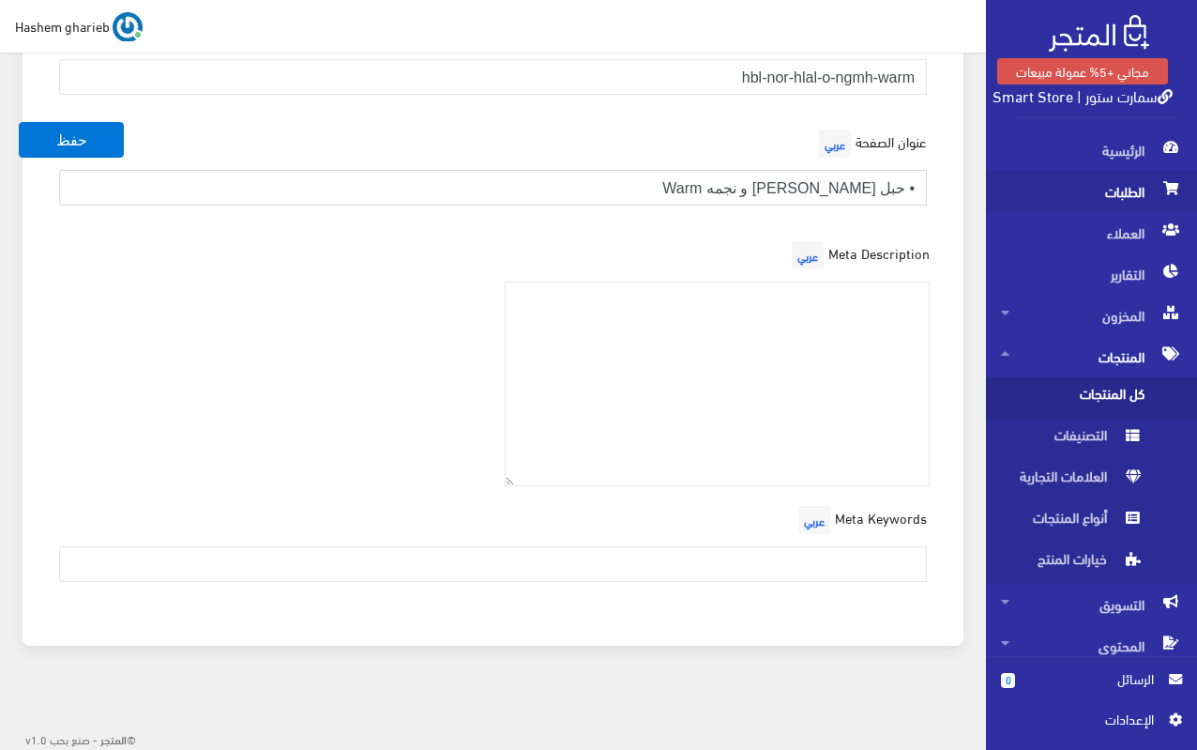
drag, startPoint x: 649, startPoint y: 181, endPoint x: 989, endPoint y: 188, distance: 339.8
paste input "حبل نور هلال ونجمة Warm – زينة رمضان بإضاءة دافئة"
type input "حبل نور هلال ونجمة Warm – زينة رمضان بإضاءة دافئة"
click at [810, 358] on textarea at bounding box center [718, 385] width 426 height 206
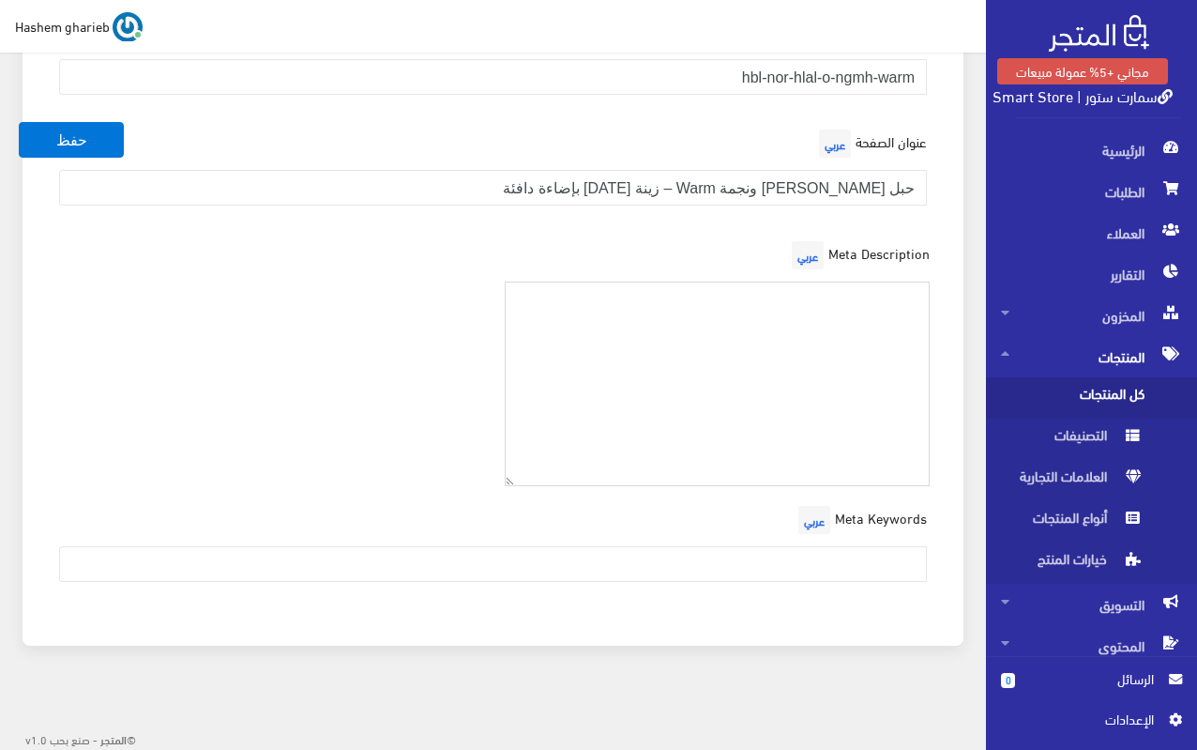
paste textarea "خلي أجواء رمضان عندك مليانة سحر ودفا مع حبل نور هلال ونجمة Warm، إضاءة LED دافئ…"
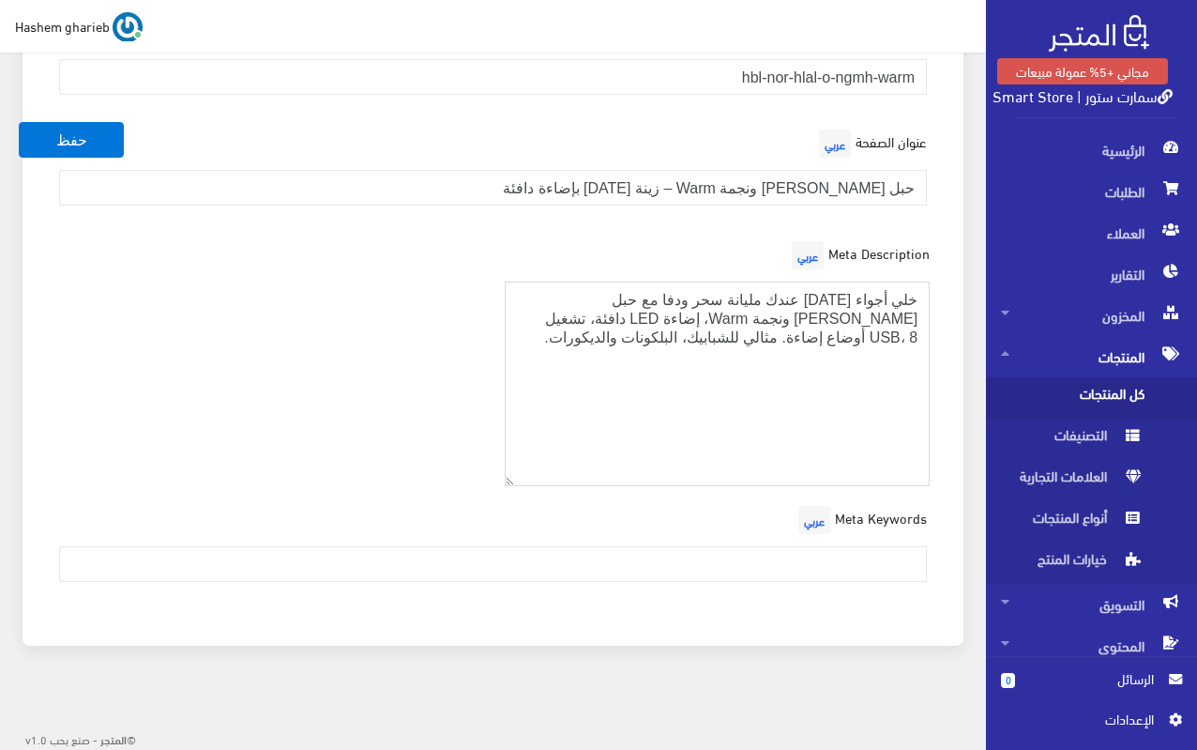
type textarea "خلي أجواء رمضان عندك مليانة سحر ودفا مع حبل نور هلال ونجمة Warm، إضاءة LED دافئ…"
click at [808, 547] on input "text" at bounding box center [493, 564] width 868 height 36
paste input "زينة رمضان، حبل نور رمضان، إضاءة هلال ونجمة، ديكور رمضاني، إضاءة USB رمضان"
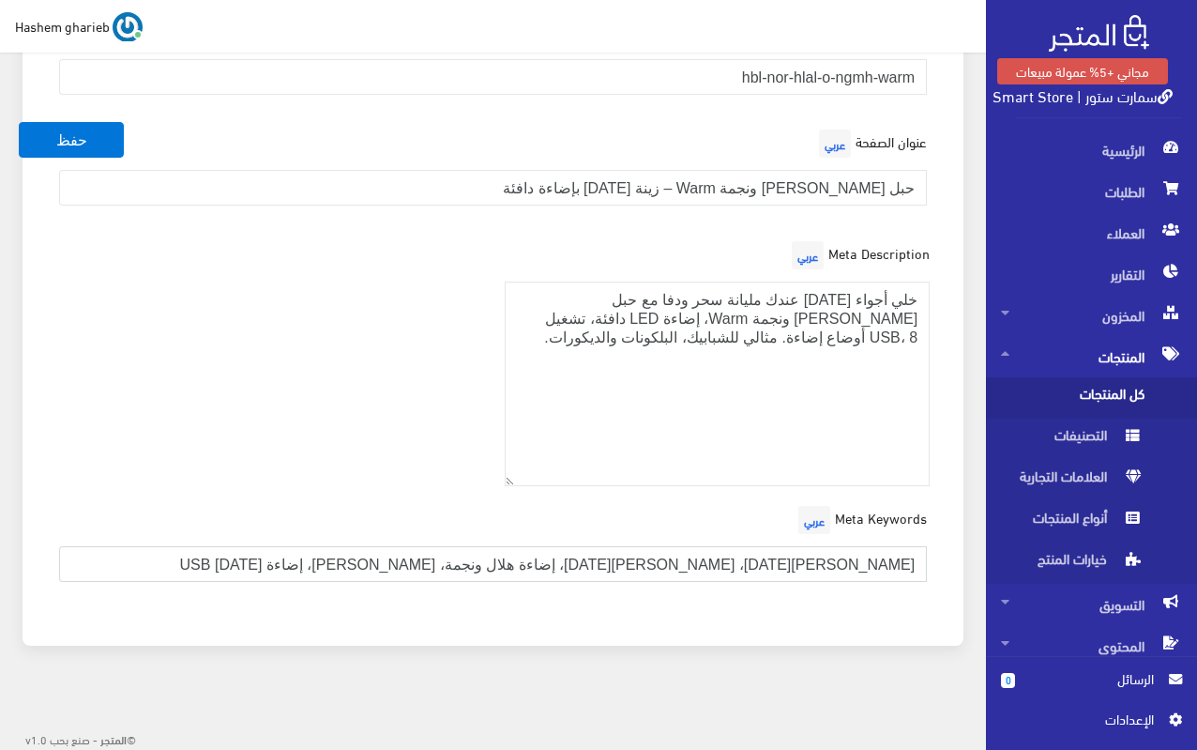
type input "زينة رمضان، حبل نور رمضان، إضاءة هلال ونجمة، ديكور رمضاني، إضاءة USB رمضان"
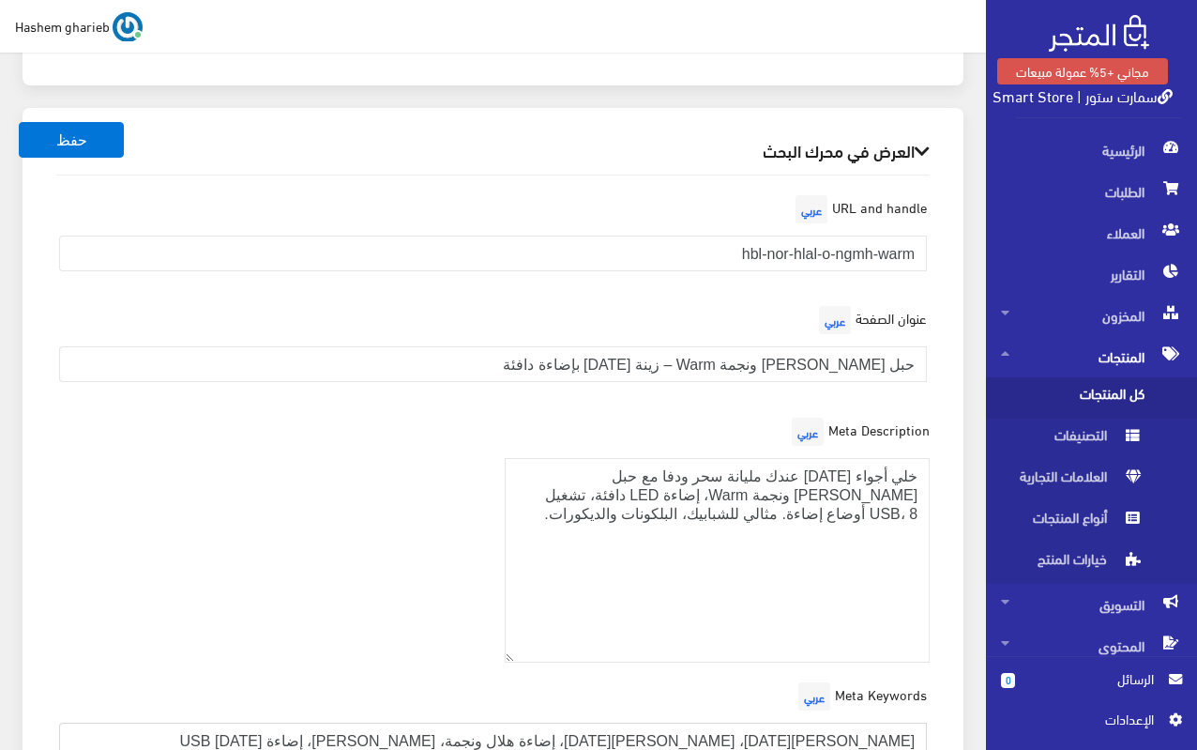
scroll to position [2228, 0]
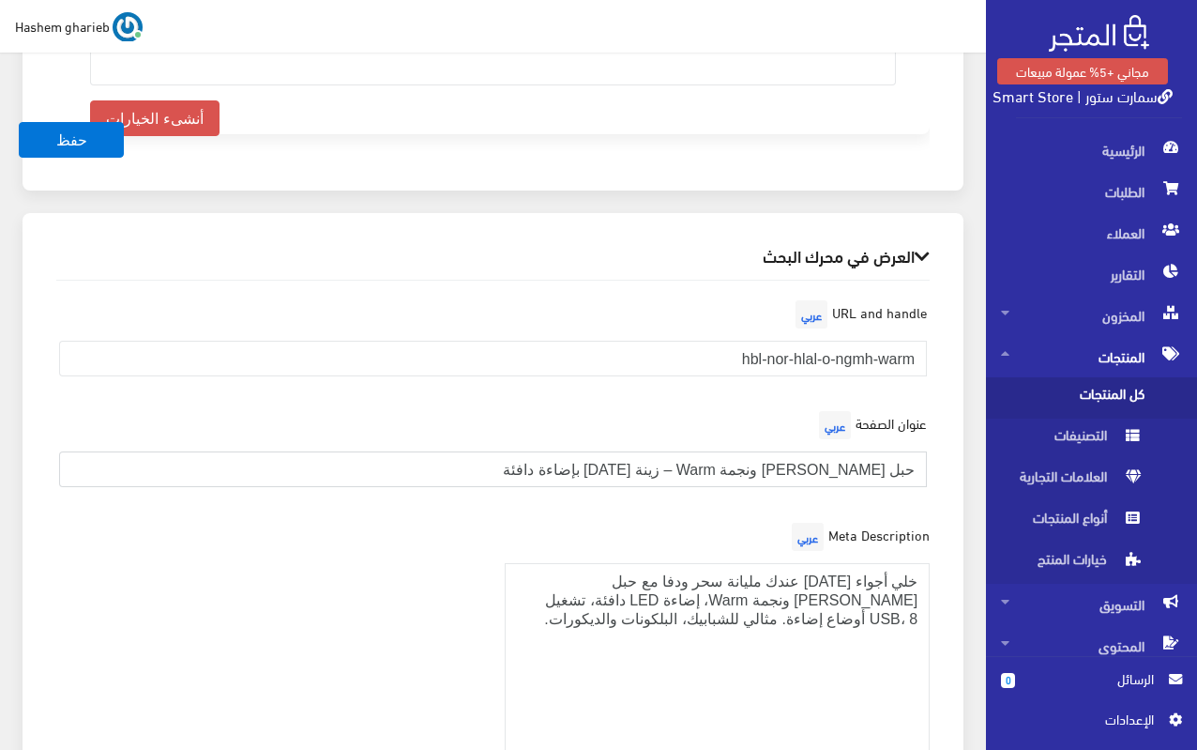
drag, startPoint x: 753, startPoint y: 464, endPoint x: 927, endPoint y: 466, distance: 174.6
click at [927, 466] on input "حبل نور هلال ونجمة Warm – زينة رمضان بإضاءة دافئة" at bounding box center [493, 469] width 868 height 36
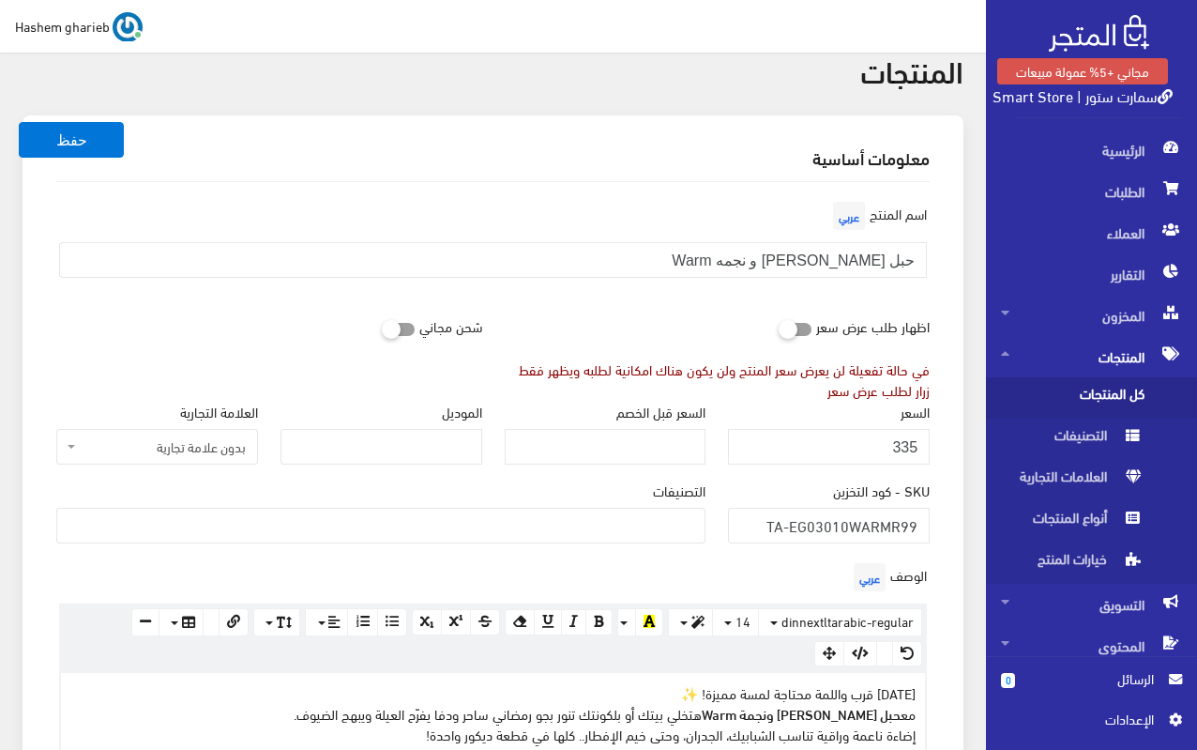
scroll to position [0, 0]
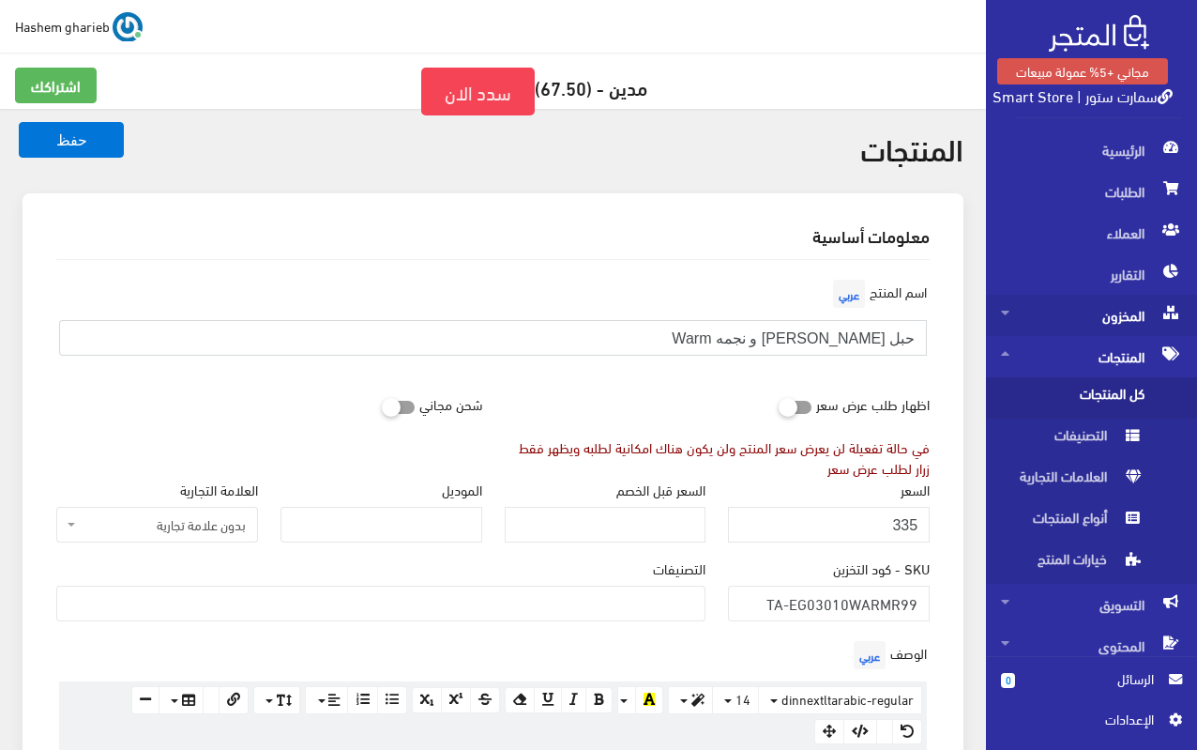
drag, startPoint x: 630, startPoint y: 327, endPoint x: 996, endPoint y: 325, distance: 366.0
paste input "نجمة"
type input "حبل نور هلال ونجمة Warm"
click at [616, 587] on ul at bounding box center [380, 601] width 647 height 30
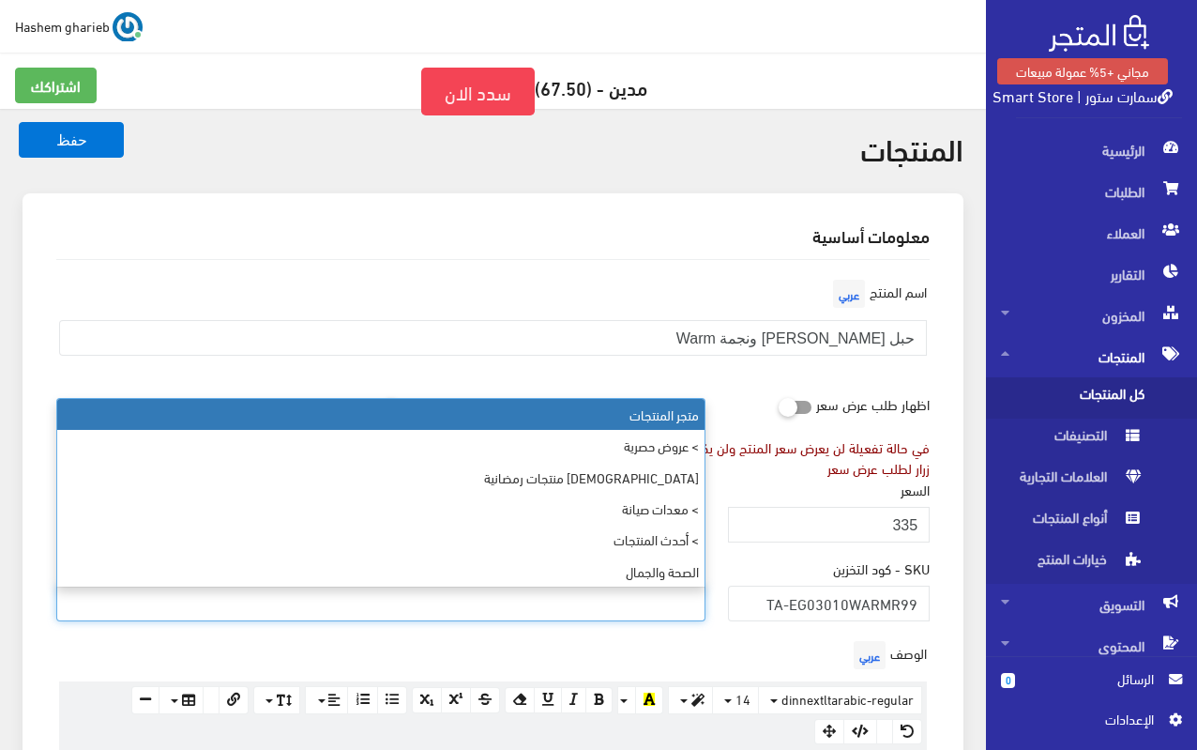
select select "403"
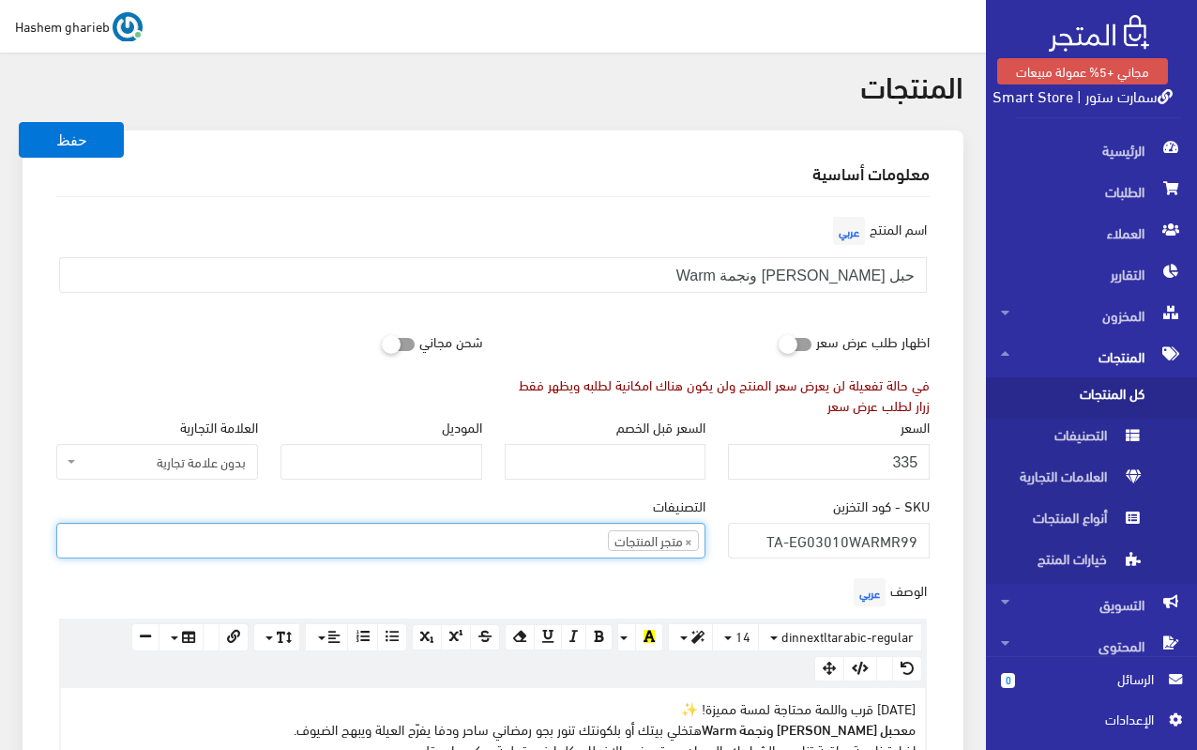
scroll to position [282, 0]
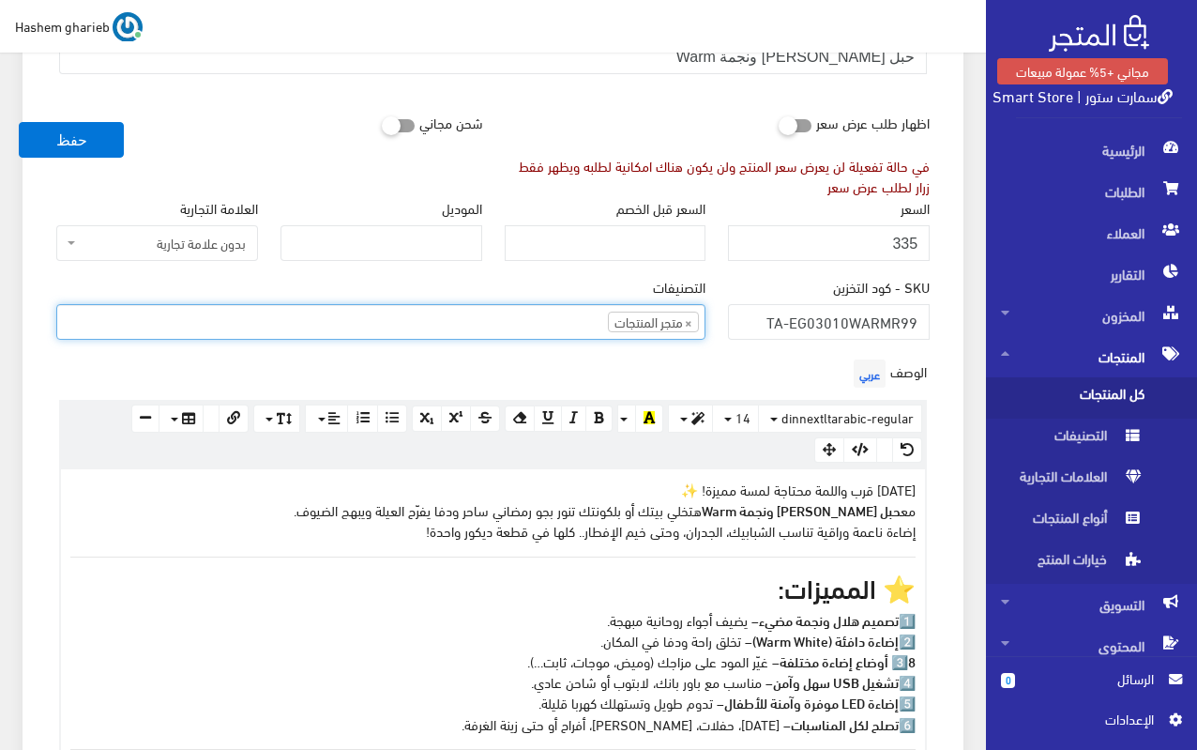
click at [473, 327] on ul "× متجر المنتجات" at bounding box center [380, 320] width 647 height 30
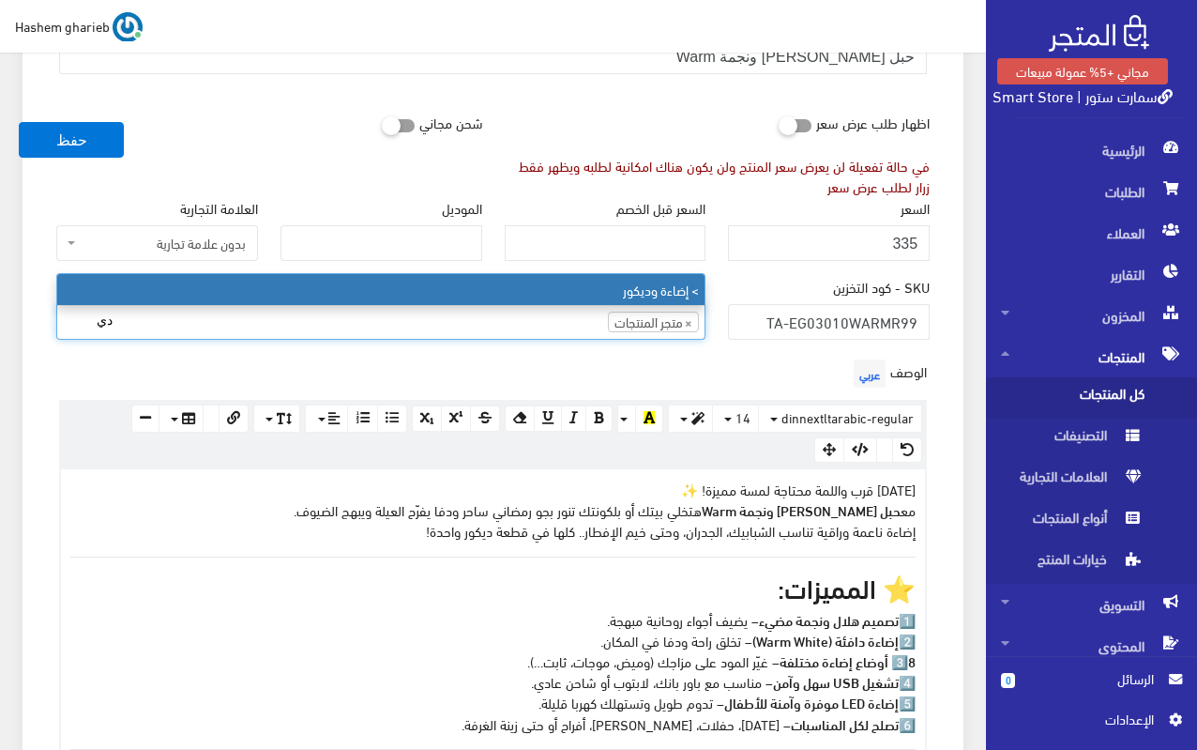
type input "دي"
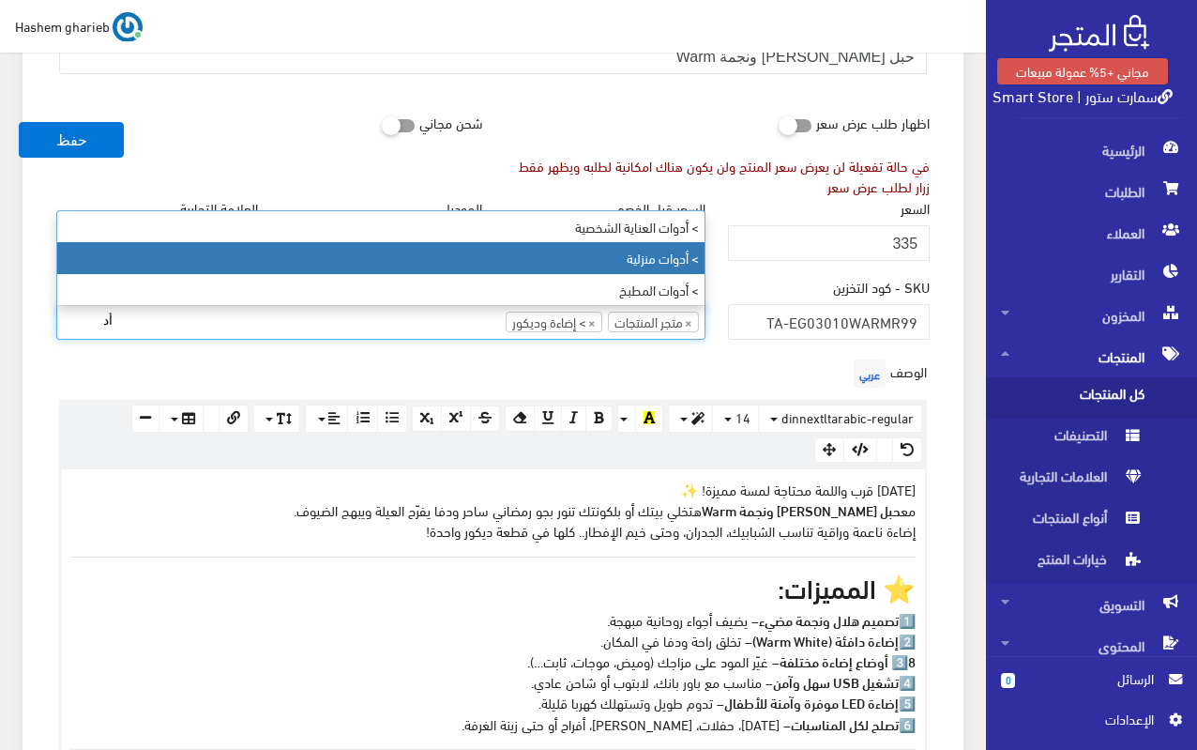
type input "أد"
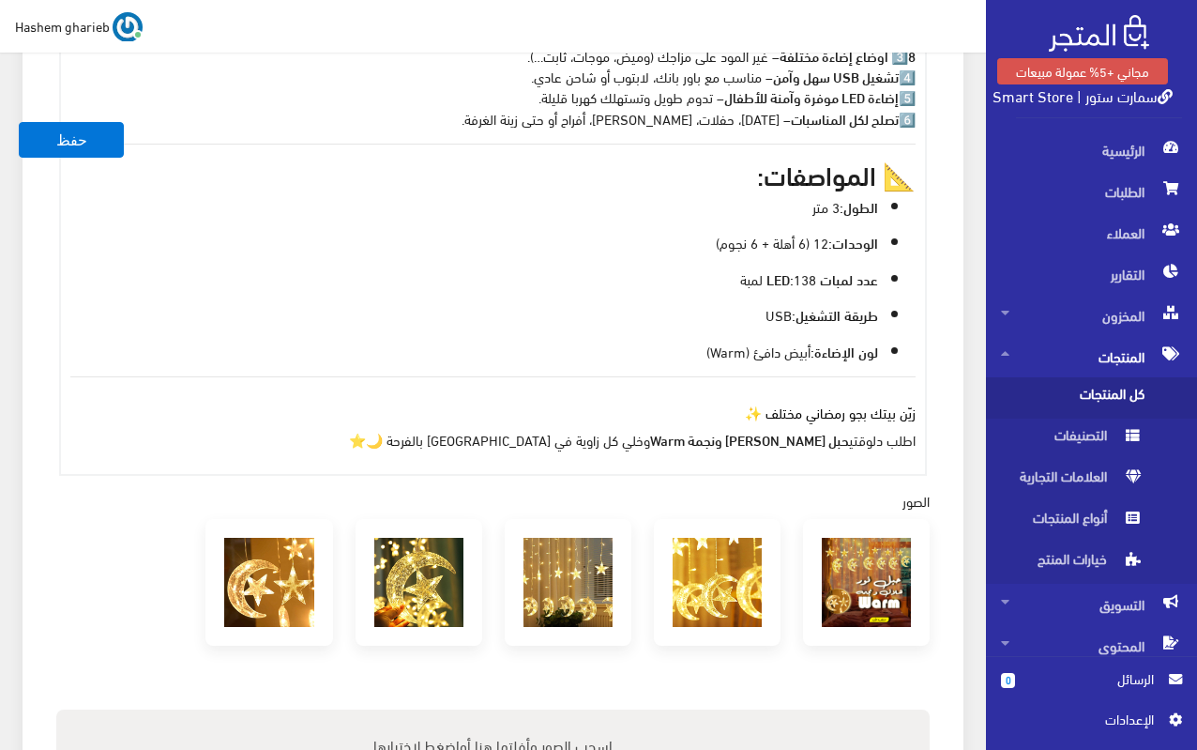
scroll to position [938, 0]
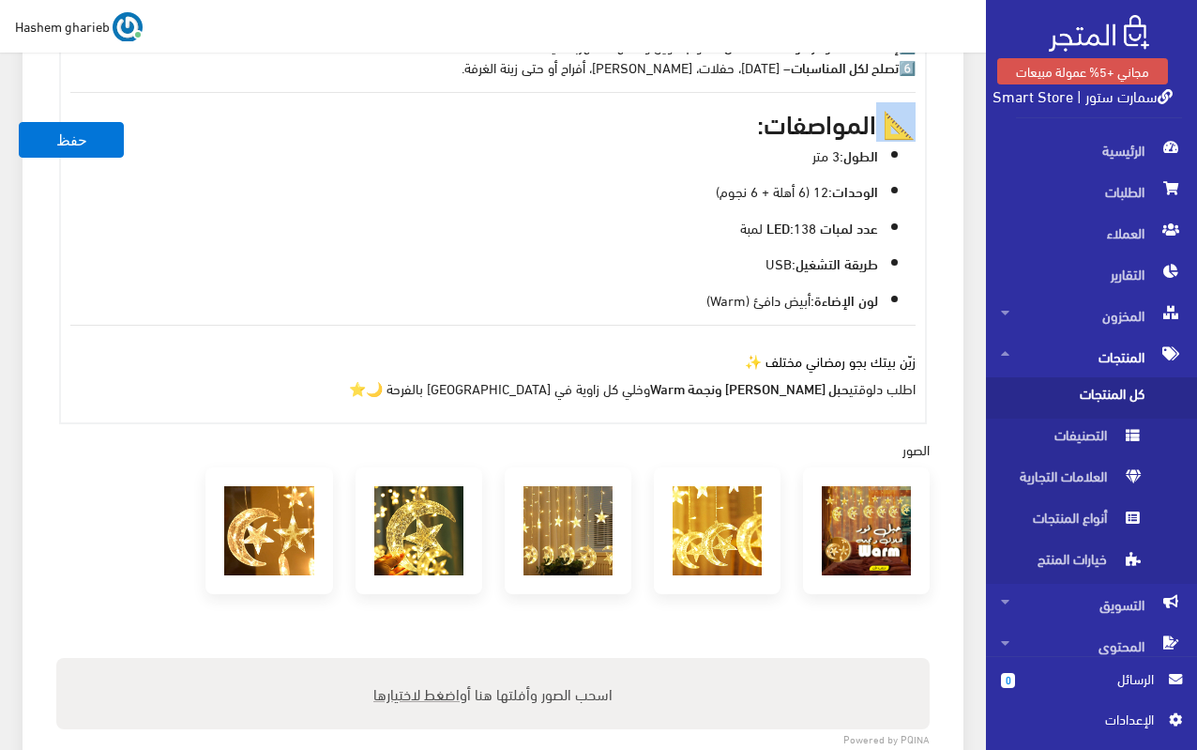
drag, startPoint x: 876, startPoint y: 117, endPoint x: 952, endPoint y: 134, distance: 77.9
click at [950, 134] on div "معلومات أساسية اسم المنتج عربي حبل نور هلال ونجمة Warm اظهار طلب عرض سعر في حال…" at bounding box center [493, 184] width 941 height 1858
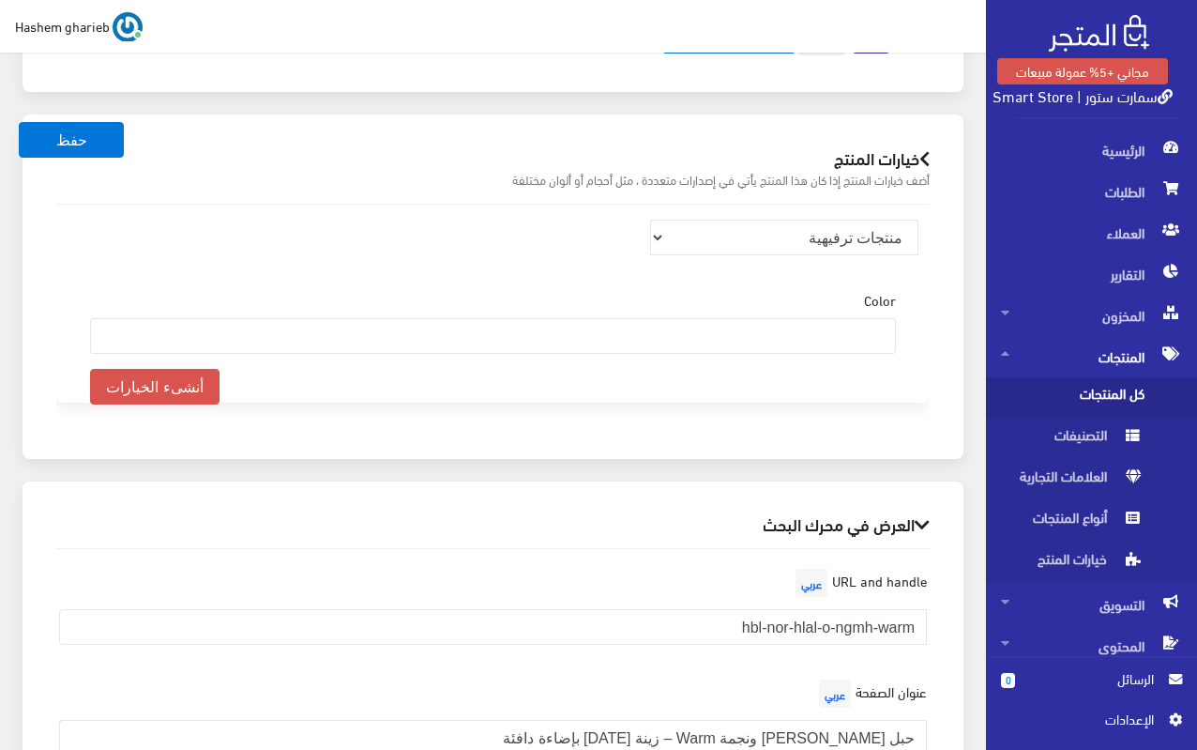
scroll to position [1971, 0]
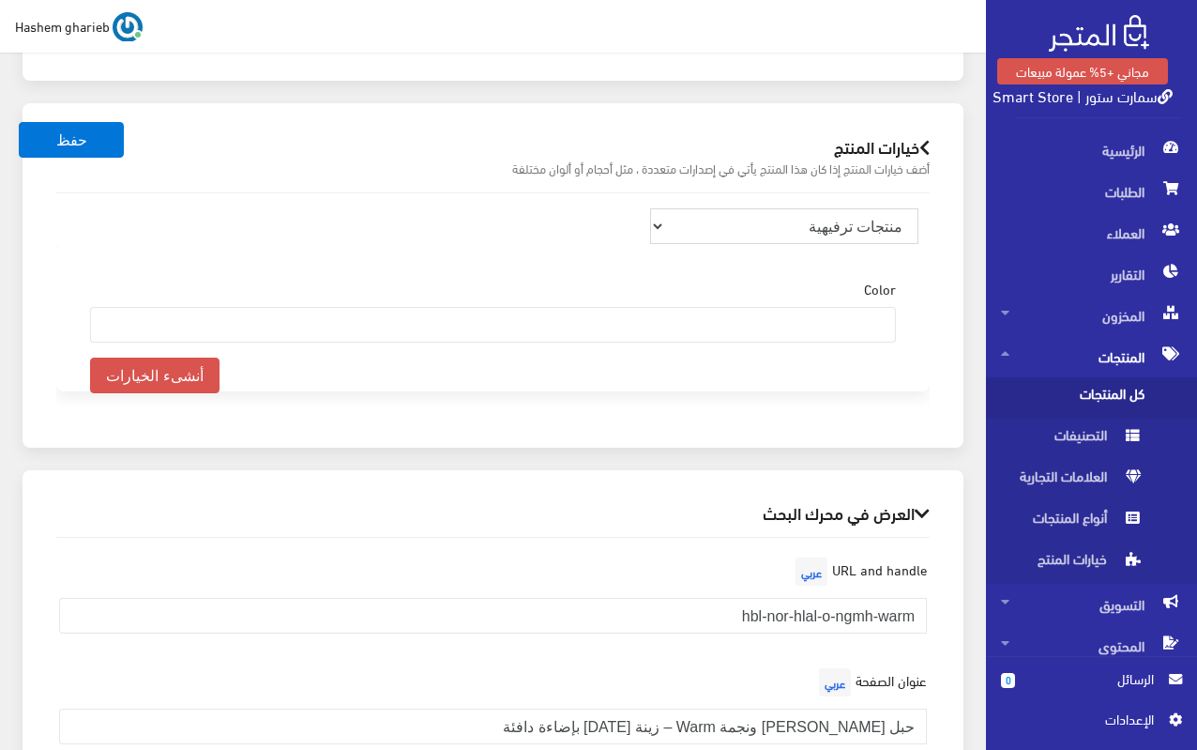
click at [867, 215] on select "منتجات ترفيهية الكترونيات اكسسوارات الهواتف الصحة والجمال تحف ومقتنيات موضة وأز…" at bounding box center [784, 226] width 268 height 36
select select "32"
click at [650, 208] on select "منتجات ترفيهية الكترونيات اكسسوارات الهواتف الصحة والجمال تحف ومقتنيات موضة وأز…" at bounding box center [784, 226] width 268 height 36
select select
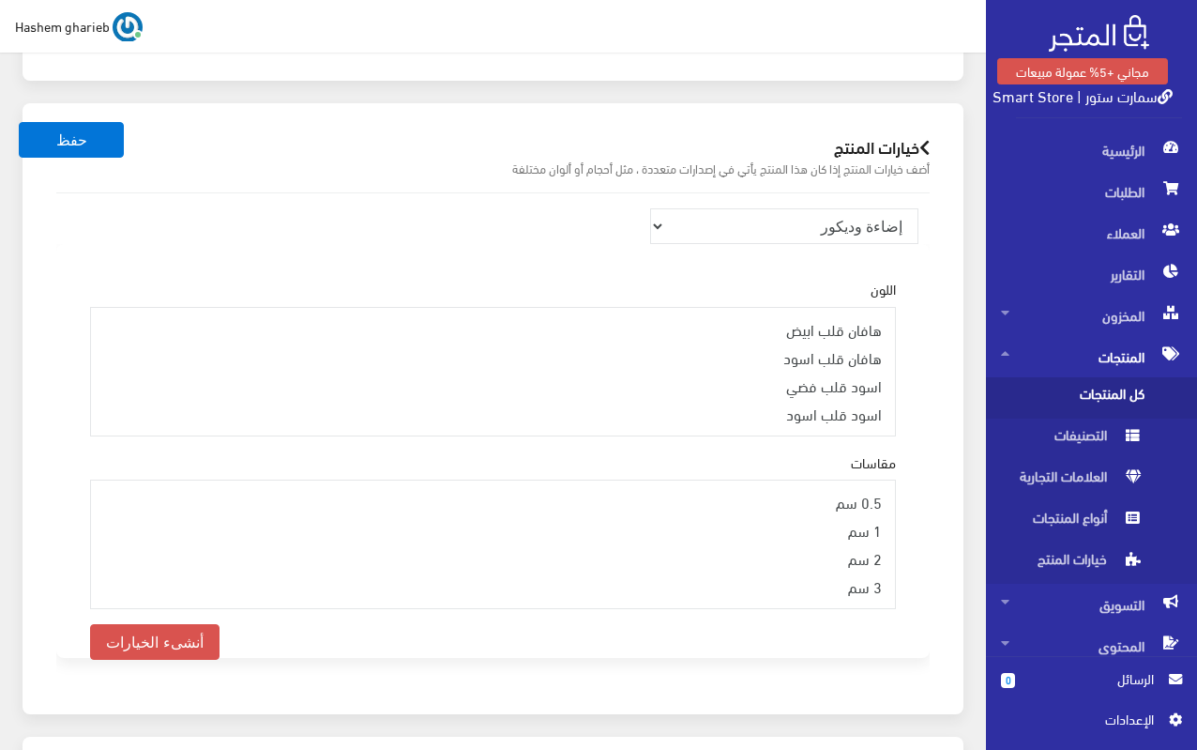
click at [953, 258] on div "خيارات المنتج أضف خيارات المنتج إذا كان هذا المنتج يأتي في إصدارات متعددة ، مثل…" at bounding box center [493, 408] width 941 height 611
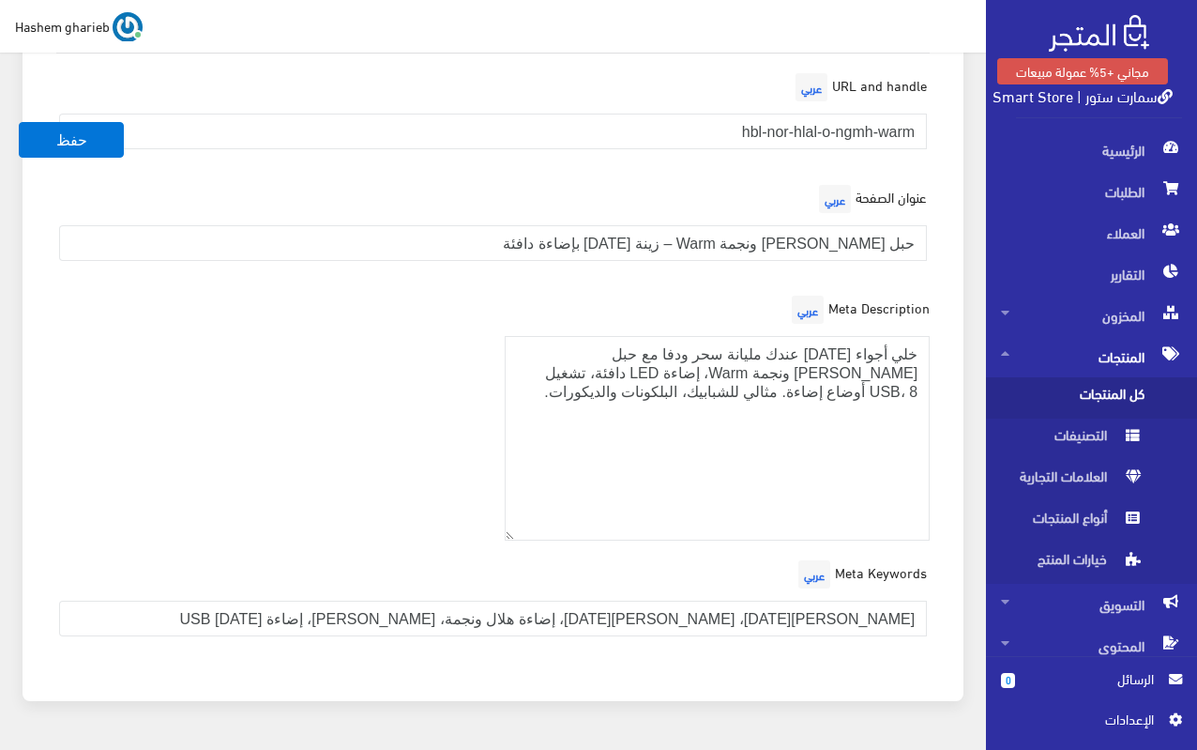
scroll to position [2731, 0]
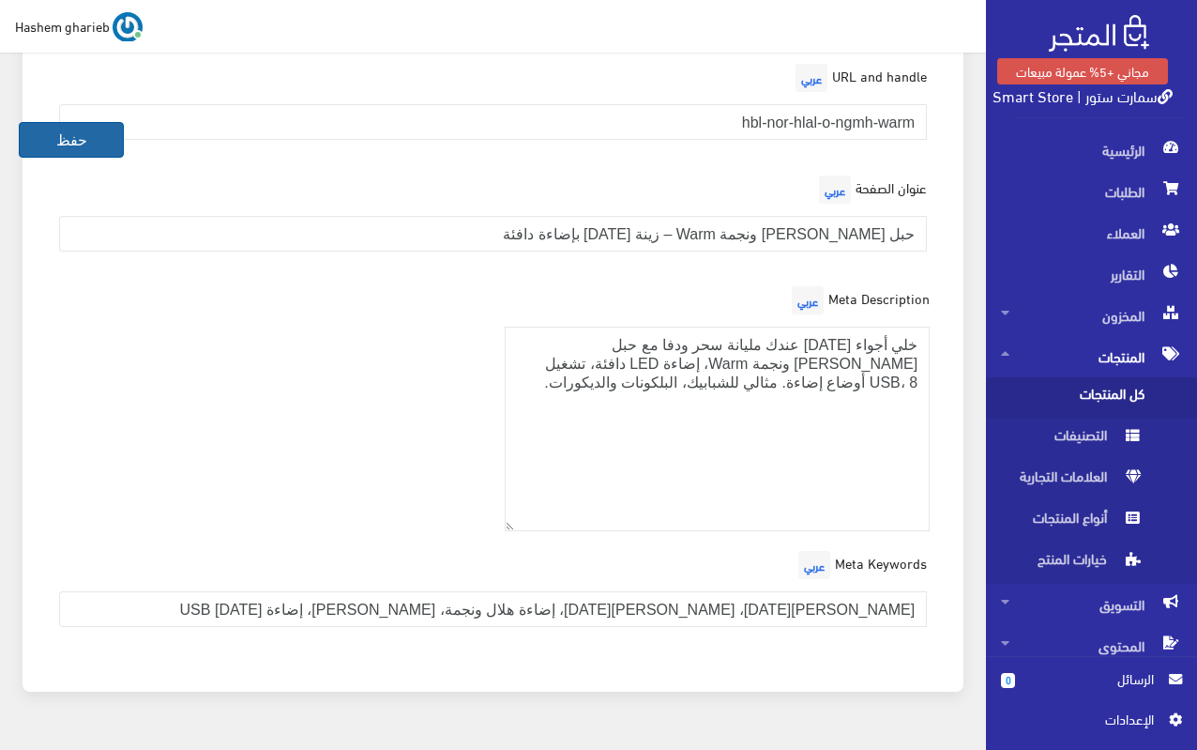
click at [104, 148] on button "حفظ" at bounding box center [71, 140] width 105 height 36
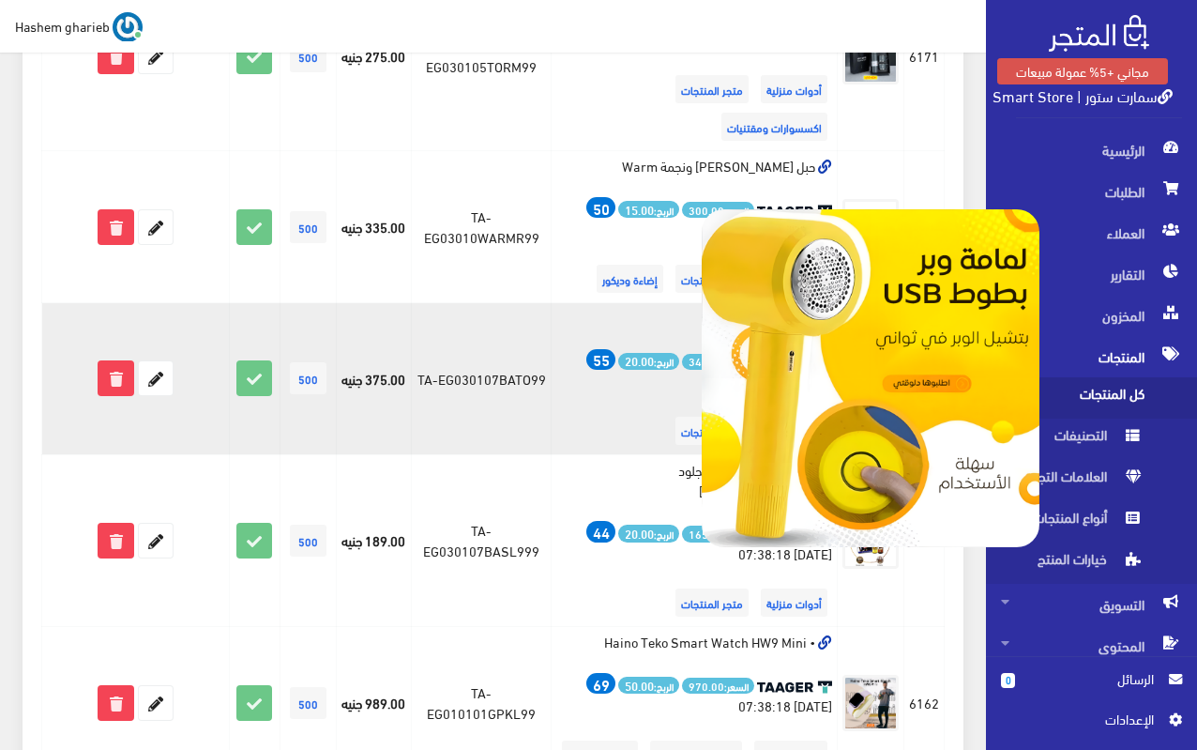
scroll to position [2346, 0]
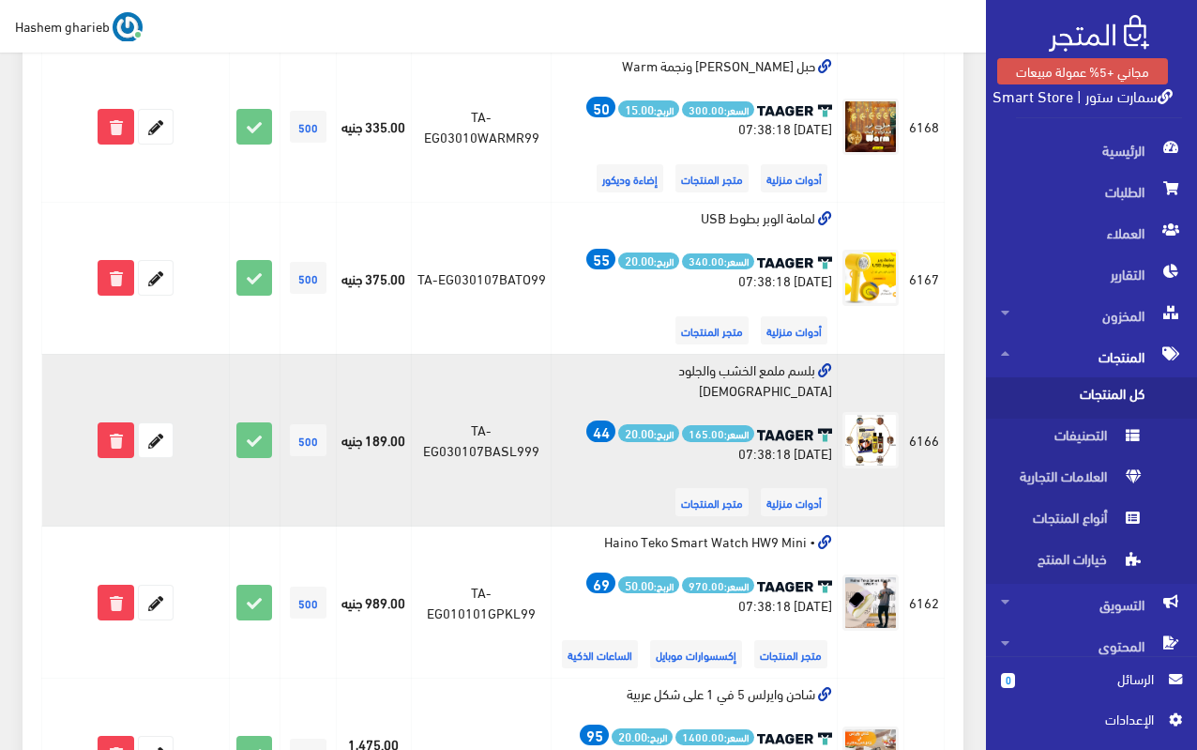
drag, startPoint x: 635, startPoint y: 293, endPoint x: 812, endPoint y: 294, distance: 176.4
click at [812, 354] on td "بلسم ملمع الخشب والجلود الحديث السعر: 165.00 الربح: 20.00 44 2025-04-28 07:38:1…" at bounding box center [694, 440] width 286 height 173
click at [678, 354] on td "بلسم ملمع الخشب والجلود الحديث السعر: 165.00 الربح: 20.00 44 2025-04-28 07:38:1…" at bounding box center [694, 440] width 286 height 173
drag, startPoint x: 635, startPoint y: 286, endPoint x: 825, endPoint y: 300, distance: 190.1
click at [825, 354] on td "بلسم ملمع الخشب والجلود الحديث السعر: 165.00 الربح: 20.00 44 2025-04-28 07:38:1…" at bounding box center [694, 440] width 286 height 173
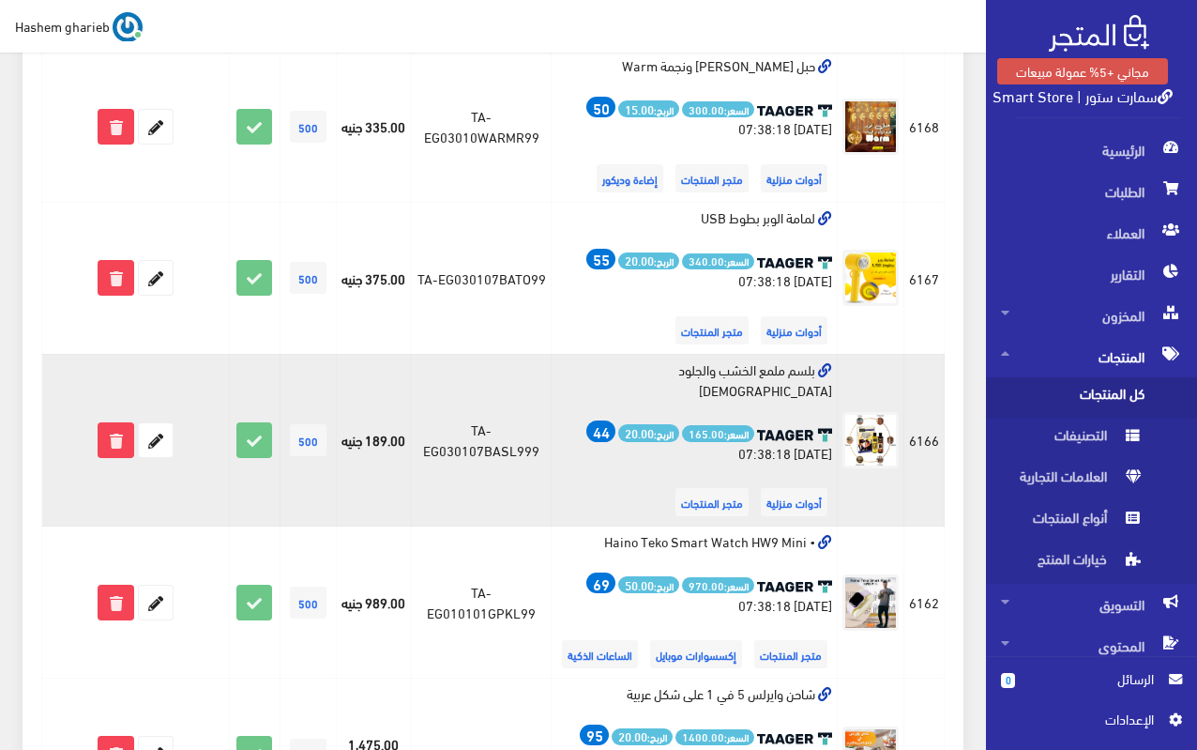
copy td "بلسم ملمع الخشب والجلود الحديث"
click at [160, 423] on icon at bounding box center [156, 440] width 34 height 34
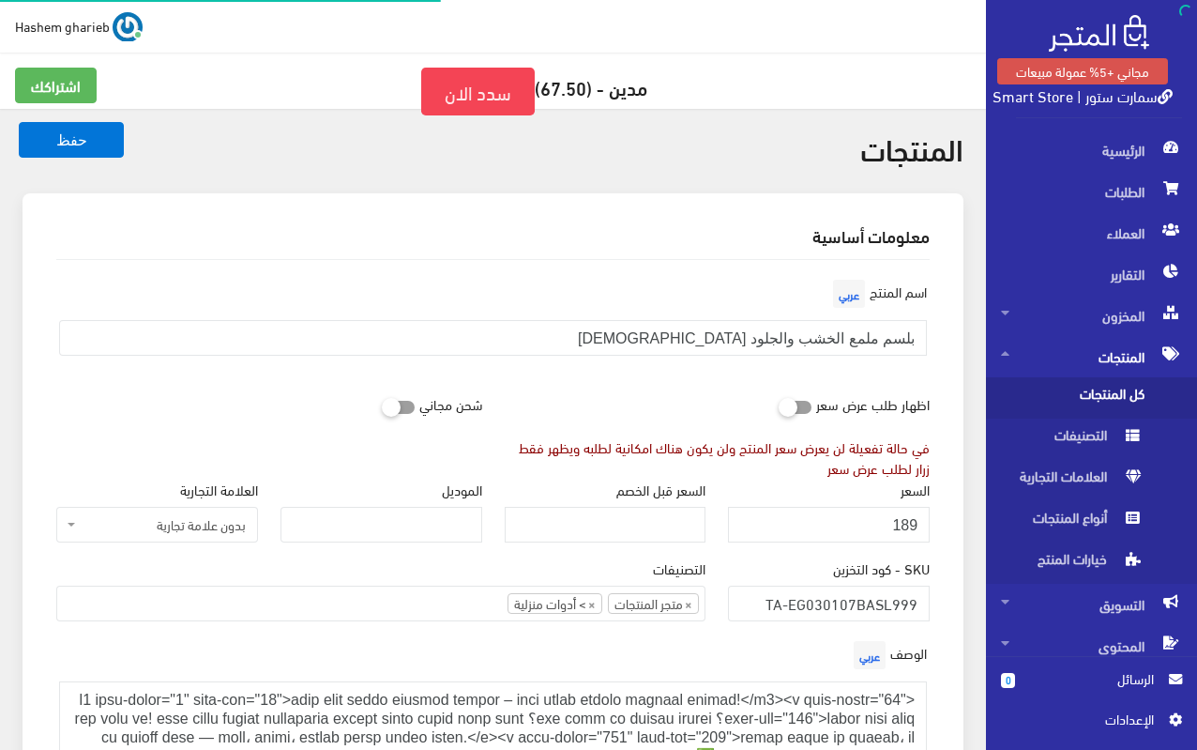
select select "33"
select select
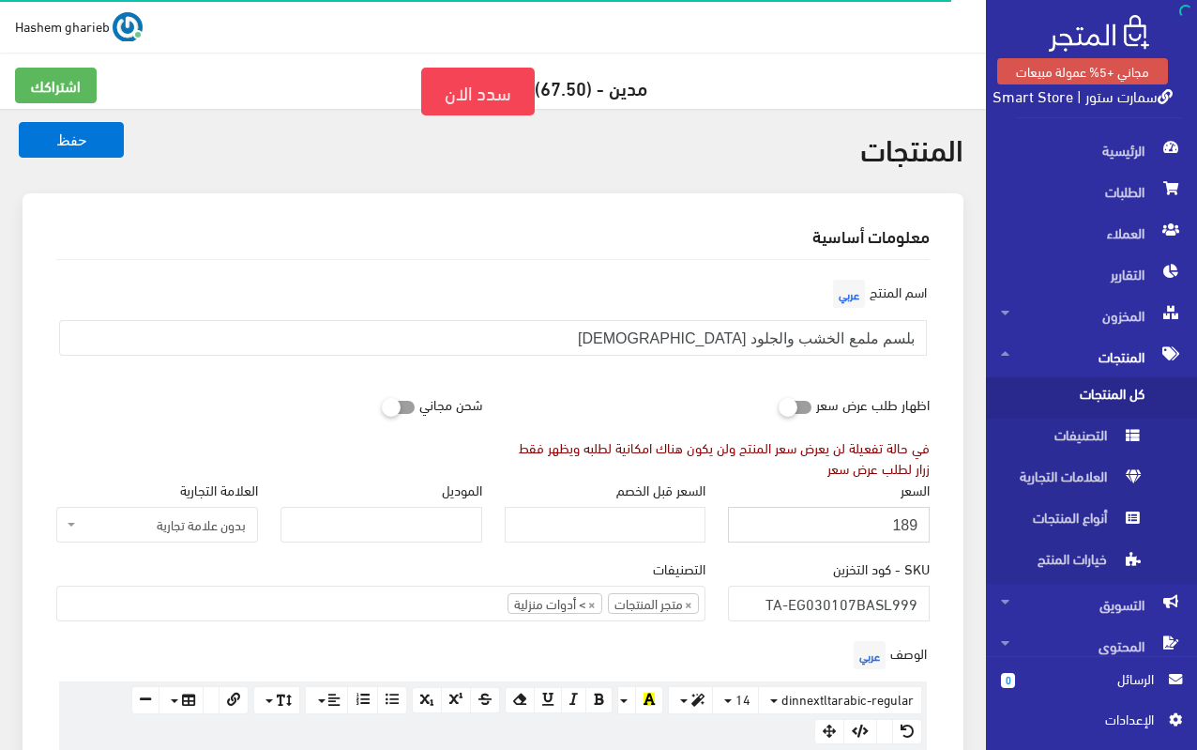
drag, startPoint x: 863, startPoint y: 524, endPoint x: 954, endPoint y: 528, distance: 91.1
type input "195"
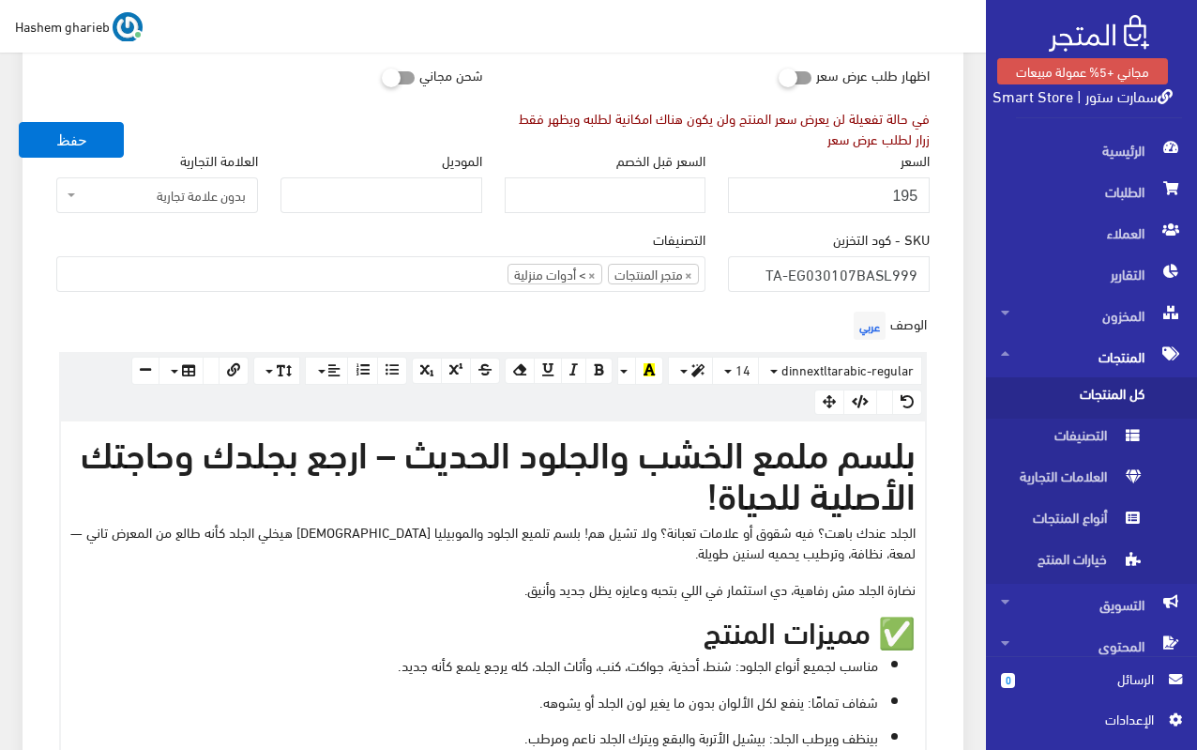
scroll to position [282, 0]
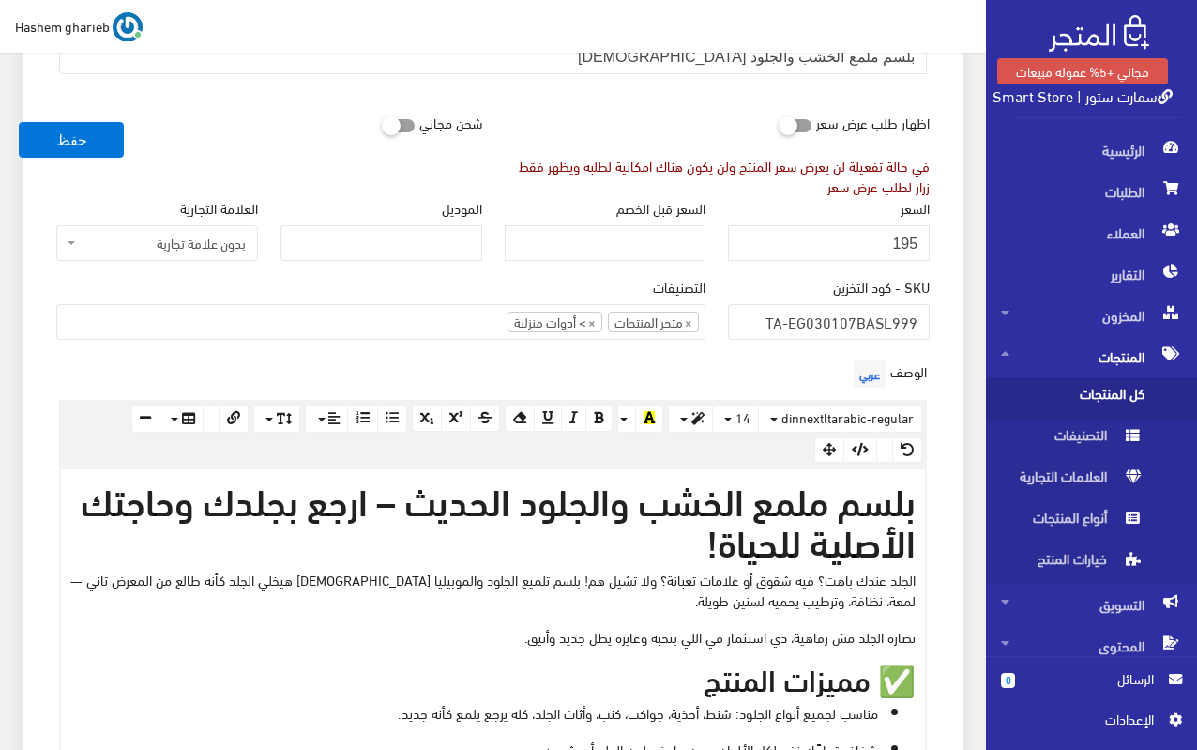
click at [675, 505] on h1 "بلسم ملمع الخشب والجلود الحديث – ارجع بجلدك وحاجتك الأصلية للحياة!" at bounding box center [492, 520] width 845 height 83
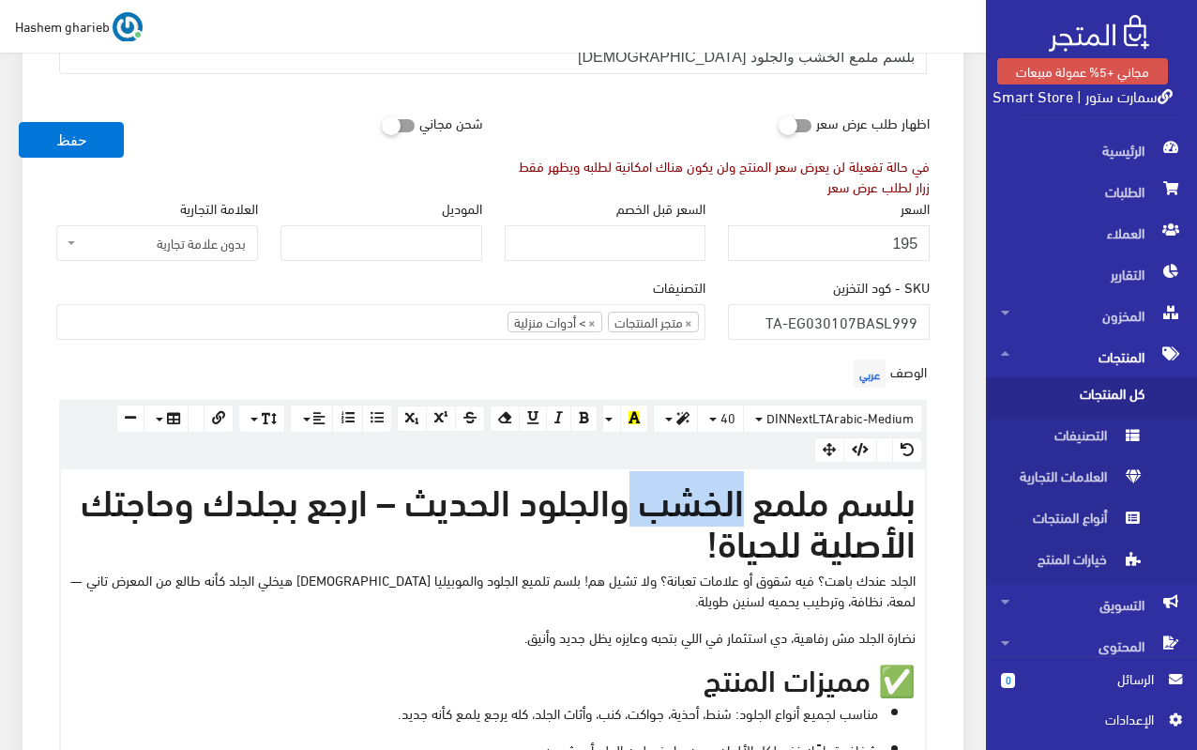
click at [675, 505] on h1 "بلسم ملمع الخشب والجلود الحديث – ارجع بجلدك وحاجتك الأصلية للحياة!" at bounding box center [492, 520] width 845 height 83
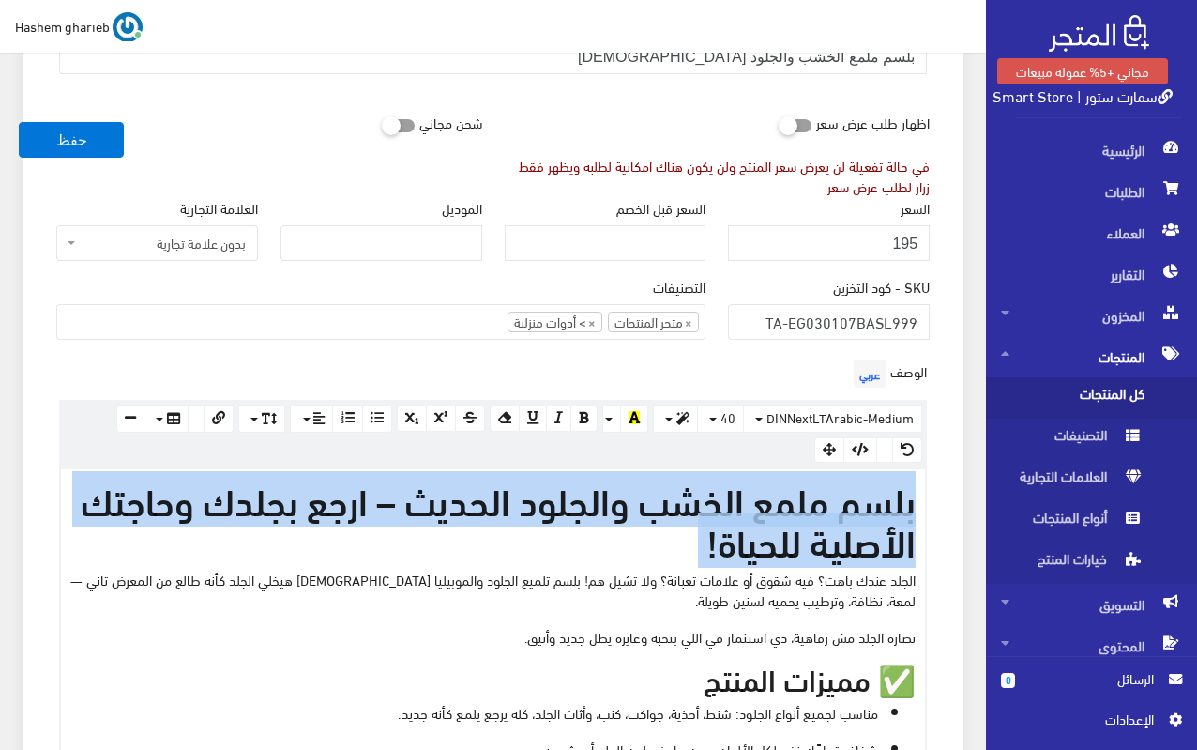
click at [675, 505] on h1 "بلسم ملمع الخشب والجلود الحديث – ارجع بجلدك وحاجتك الأصلية للحياة!" at bounding box center [492, 520] width 845 height 83
click at [680, 410] on button "button" at bounding box center [675, 418] width 45 height 28
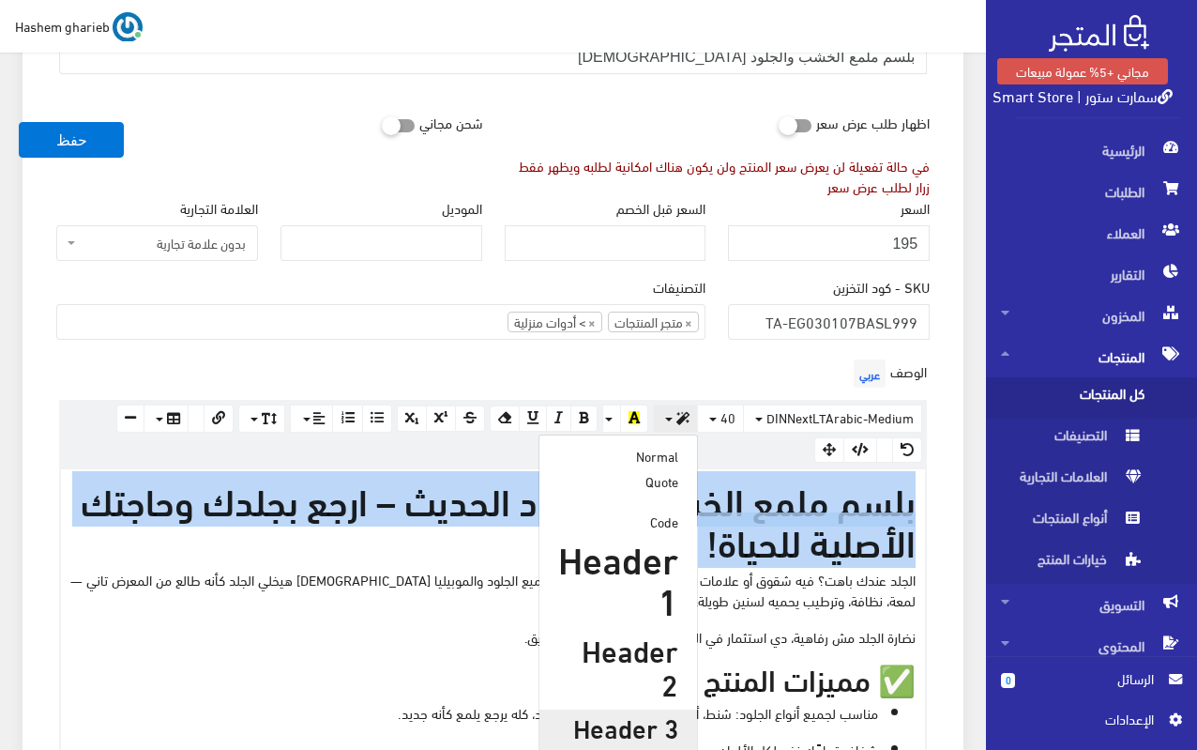
click at [632, 712] on h3 "Header 3" at bounding box center [618, 726] width 120 height 29
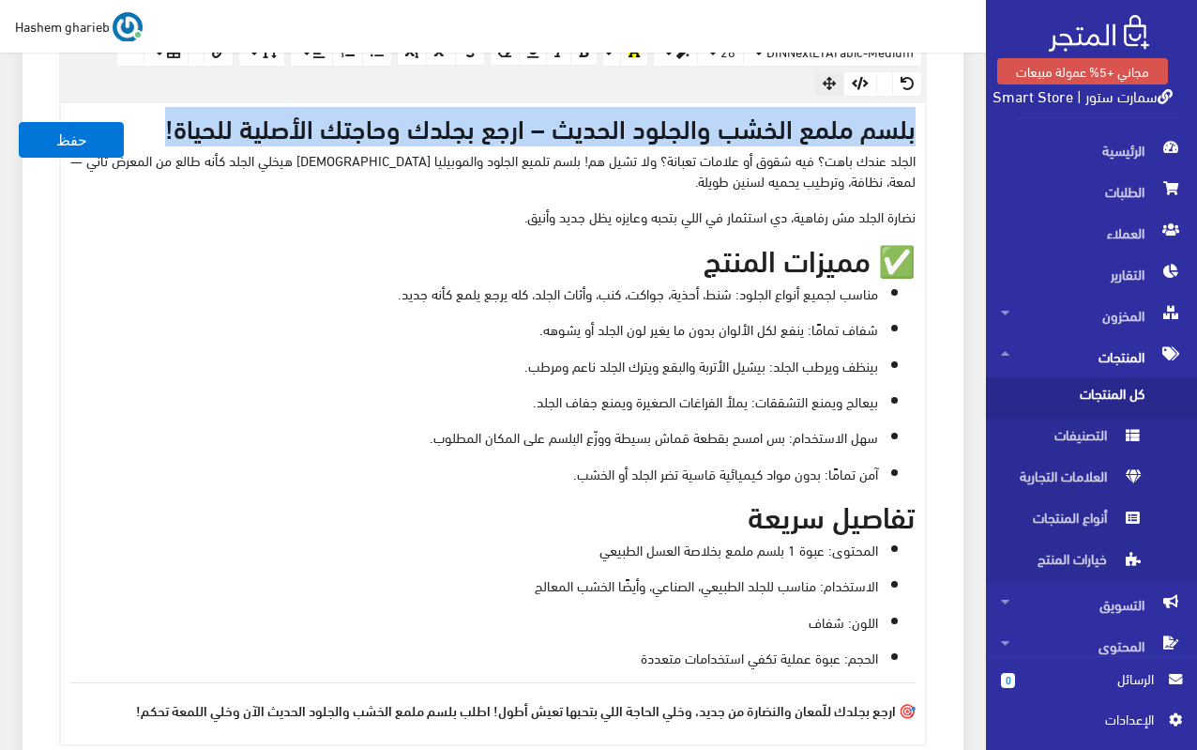
scroll to position [506, 0]
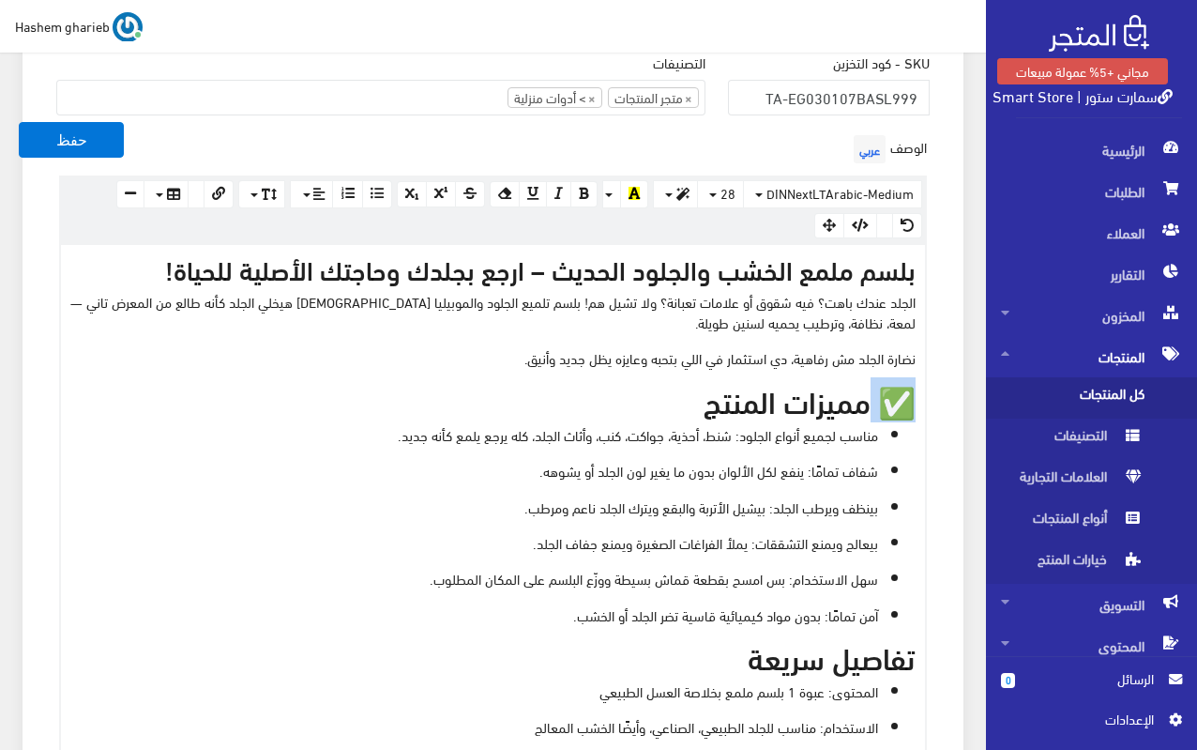
drag, startPoint x: 865, startPoint y: 400, endPoint x: 946, endPoint y: 393, distance: 81.0
click at [933, 392] on div "الوصف عربي × Insert Image Select from files Image URL Insert Image × Insert Lin…" at bounding box center [493, 508] width 896 height 757
click at [720, 407] on h2 "مميزات المنتج" at bounding box center [492, 400] width 845 height 33
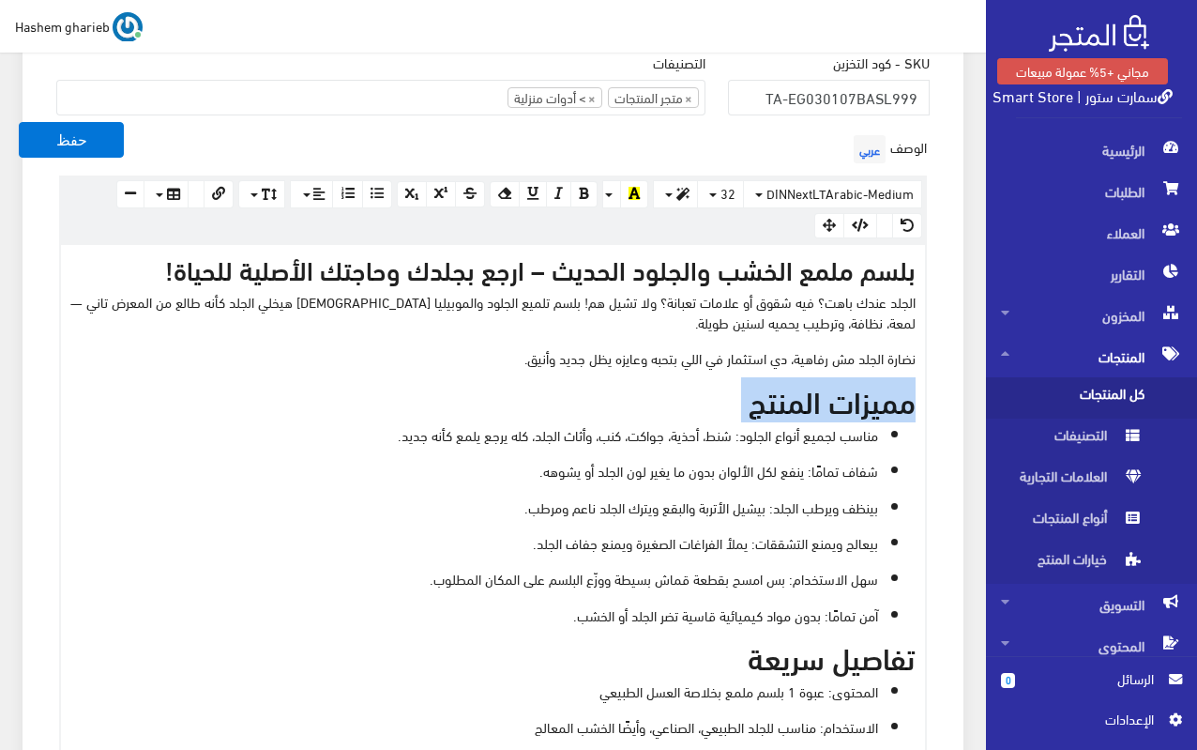
click at [720, 405] on h2 "مميزات المنتج" at bounding box center [492, 400] width 845 height 33
click at [690, 661] on h2 "تفاصيل سريعة" at bounding box center [492, 656] width 845 height 33
click at [653, 415] on h2 "مميزات المنتج:" at bounding box center [492, 400] width 845 height 33
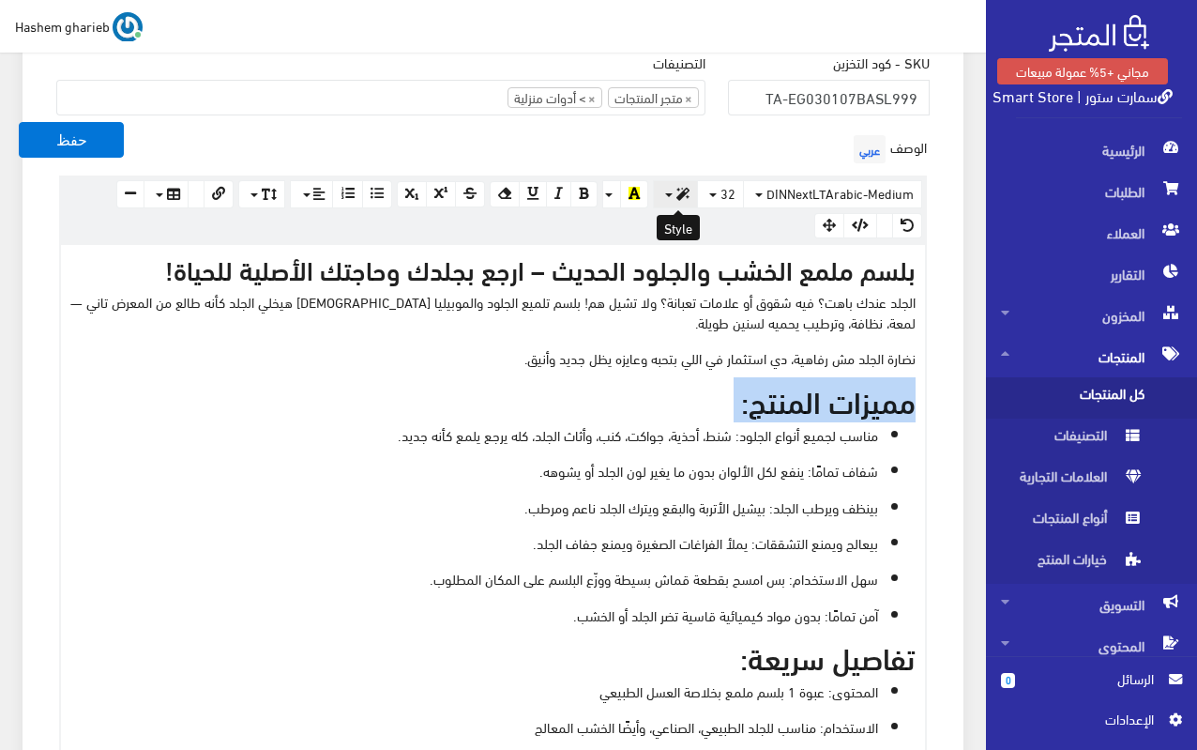
click at [688, 190] on icon "button" at bounding box center [683, 194] width 13 height 13
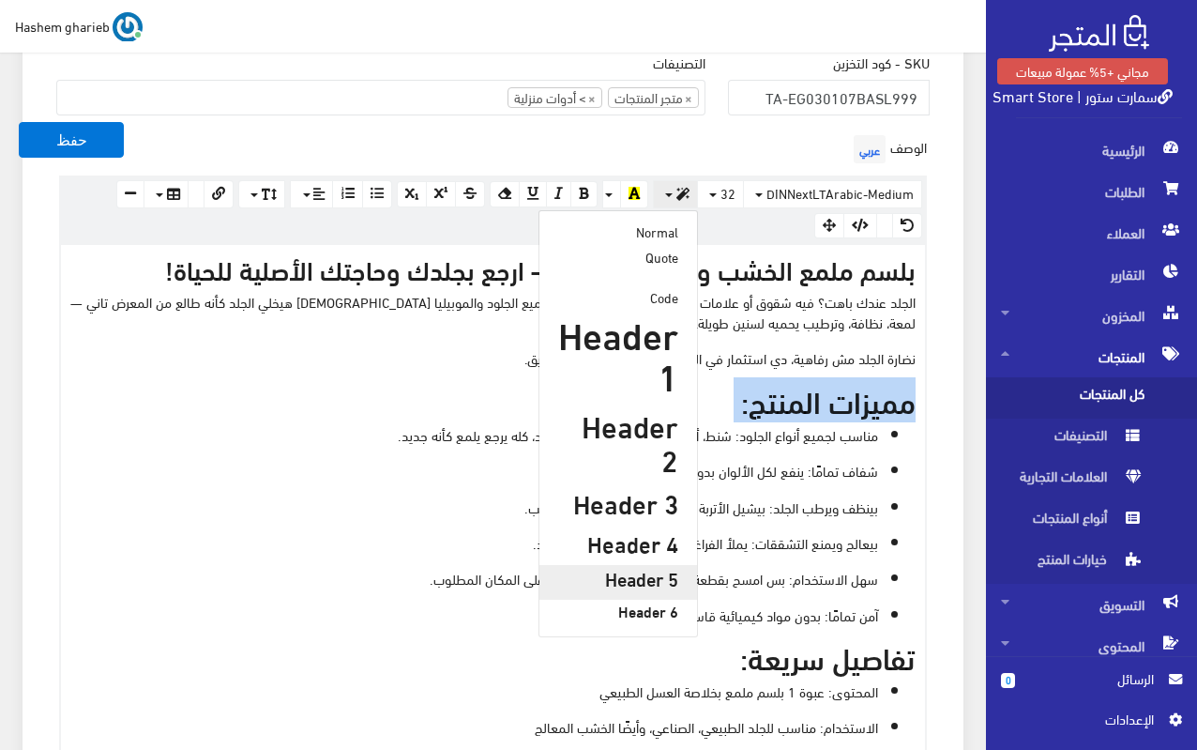
click at [653, 568] on h5 "Header 5" at bounding box center [618, 578] width 120 height 21
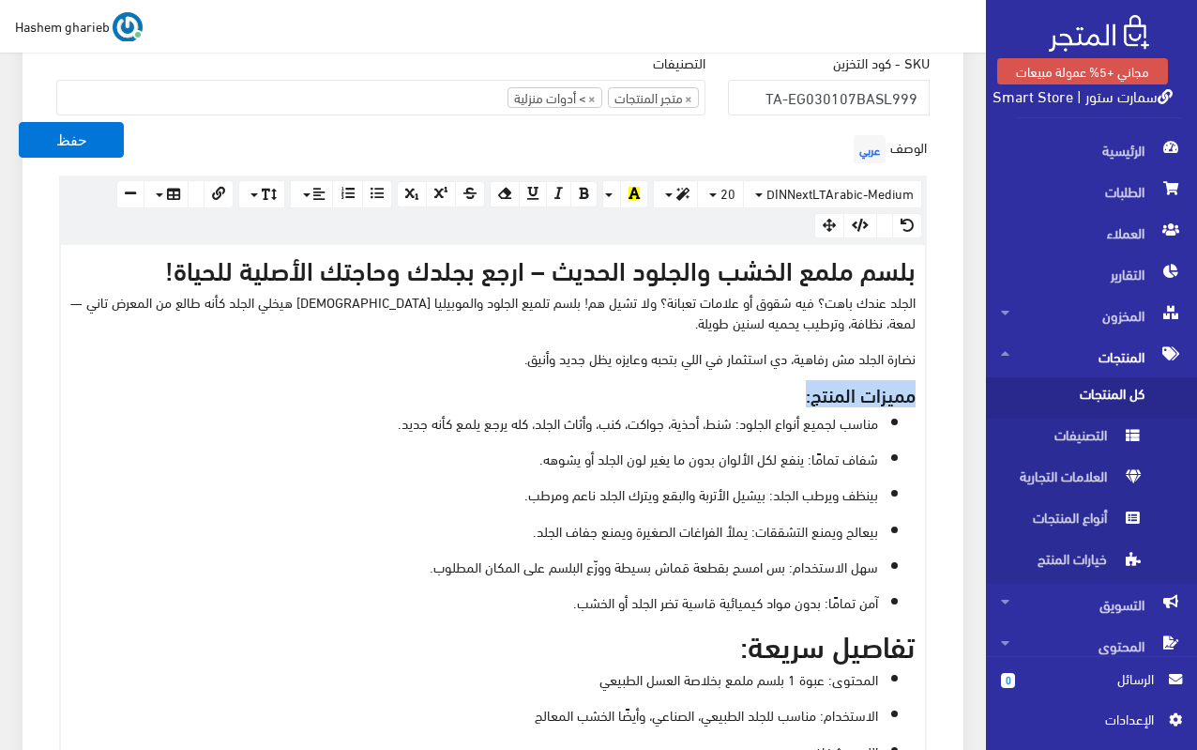
scroll to position [787, 0]
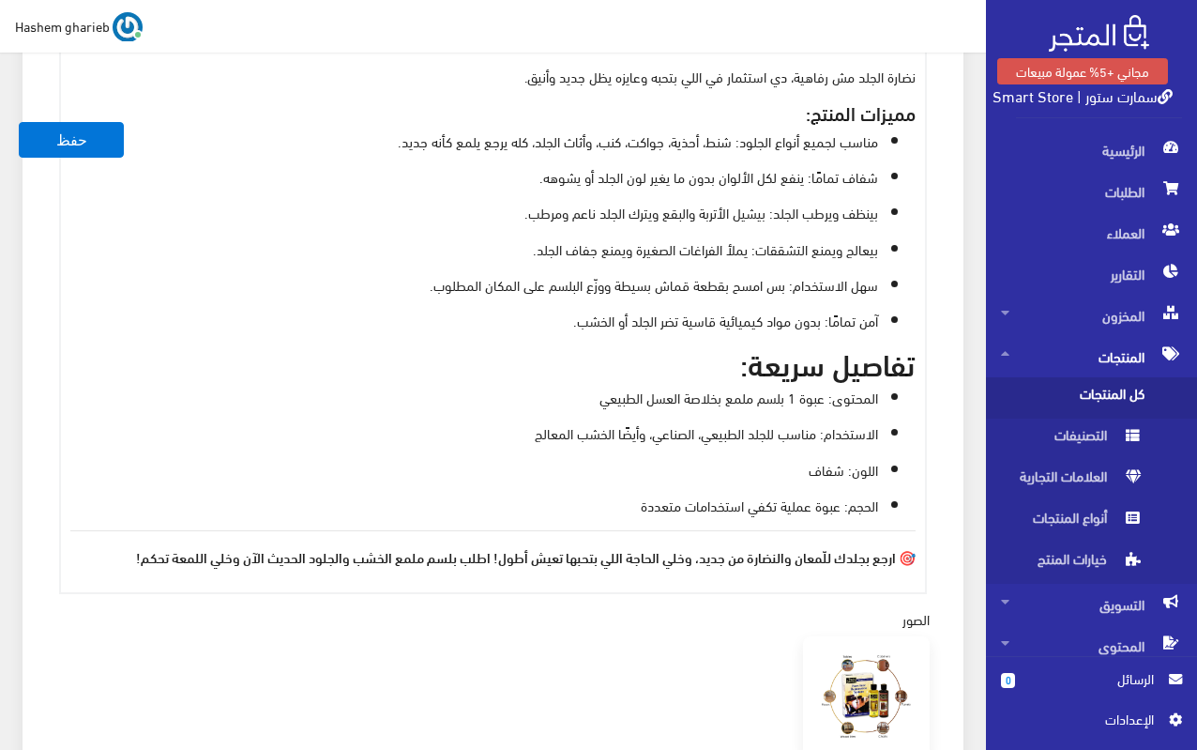
click at [700, 375] on h2 "تفاصيل سريعة:" at bounding box center [492, 362] width 845 height 33
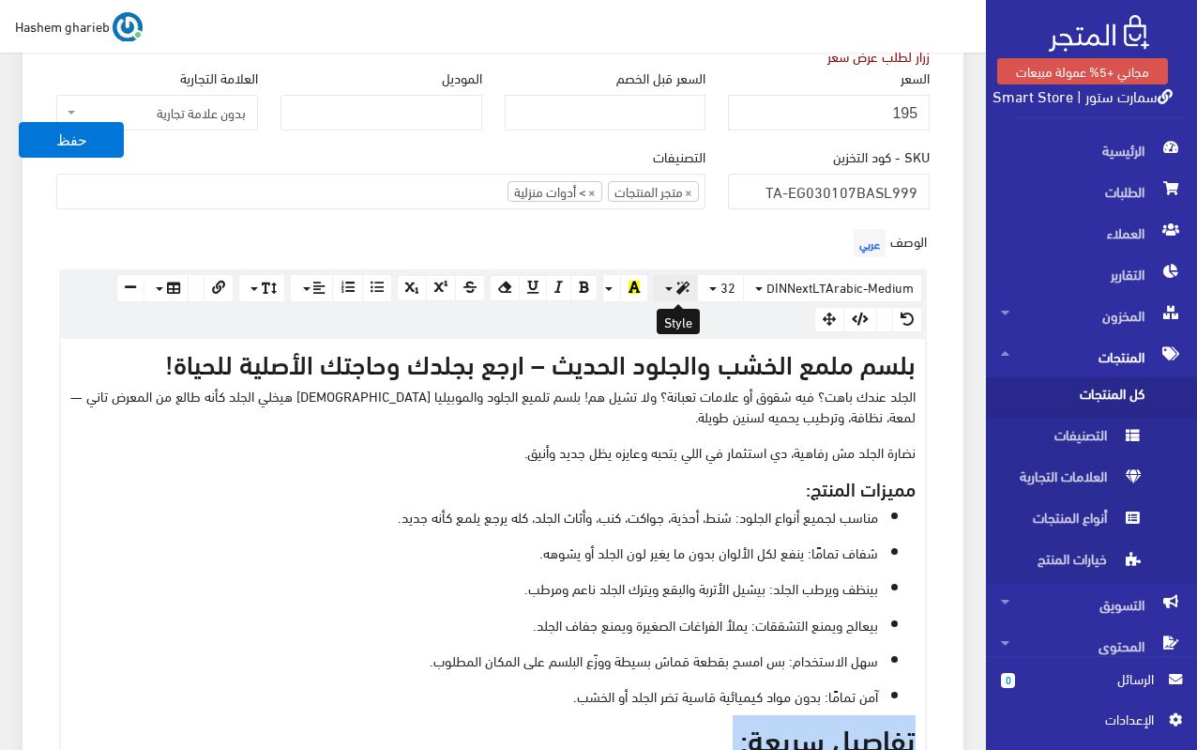
click at [678, 287] on button "button" at bounding box center [675, 288] width 45 height 28
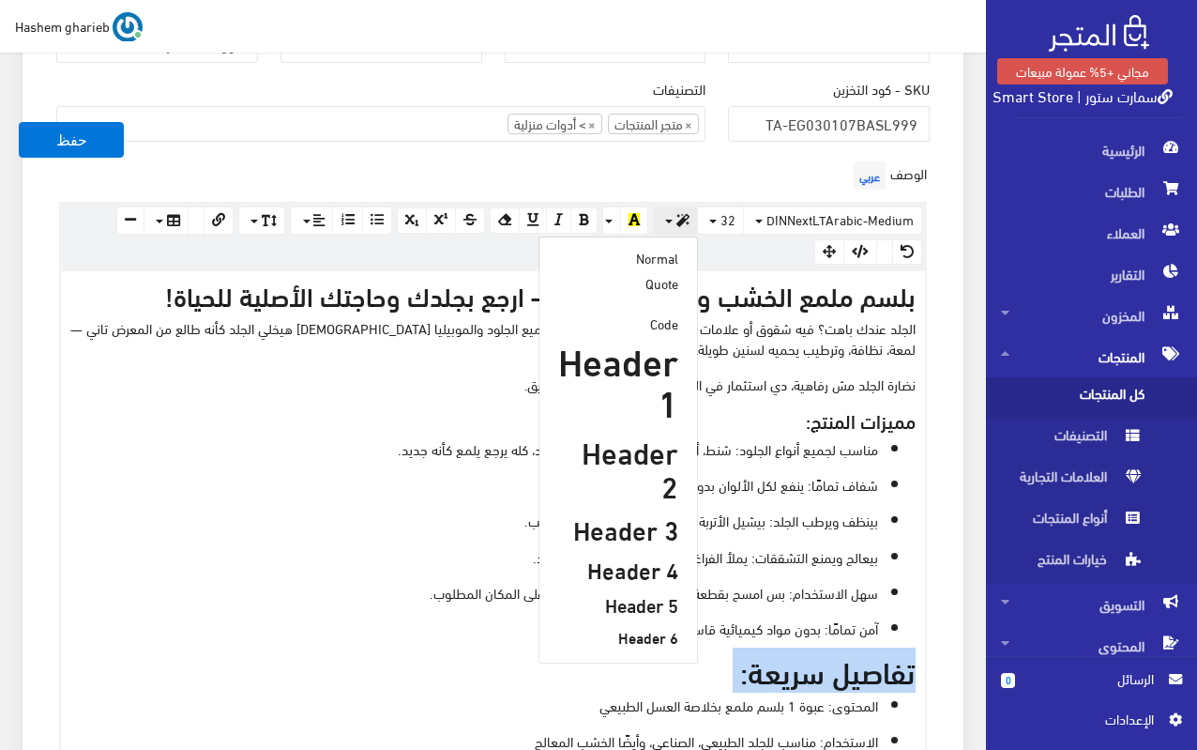
scroll to position [693, 0]
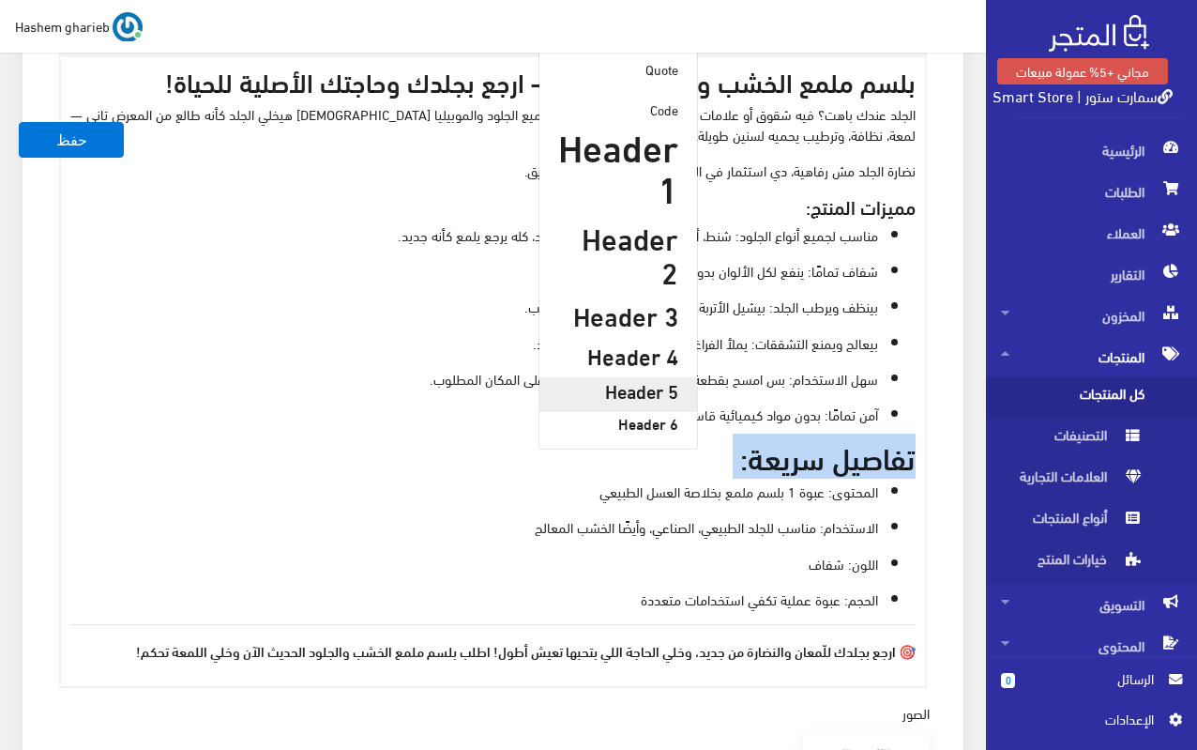
click at [641, 380] on h5 "Header 5" at bounding box center [618, 390] width 120 height 21
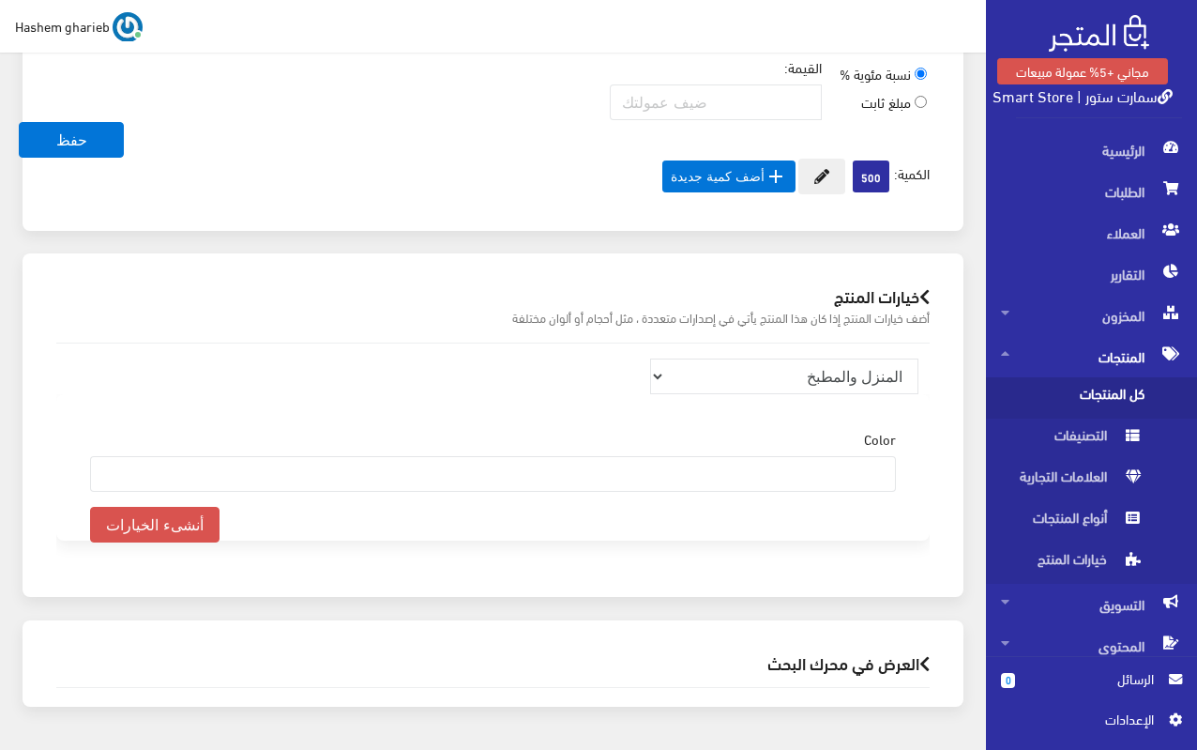
scroll to position [1880, 0]
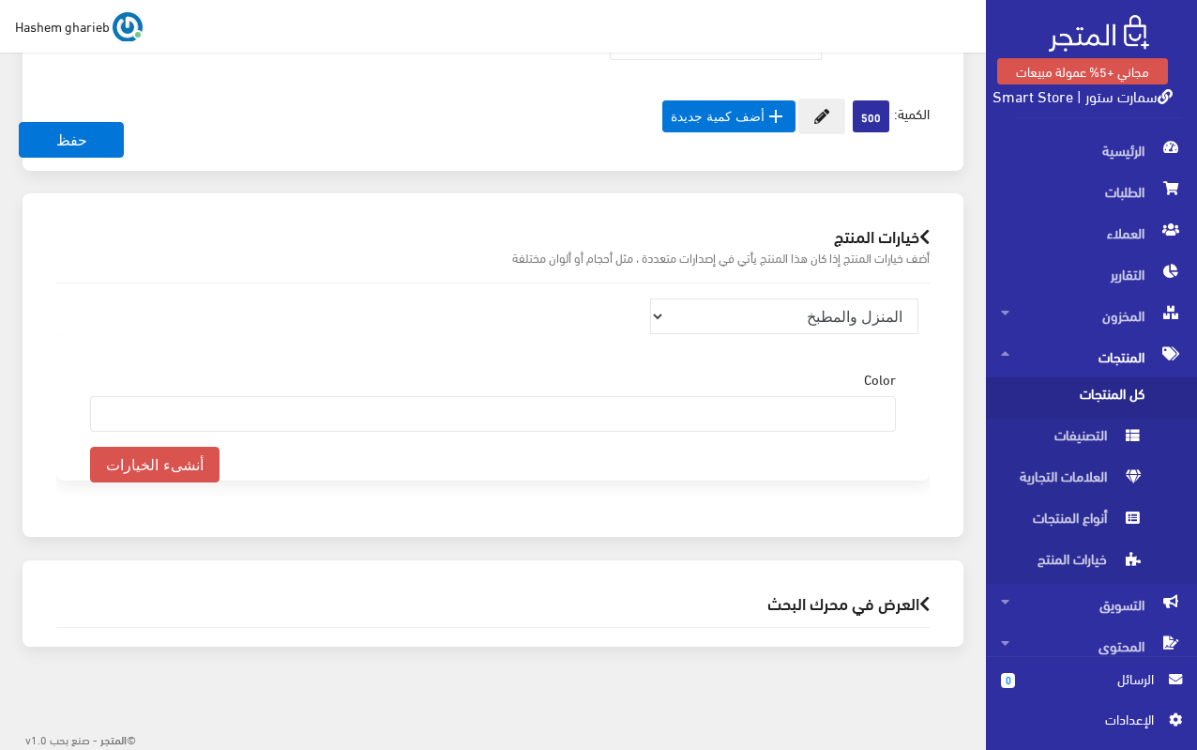
click at [873, 601] on h2 "العرض في محرك البحث" at bounding box center [493, 603] width 874 height 18
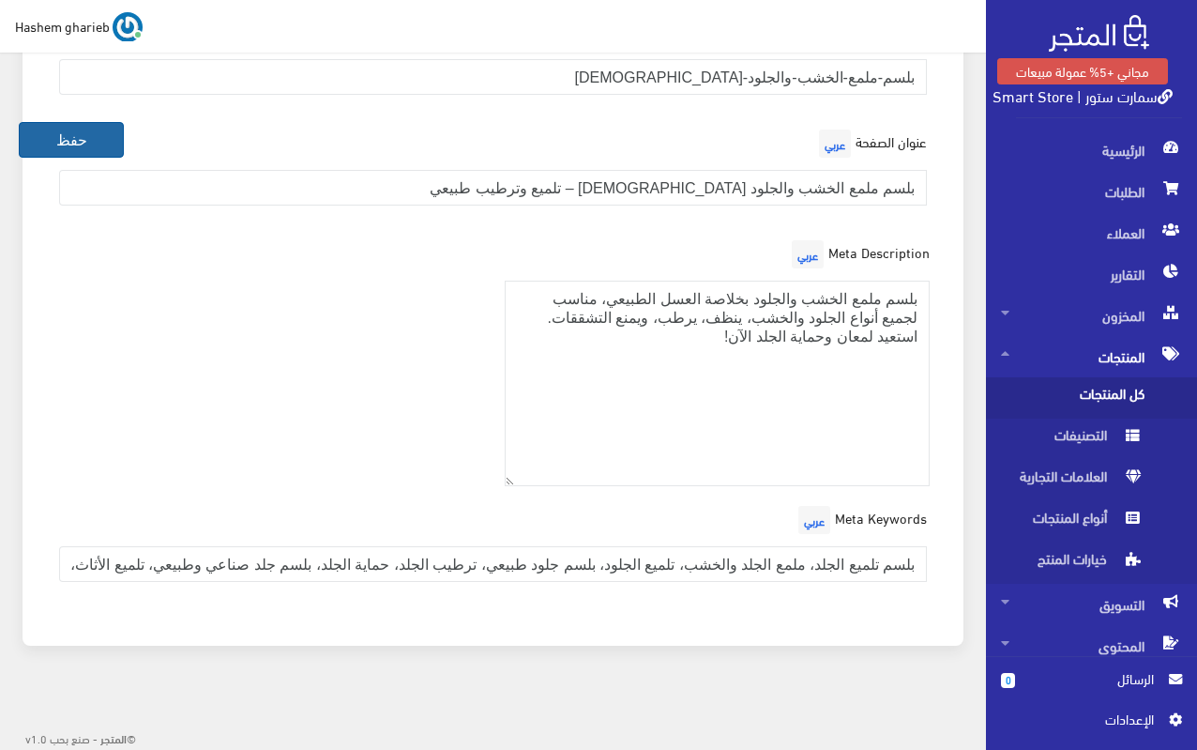
scroll to position [2321, 0]
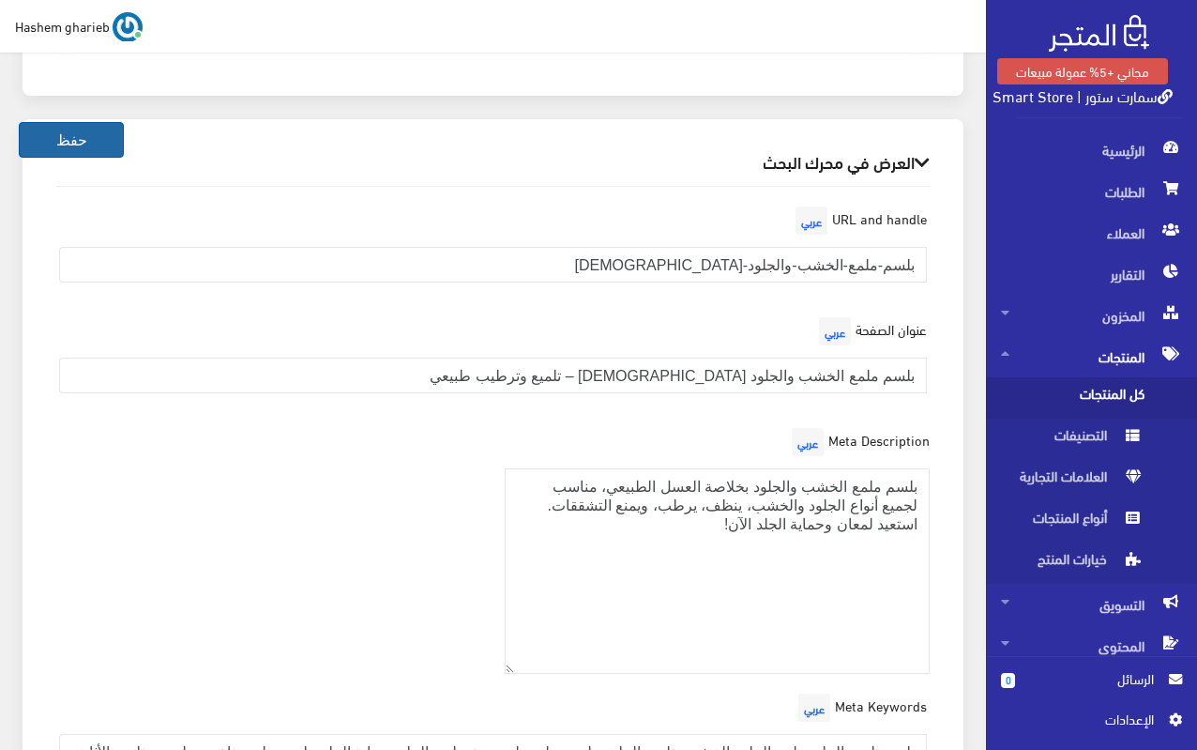
click at [91, 151] on button "حفظ" at bounding box center [71, 140] width 105 height 36
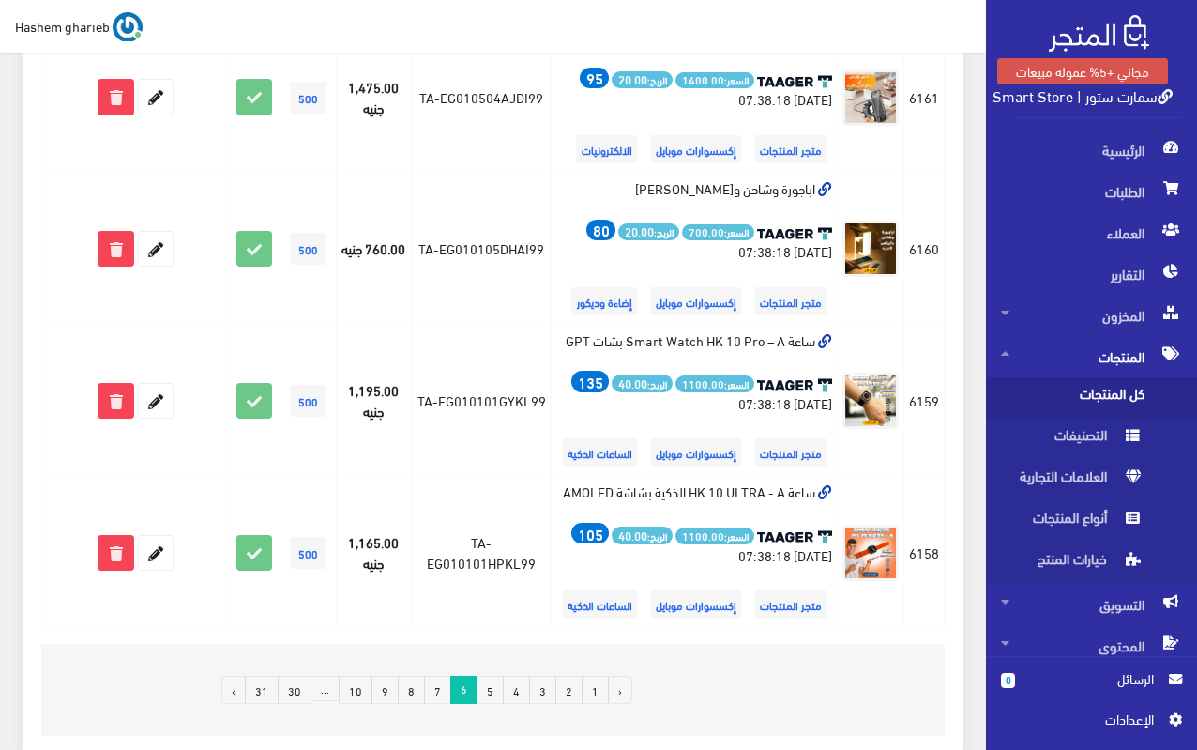
scroll to position [3017, 0]
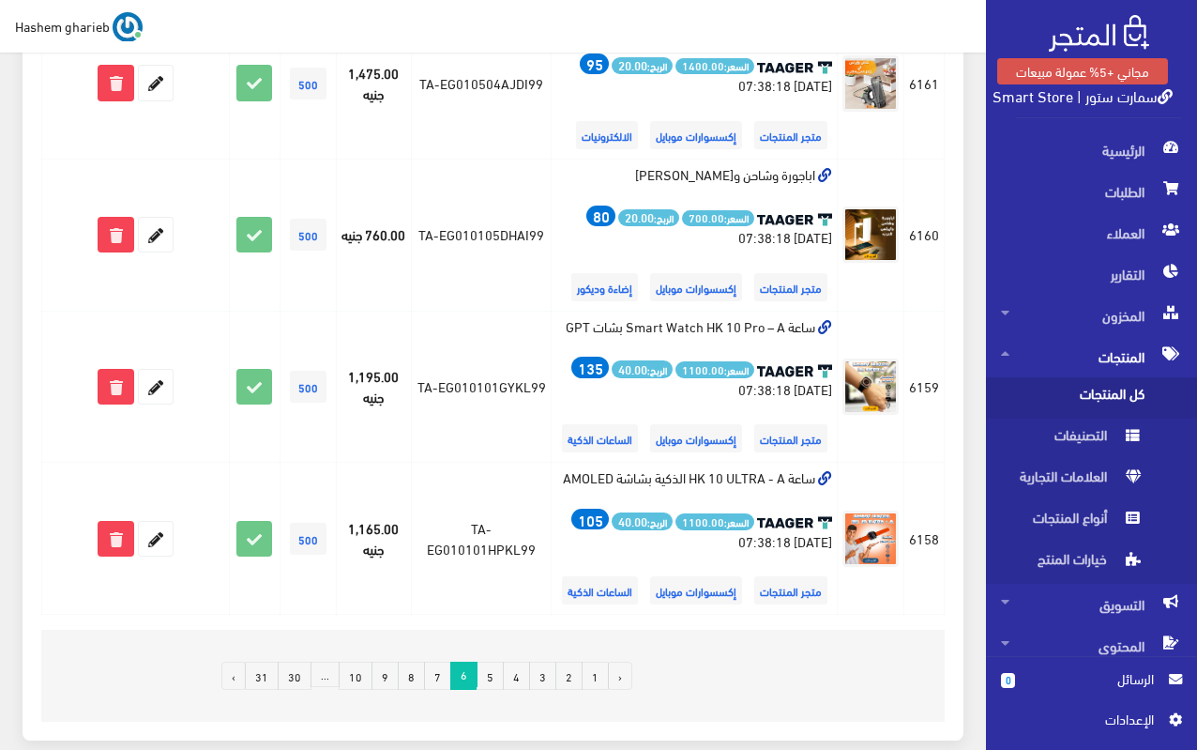
click at [447, 662] on link "7" at bounding box center [437, 676] width 27 height 28
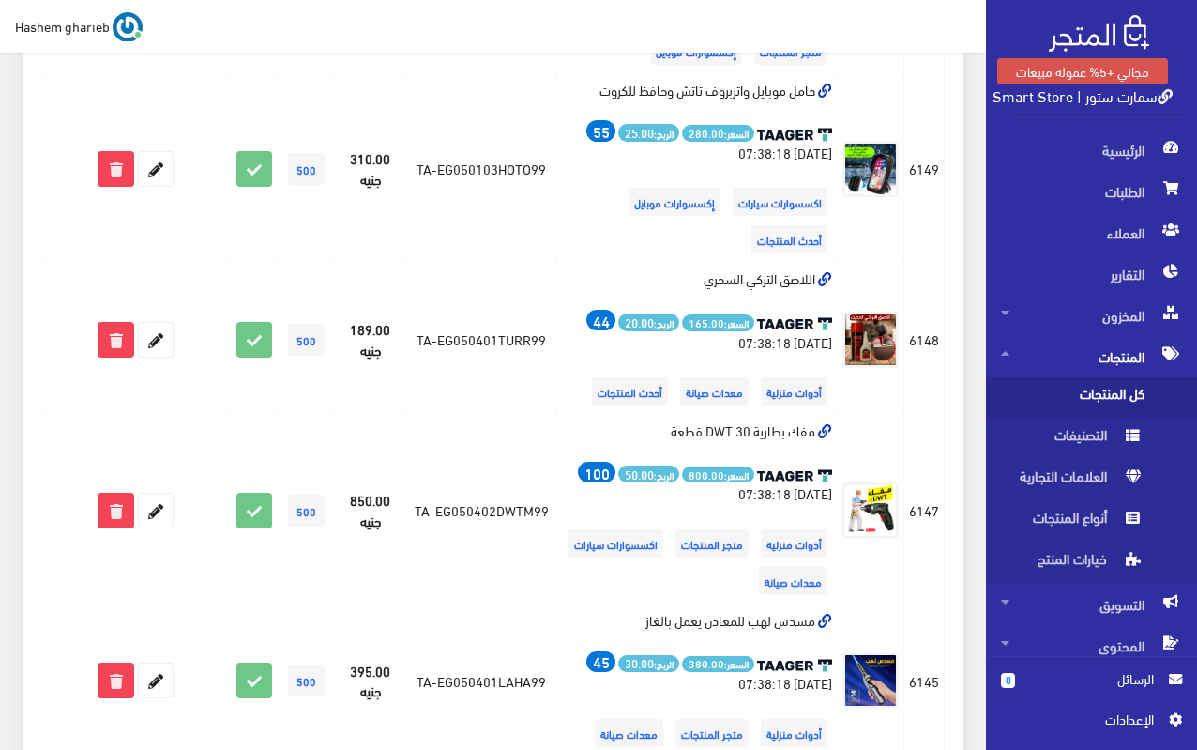
scroll to position [1314, 0]
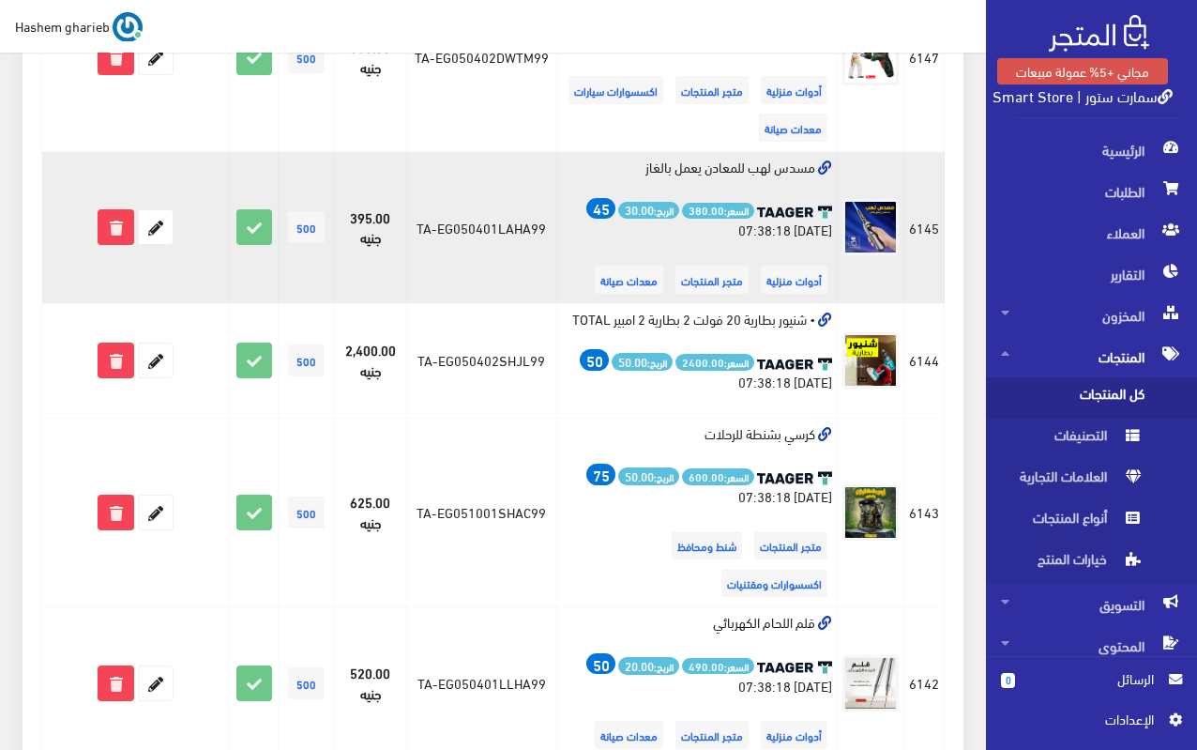
drag, startPoint x: 646, startPoint y: 129, endPoint x: 817, endPoint y: 138, distance: 172.0
click at [817, 152] on td "مسدس لهب للمعادن يعمل بالغاز السعر: 380.00 الربح: 30.00 45 [DATE] 07:38:18 أدوا…" at bounding box center [697, 228] width 282 height 152
copy td "مسدس لهب للمعادن يعمل بالغاز"
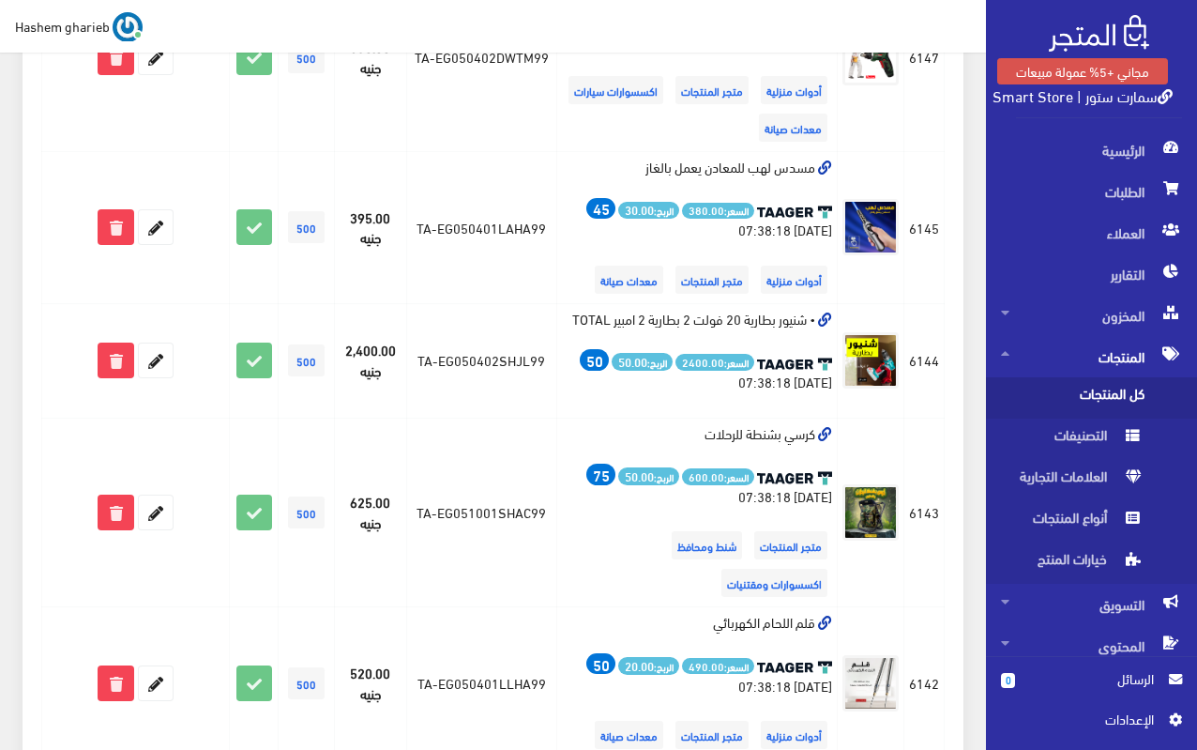
click at [965, 152] on div "613 شحن مجاني: 39 اضافة من موقع تاجر" at bounding box center [493, 706] width 964 height 3587
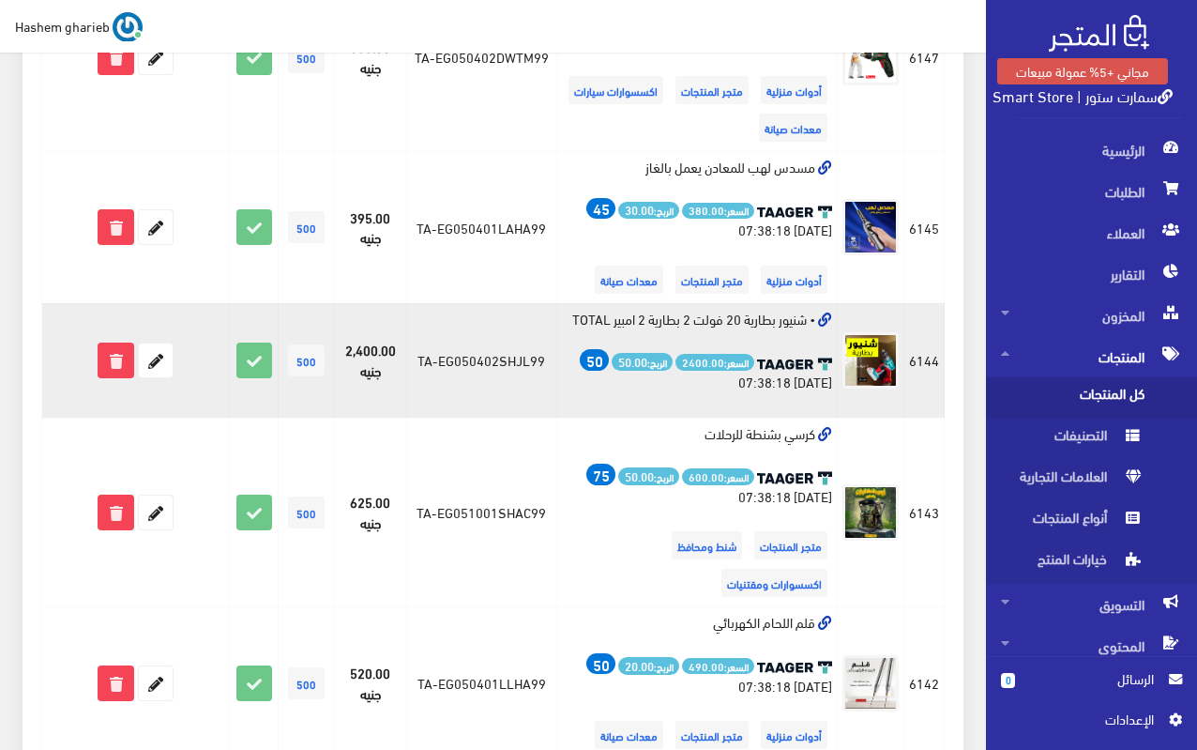
drag, startPoint x: 805, startPoint y: 284, endPoint x: 565, endPoint y: 276, distance: 240.4
click at [565, 303] on td "• شنيور بطارية 20 فولت 2 بطارية 2 امبير TOTAL السعر: 2400.00 الربح: 50.00 50 [D…" at bounding box center [697, 360] width 282 height 114
copy td "شنيور بطارية 20 فولت 2 بطارية 2 امبير TOTAL"
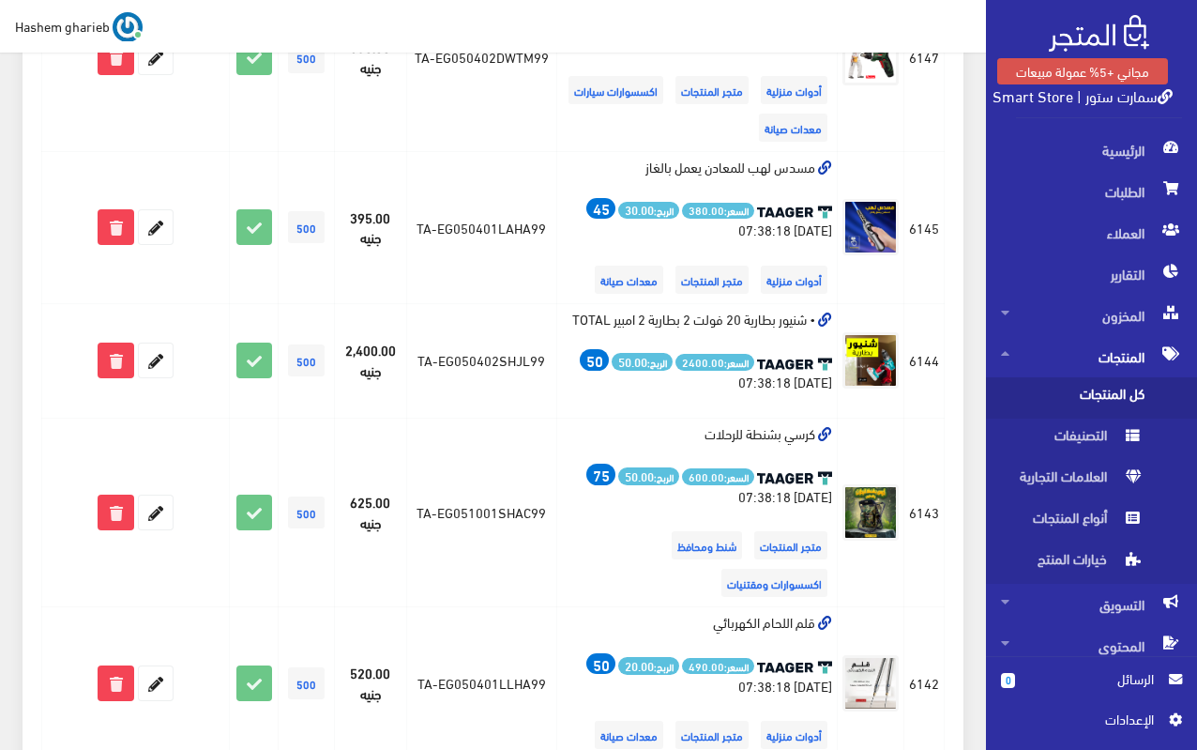
click at [971, 219] on div "613 شحن مجاني: 39 اضافة من موقع تاجر" at bounding box center [493, 706] width 964 height 3587
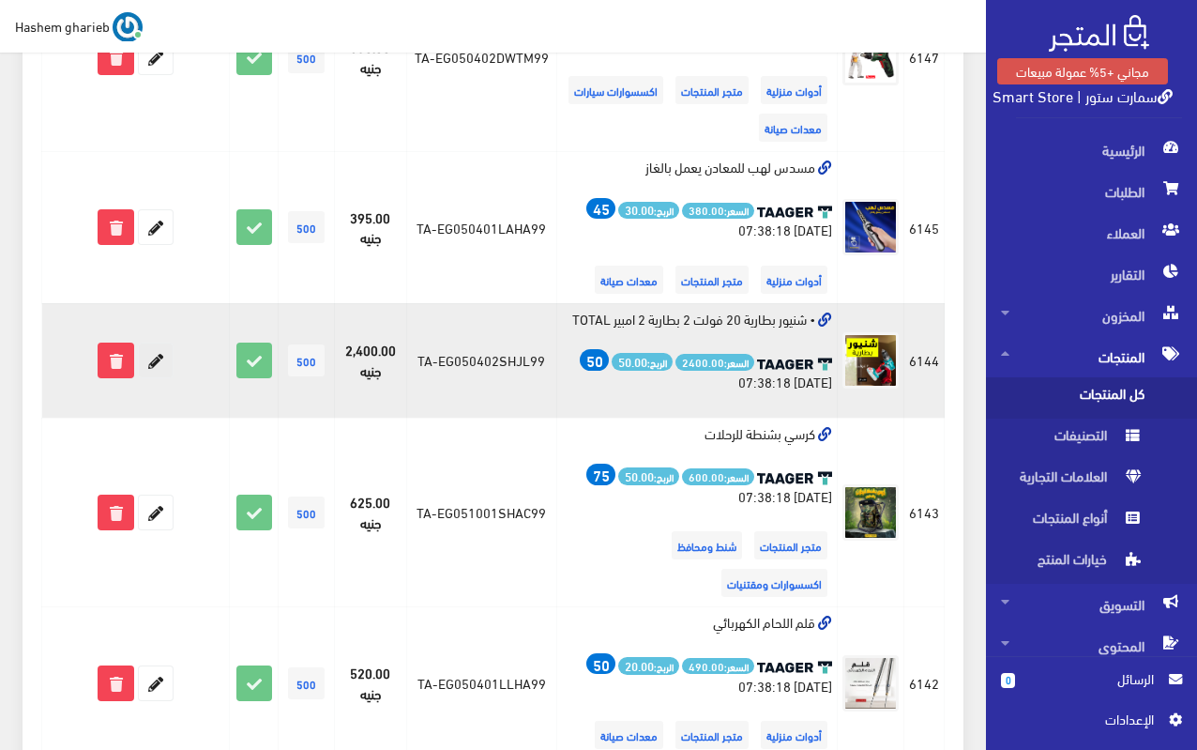
click at [151, 343] on icon at bounding box center [156, 360] width 34 height 34
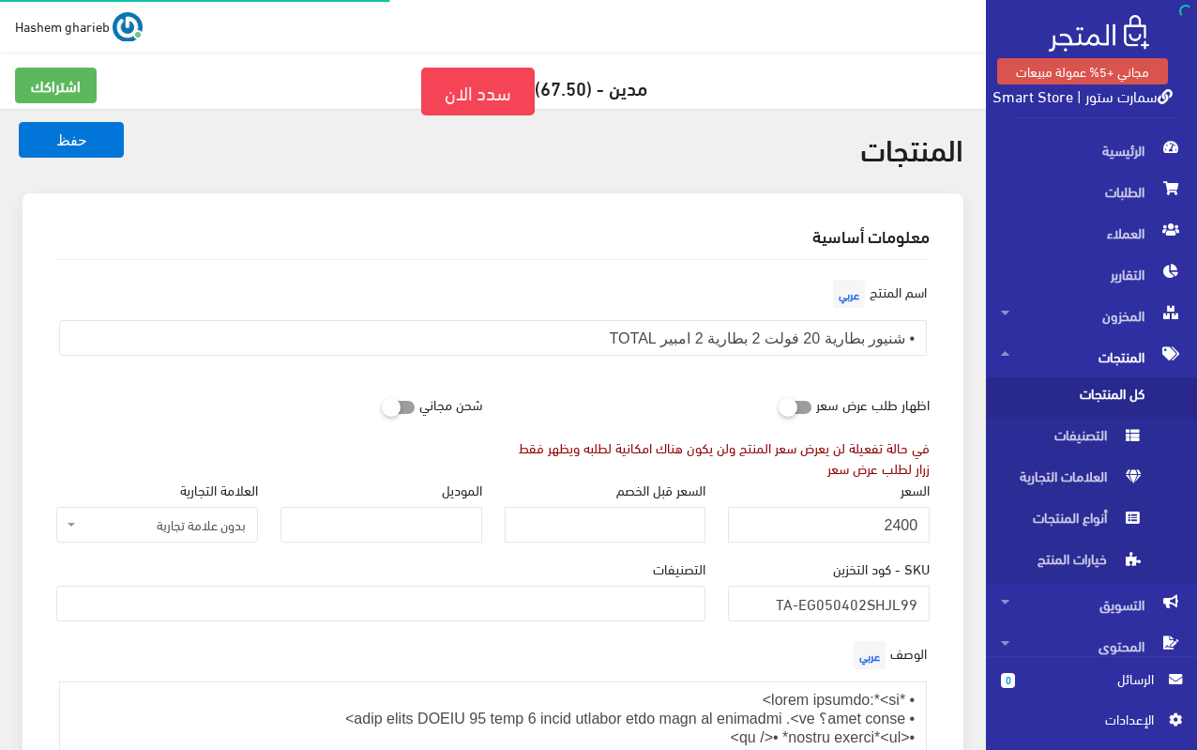
select select
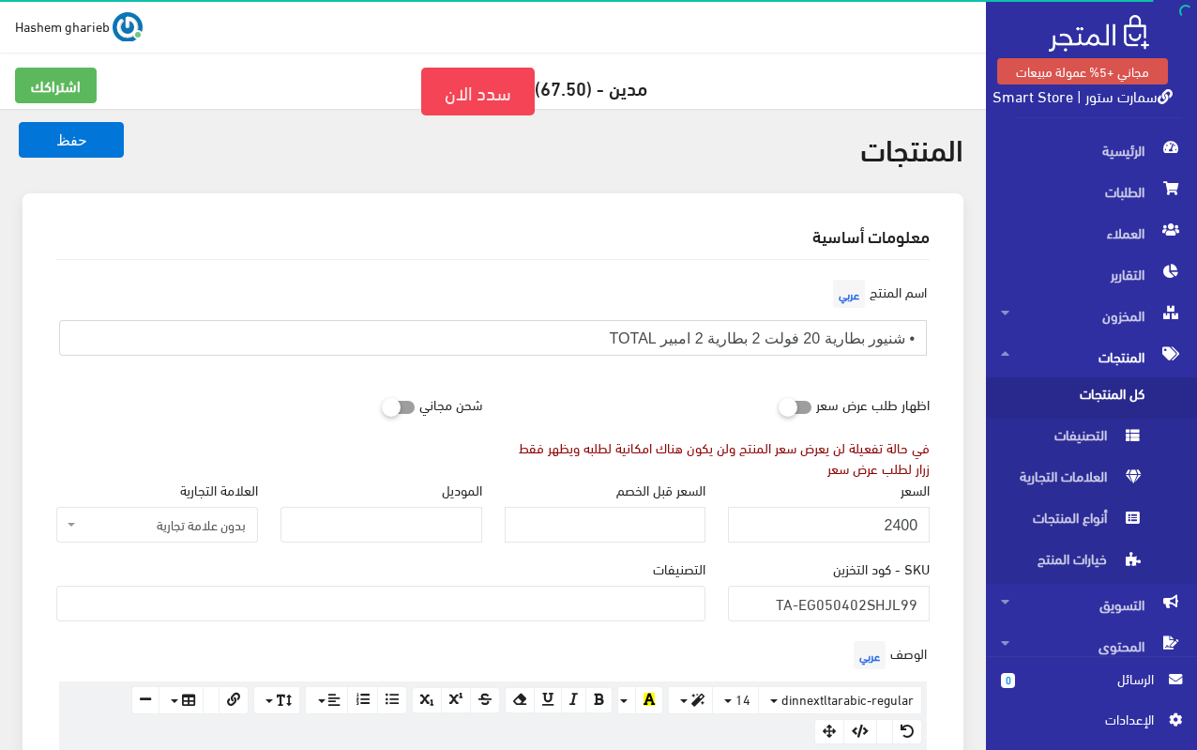
drag, startPoint x: 602, startPoint y: 341, endPoint x: 904, endPoint y: 344, distance: 301.2
click at [904, 344] on input "• شنيور بطارية 20 فولت 2 بطارية 2 امبير TOTAL" at bounding box center [493, 338] width 868 height 36
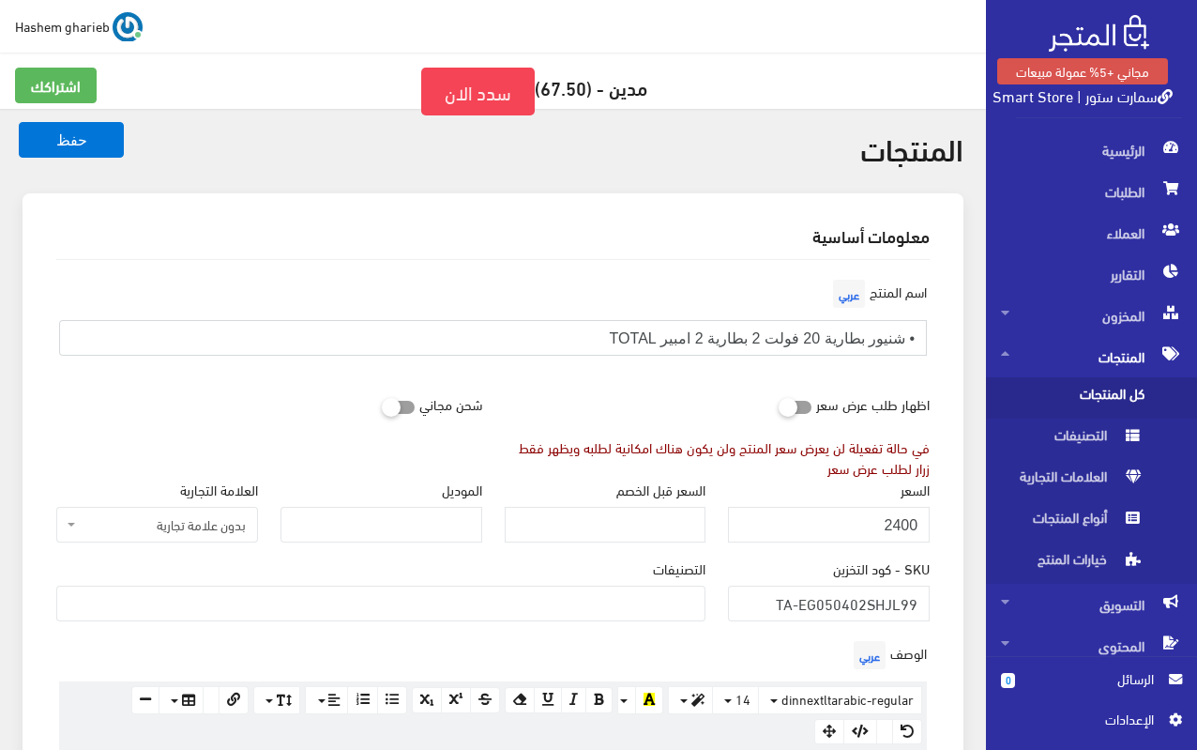
scroll to position [845, 0]
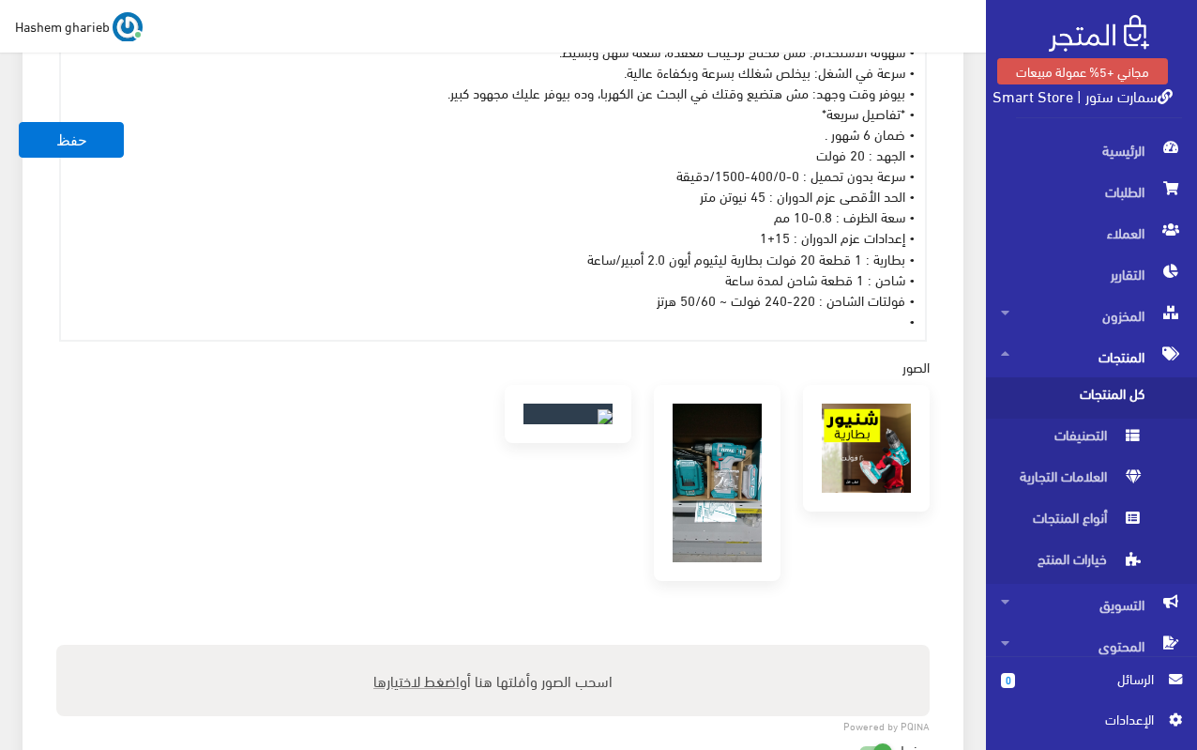
click at [677, 195] on div "• *أفكار للمحتوى:* • عايز شنيور؟ يبقي بشاحن TOTAL 20 فولت 2 أمبير ببطارية يعني …" at bounding box center [493, 123] width 864 height 434
copy div "• *أفكار للمحتوى:* • عايز شنيور؟ يبقي بشاحن TOTAL 20 فولت 2 أمبير ببطارية يعني …"
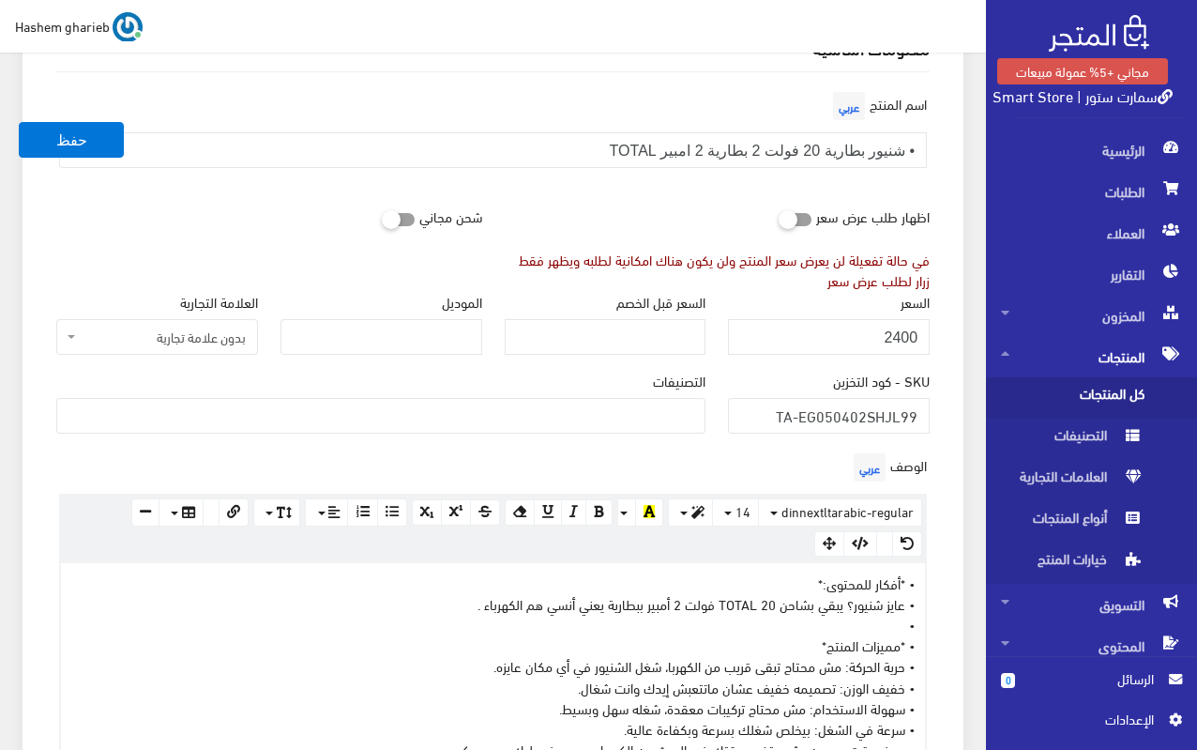
click at [536, 407] on ul at bounding box center [380, 414] width 647 height 30
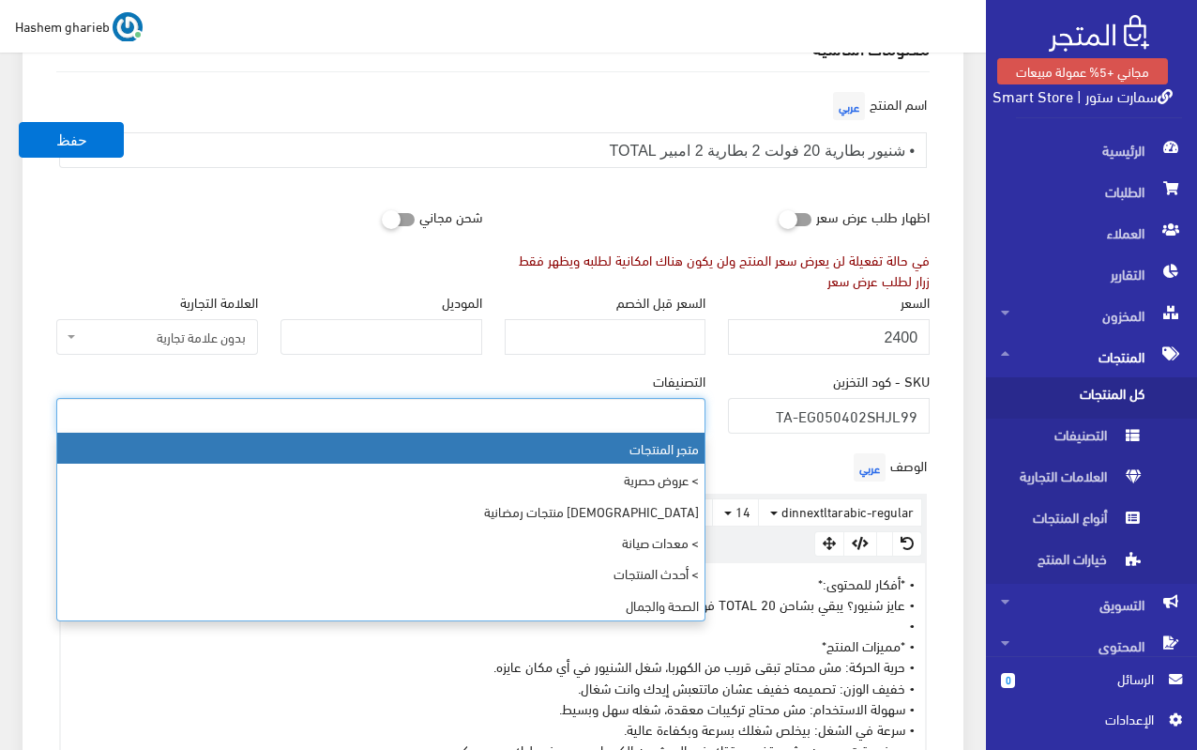
select select "403"
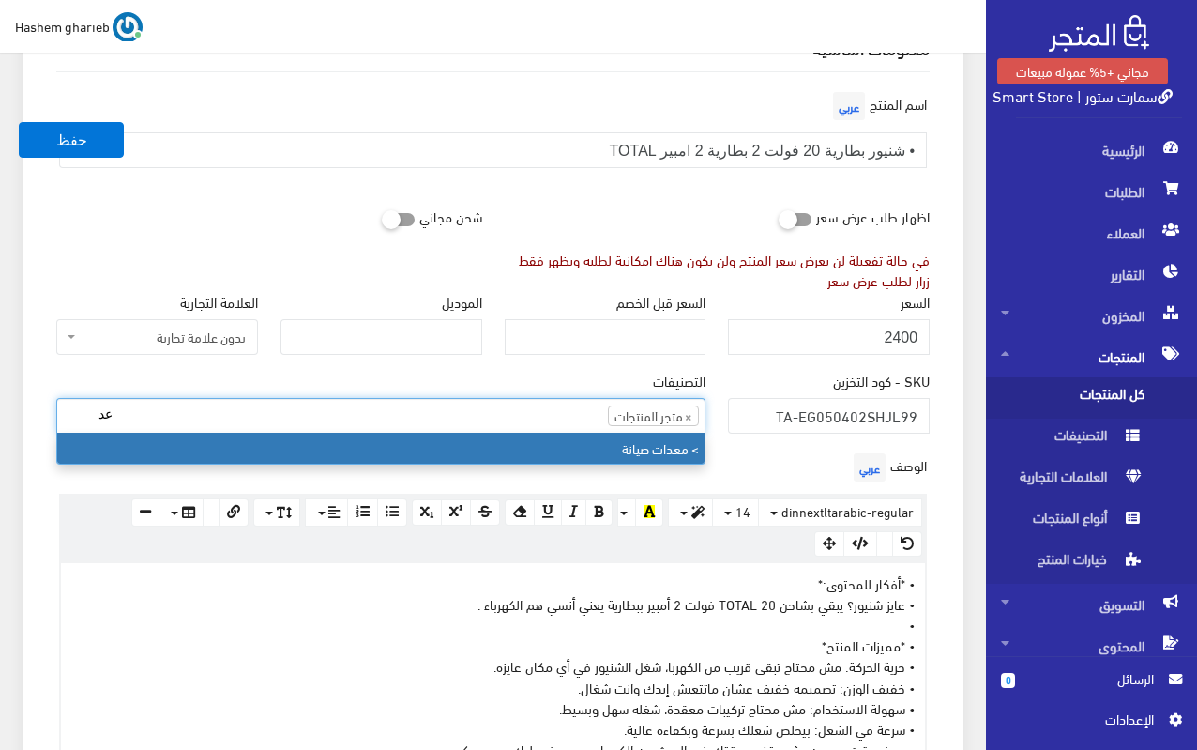
type input "ع"
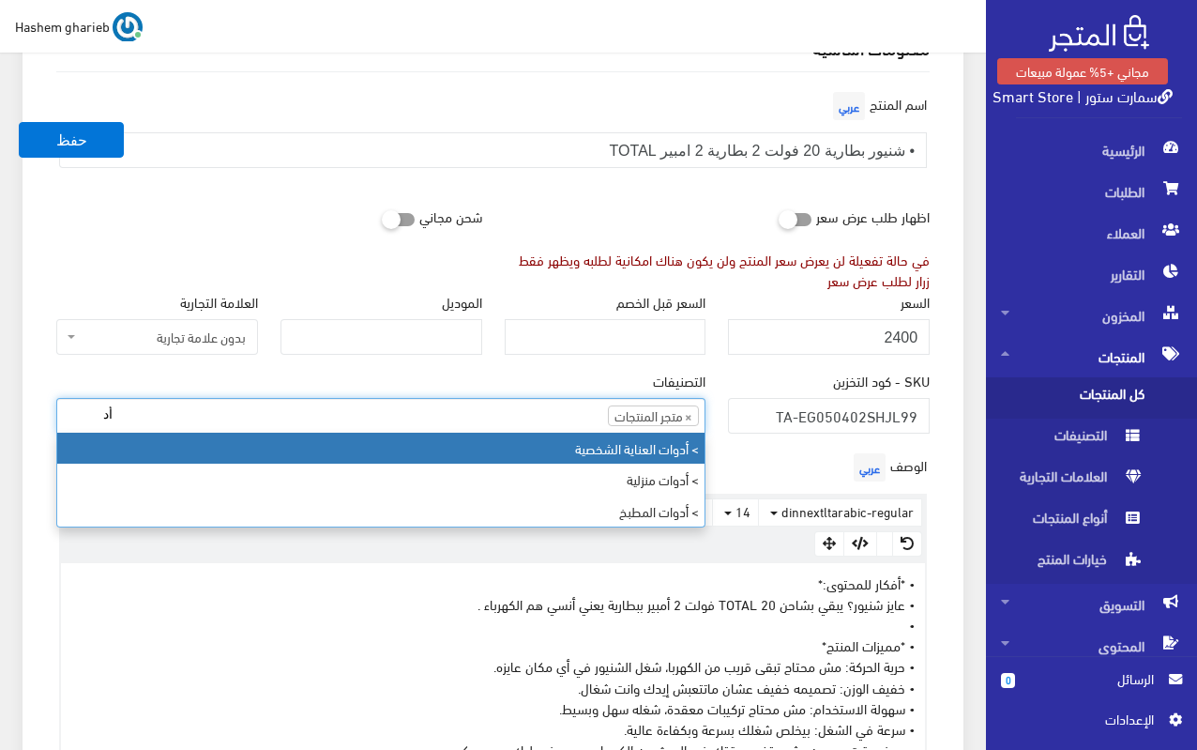
type input "أ"
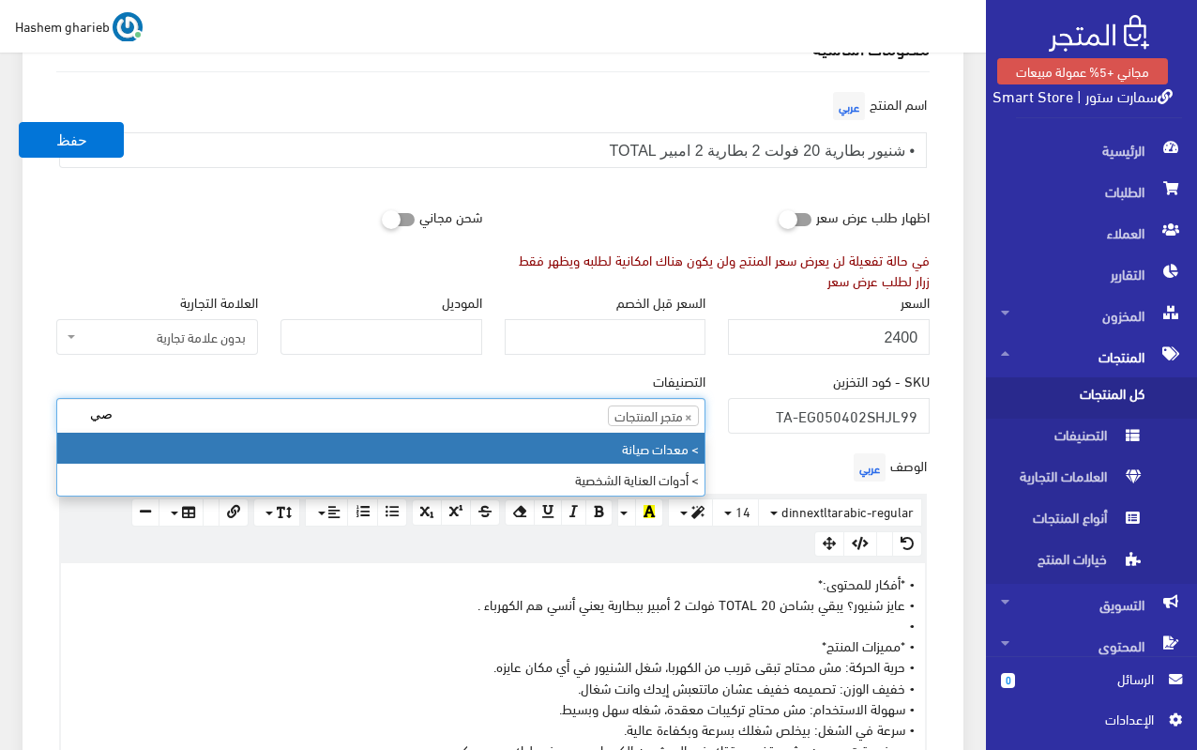
type input "صي"
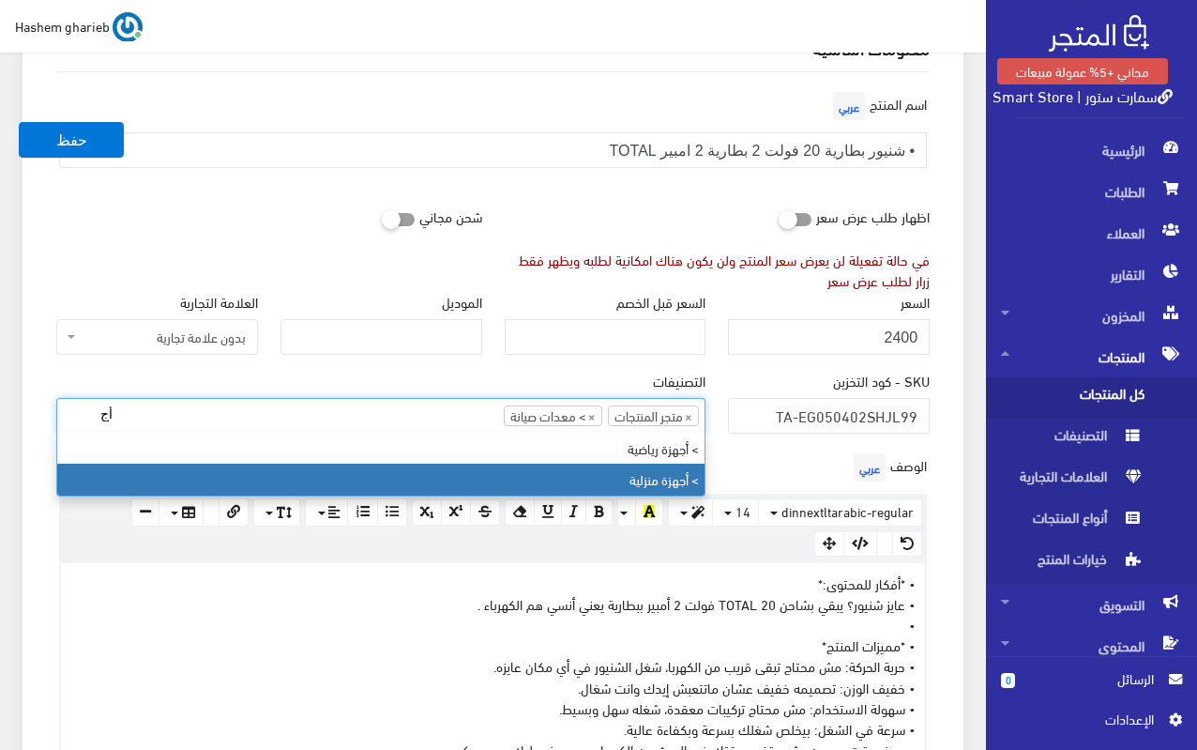
type input "أج"
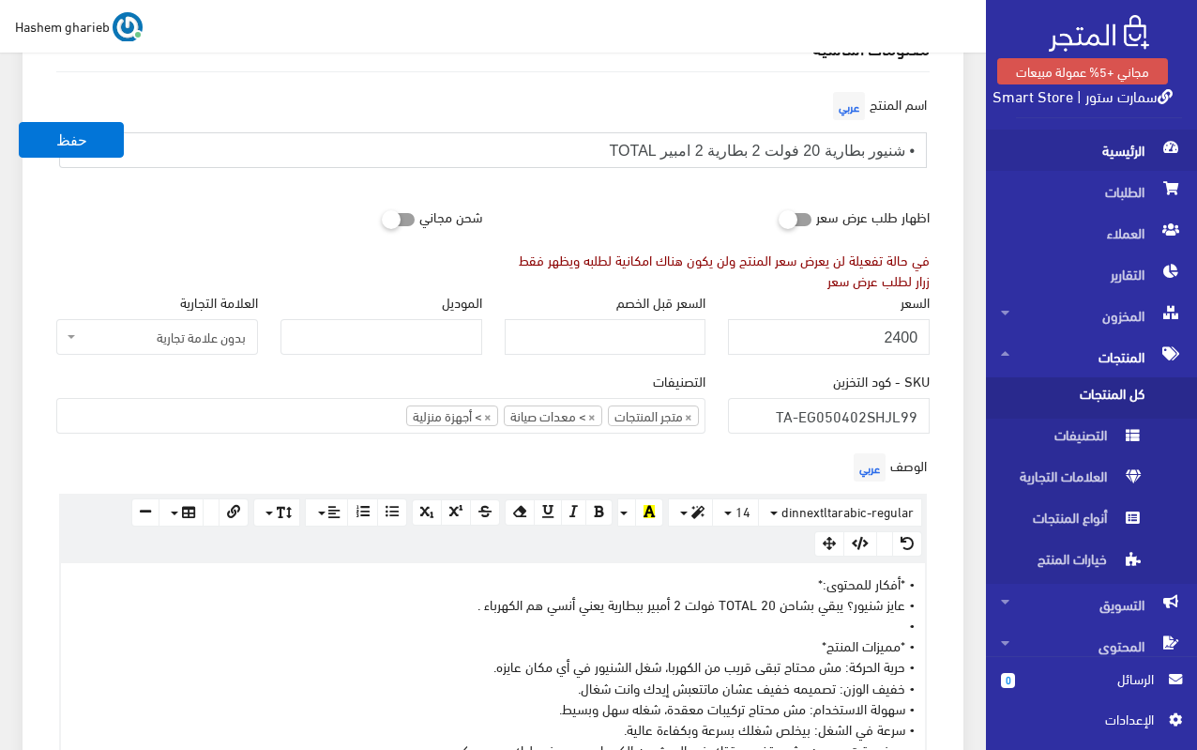
drag, startPoint x: 906, startPoint y: 149, endPoint x: 1022, endPoint y: 149, distance: 115.4
type input "شنيور بطارية 20 فولت 2 بطارية 2 امبير TOTAL"
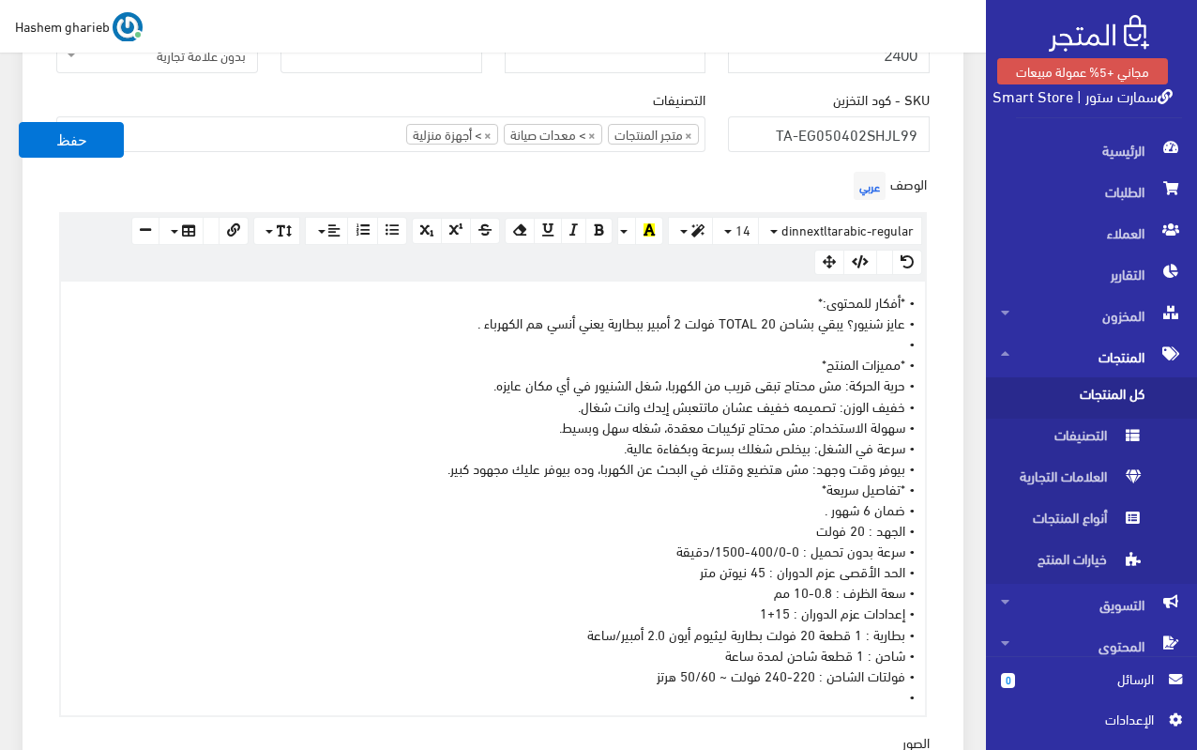
click at [709, 501] on div "• *أفكار للمحتوى:* • عايز شنيور؟ يبقي بشاحن TOTAL 20 فولت 2 أمبير ببطارية يعني …" at bounding box center [493, 499] width 864 height 434
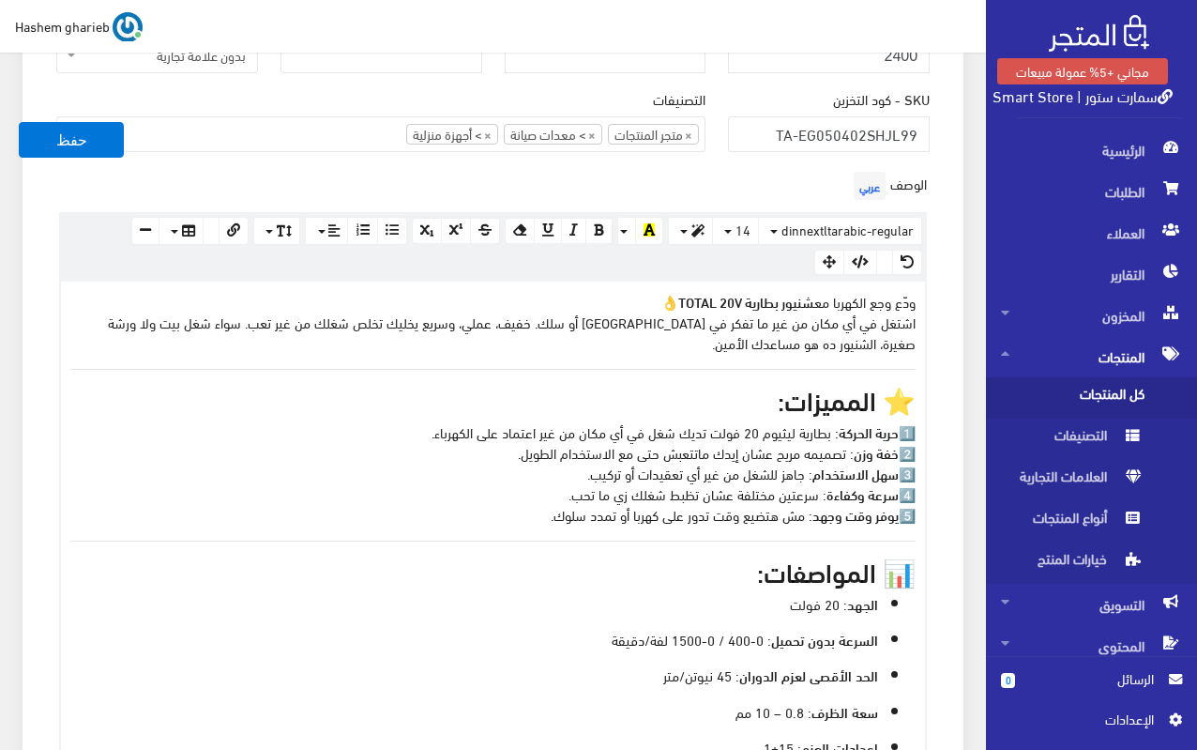
scroll to position [694, 0]
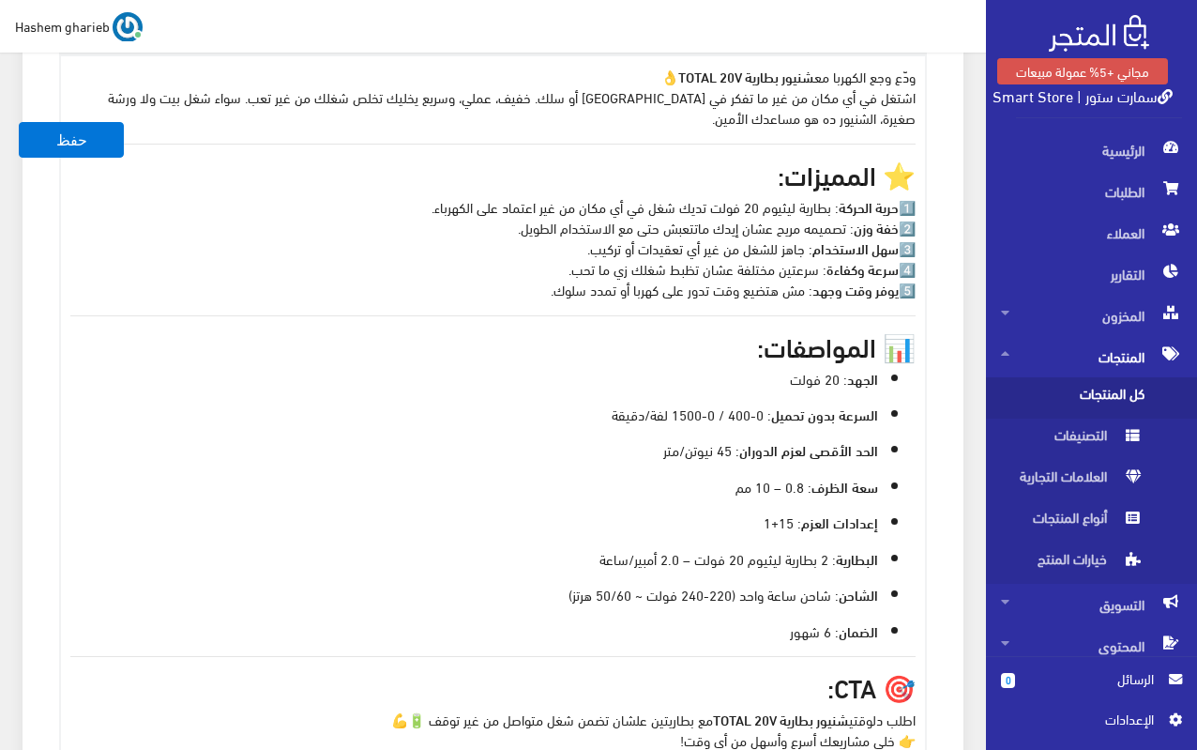
drag, startPoint x: 878, startPoint y: 170, endPoint x: 943, endPoint y: 165, distance: 64.9
click at [928, 168] on div "الوصف عربي × Insert Image Select from files Image URL Insert Image × Insert Lin…" at bounding box center [493, 359] width 896 height 834
drag, startPoint x: 876, startPoint y: 338, endPoint x: 1015, endPoint y: 337, distance: 138.9
click at [959, 342] on div "معلومات أساسية اسم المنتج عربي شنيور بطارية 20 فولت 2 بطارية 2 امبير TOTAL اظها…" at bounding box center [493, 517] width 941 height 2036
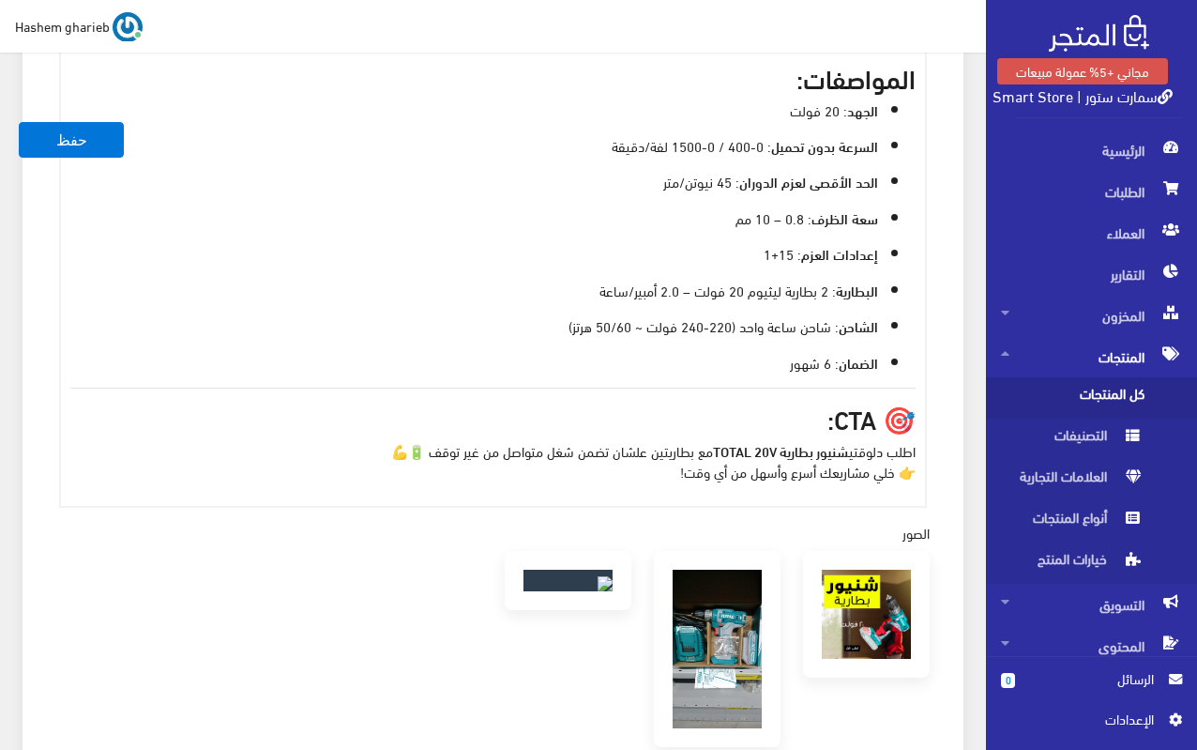
scroll to position [976, 0]
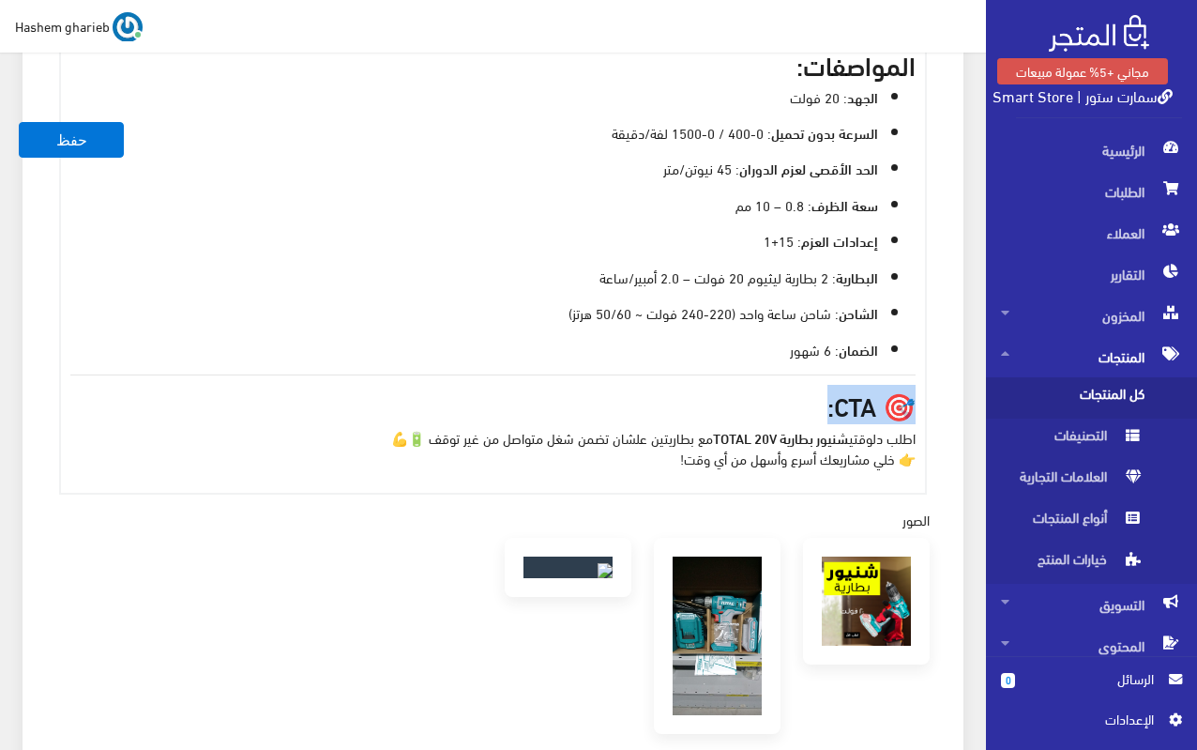
drag, startPoint x: 887, startPoint y: 402, endPoint x: 948, endPoint y: 400, distance: 61.0
click at [948, 400] on div "معلومات أساسية اسم المنتج عربي شنيور بطارية 20 فولت 2 بطارية 2 امبير TOTAL اظها…" at bounding box center [493, 235] width 941 height 2036
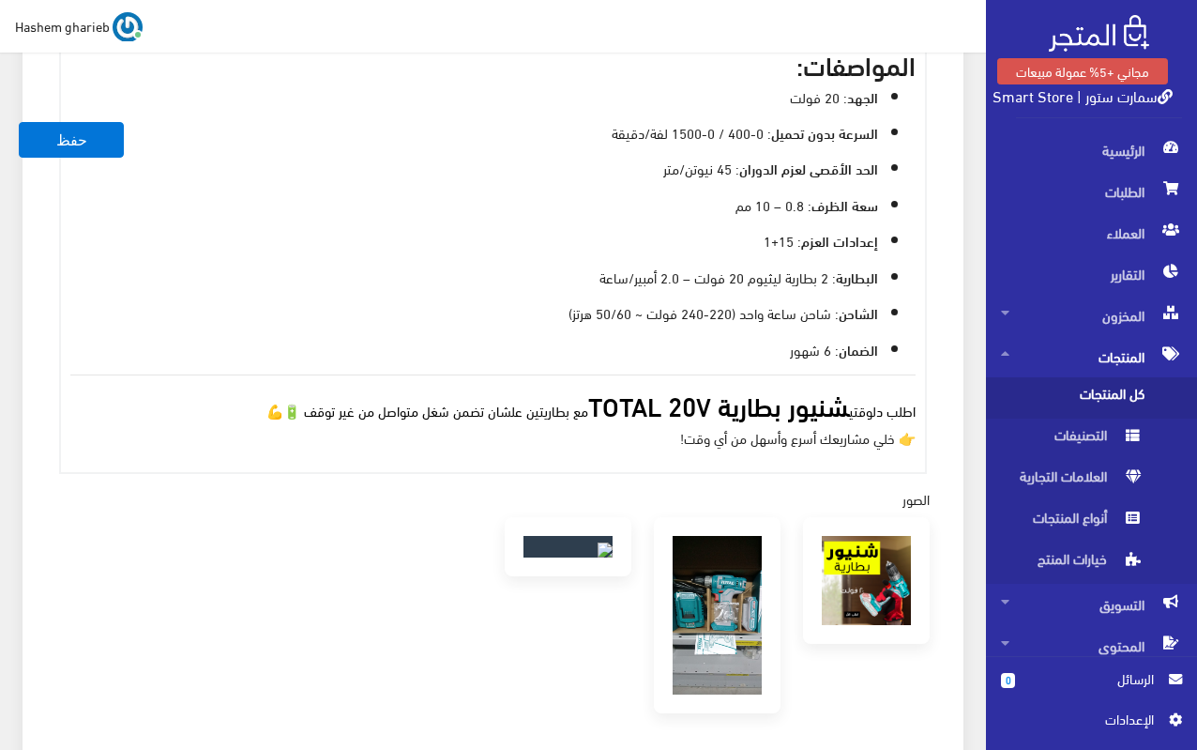
click at [235, 413] on h3 "اطلب دلوقتي شنيور بطارية TOTAL 20V مع بطاريتين علشان تضمن شغل متواصل من غير توق…" at bounding box center [492, 404] width 845 height 29
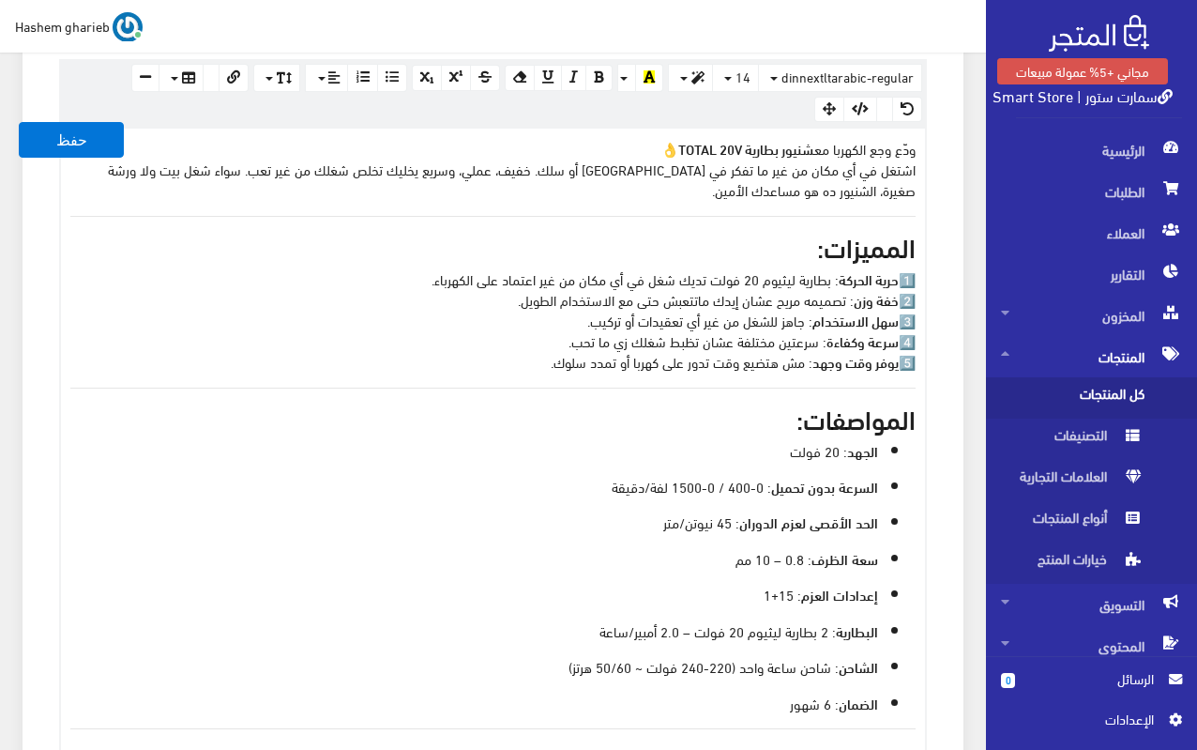
scroll to position [507, 0]
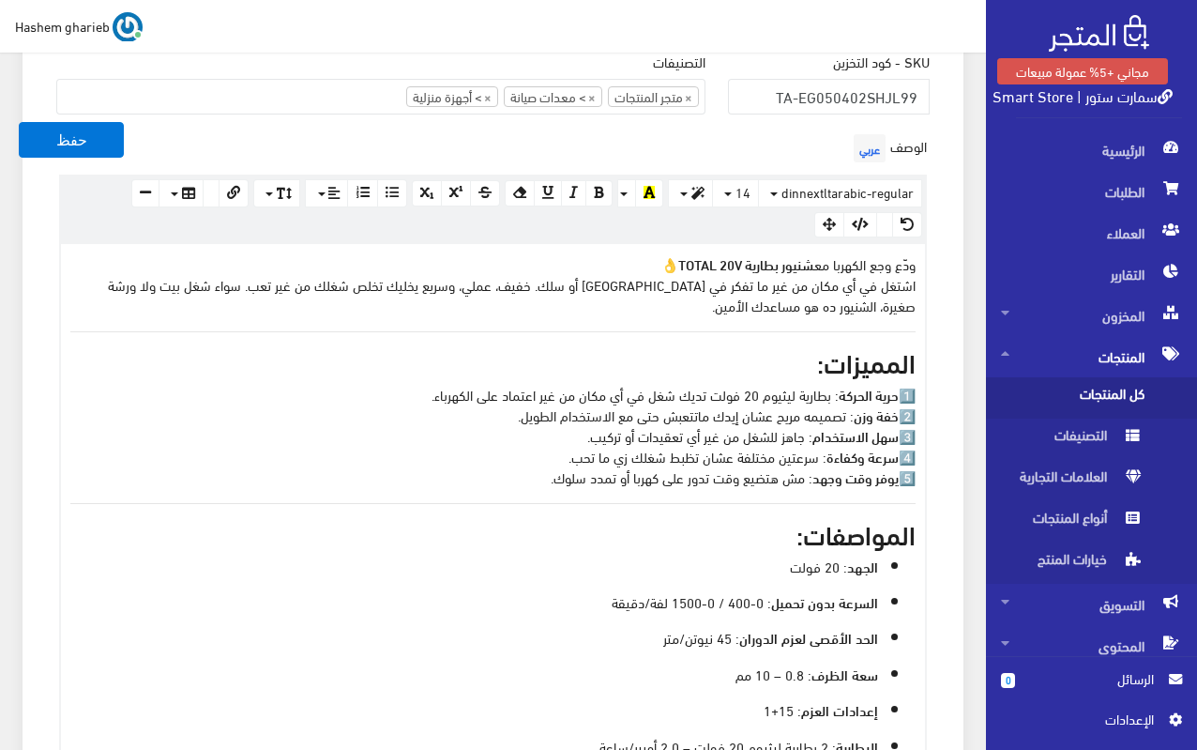
click at [604, 271] on p "ودّع وجع الكهربا مع شنيور بطارية TOTAL 20V 👌 اشتغل في أي مكان من غير ما تفكر في…" at bounding box center [492, 284] width 845 height 63
drag, startPoint x: 593, startPoint y: 254, endPoint x: 987, endPoint y: 256, distance: 394.1
click at [686, 189] on button "button" at bounding box center [690, 193] width 45 height 28
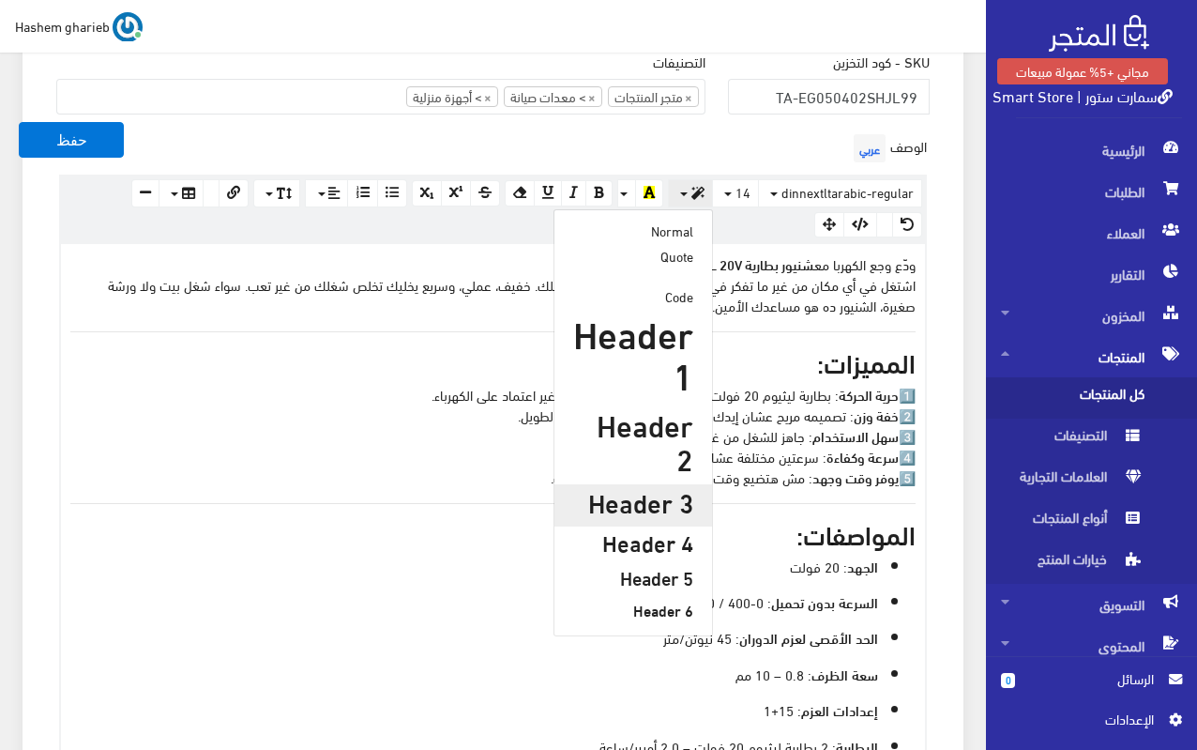
click at [662, 487] on h3 "Header 3" at bounding box center [633, 501] width 120 height 29
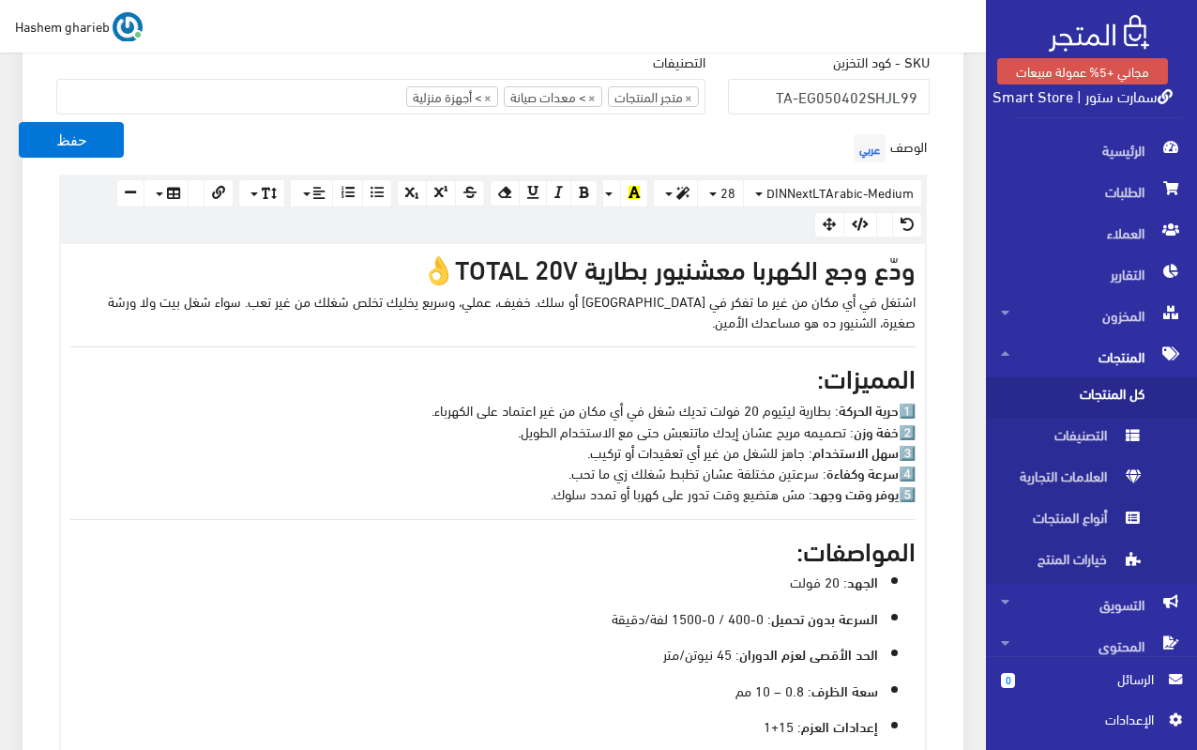
click at [627, 343] on div "ودّع وجع الكهربا مع شنيور بطارية TOTAL 20V 👌 اشتغل في أي مكان من غير ما تفكر في…" at bounding box center [493, 600] width 864 height 713
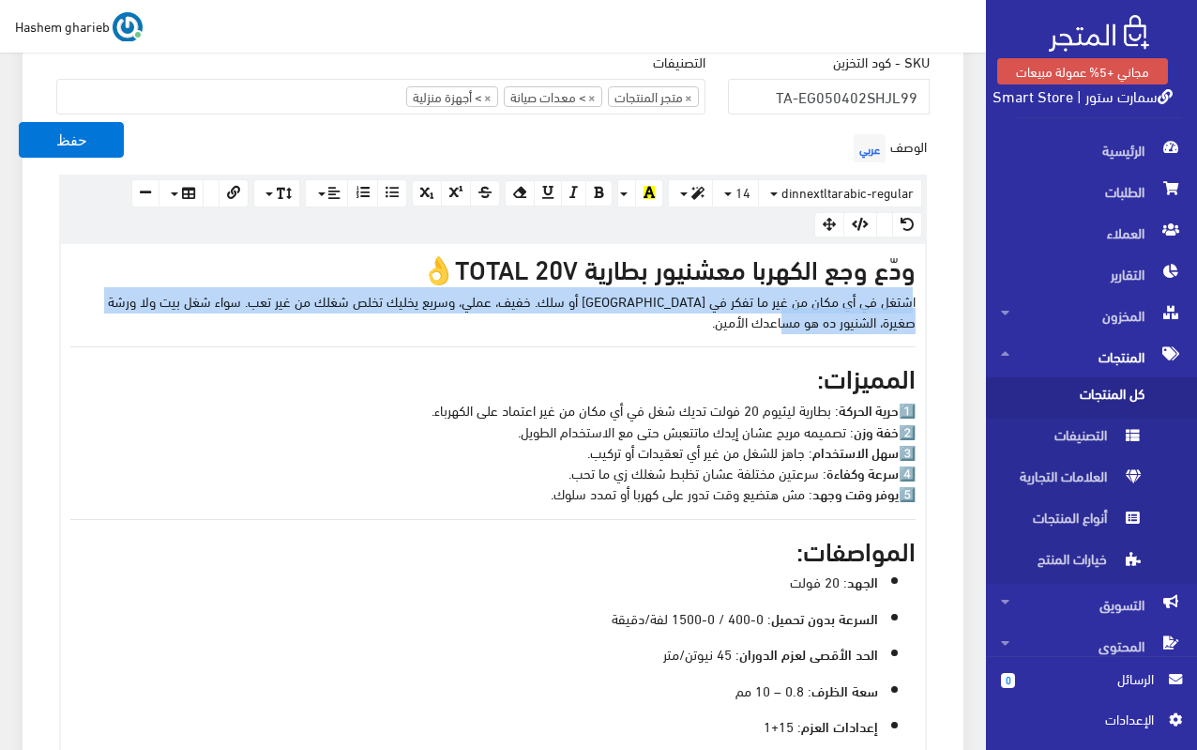
drag, startPoint x: 812, startPoint y: 327, endPoint x: 938, endPoint y: 297, distance: 130.0
click at [938, 297] on div "الوصف عربي × Insert Image Select from files Image URL Insert Image × Insert Lin…" at bounding box center [493, 544] width 896 height 830
click at [693, 196] on icon "button" at bounding box center [698, 193] width 13 height 13
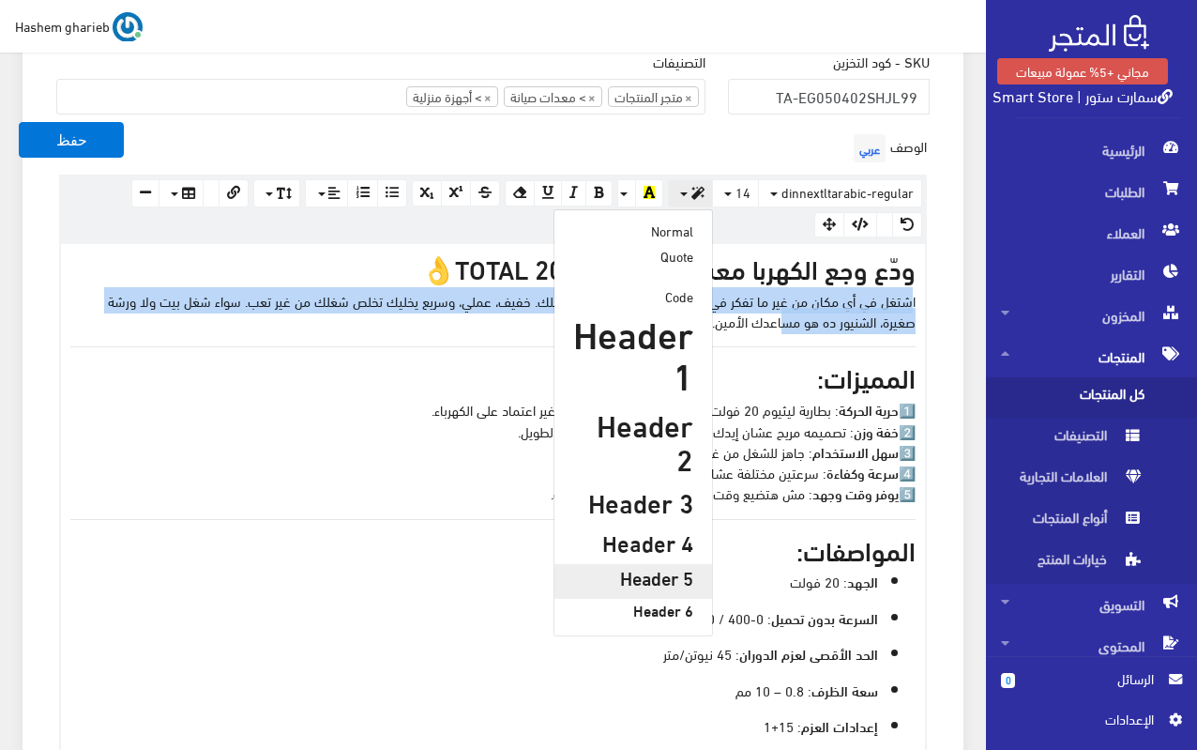
click at [655, 567] on h5 "Header 5" at bounding box center [633, 577] width 120 height 21
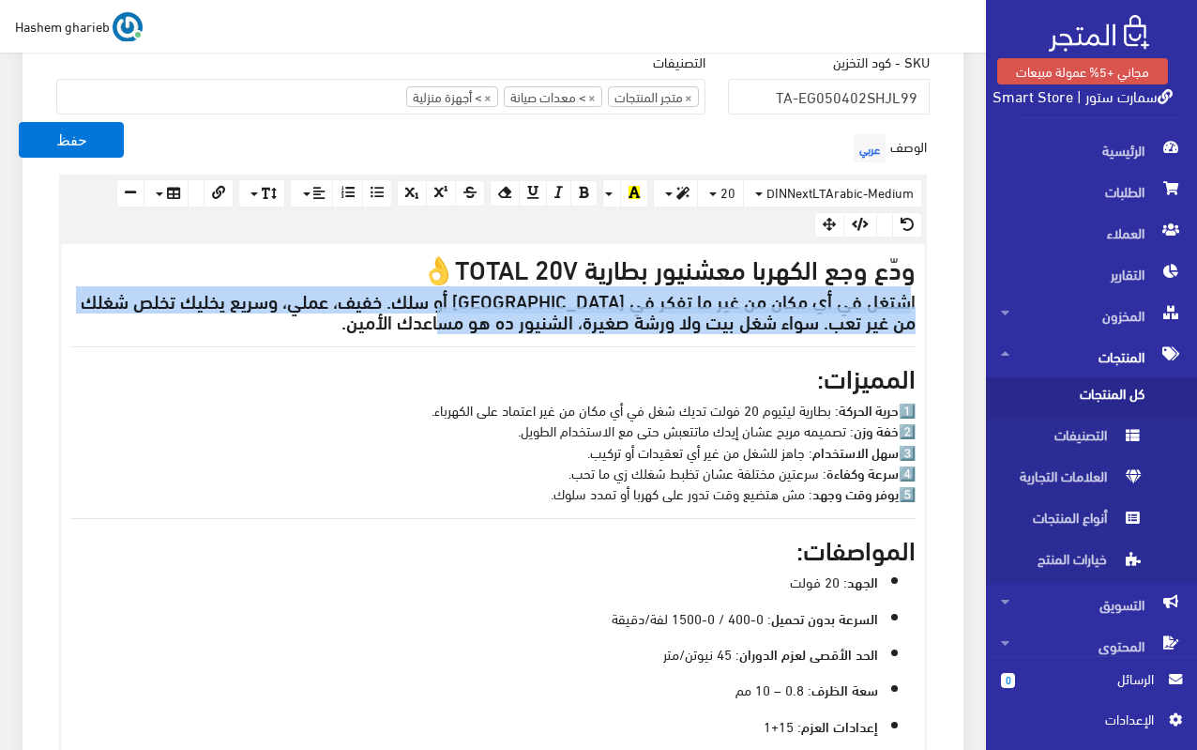
click at [751, 477] on p "1️⃣ حرية الحركة : بطارية ليثيوم 20 فولت تديك شغل في أي مكان من غير اعتماد على ا…" at bounding box center [492, 451] width 845 height 104
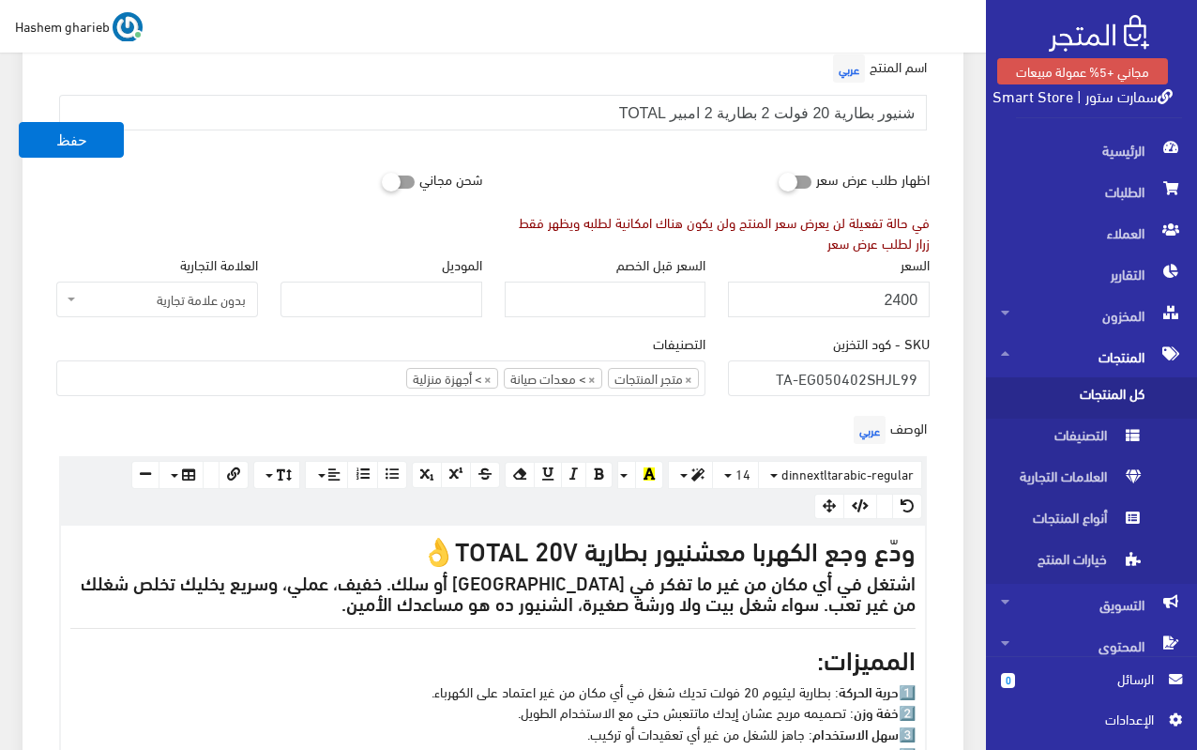
scroll to position [2053, 0]
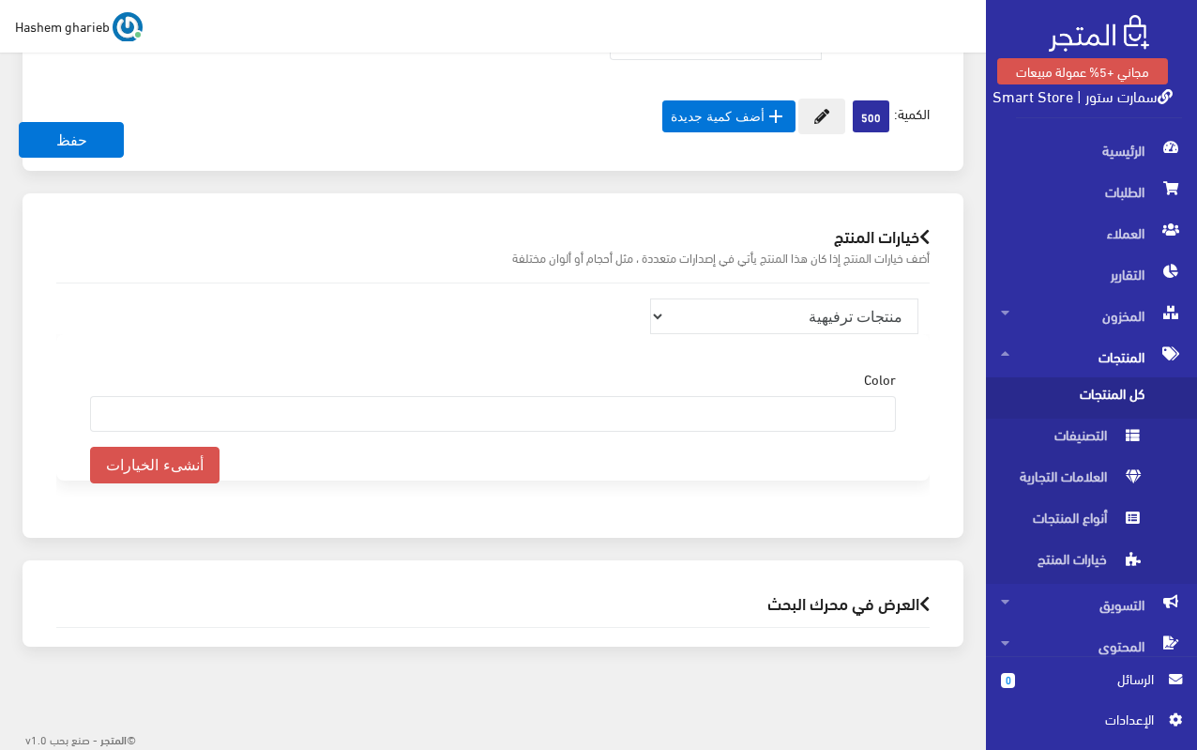
click at [838, 602] on h2 "العرض في محرك البحث" at bounding box center [493, 603] width 874 height 18
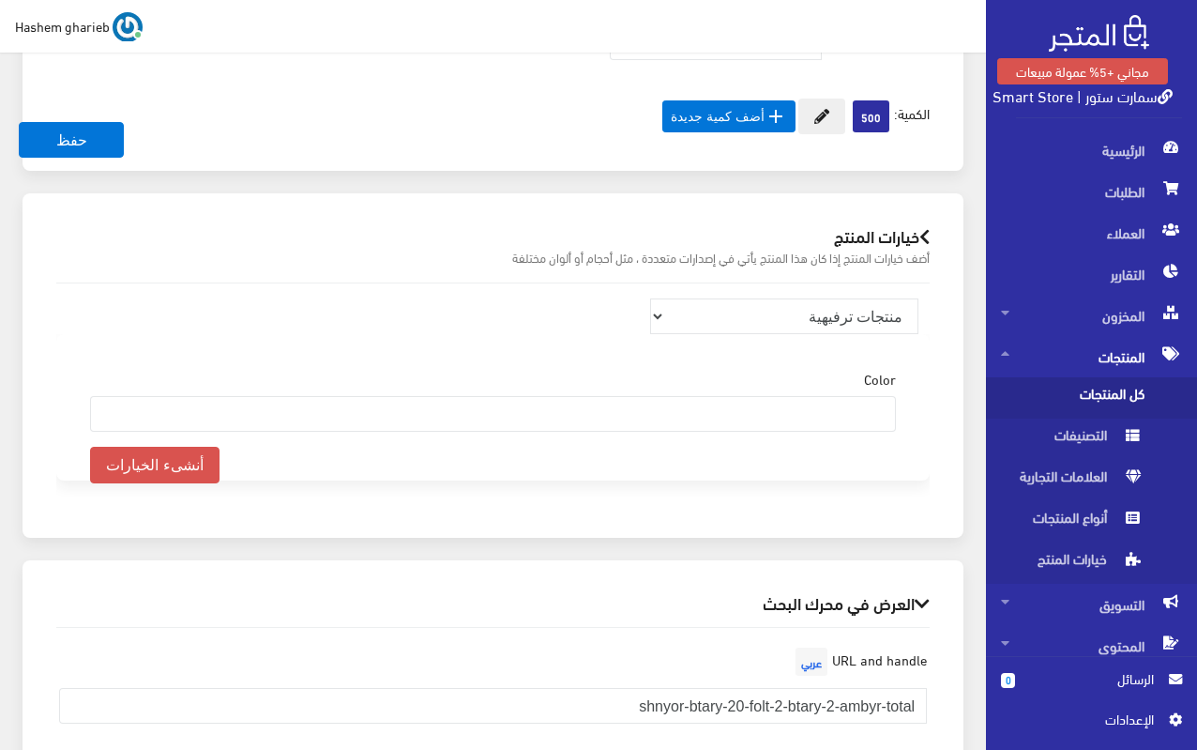
scroll to position [2429, 0]
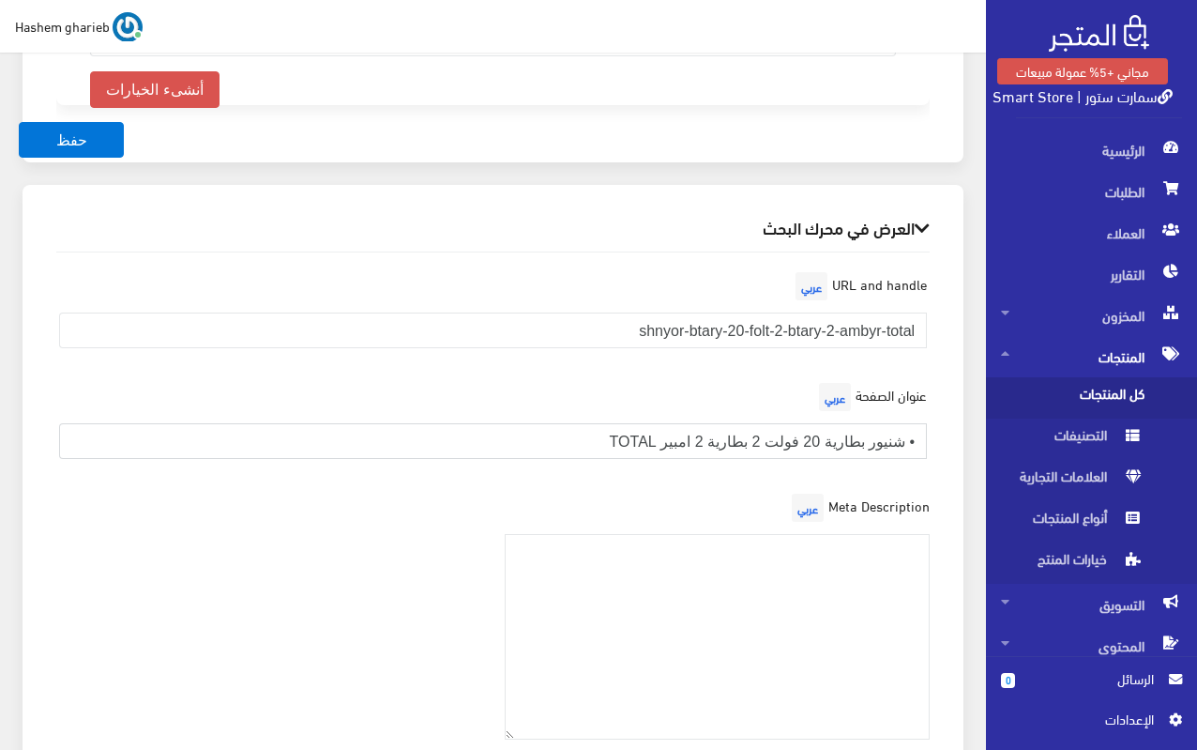
click at [560, 435] on input "• شنيور بطارية 20 فولت 2 بطارية 2 امبير TOTAL" at bounding box center [493, 441] width 868 height 36
paste input "شنيور بطارية 20 فولت TOTAL مع بطاريتين 2 أمبير | قوة وحرية حركة"
type input "شنيور بطارية 20 فولت TOTAL مع بطاريتين 2 أمبير | قوة وحرية حركة"
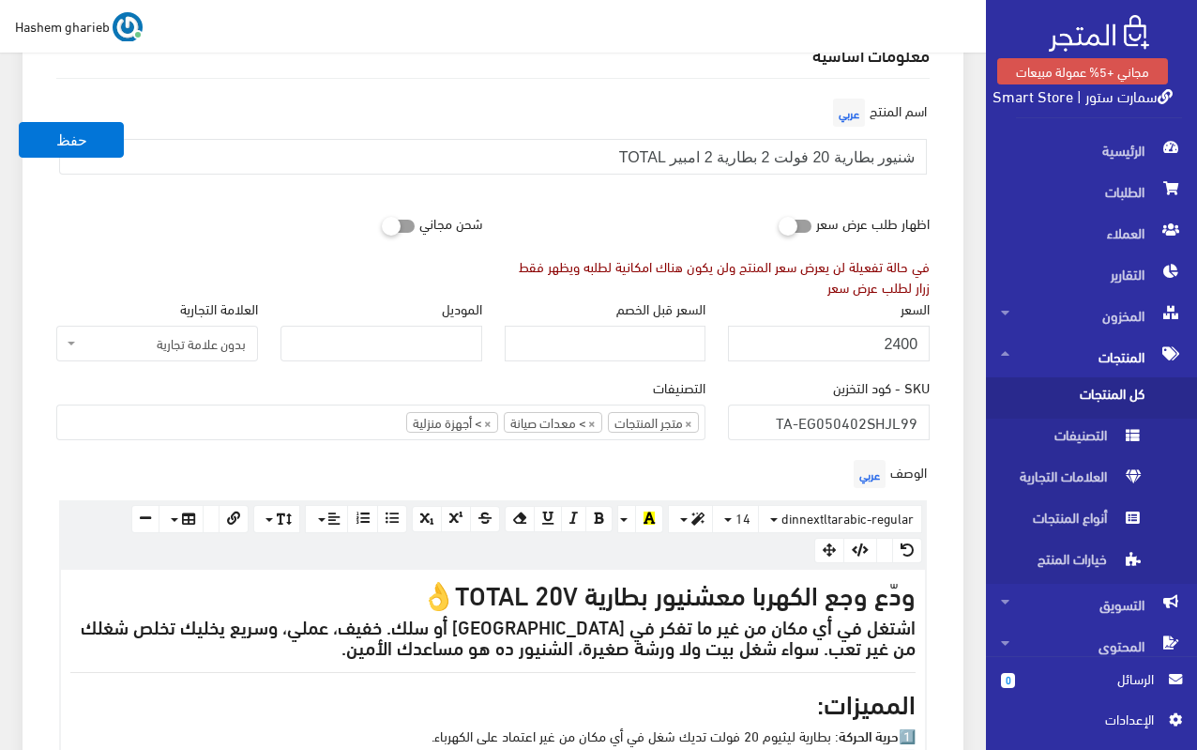
scroll to position [0, 0]
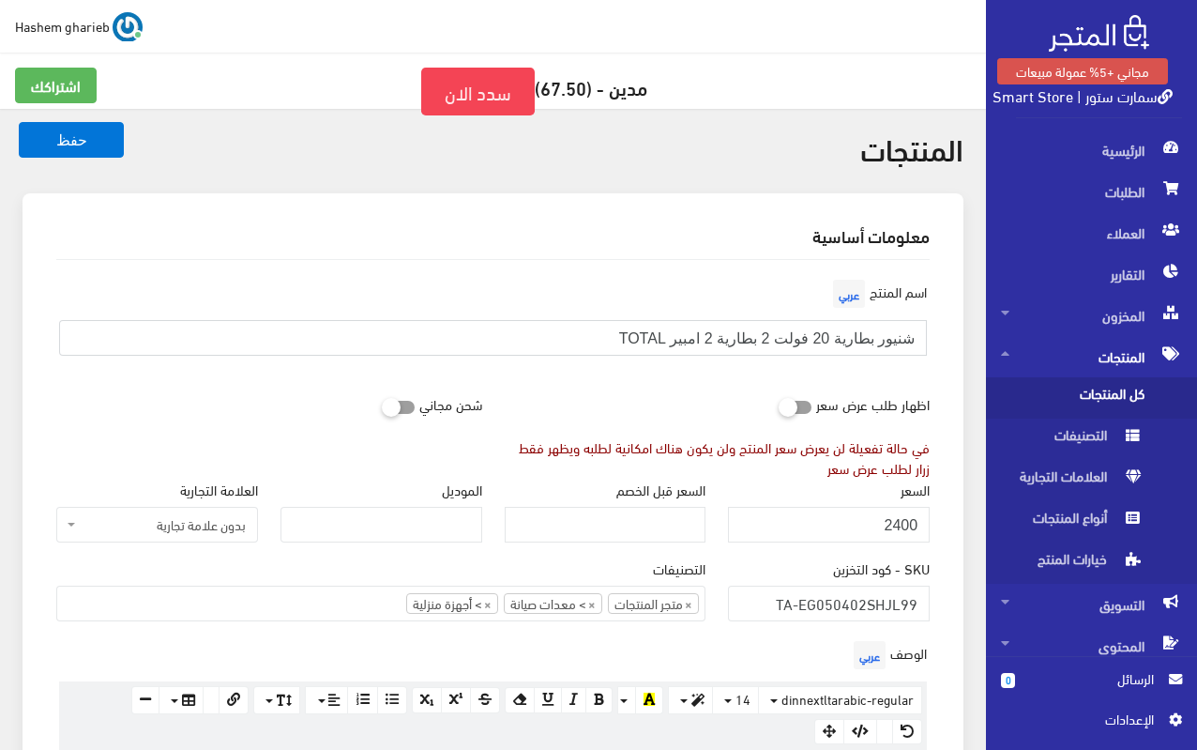
click at [529, 352] on input "شنيور بطارية 20 فولت 2 بطارية 2 امبير TOTAL" at bounding box center [493, 338] width 868 height 36
click at [528, 348] on input "شنيور بطارية 20 فولت 2 بطارية 2 امبير TOTAL" at bounding box center [493, 338] width 868 height 36
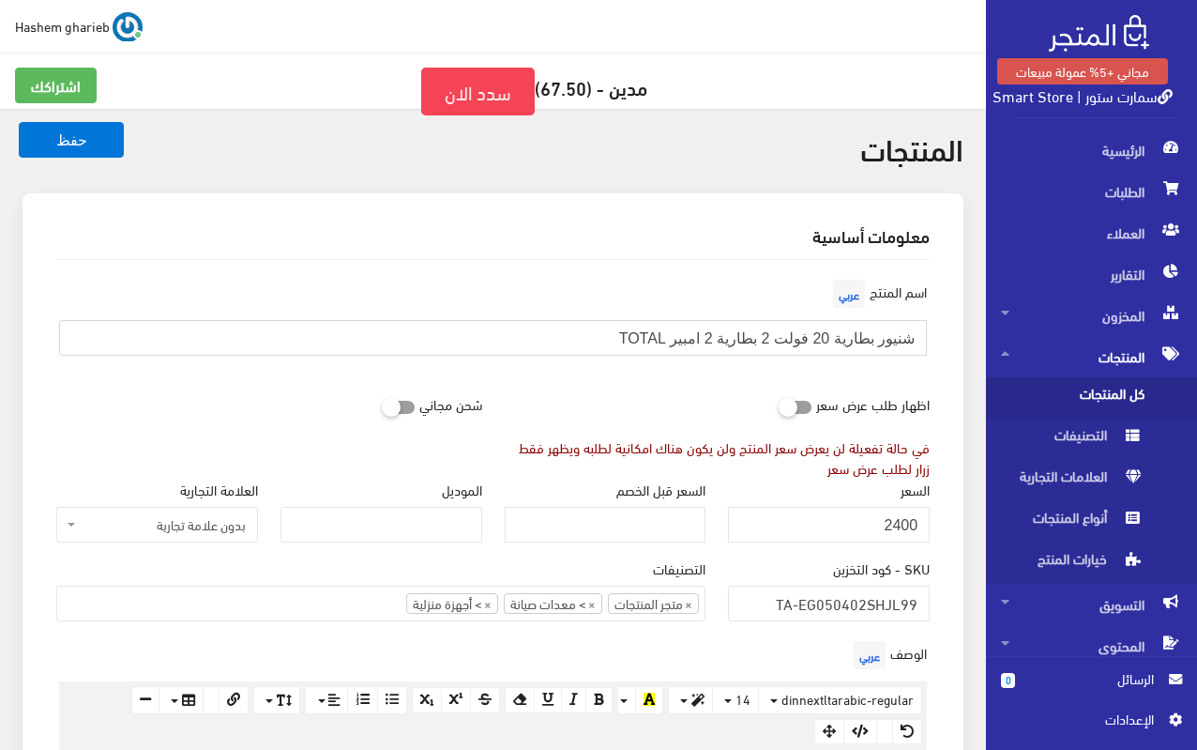
click at [528, 348] on input "شنيور بطارية 20 فولت 2 بطارية 2 امبير TOTAL" at bounding box center [493, 338] width 868 height 36
paste input "TOTAL مع بطاريتين 2 أمبير"
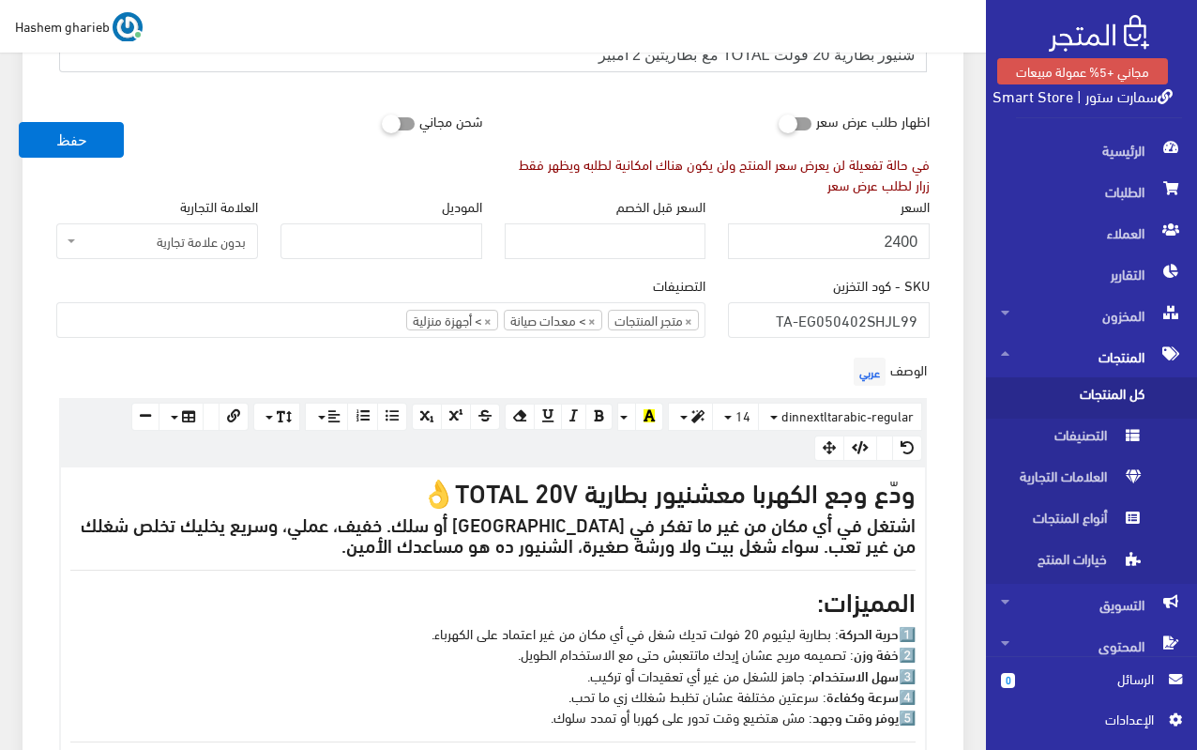
scroll to position [375, 0]
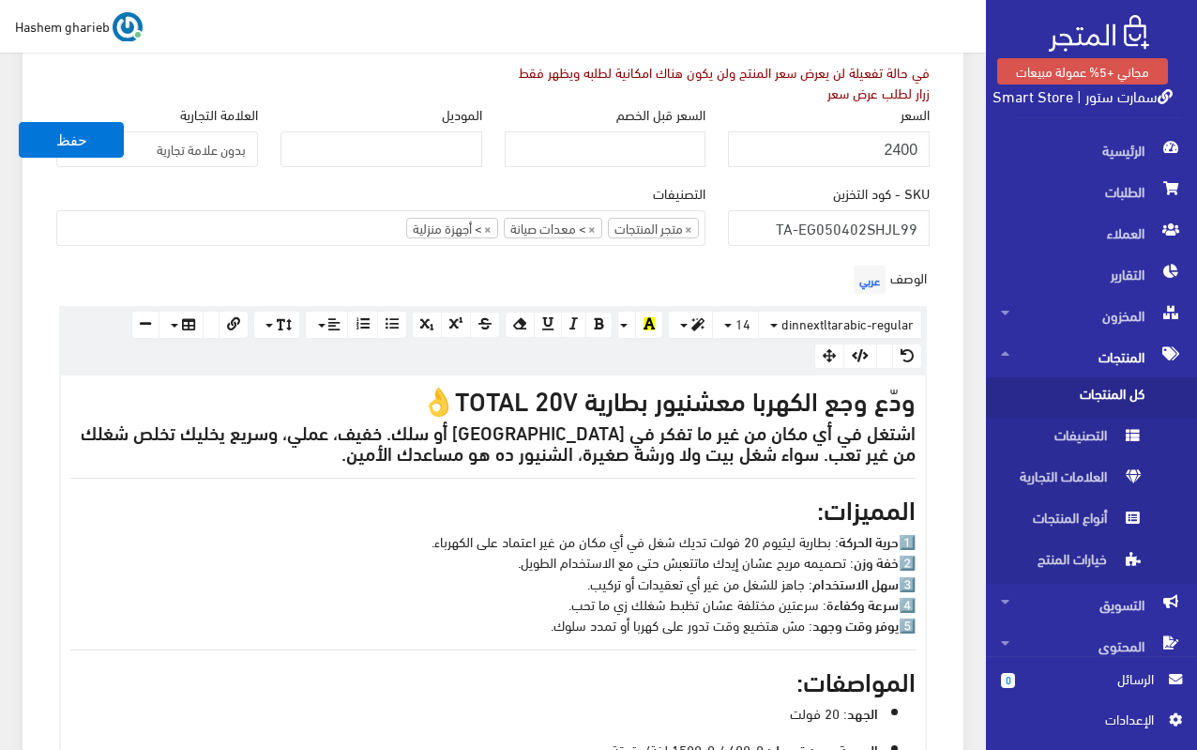
type input "شنيور بطارية 20 فولت TOTAL مع بطاريتين 2 أمبير"
drag, startPoint x: 867, startPoint y: 152, endPoint x: 982, endPoint y: 158, distance: 115.6
type input "2795"
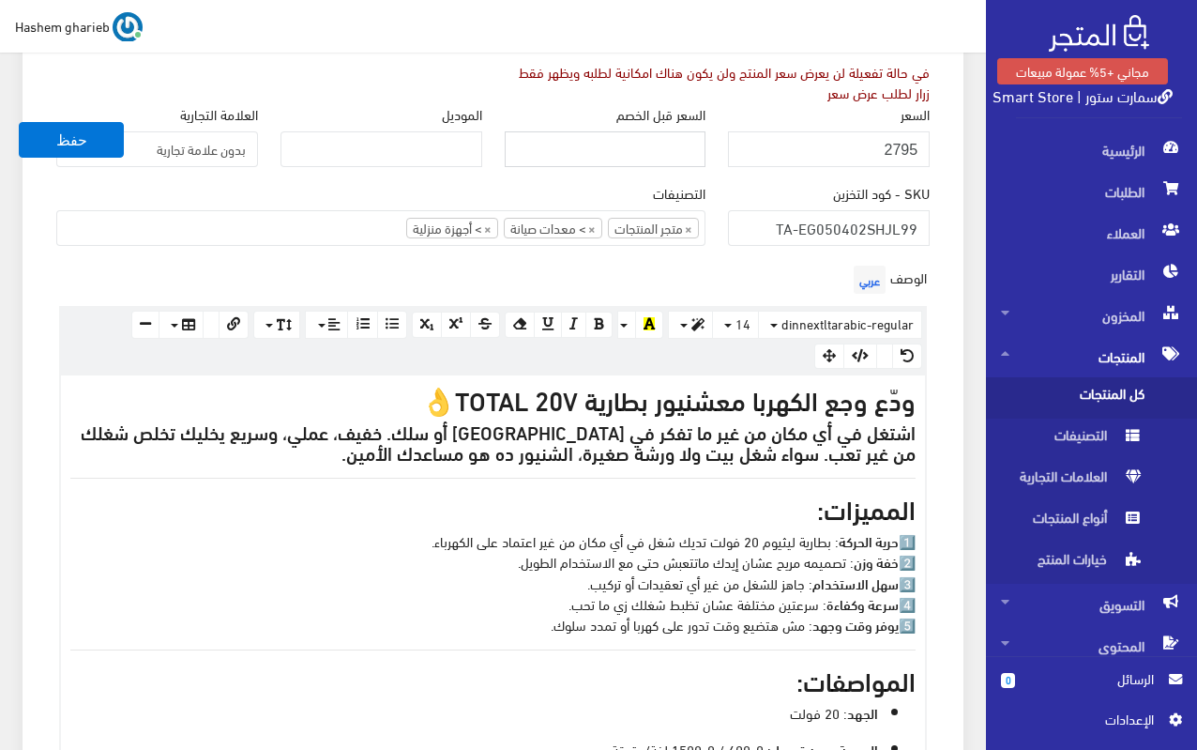
click at [638, 145] on input "السعر قبل الخصم" at bounding box center [606, 149] width 202 height 36
type input "3200"
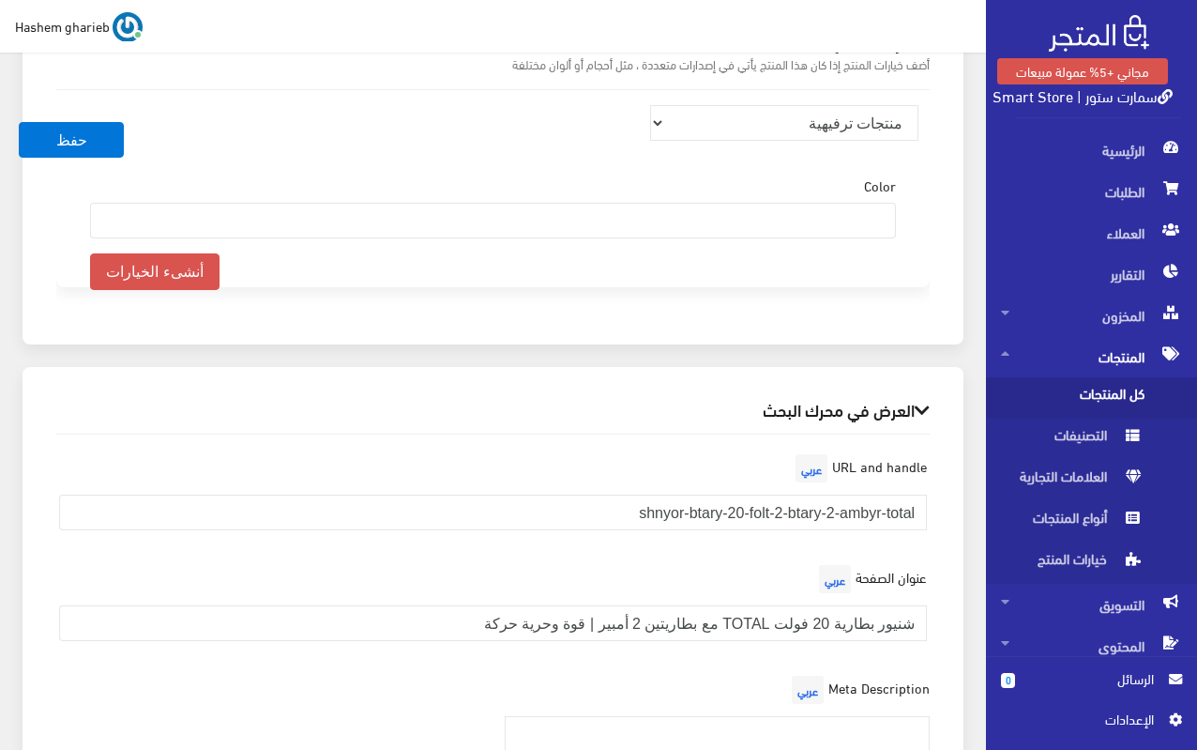
scroll to position [2158, 0]
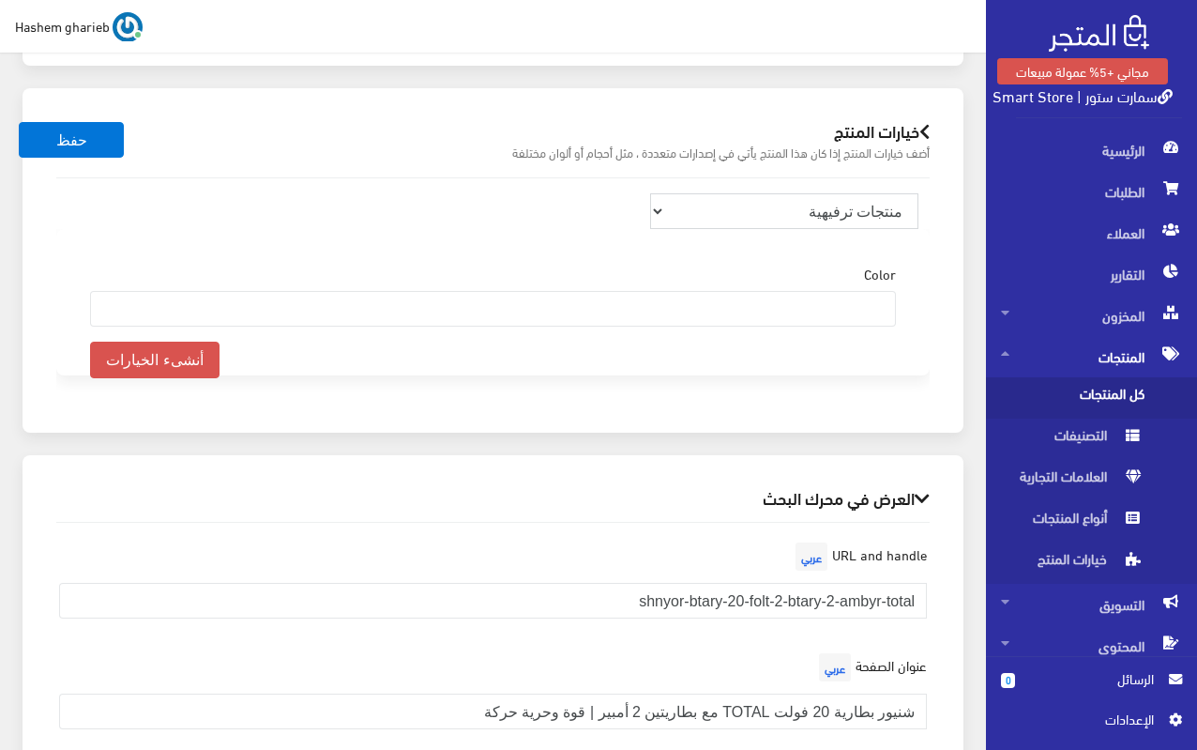
click at [829, 201] on select "منتجات ترفيهية الكترونيات اكسسوارات الهواتف الصحة والجمال تحف ومقتنيات موضة وأز…" at bounding box center [784, 211] width 268 height 36
select select "33"
click at [650, 193] on select "منتجات ترفيهية الكترونيات اكسسوارات الهواتف الصحة والجمال تحف ومقتنيات موضة وأز…" at bounding box center [784, 211] width 268 height 36
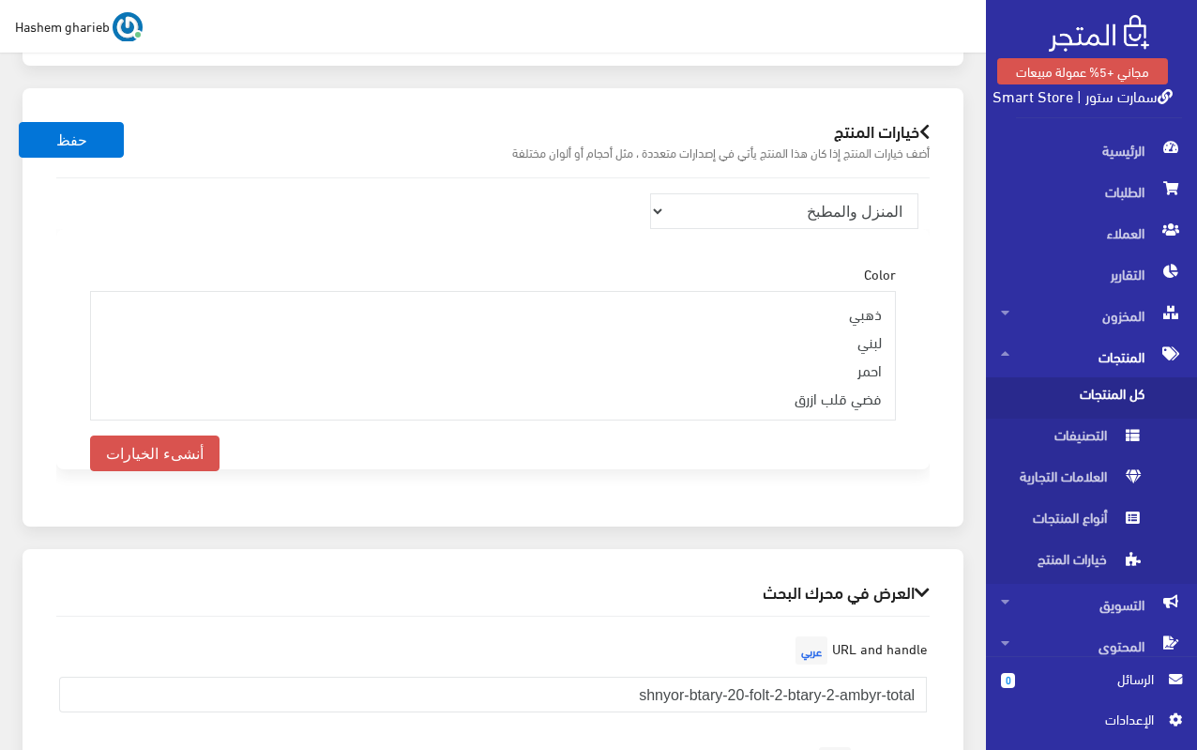
click at [964, 389] on div "خيارات المنتج أضف خيارات المنتج إذا كان هذا المنتج يأتي في إصدارات متعددة ، مثل…" at bounding box center [493, 306] width 941 height 437
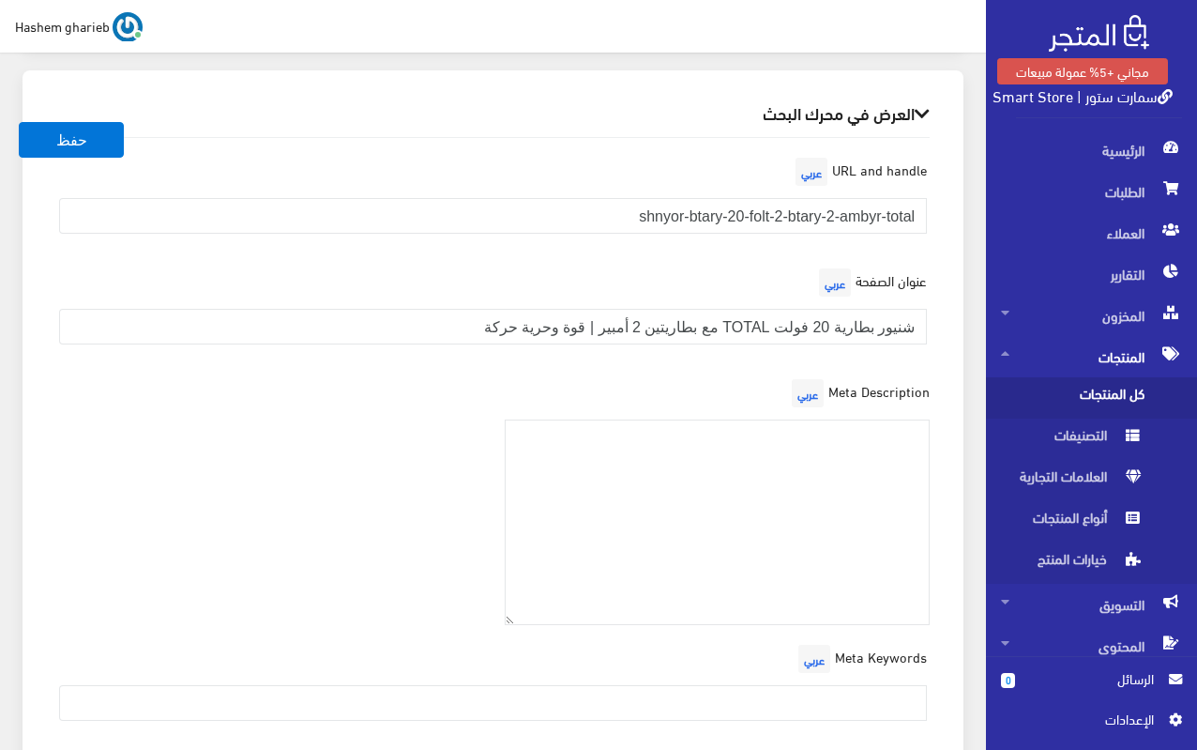
scroll to position [2753, 0]
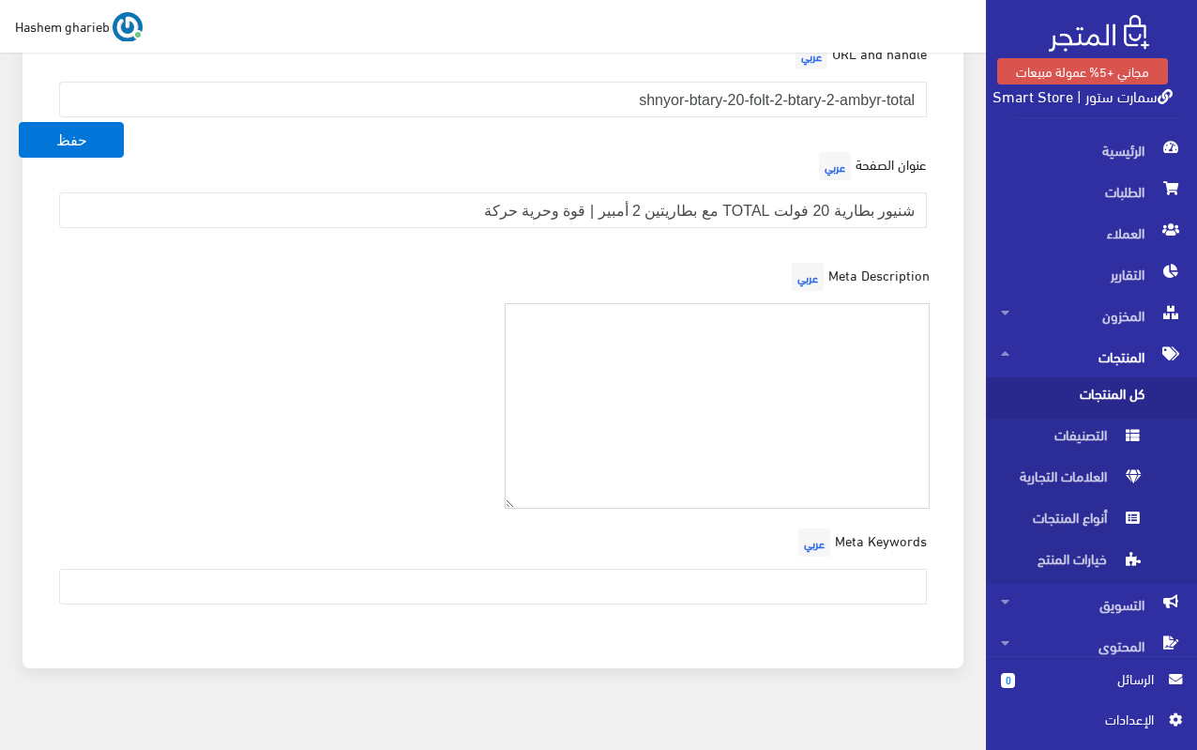
click at [670, 344] on textarea at bounding box center [718, 406] width 426 height 206
paste textarea "اشتري شنيور بطارية TOTAL 20V مع بطاريتين 2.0Ah وشاحن ساعة. خفيف وسهل الاستخدام،…"
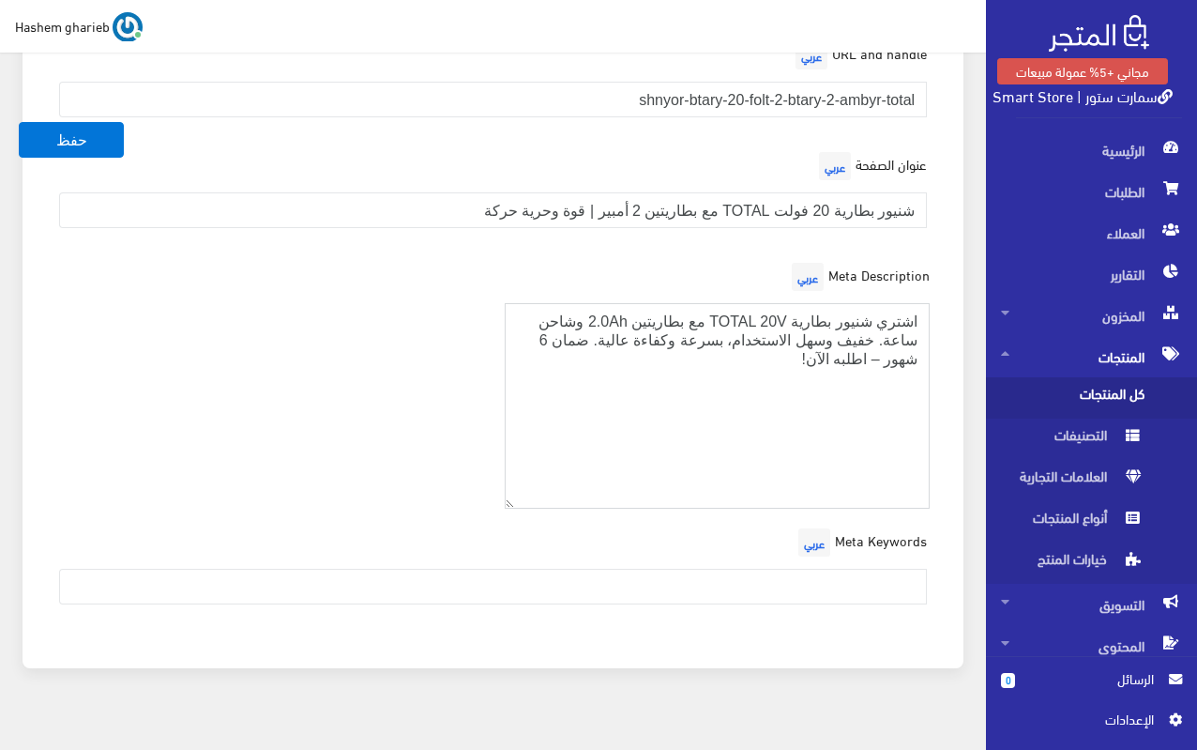
type textarea "اشتري شنيور بطارية TOTAL 20V مع بطاريتين 2.0Ah وشاحن ساعة. خفيف وسهل الاستخدام،…"
click at [776, 572] on input "text" at bounding box center [493, 587] width 868 height 36
paste input "شنيور بطارية, شنيور 20 فولت, TOTAL Tools, شنيور بدون سلك, شنيور بالكهربا, شنيور…"
type input "شنيور بطارية, شنيور 20 فولت, TOTAL Tools, شنيور بدون سلك, شنيور بالكهربا, شنيور…"
click at [326, 393] on div "Meta Description عربي اشتري شنيور بطارية TOTAL 20V مع بطاريتين 2.0Ah وشاحن ساعة…" at bounding box center [493, 391] width 896 height 266
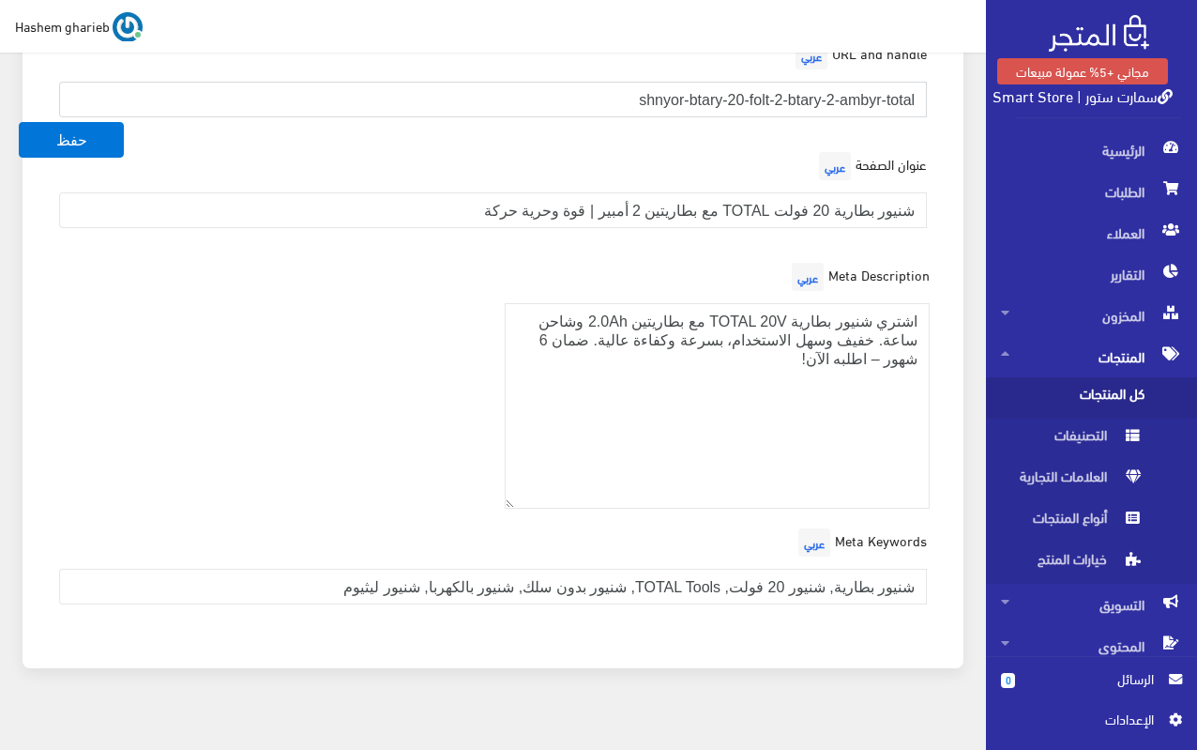
click at [537, 82] on input "shnyor-btary-20-folt-2-btary-2-ambyr-total" at bounding box center [493, 100] width 868 height 36
paste input "total-20v-cordless-drill-2-batteries"
type input "total-20v-cordless-drill-2-batteries"
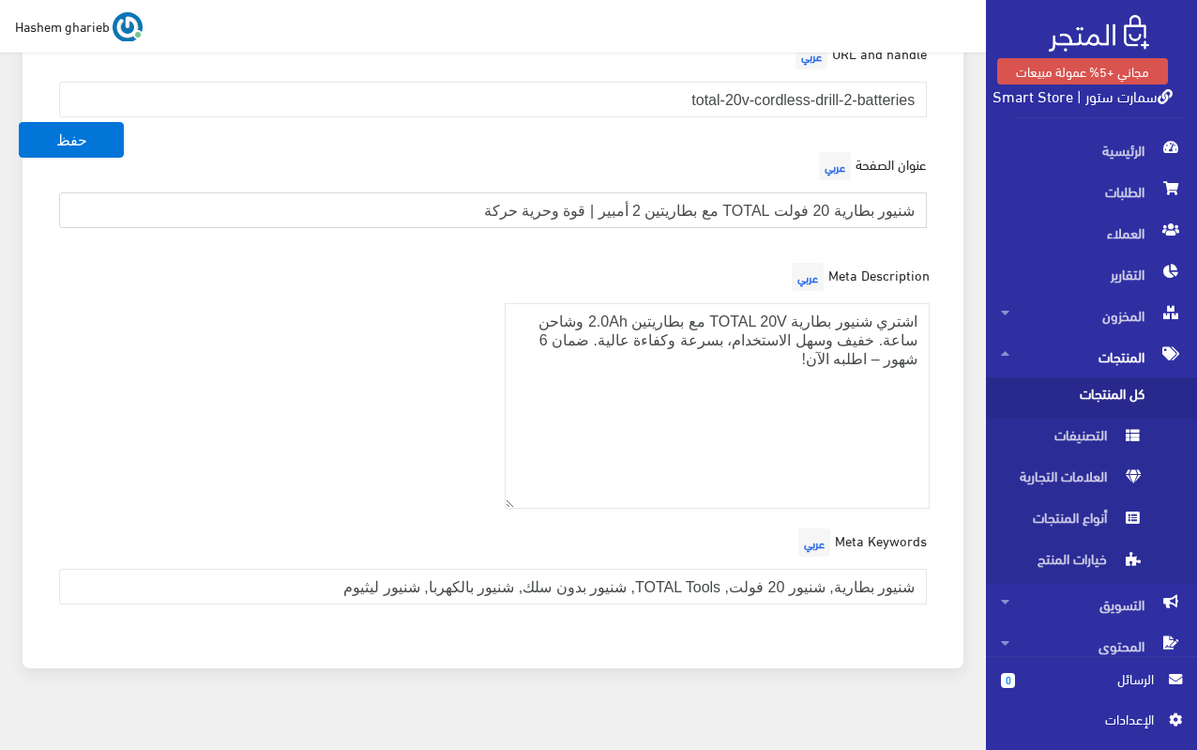
click at [407, 192] on input "شنيور بطارية 20 فولت TOTAL مع بطاريتين 2 أمبير | قوة وحرية حركة" at bounding box center [493, 210] width 868 height 36
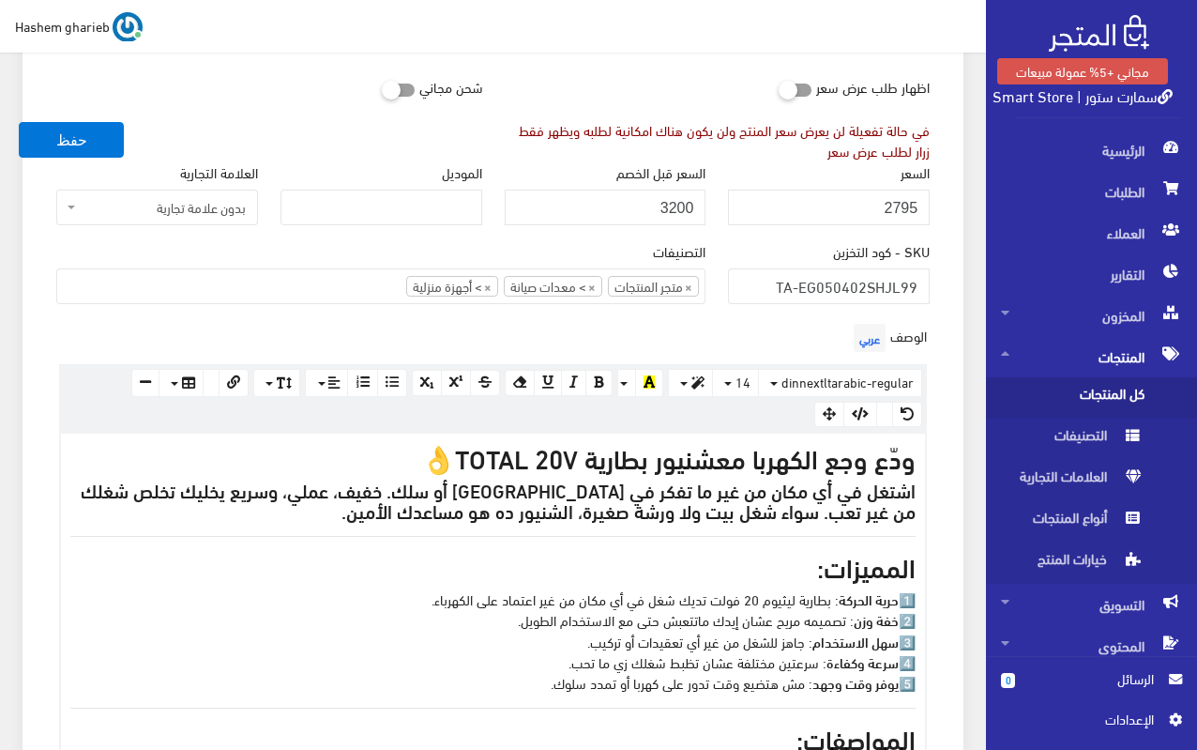
scroll to position [407, 0]
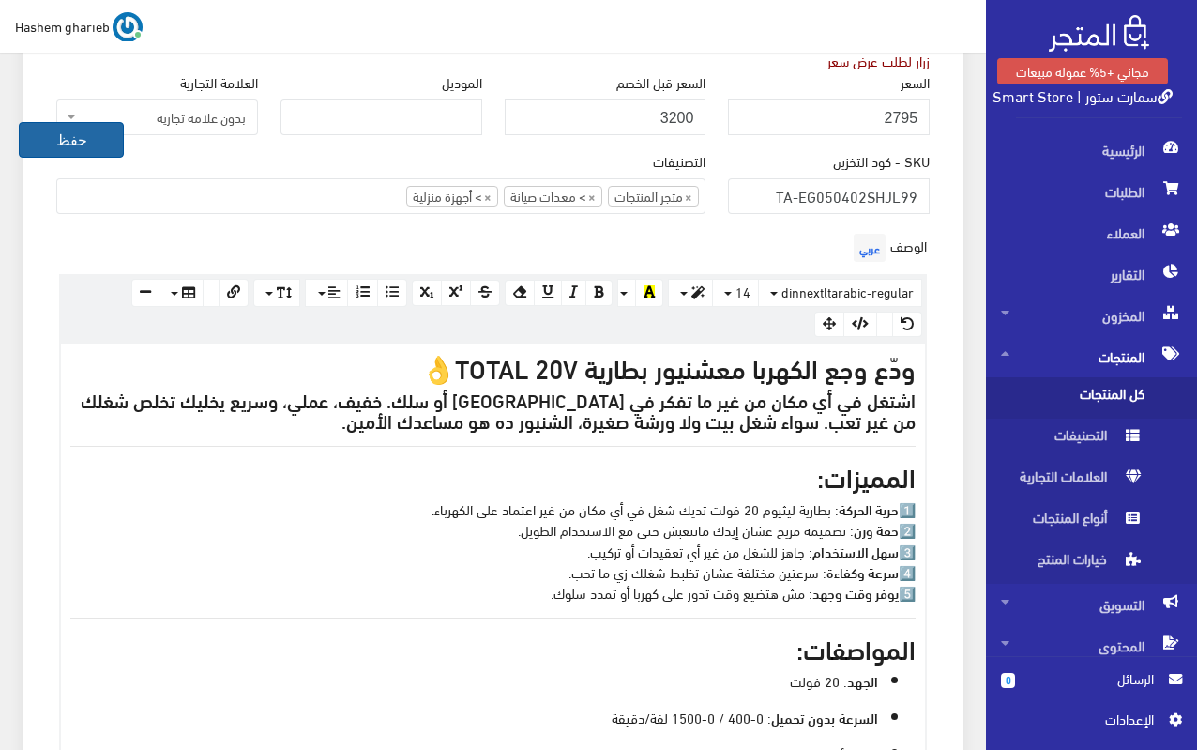
click at [102, 138] on button "حفظ" at bounding box center [71, 140] width 105 height 36
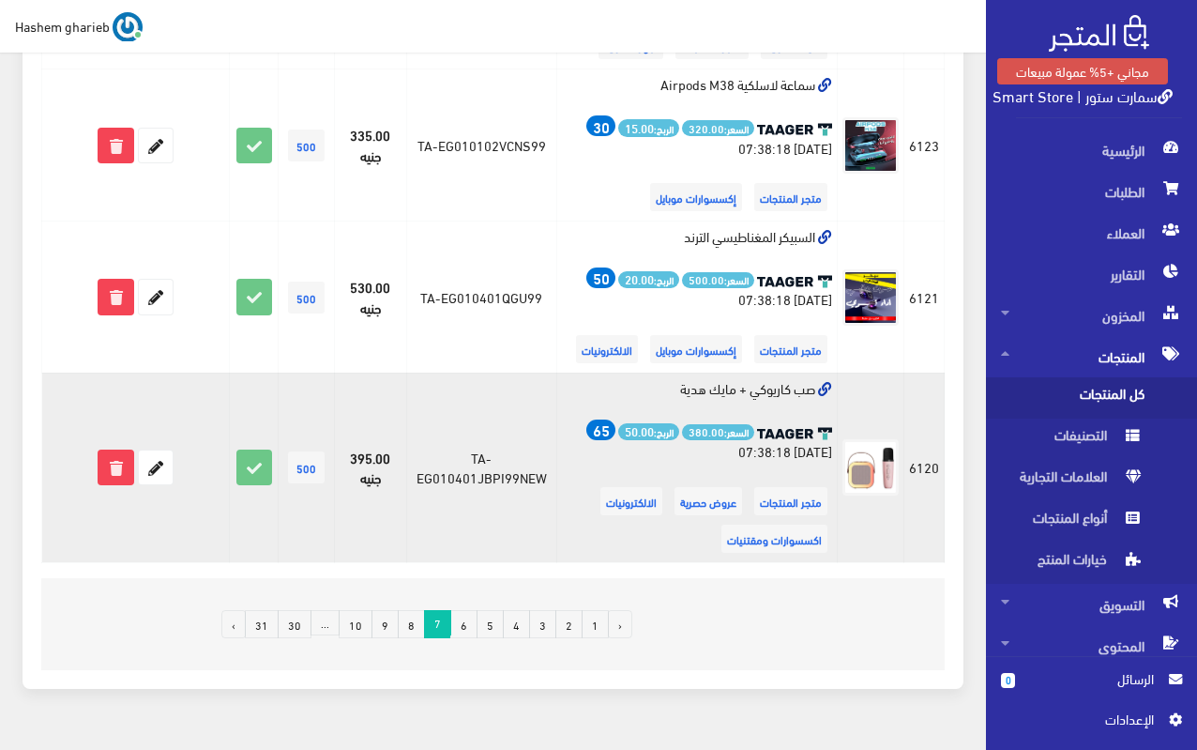
scroll to position [3242, 0]
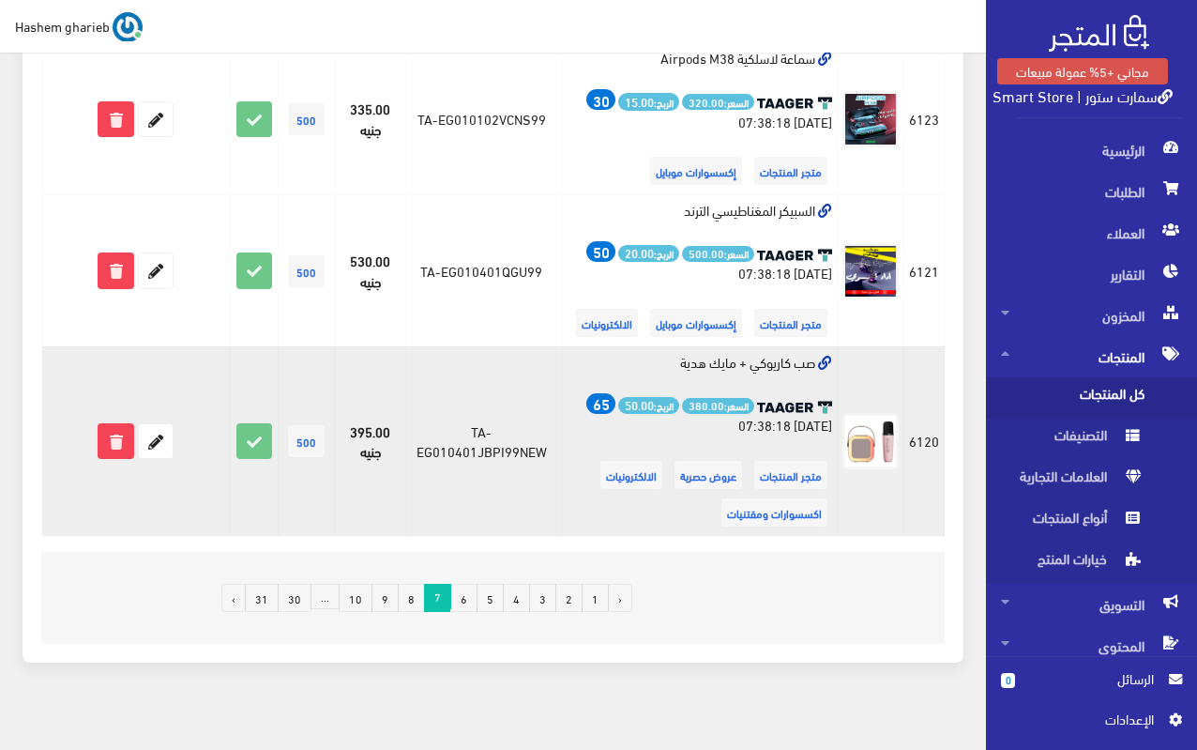
drag, startPoint x: 674, startPoint y: 343, endPoint x: 820, endPoint y: 350, distance: 146.5
click at [820, 350] on td "صب كاريوكي + مايك هدية السعر: 380.00 الربح: 50.00 65 2025-04-28 07:38:18 متجر ا…" at bounding box center [697, 441] width 282 height 190
copy td "صب كاريوكي + مايك هدية"
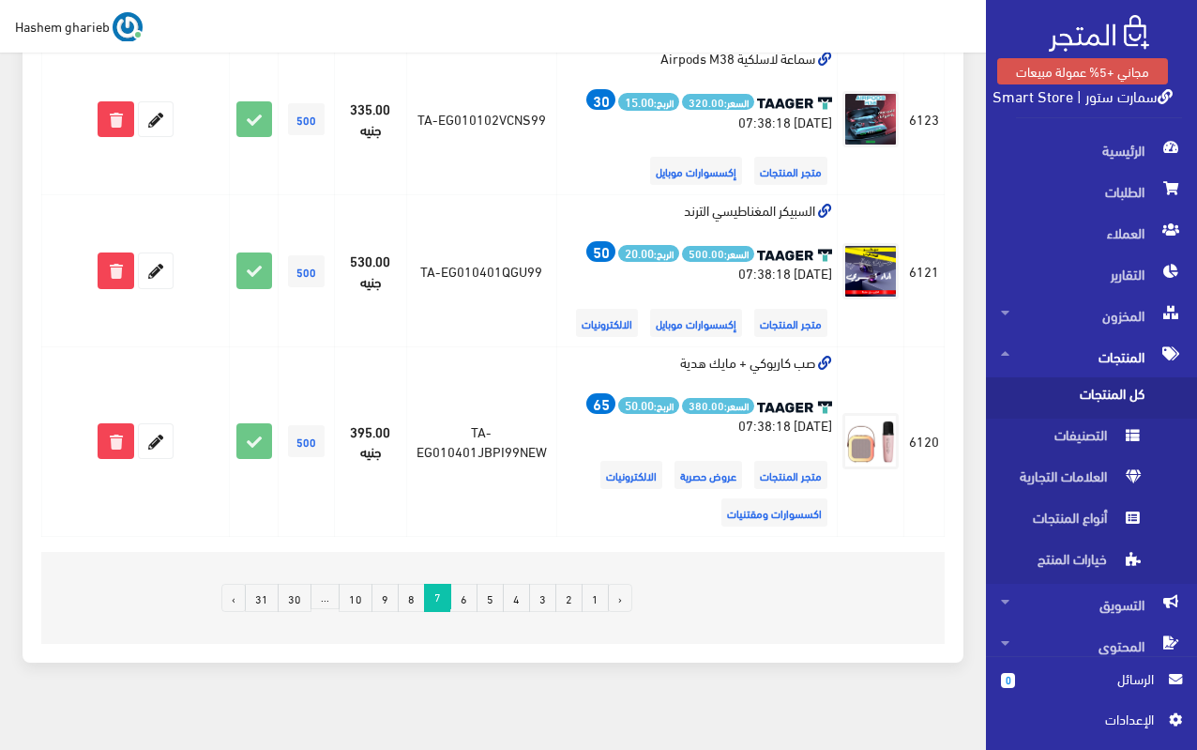
click at [887, 595] on div at bounding box center [792, 598] width 298 height 62
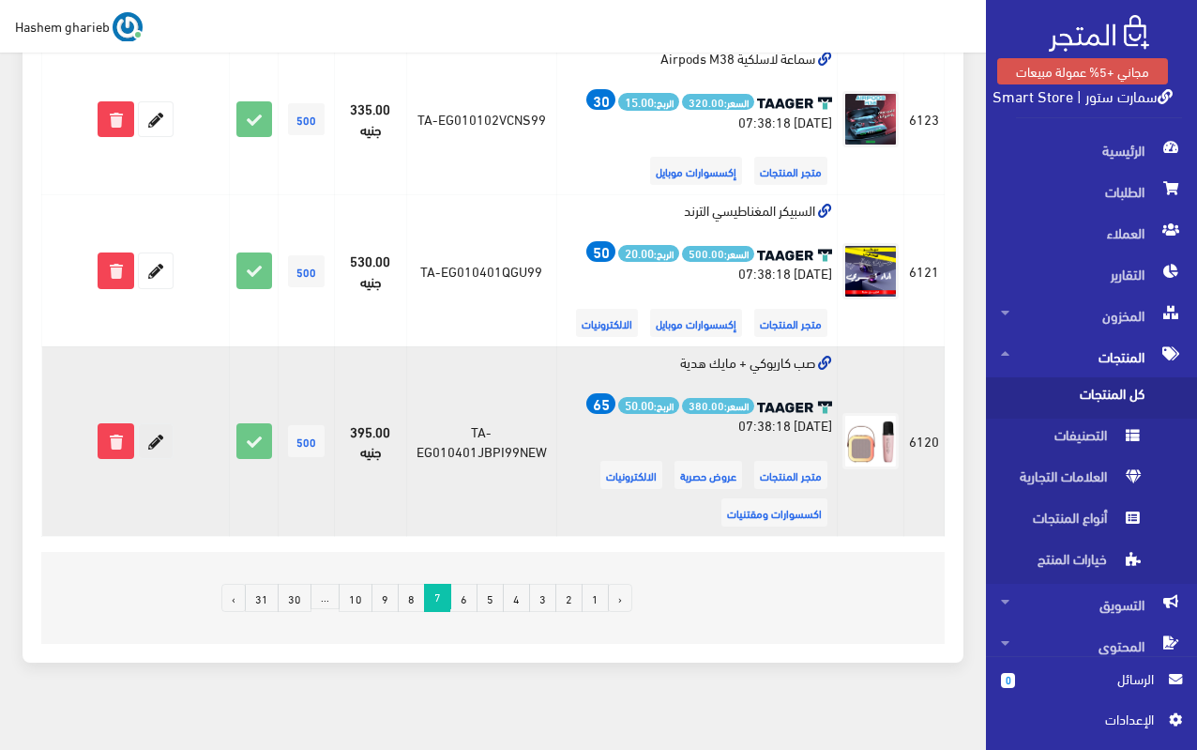
click at [163, 427] on icon at bounding box center [156, 441] width 34 height 34
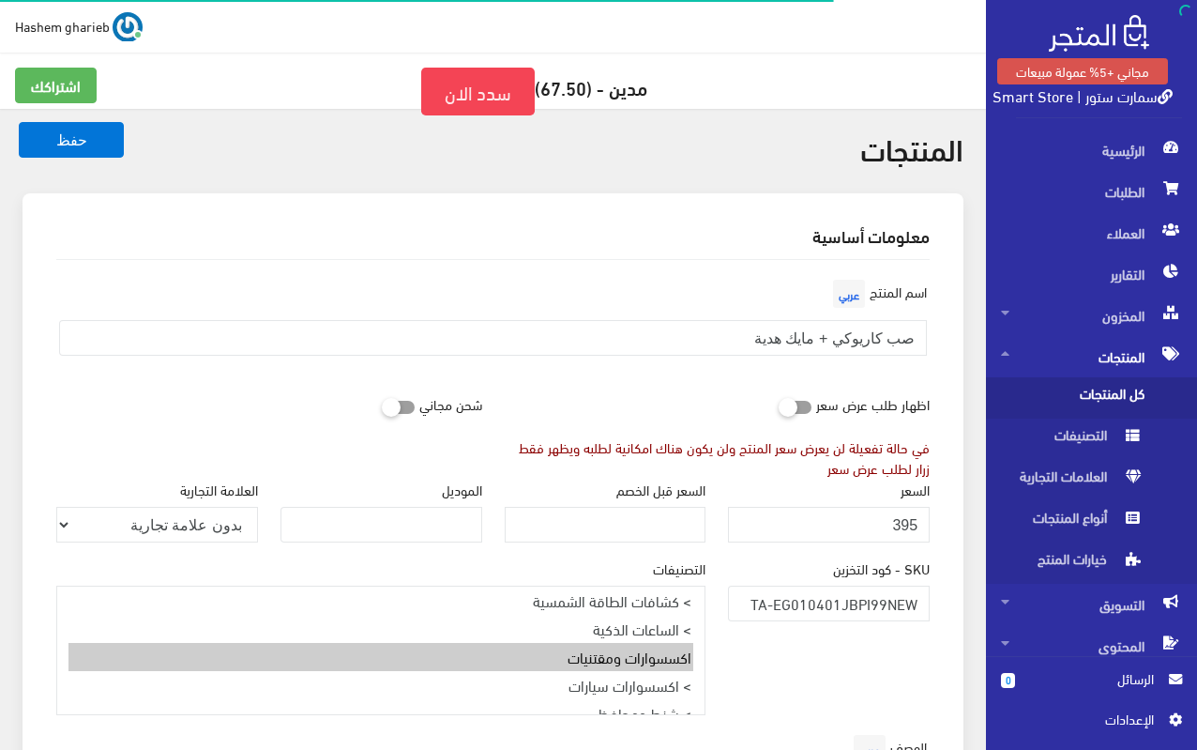
select select
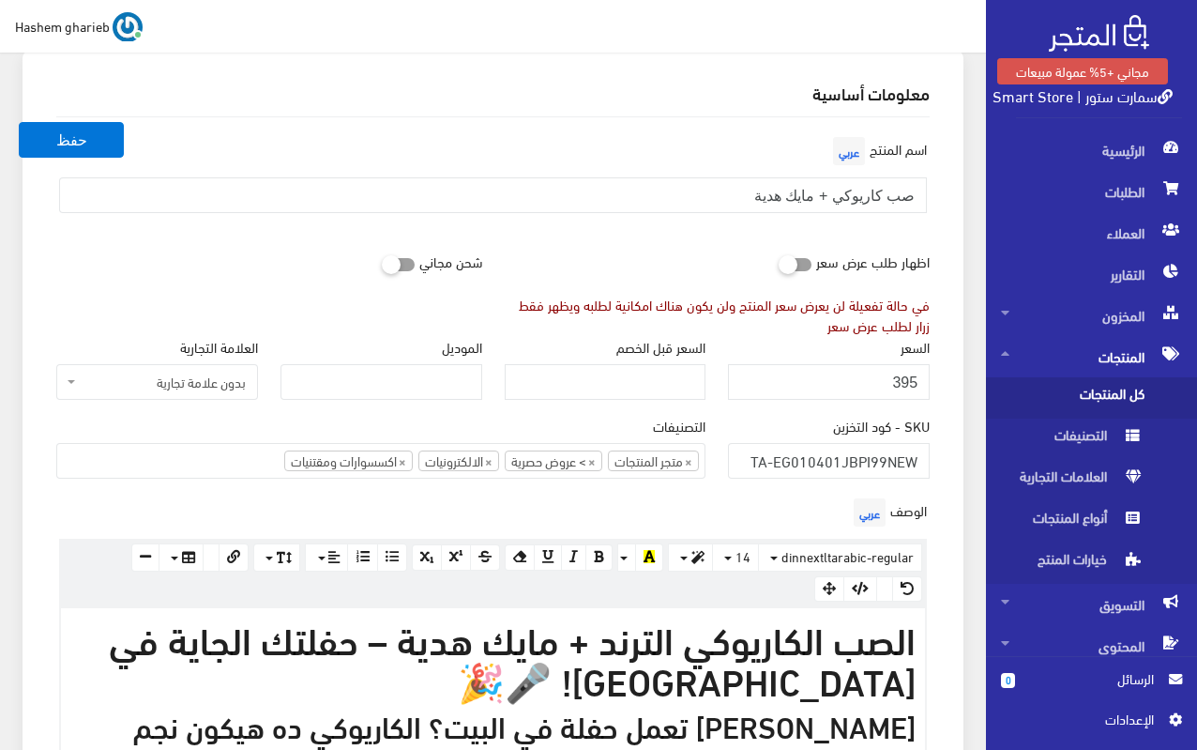
scroll to position [282, 0]
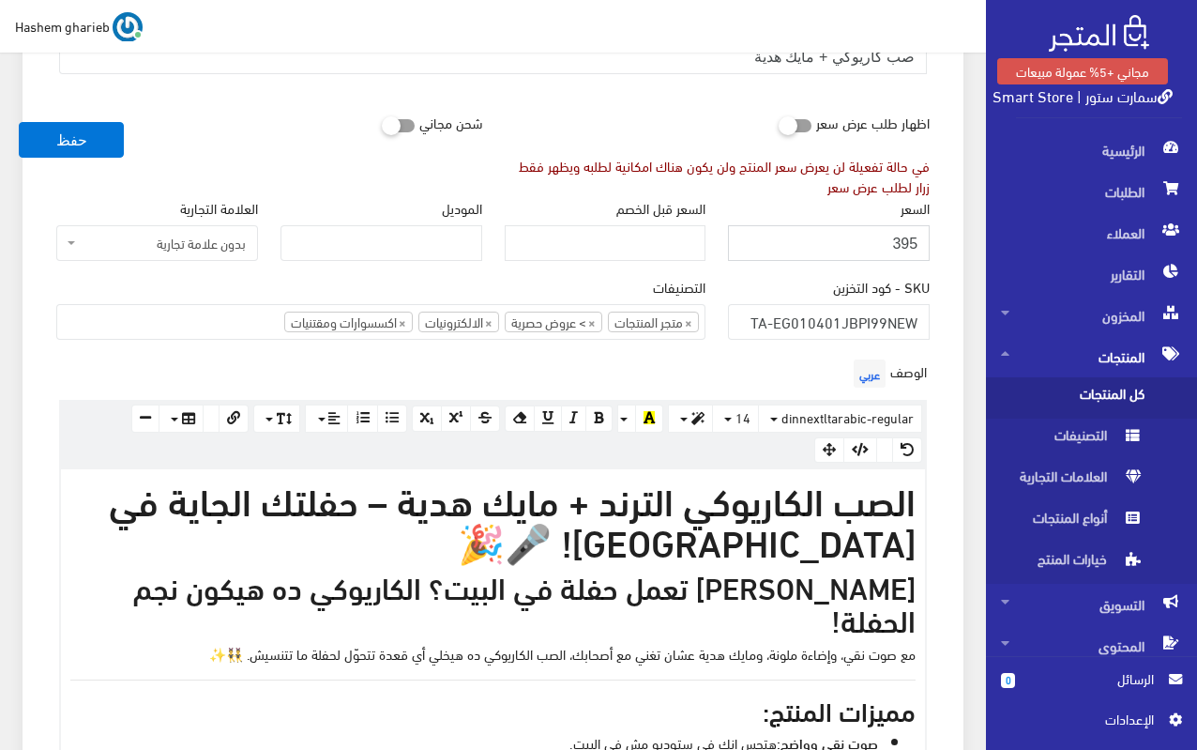
drag, startPoint x: 853, startPoint y: 238, endPoint x: 948, endPoint y: 225, distance: 95.7
type input "425"
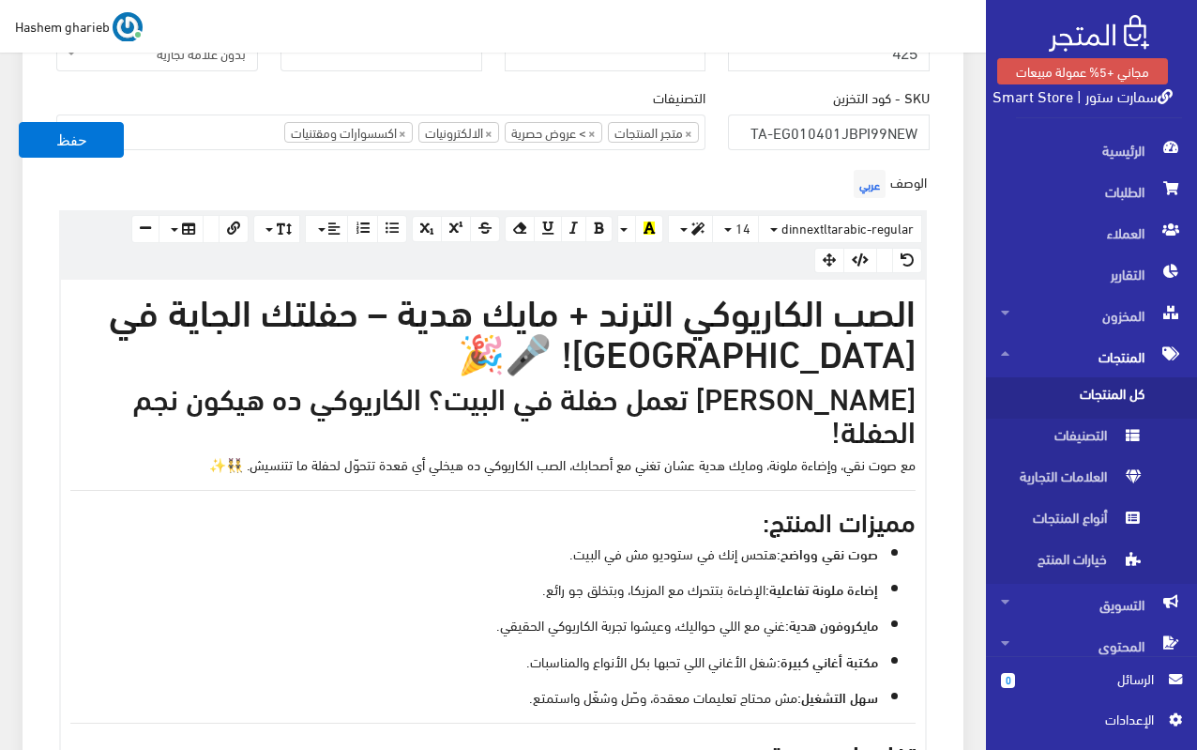
scroll to position [657, 0]
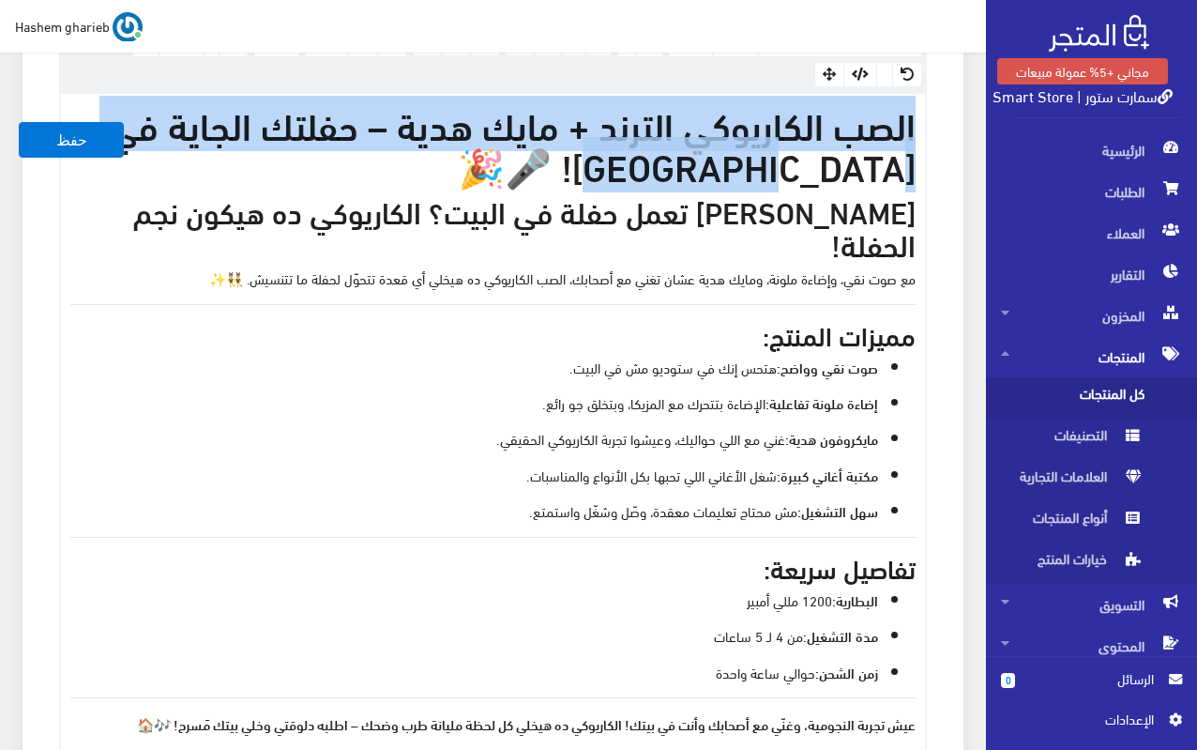
drag, startPoint x: 732, startPoint y: 167, endPoint x: 937, endPoint y: 120, distance: 209.9
click at [937, 120] on div "الوصف عربي × Insert Image Select from files Image URL Insert Image × Insert Lin…" at bounding box center [493, 369] width 896 height 781
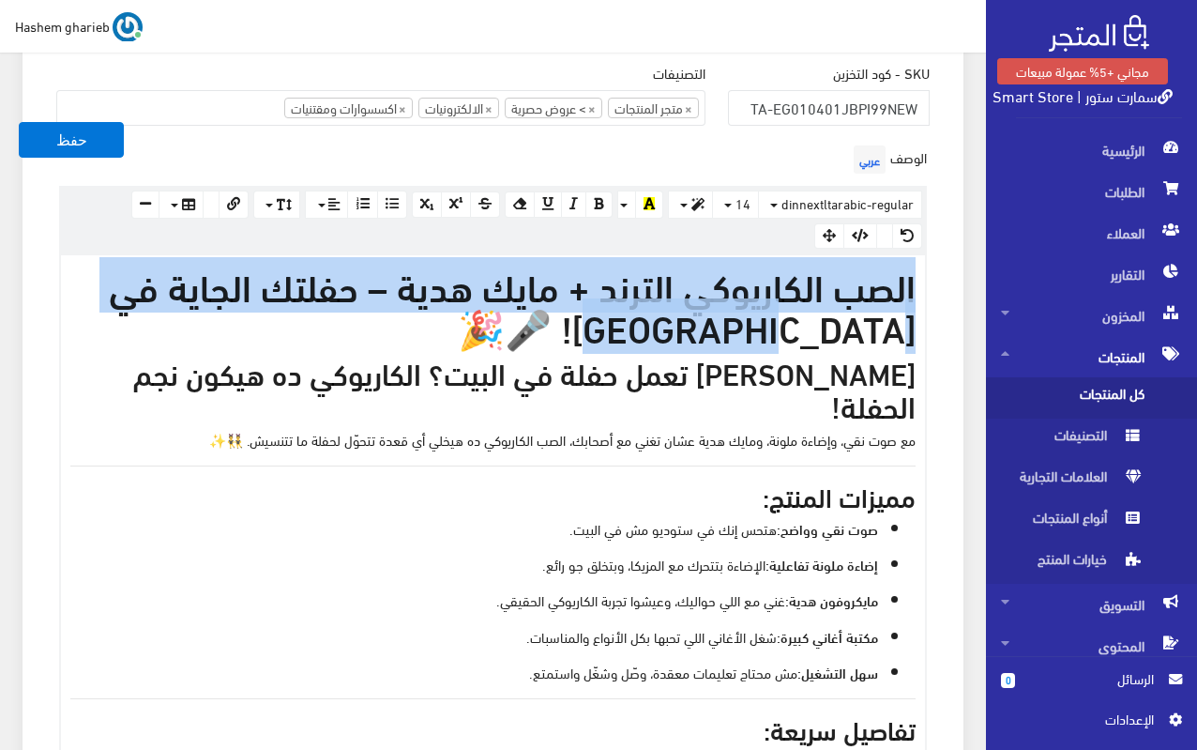
scroll to position [469, 0]
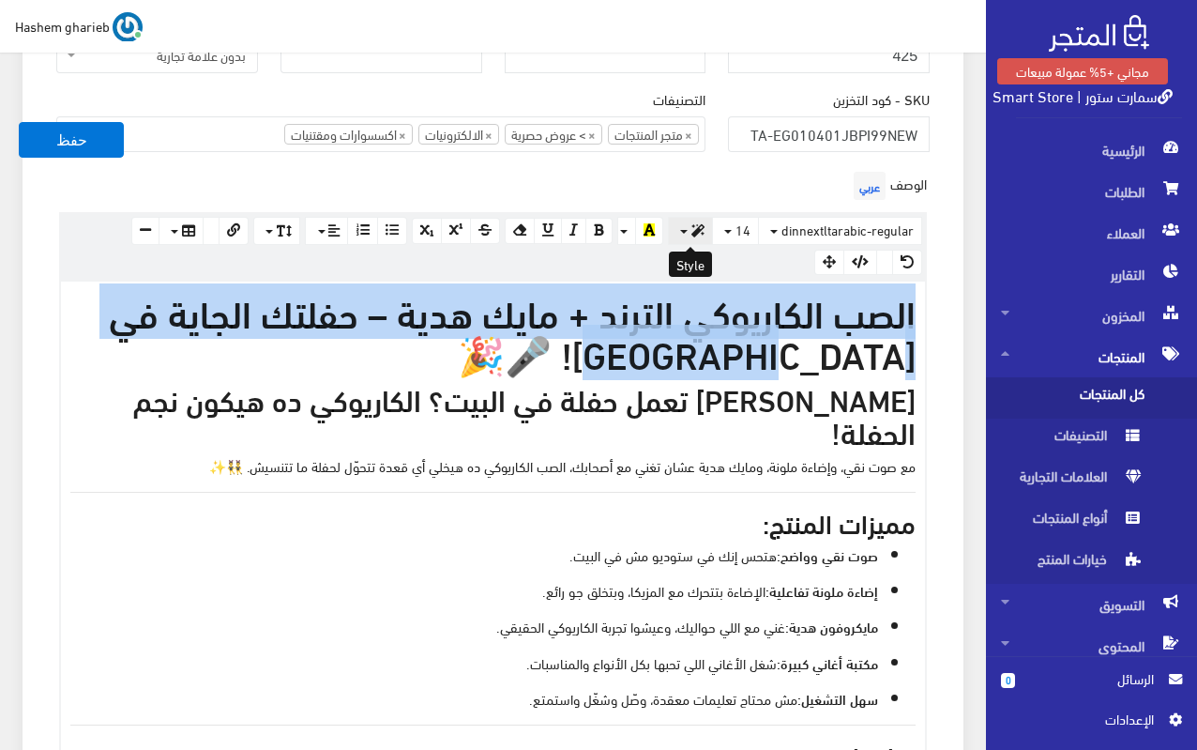
click at [687, 223] on button "button" at bounding box center [690, 231] width 45 height 28
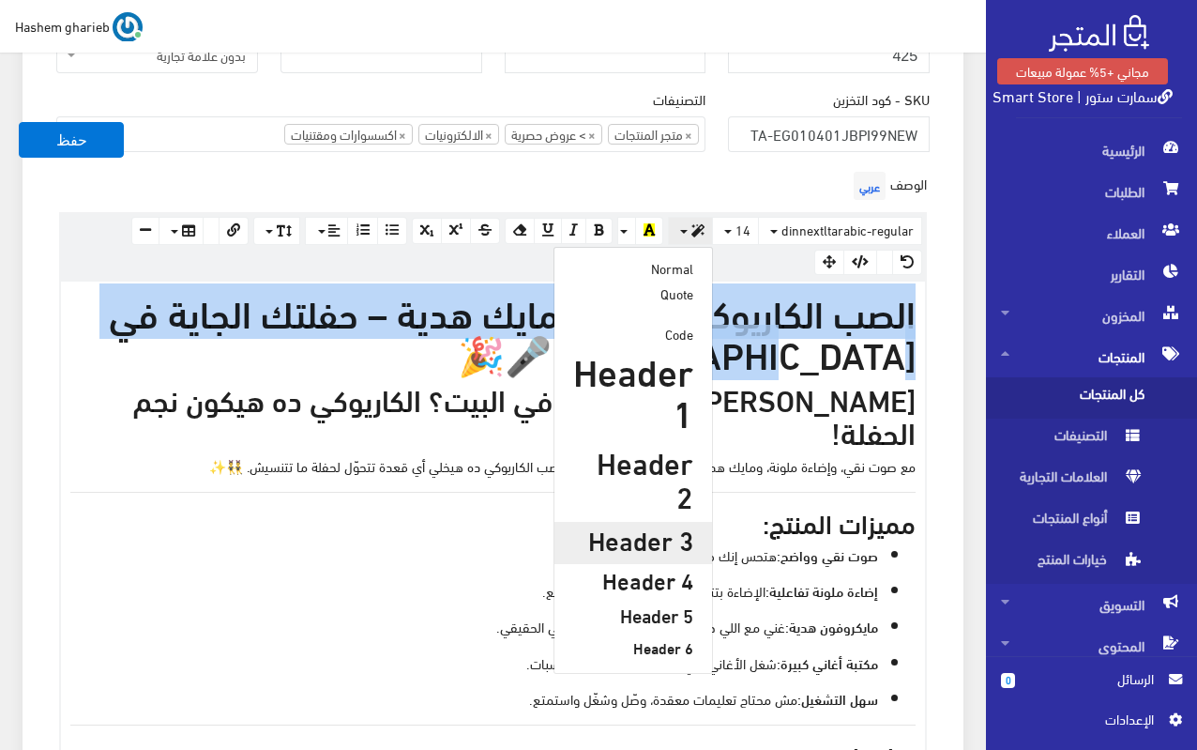
click at [641, 525] on h3 "Header 3" at bounding box center [633, 539] width 120 height 29
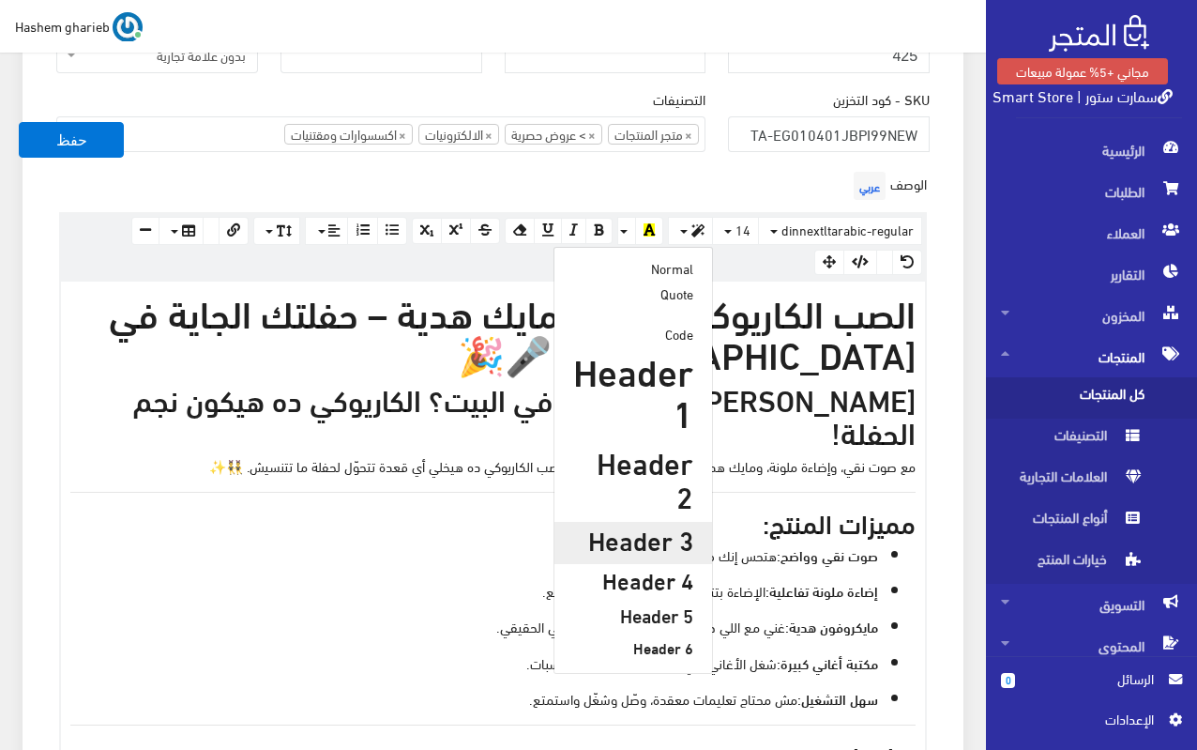
scroll to position [506, 0]
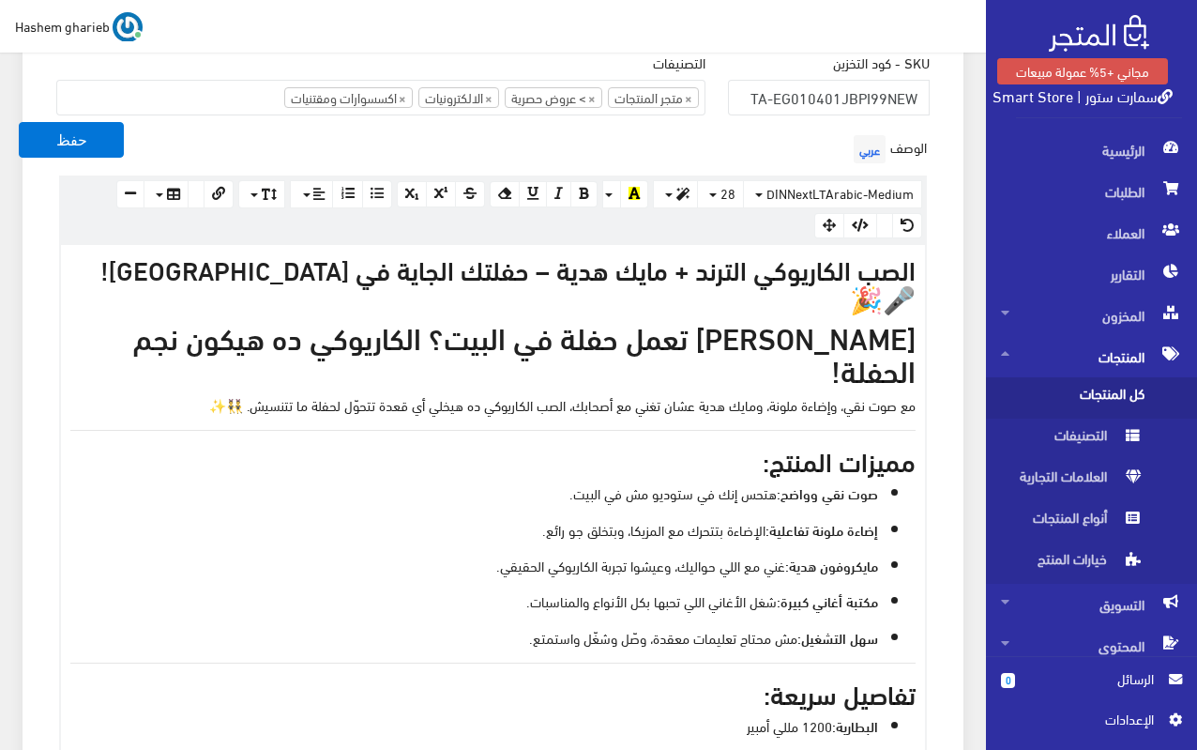
click at [770, 313] on strong "[PERSON_NAME] تعمل حفلة في البيت؟ الكاريوكي ده هيكون نجم الحفلة!" at bounding box center [524, 352] width 783 height 78
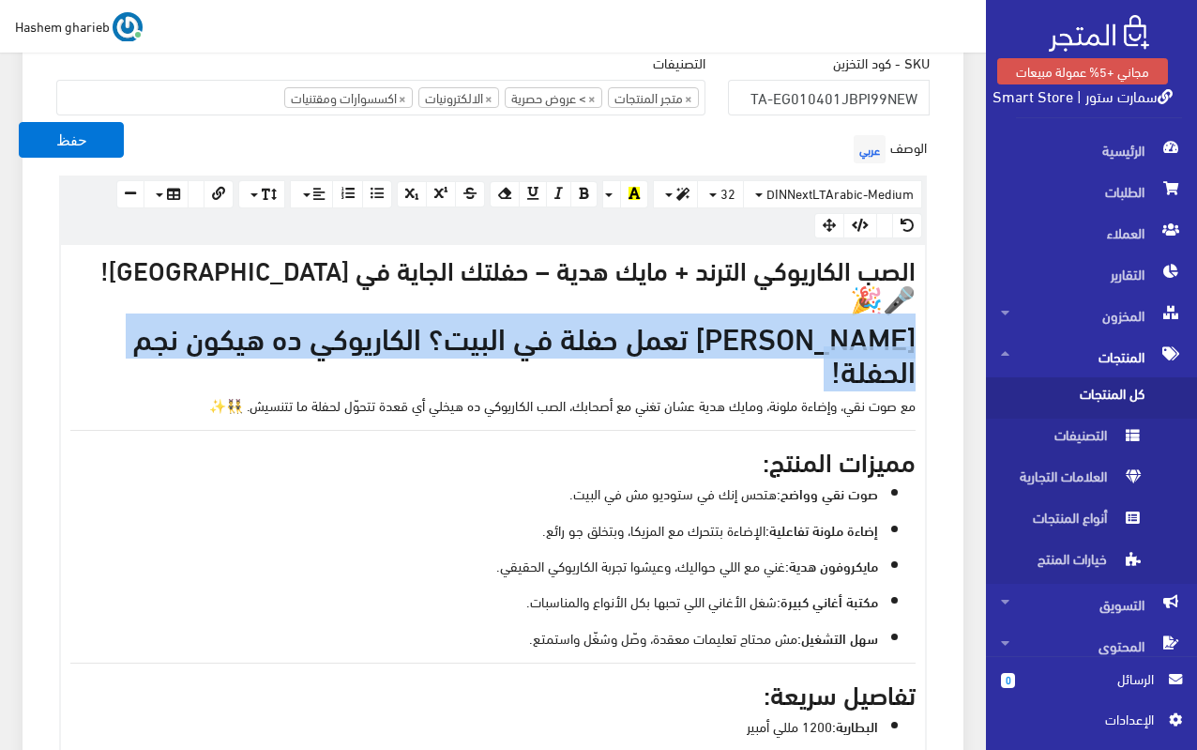
click at [770, 313] on strong "[PERSON_NAME] تعمل حفلة في البيت؟ الكاريوكي ده هيكون نجم الحفلة!" at bounding box center [524, 352] width 783 height 78
click at [669, 193] on button "button" at bounding box center [675, 194] width 45 height 28
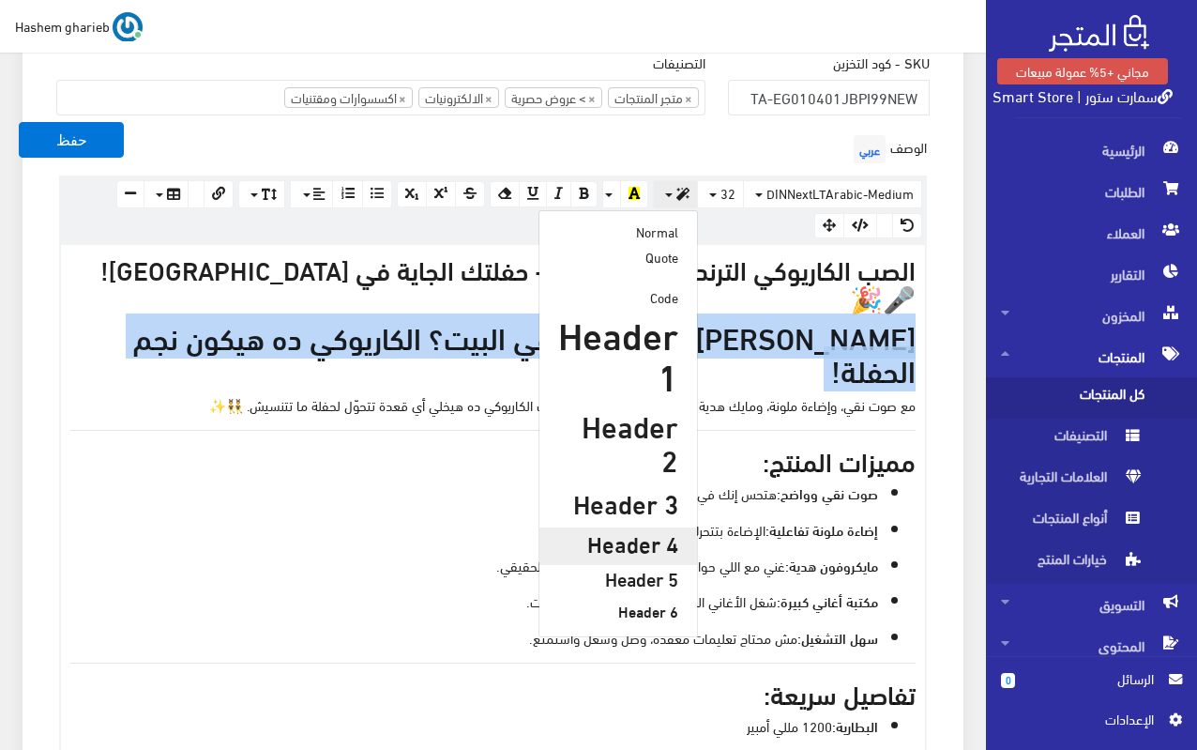
click at [650, 530] on h4 "Header 4" at bounding box center [618, 542] width 120 height 24
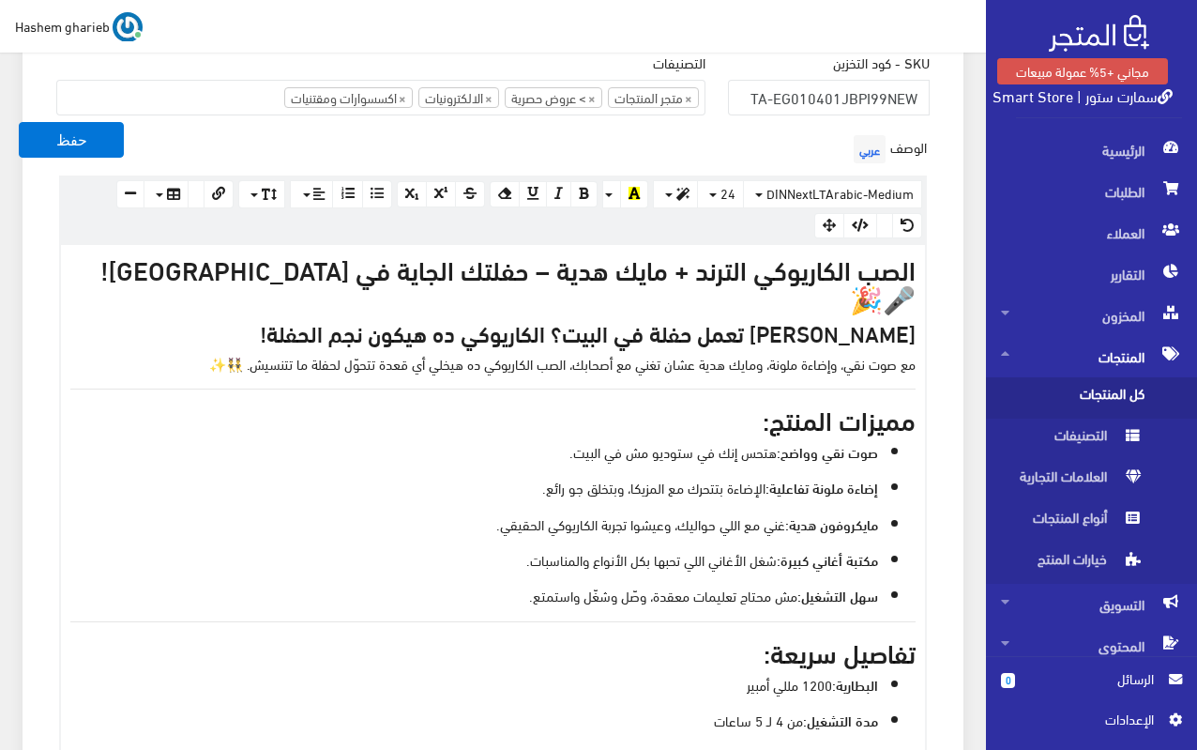
click at [725, 355] on div "الصب الكاريوكي الترند + مايك هدية – حفلتك الجاية في [GEOGRAPHIC_DATA]! 🎤🎉 [PERS…" at bounding box center [493, 544] width 864 height 598
click at [431, 315] on strong "[PERSON_NAME] تعمل حفلة في البيت؟ الكاريوكي ده هيكون نجم الحفلة!" at bounding box center [588, 332] width 656 height 34
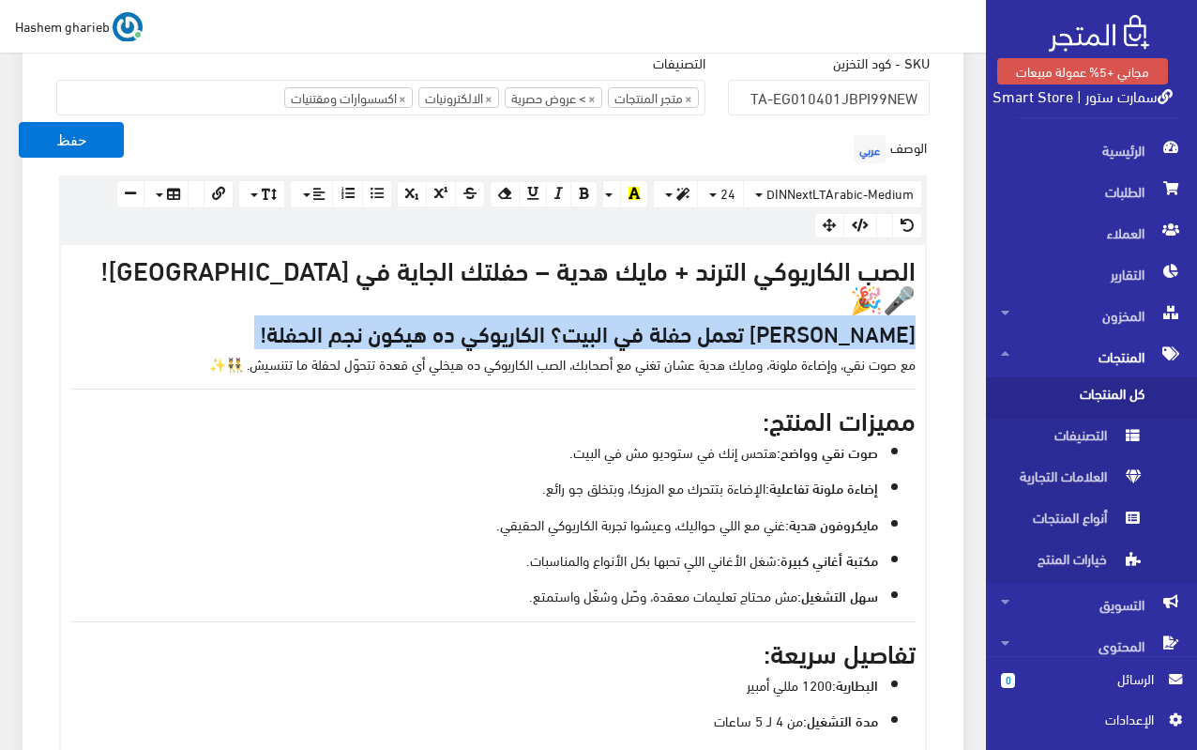
click at [431, 315] on strong "[PERSON_NAME] تعمل حفلة في البيت؟ الكاريوكي ده هيكون نجم الحفلة!" at bounding box center [588, 332] width 656 height 34
click at [675, 183] on button "button" at bounding box center [675, 194] width 45 height 28
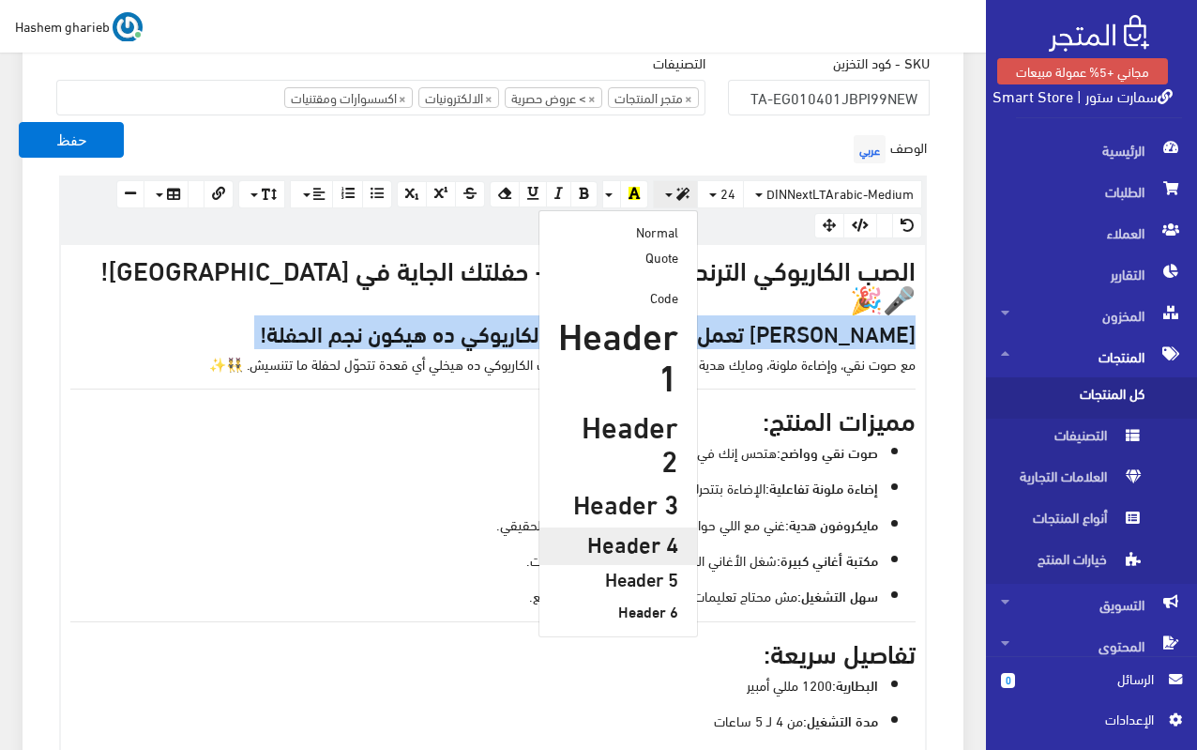
click at [636, 530] on h4 "Header 4" at bounding box center [618, 542] width 120 height 24
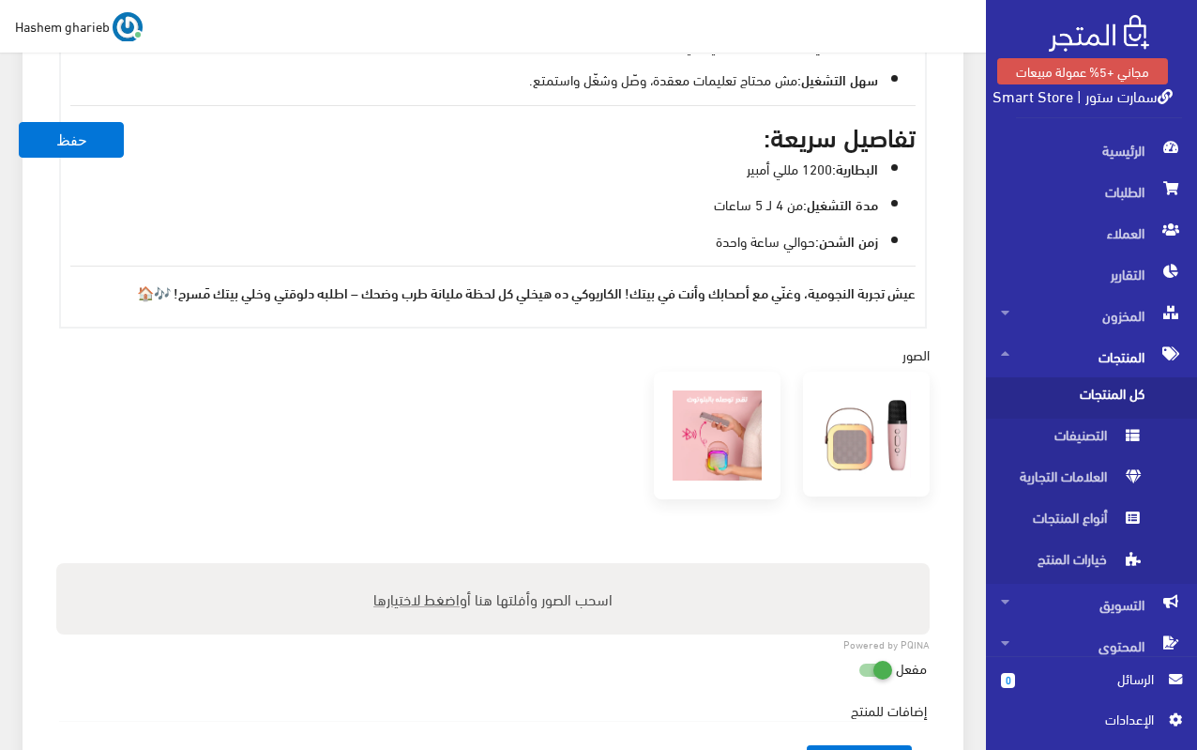
scroll to position [1069, 0]
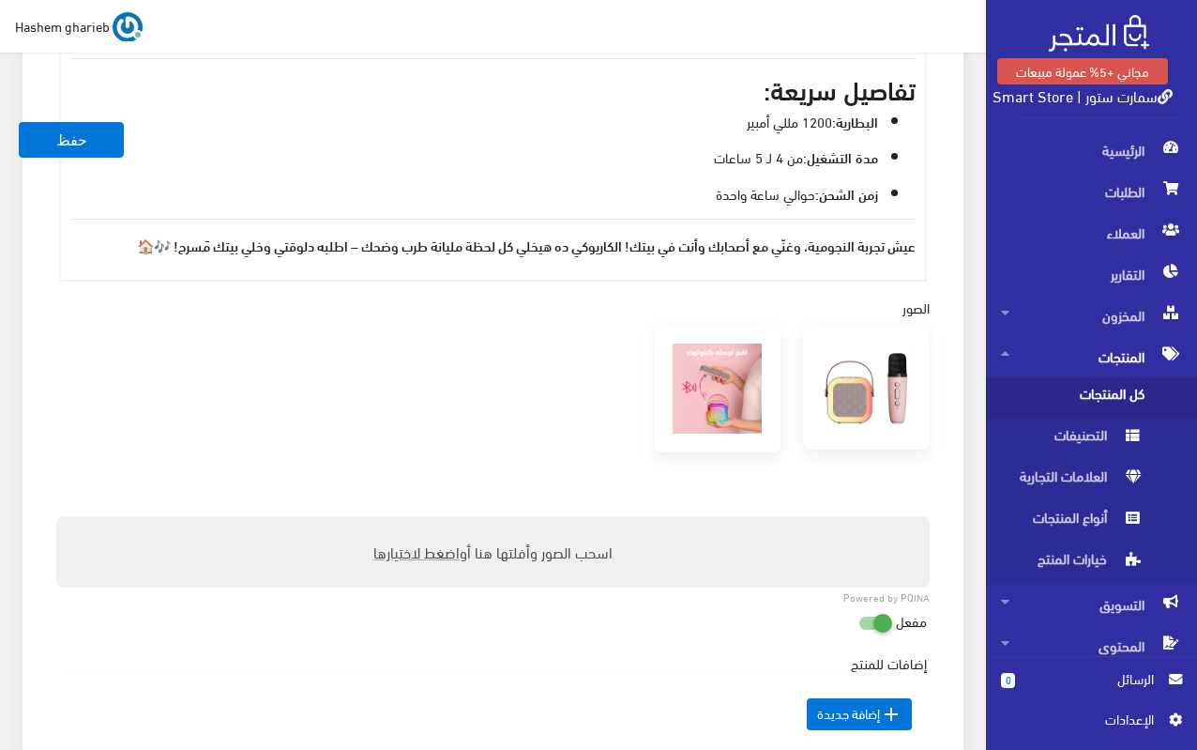
click at [114, 235] on p "عيش تجربة النجومية، وغنّي مع أصحابك وأنت في بيتك! الكاريوكي ده هيخلي كل لحظة مل…" at bounding box center [492, 245] width 845 height 21
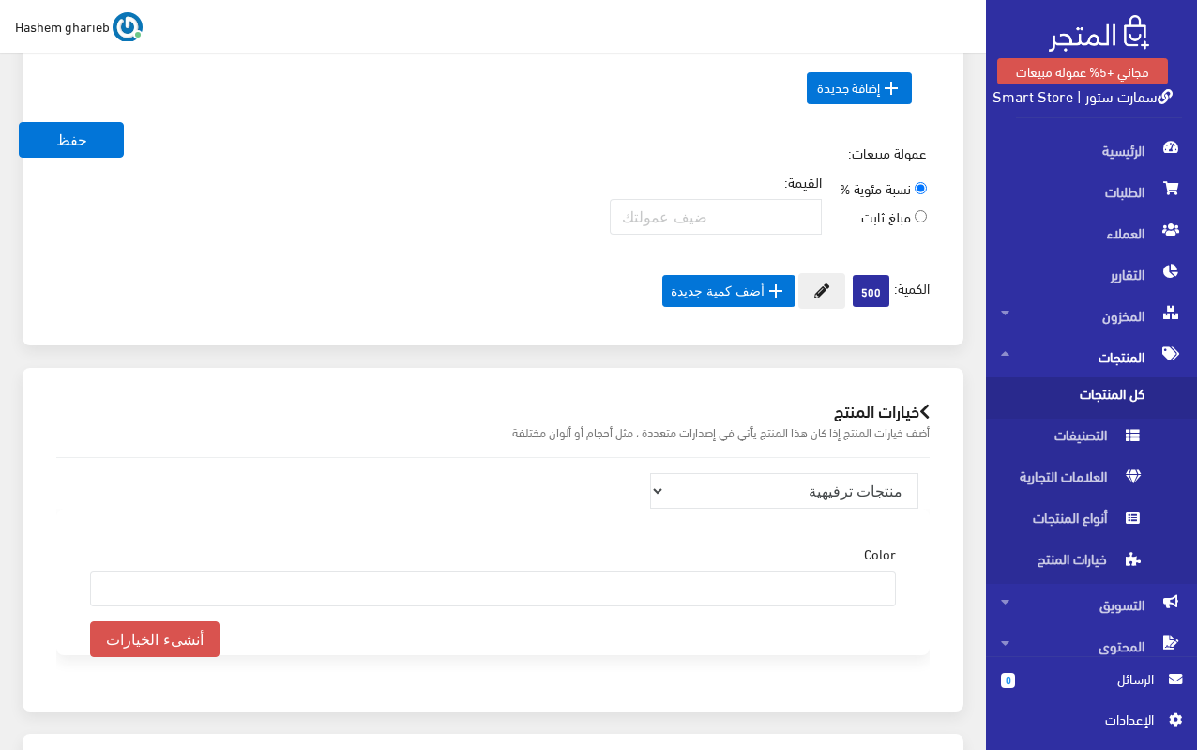
scroll to position [1840, 0]
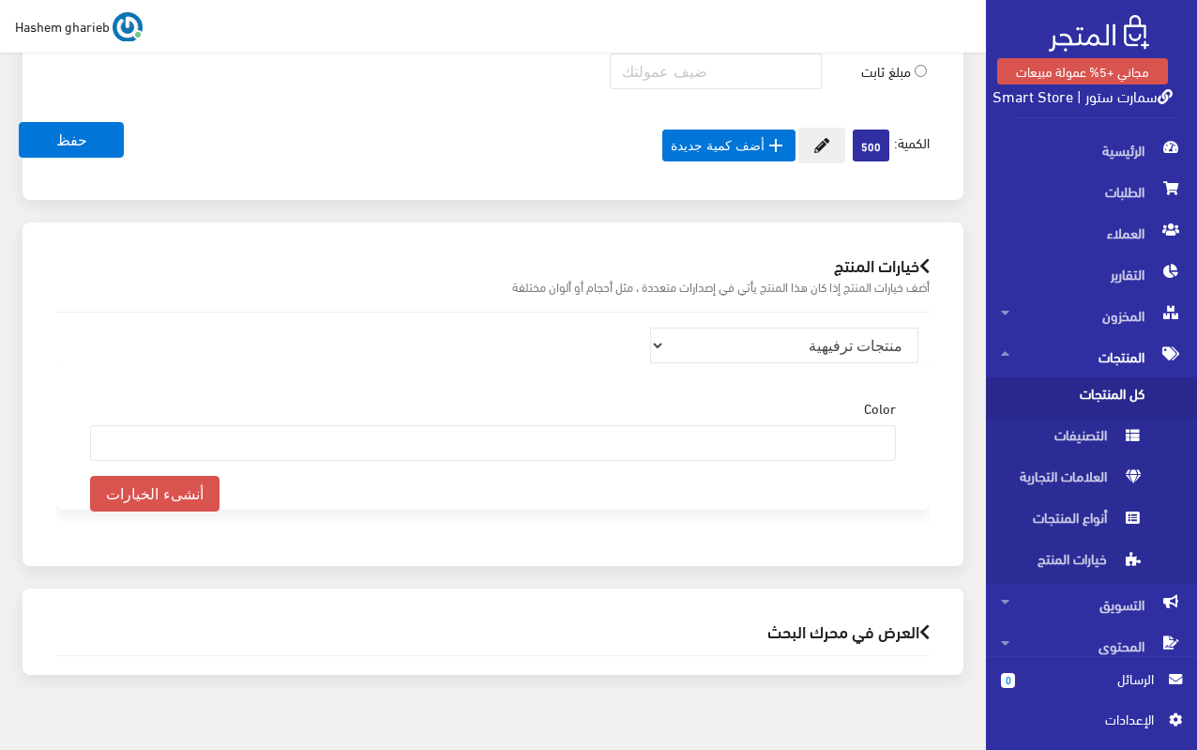
click at [838, 622] on h2 "العرض في محرك البحث" at bounding box center [493, 631] width 874 height 18
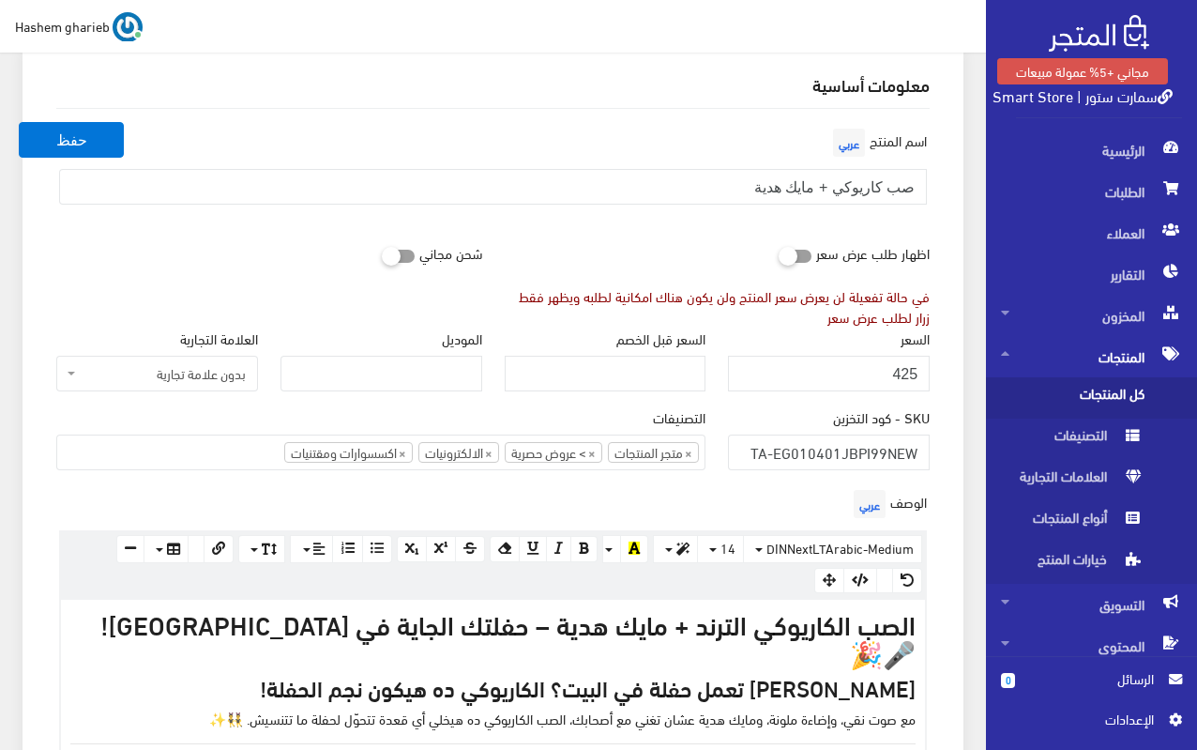
scroll to position [526, 0]
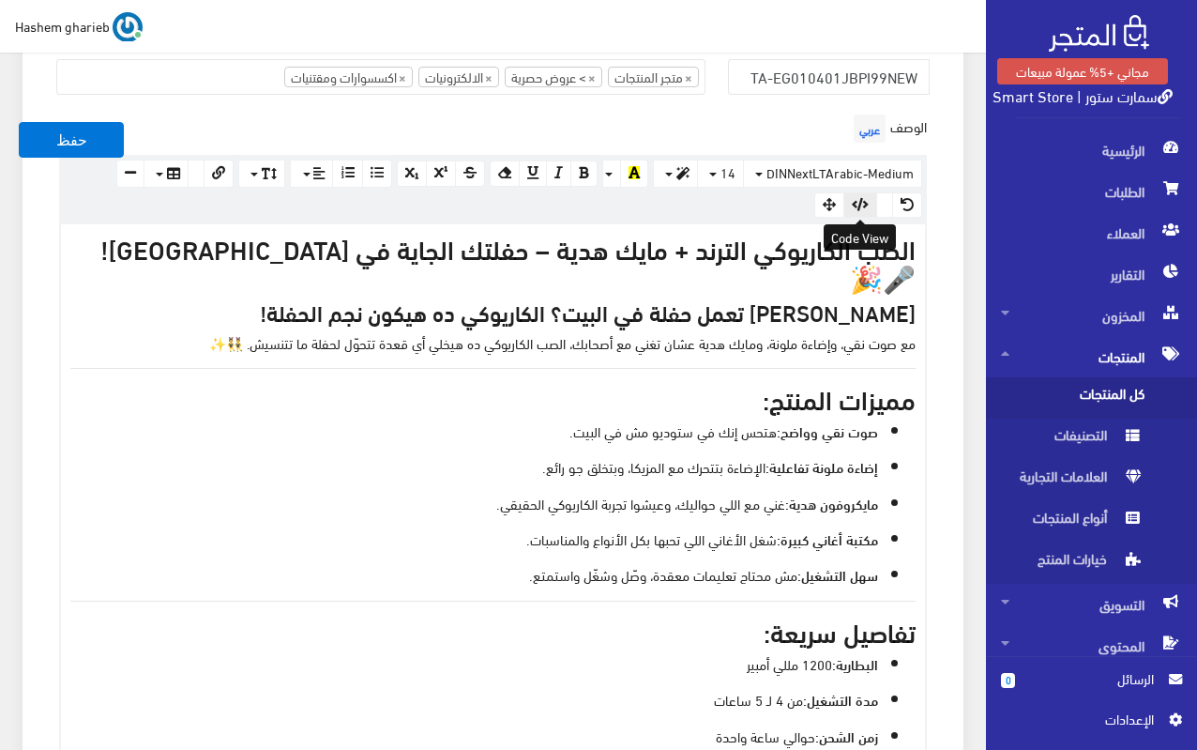
click at [866, 203] on icon "button" at bounding box center [860, 204] width 17 height 13
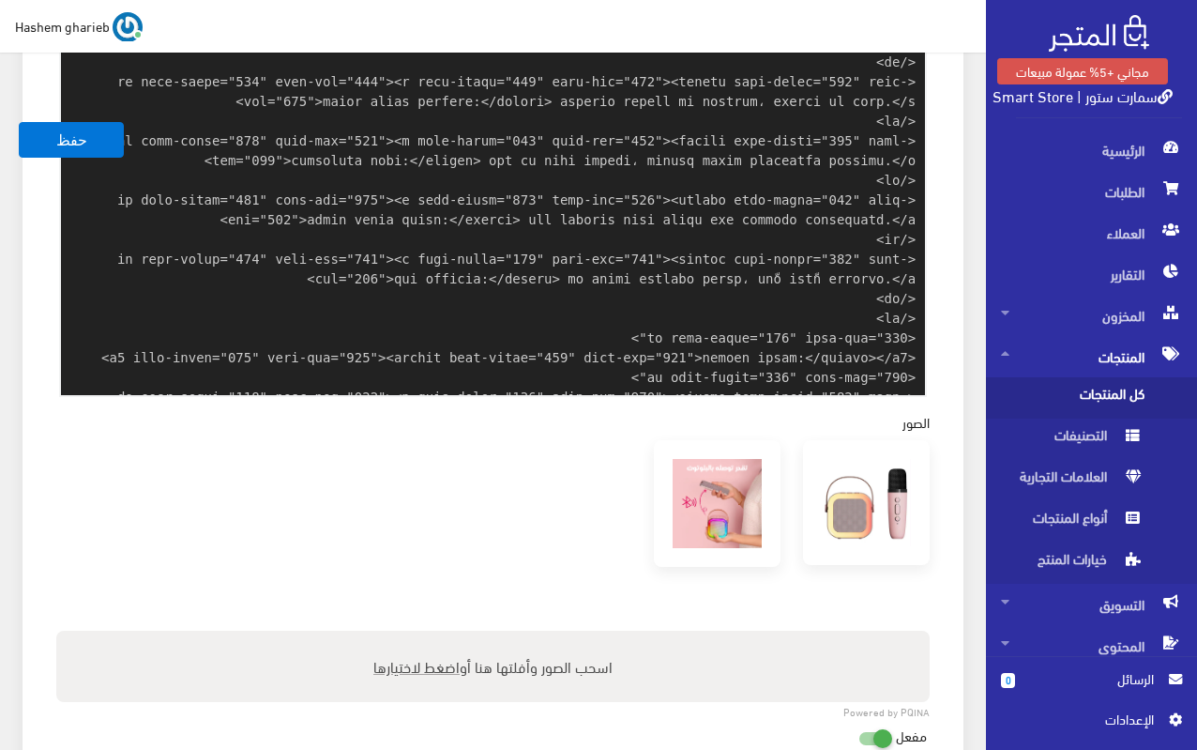
scroll to position [396, 0]
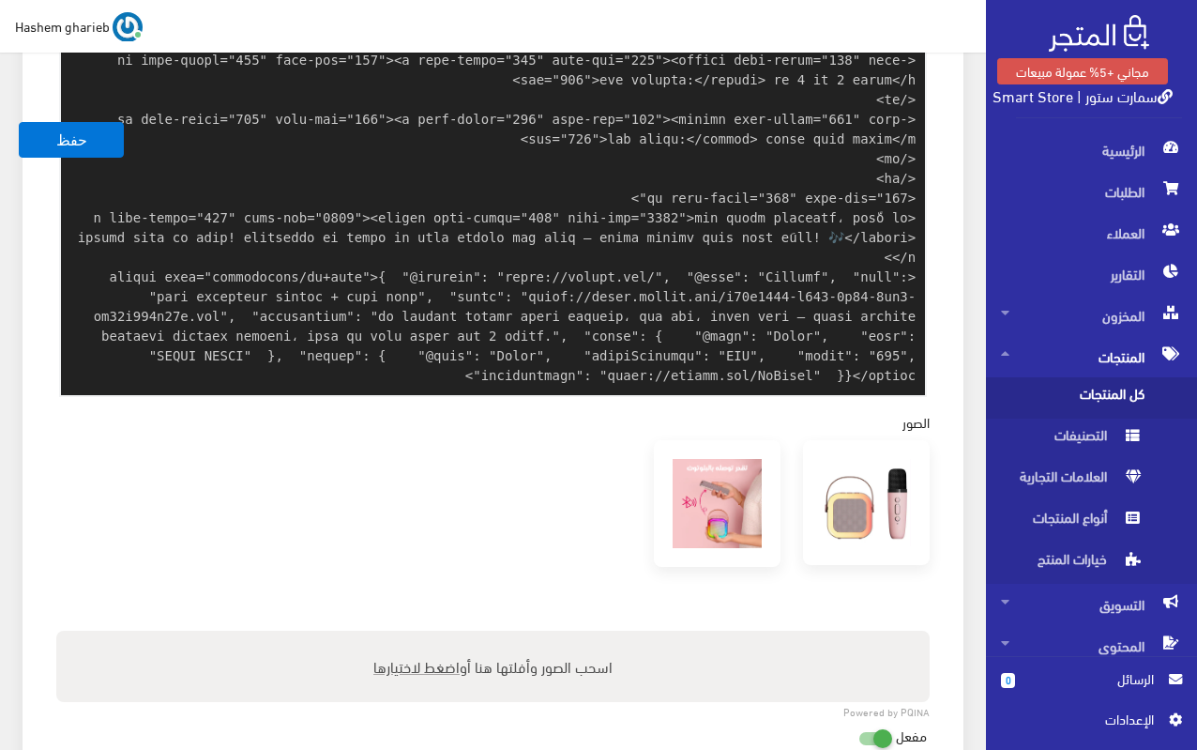
drag, startPoint x: 876, startPoint y: 351, endPoint x: 898, endPoint y: 365, distance: 26.6
click at [898, 365] on textarea at bounding box center [493, 110] width 864 height 569
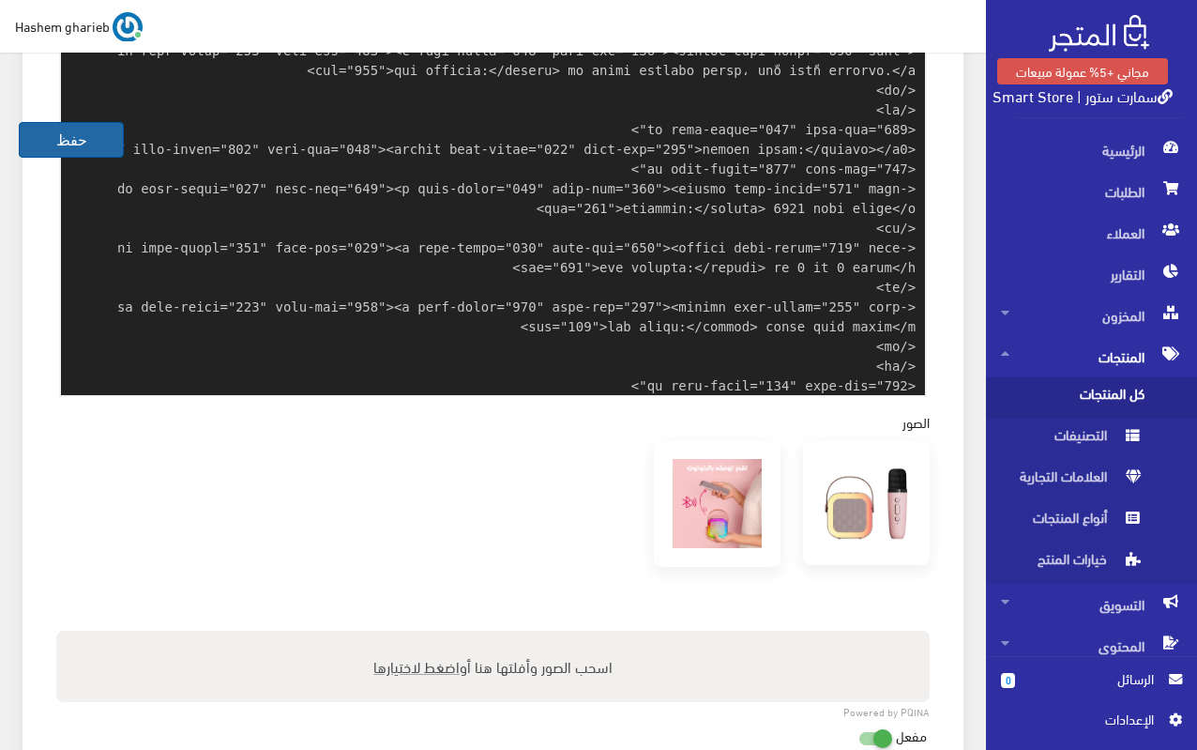
type textarea "<l4><ipsumd sita-conse="172" adip-eli="891">sedd eiusmodte incidi + utla etdo –…"
click at [80, 139] on button "حفظ" at bounding box center [71, 140] width 105 height 36
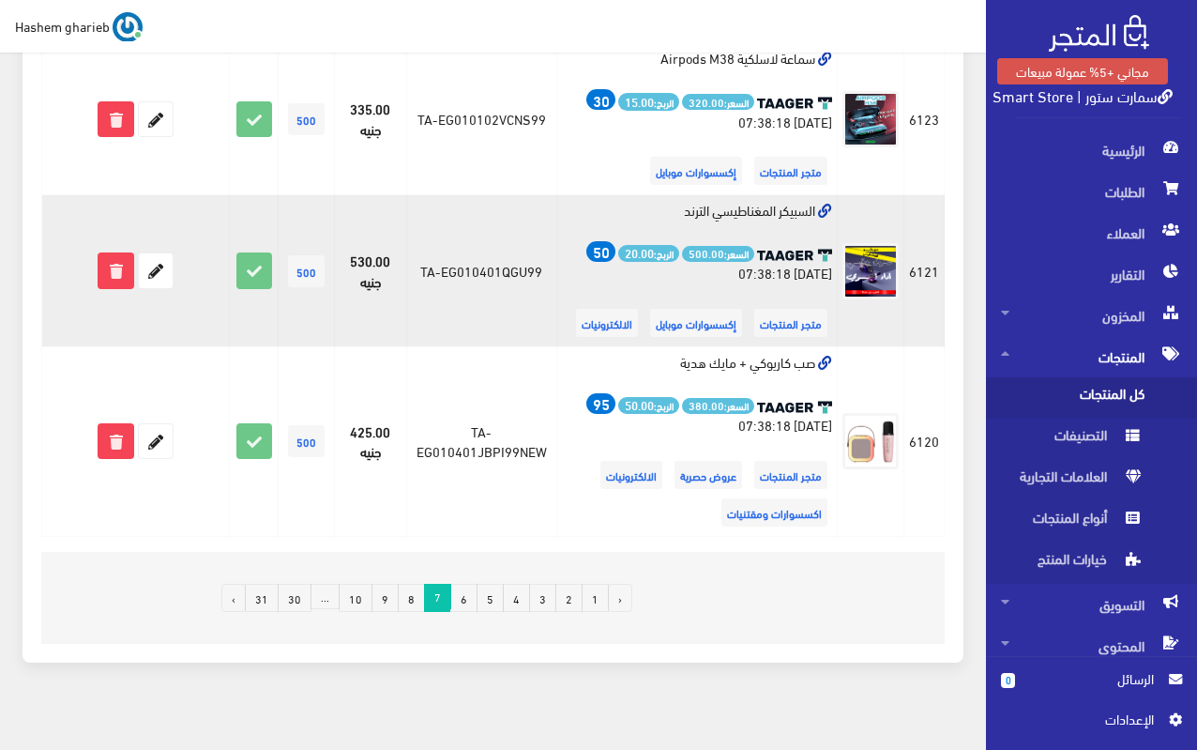
scroll to position [3148, 0]
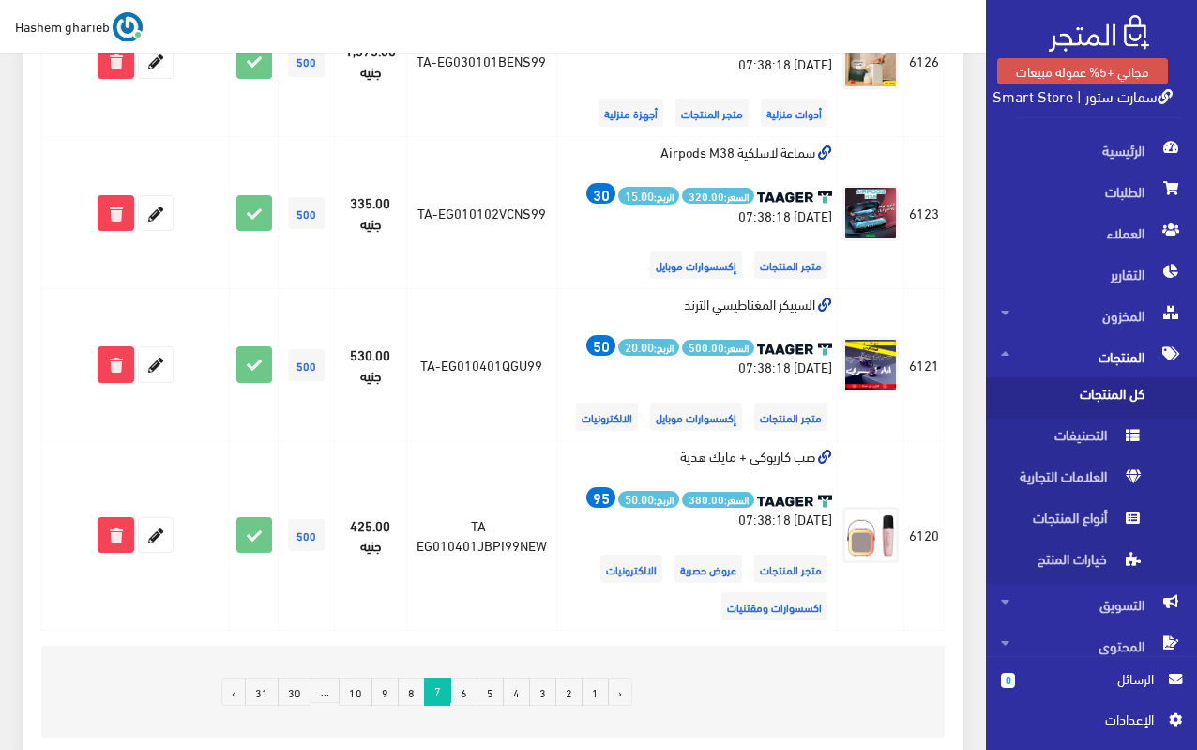
click at [410, 678] on link "8" at bounding box center [411, 692] width 27 height 28
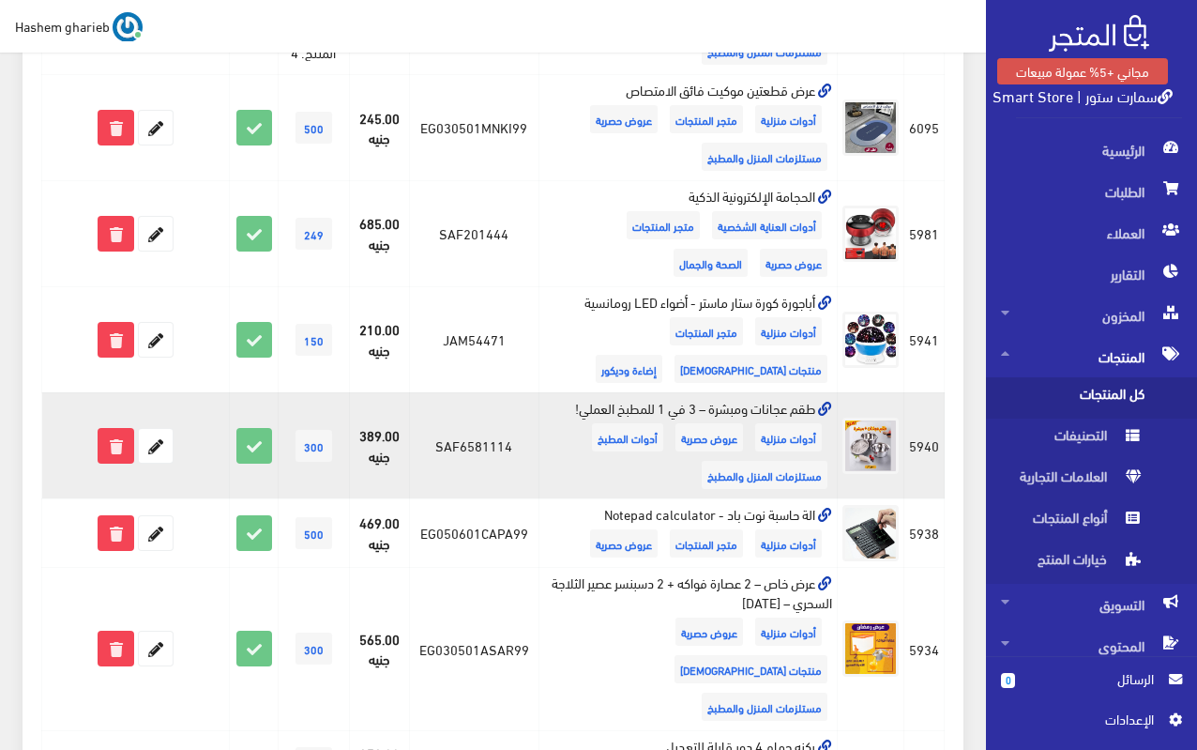
scroll to position [938, 0]
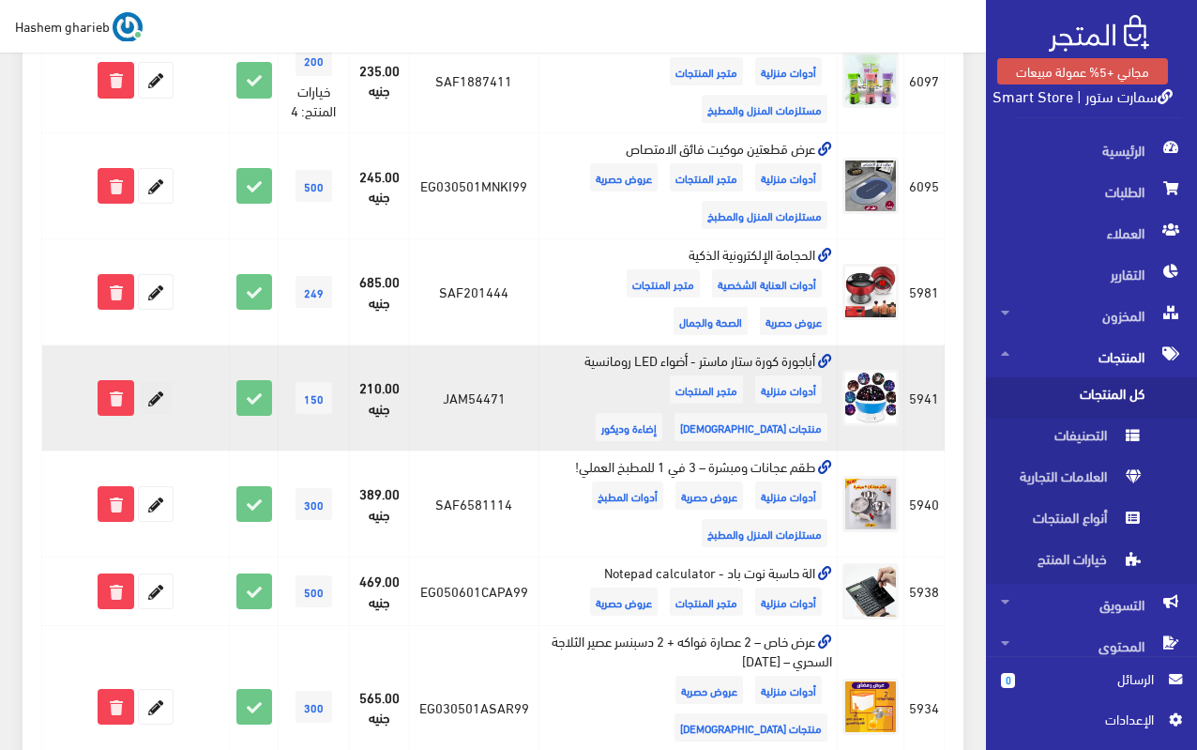
click at [153, 399] on icon at bounding box center [156, 398] width 34 height 34
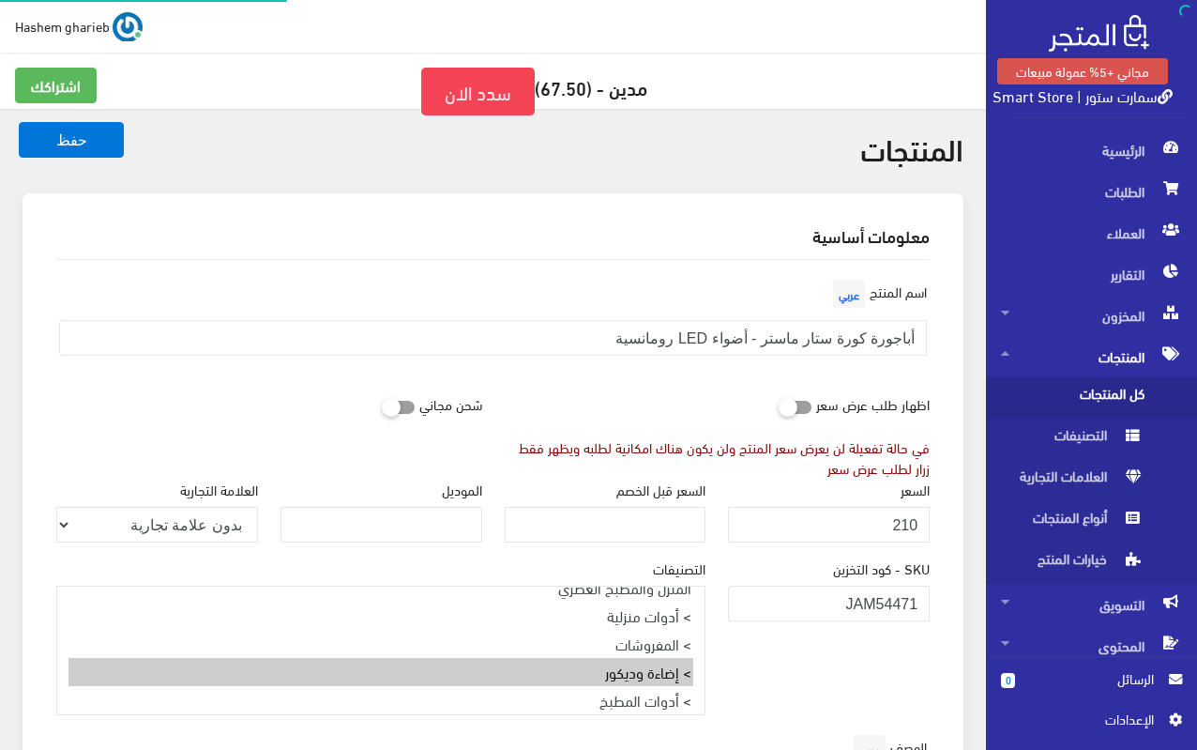
select select
select select "32"
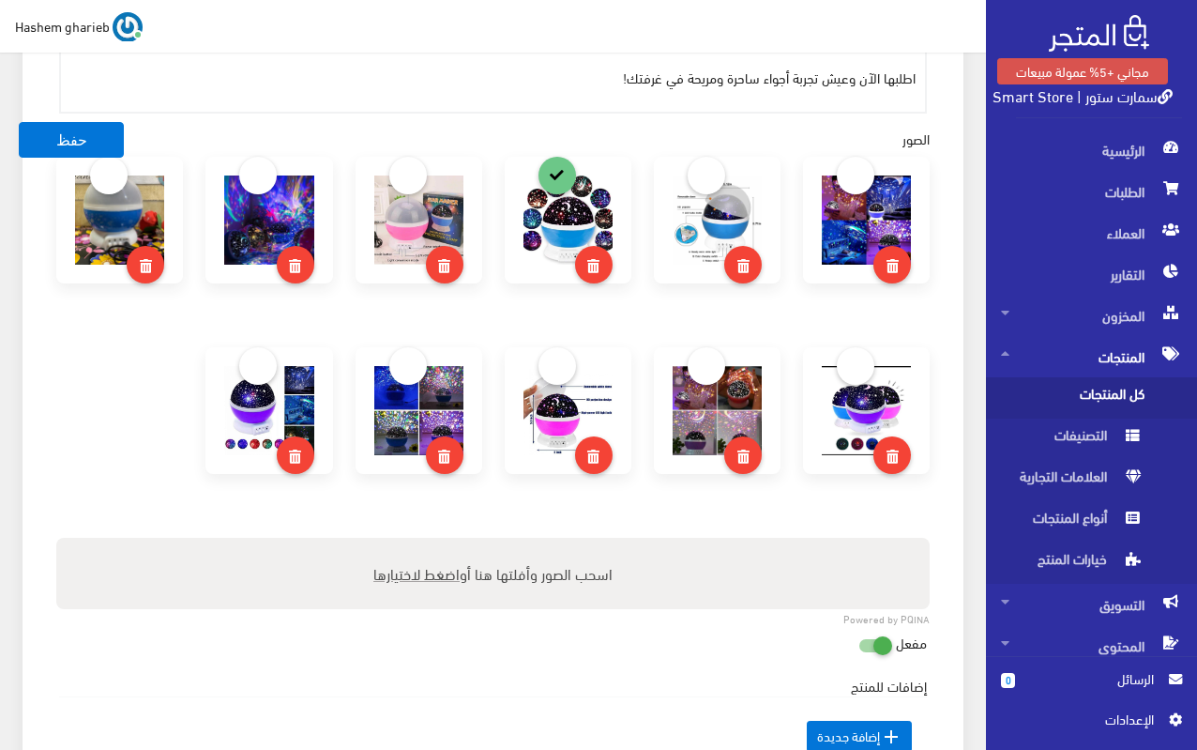
scroll to position [1126, 0]
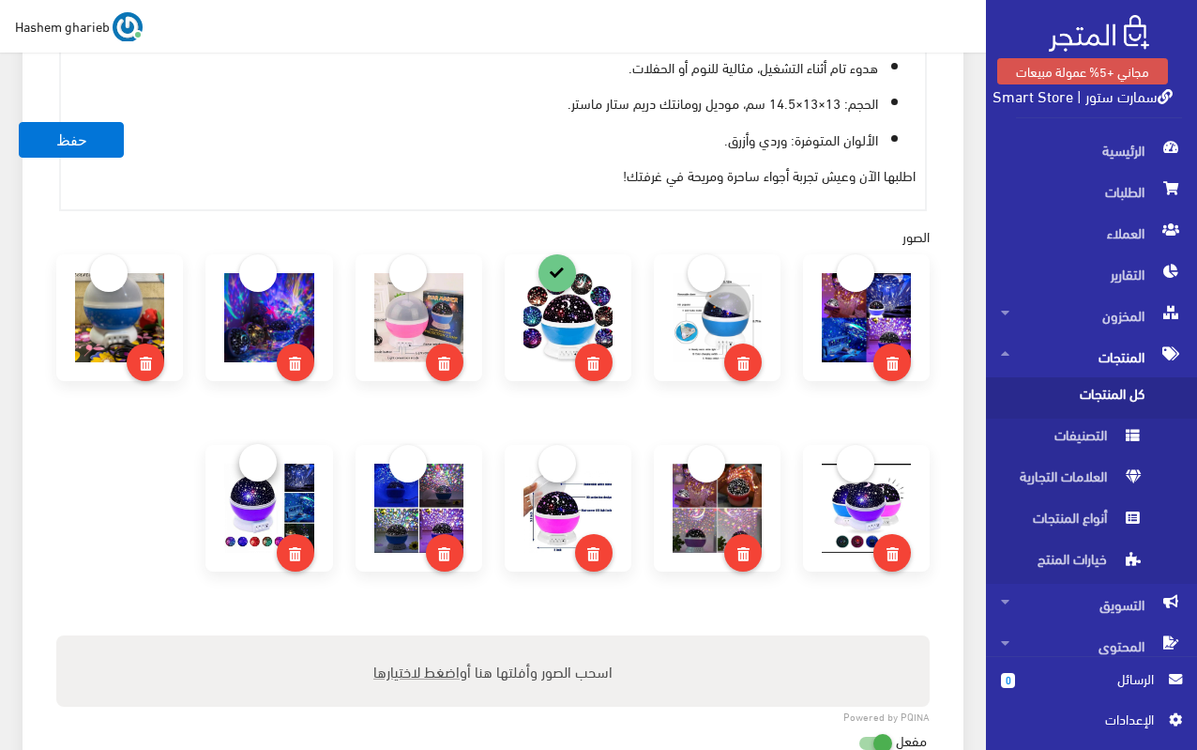
click at [260, 468] on link at bounding box center [258, 463] width 38 height 38
click at [858, 460] on link at bounding box center [856, 463] width 38 height 38
click at [79, 142] on button "حفظ" at bounding box center [71, 140] width 105 height 36
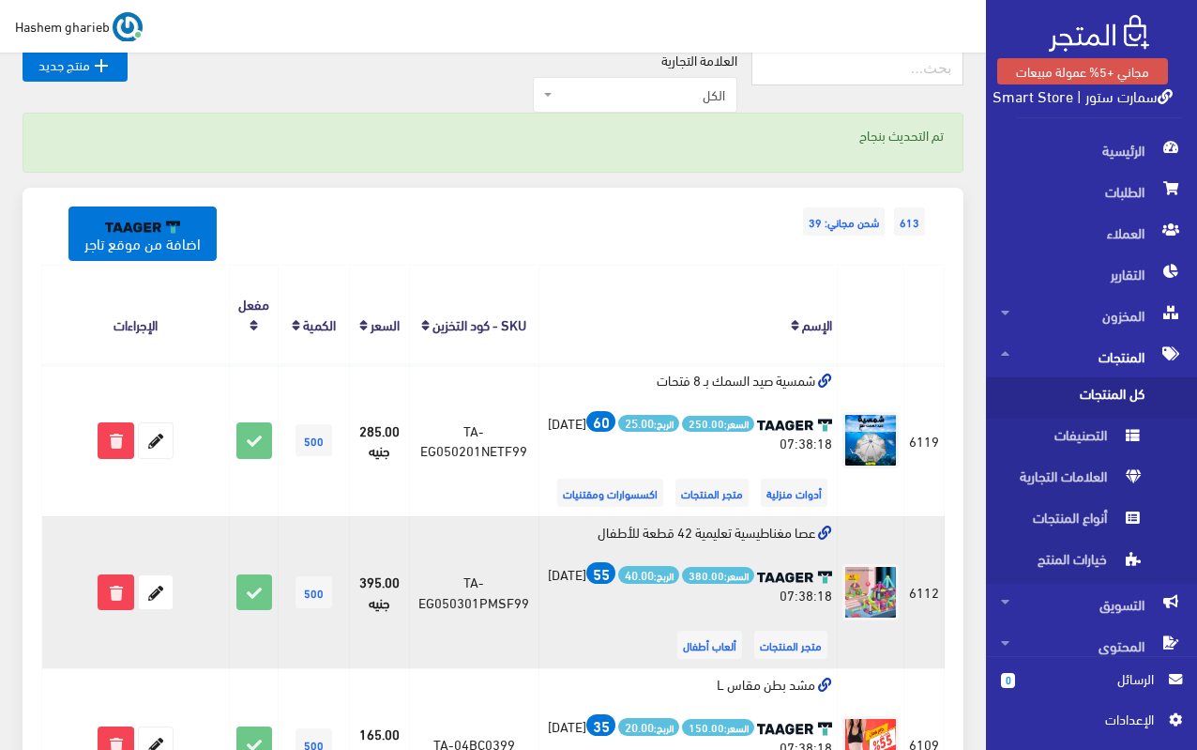
scroll to position [282, 0]
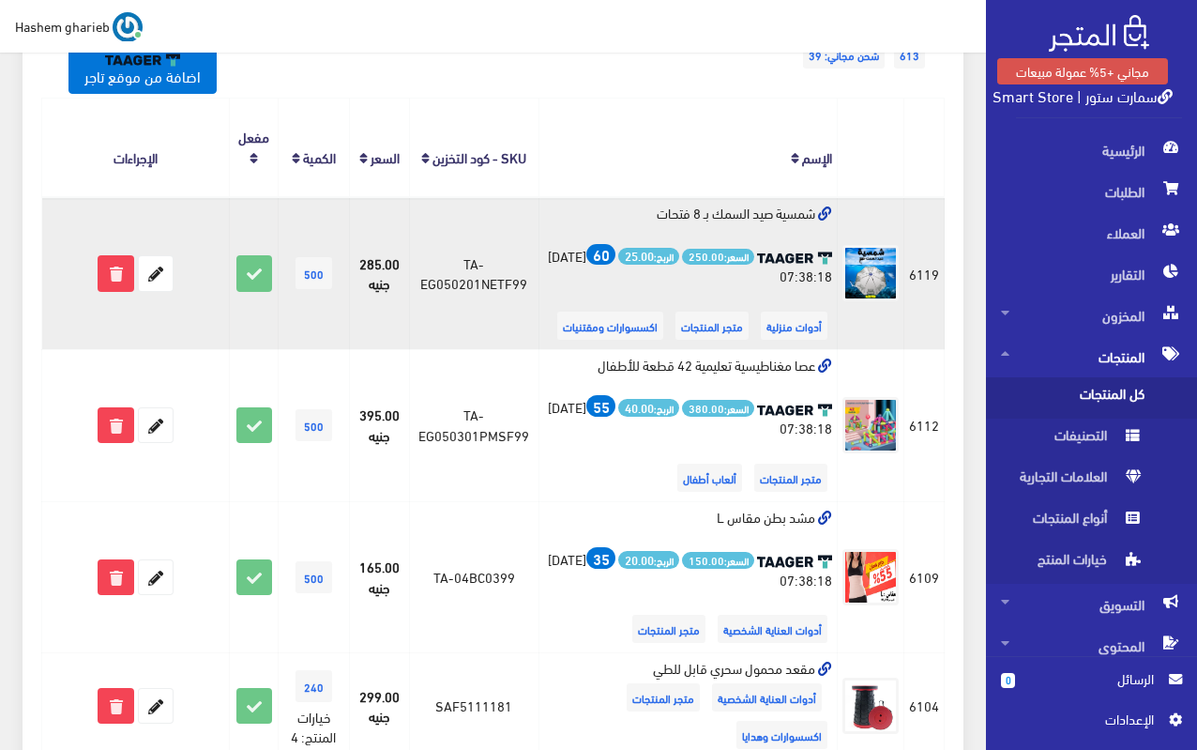
drag, startPoint x: 651, startPoint y: 208, endPoint x: 813, endPoint y: 211, distance: 161.4
click at [813, 211] on td "شمسية صيد السمك بـ 8 فتحات السعر: 250.00 الربح: 25.00 60 2025-04-28 07:38:18 أد…" at bounding box center [689, 273] width 298 height 152
copy td "شمسية صيد السمك بـ 8 فتحات"
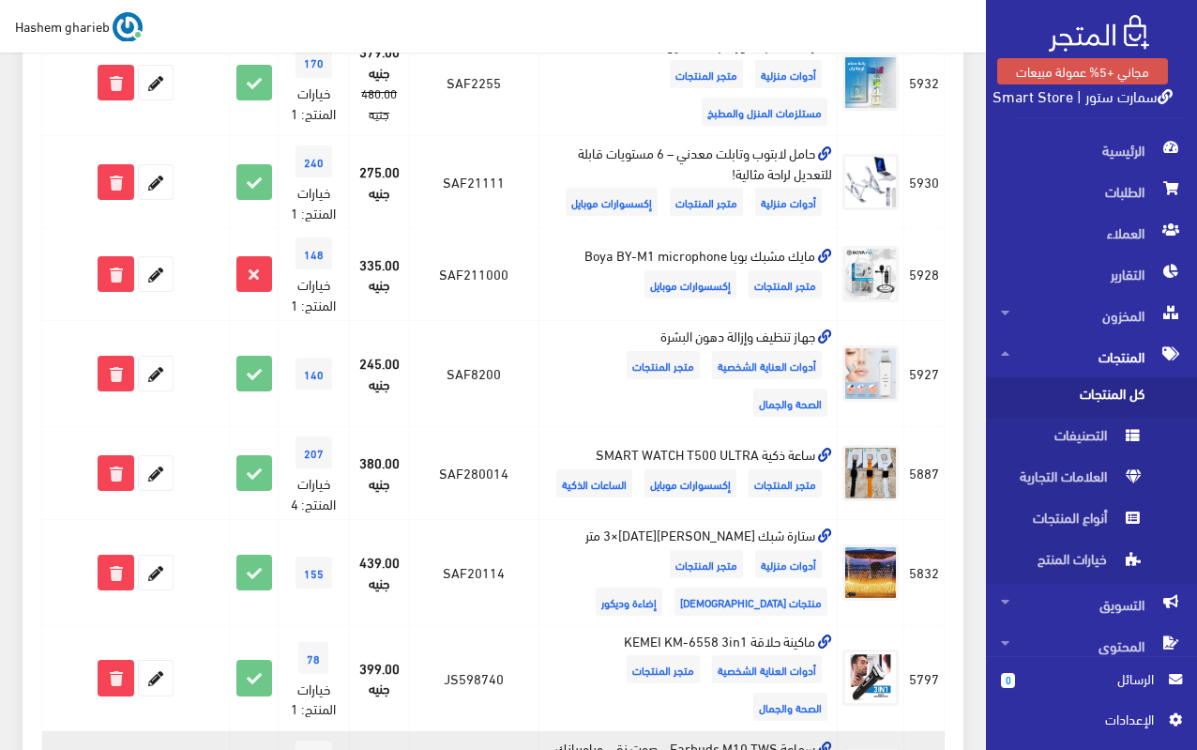
scroll to position [1771, 0]
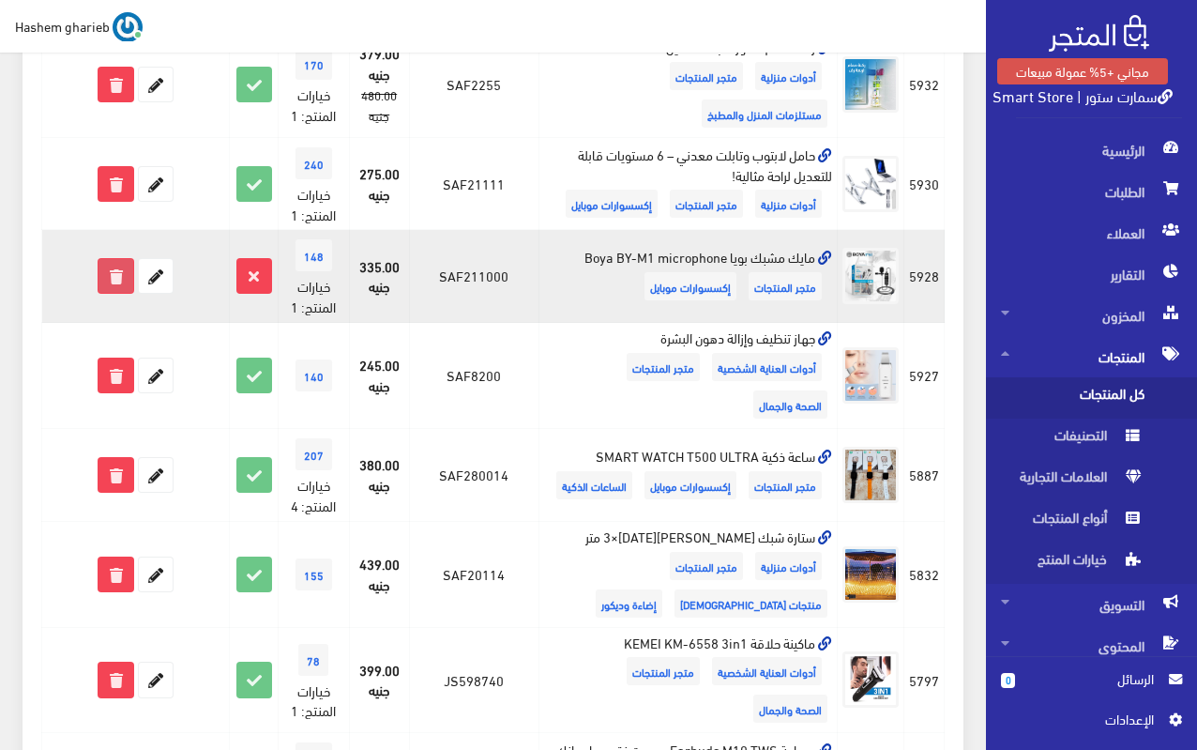
click at [116, 259] on icon at bounding box center [116, 276] width 34 height 34
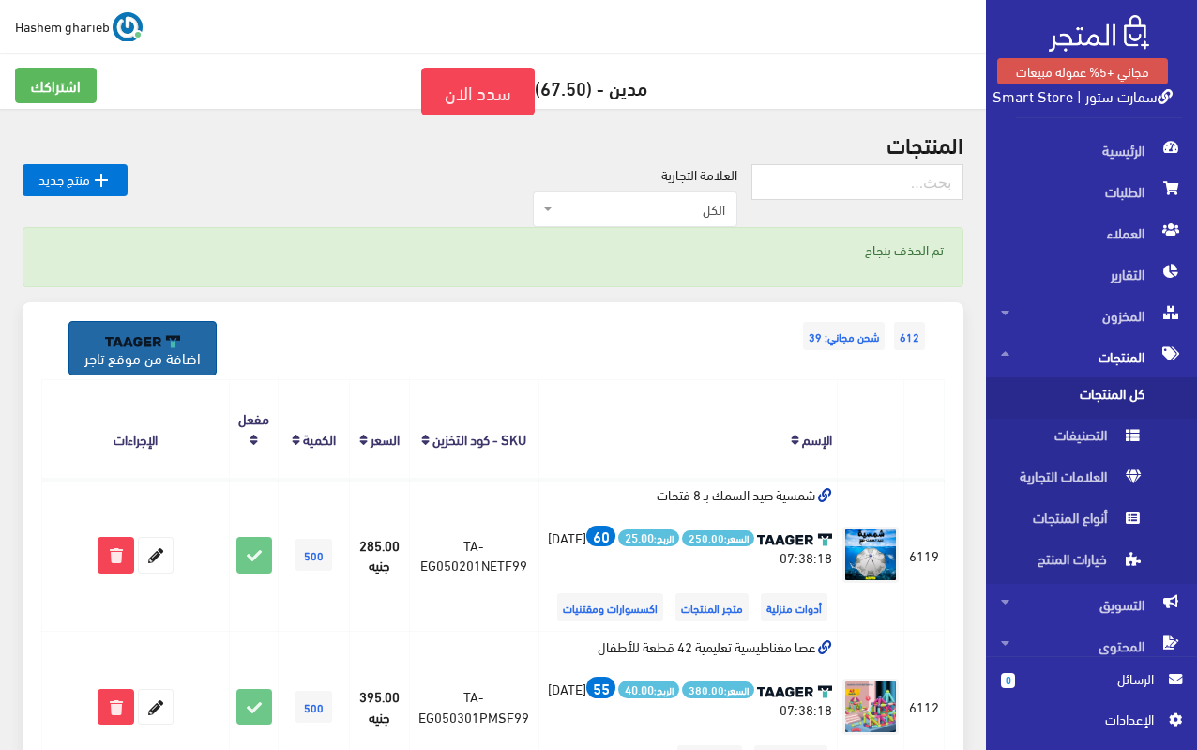
click at [150, 350] on link "اضافة من موقع تاجر" at bounding box center [143, 348] width 148 height 54
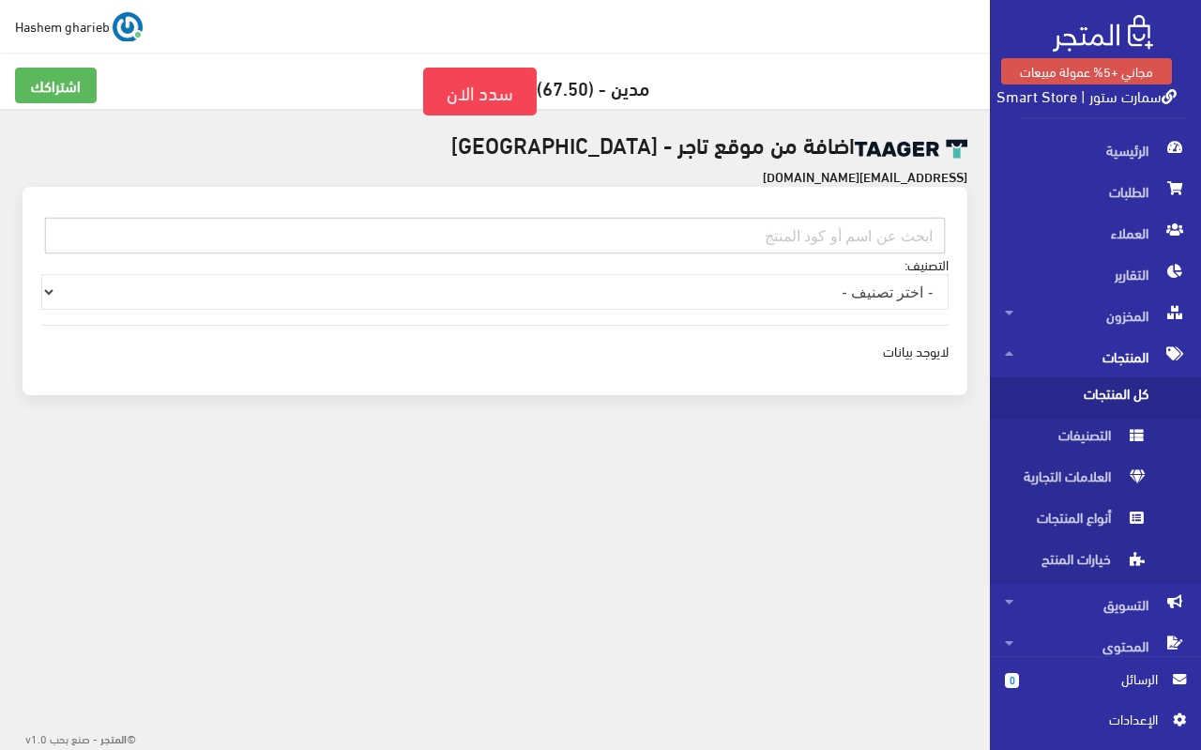
click at [813, 229] on input "text" at bounding box center [495, 236] width 900 height 36
paste input "EG050802SAMA99"
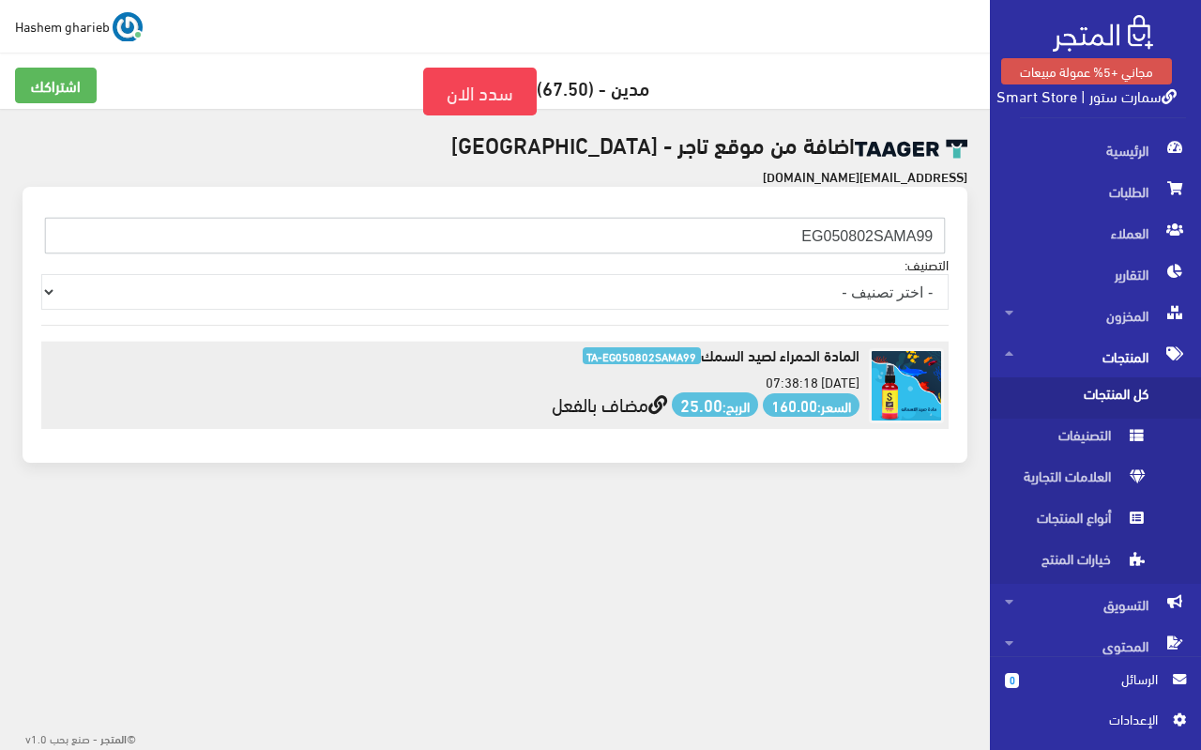
type input "EG050802SAMA99"
click at [606, 409] on link "مضاف بالفعل" at bounding box center [609, 403] width 115 height 35
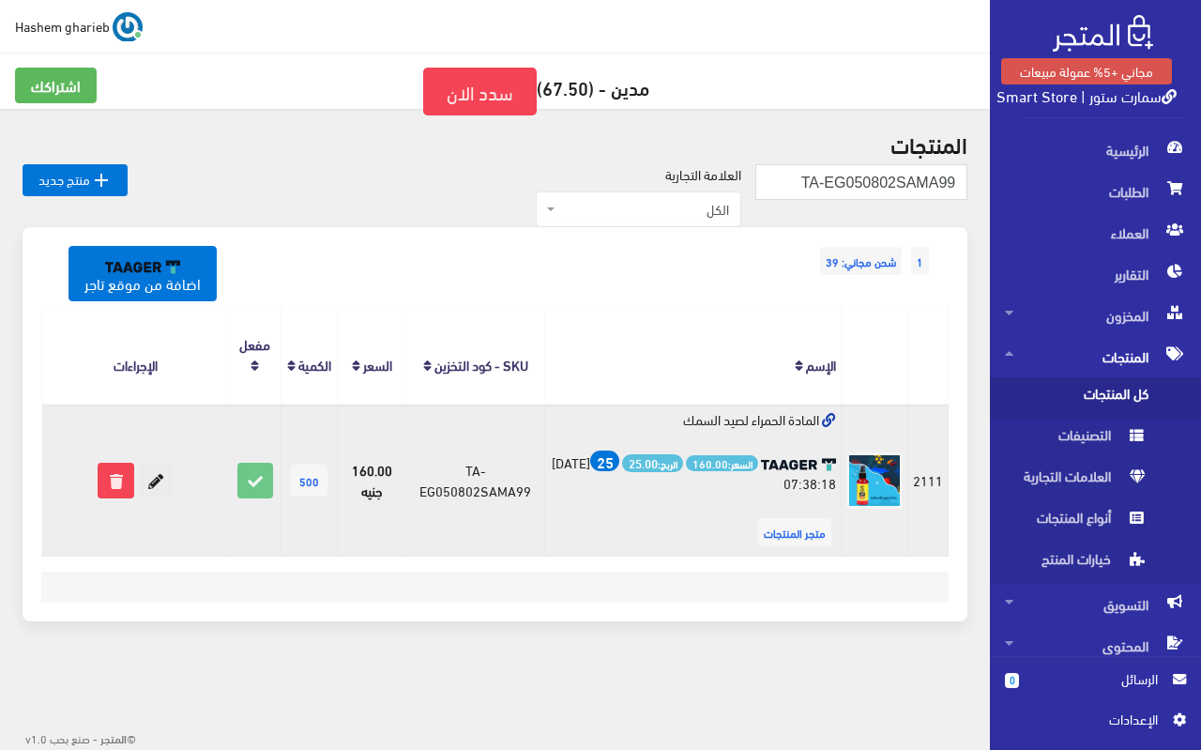
click at [153, 482] on icon at bounding box center [156, 481] width 34 height 34
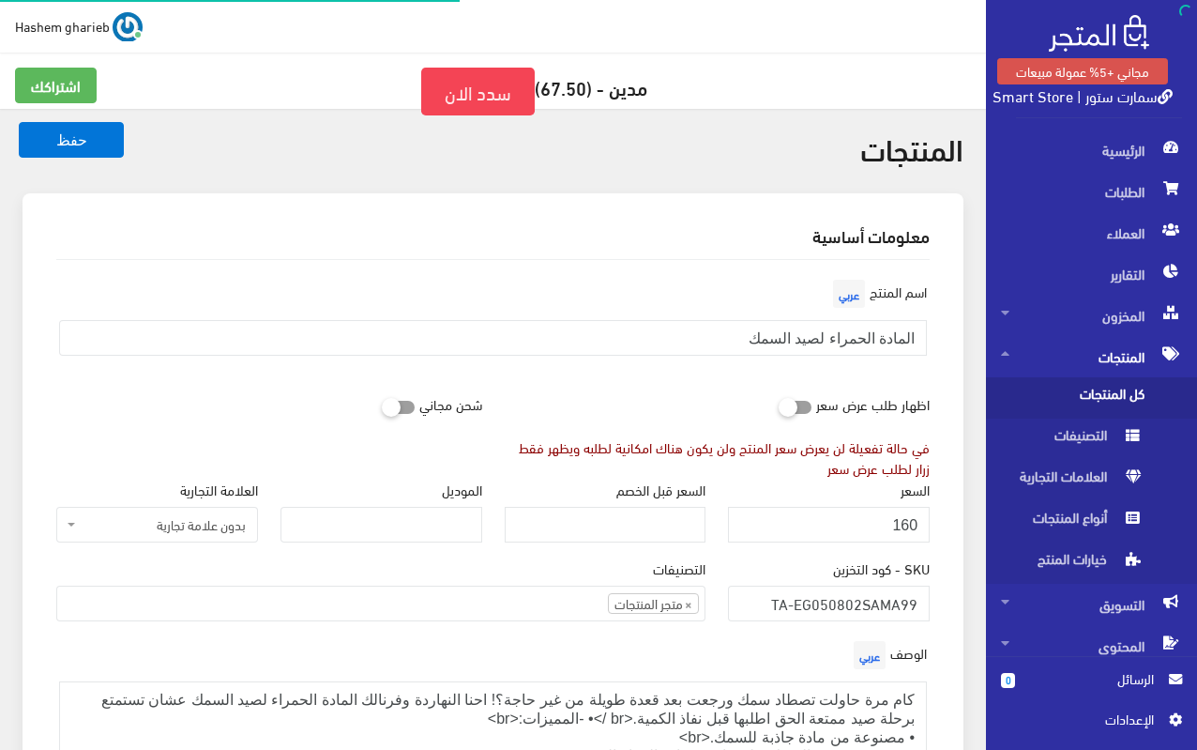
select select
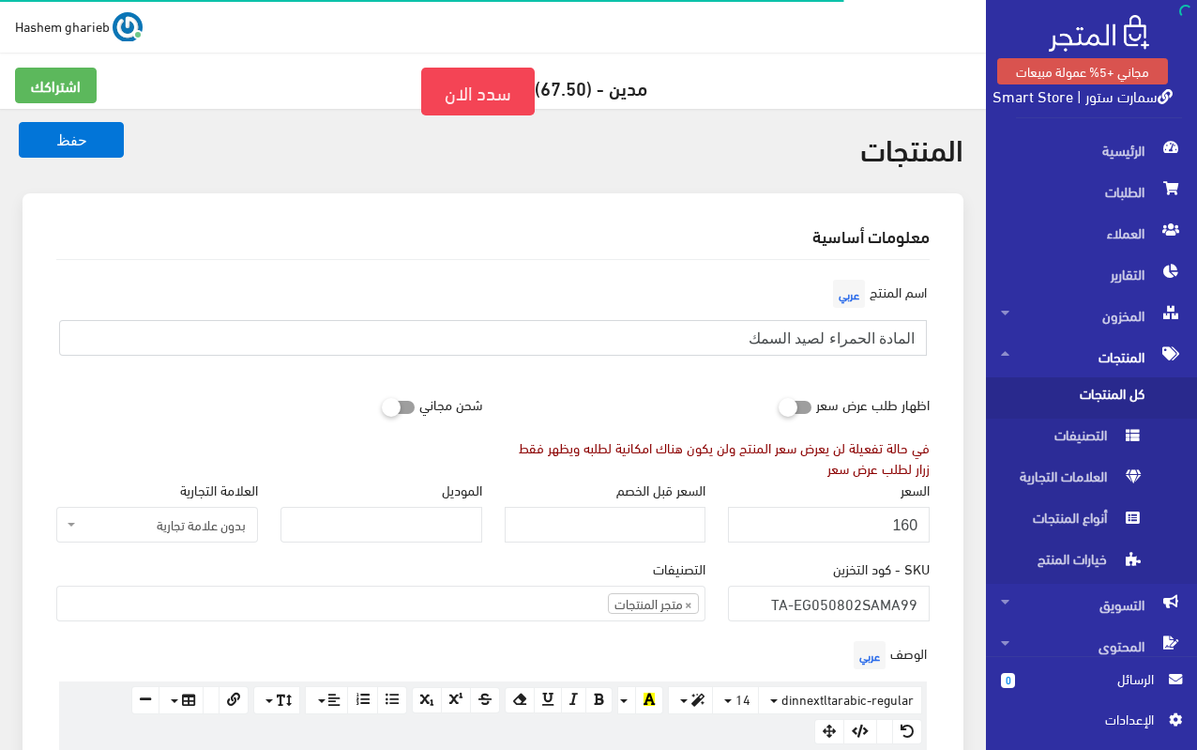
drag, startPoint x: 683, startPoint y: 336, endPoint x: 934, endPoint y: 340, distance: 250.6
click at [934, 340] on div "اسم المنتج عربي المادة الحمراء لصيد السمك" at bounding box center [493, 323] width 896 height 96
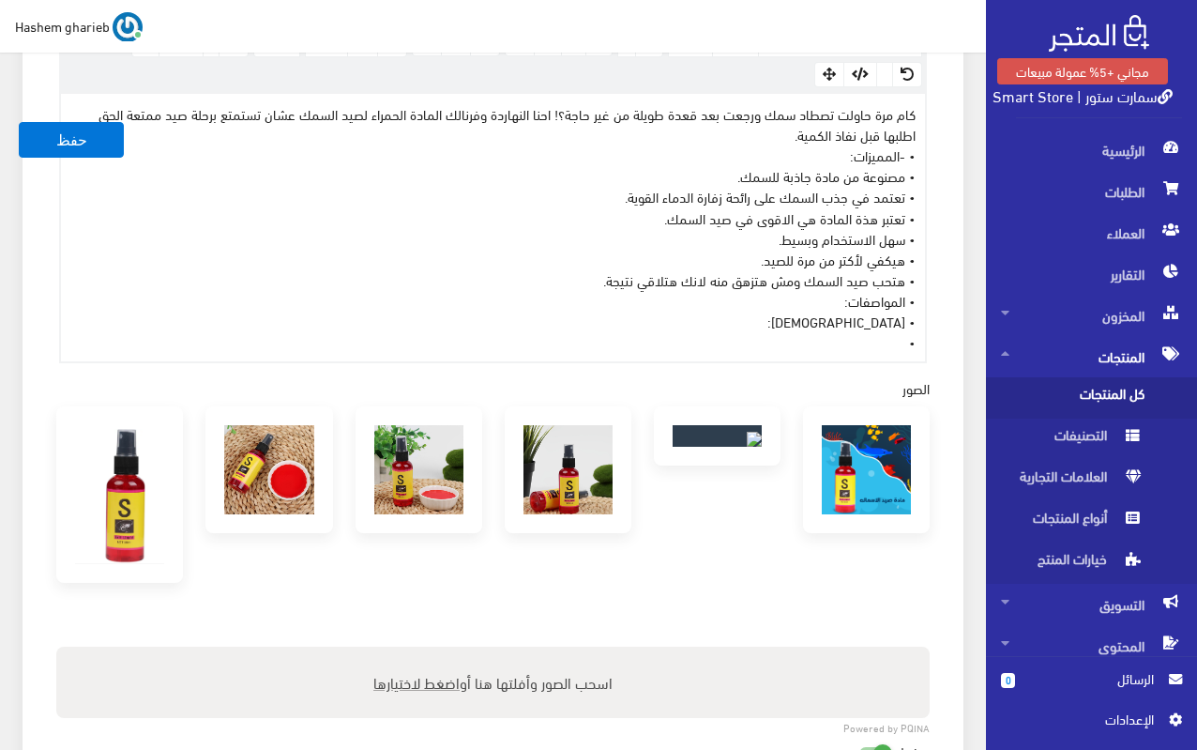
copy div "كام مرة حاولت تصطاد سمك ورجعت بعد قعدة طويلة من غير حاجة؟! احنا النهاردة وفرنال…"
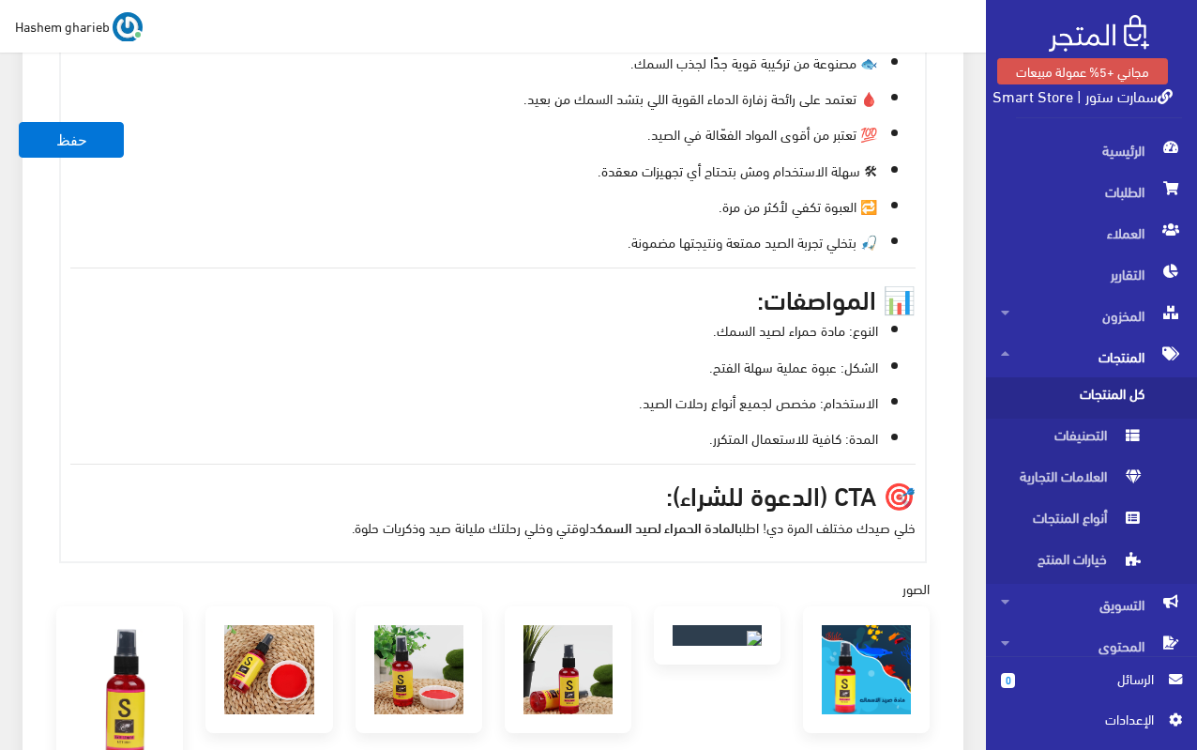
scroll to position [1126, 0]
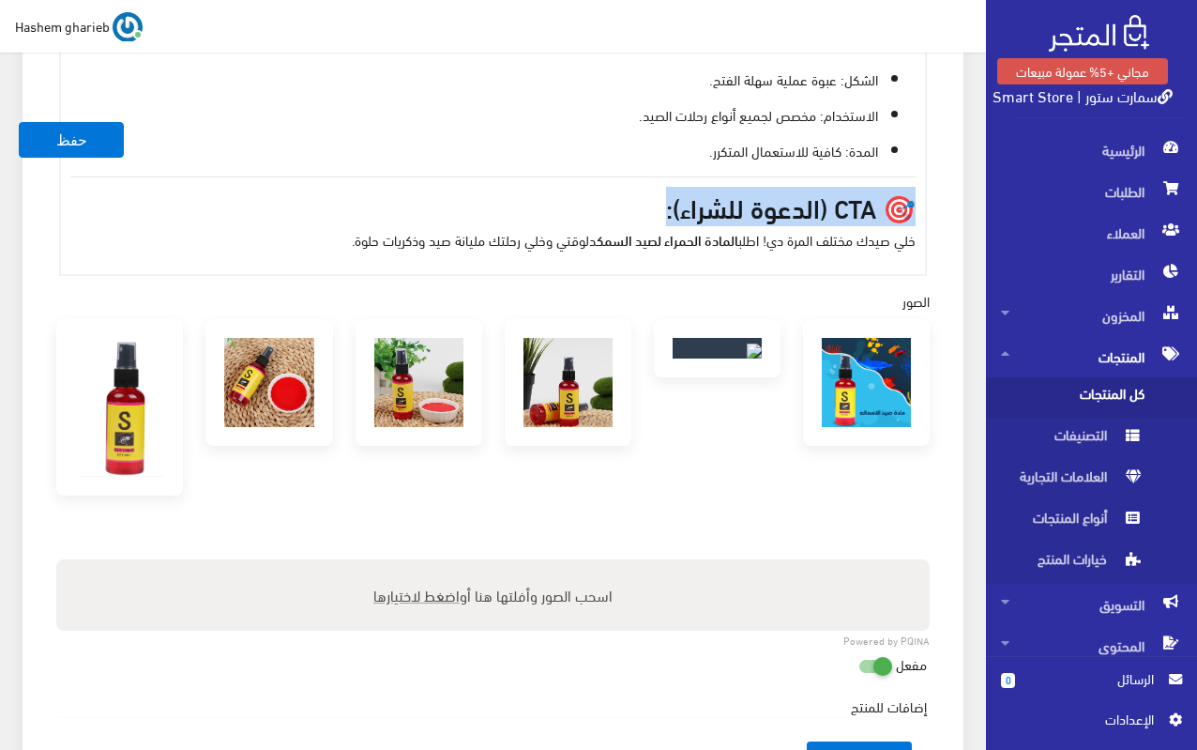
drag, startPoint x: 645, startPoint y: 212, endPoint x: 954, endPoint y: 210, distance: 309.7
click at [954, 210] on div "معلومات أساسية اسم المنتج عربي المادة الحمراء لصيد السمك اظهار طلب عرض سعر في ح…" at bounding box center [493, 40] width 941 height 1947
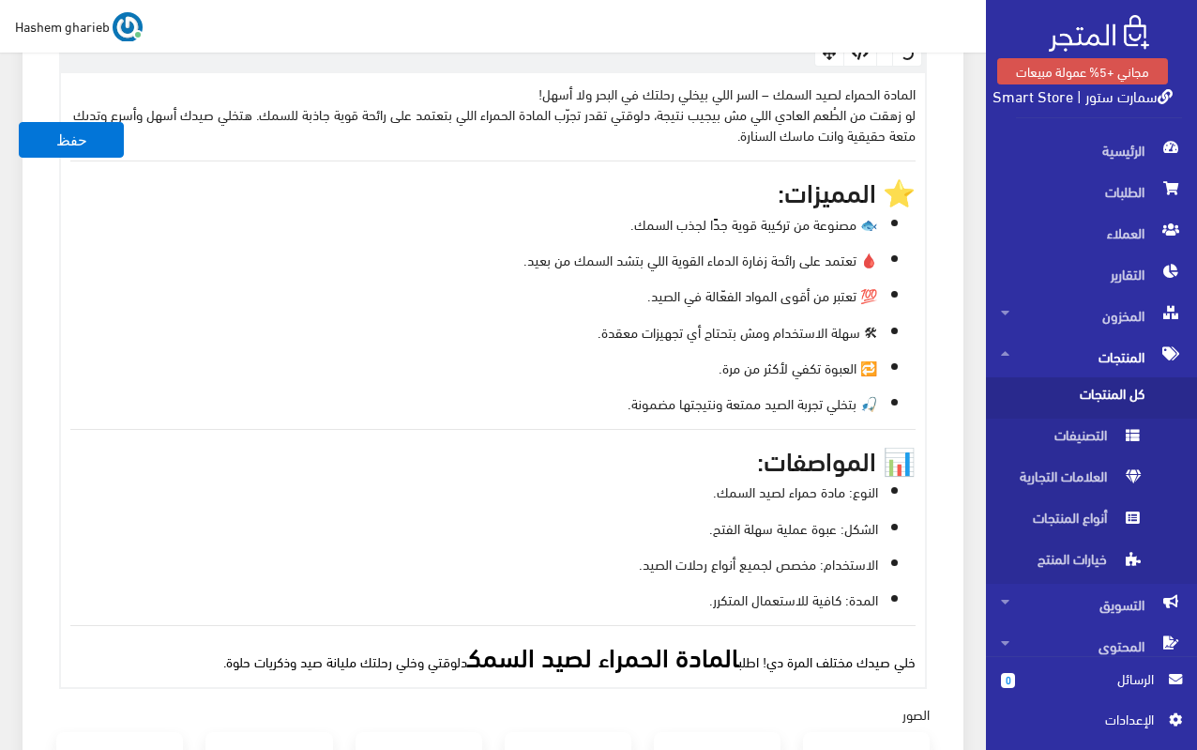
scroll to position [282, 0]
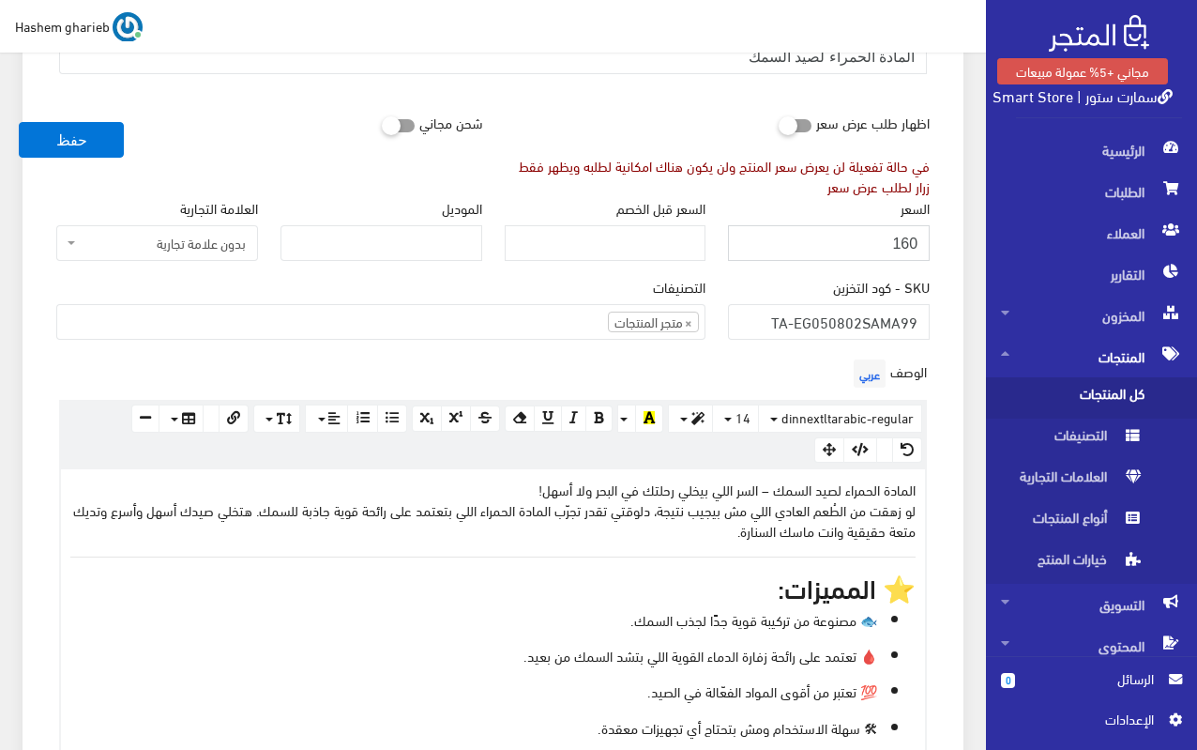
drag, startPoint x: 833, startPoint y: 239, endPoint x: 946, endPoint y: 231, distance: 112.9
type input "185"
click at [542, 324] on ul "× متجر المنتجات" at bounding box center [380, 320] width 647 height 30
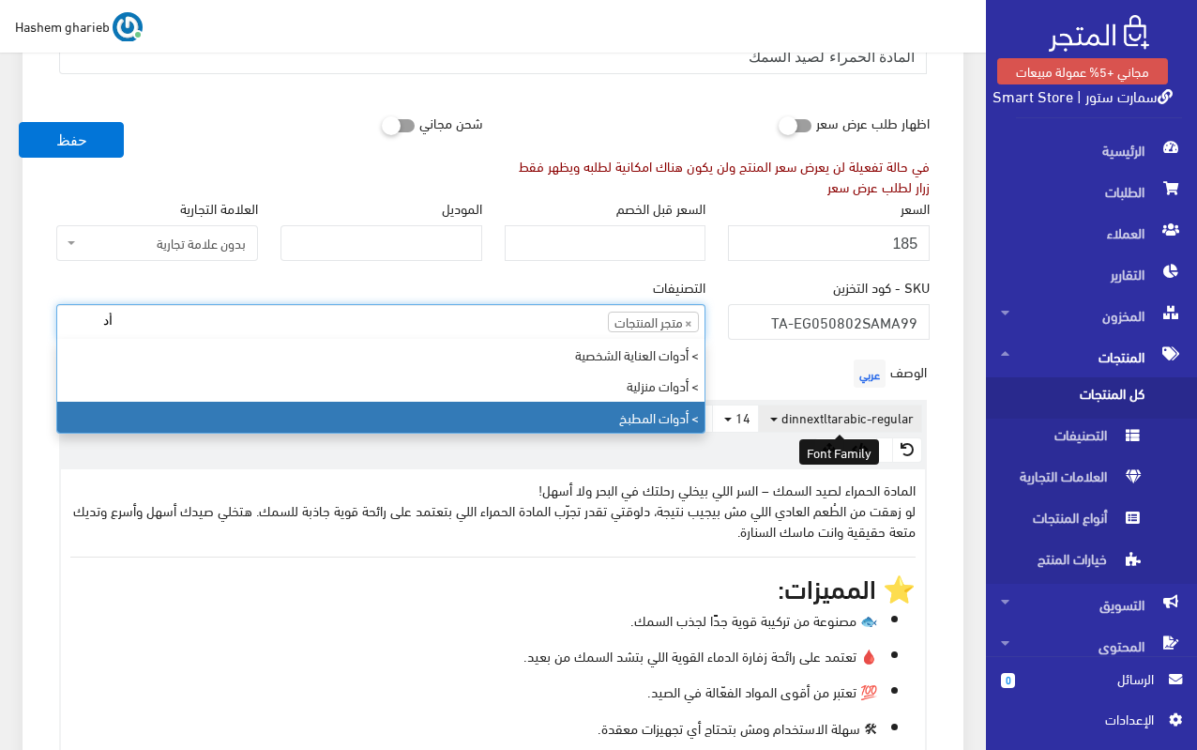
type input "أ"
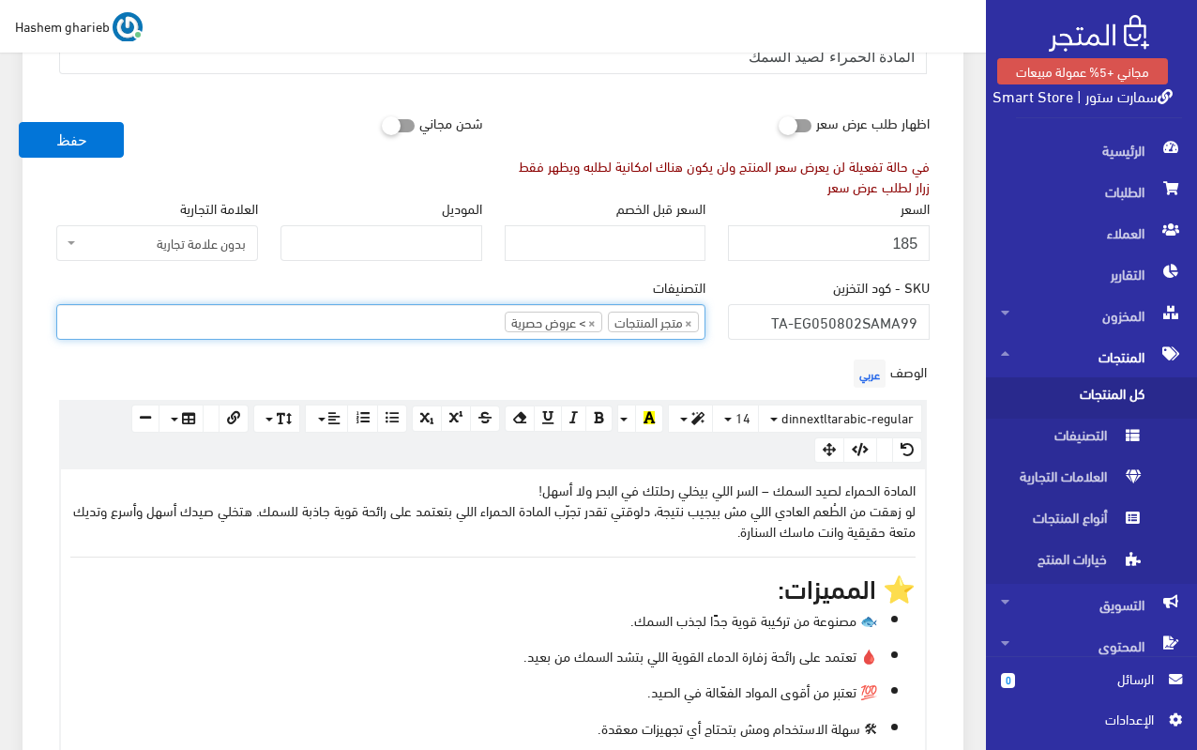
click at [415, 335] on span "× متجر المنتجات × > عروض حصرية" at bounding box center [380, 322] width 649 height 36
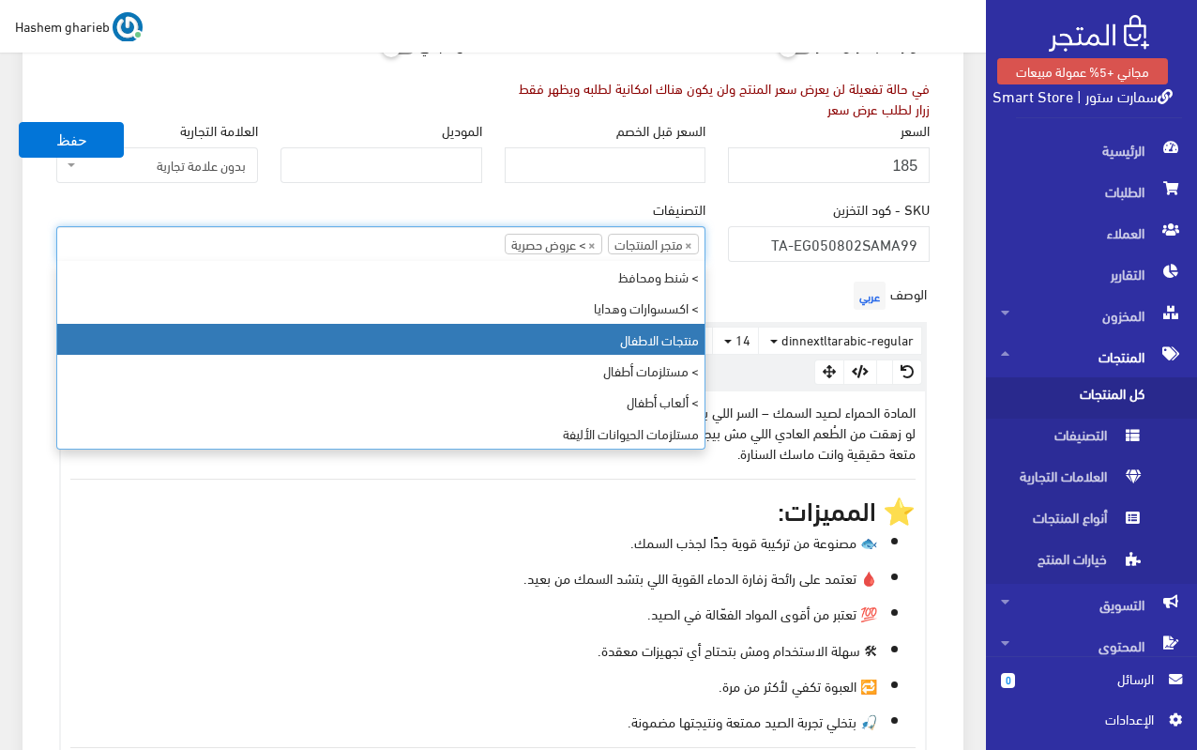
scroll to position [375, 0]
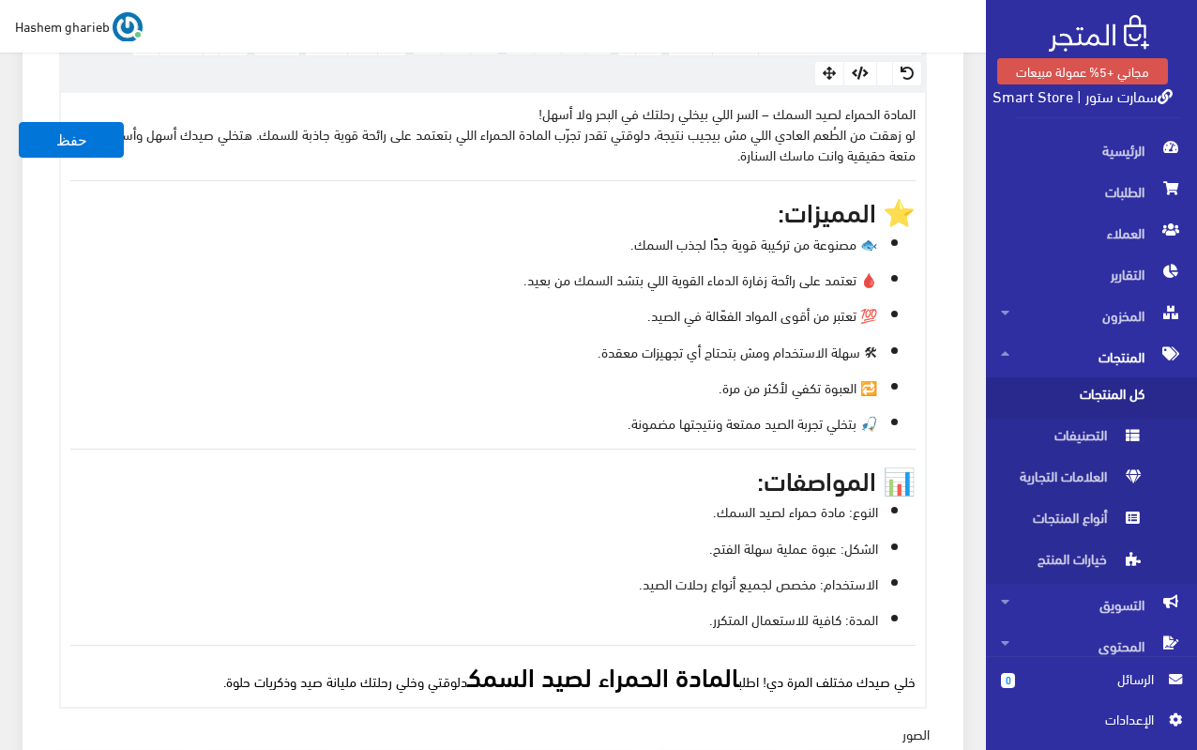
scroll to position [714, 0]
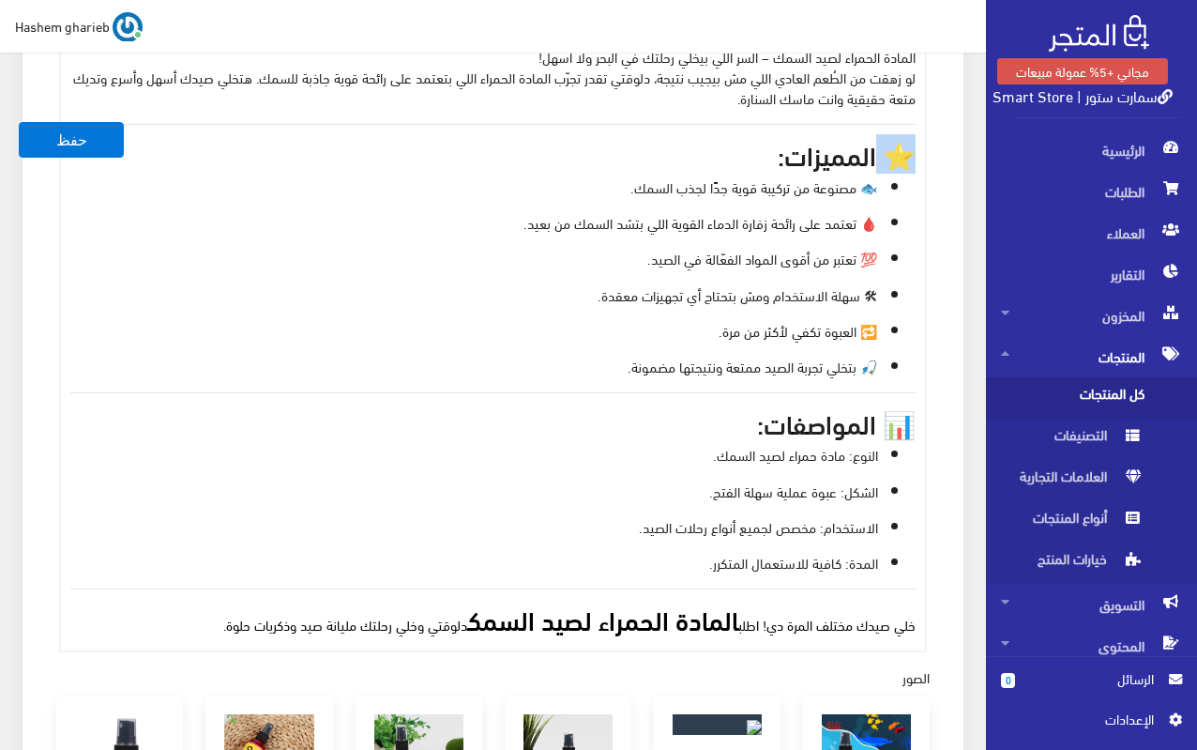
drag, startPoint x: 875, startPoint y: 152, endPoint x: 956, endPoint y: 160, distance: 82.0
click at [947, 157] on div "معلومات أساسية اسم المنتج عربي المادة الحمراء لصيد السمك اظهار طلب عرض سعر في ح…" at bounding box center [493, 434] width 941 height 1911
drag, startPoint x: 876, startPoint y: 417, endPoint x: 947, endPoint y: 430, distance: 72.5
click at [934, 435] on div "الوصف عربي كام مرة حاولت تصطاد سمك ورجعت بعد قعدة طويلة من غير حاجة؟! احنا النه…" at bounding box center [493, 287] width 896 height 730
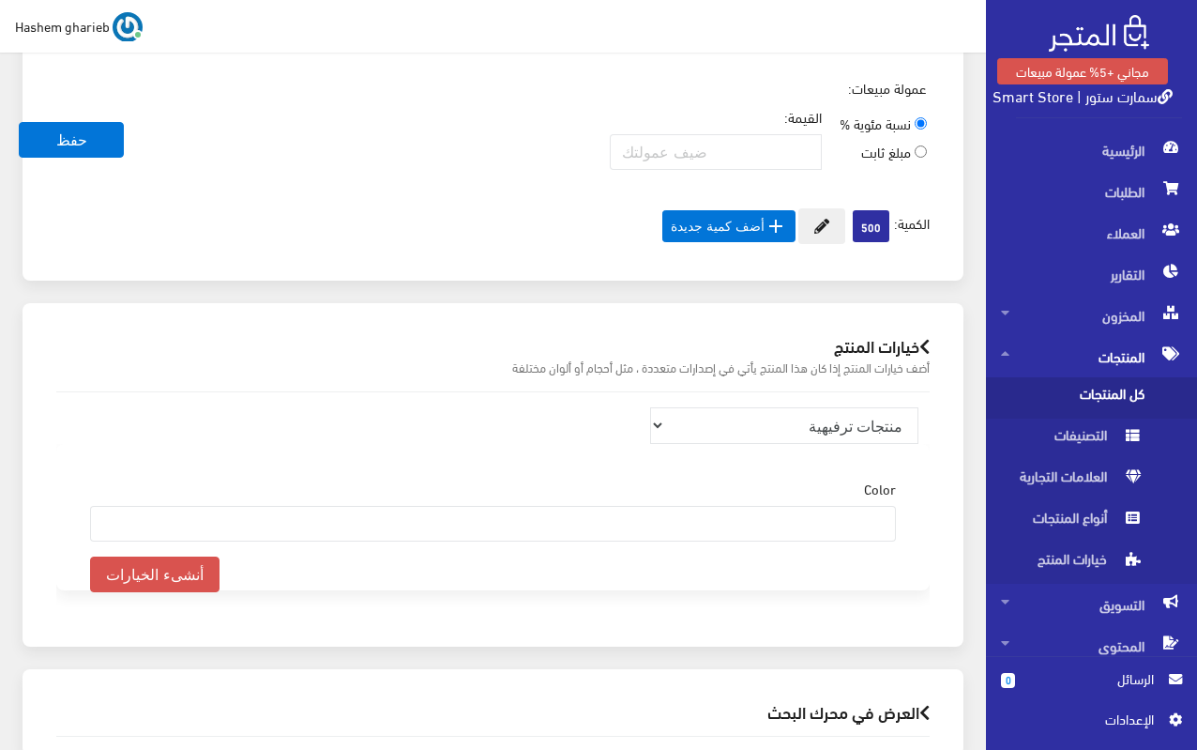
scroll to position [1934, 0]
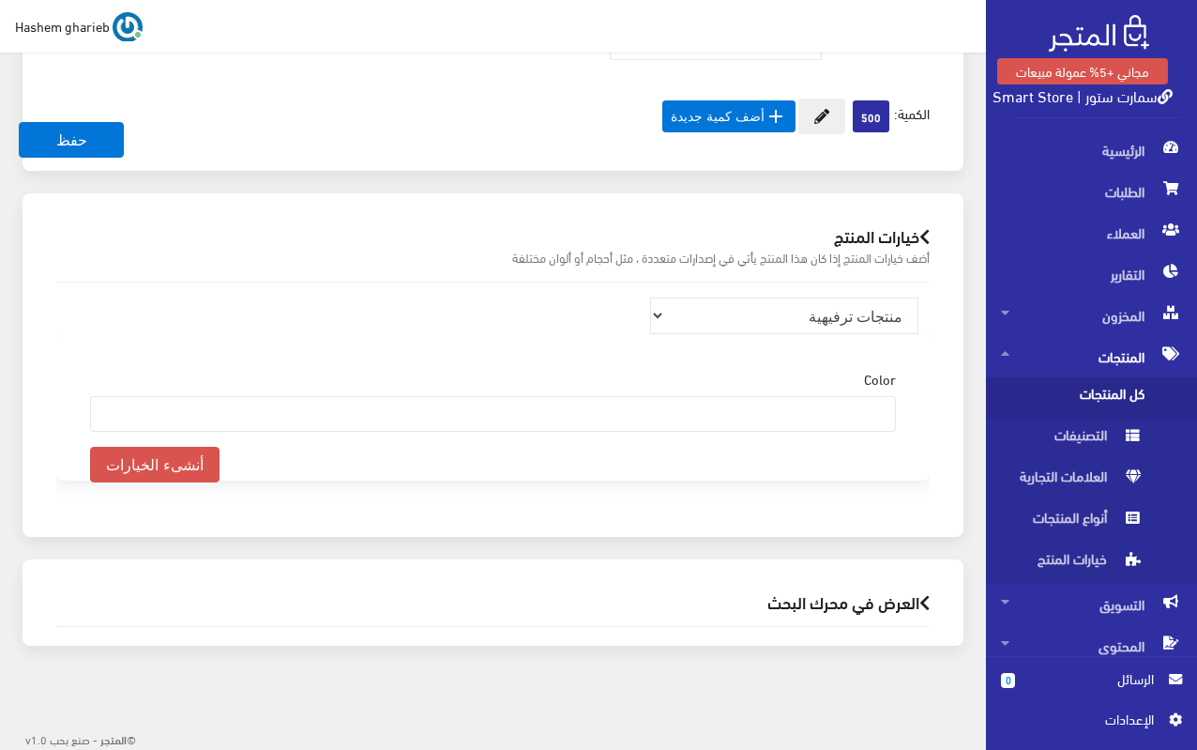
click at [836, 607] on h2 "العرض في محرك البحث" at bounding box center [493, 602] width 874 height 18
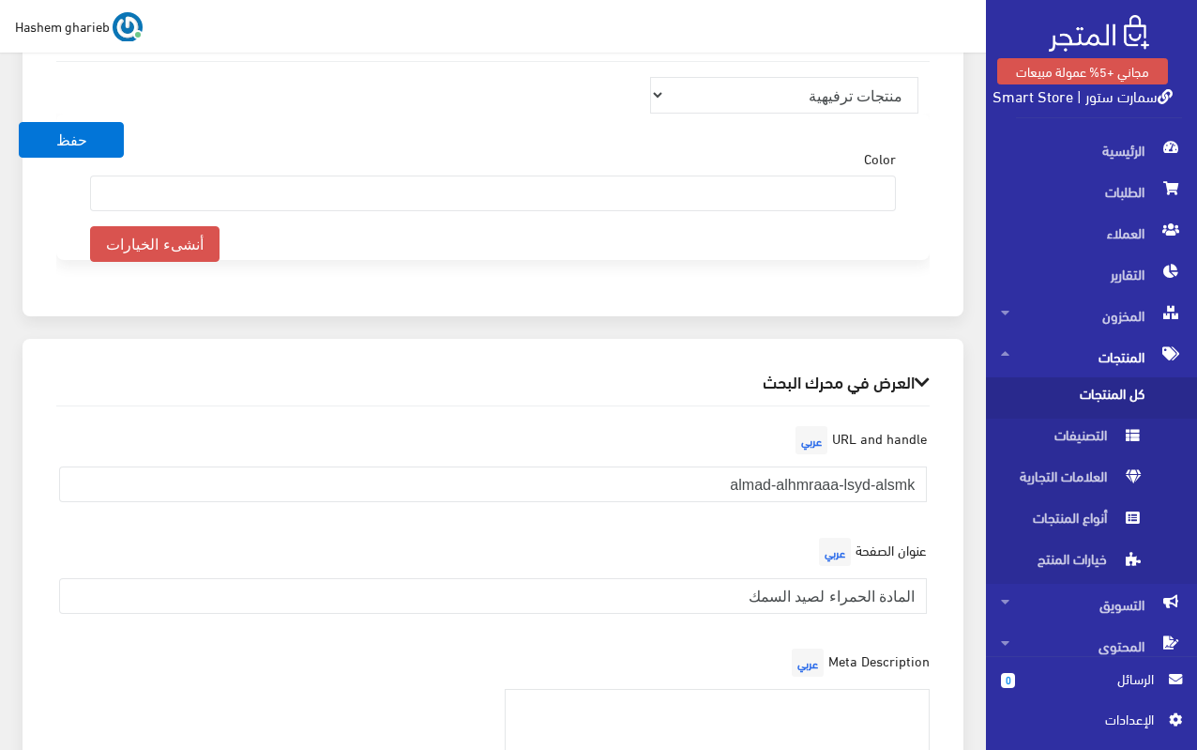
scroll to position [2403, 0]
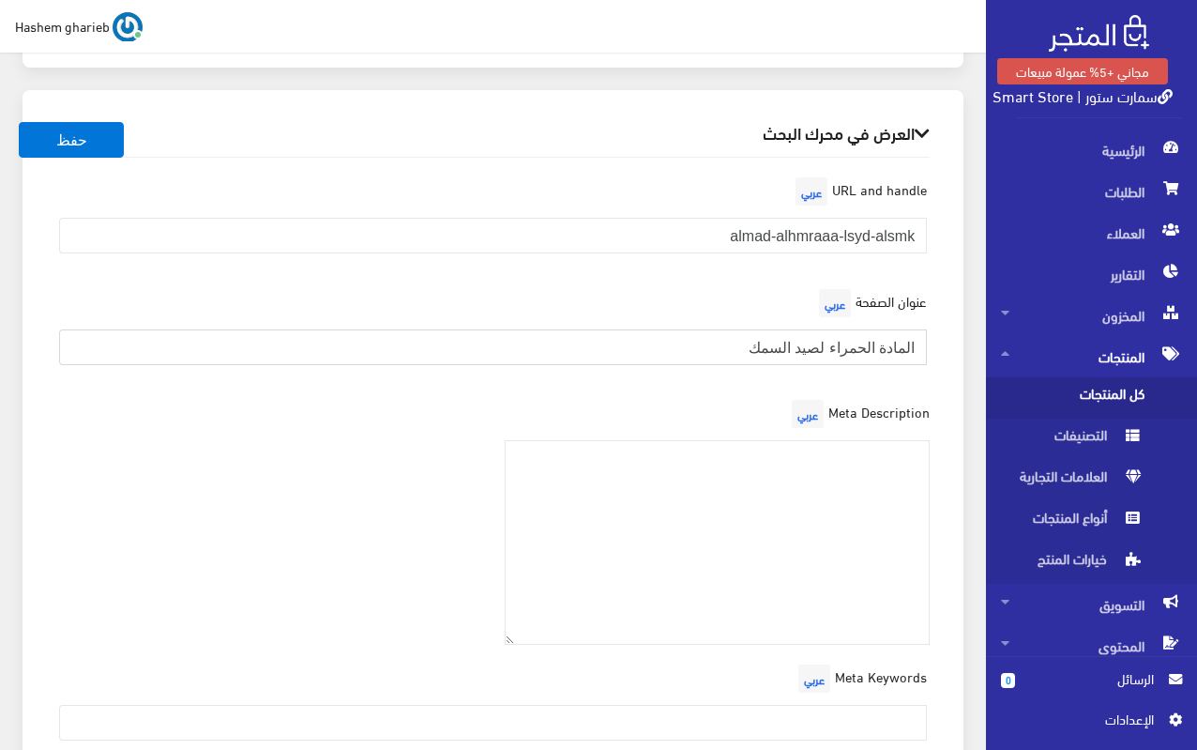
click at [667, 357] on input "المادة الحمراء لصيد السمك" at bounding box center [493, 347] width 868 height 36
paste input "| الطُعم الأقوى لجذب السمك بسرعة"
type input "المادة الحمراء لصيد السمك | الطُعم الأقوى لجذب السمك بسرعة"
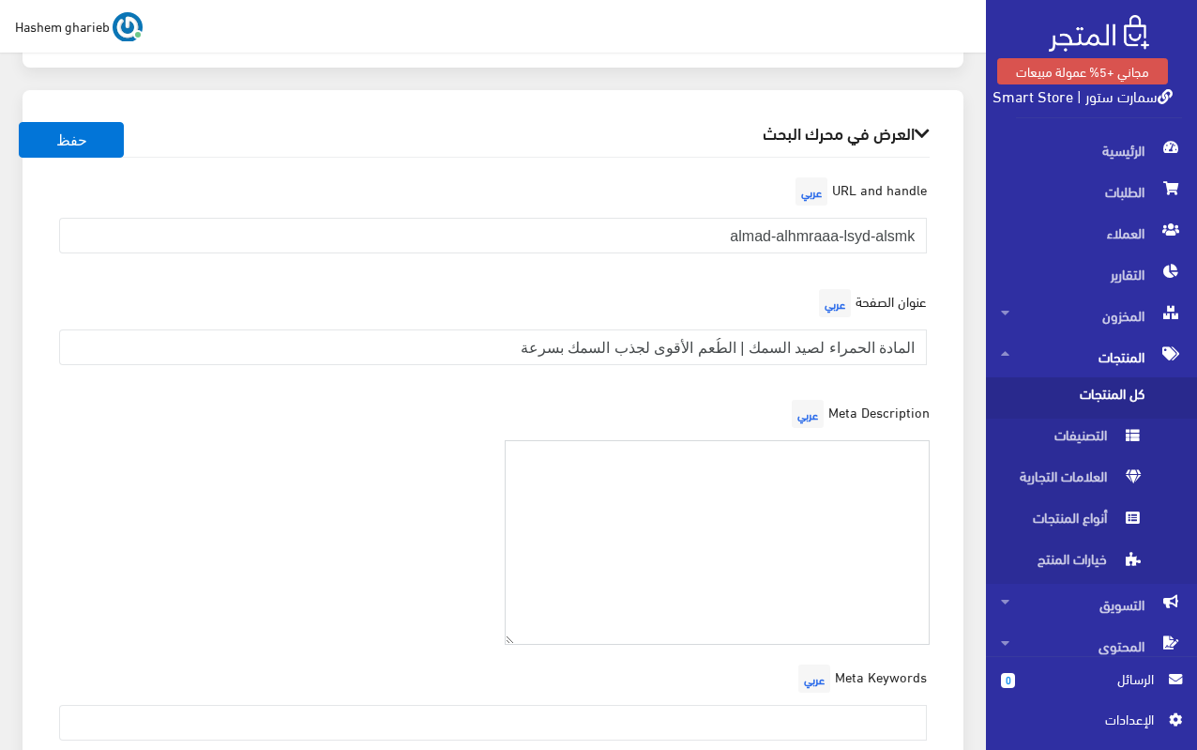
click at [725, 455] on textarea at bounding box center [718, 543] width 426 height 206
paste textarea "جرب المادة الحمراء لصيد السمك، تركيبة فعّالة برائحة قوية تجذب السمك وتخلي صيدك …"
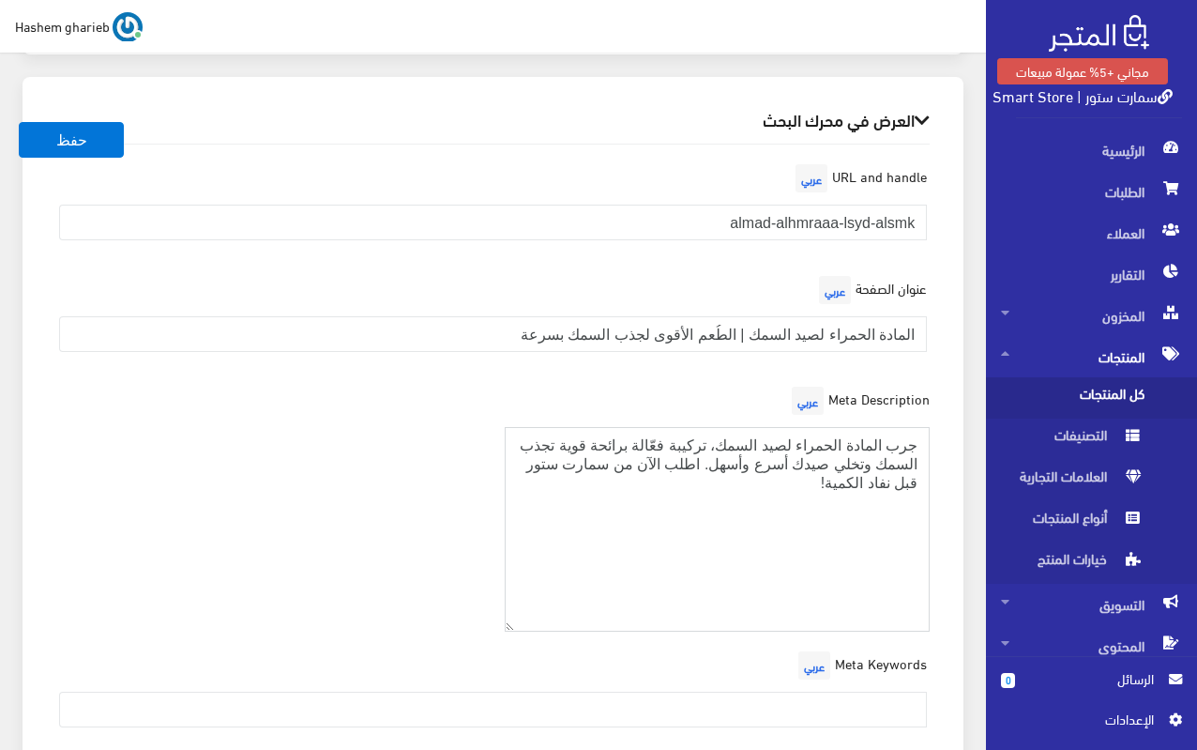
scroll to position [2497, 0]
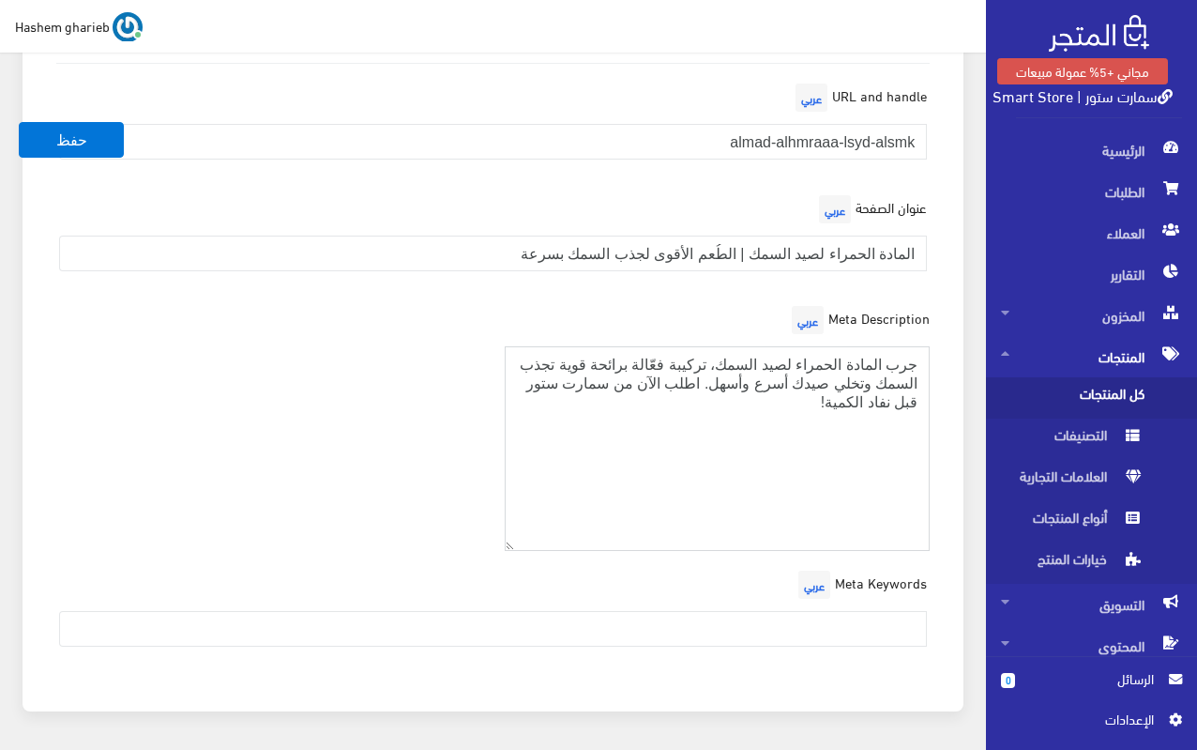
type textarea "جرب المادة الحمراء لصيد السمك، تركيبة فعّالة برائحة قوية تجذب السمك وتخلي صيدك …"
click at [850, 617] on input "text" at bounding box center [493, 629] width 868 height 36
paste input "مادة صيد السمك، المادة الحمراء، طُعم صيد قوي، أدوات صيد السمك، طُعم للبحر، جذب …"
type input "مادة صيد السمك، المادة الحمراء، طُعم صيد قوي، أدوات صيد السمك، طُعم للبحر، جذب …"
click at [266, 372] on div "Meta Description عربي جرب المادة الحمراء لصيد السمك، تركيبة فعّالة برائحة قوية …" at bounding box center [493, 434] width 896 height 266
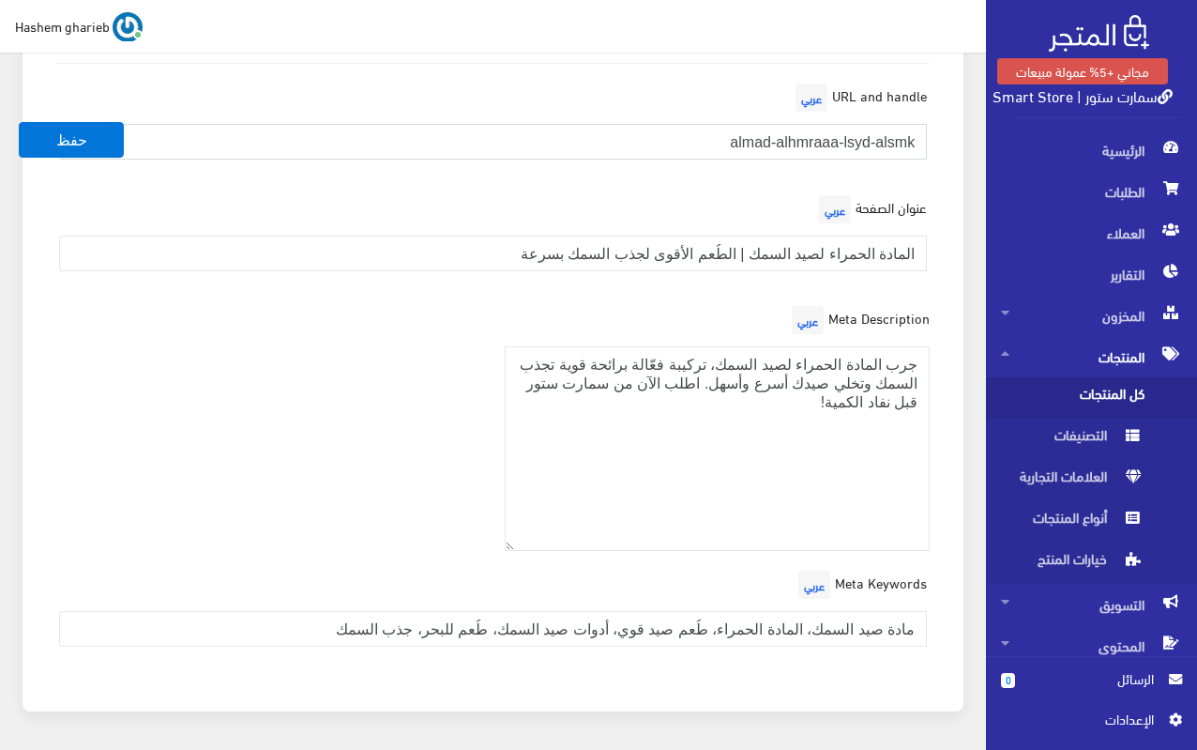
click at [611, 142] on input "almad-alhmraaa-lsyd-alsmk" at bounding box center [493, 142] width 868 height 36
click at [617, 140] on input "almad-alhmraaa-lsyd-alsmk" at bounding box center [493, 142] width 868 height 36
paste input "red-fishing-bait"
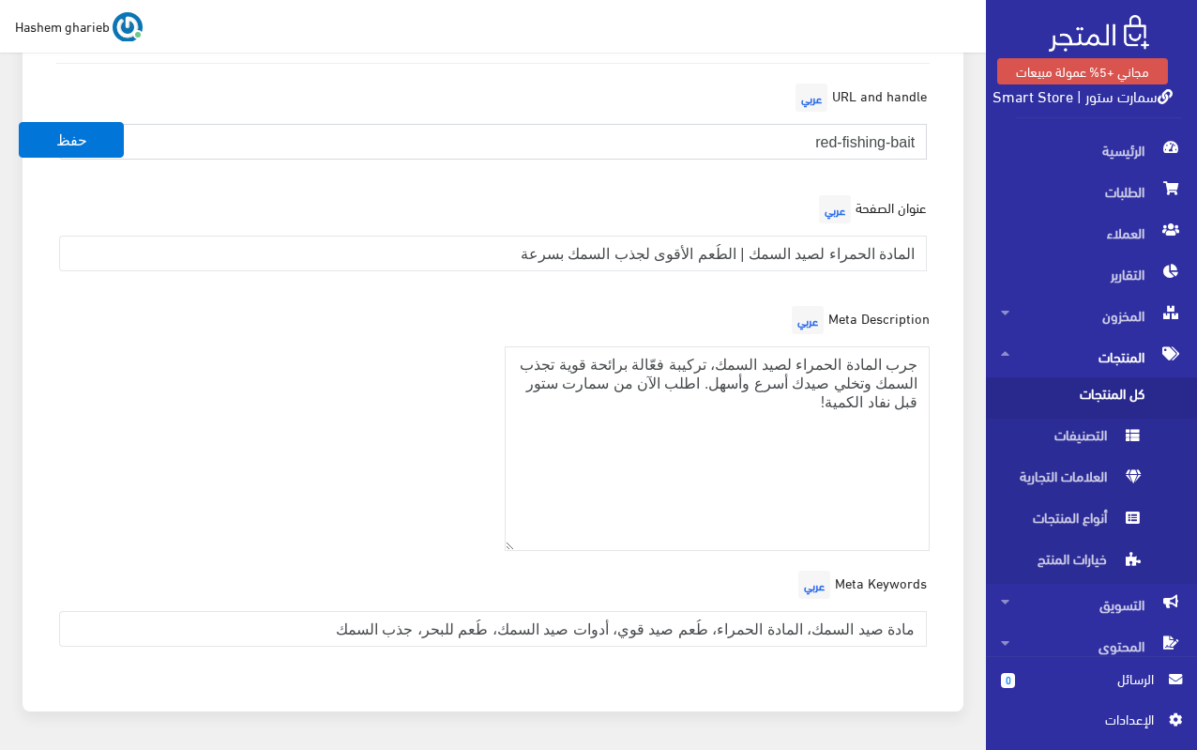
type input "red-fishing-bait"
click at [939, 226] on div "عنوان الصفحة عربي المادة الحمراء لصيد السمك | الطُعم الأقوى لجذب السمك بسرعة" at bounding box center [493, 238] width 896 height 96
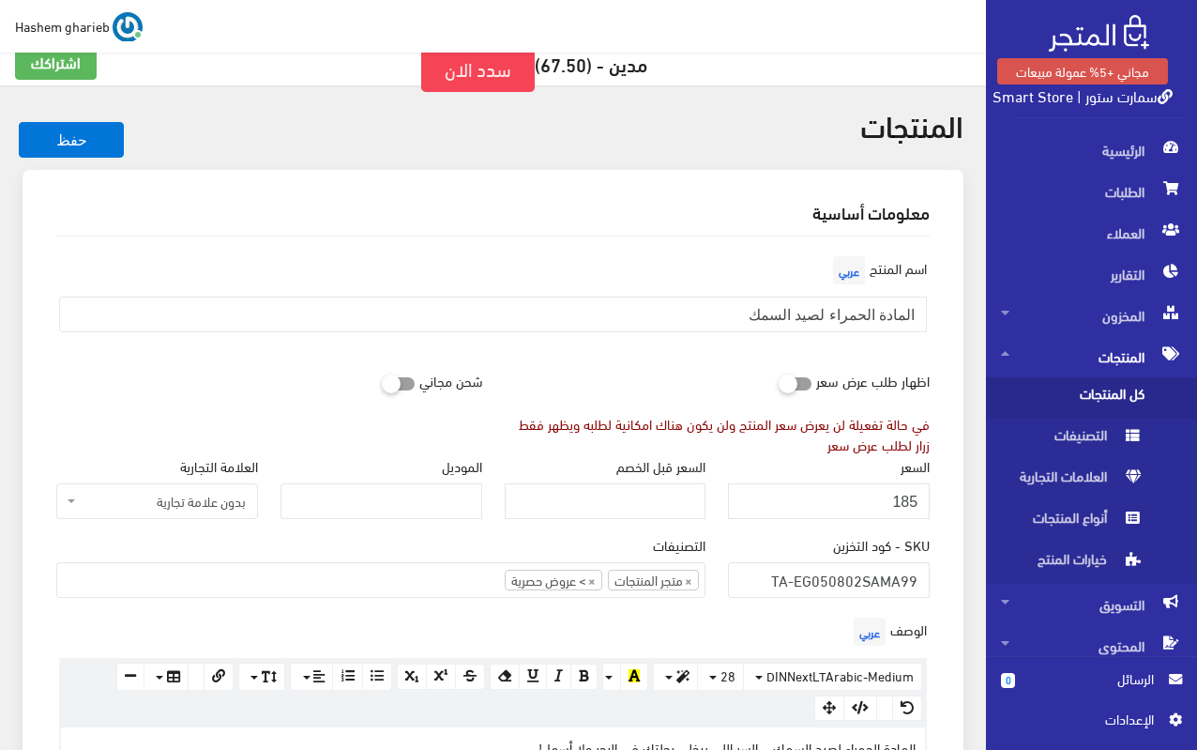
scroll to position [0, 0]
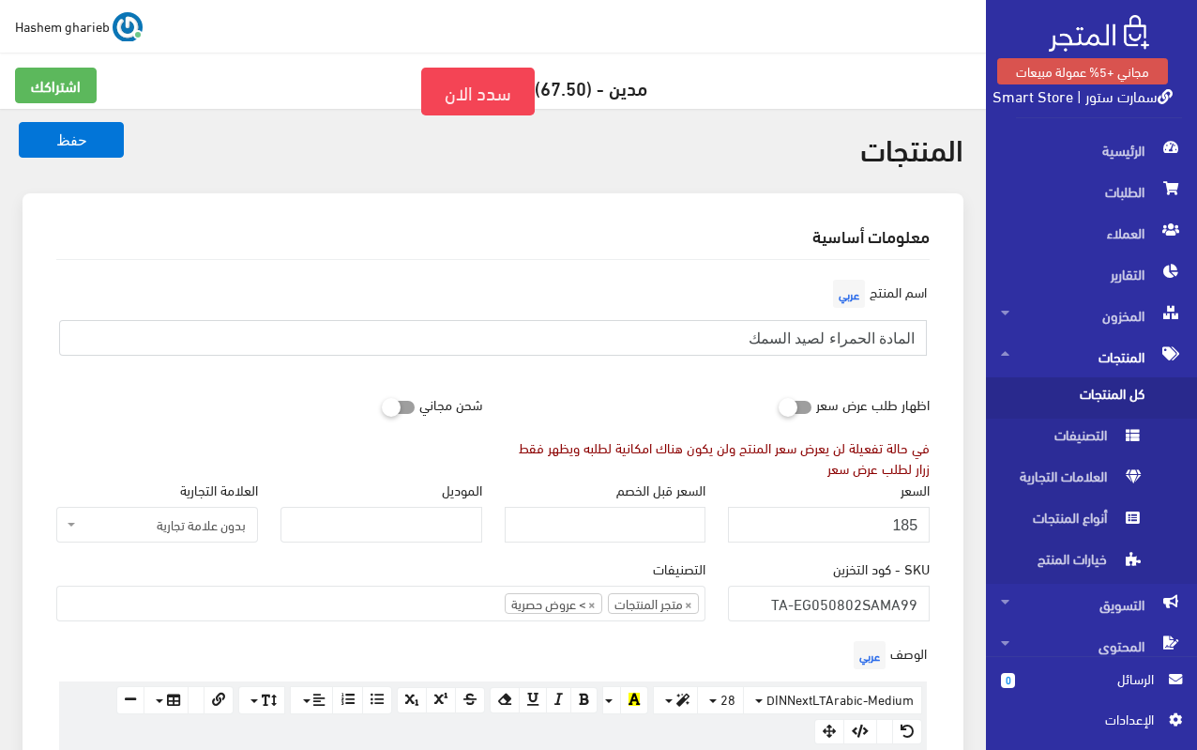
click at [637, 344] on input "المادة الحمراء لصيد السمك" at bounding box center [493, 338] width 868 height 36
click at [636, 343] on input "المادة الحمراء لصيد السمك" at bounding box center [493, 338] width 868 height 36
paste input "| الطُعم الأقوى لجذب السمك بسرعة"
type input "المادة الحمراء لصيد السمك | الطُعم الأقوى لجذب السمك بسرعة"
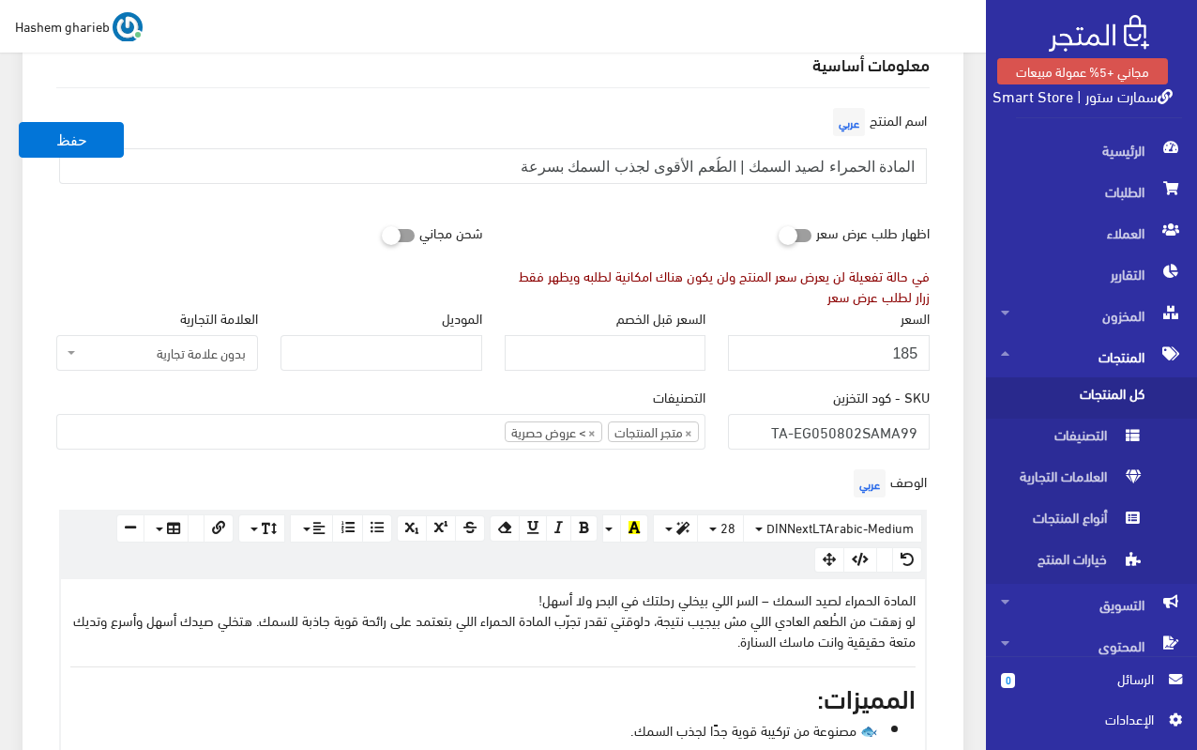
scroll to position [188, 0]
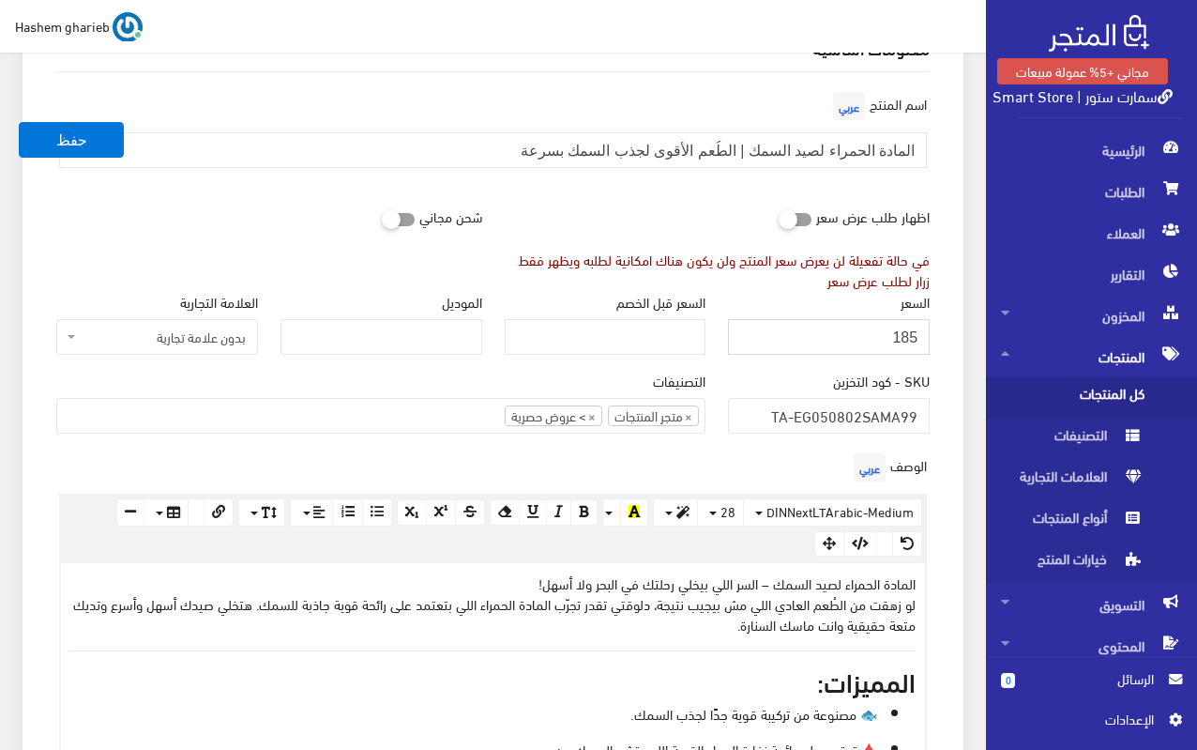
drag, startPoint x: 875, startPoint y: 340, endPoint x: 943, endPoint y: 330, distance: 69.1
type input "189"
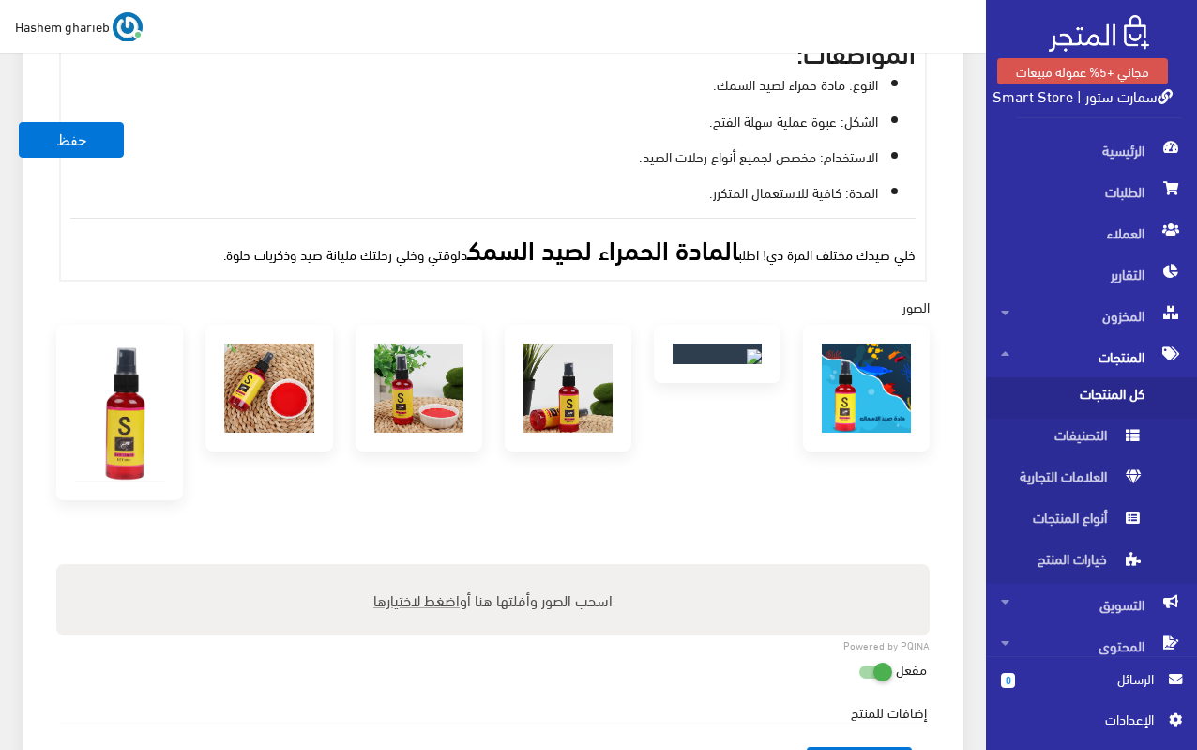
scroll to position [845, 0]
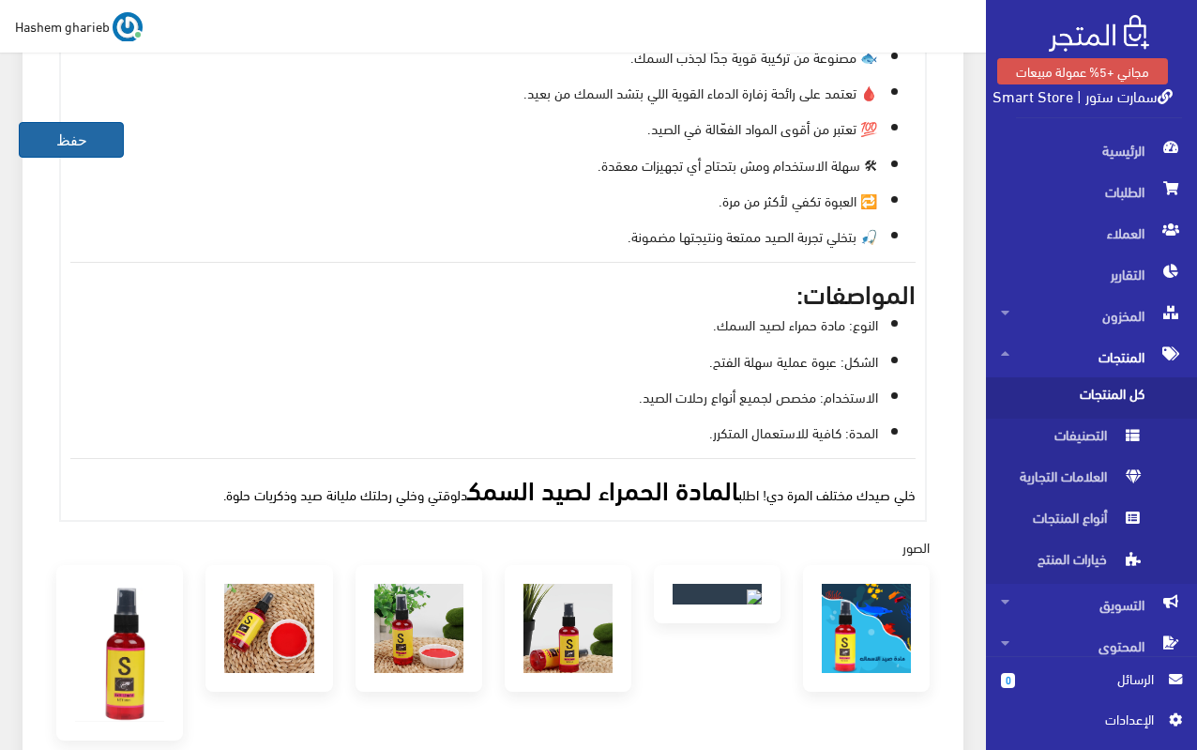
click at [56, 152] on button "حفظ" at bounding box center [71, 140] width 105 height 36
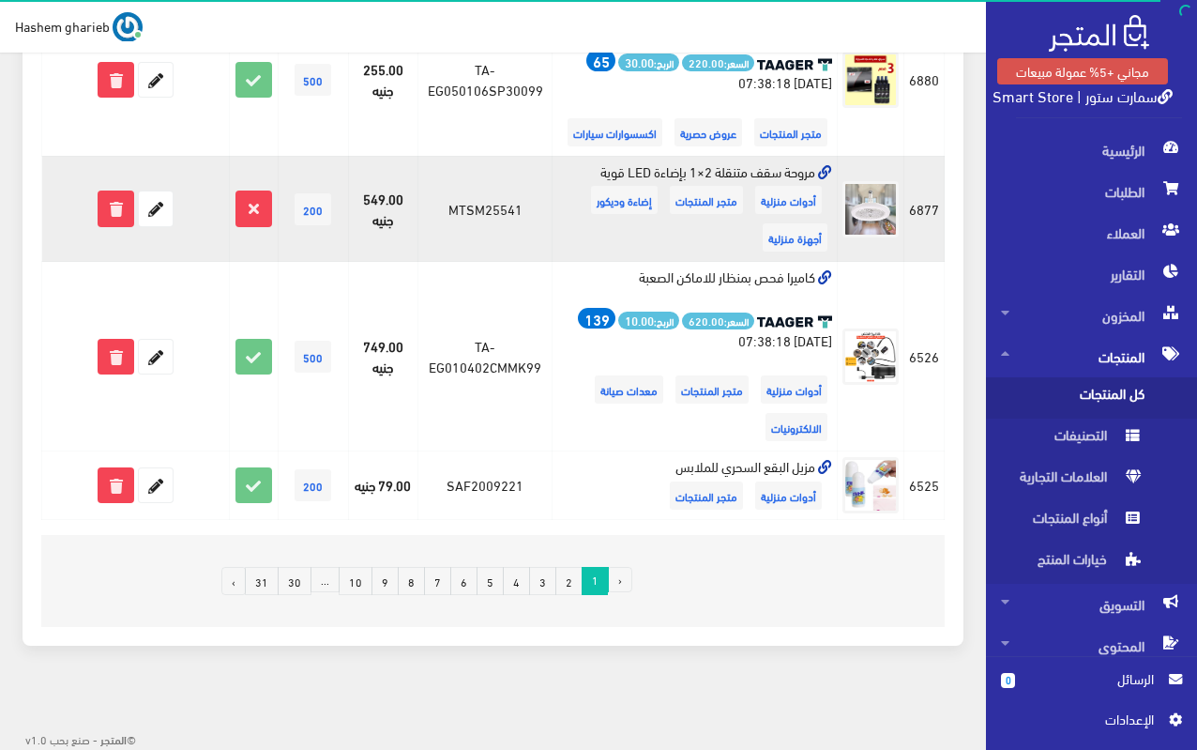
scroll to position [2177, 0]
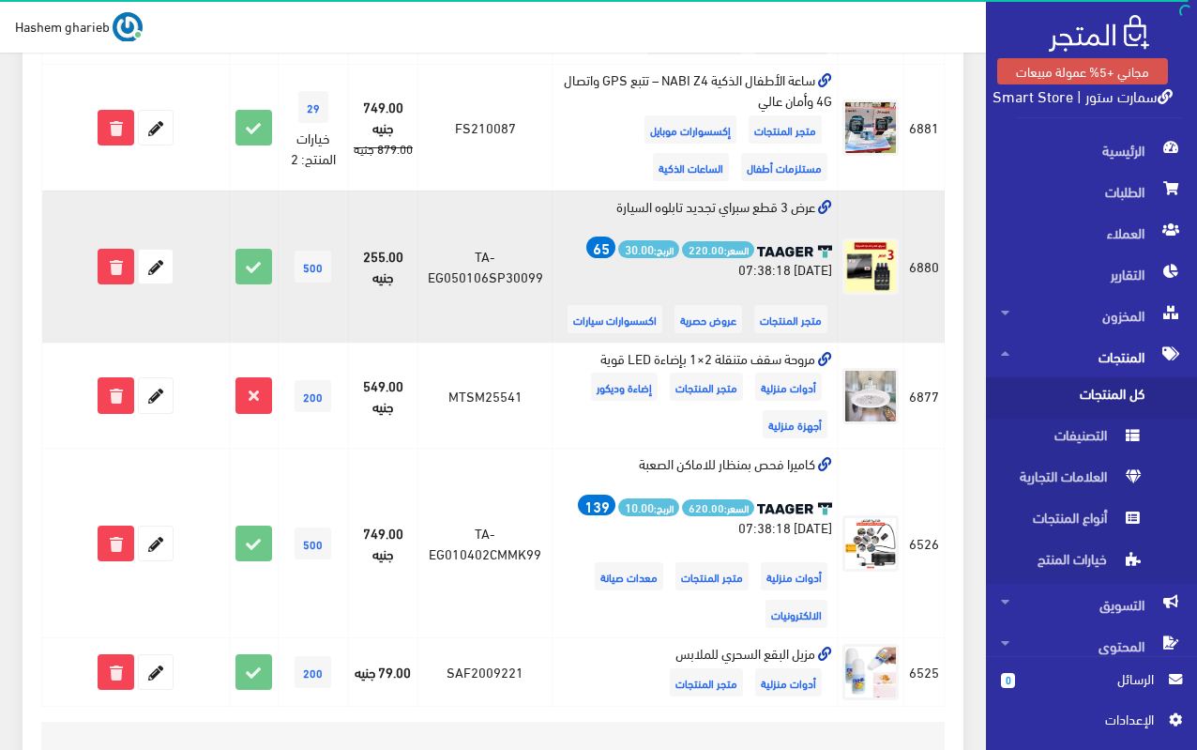
drag, startPoint x: 613, startPoint y: 209, endPoint x: 816, endPoint y: 211, distance: 203.6
click at [816, 211] on td "عرض 3 قطع سبراي تجديد تابلوه السيارة السعر: 220.00 الربح: 30.00 65 [DATE] 07:38…" at bounding box center [695, 266] width 285 height 152
copy td "عرض 3 قطع سبراي تجديد تابلوه السيارة"
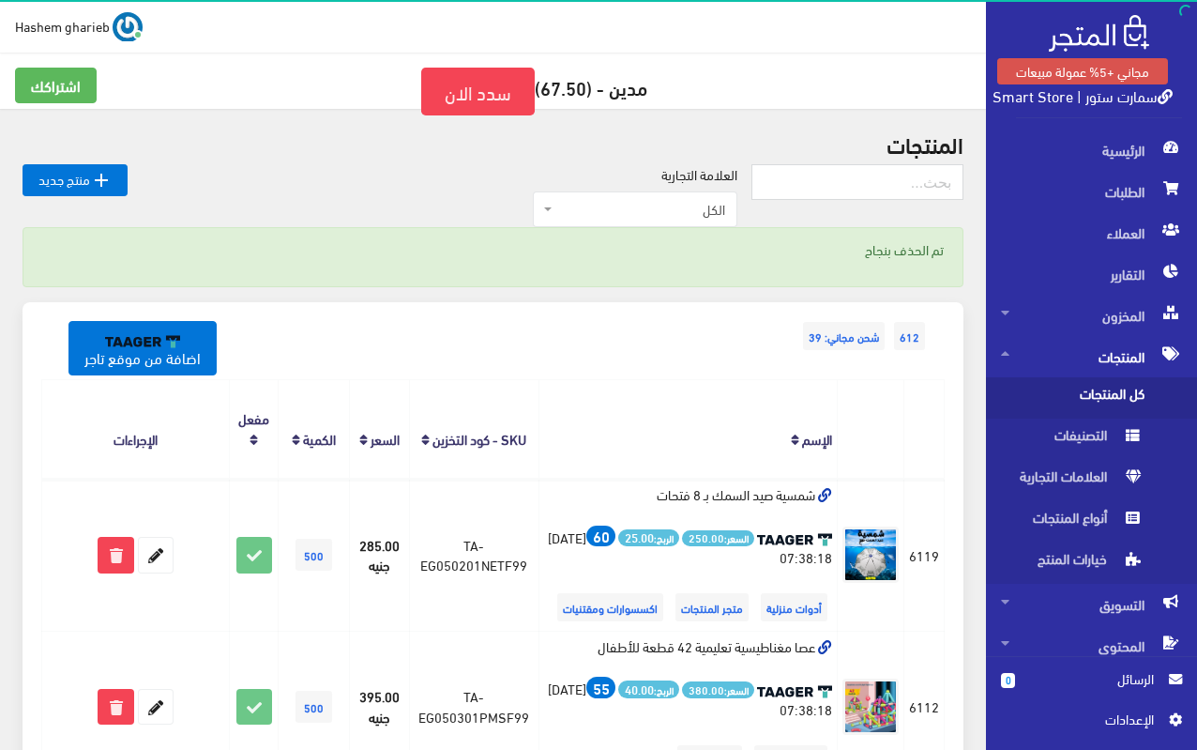
scroll to position [2159, 0]
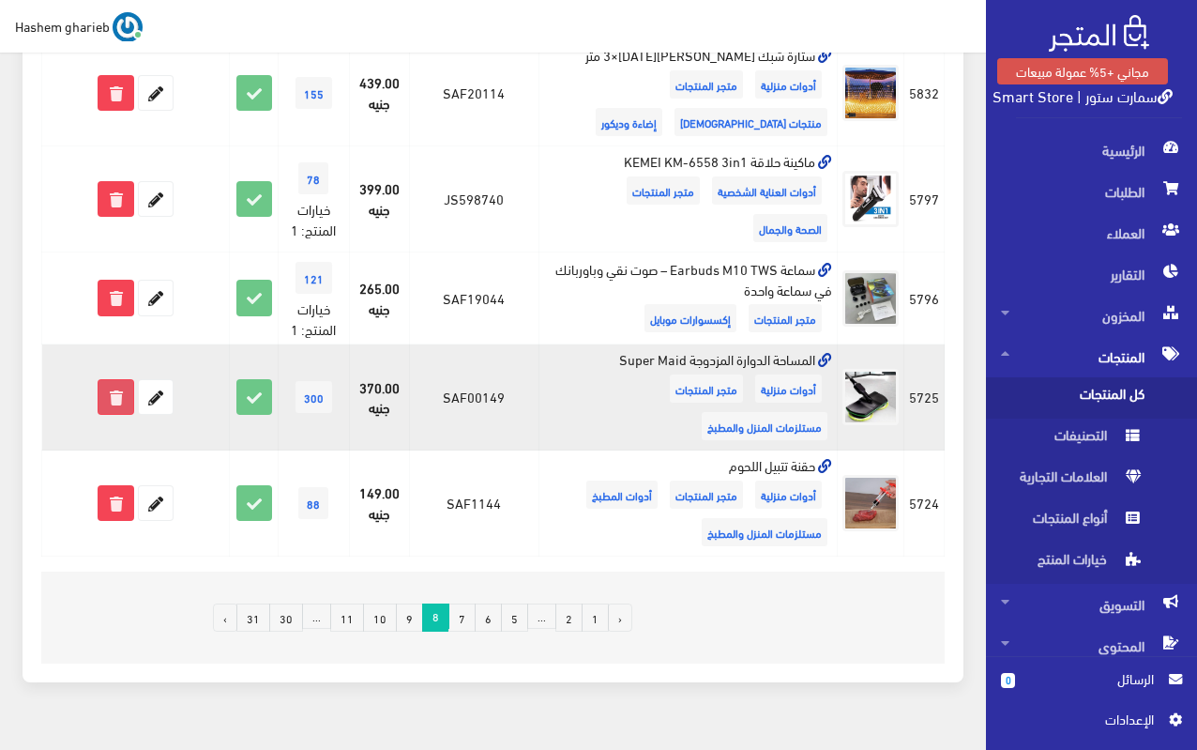
click at [116, 380] on icon at bounding box center [116, 397] width 34 height 34
